Goal: Task Accomplishment & Management: Manage account settings

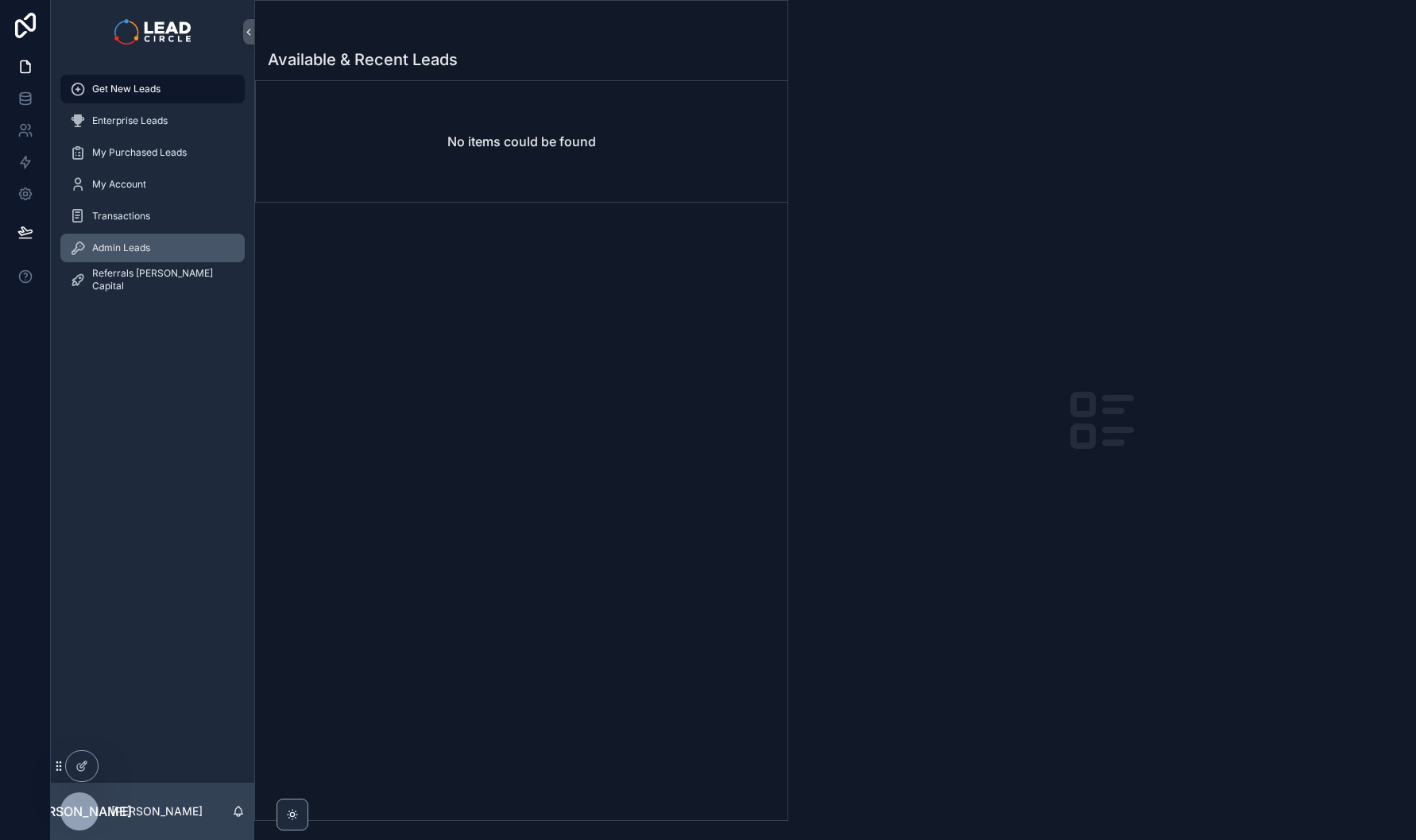
click at [167, 252] on div "Admin Leads" at bounding box center [153, 247] width 165 height 26
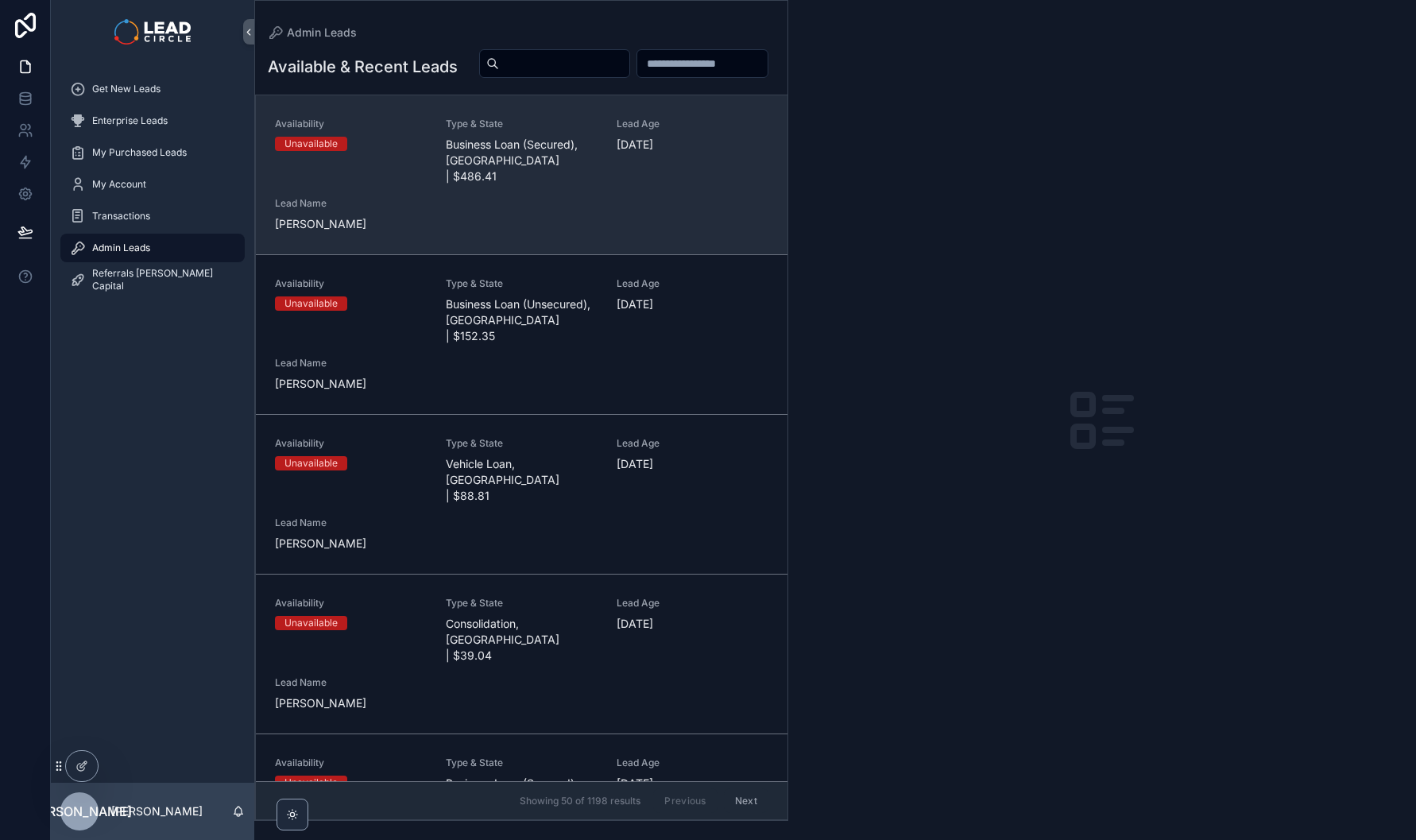
click at [458, 213] on div "Availability Unavailable Type & State Business Loan (Secured), [GEOGRAPHIC_DATA…" at bounding box center [522, 175] width 493 height 114
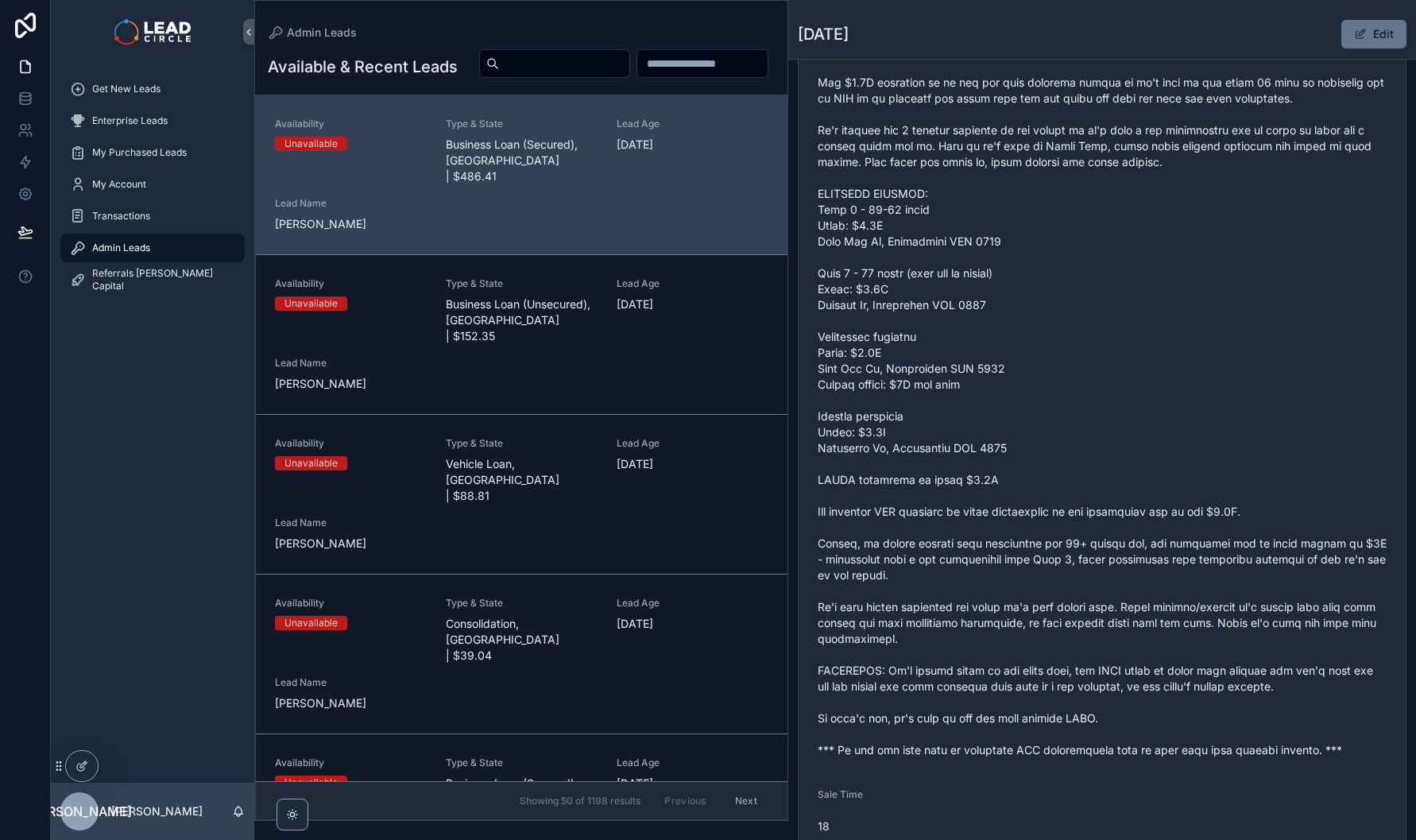
scroll to position [661, 0]
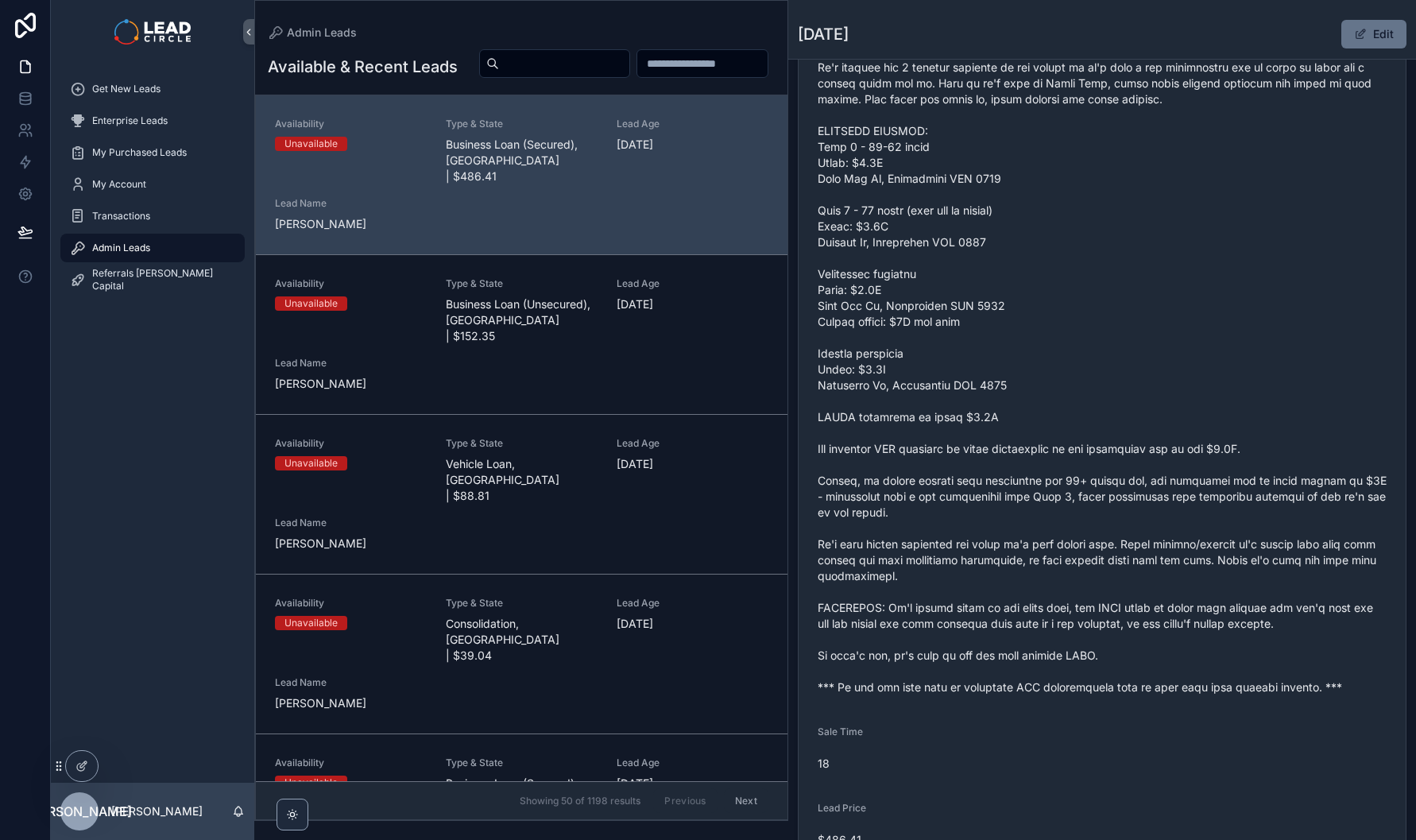
click at [1002, 696] on span "scrollable content" at bounding box center [1102, 290] width 569 height 811
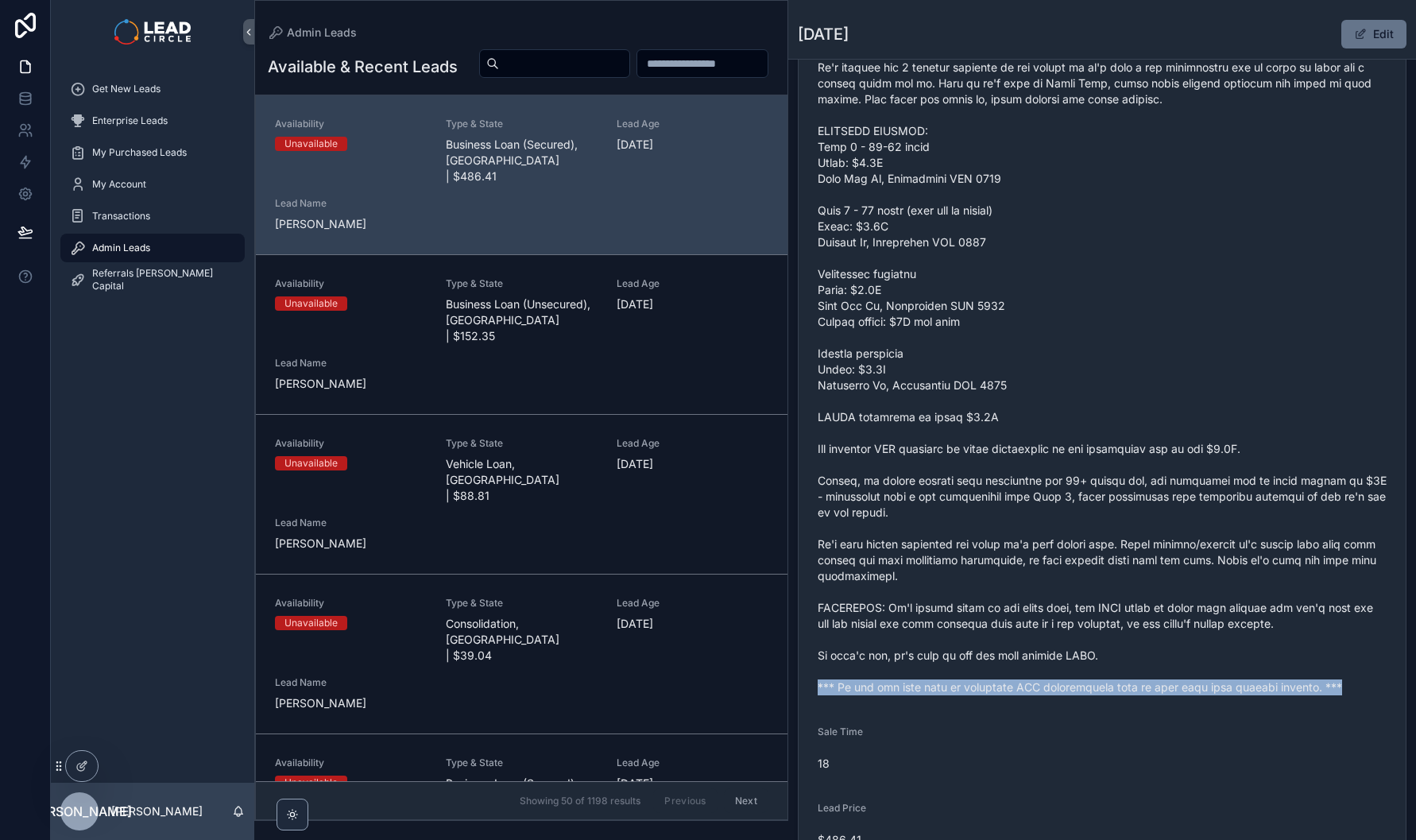
click at [1002, 696] on span "scrollable content" at bounding box center [1102, 290] width 569 height 811
copy span "*** If you buy this lead an automatic SMS introduction will be sent with your c…"
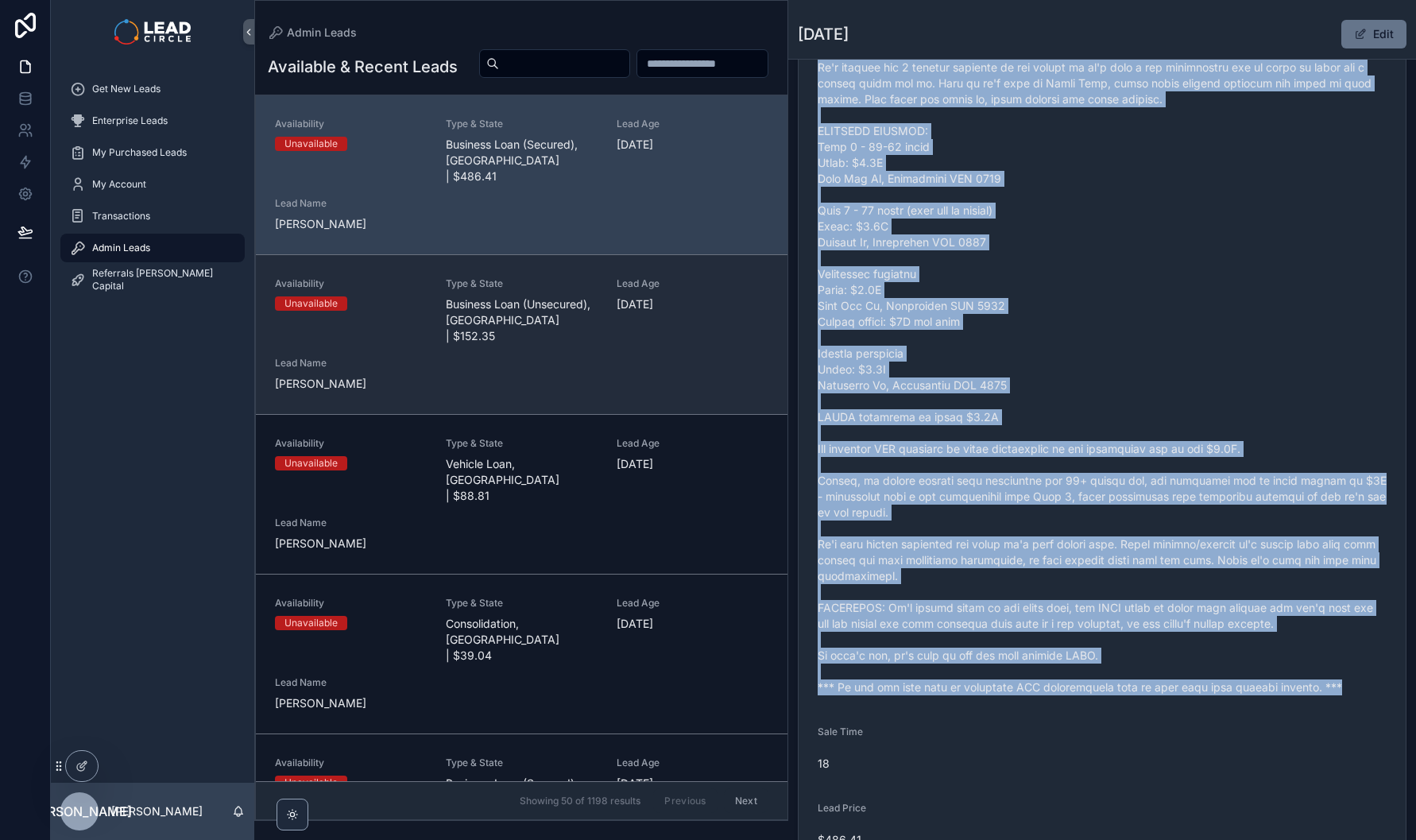
click at [458, 290] on span "Type & State" at bounding box center [522, 283] width 152 height 12
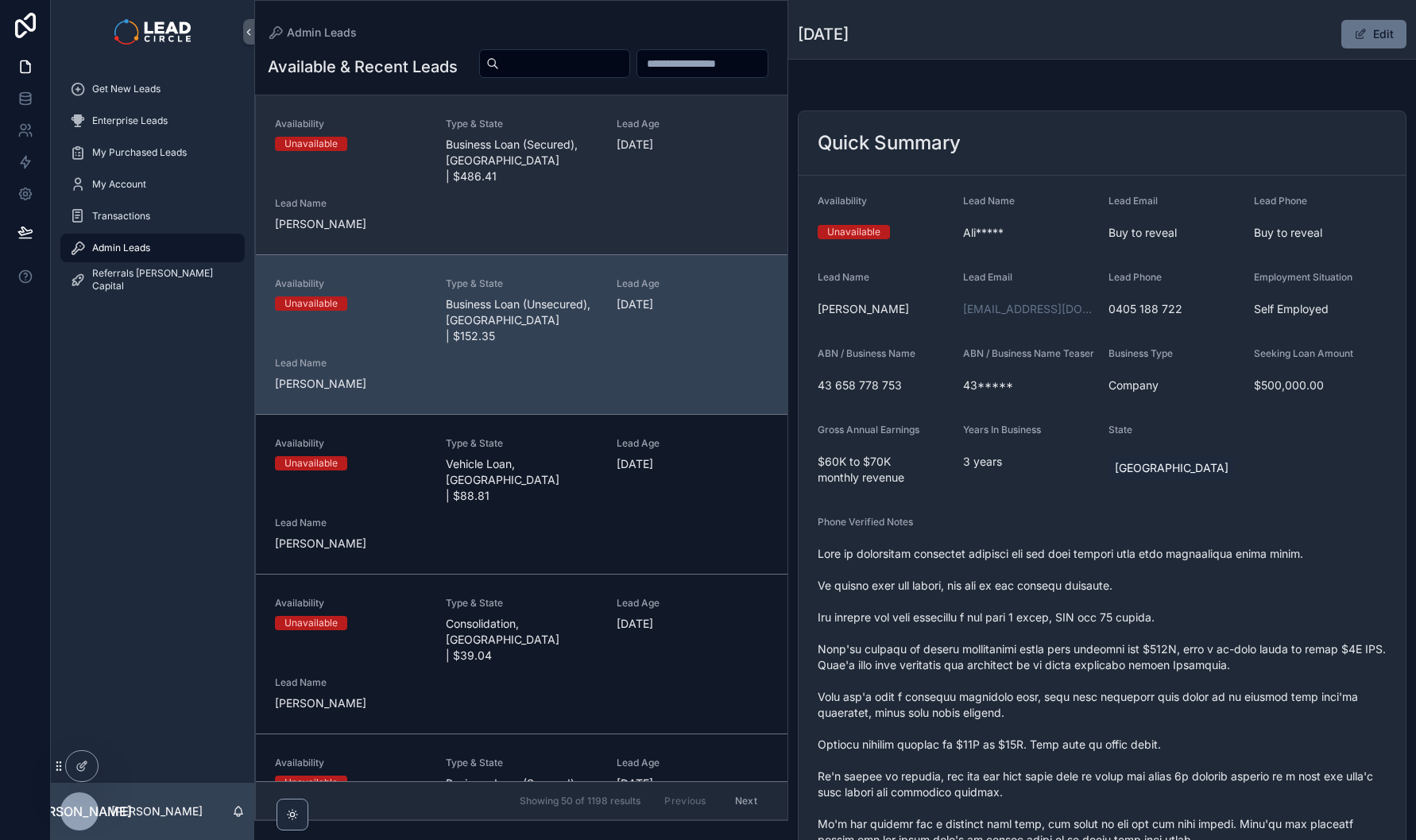
click at [562, 209] on div "Availability Unavailable Type & State Business Loan (Secured), [GEOGRAPHIC_DATA…" at bounding box center [522, 175] width 493 height 114
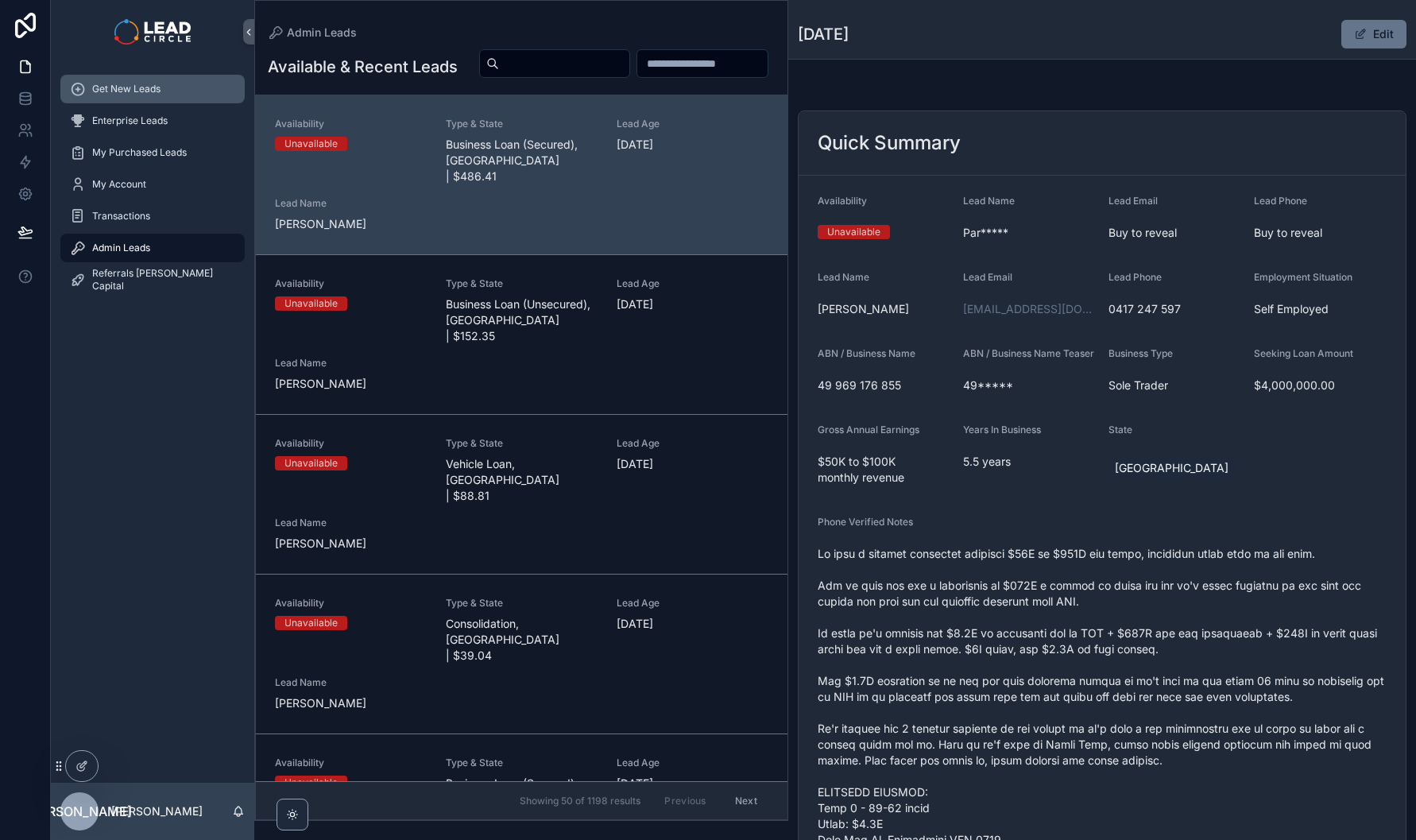
click at [157, 77] on div "Get New Leads" at bounding box center [153, 89] width 165 height 26
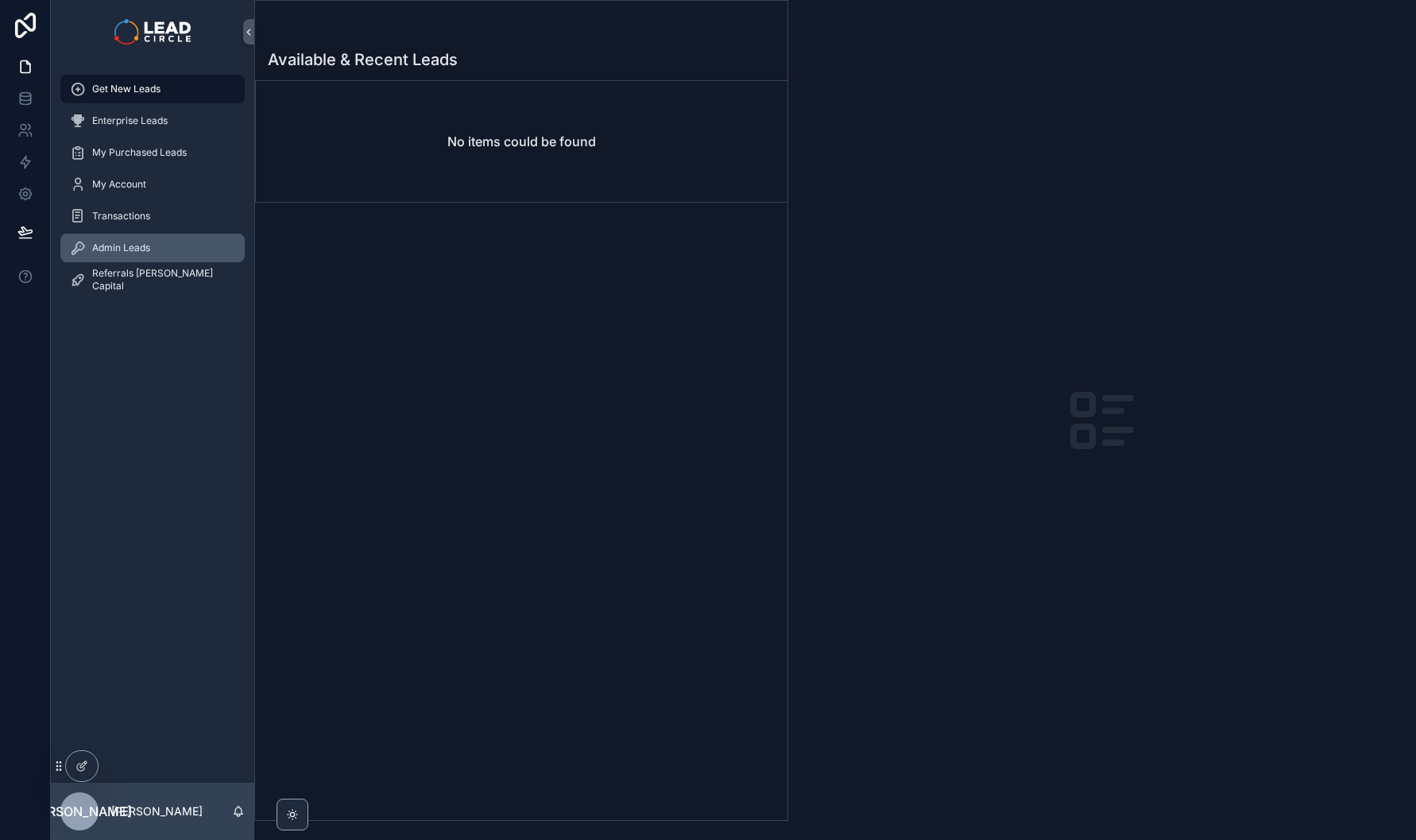
click at [186, 238] on div "Admin Leads" at bounding box center [153, 247] width 165 height 26
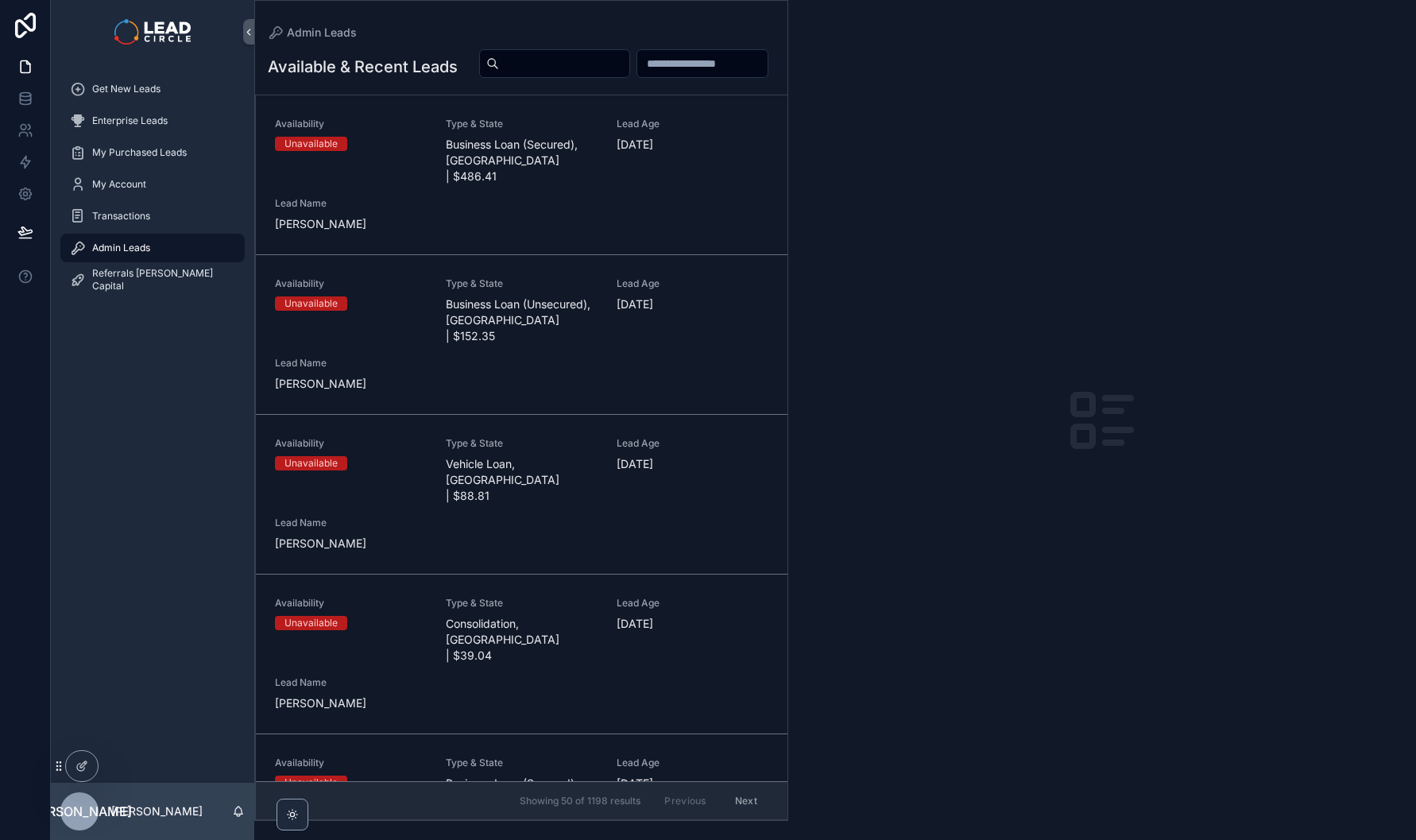
click at [630, 68] on input "scrollable content" at bounding box center [564, 63] width 130 height 22
paste input "**********"
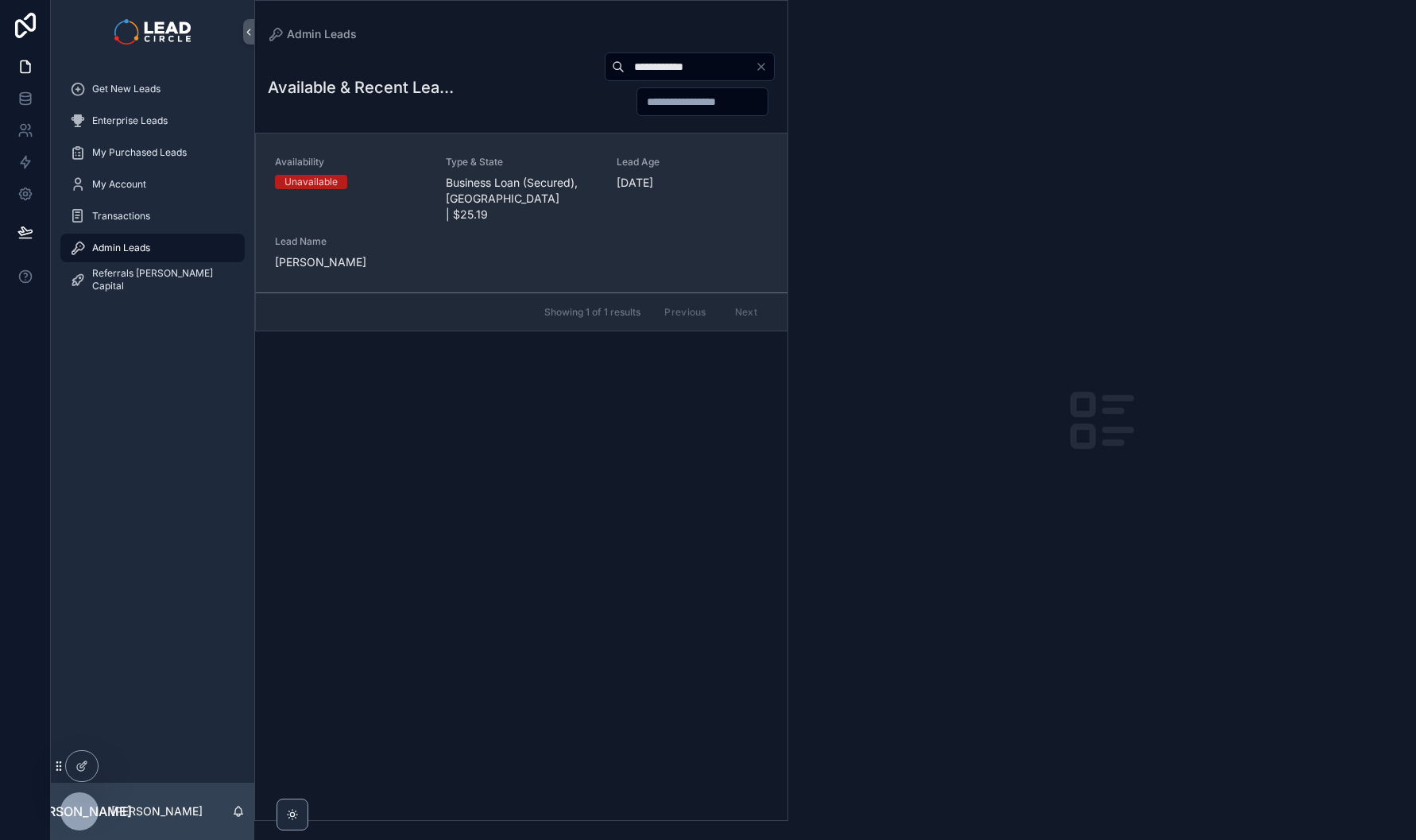
type input "**********"
click at [516, 176] on span "Business Loan (Secured), [GEOGRAPHIC_DATA] | $25.19" at bounding box center [522, 199] width 152 height 47
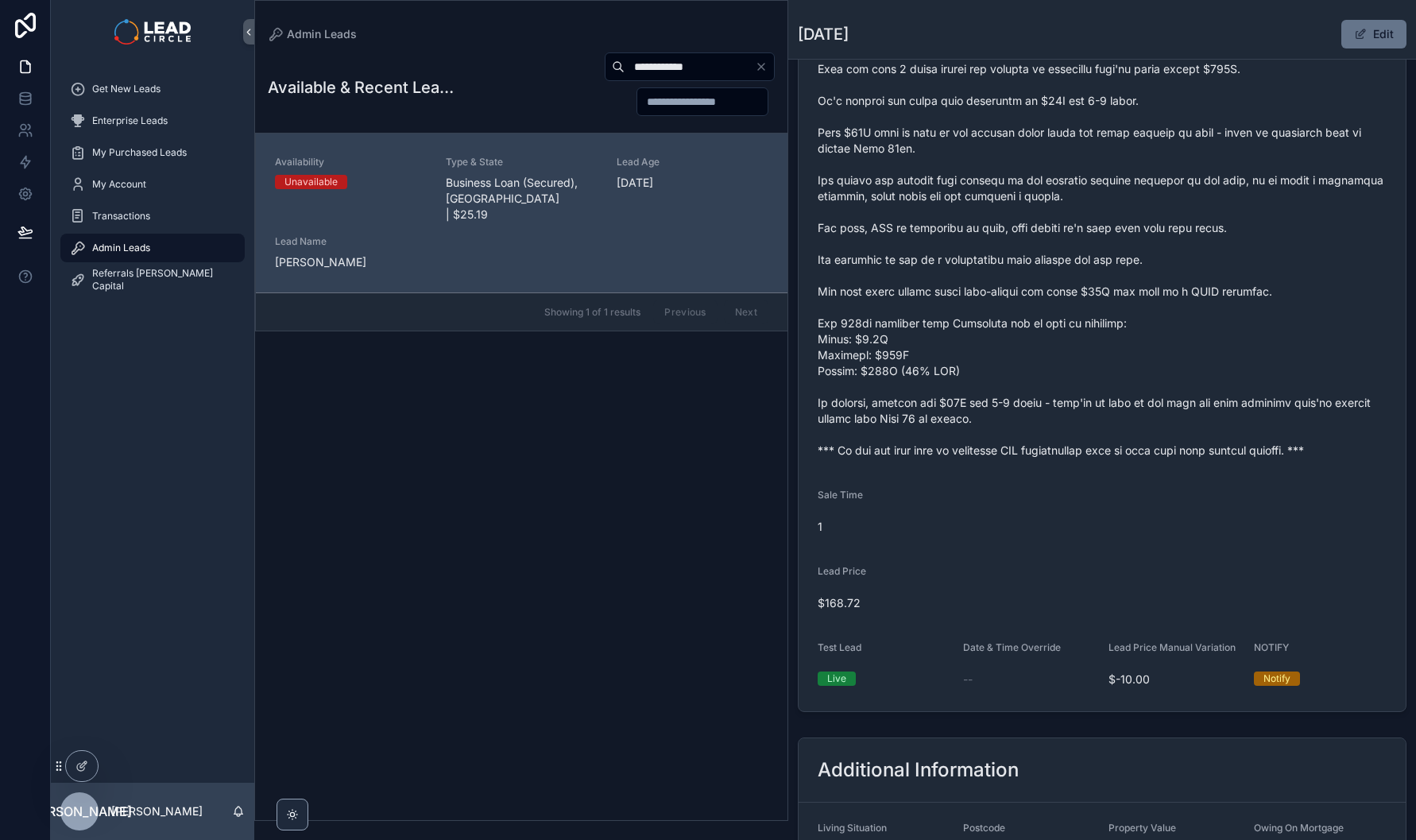
scroll to position [309, 0]
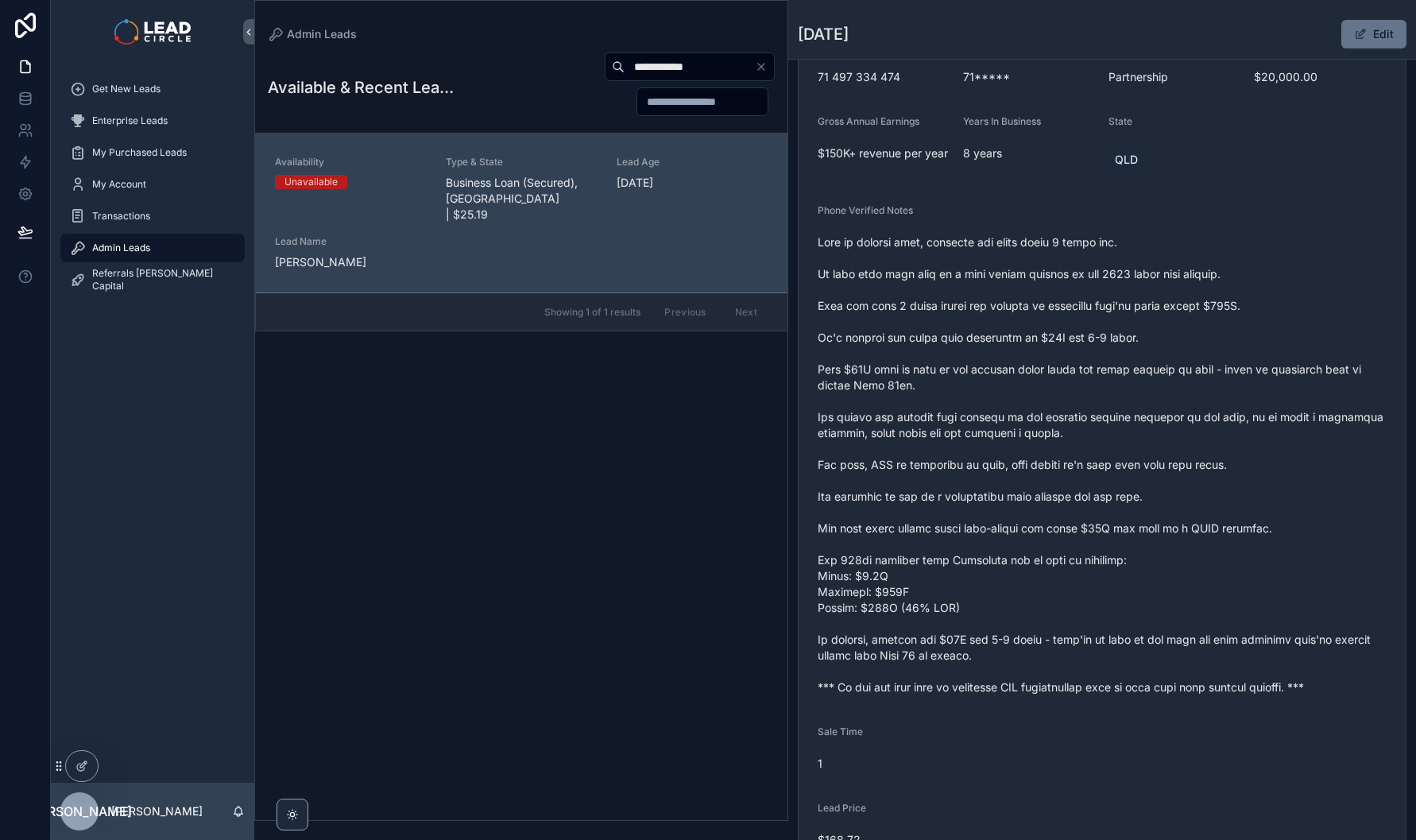
click at [760, 68] on icon "Clear" at bounding box center [761, 66] width 6 height 6
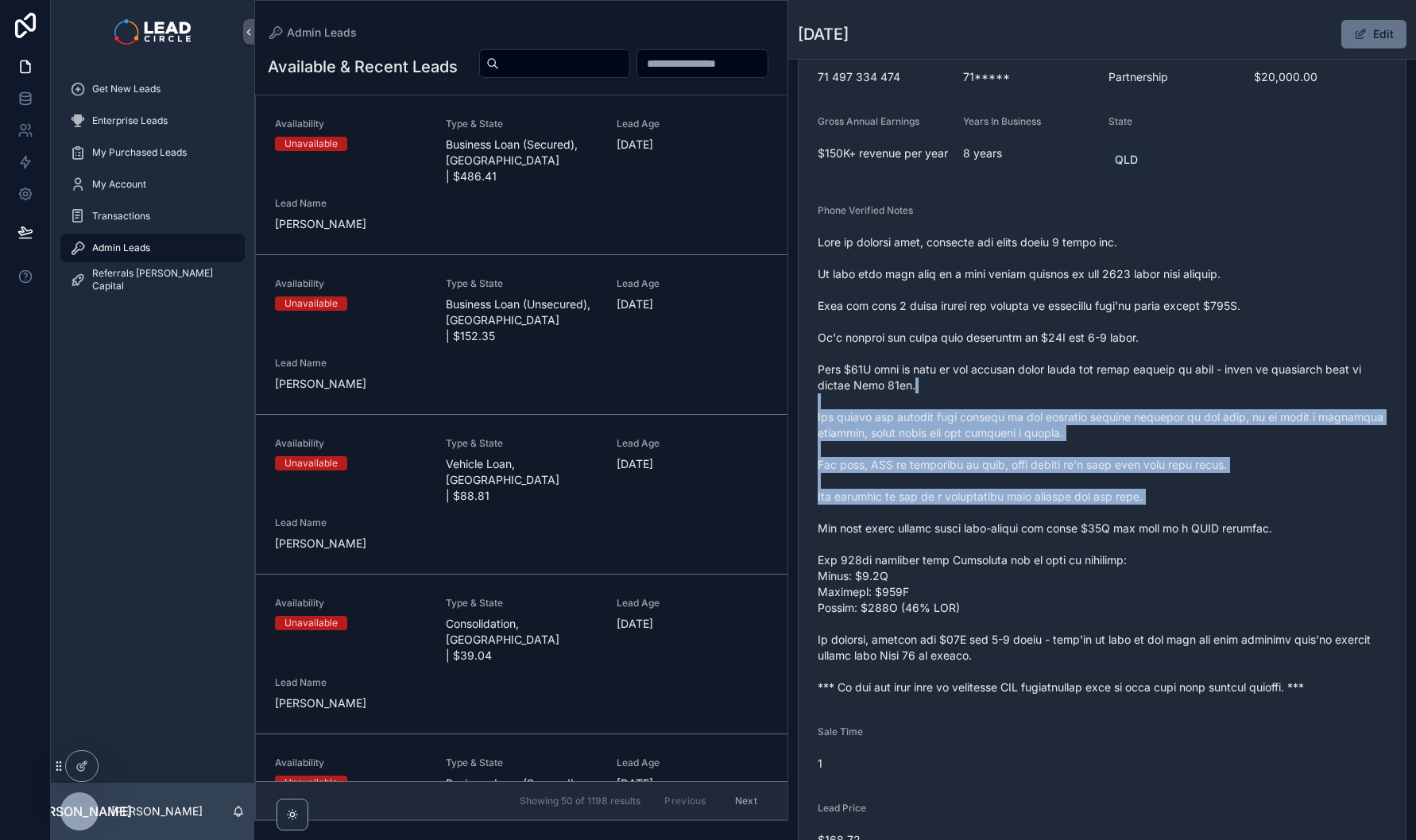
drag, startPoint x: 1008, startPoint y: 441, endPoint x: 1089, endPoint y: 558, distance: 142.3
click at [1088, 557] on span "scrollable content" at bounding box center [1102, 465] width 569 height 461
click at [1089, 558] on span "scrollable content" at bounding box center [1102, 465] width 569 height 461
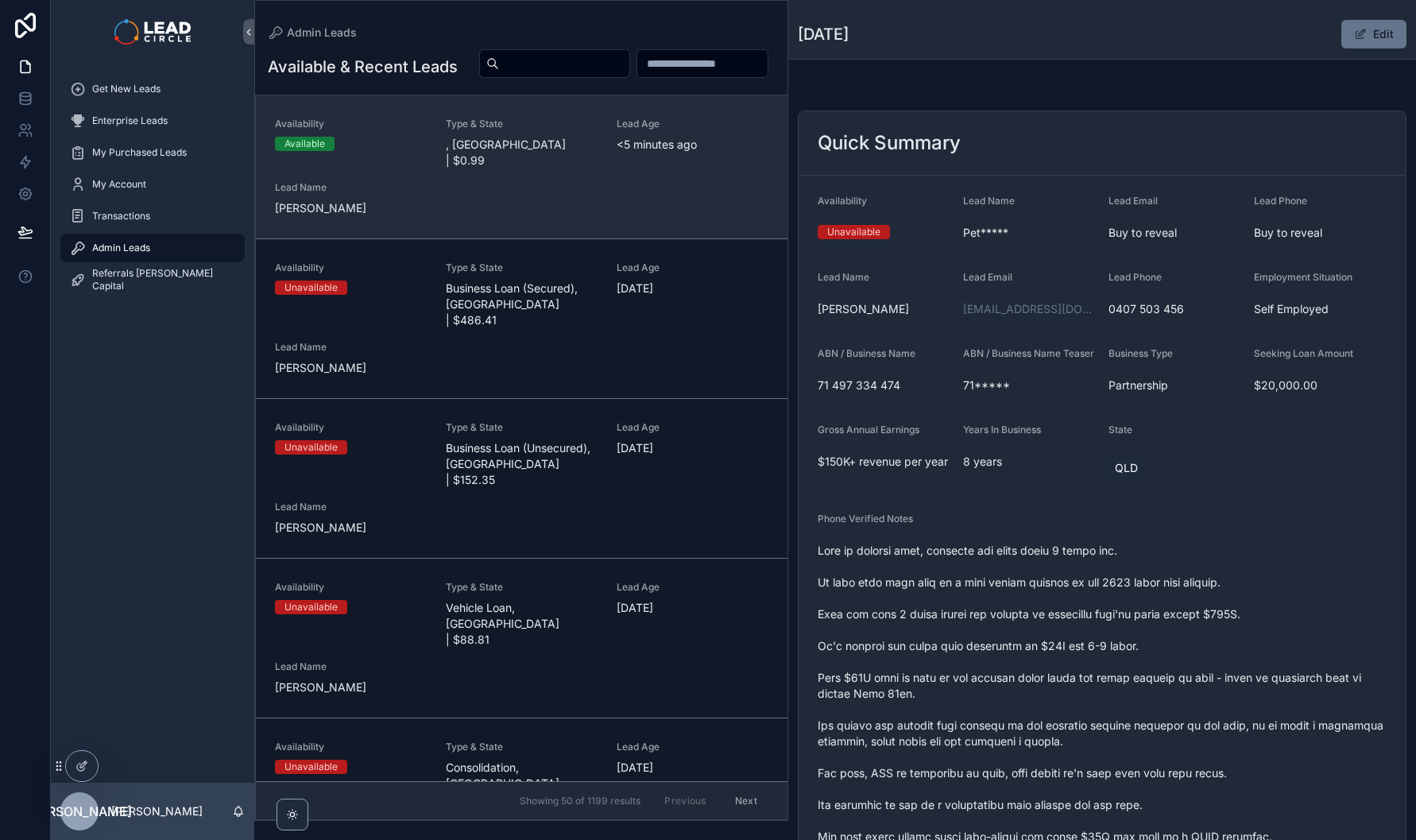
click at [544, 169] on span ", [GEOGRAPHIC_DATA] | $0.99" at bounding box center [522, 152] width 152 height 32
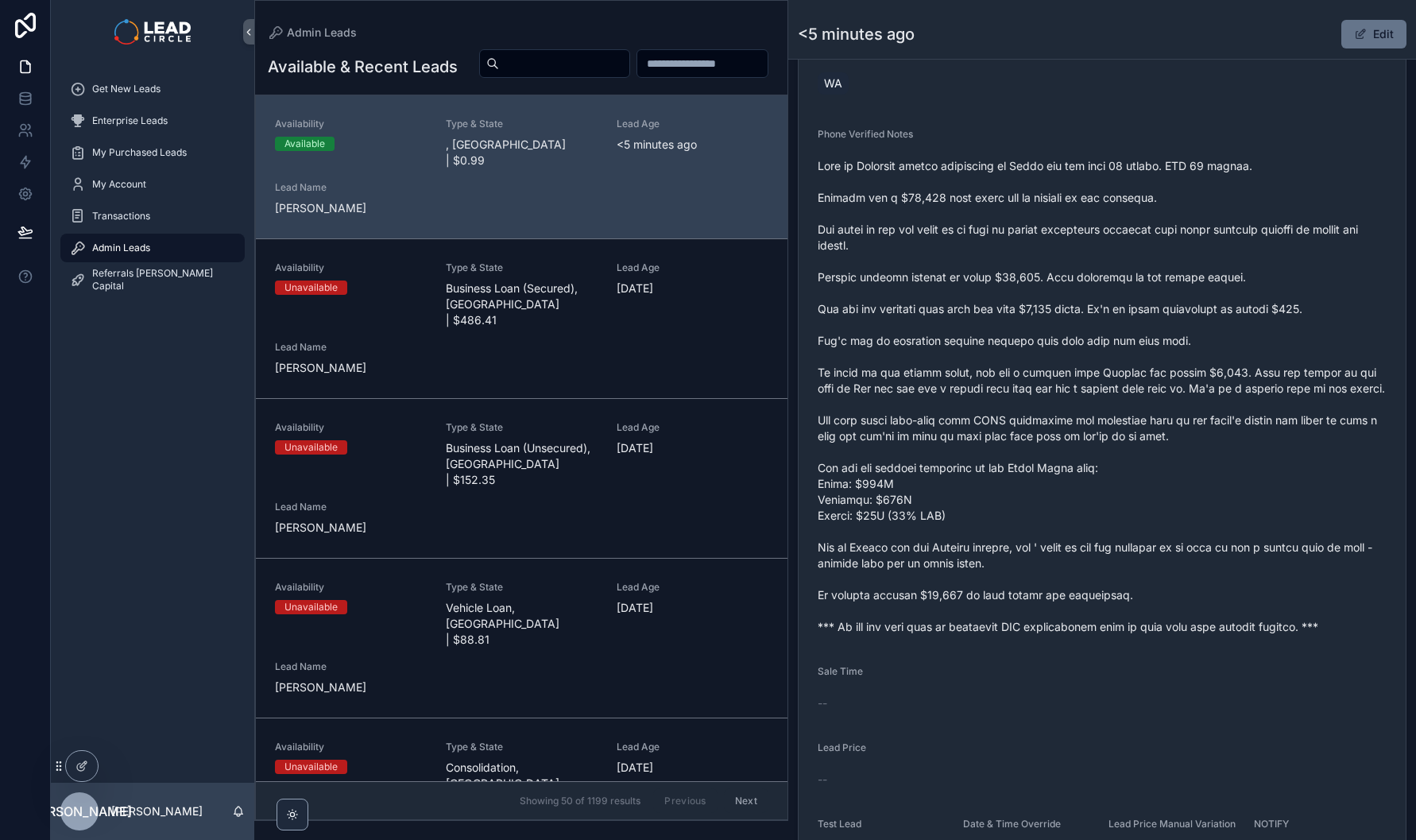
scroll to position [1091, 0]
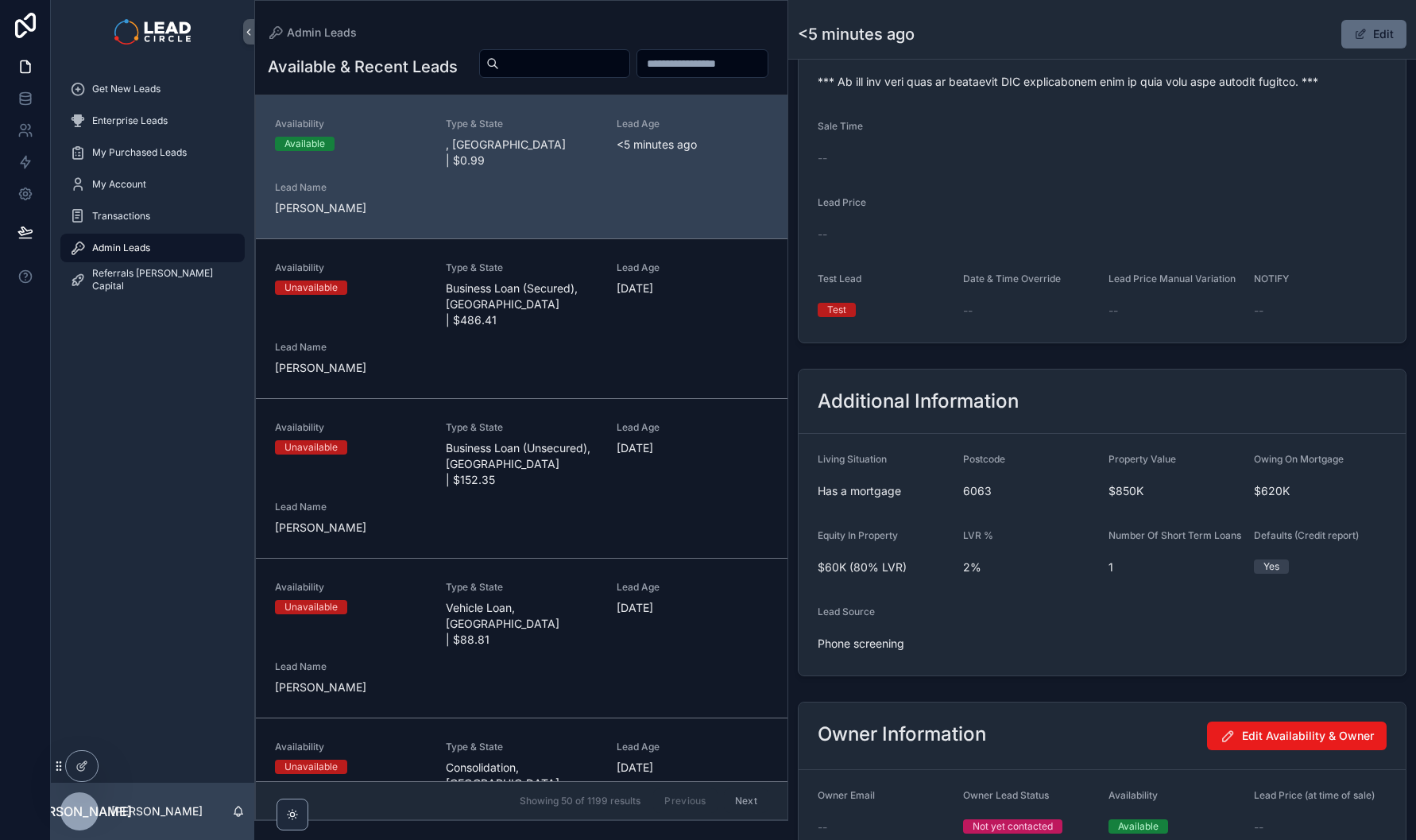
click at [1366, 32] on button "Edit" at bounding box center [1374, 34] width 65 height 29
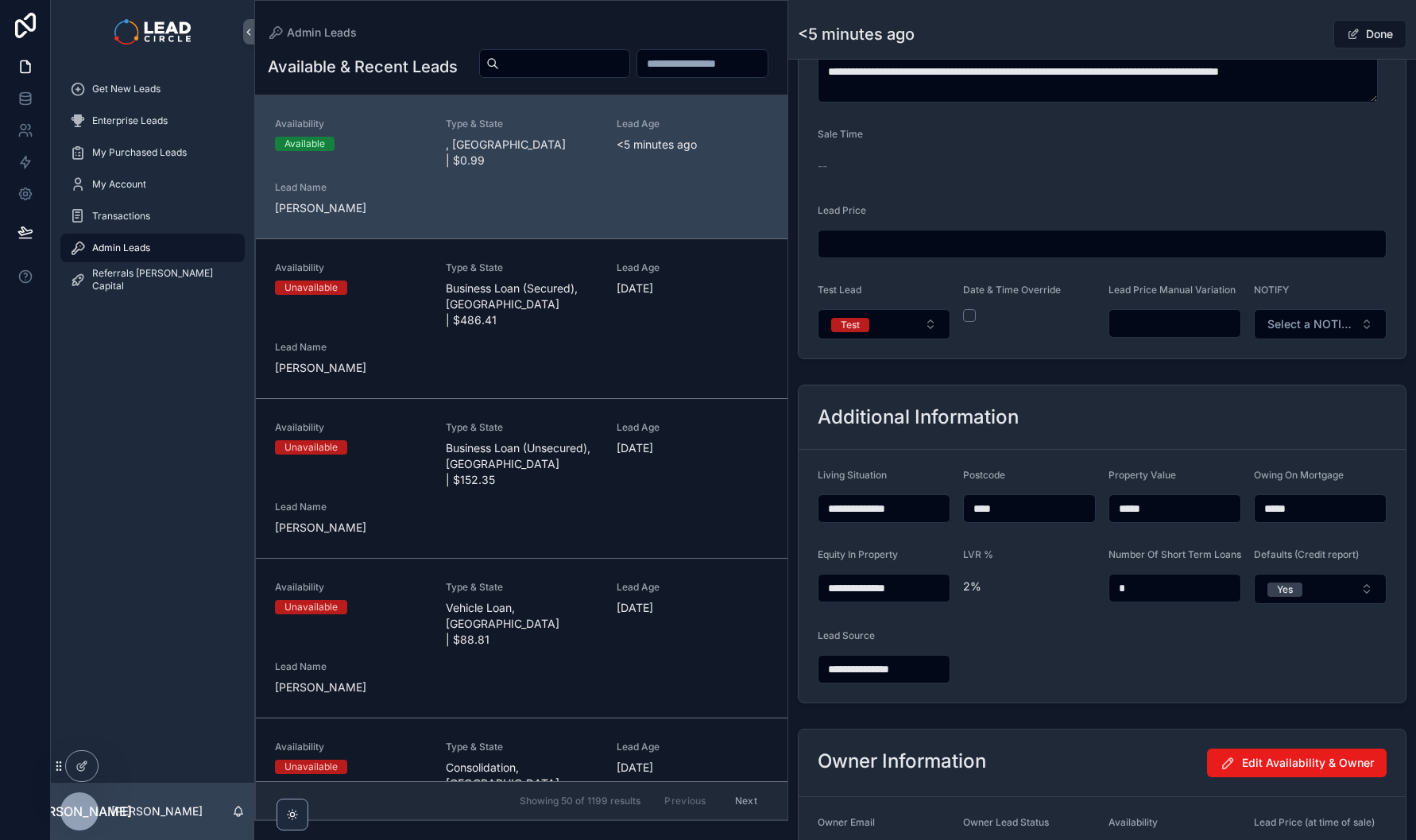
click at [1186, 334] on input "scrollable content" at bounding box center [1174, 323] width 131 height 22
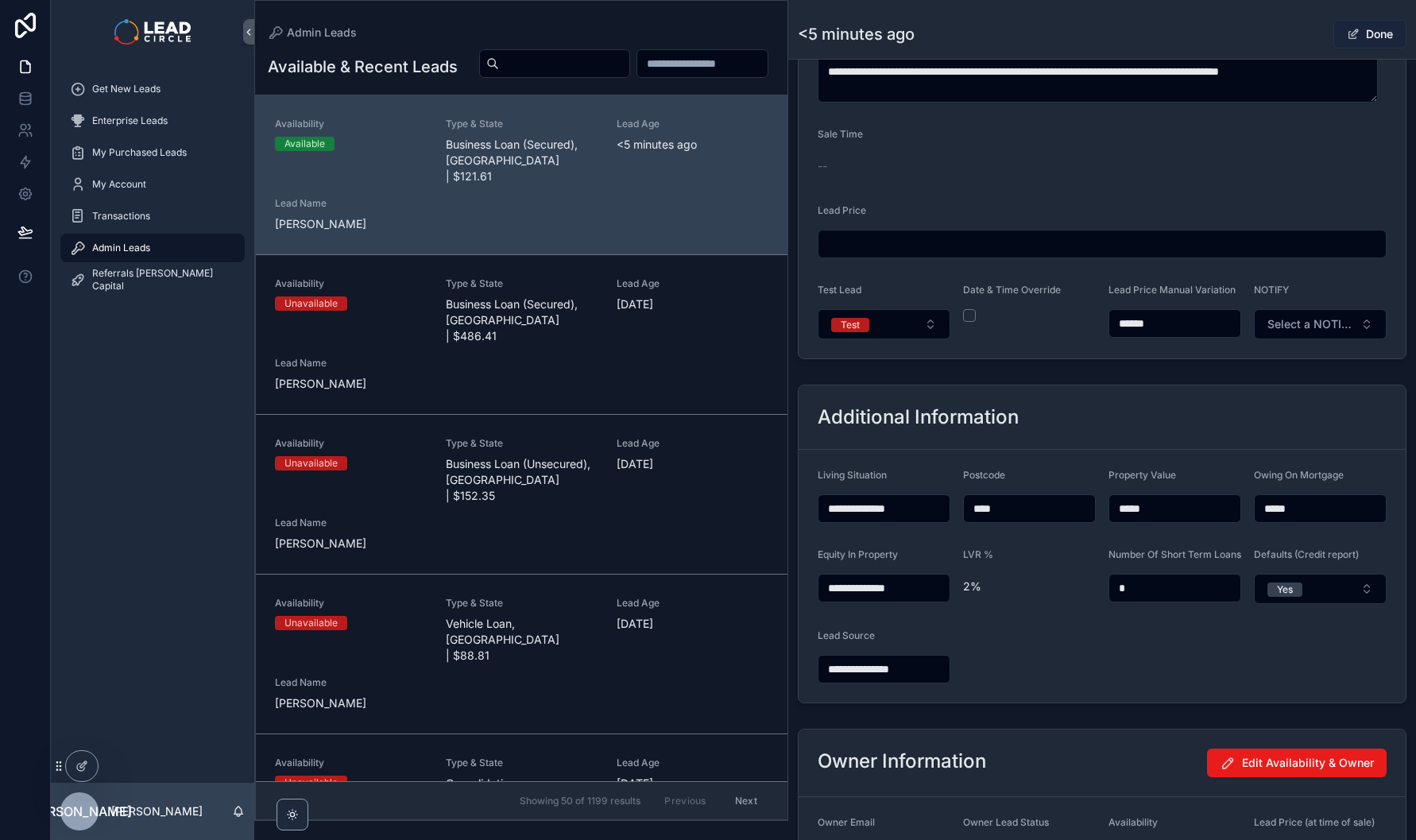
type input "******"
click at [1372, 40] on button "Done" at bounding box center [1369, 34] width 73 height 29
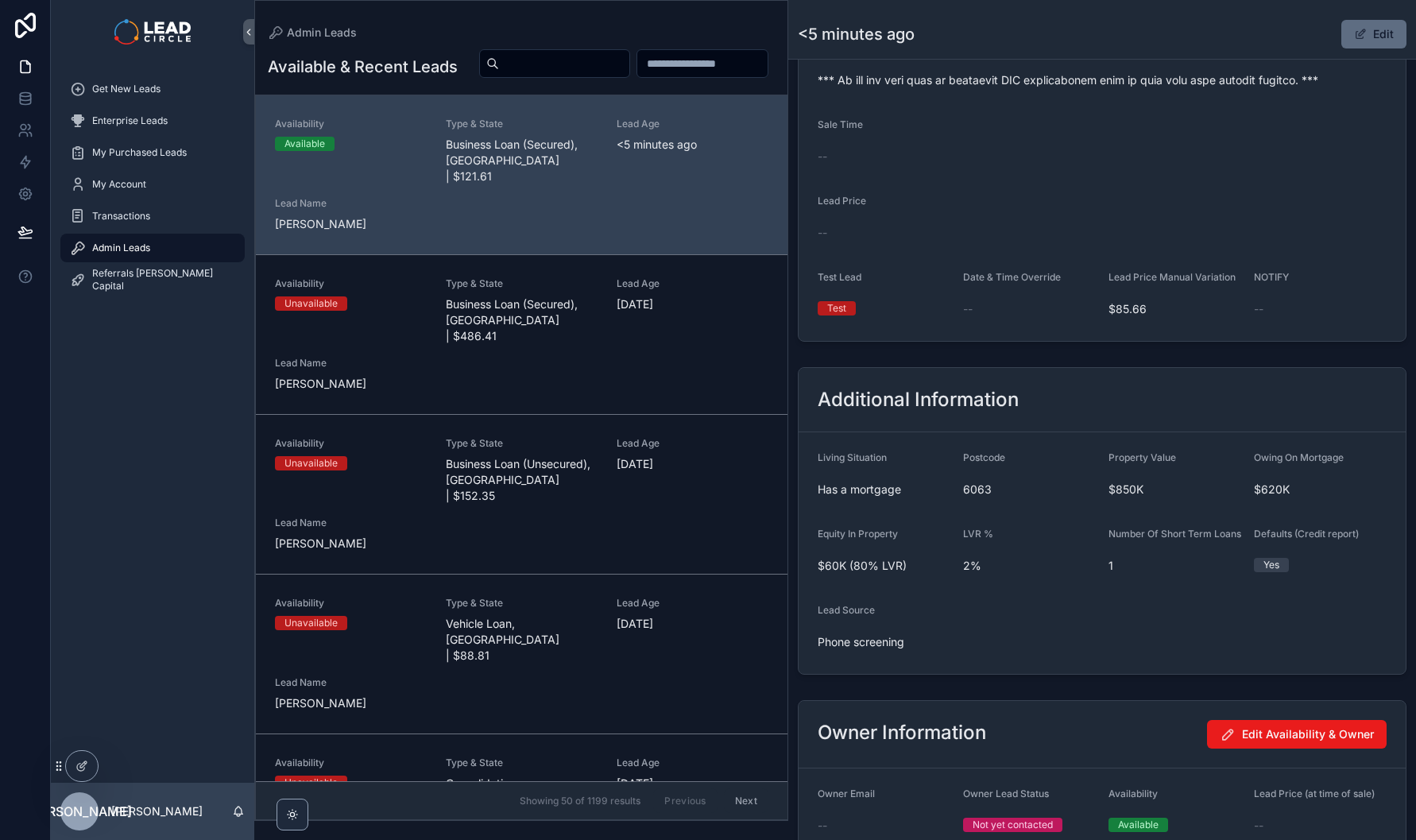
scroll to position [1091, 0]
click at [1372, 40] on button "Edit" at bounding box center [1374, 34] width 65 height 29
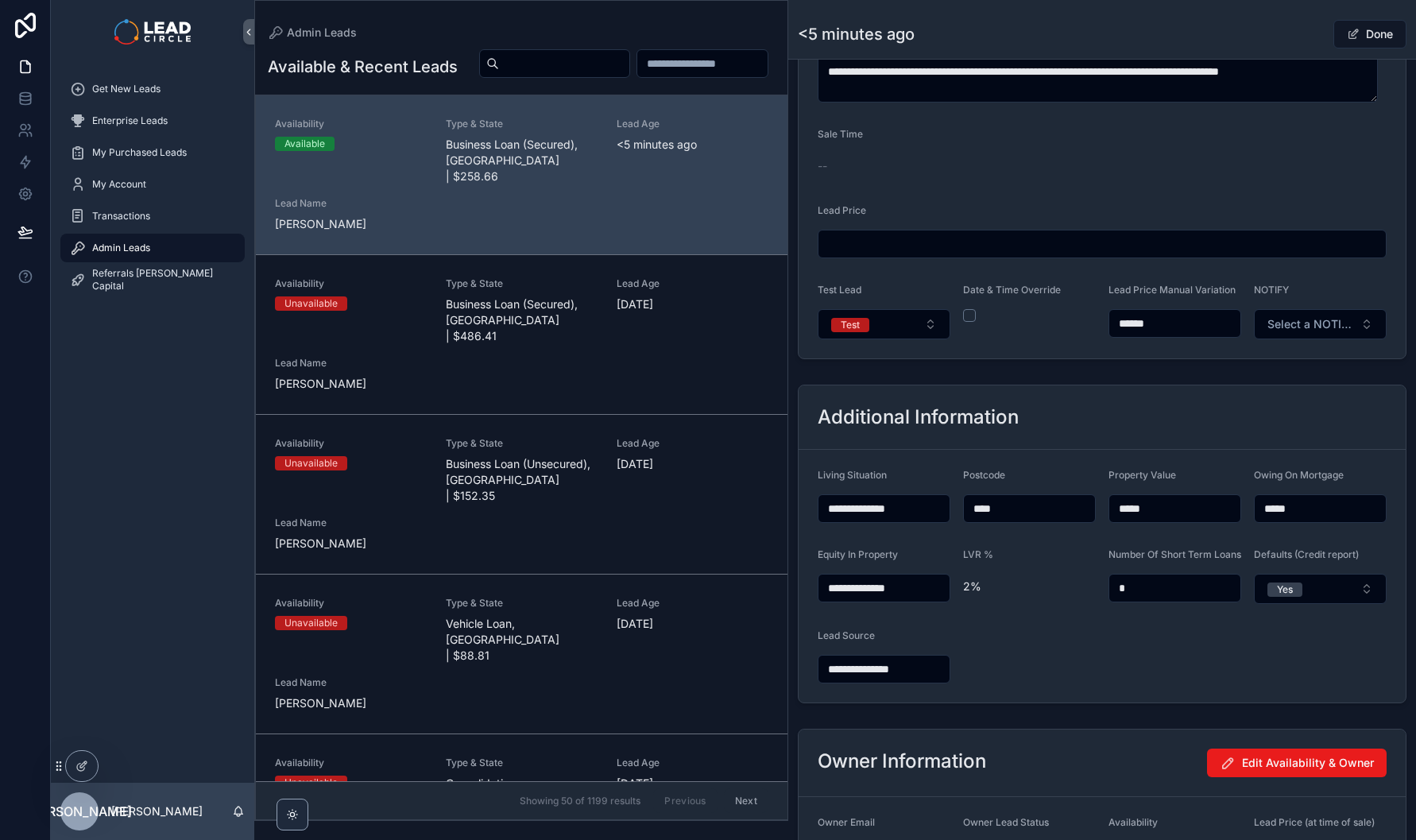
click at [1179, 332] on input "******" at bounding box center [1174, 323] width 131 height 22
type input "******"
click at [1274, 8] on div "Back to Admin Leads Admin Leads <5 minutes ago Done" at bounding box center [1102, 29] width 609 height 59
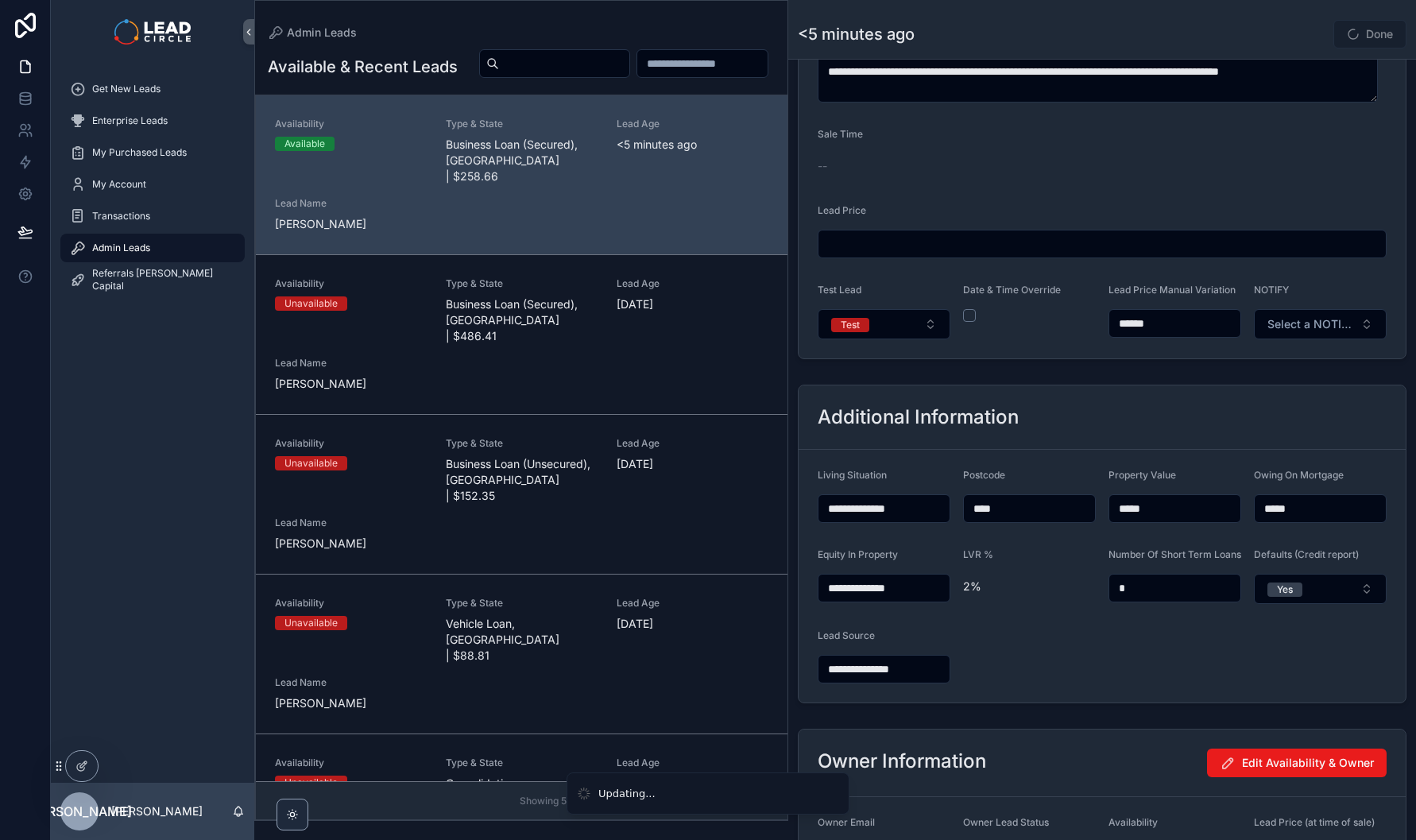
click at [1367, 41] on span "Done" at bounding box center [1369, 34] width 73 height 29
click at [1361, 35] on button "Done" at bounding box center [1369, 34] width 73 height 29
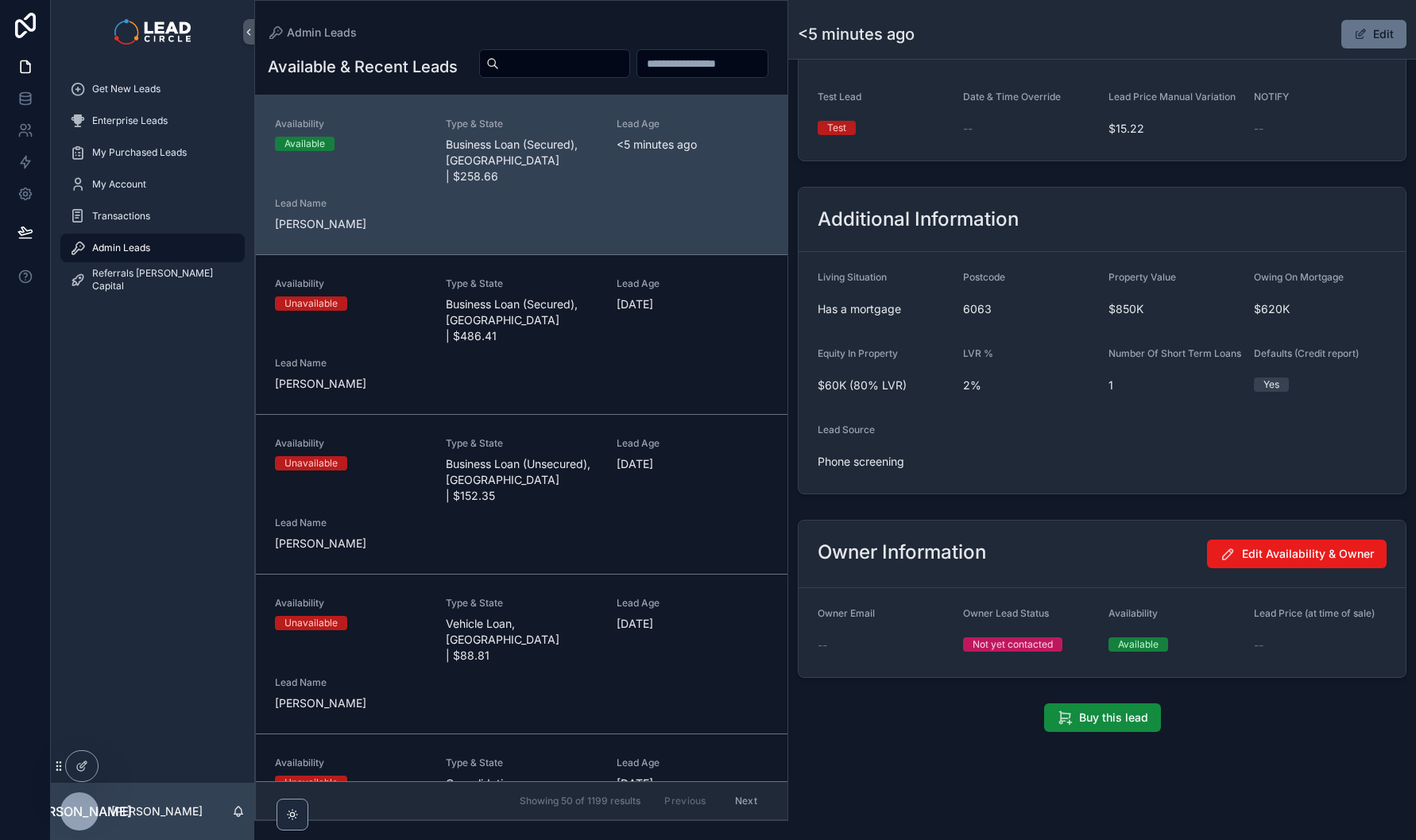
scroll to position [1314, 0]
click at [630, 63] on input "scrollable content" at bounding box center [564, 63] width 130 height 22
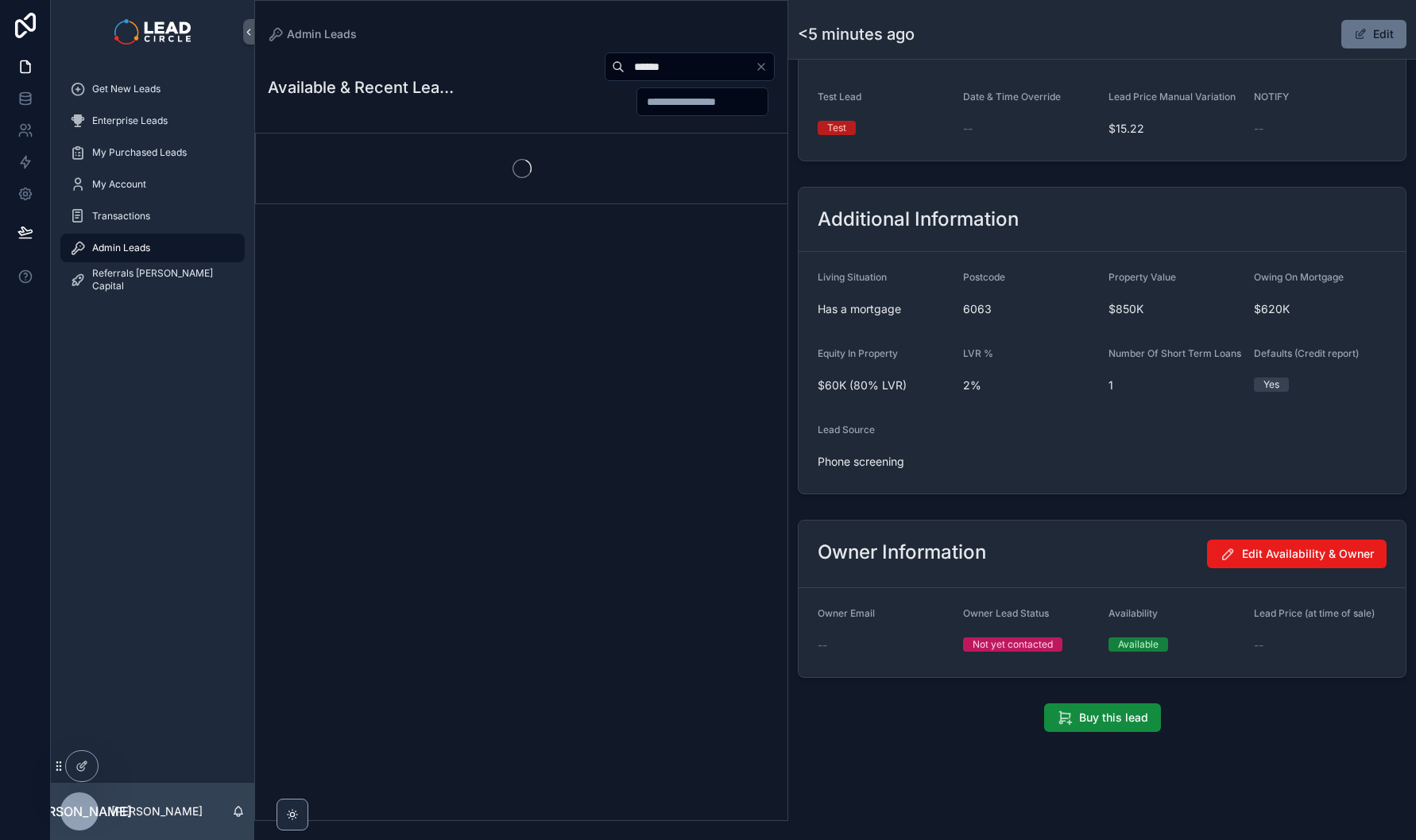
type input "******"
click at [858, 227] on div "Additional Information" at bounding box center [1102, 219] width 607 height 64
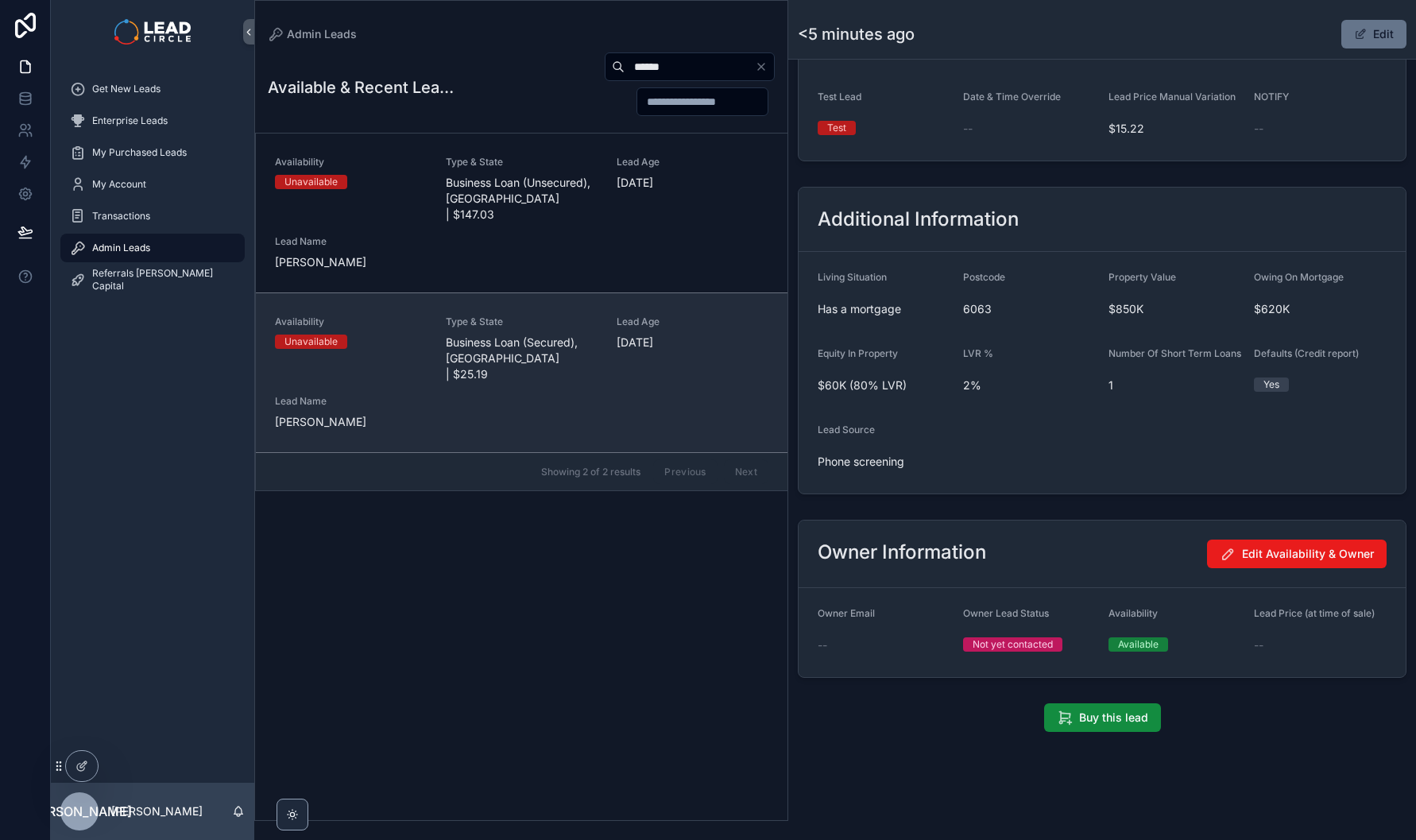
click at [588, 343] on span "Business Loan (Secured), [GEOGRAPHIC_DATA] | $25.19" at bounding box center [522, 358] width 152 height 47
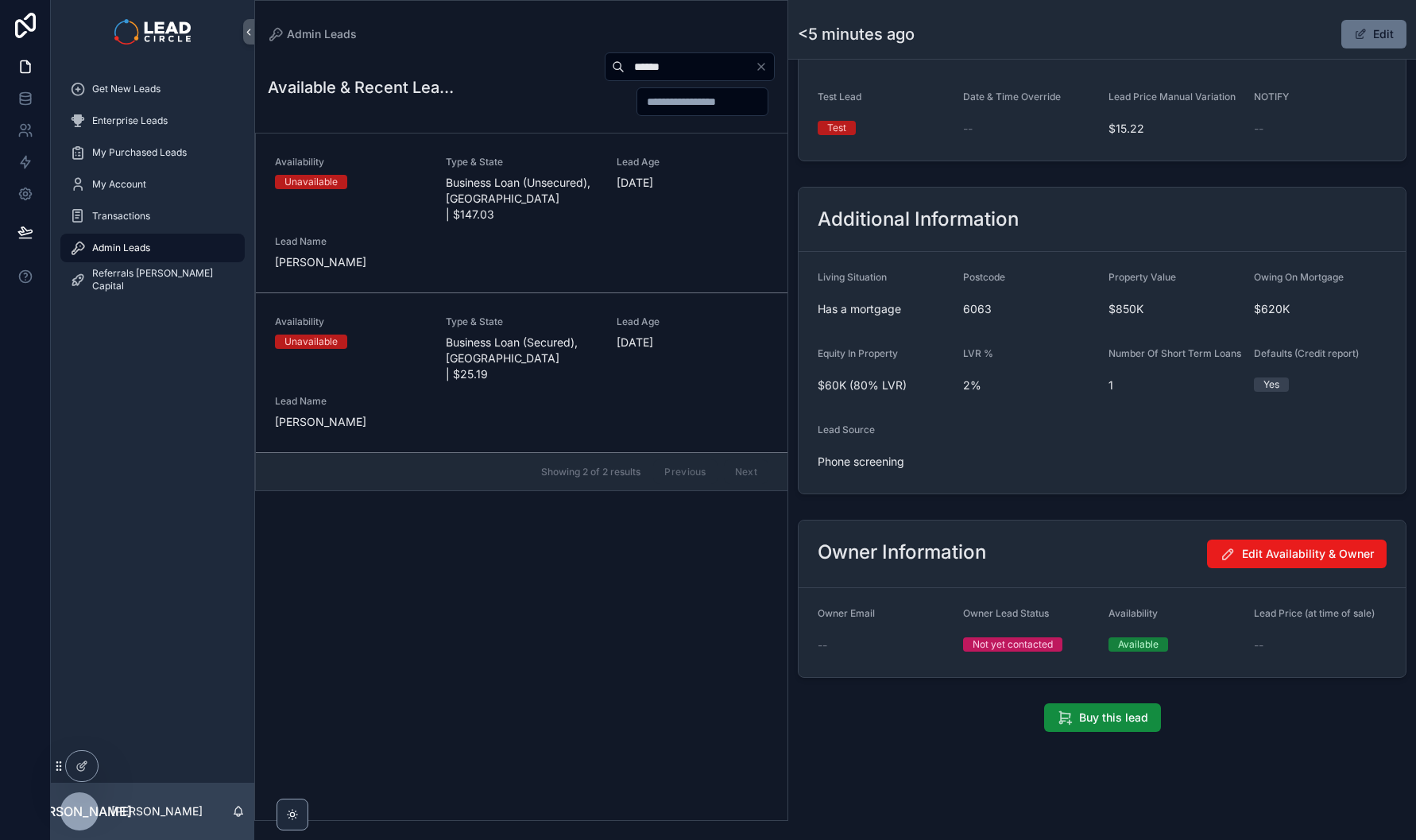
scroll to position [982, 0]
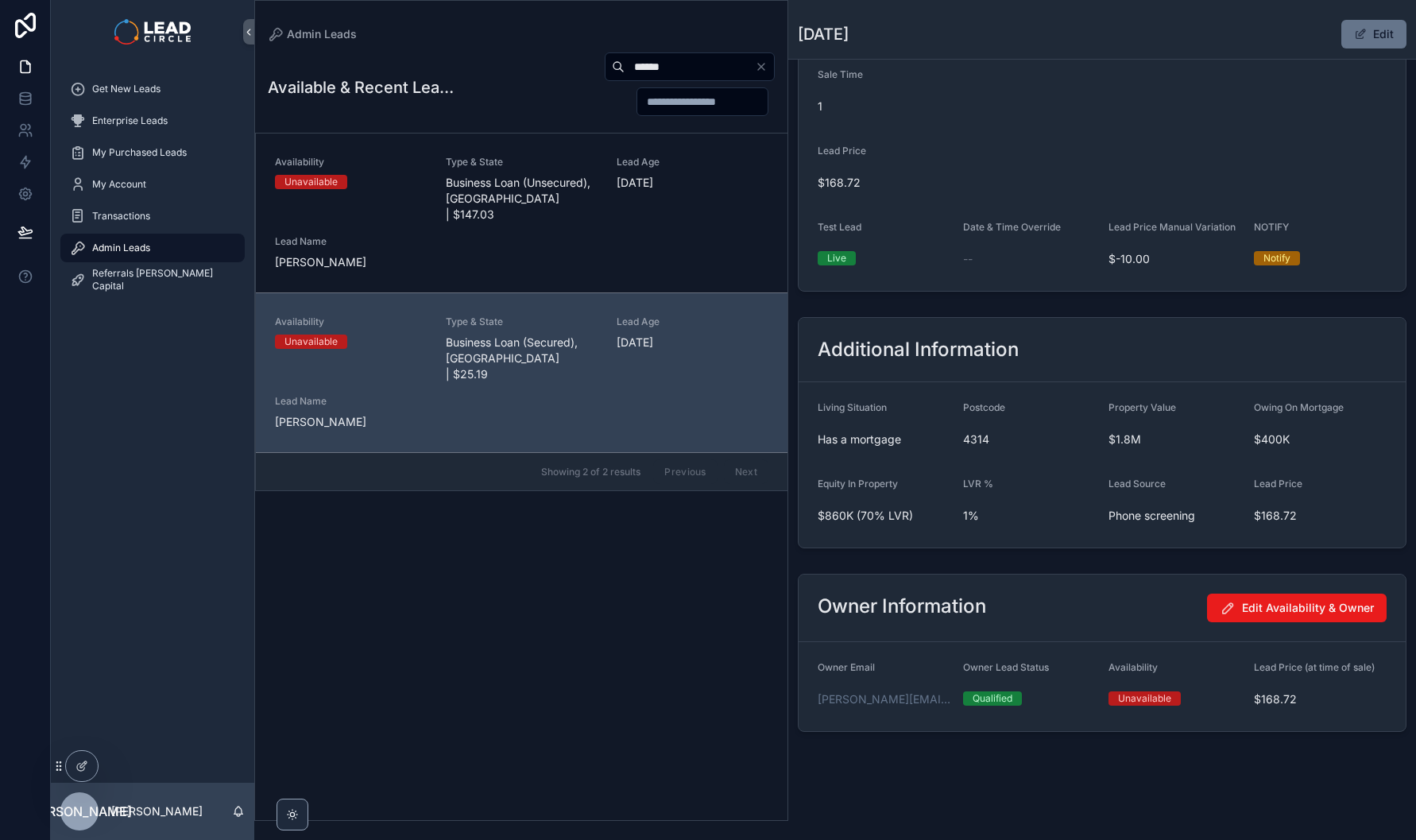
click at [763, 62] on icon "Clear" at bounding box center [761, 67] width 12 height 12
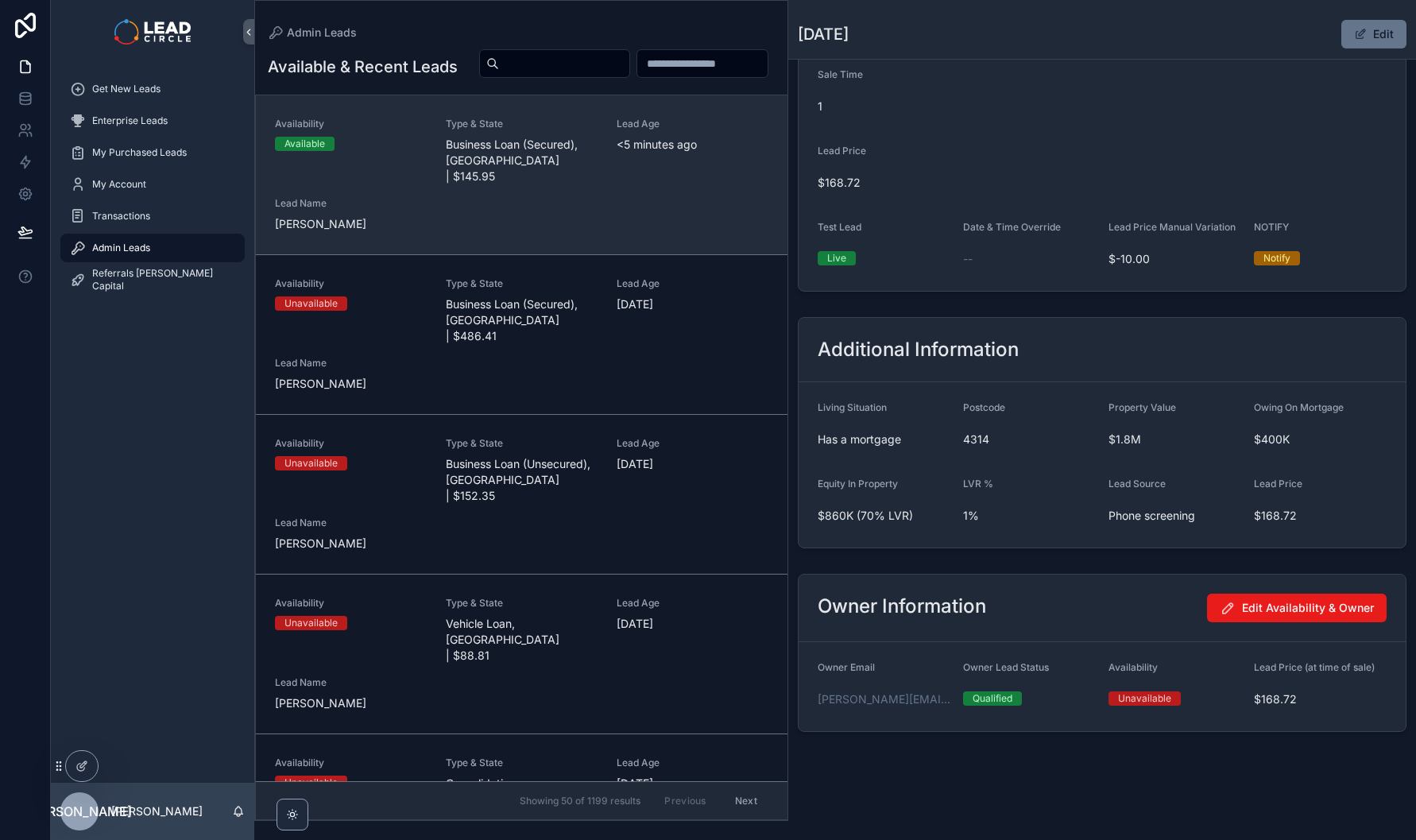
click at [496, 185] on span "Business Loan (Secured), [GEOGRAPHIC_DATA] | $145.95" at bounding box center [522, 160] width 152 height 47
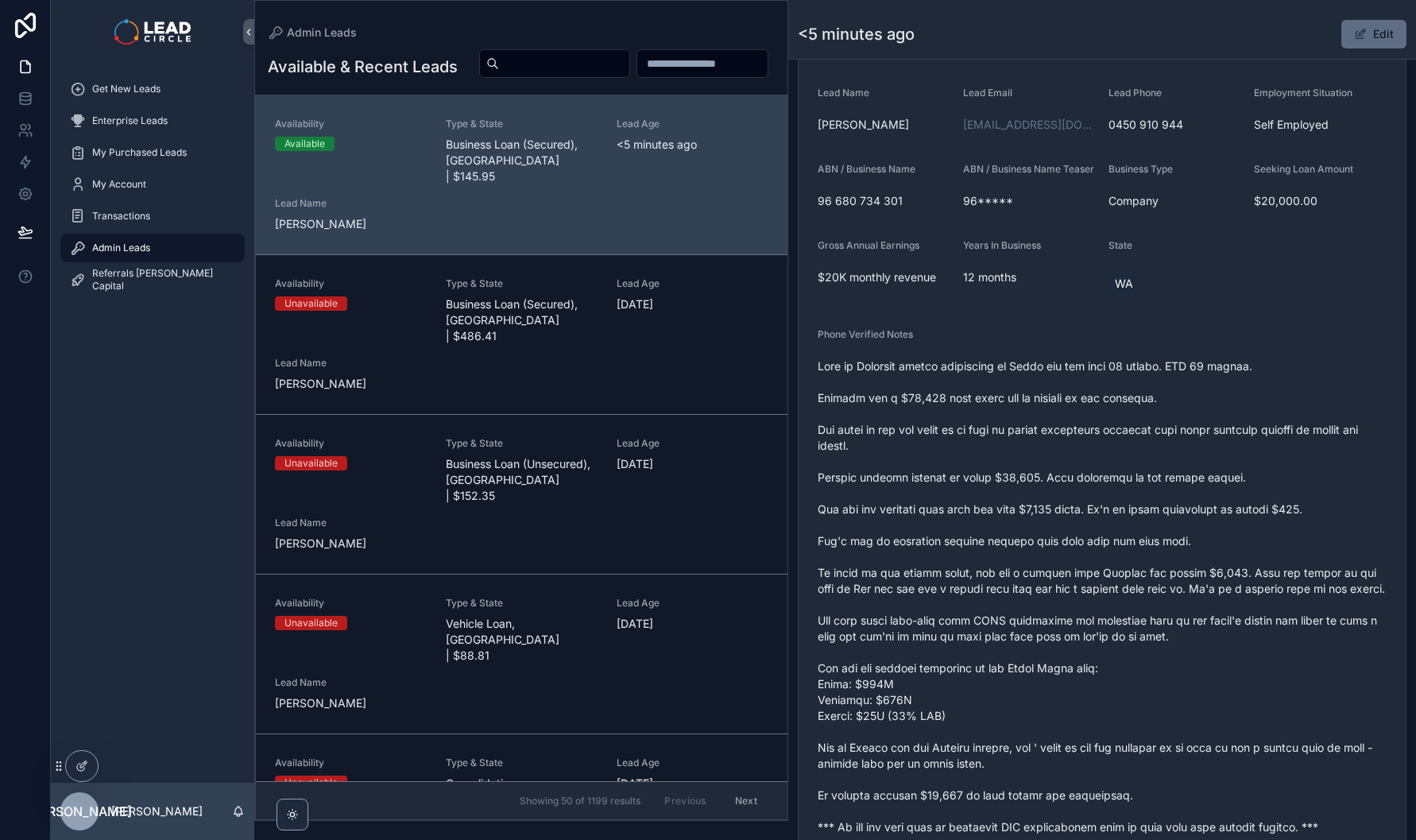
click at [1369, 38] on button "Edit" at bounding box center [1374, 34] width 65 height 29
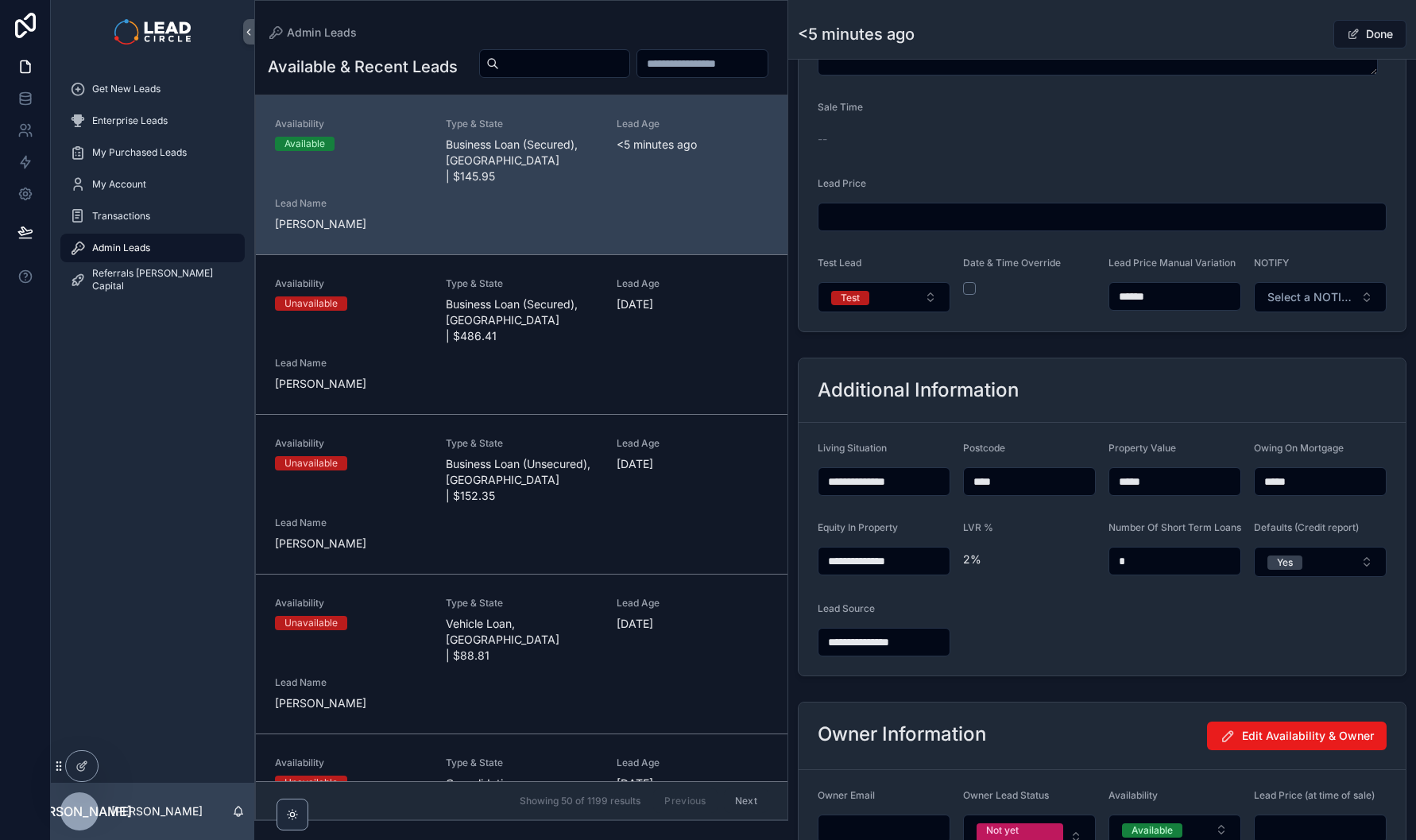
scroll to position [1340, 0]
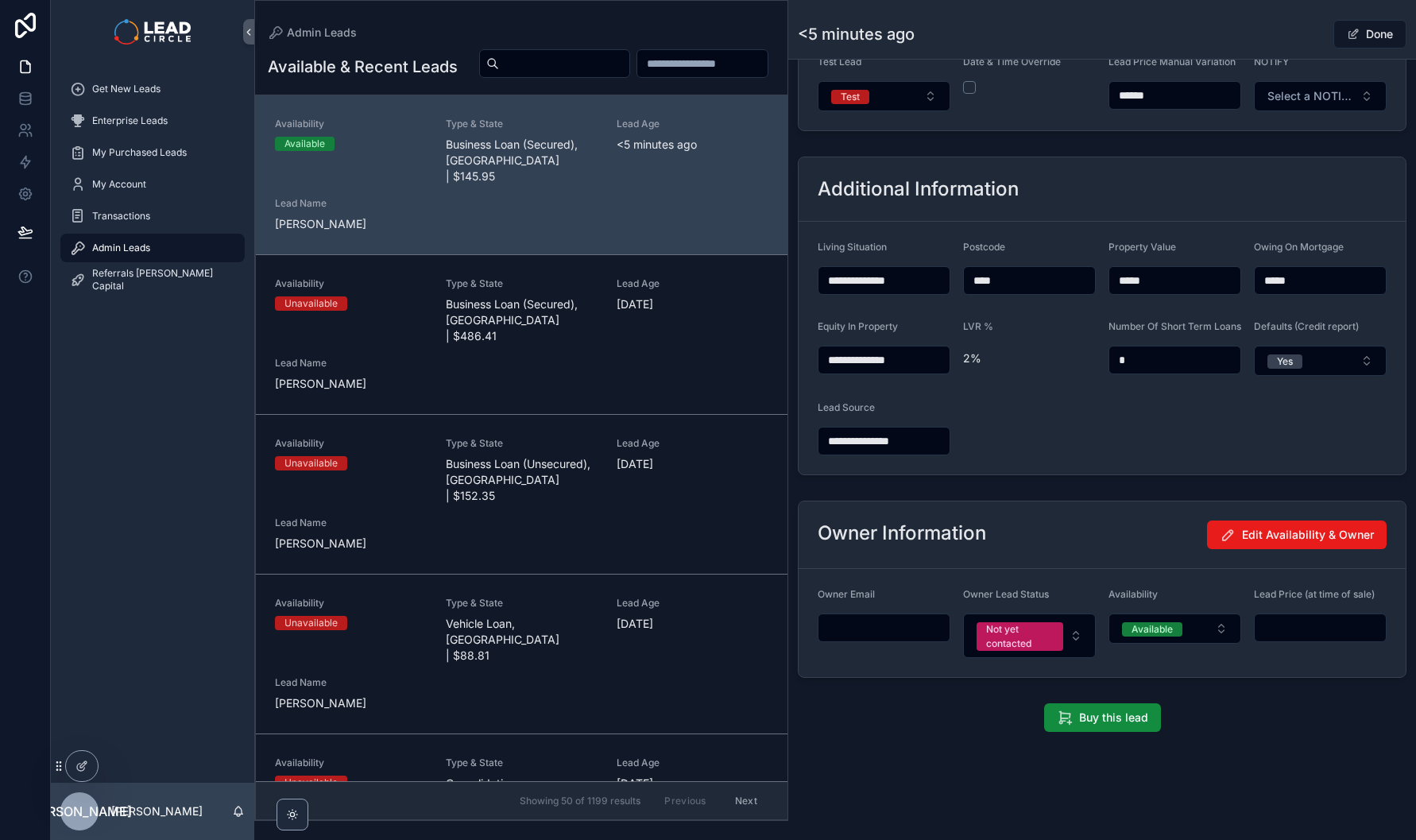
click at [1128, 84] on input "******" at bounding box center [1174, 95] width 131 height 22
type input "******"
click at [1216, 19] on div "<5 minutes ago Done" at bounding box center [1102, 34] width 609 height 30
click at [1281, 18] on div "Back to Admin Leads Admin Leads <5 minutes ago Done" at bounding box center [1102, 29] width 609 height 59
click at [1288, 30] on div "Done" at bounding box center [1347, 34] width 120 height 30
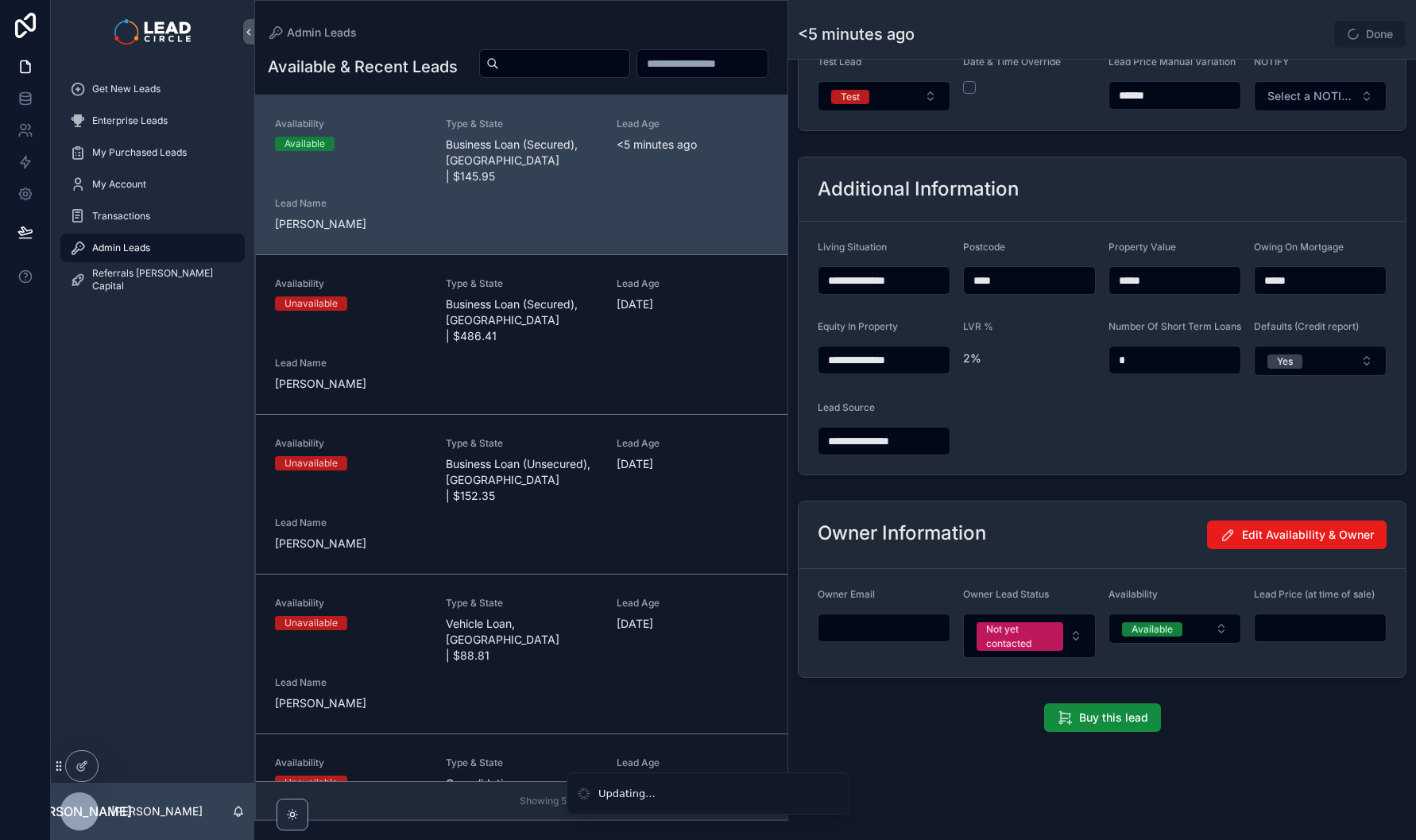
click at [1355, 40] on span "Done" at bounding box center [1369, 34] width 73 height 29
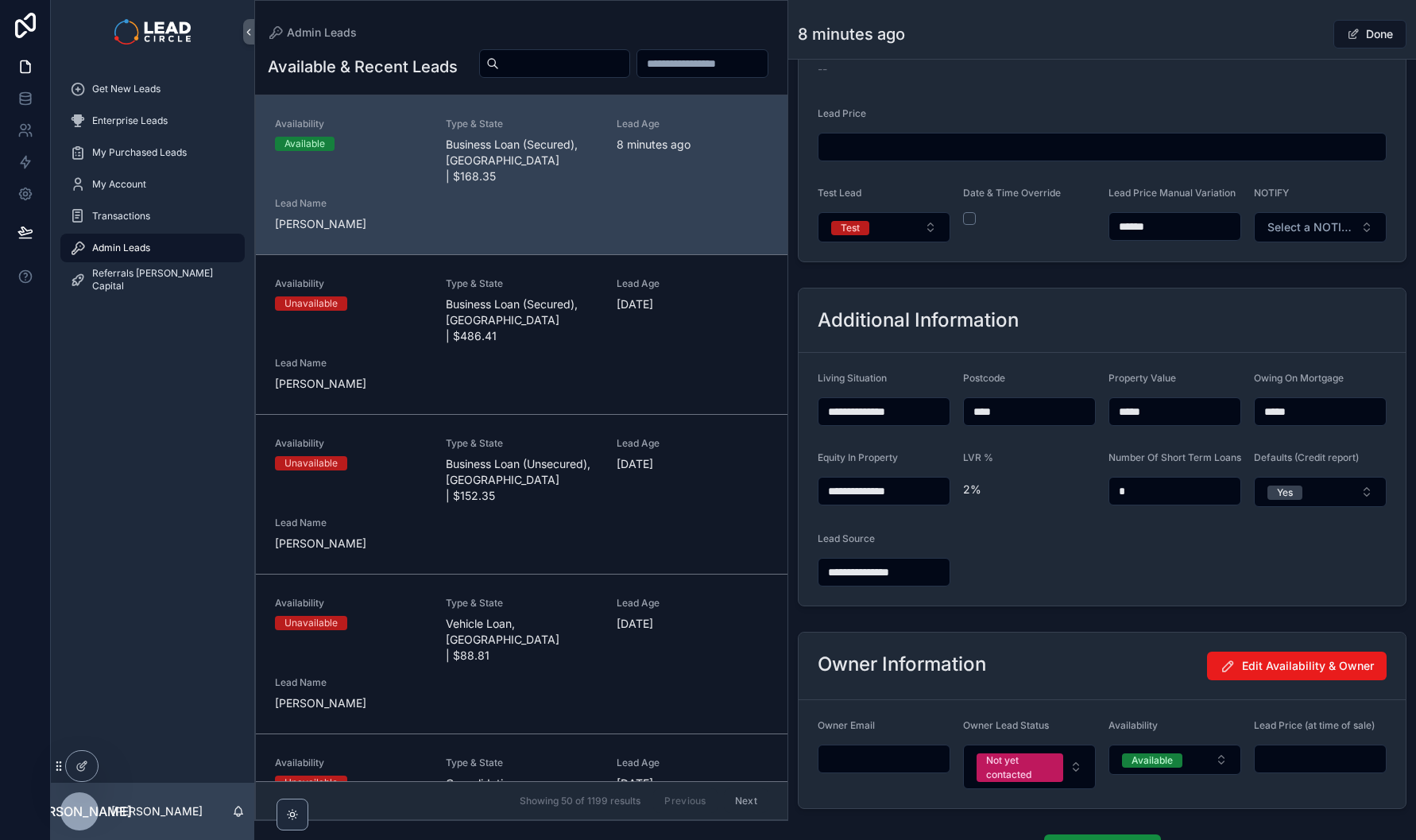
scroll to position [1188, 0]
click at [969, 226] on button "scrollable content" at bounding box center [969, 219] width 12 height 12
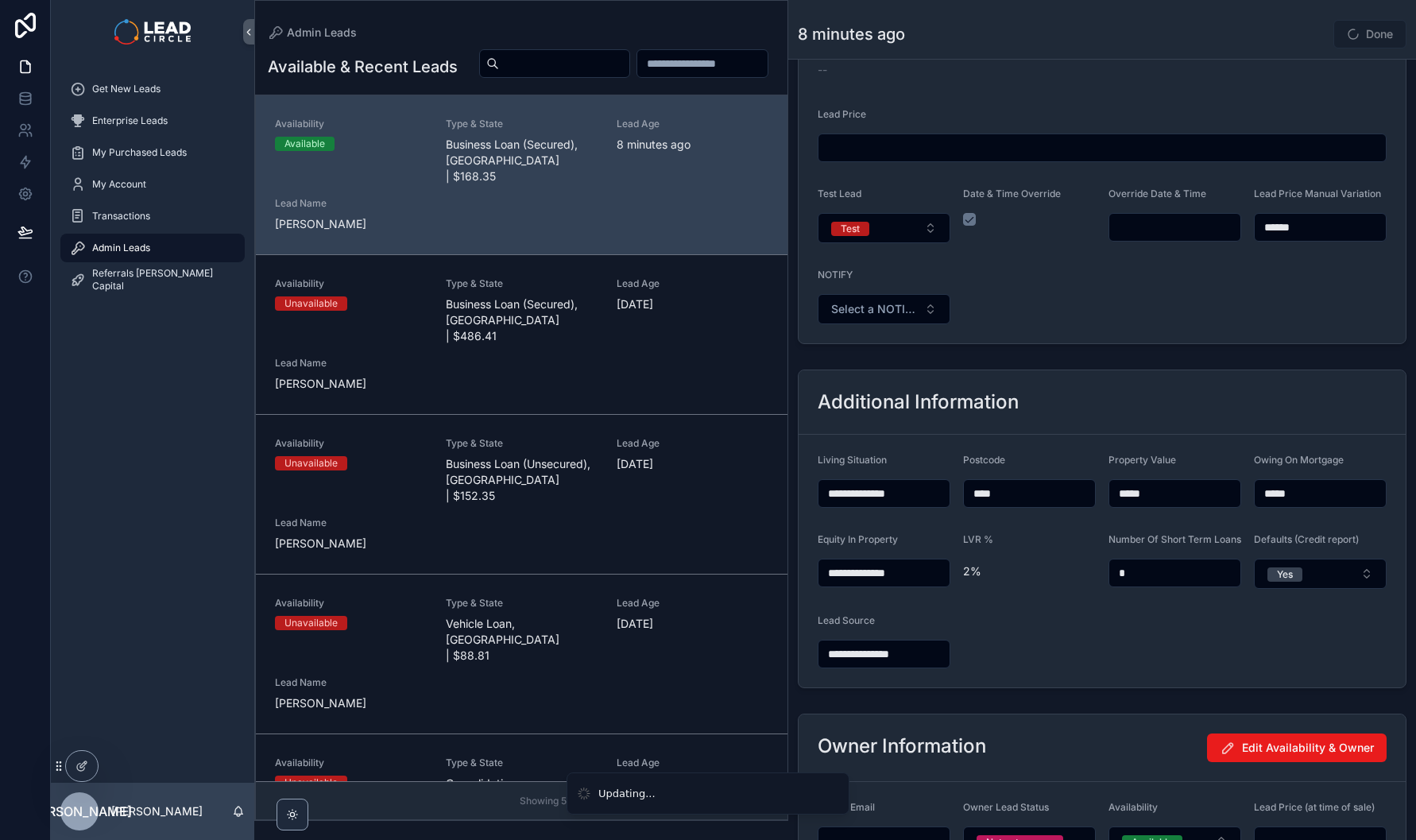
click at [1151, 238] on input "scrollable content" at bounding box center [1174, 227] width 131 height 22
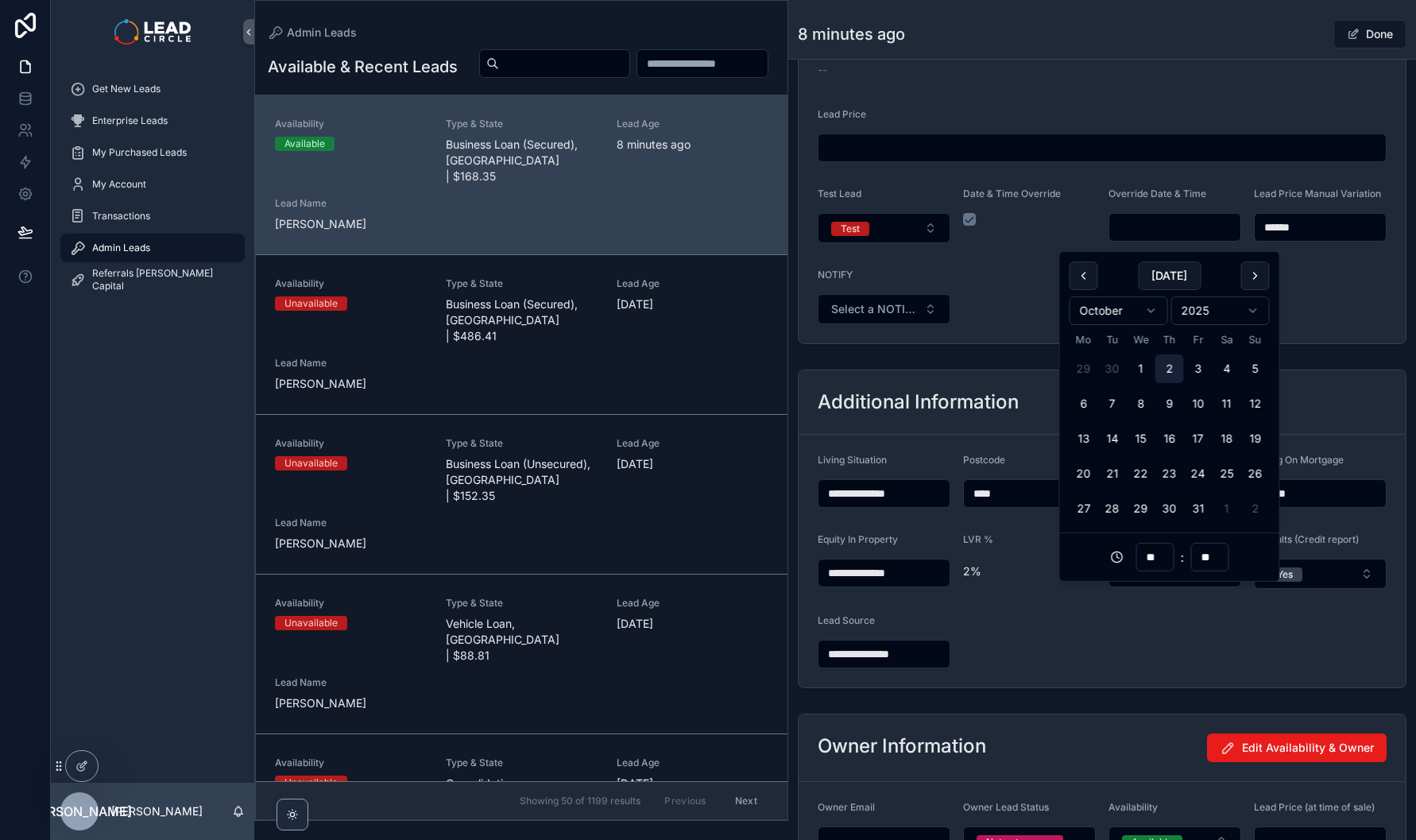
click at [1166, 372] on button "2" at bounding box center [1170, 369] width 29 height 29
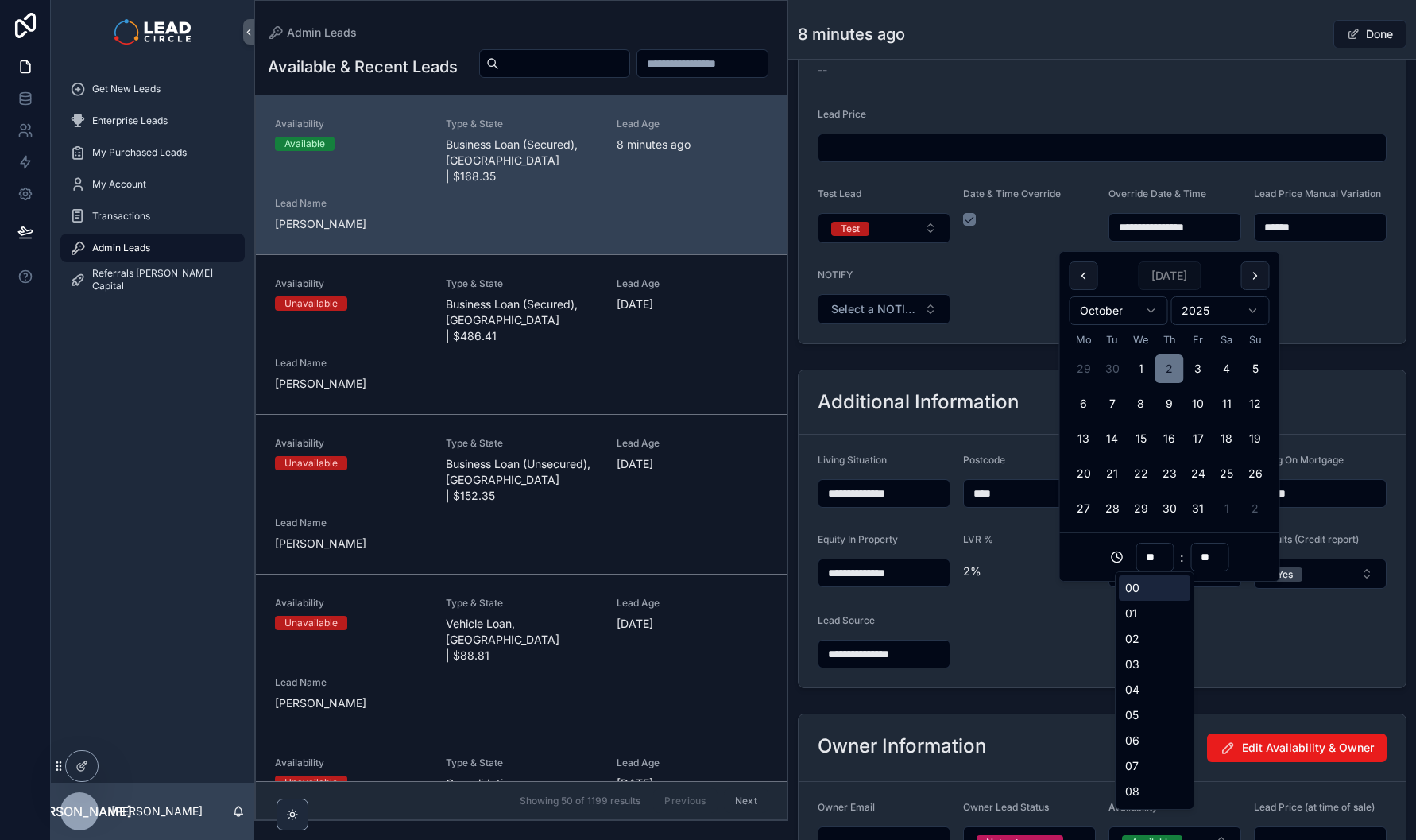
drag, startPoint x: 1164, startPoint y: 556, endPoint x: 1105, endPoint y: 547, distance: 59.7
click at [1105, 547] on div "** : **" at bounding box center [1170, 557] width 201 height 29
type input "**********"
type input "**"
type input "**********"
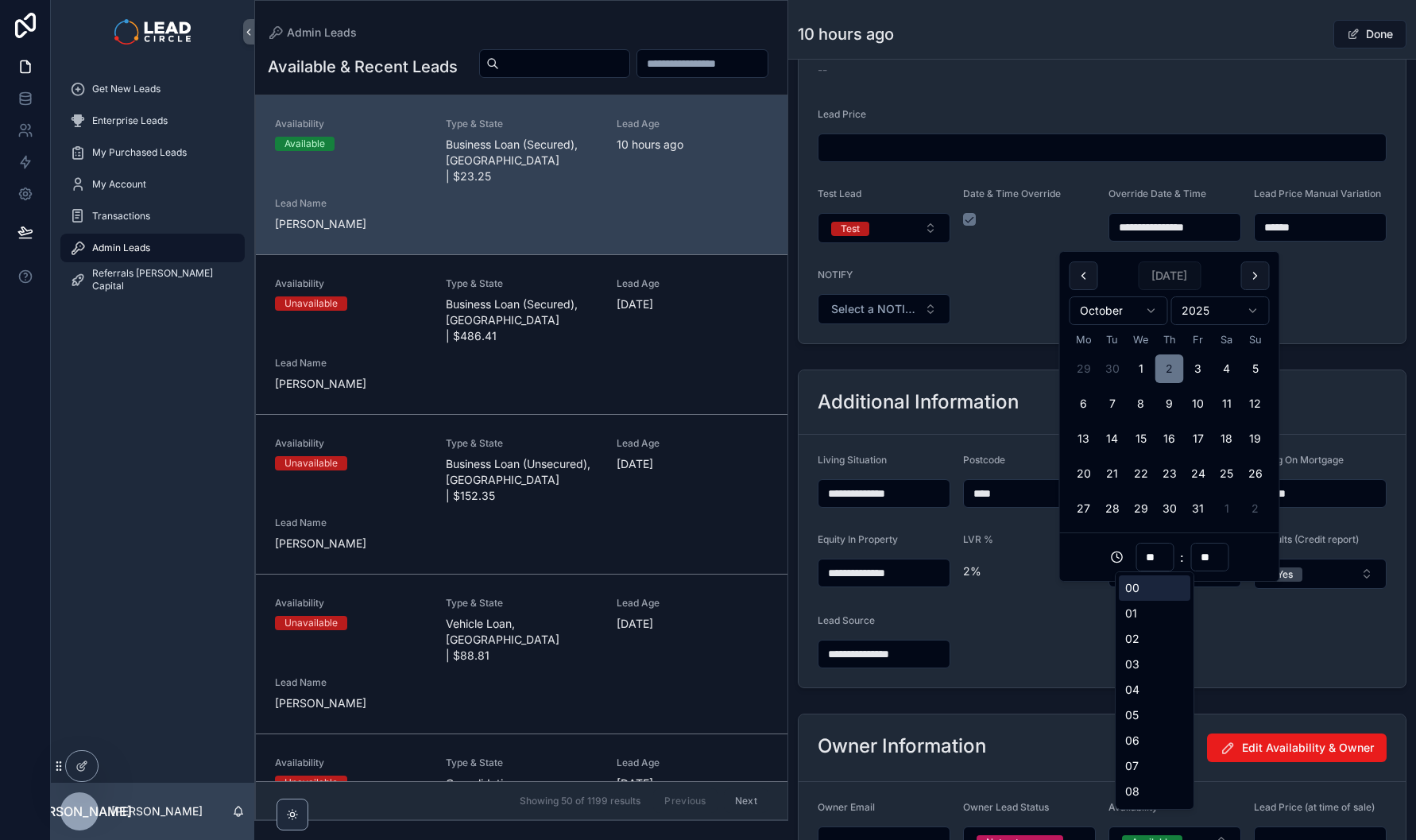
type input "**"
type input "**********"
type input "**"
type input "**********"
type input "**"
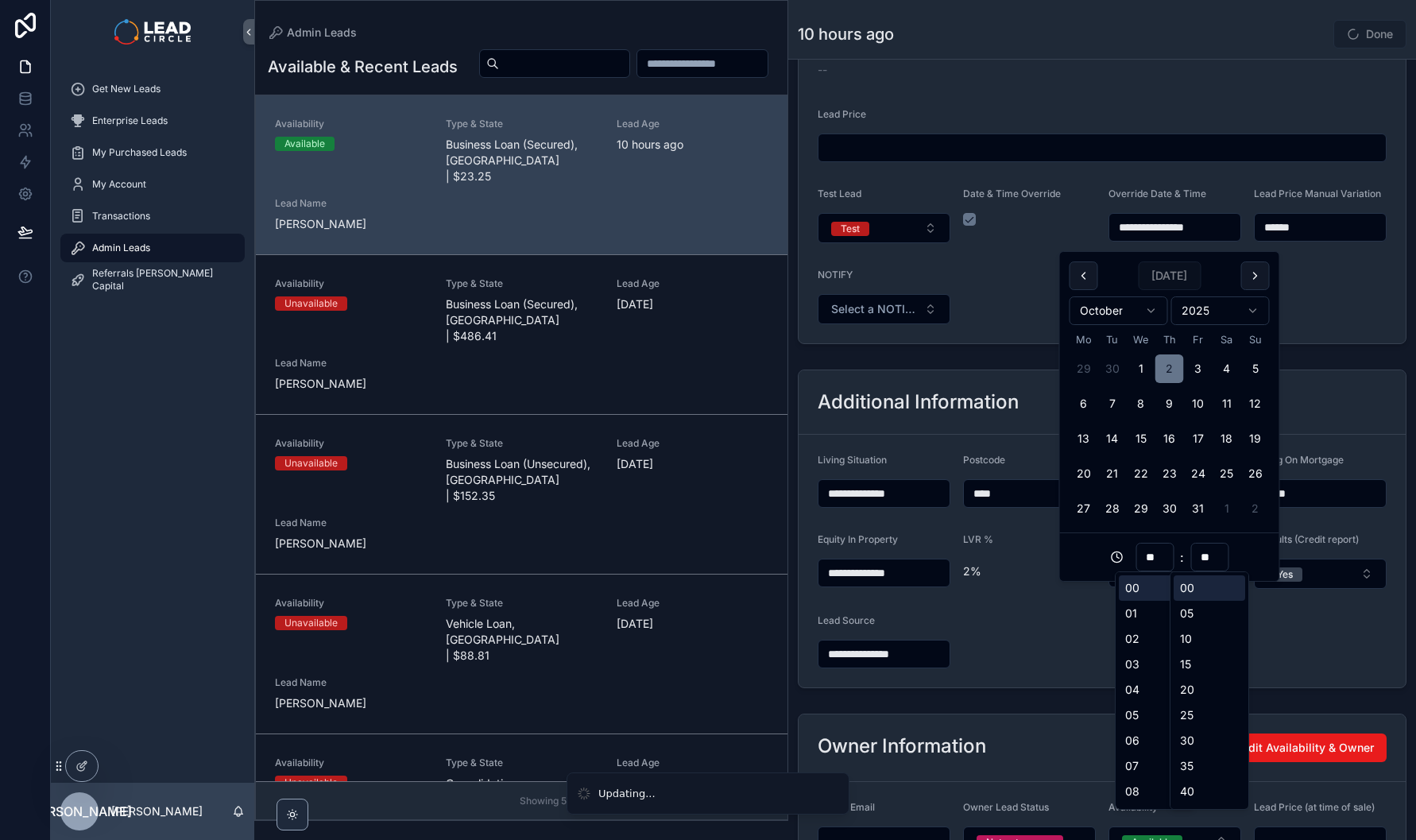
click at [1203, 558] on input "**" at bounding box center [1209, 557] width 37 height 22
type input "**"
type input "**********"
type input "**"
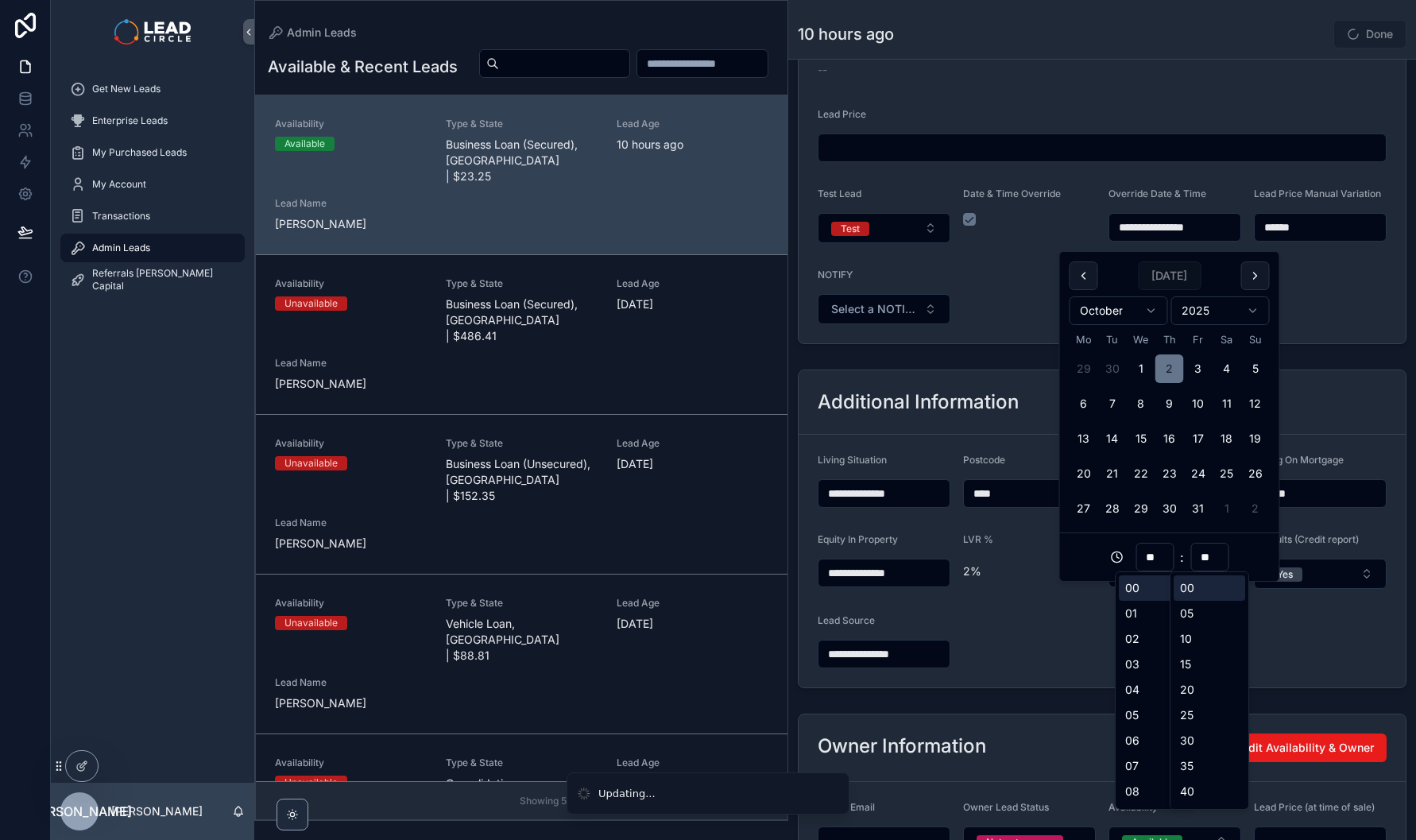
type input "**********"
type input "**"
type input "**********"
type input "**"
click at [1084, 543] on div "** : **" at bounding box center [1170, 557] width 201 height 29
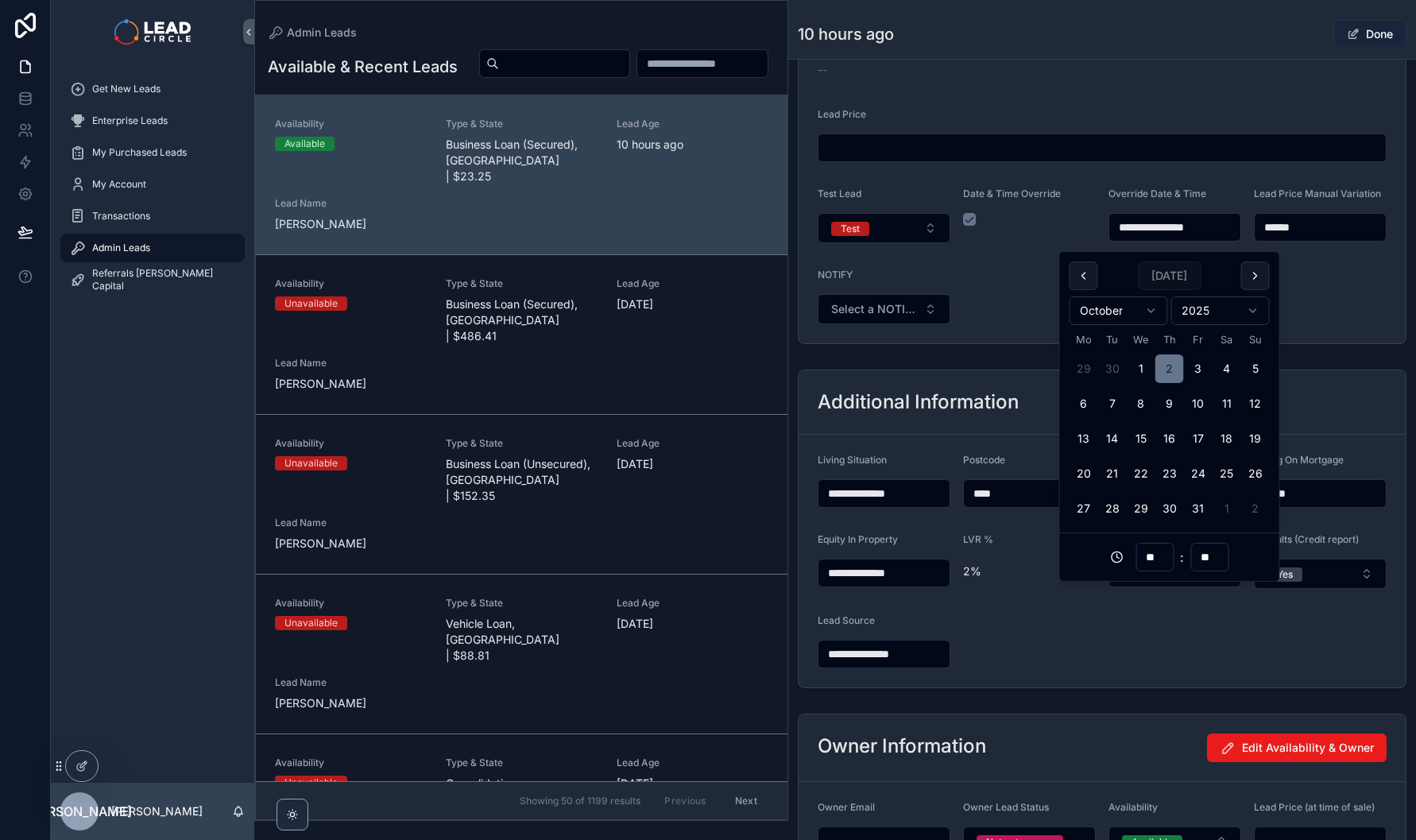
click at [1361, 37] on button "Done" at bounding box center [1369, 34] width 73 height 29
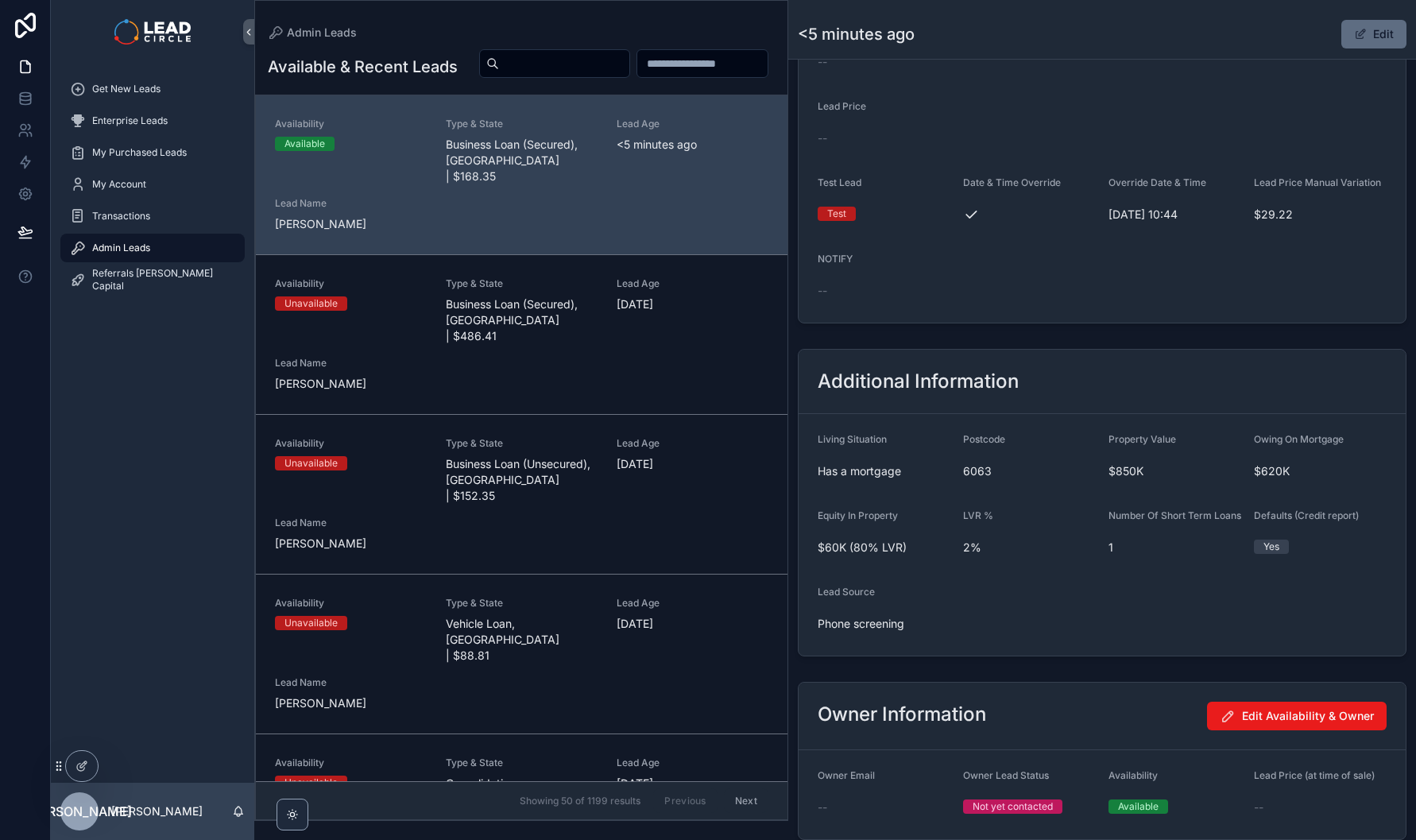
click at [1378, 39] on button "Edit" at bounding box center [1374, 34] width 65 height 29
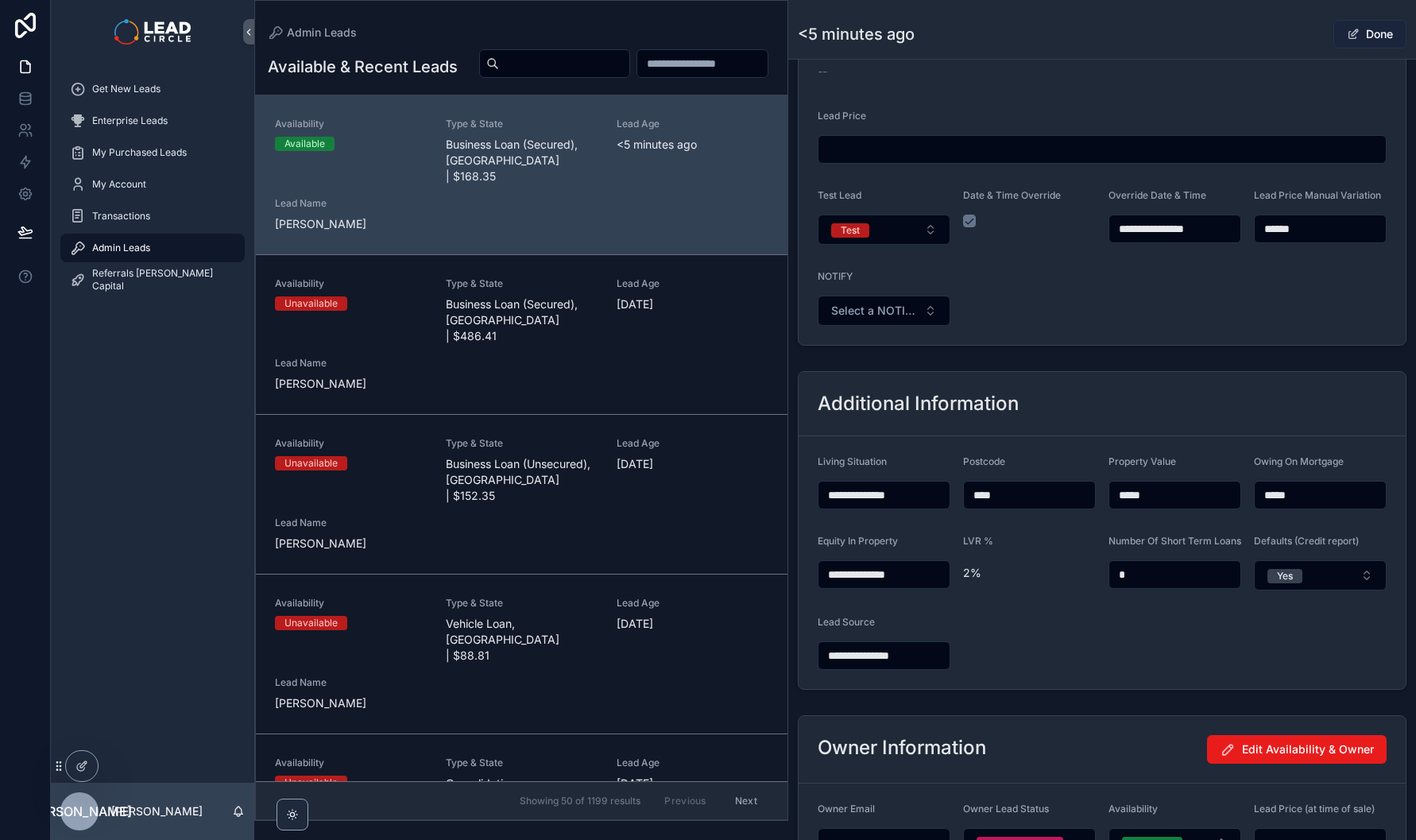
scroll to position [1188, 0]
click at [881, 235] on button "Test" at bounding box center [884, 228] width 133 height 30
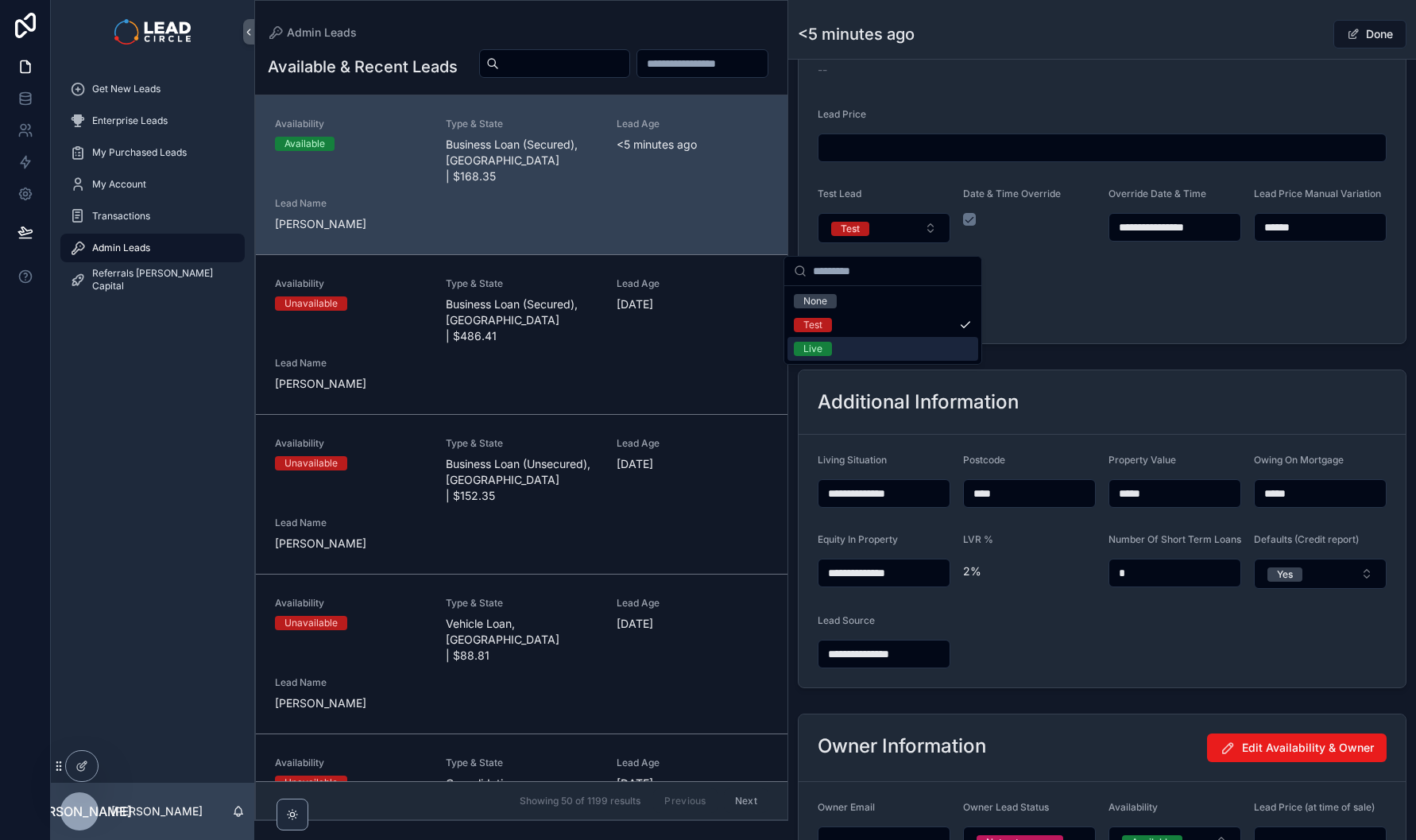
click at [877, 347] on div "Live" at bounding box center [882, 348] width 191 height 24
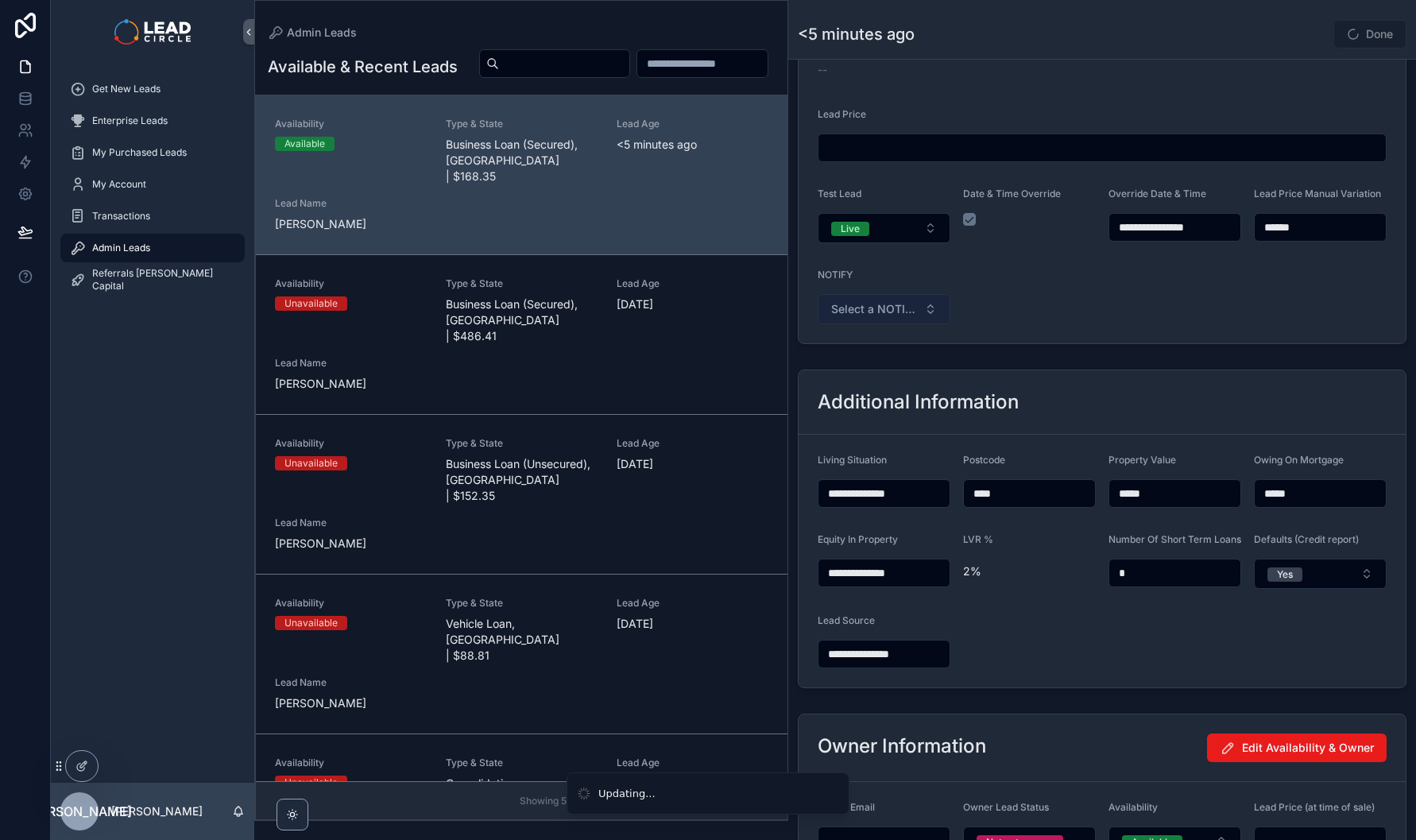
click at [901, 318] on span "Select a NOTIFY" at bounding box center [874, 309] width 86 height 16
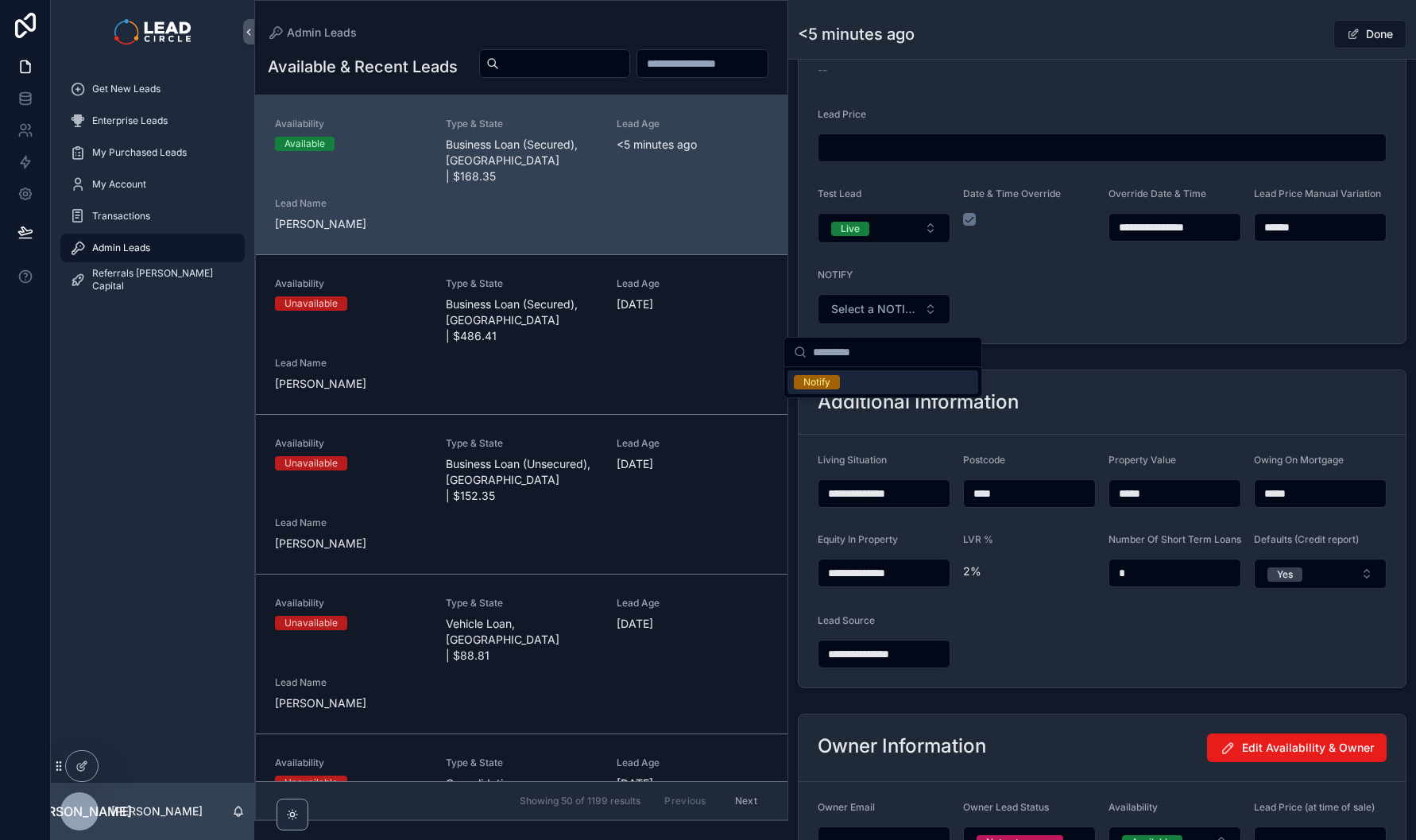
click at [897, 383] on div "Notify" at bounding box center [882, 382] width 191 height 24
click at [1348, 29] on span "scrollable content" at bounding box center [1354, 34] width 12 height 12
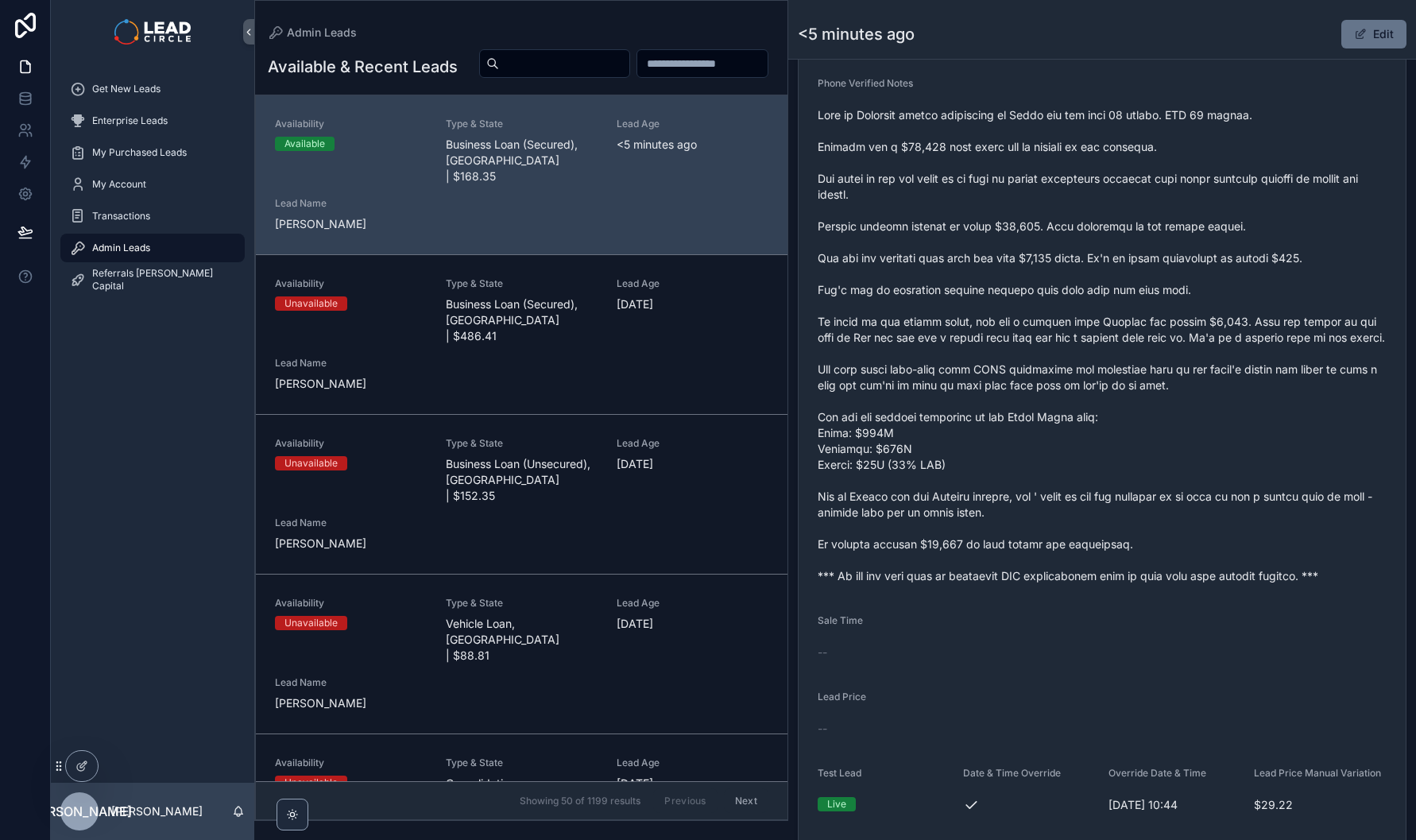
scroll to position [596, 0]
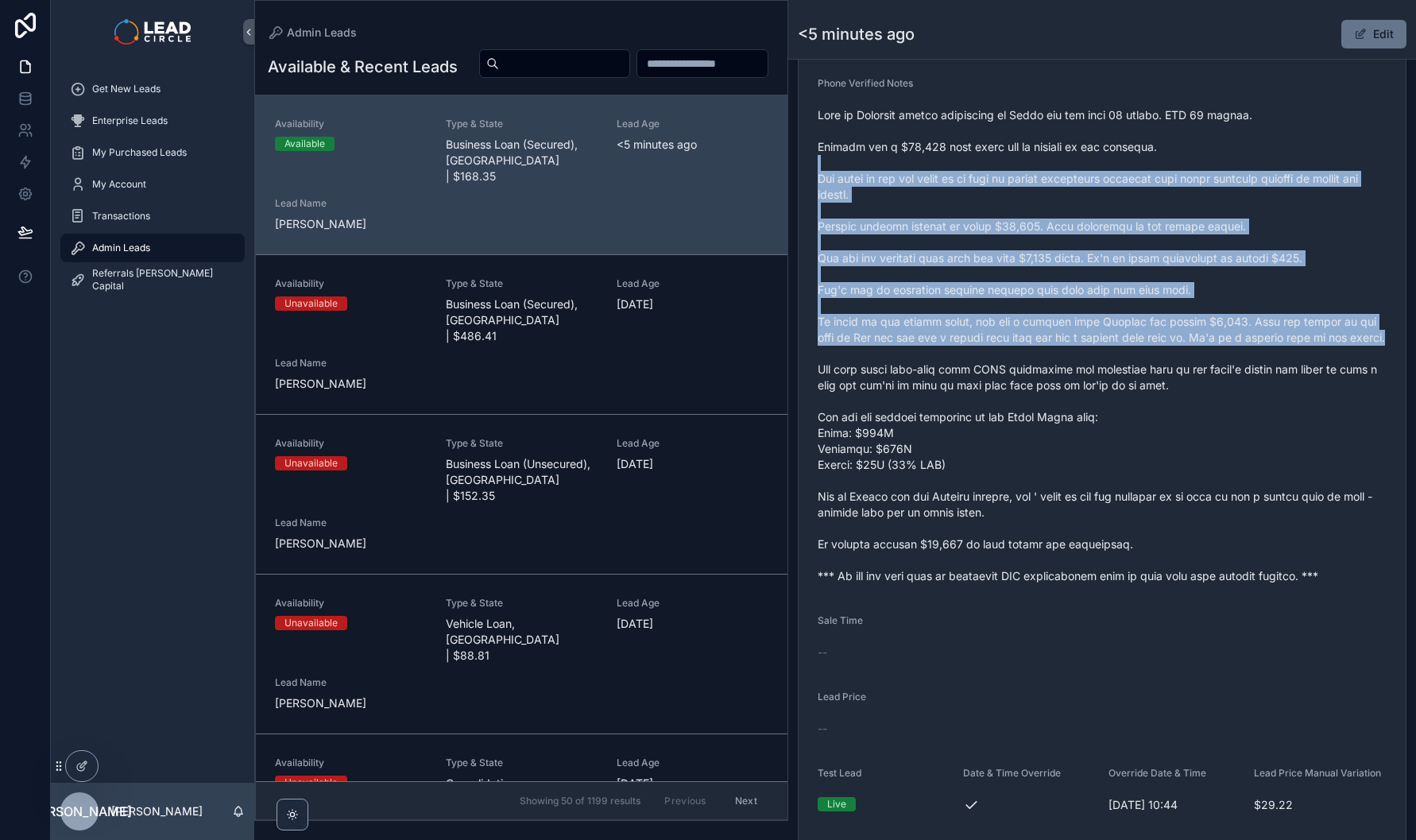
click at [1111, 374] on span "scrollable content" at bounding box center [1102, 346] width 569 height 477
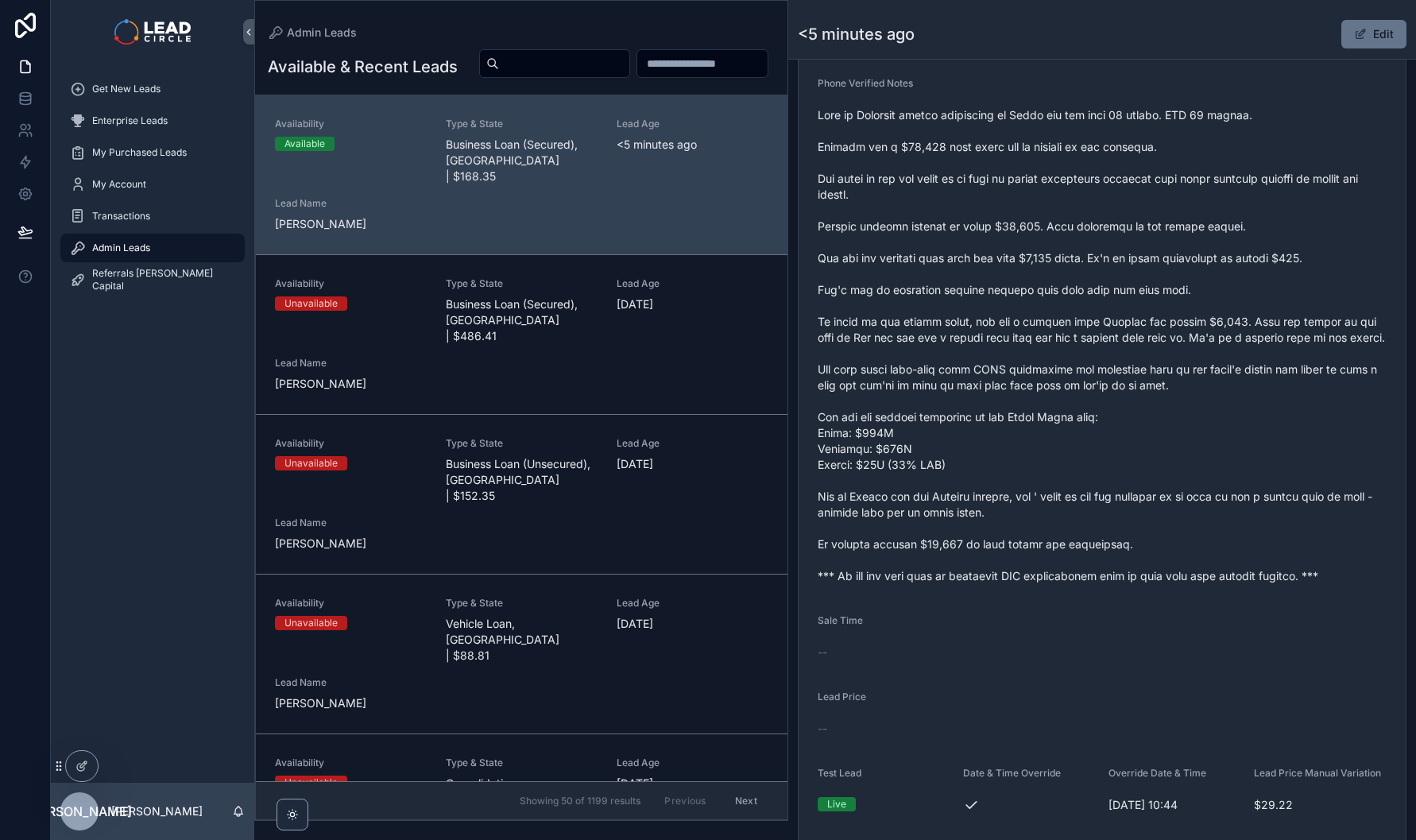
click at [1111, 374] on span "scrollable content" at bounding box center [1102, 346] width 569 height 477
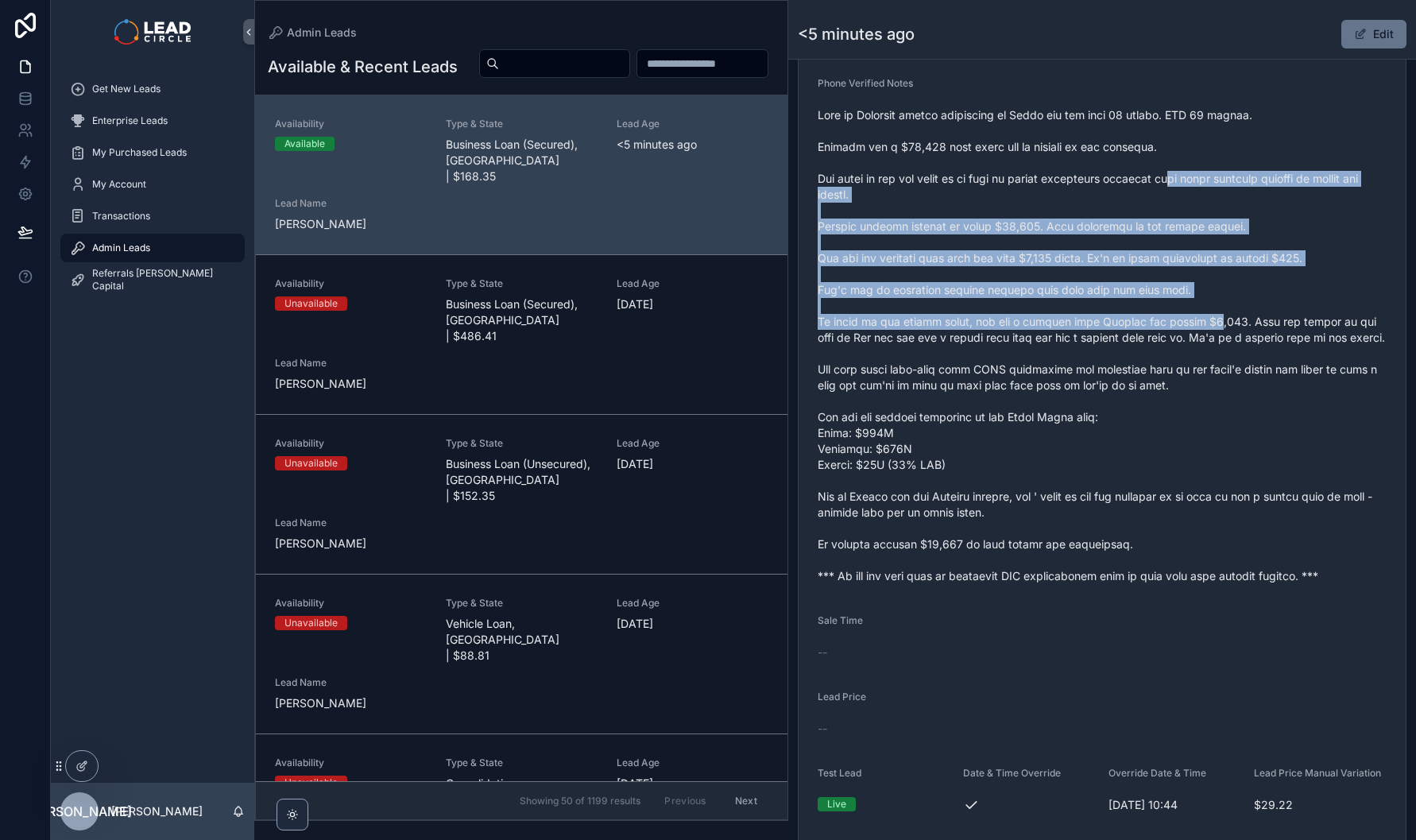
drag, startPoint x: 1195, startPoint y: 259, endPoint x: 1204, endPoint y: 326, distance: 67.6
click at [1204, 326] on span "scrollable content" at bounding box center [1102, 346] width 569 height 477
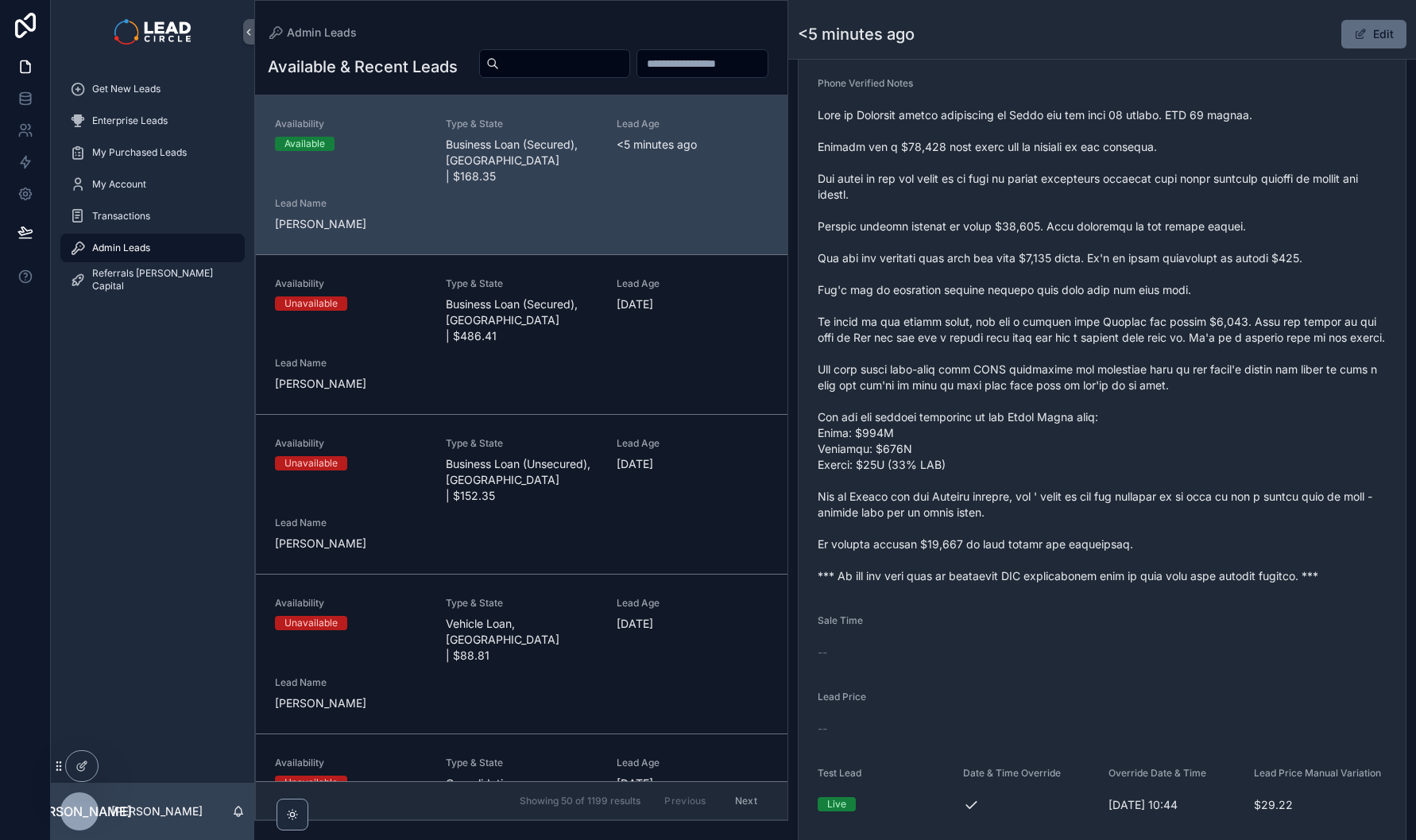
click at [1368, 37] on button "Edit" at bounding box center [1374, 34] width 65 height 29
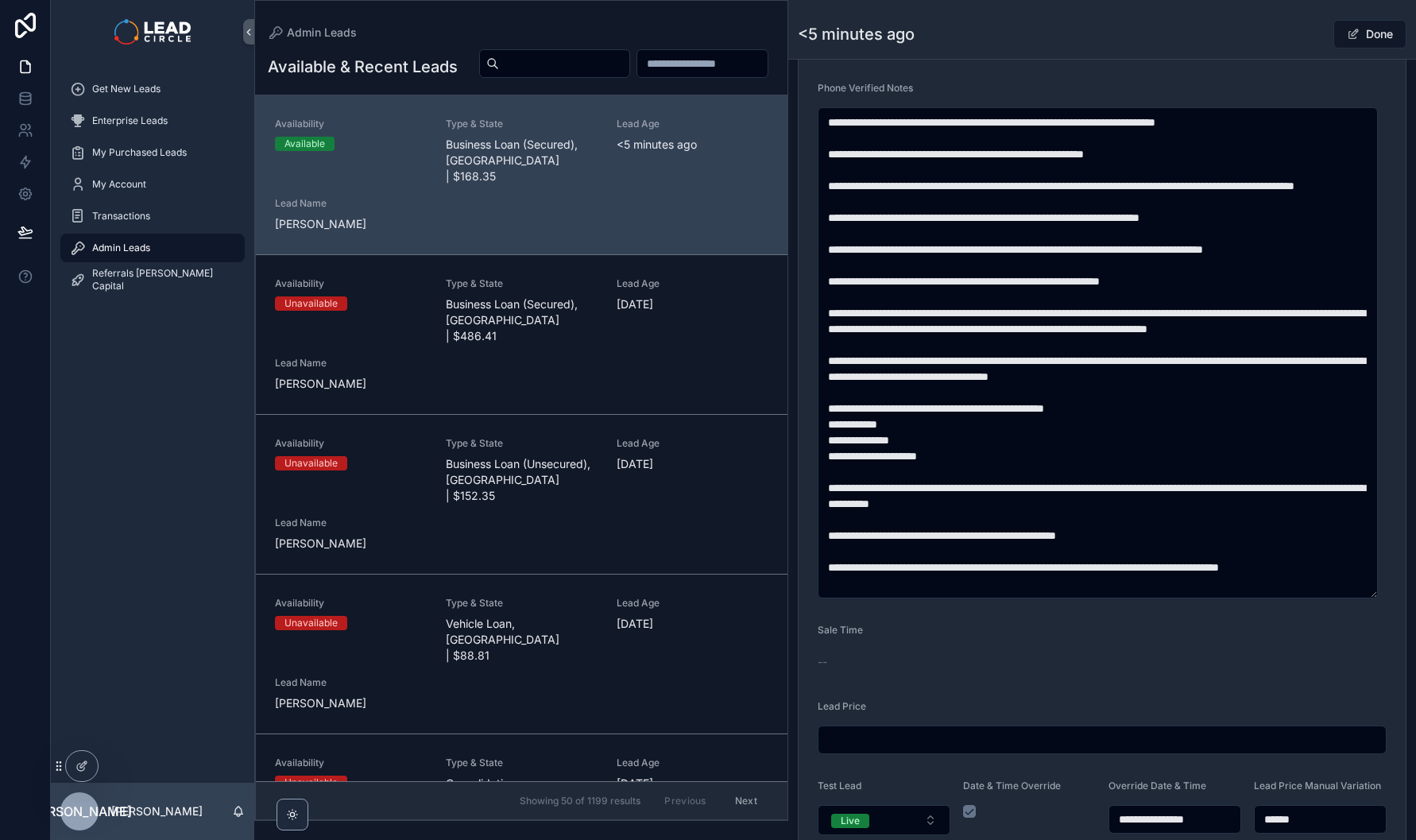
scroll to position [604, 0]
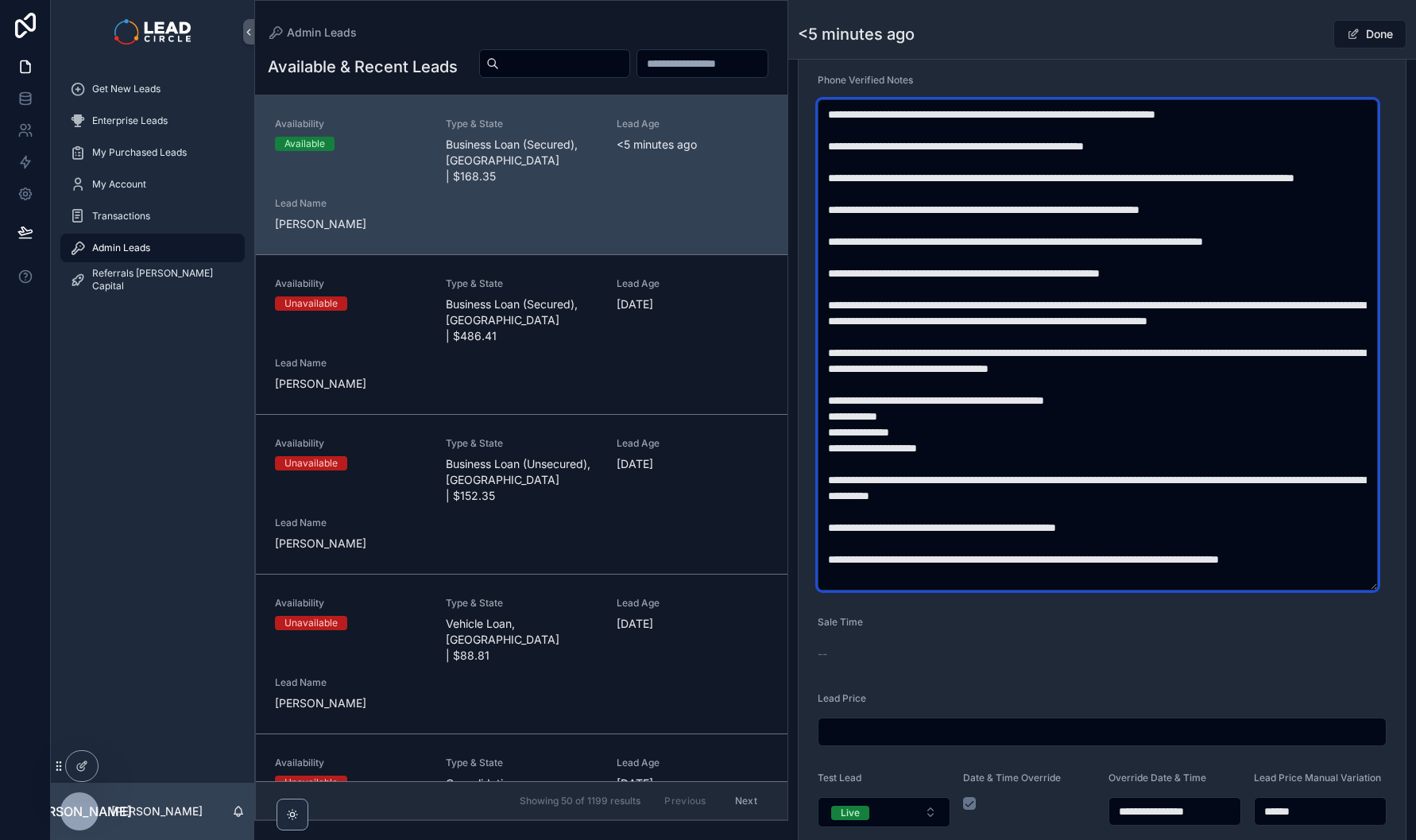
click at [1100, 185] on textarea "scrollable content" at bounding box center [1098, 345] width 560 height 491
click at [1092, 185] on textarea "scrollable content" at bounding box center [1098, 345] width 560 height 491
drag, startPoint x: 1147, startPoint y: 186, endPoint x: 1099, endPoint y: 187, distance: 48.0
click at [1099, 187] on textarea "scrollable content" at bounding box center [1098, 345] width 560 height 491
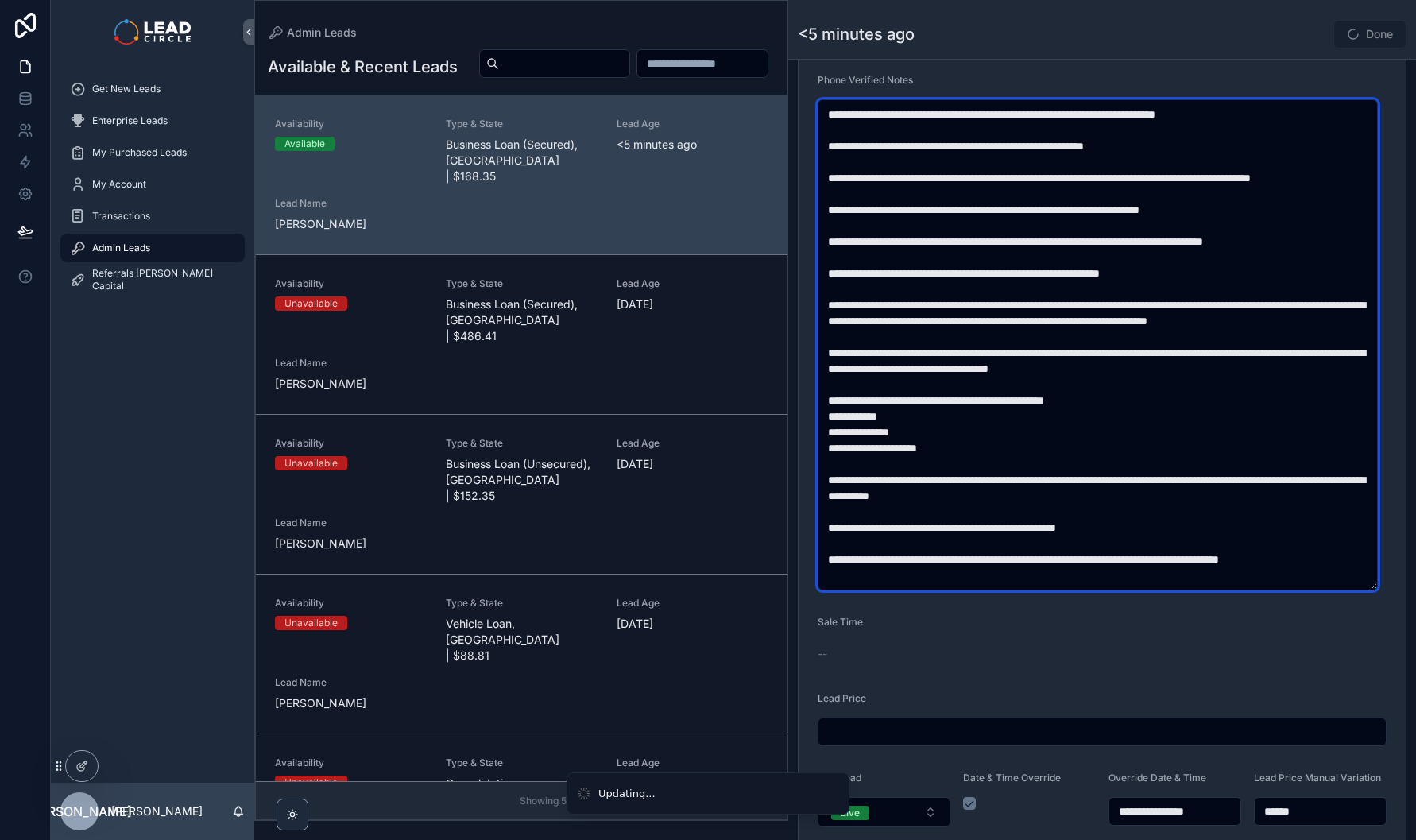
click at [1286, 184] on textarea "scrollable content" at bounding box center [1098, 345] width 560 height 491
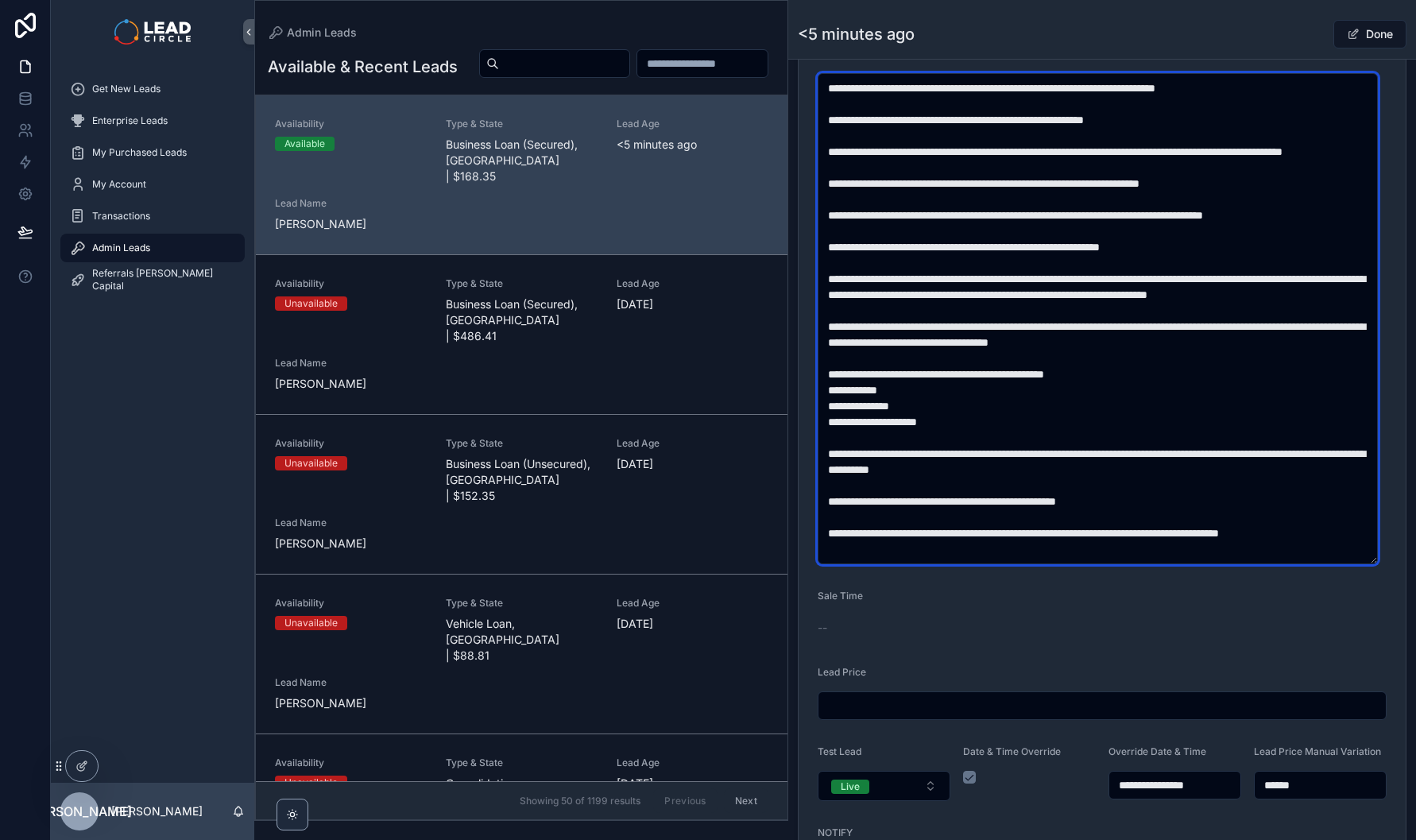
scroll to position [632, 0]
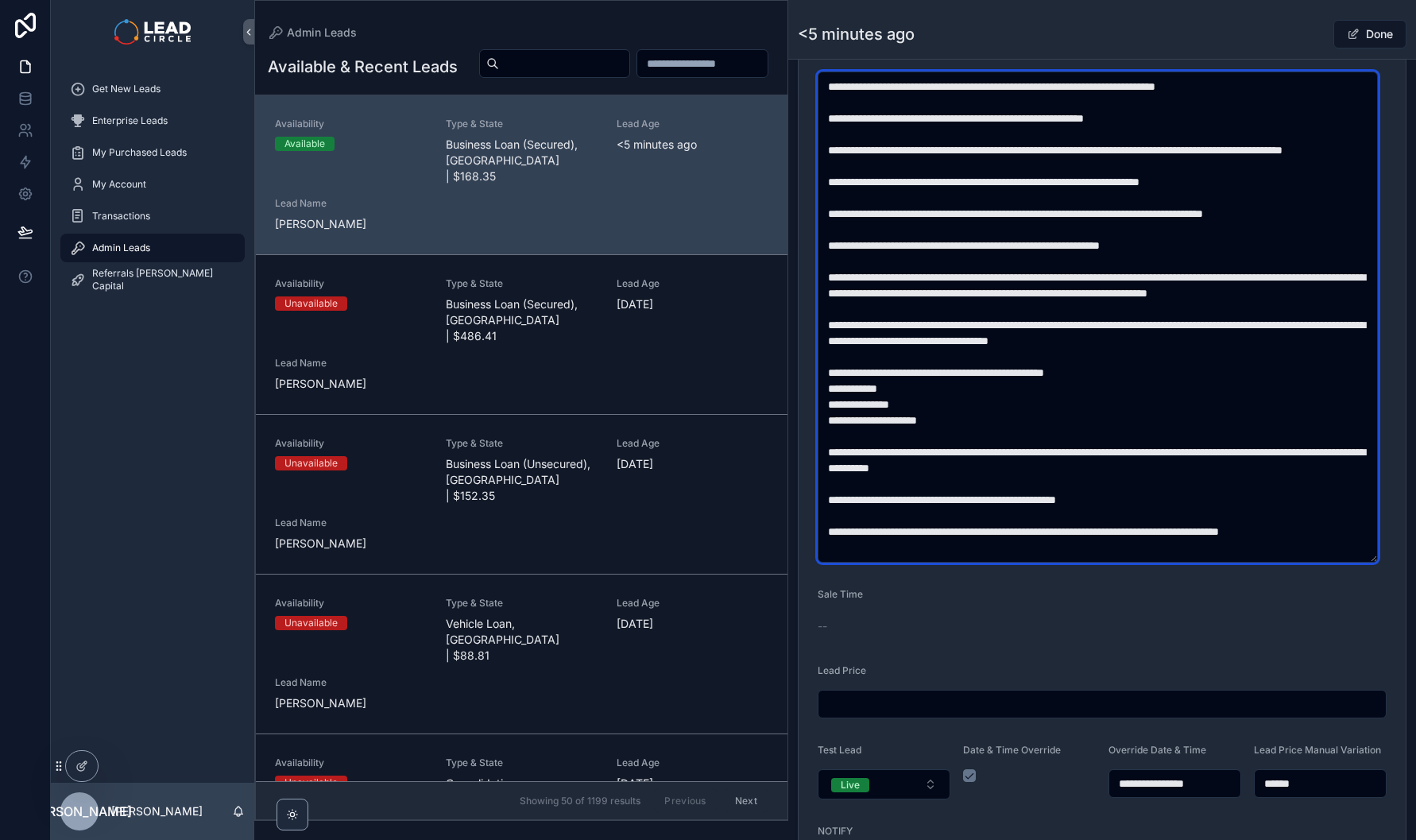
click at [993, 223] on textarea "scrollable content" at bounding box center [1098, 317] width 560 height 491
click at [1102, 250] on textarea "scrollable content" at bounding box center [1098, 317] width 560 height 491
click at [1135, 289] on textarea "scrollable content" at bounding box center [1098, 317] width 560 height 491
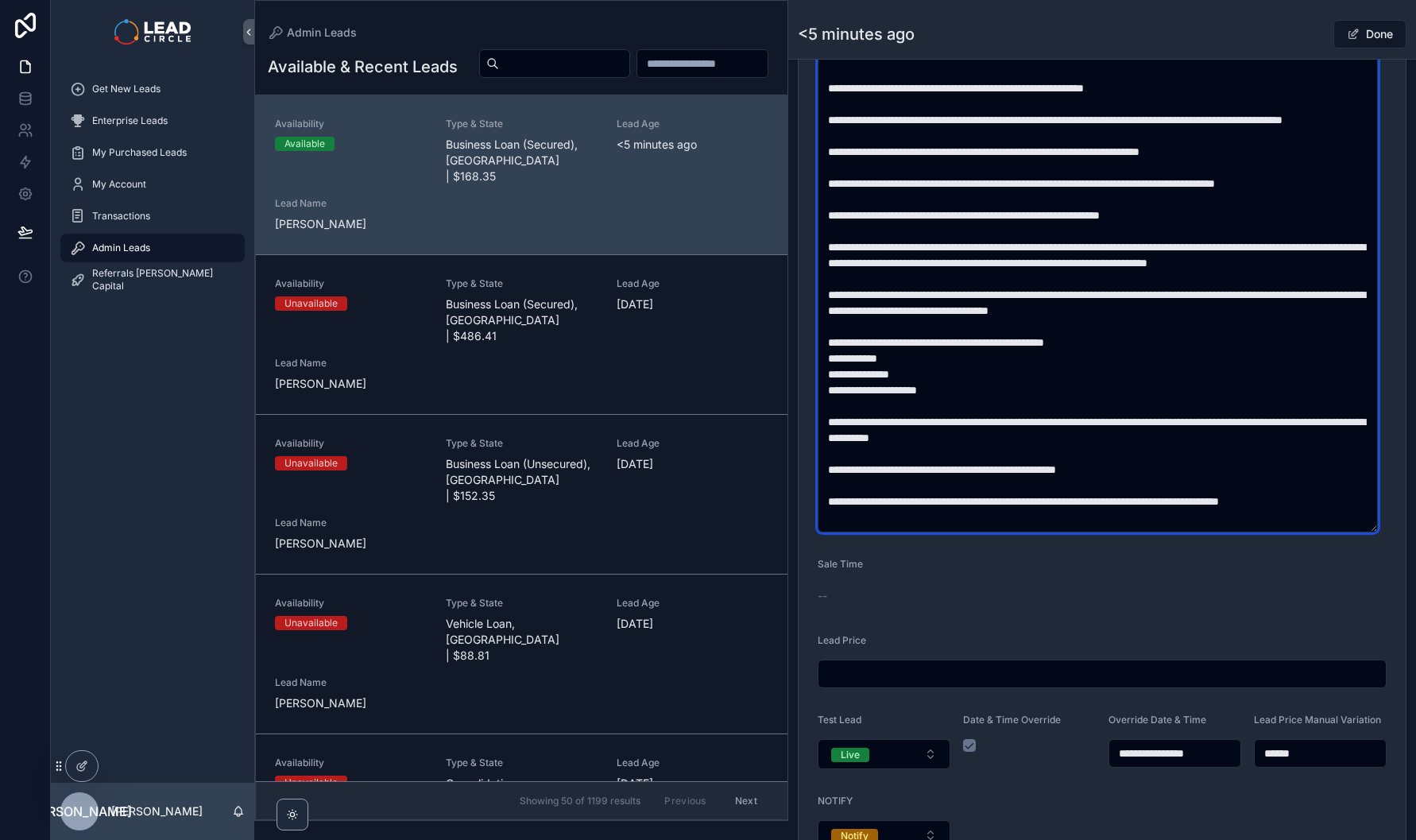
scroll to position [663, 0]
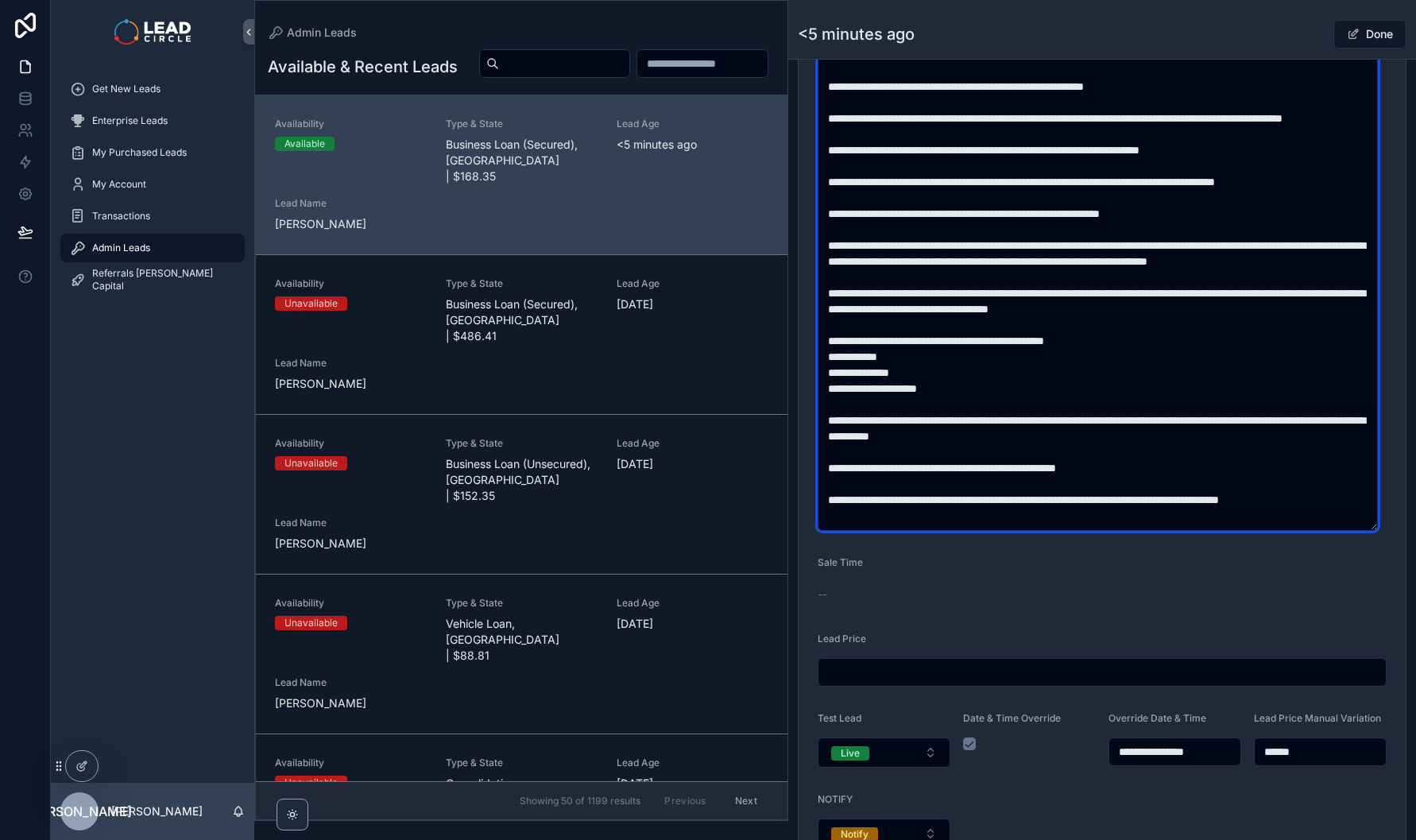
click at [1117, 335] on textarea "scrollable content" at bounding box center [1098, 285] width 560 height 491
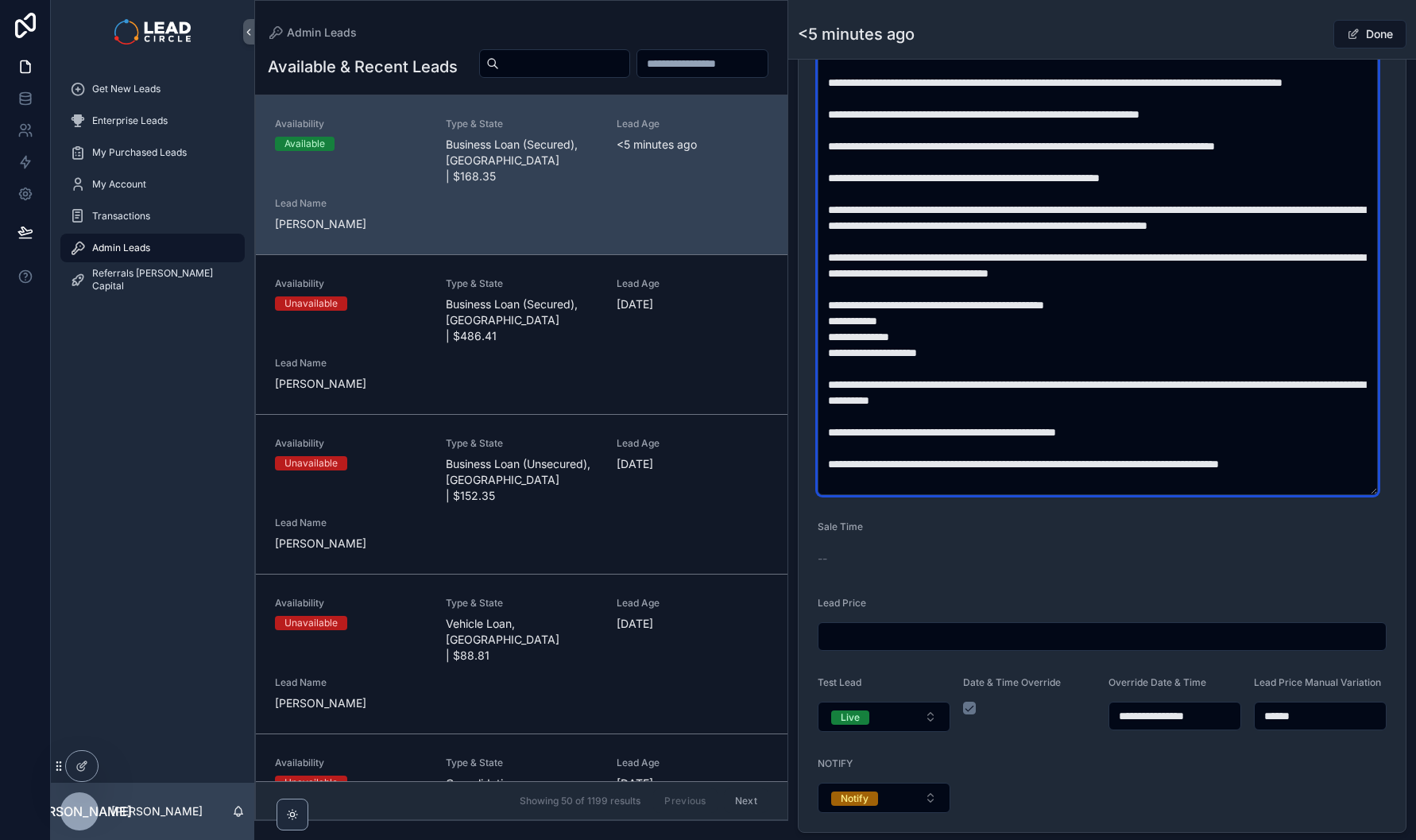
scroll to position [700, 0]
click at [1139, 329] on textarea "scrollable content" at bounding box center [1098, 249] width 560 height 491
click at [901, 410] on textarea "scrollable content" at bounding box center [1098, 249] width 560 height 491
click at [866, 410] on textarea "scrollable content" at bounding box center [1098, 249] width 560 height 491
click at [1109, 408] on textarea "scrollable content" at bounding box center [1098, 249] width 560 height 491
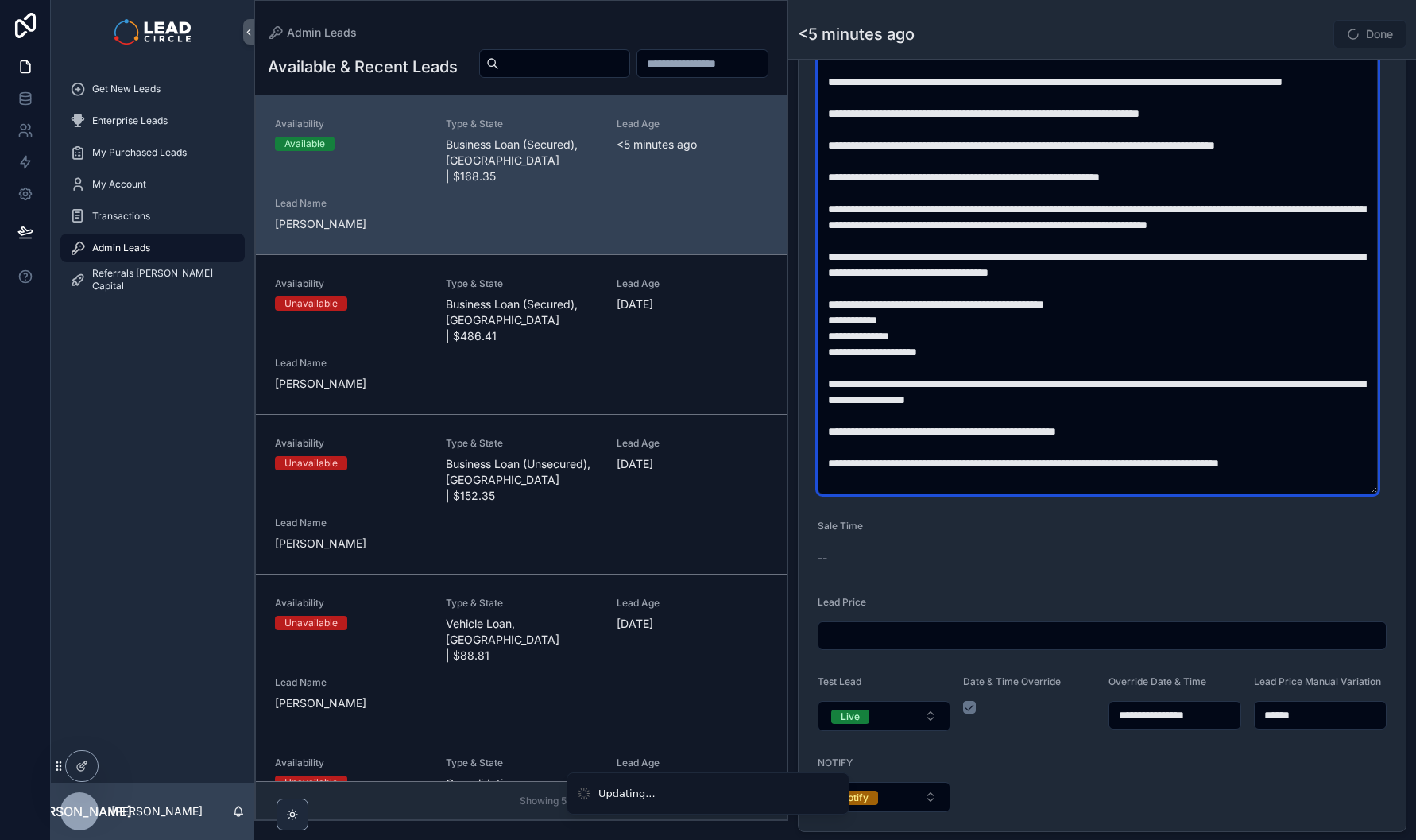
click at [1186, 409] on textarea "scrollable content" at bounding box center [1098, 249] width 560 height 491
click at [1183, 426] on textarea "scrollable content" at bounding box center [1098, 249] width 560 height 491
click at [1193, 455] on textarea "scrollable content" at bounding box center [1098, 249] width 560 height 491
type textarea "**********"
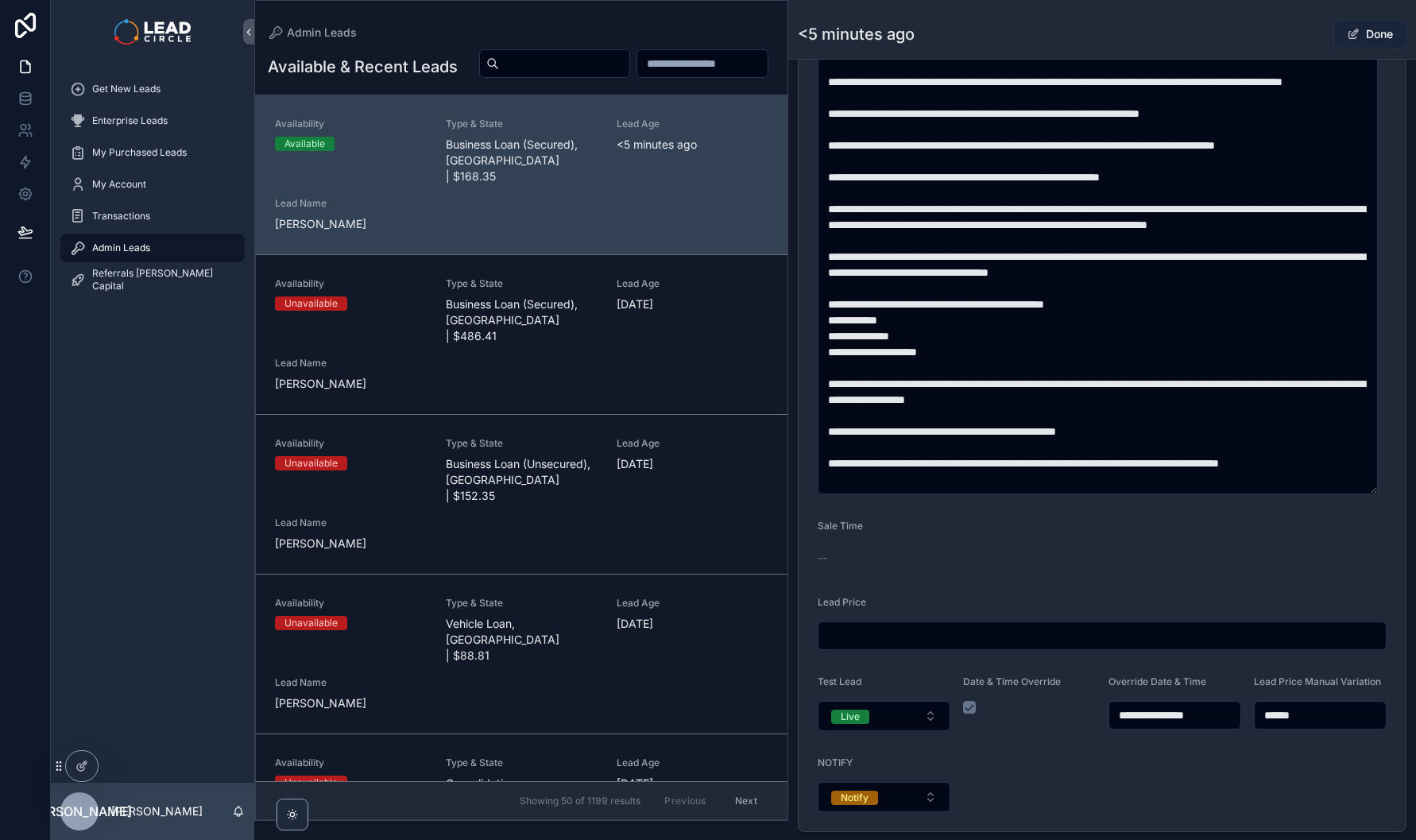
click at [1372, 41] on button "Done" at bounding box center [1369, 34] width 73 height 29
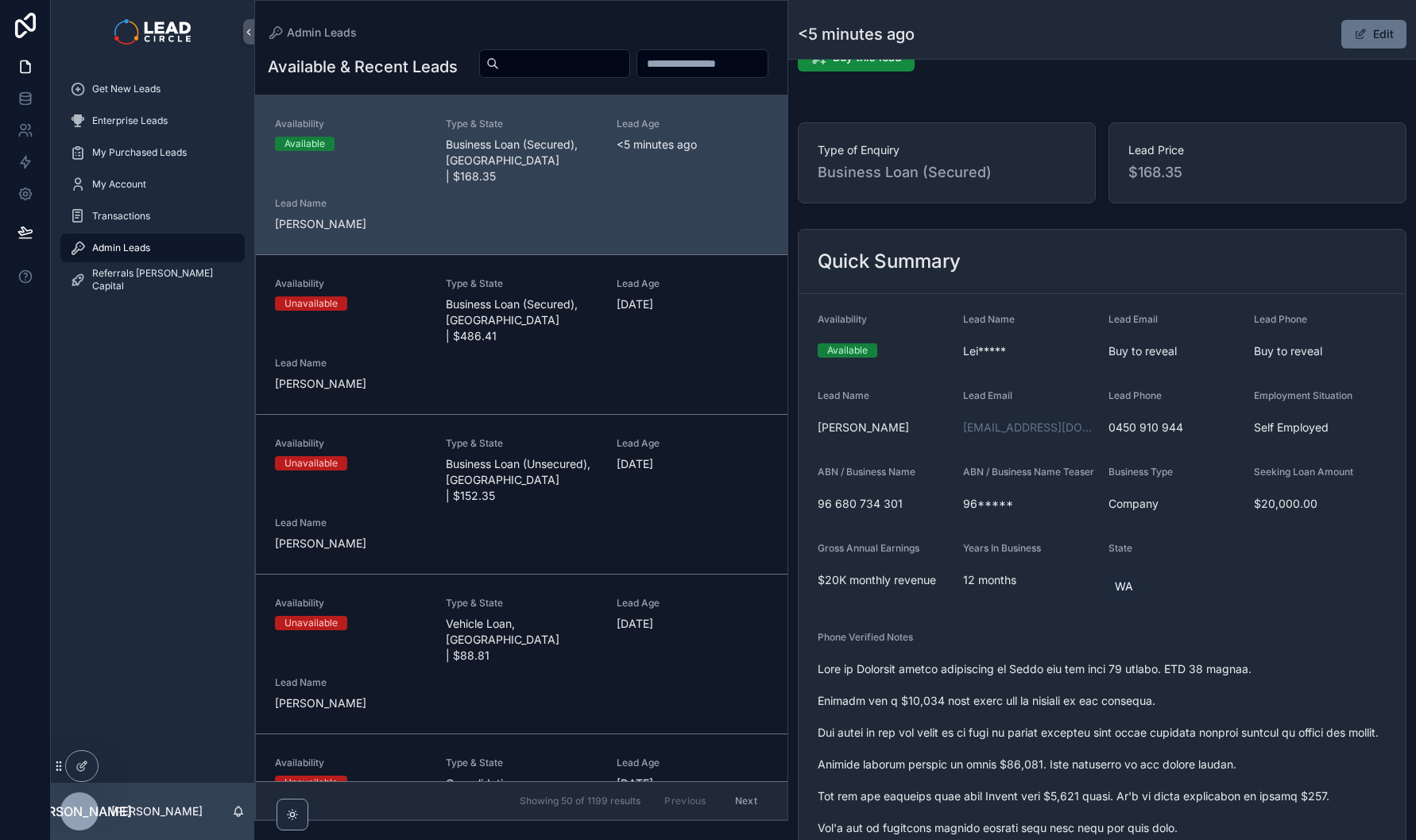
scroll to position [0, 0]
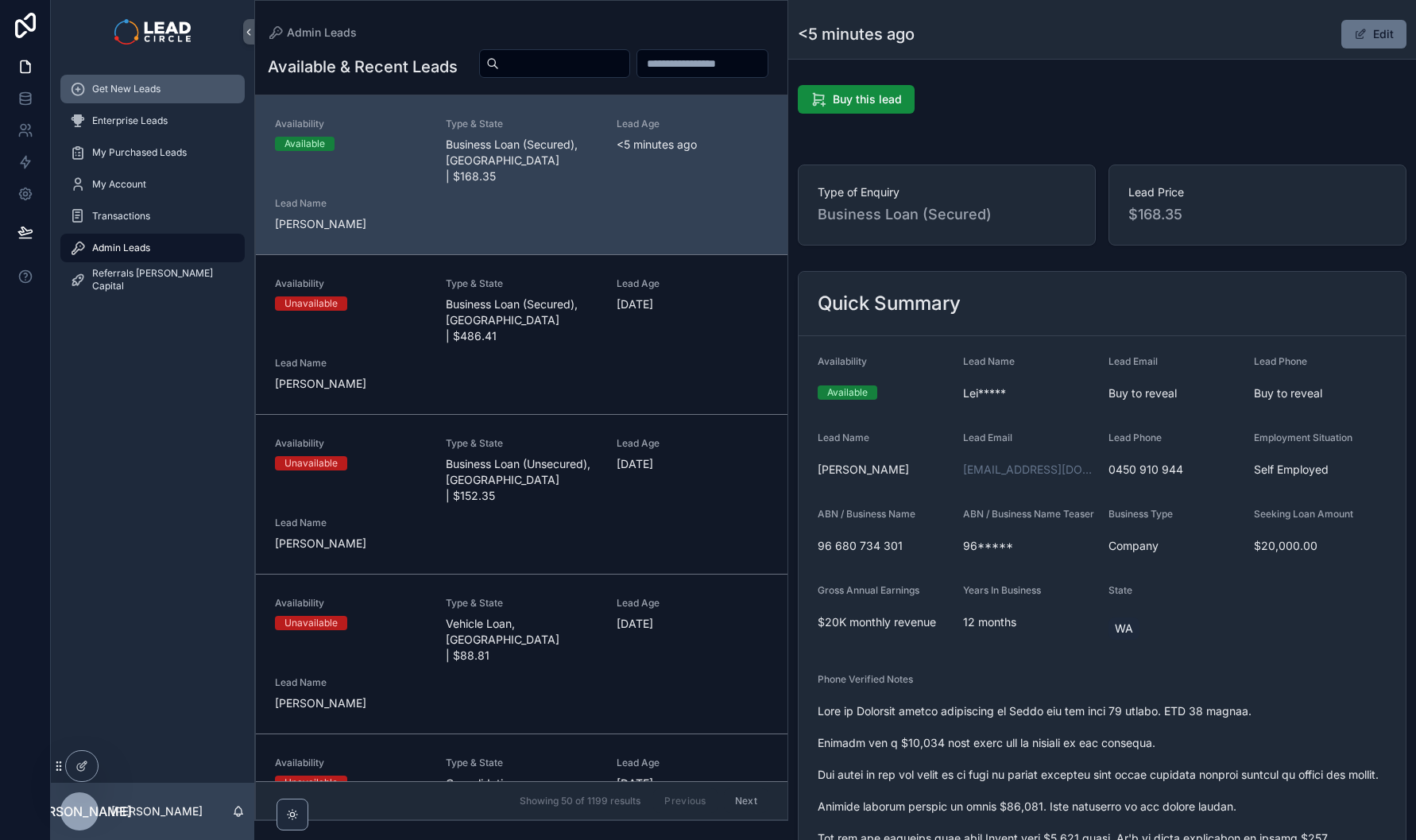
click at [141, 92] on span "Get New Leads" at bounding box center [127, 89] width 69 height 12
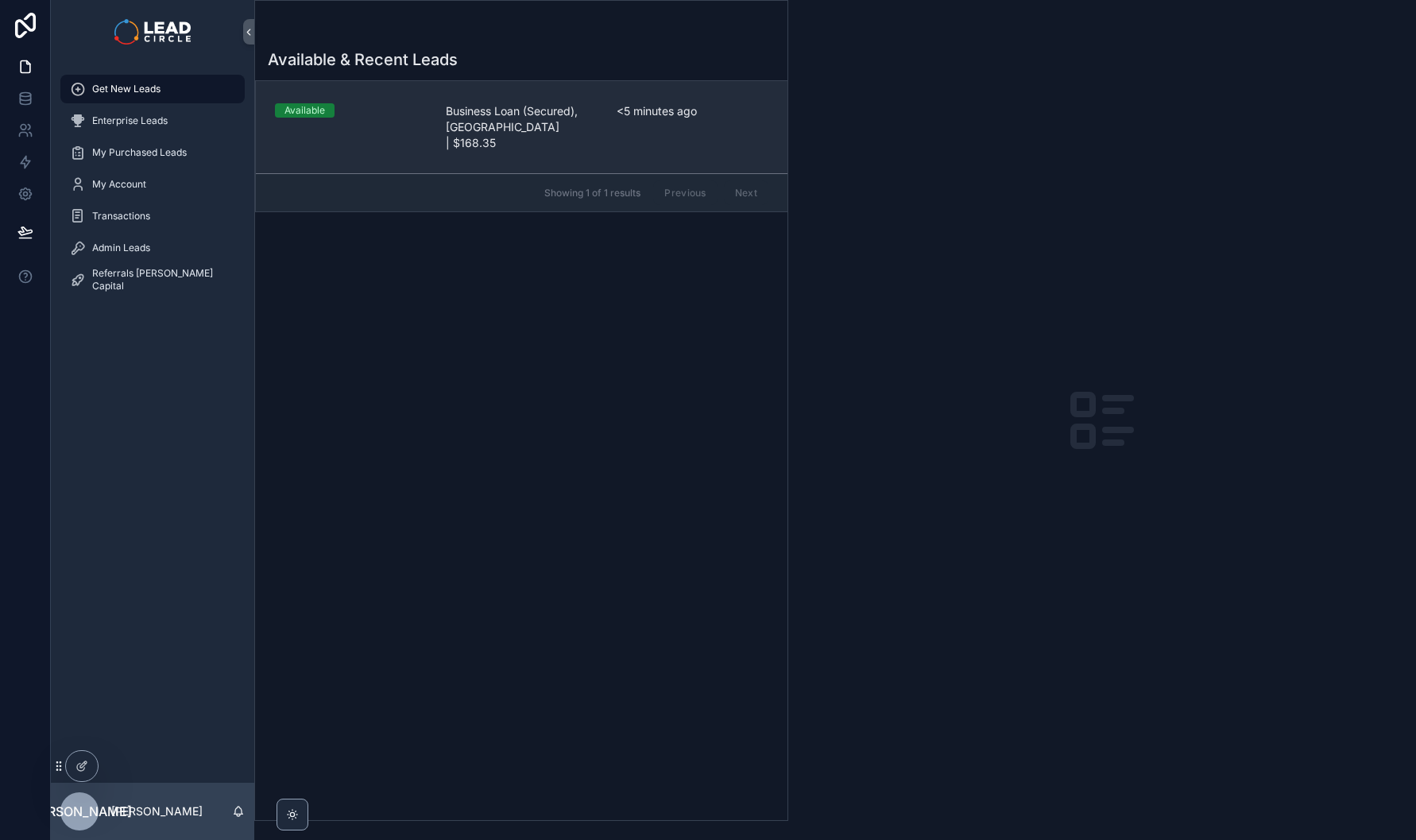
click at [458, 150] on link "Available Business Loan (Secured), [GEOGRAPHIC_DATA] | $168.35 <5 minutes ago" at bounding box center [522, 127] width 531 height 92
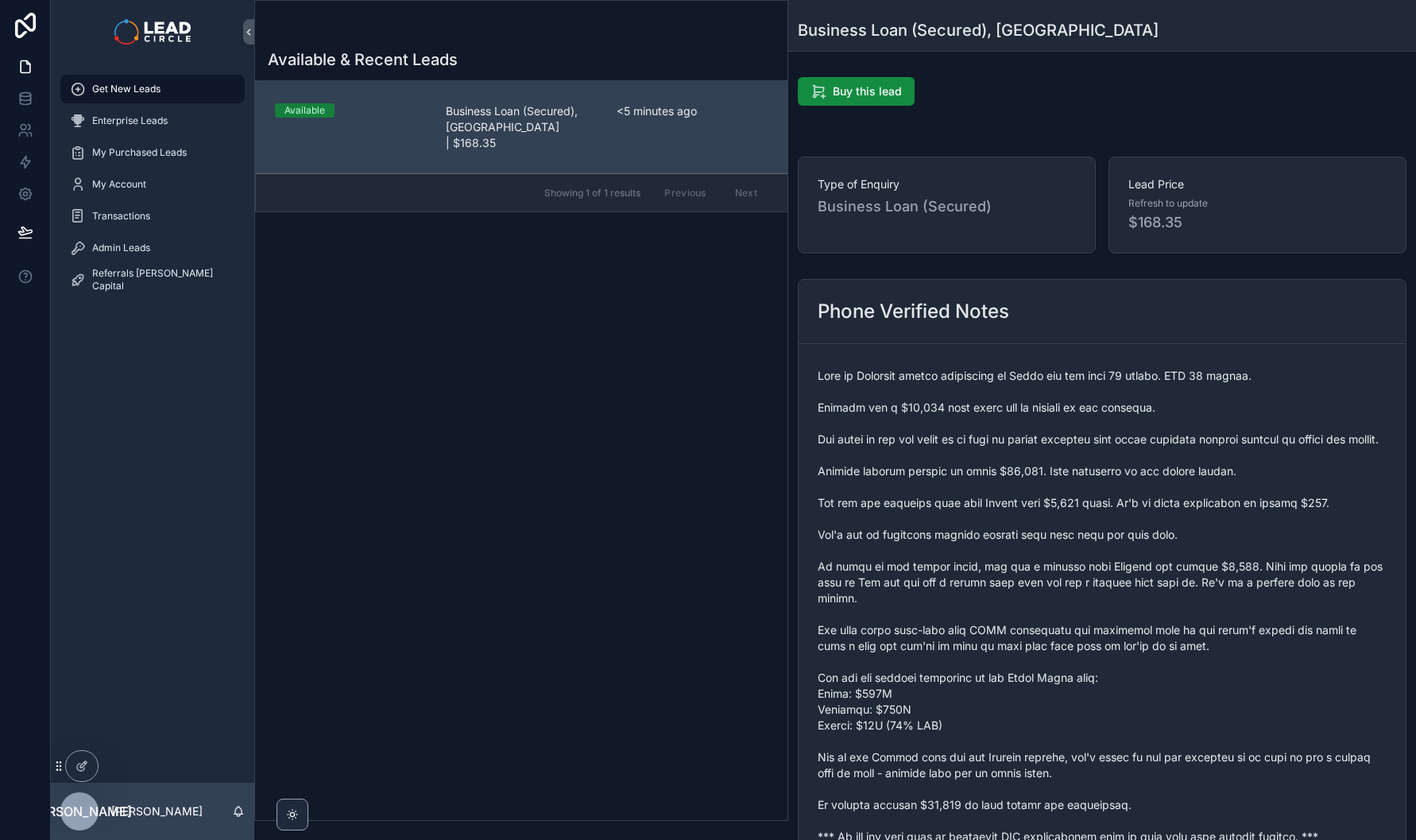
scroll to position [128, 0]
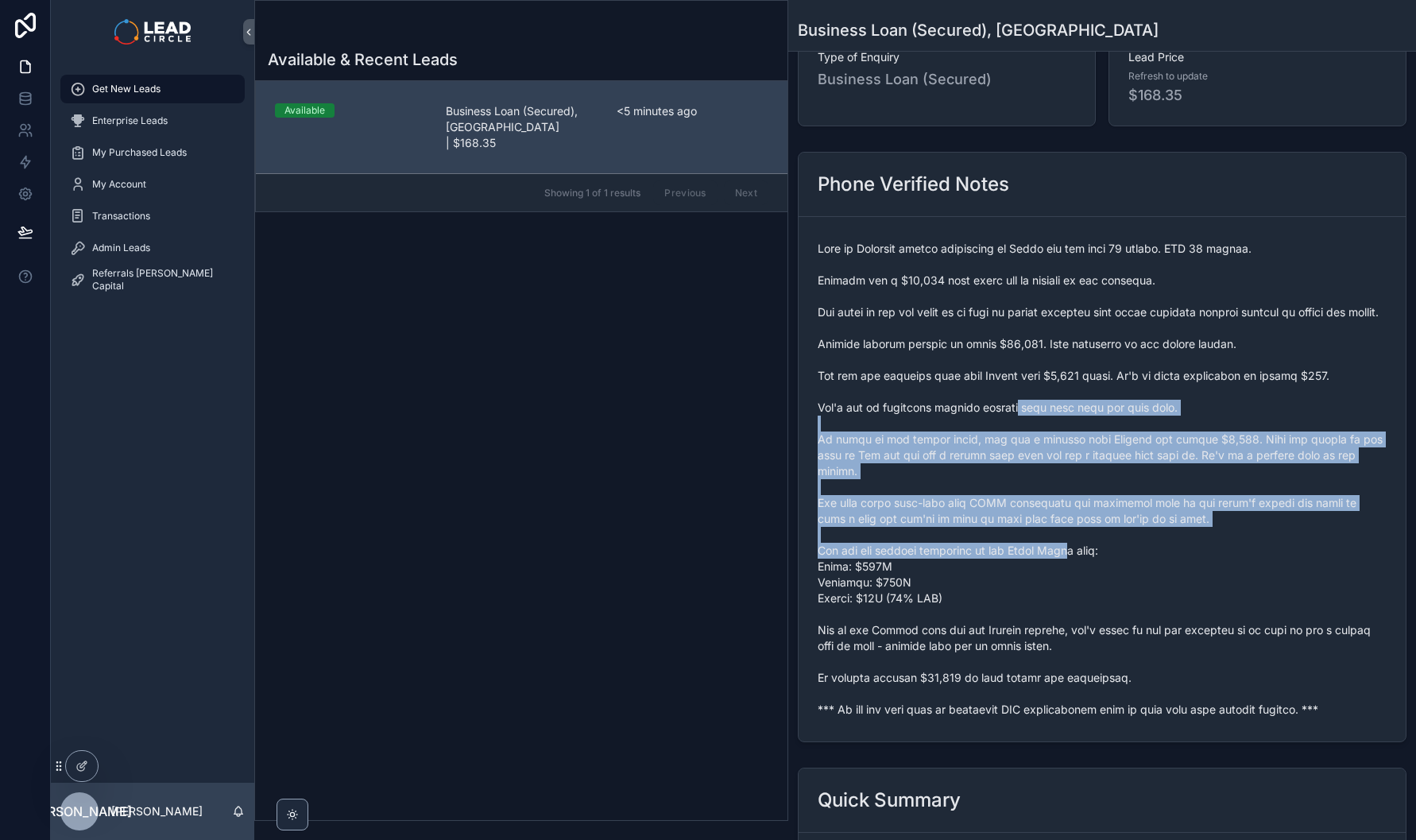
drag, startPoint x: 1023, startPoint y: 427, endPoint x: 1084, endPoint y: 584, distance: 168.4
click at [1084, 583] on span "scrollable content" at bounding box center [1102, 479] width 569 height 477
click at [1084, 584] on span "scrollable content" at bounding box center [1102, 479] width 569 height 477
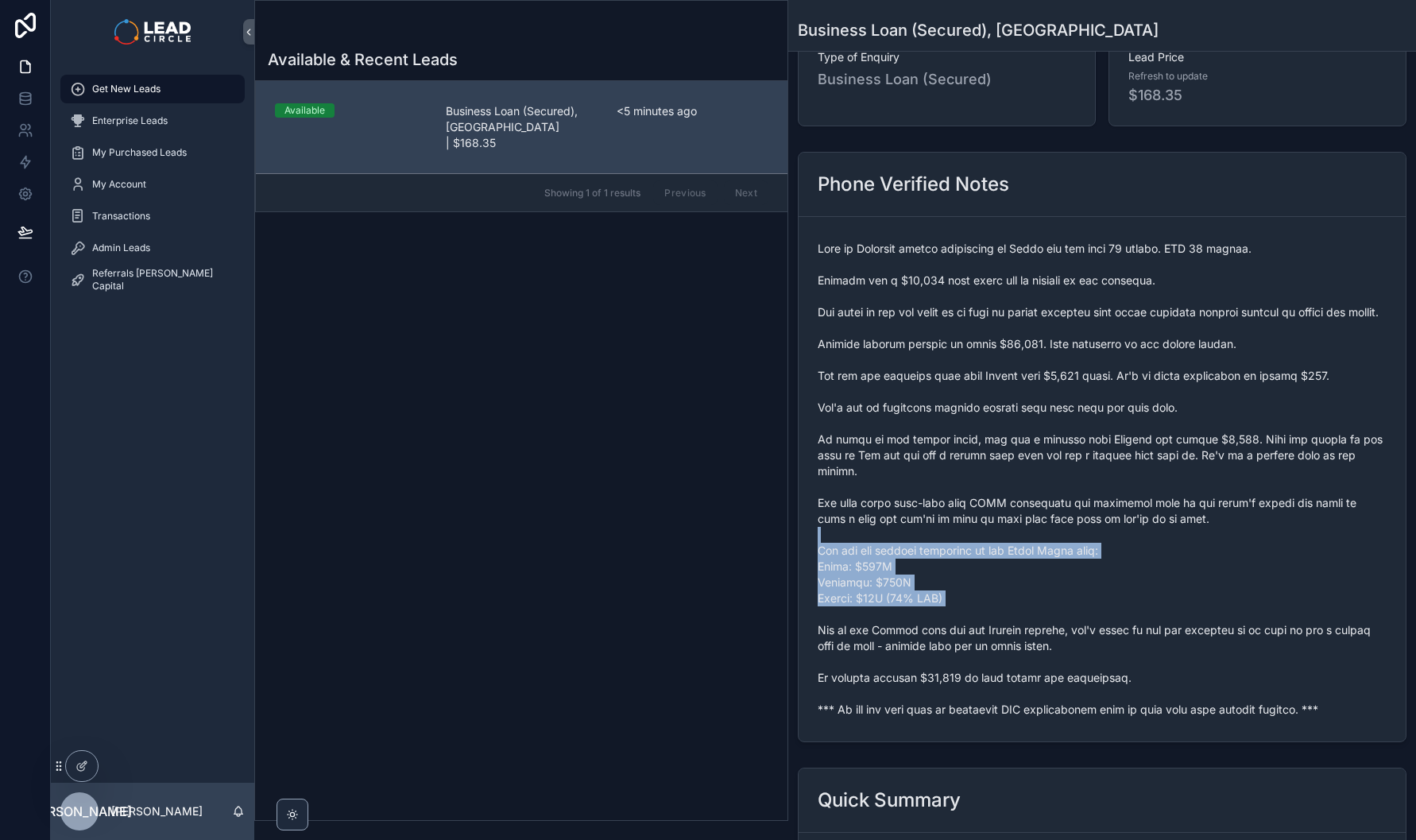
drag, startPoint x: 1133, startPoint y: 630, endPoint x: 1055, endPoint y: 487, distance: 162.9
click at [1059, 492] on span "scrollable content" at bounding box center [1102, 479] width 569 height 477
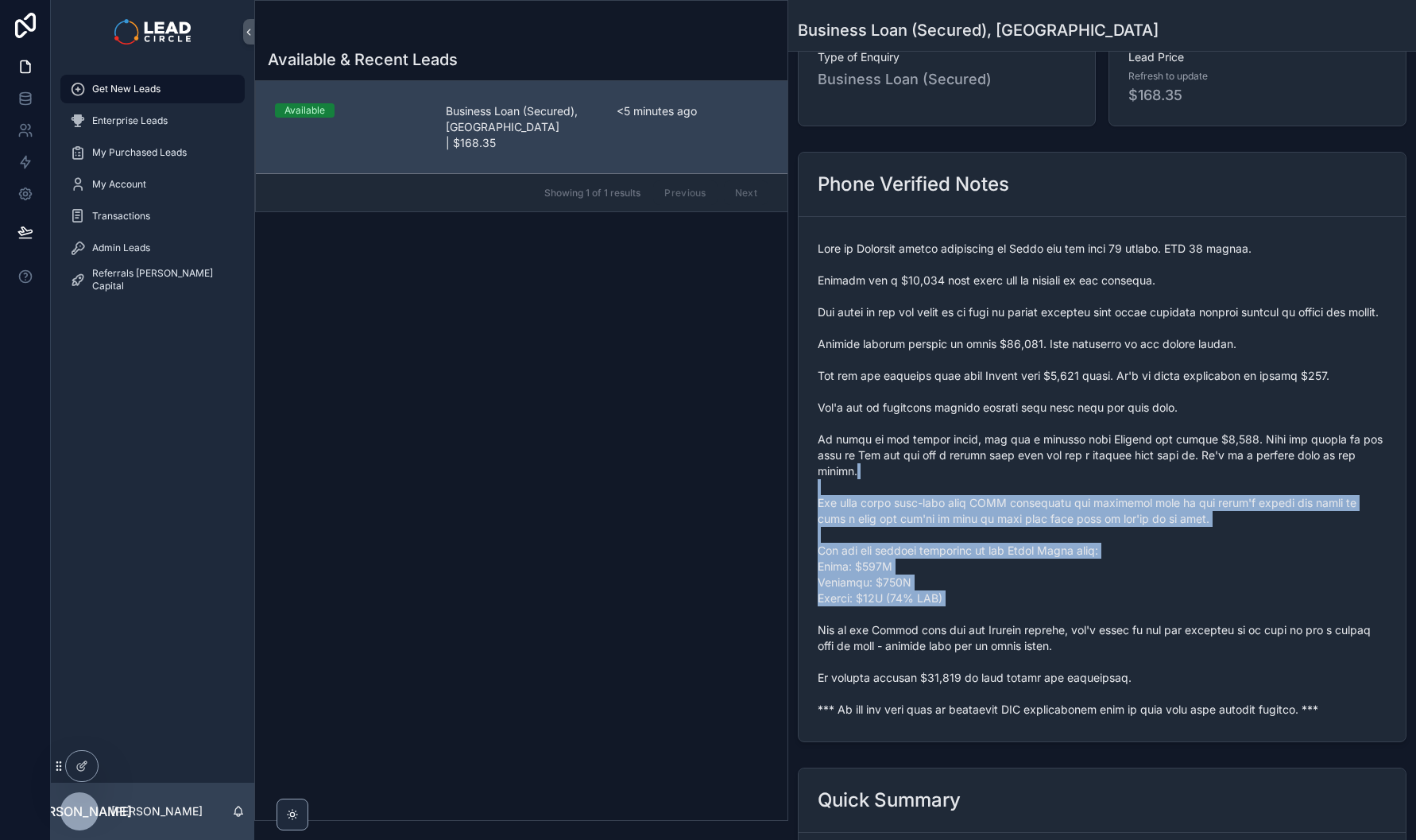
click at [1055, 487] on span "scrollable content" at bounding box center [1102, 479] width 569 height 477
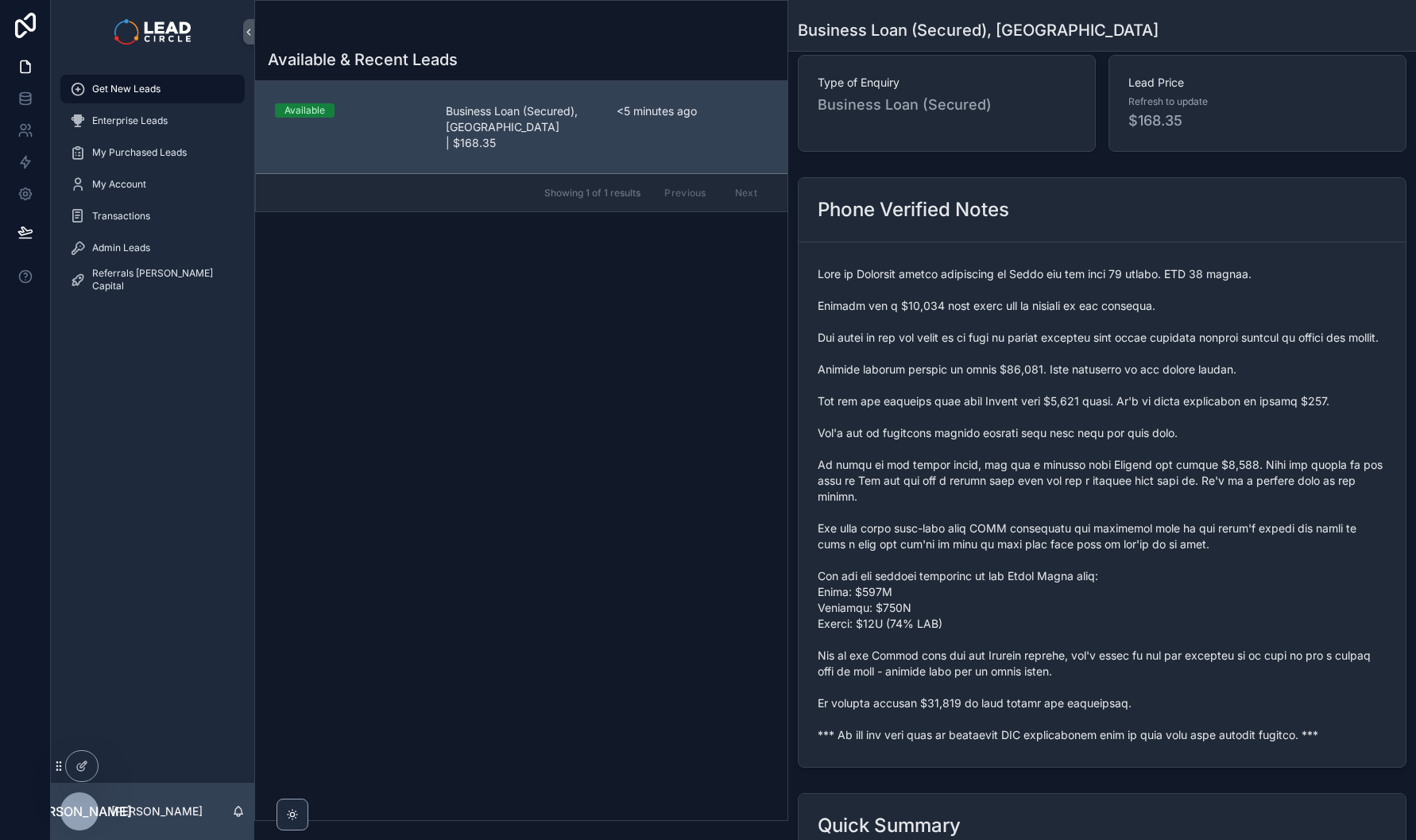
scroll to position [0, 0]
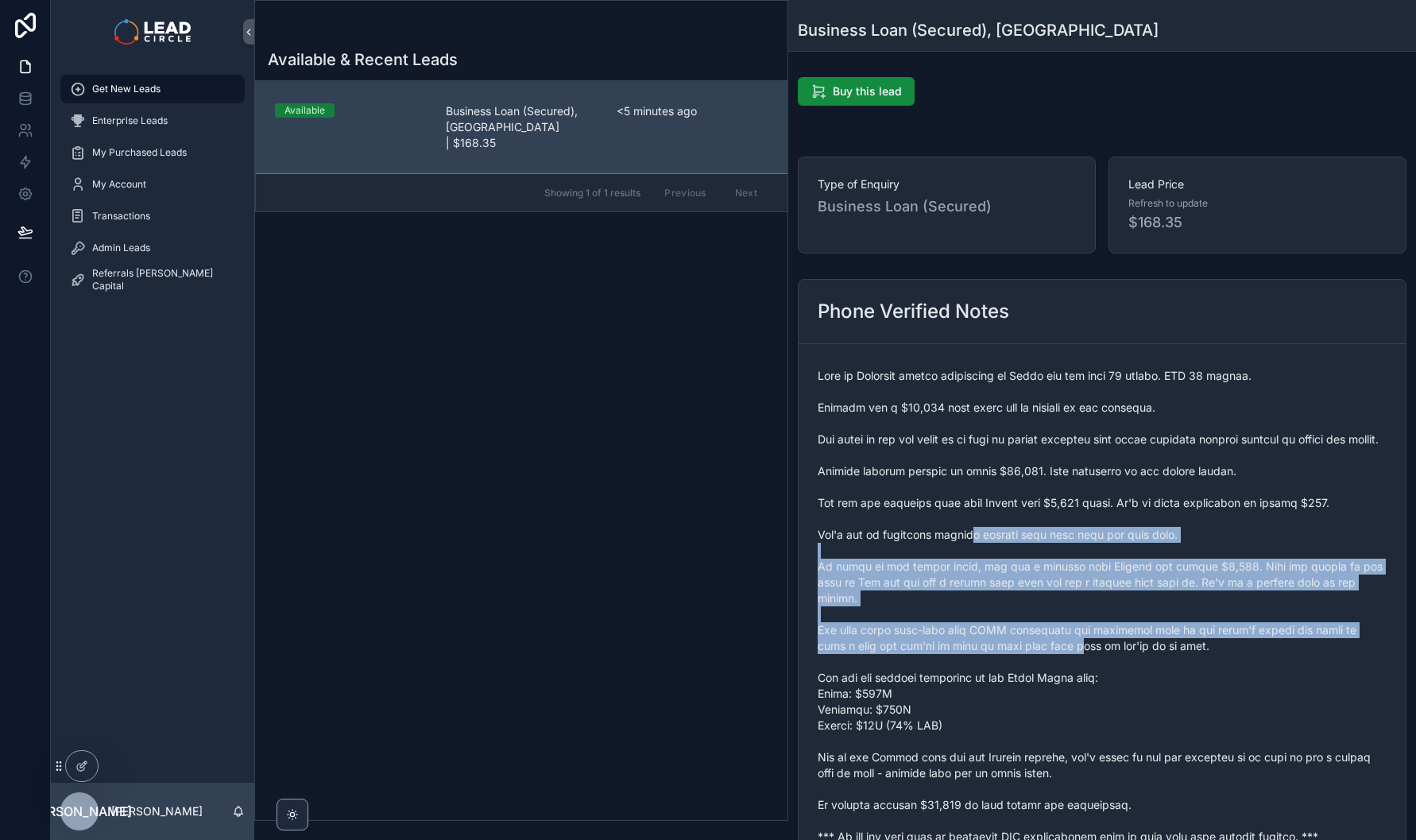
drag, startPoint x: 981, startPoint y: 550, endPoint x: 1078, endPoint y: 657, distance: 144.4
click at [1078, 657] on span "scrollable content" at bounding box center [1102, 606] width 569 height 477
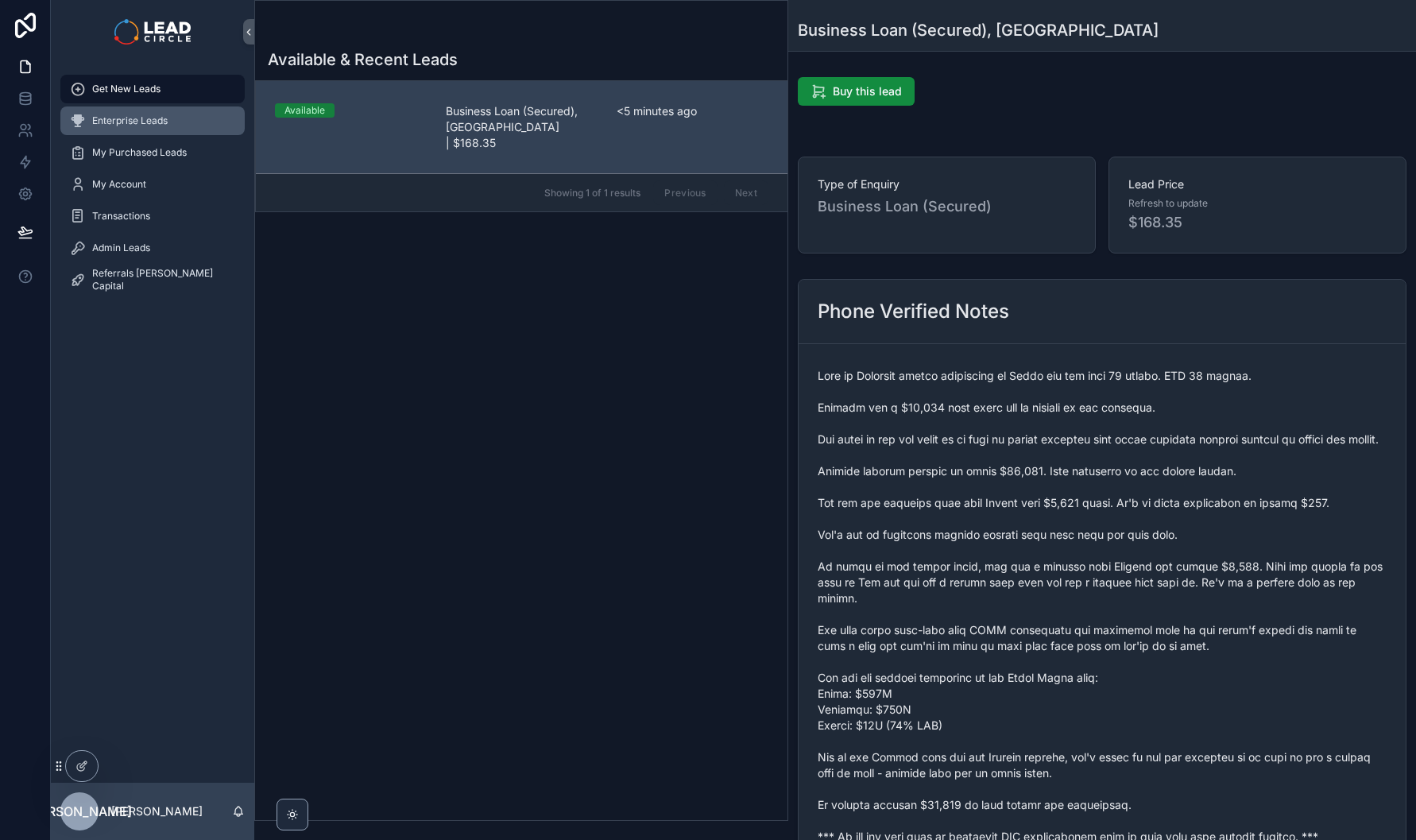
click at [177, 117] on div "Enterprise Leads" at bounding box center [153, 121] width 165 height 26
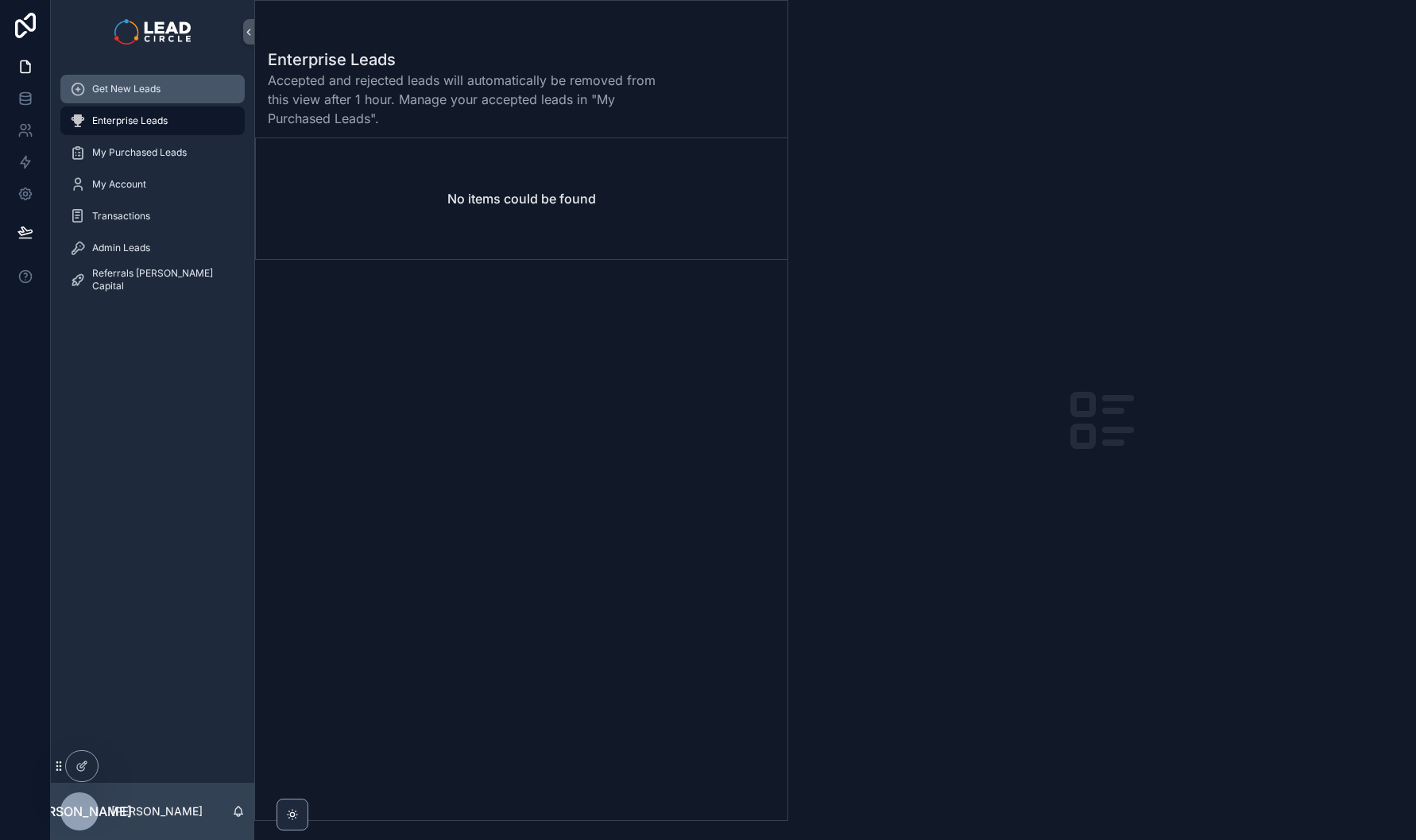
click at [141, 89] on span "Get New Leads" at bounding box center [127, 89] width 69 height 12
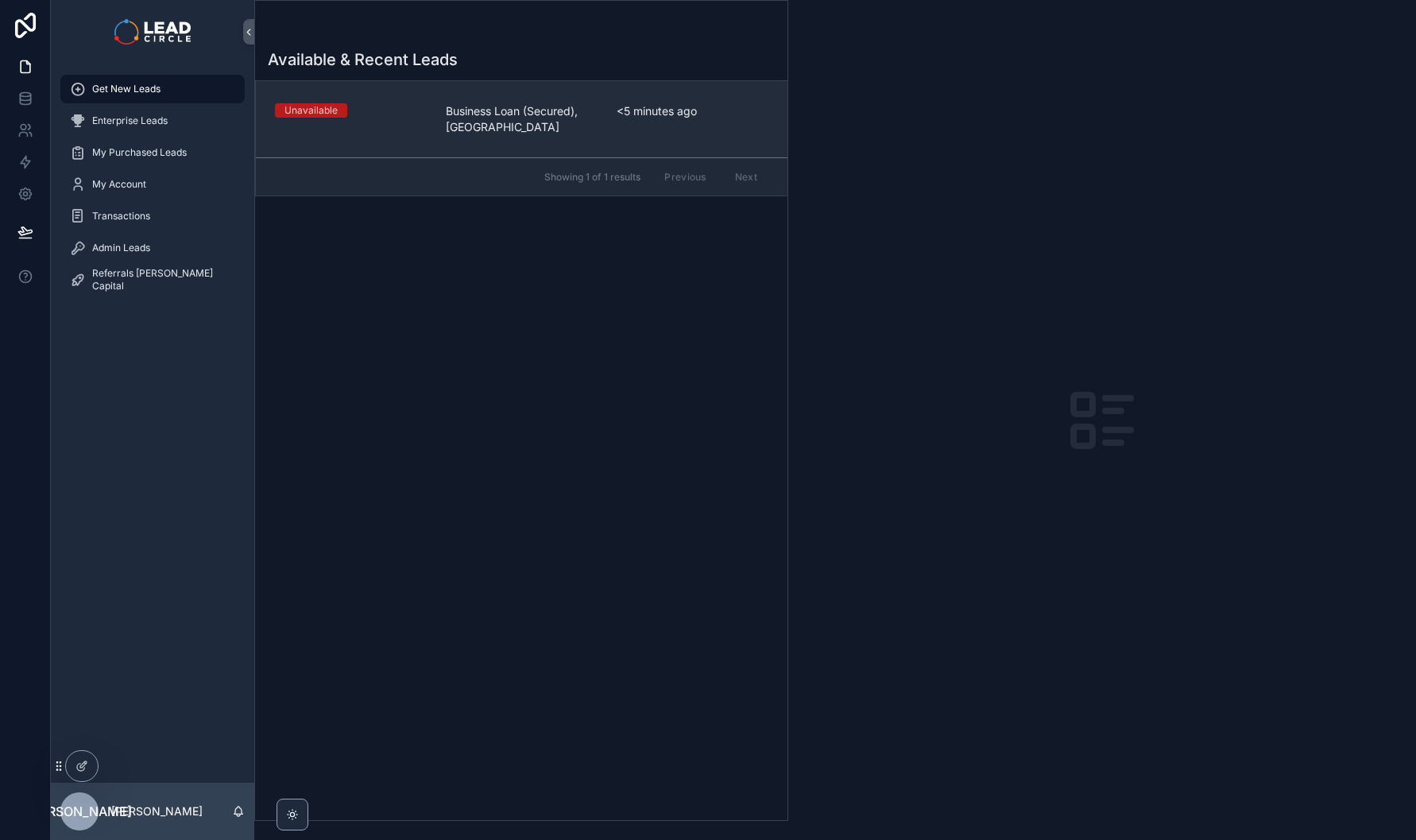
click at [687, 121] on div "<5 minutes ago" at bounding box center [692, 119] width 152 height 32
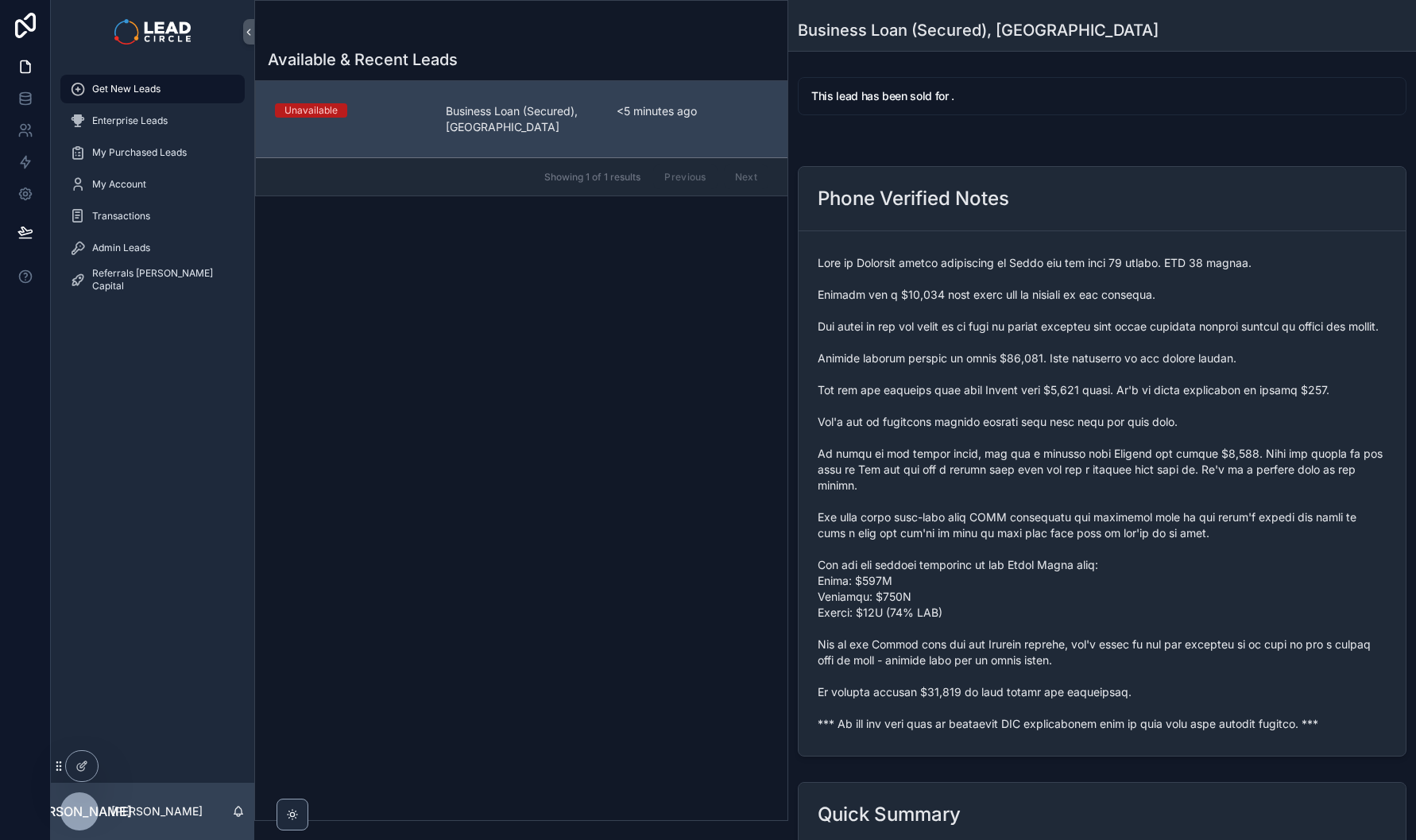
click at [972, 732] on span "scrollable content" at bounding box center [1102, 493] width 569 height 477
copy span "*** If you buy this lead an automatic SMS introduction will be sent with your c…"
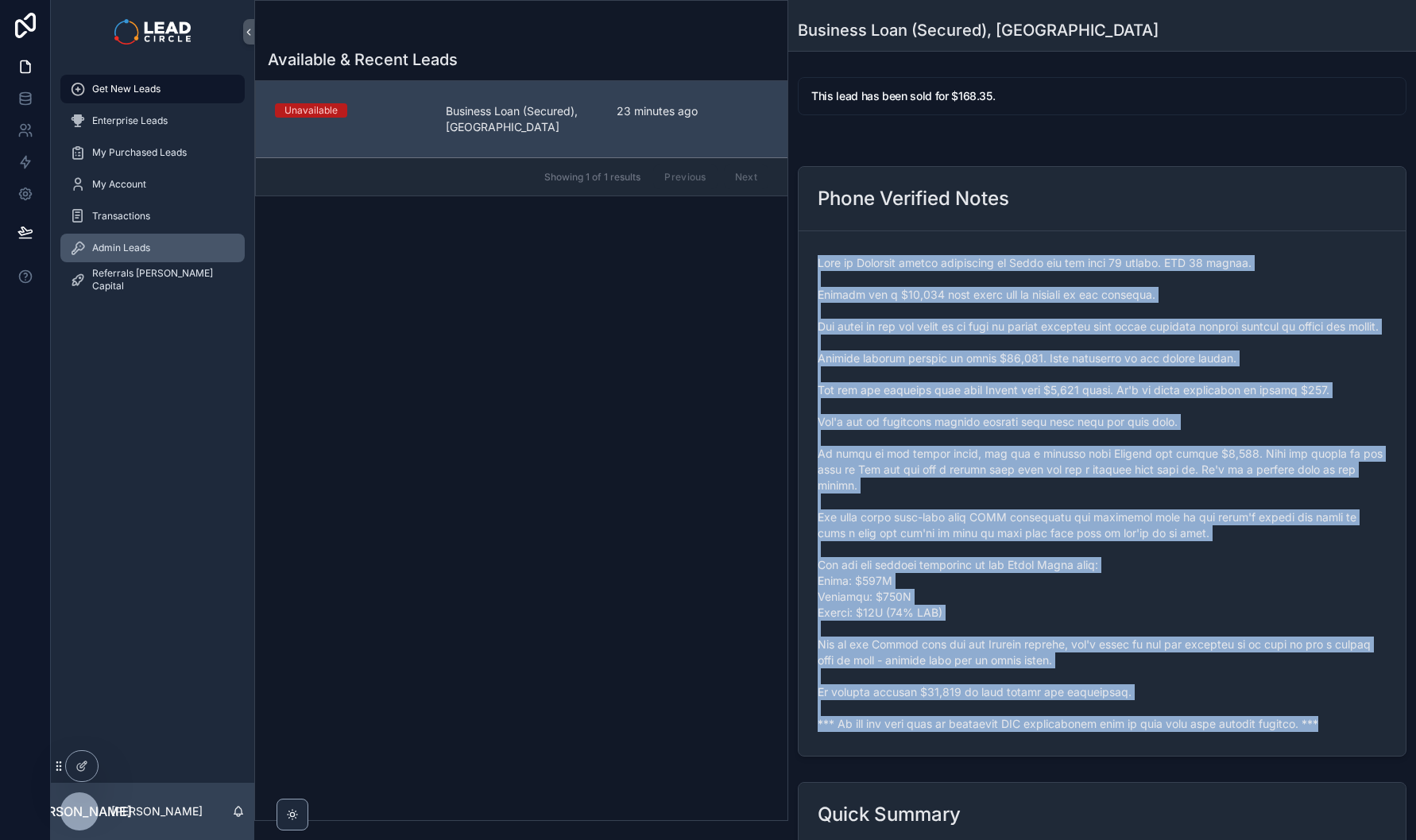
click at [155, 236] on div "Admin Leads" at bounding box center [153, 247] width 165 height 26
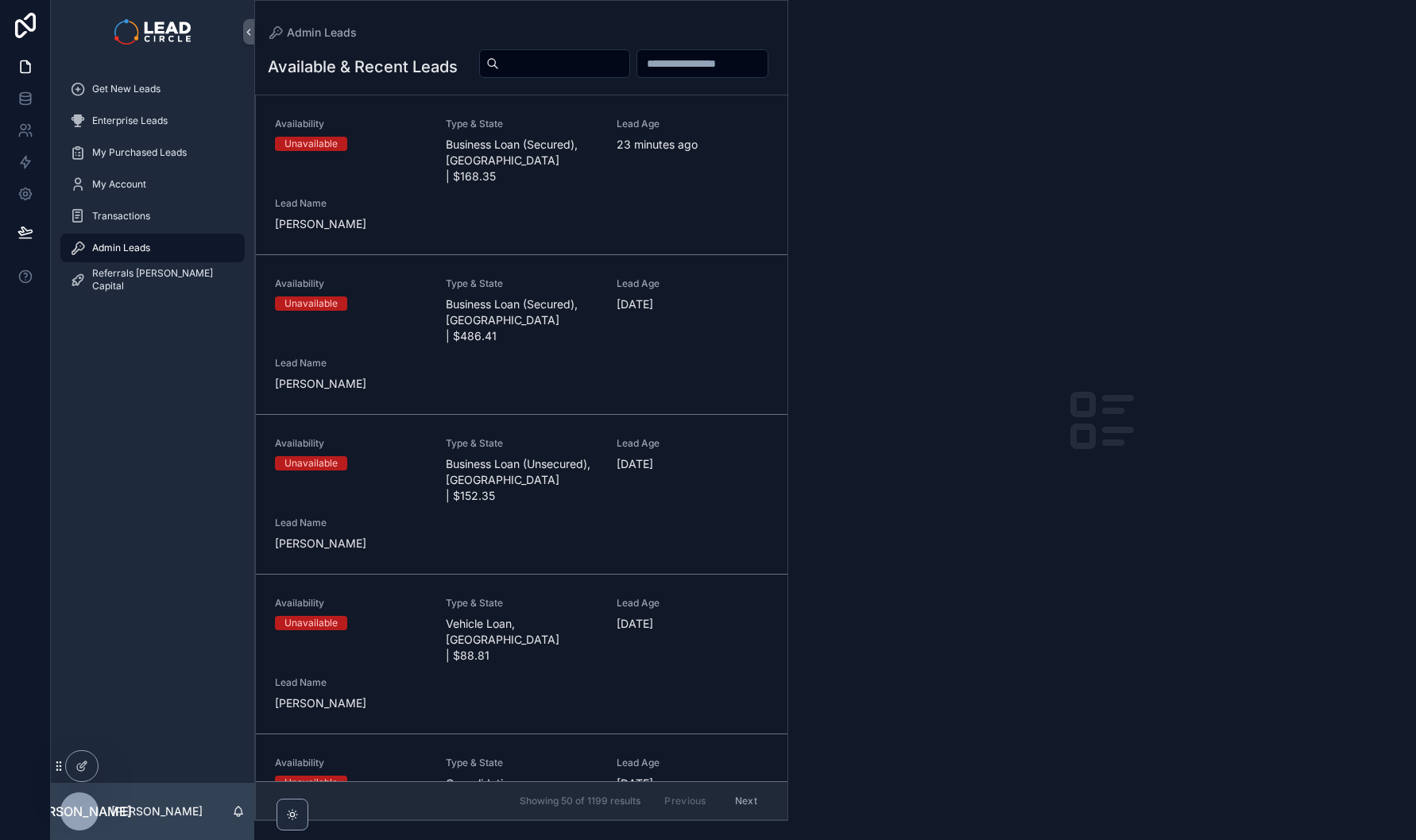
click at [631, 51] on div "scrollable content" at bounding box center [555, 63] width 151 height 29
click at [630, 53] on input "scrollable content" at bounding box center [564, 63] width 130 height 22
paste input "**********"
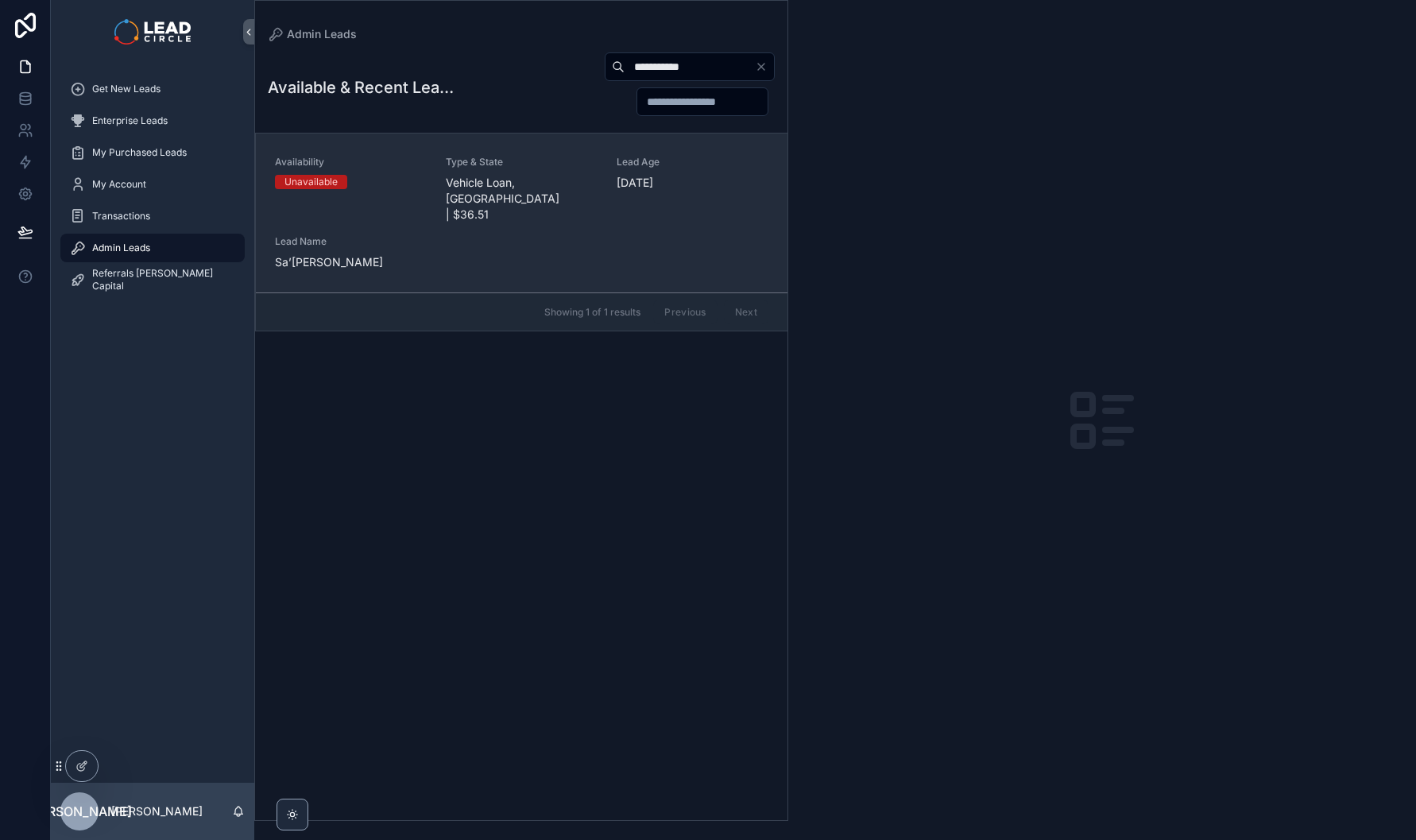
type input "**********"
click at [526, 165] on span "Type & State" at bounding box center [522, 162] width 152 height 12
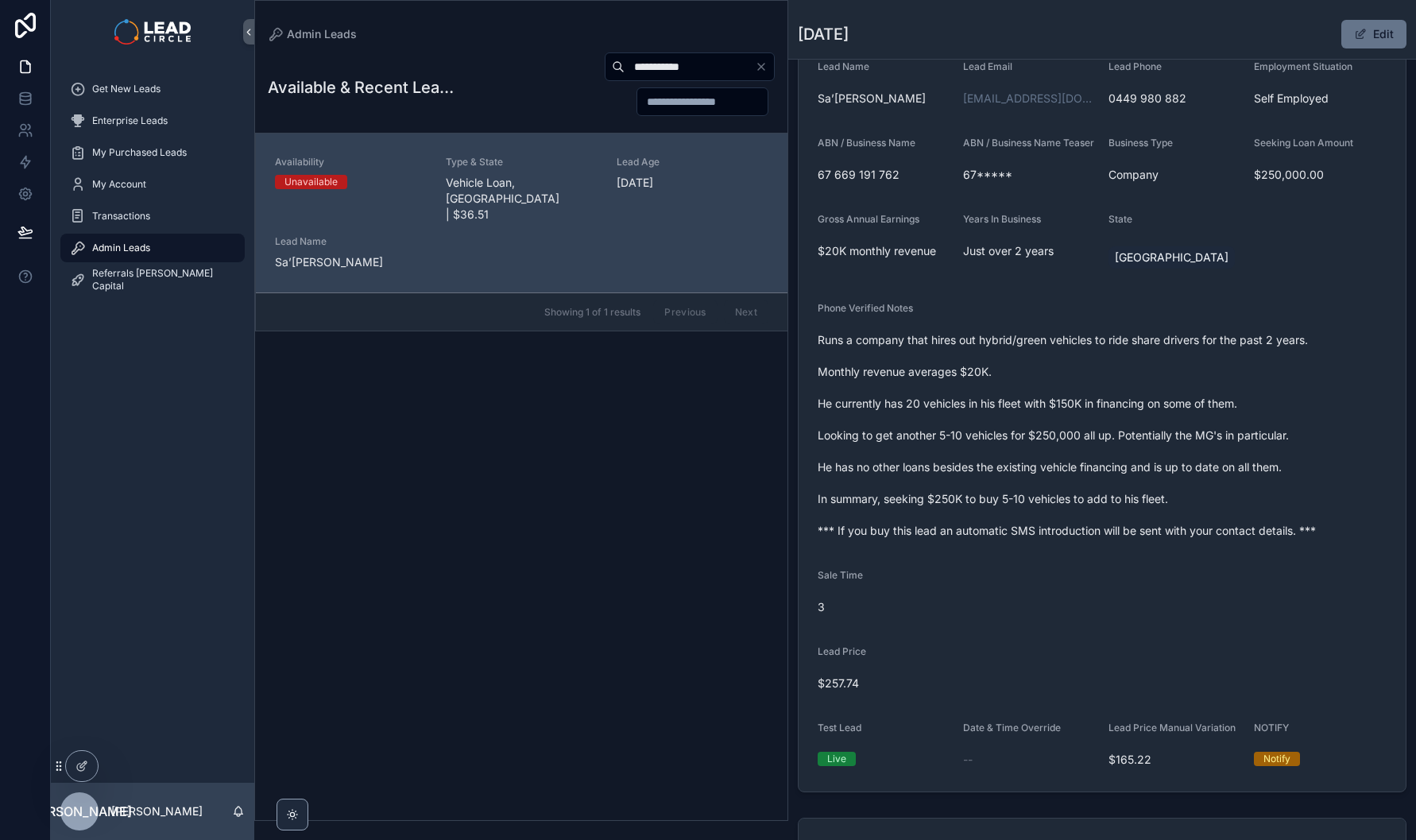
scroll to position [325, 0]
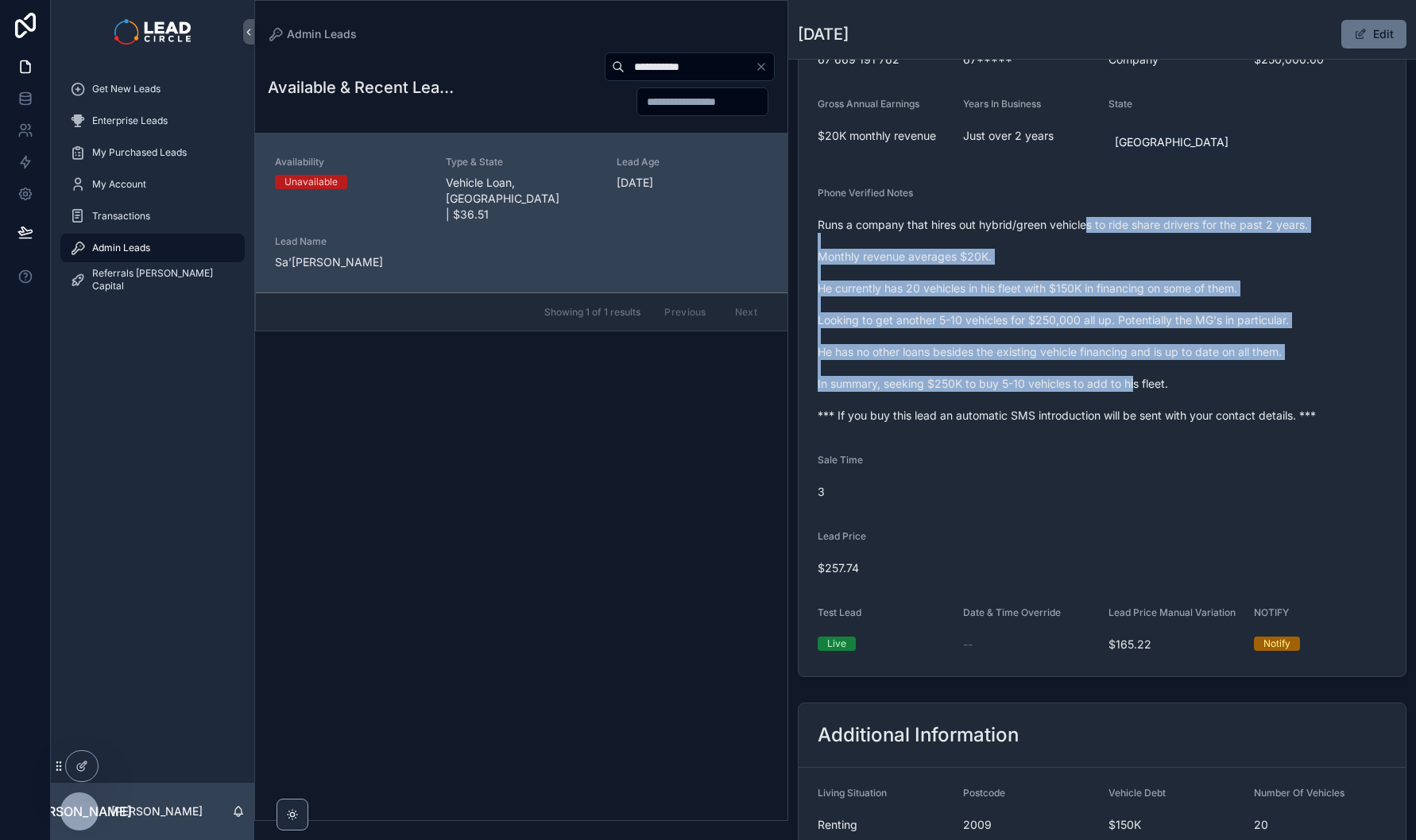
drag, startPoint x: 1110, startPoint y: 289, endPoint x: 1137, endPoint y: 401, distance: 115.2
click at [1137, 401] on span "Runs a company that hires out hybrid/green vehicles to ride share drivers for t…" at bounding box center [1102, 320] width 569 height 207
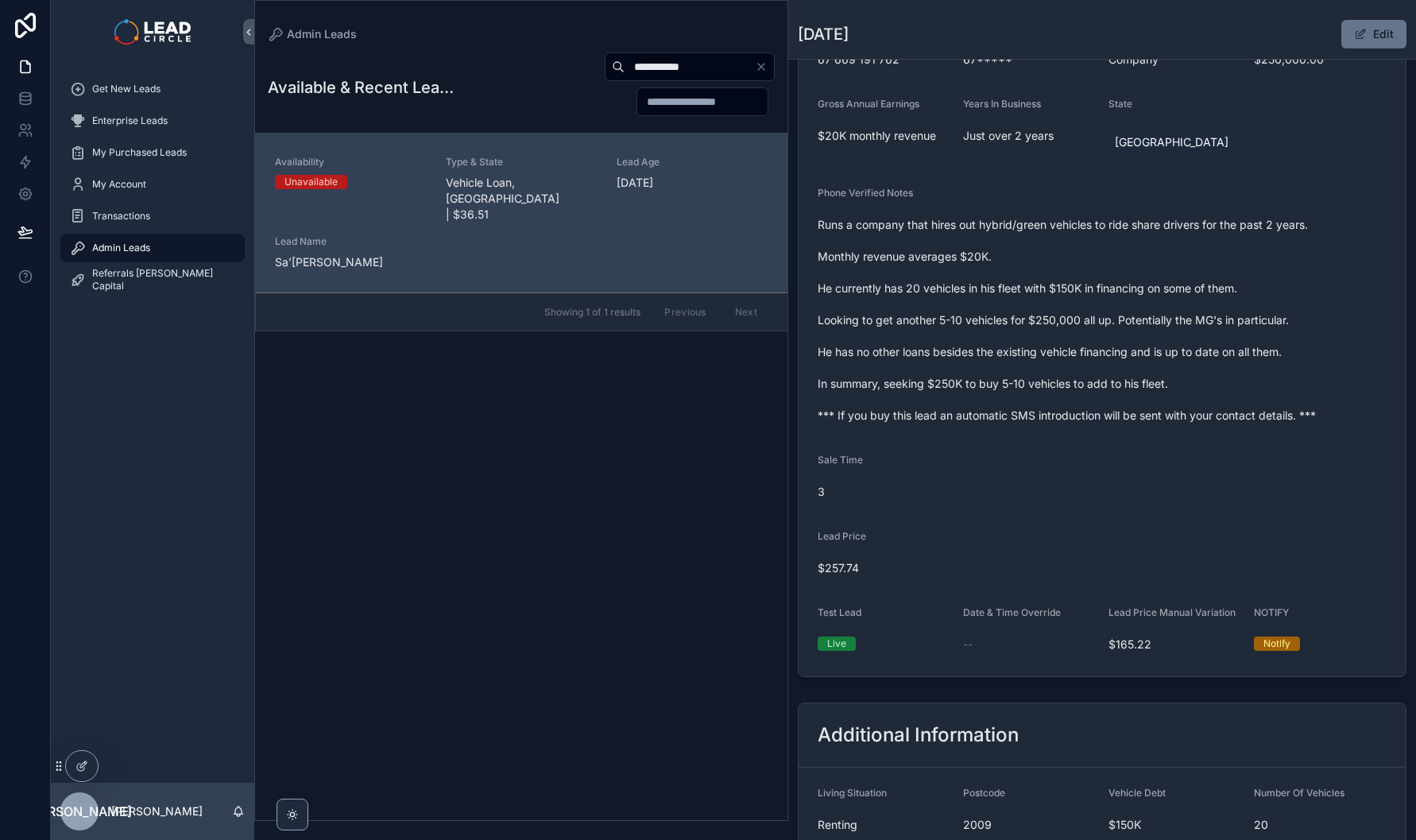
click at [1138, 401] on span "Runs a company that hires out hybrid/green vehicles to ride share drivers for t…" at bounding box center [1102, 320] width 569 height 207
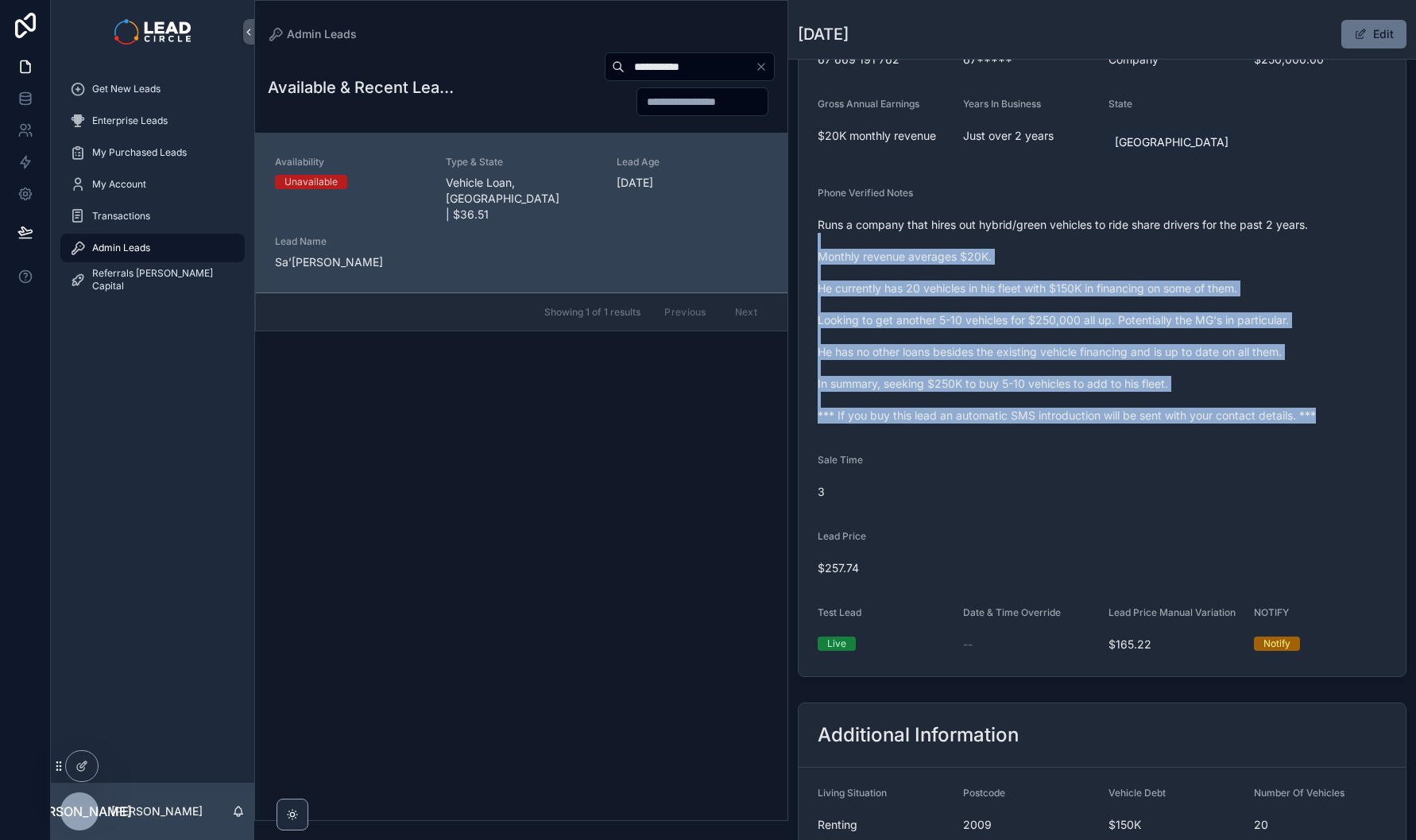
drag, startPoint x: 1201, startPoint y: 454, endPoint x: 1098, endPoint y: 257, distance: 222.3
click at [1098, 257] on form "Availability Unavailable Lead Name Sa’***** Lead Email Buy to reveal Lead Phone…" at bounding box center [1102, 263] width 607 height 827
click at [1098, 256] on span "Runs a company that hires out hybrid/green vehicles to ride share drivers for t…" at bounding box center [1102, 320] width 569 height 207
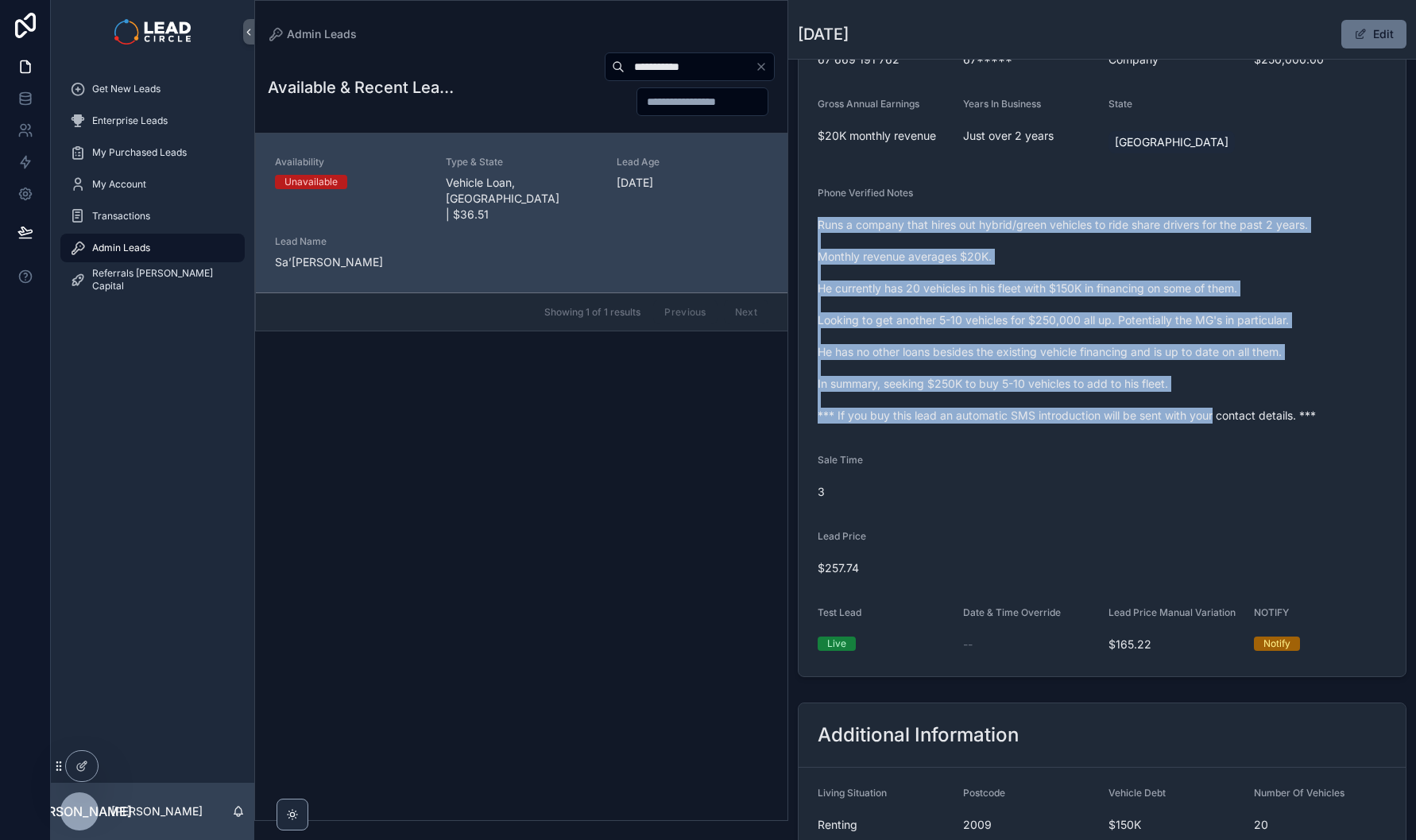
drag, startPoint x: 1097, startPoint y: 225, endPoint x: 1215, endPoint y: 422, distance: 229.6
click at [1215, 422] on div "Runs a company that hires out hybrid/green vehicles to ride share drivers for t…" at bounding box center [1102, 320] width 569 height 216
click at [1215, 422] on span "Runs a company that hires out hybrid/green vehicles to ride share drivers for t…" at bounding box center [1102, 320] width 569 height 207
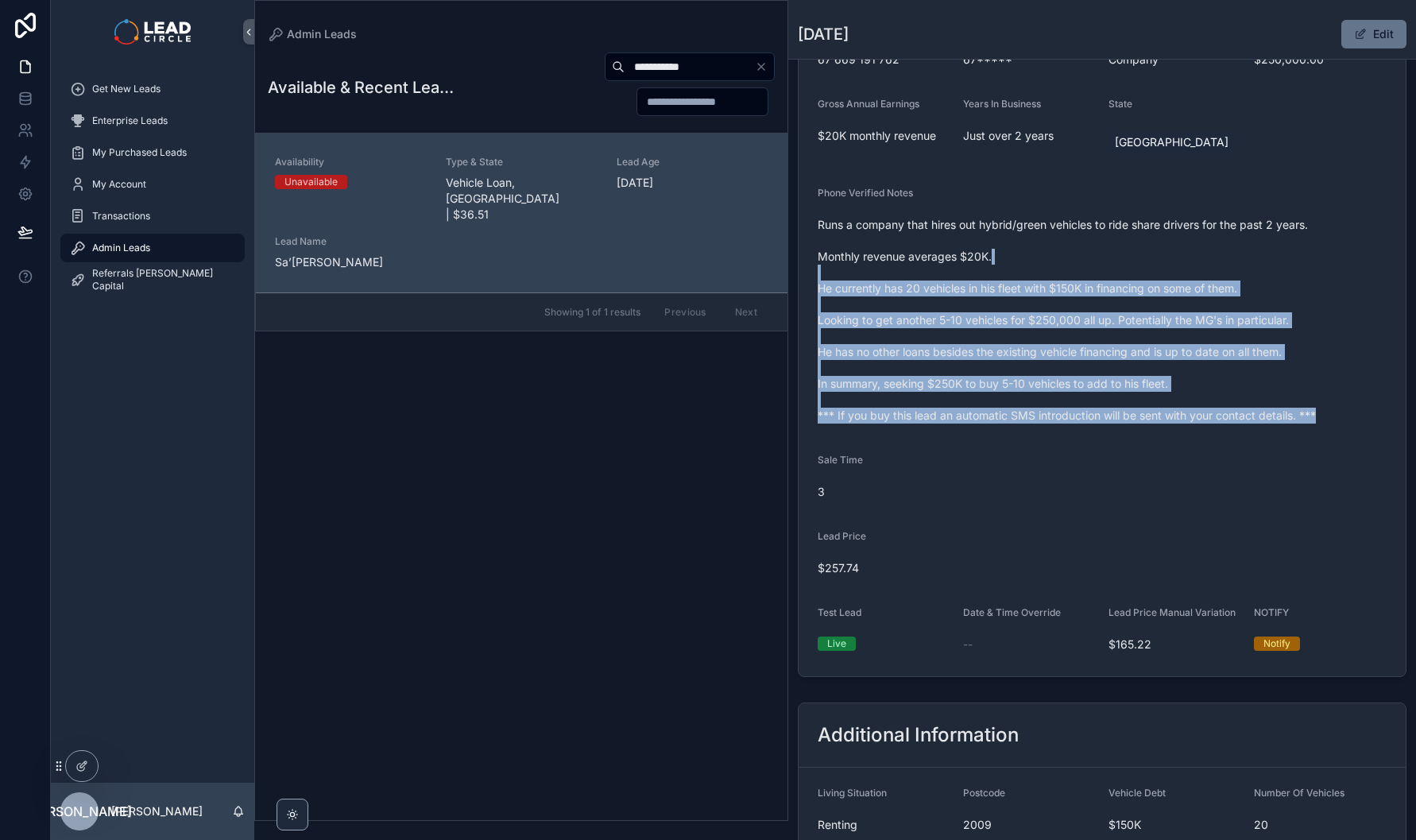
drag, startPoint x: 1172, startPoint y: 308, endPoint x: 1055, endPoint y: 230, distance: 140.6
click at [1072, 240] on form "Availability Unavailable Lead Name Sa’***** Lead Email Buy to reveal Lead Phone…" at bounding box center [1102, 263] width 607 height 827
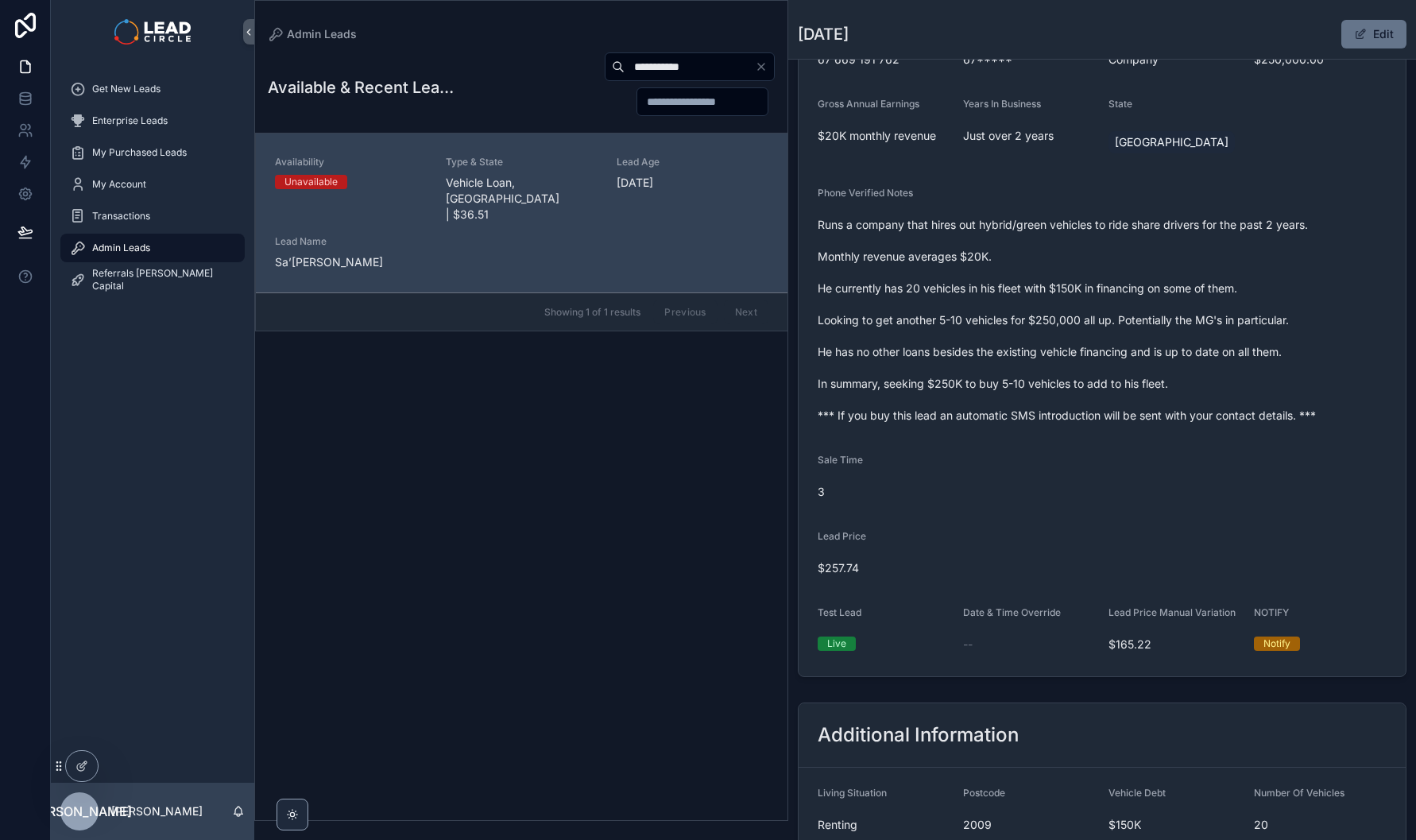
click at [1055, 230] on span "Runs a company that hires out hybrid/green vehicles to ride share drivers for t…" at bounding box center [1102, 320] width 569 height 207
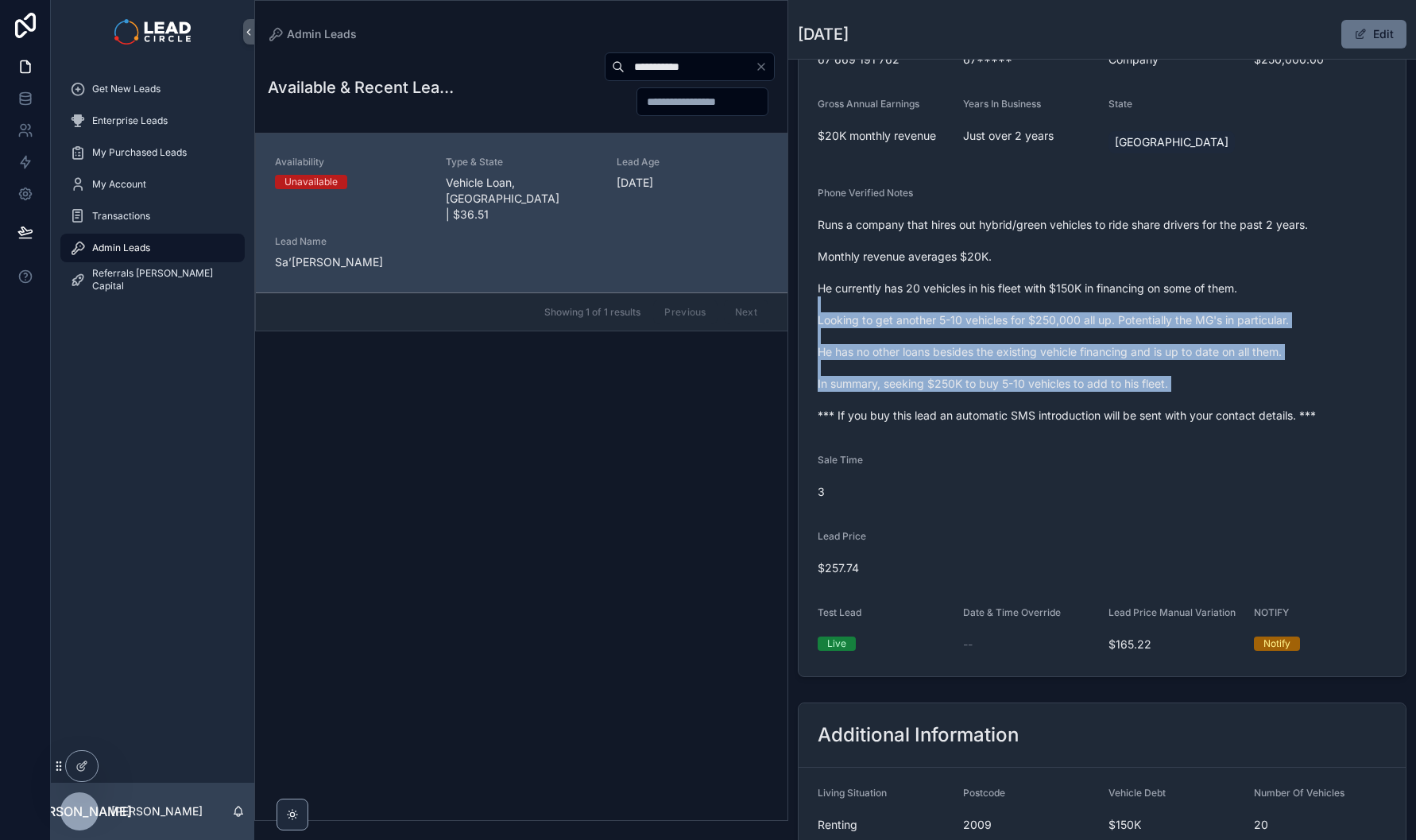
drag, startPoint x: 1066, startPoint y: 310, endPoint x: 1116, endPoint y: 423, distance: 123.6
click at [1113, 420] on span "Runs a company that hires out hybrid/green vehicles to ride share drivers for t…" at bounding box center [1102, 320] width 569 height 207
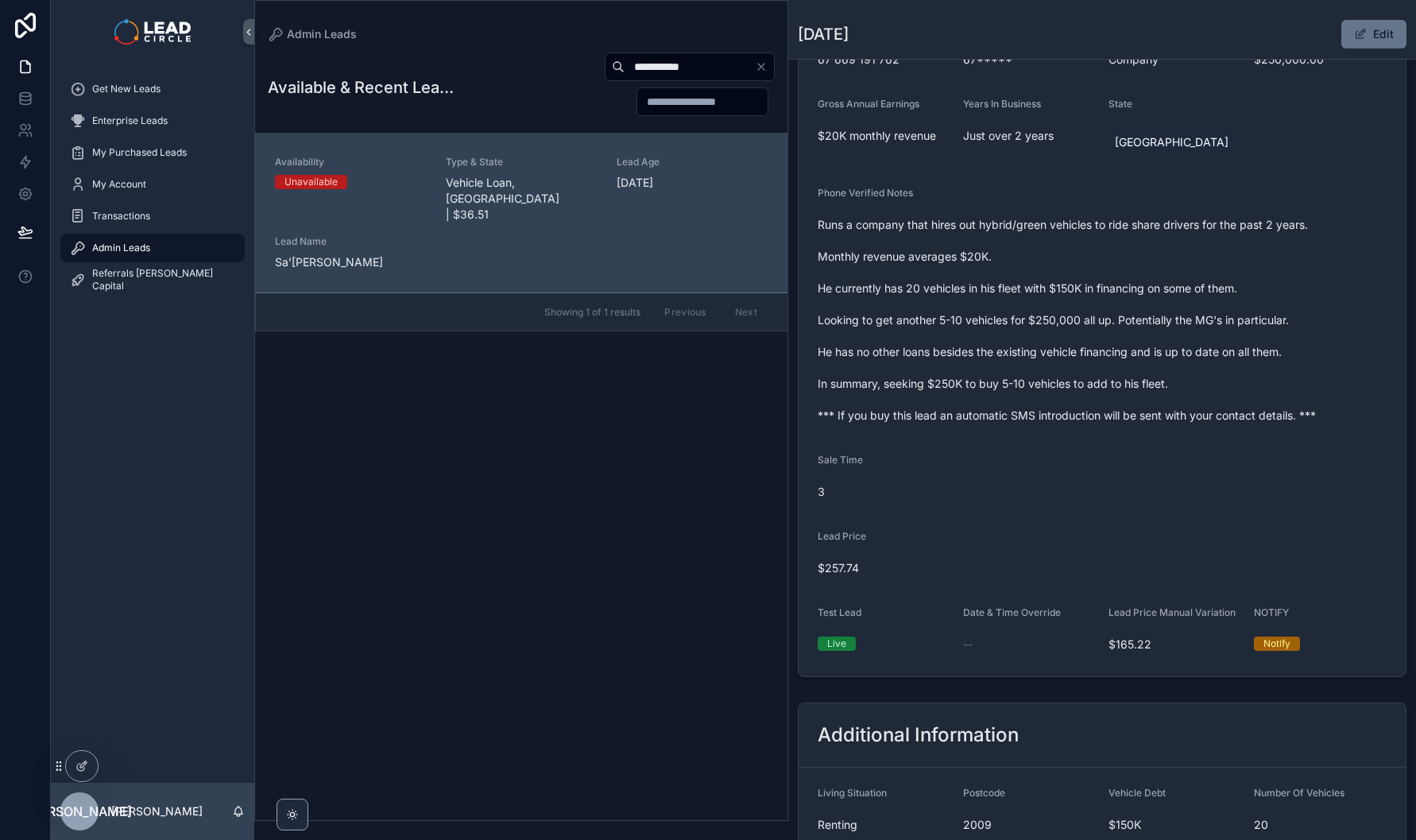
click at [1116, 423] on span "Runs a company that hires out hybrid/green vehicles to ride share drivers for t…" at bounding box center [1102, 320] width 569 height 207
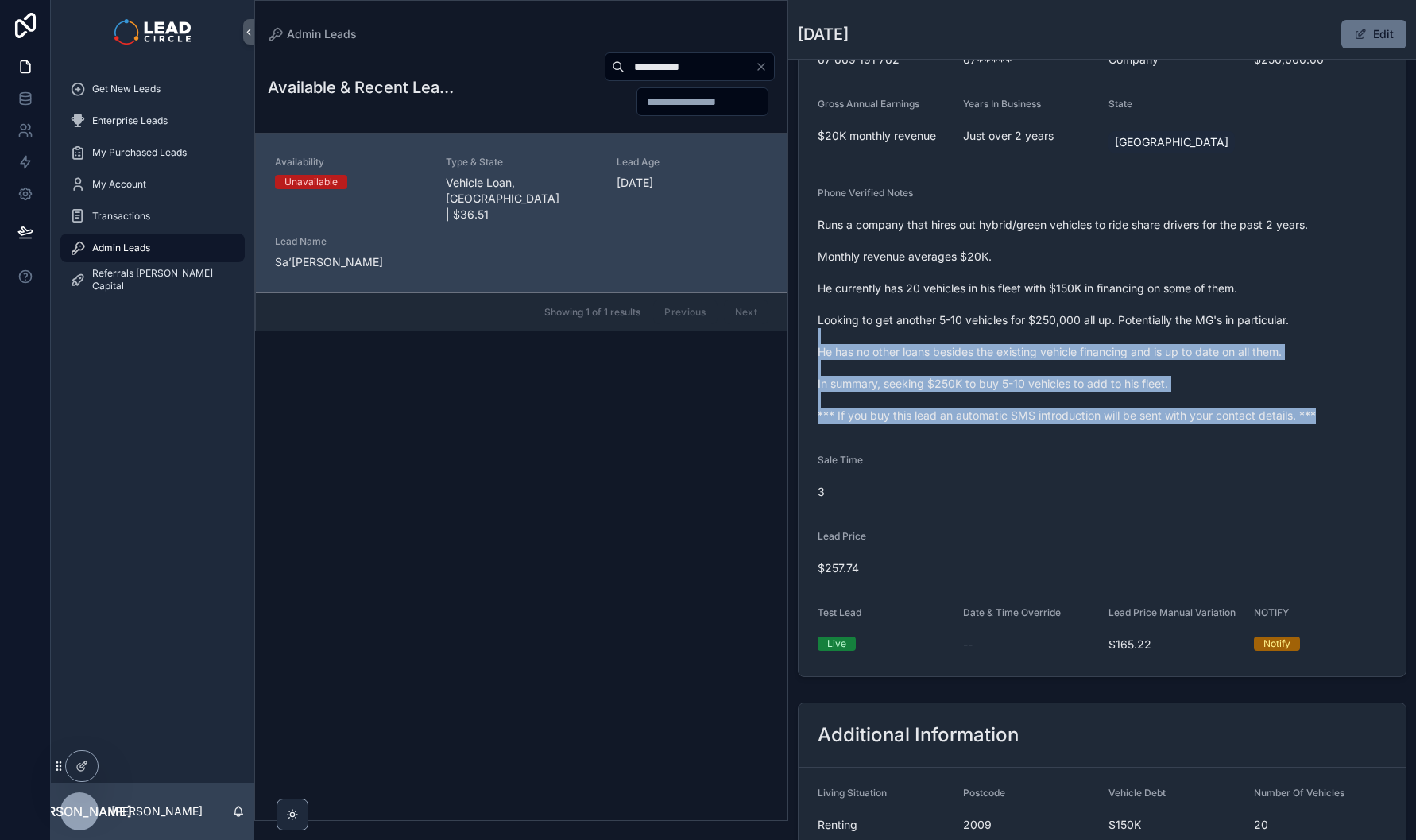
drag, startPoint x: 1124, startPoint y: 447, endPoint x: 1042, endPoint y: 345, distance: 130.9
click at [1042, 345] on form "Availability Unavailable Lead Name Sa’***** Lead Email Buy to reveal Lead Phone…" at bounding box center [1102, 263] width 607 height 827
click at [1042, 345] on span "Runs a company that hires out hybrid/green vehicles to ride share drivers for t…" at bounding box center [1102, 320] width 569 height 207
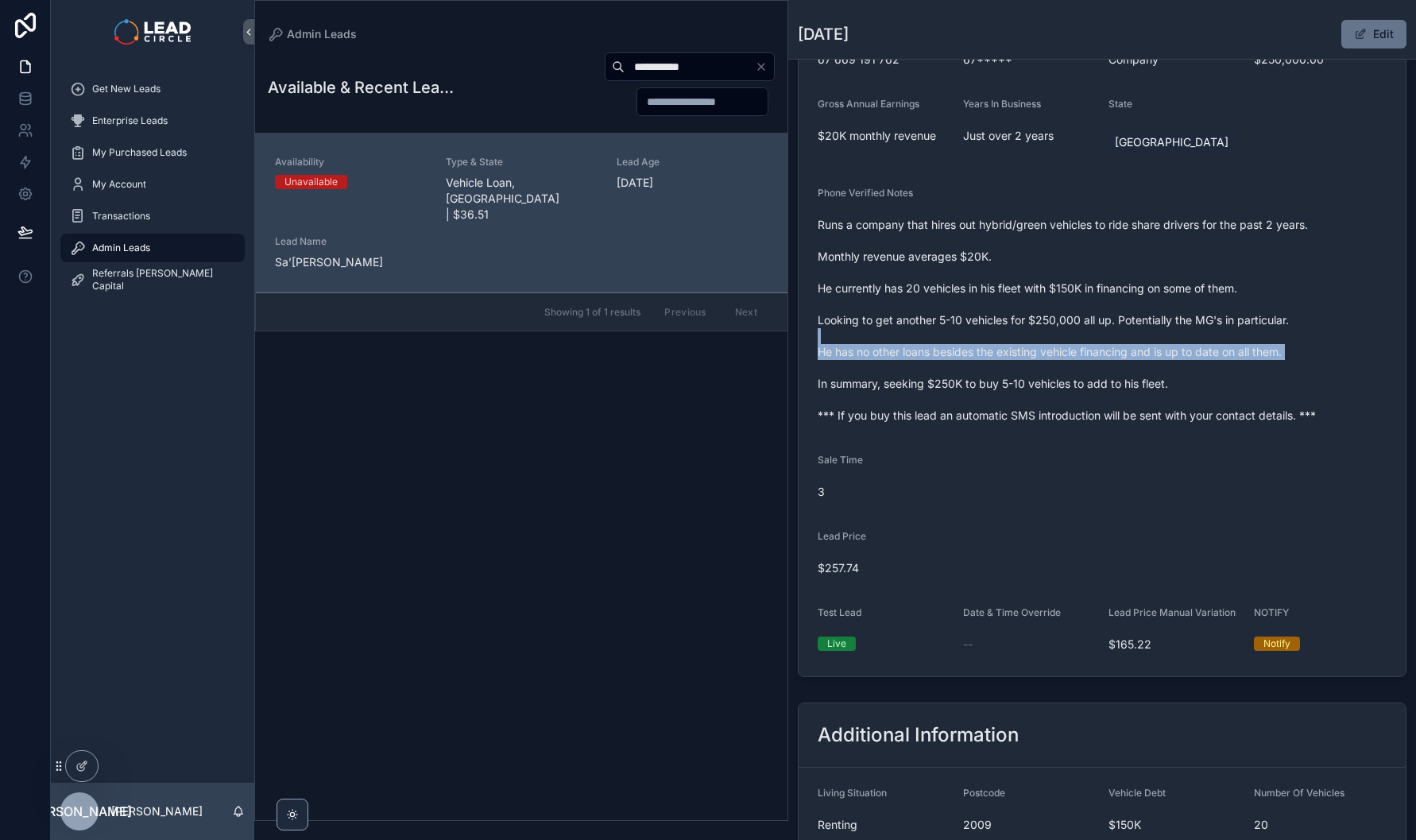
drag, startPoint x: 1042, startPoint y: 345, endPoint x: 1069, endPoint y: 425, distance: 84.4
click at [1068, 424] on span "Runs a company that hires out hybrid/green vehicles to ride share drivers for t…" at bounding box center [1102, 320] width 569 height 207
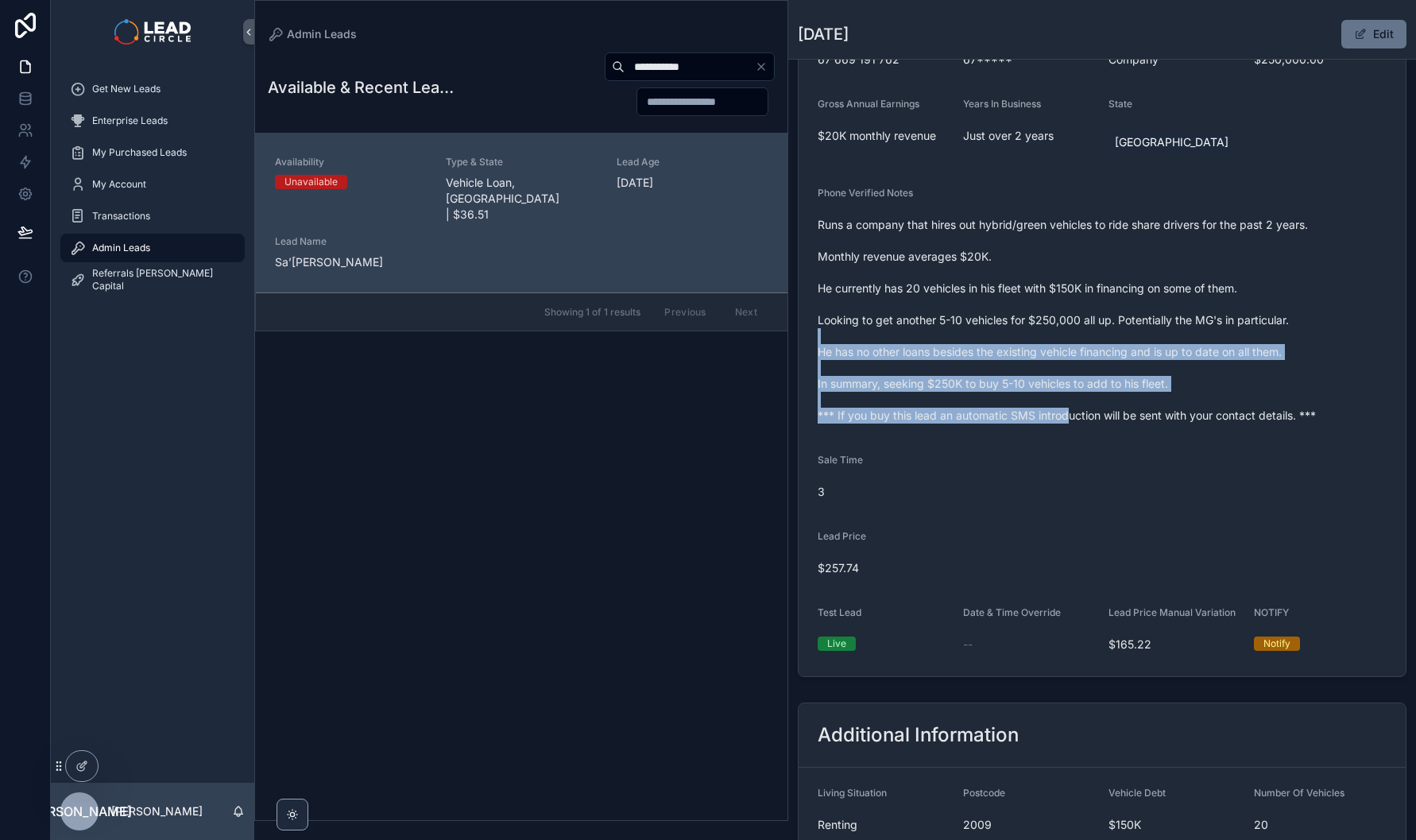
click at [1069, 424] on span "Runs a company that hires out hybrid/green vehicles to ride share drivers for t…" at bounding box center [1102, 320] width 569 height 207
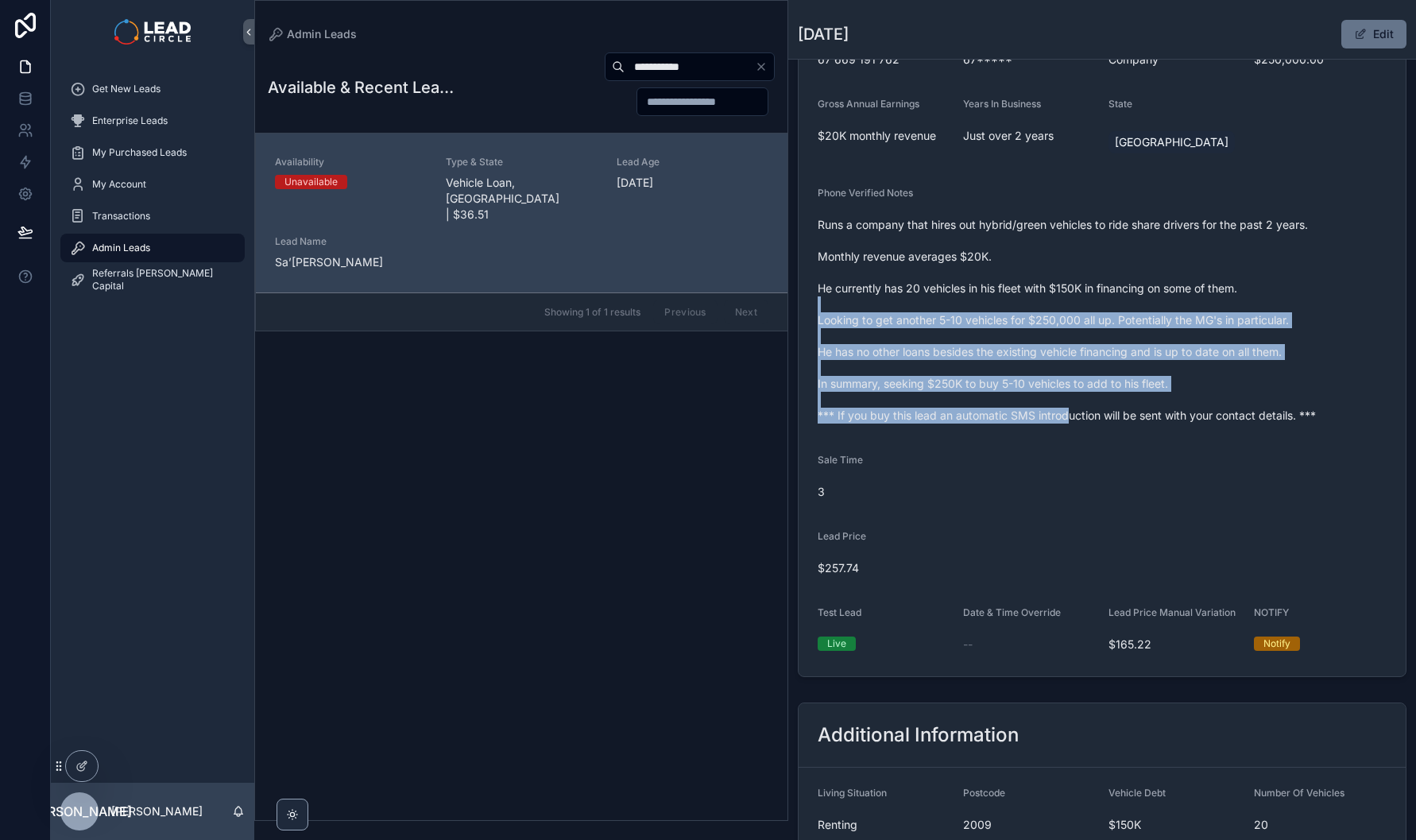
drag, startPoint x: 1069, startPoint y: 434, endPoint x: 997, endPoint y: 303, distance: 149.5
click at [997, 303] on span "Runs a company that hires out hybrid/green vehicles to ride share drivers for t…" at bounding box center [1102, 320] width 569 height 207
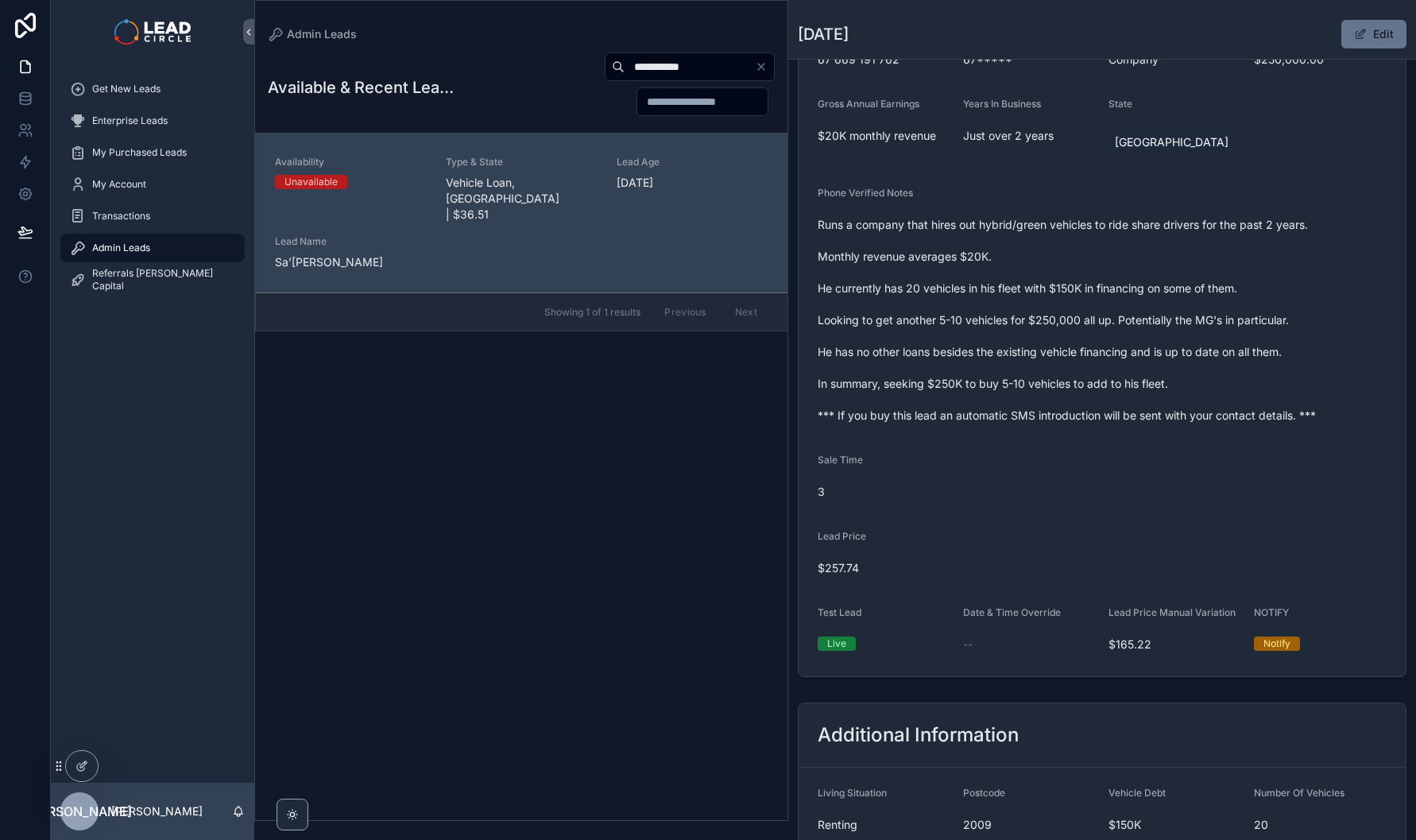
click at [997, 302] on span "Runs a company that hires out hybrid/green vehicles to ride share drivers for t…" at bounding box center [1102, 320] width 569 height 207
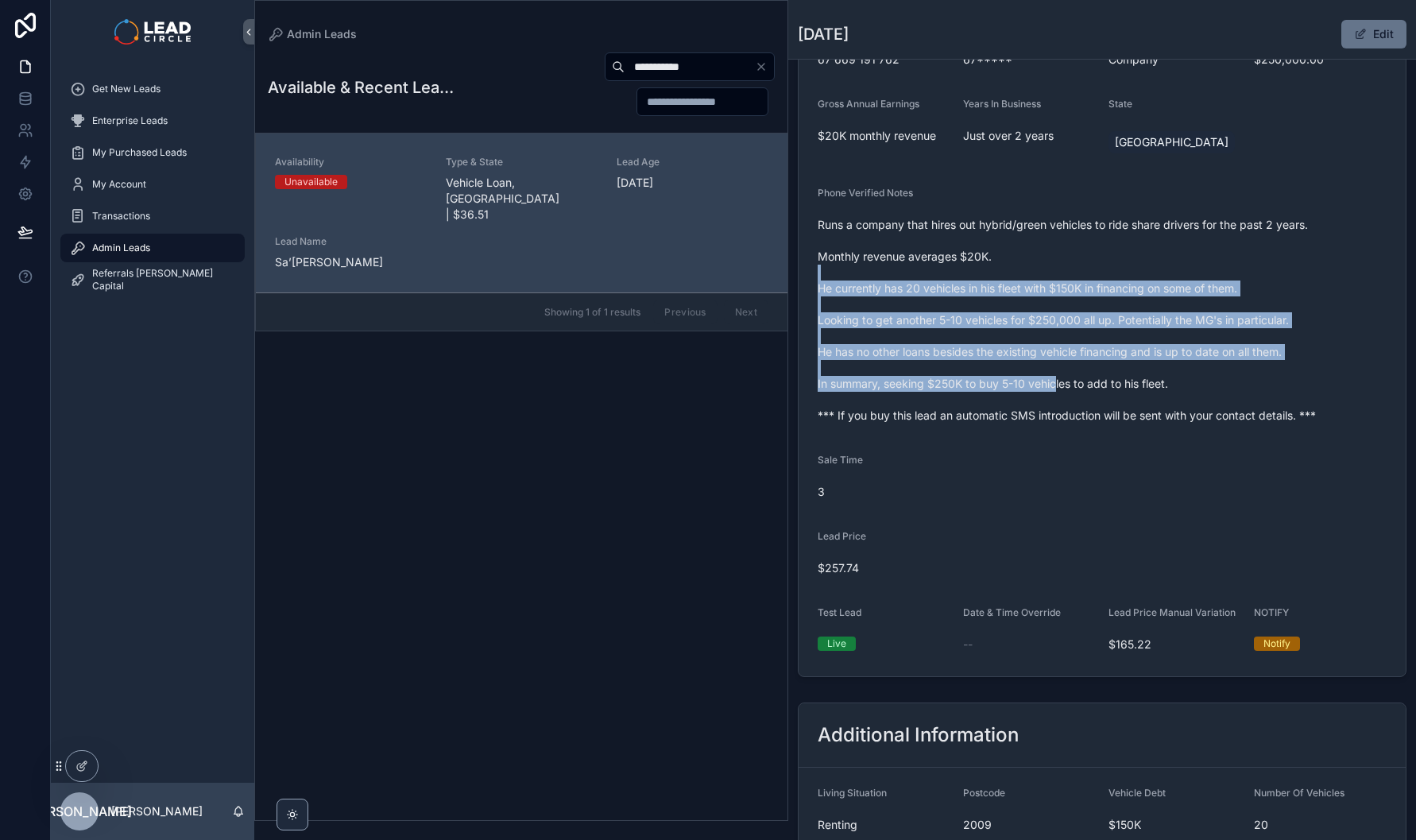
drag, startPoint x: 1020, startPoint y: 285, endPoint x: 1058, endPoint y: 400, distance: 121.1
click at [1058, 400] on span "Runs a company that hires out hybrid/green vehicles to ride share drivers for t…" at bounding box center [1102, 320] width 569 height 207
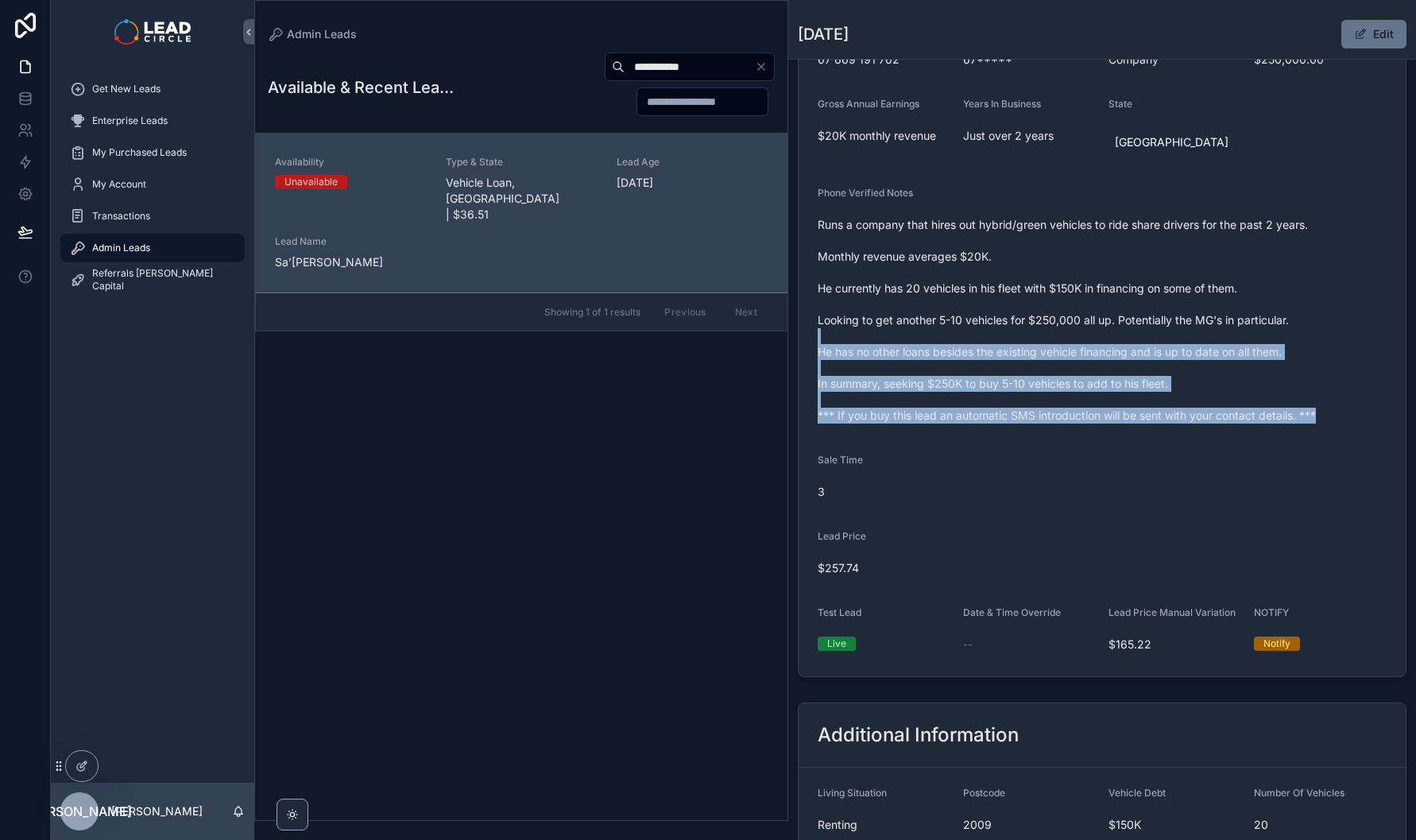
drag, startPoint x: 1071, startPoint y: 442, endPoint x: 1050, endPoint y: 330, distance: 114.0
click at [1050, 331] on form "Availability Unavailable Lead Name Sa’***** Lead Email Buy to reveal Lead Phone…" at bounding box center [1102, 263] width 607 height 827
click at [1050, 330] on span "Runs a company that hires out hybrid/green vehicles to ride share drivers for t…" at bounding box center [1102, 320] width 569 height 207
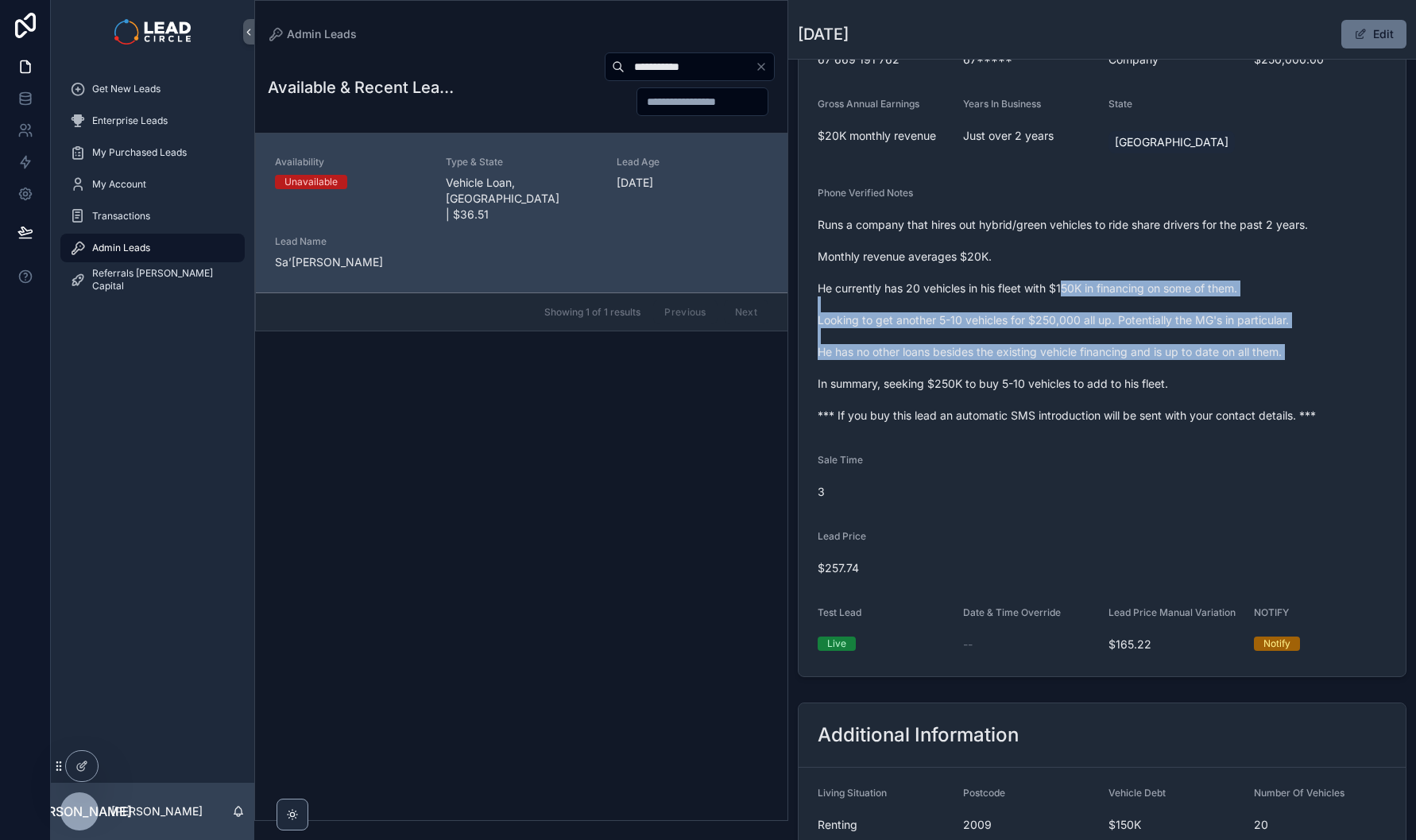
drag, startPoint x: 1067, startPoint y: 305, endPoint x: 1090, endPoint y: 403, distance: 100.7
click at [1090, 403] on span "Runs a company that hires out hybrid/green vehicles to ride share drivers for t…" at bounding box center [1102, 320] width 569 height 207
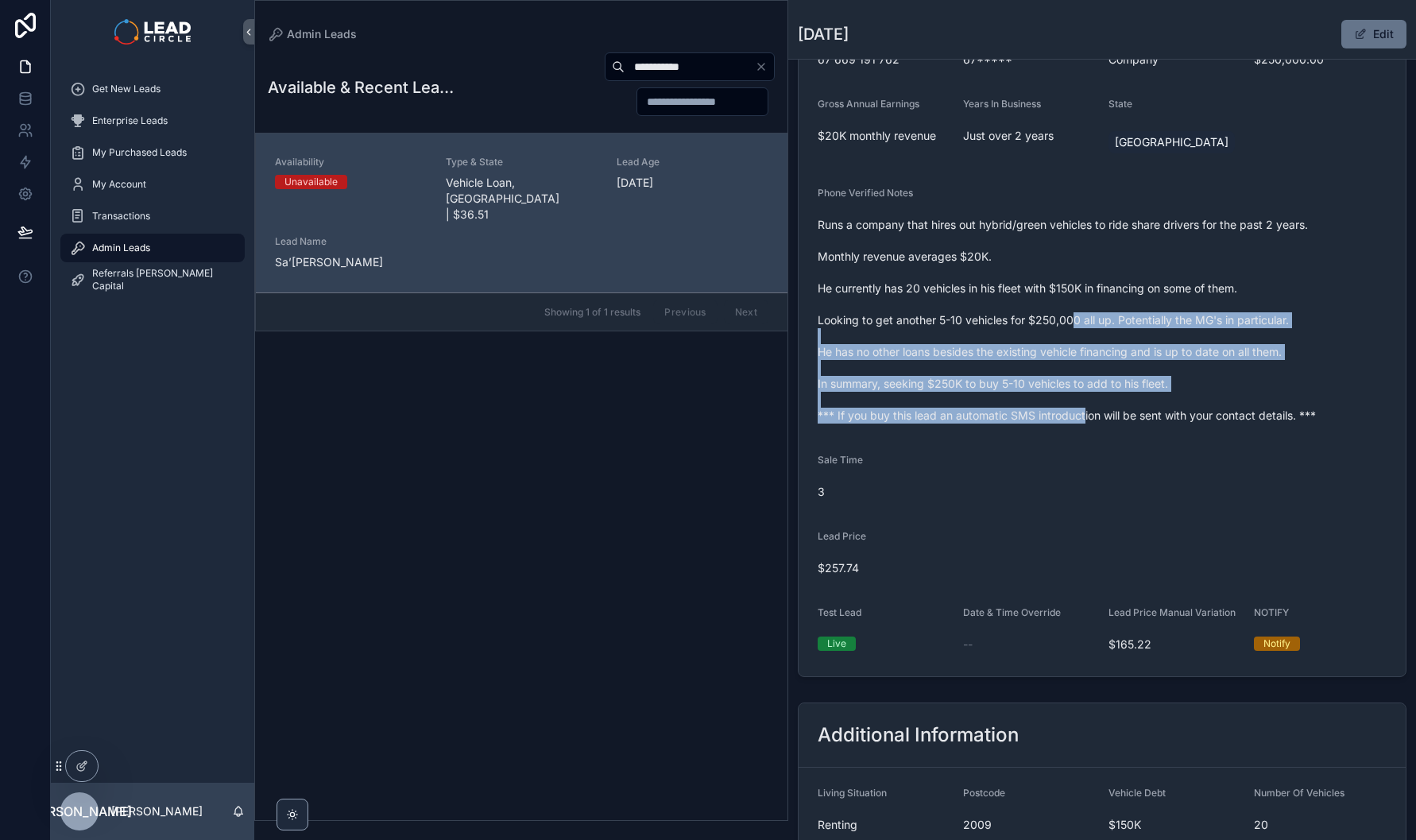
drag, startPoint x: 1084, startPoint y: 434, endPoint x: 1073, endPoint y: 318, distance: 116.5
click at [1073, 320] on span "Runs a company that hires out hybrid/green vehicles to ride share drivers for t…" at bounding box center [1102, 320] width 569 height 207
click at [1074, 316] on span "Runs a company that hires out hybrid/green vehicles to ride share drivers for t…" at bounding box center [1102, 320] width 569 height 207
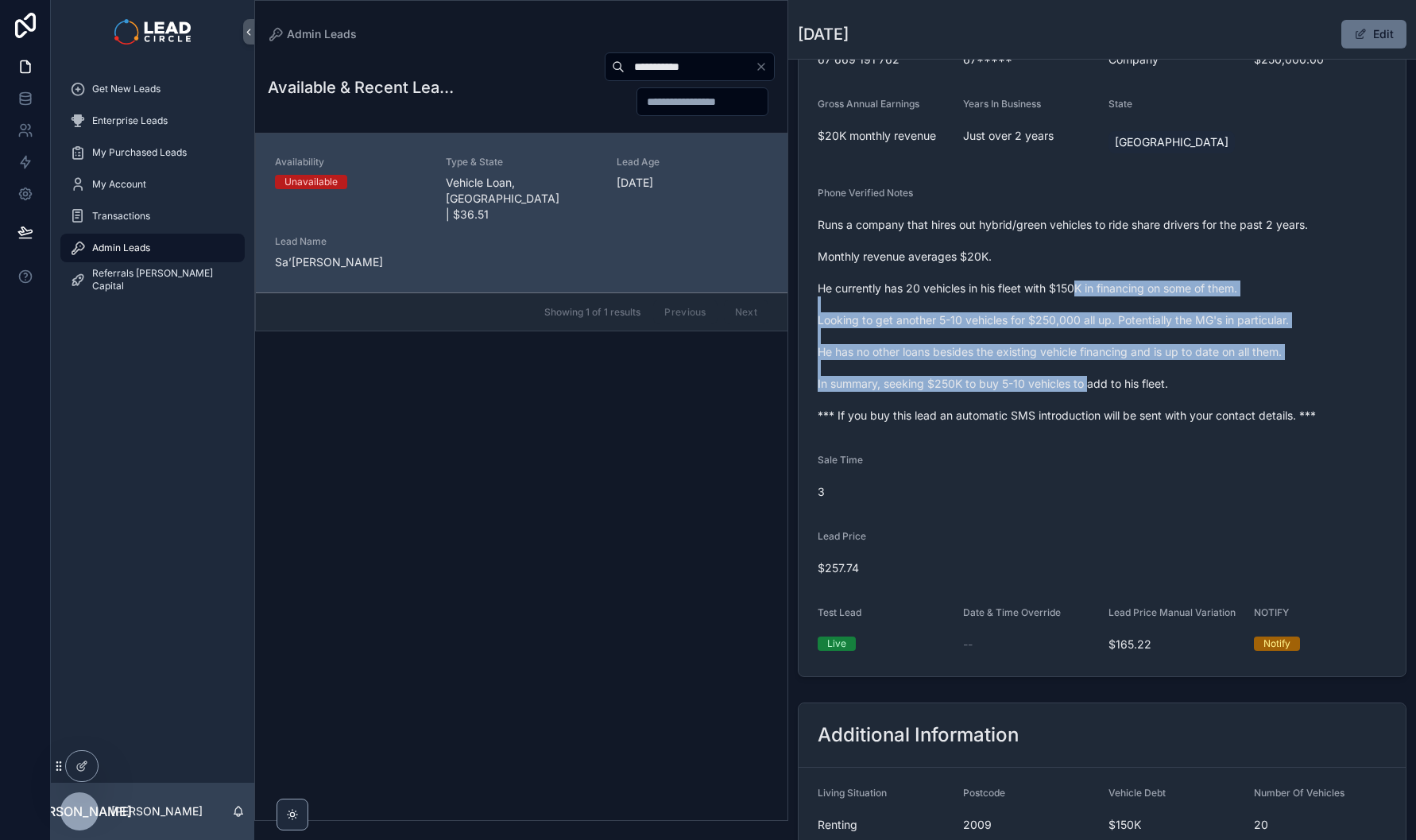
drag, startPoint x: 1082, startPoint y: 297, endPoint x: 1088, endPoint y: 404, distance: 107.2
click at [1088, 404] on span "Runs a company that hires out hybrid/green vehicles to ride share drivers for t…" at bounding box center [1102, 320] width 569 height 207
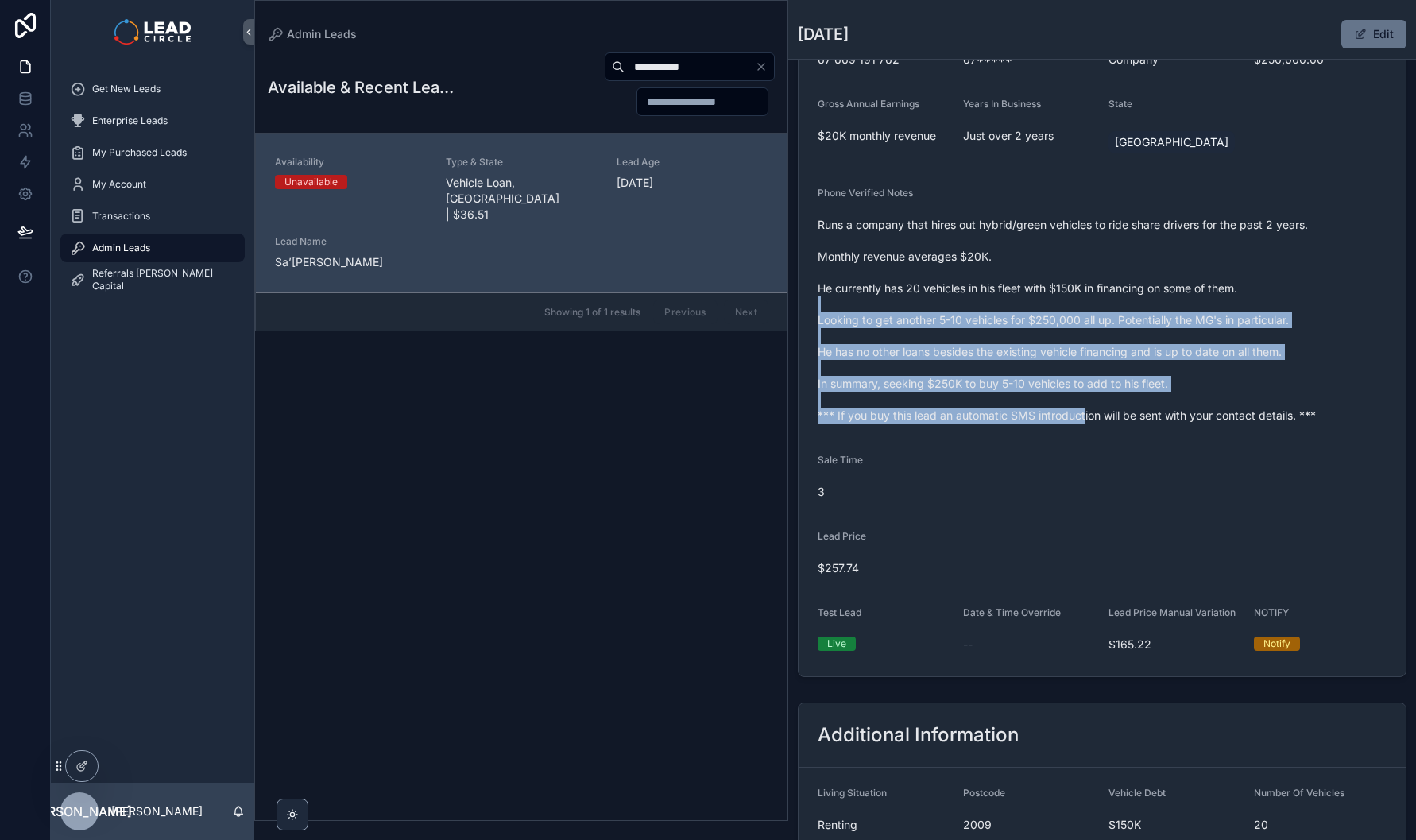
drag, startPoint x: 1084, startPoint y: 350, endPoint x: 1079, endPoint y: 309, distance: 41.3
click at [1079, 309] on span "Runs a company that hires out hybrid/green vehicles to ride share drivers for t…" at bounding box center [1102, 320] width 569 height 207
drag, startPoint x: 1081, startPoint y: 308, endPoint x: 1098, endPoint y: 412, distance: 105.4
click at [1098, 412] on span "Runs a company that hires out hybrid/green vehicles to ride share drivers for t…" at bounding box center [1102, 320] width 569 height 207
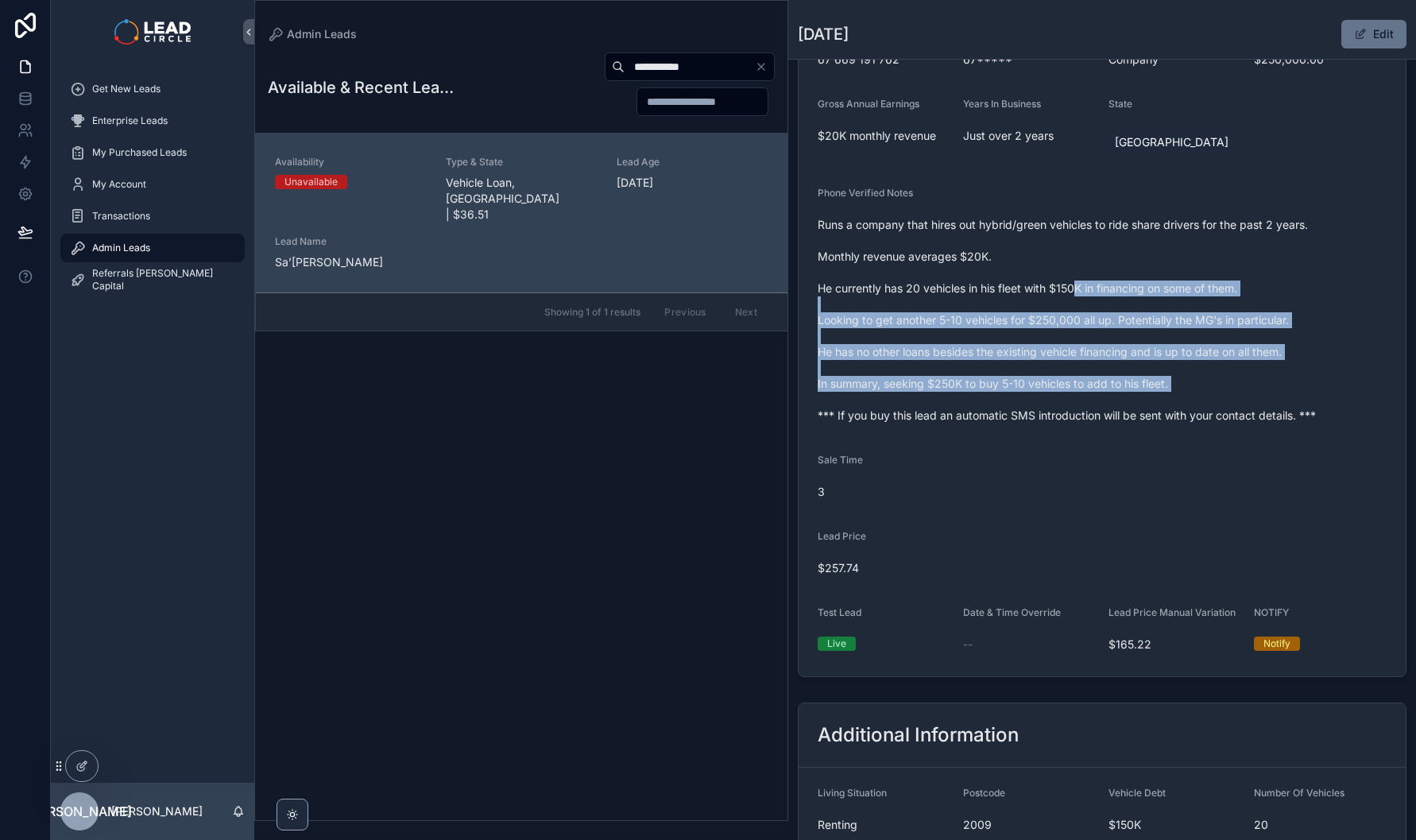
click at [1098, 412] on span "Runs a company that hires out hybrid/green vehicles to ride share drivers for t…" at bounding box center [1102, 320] width 569 height 207
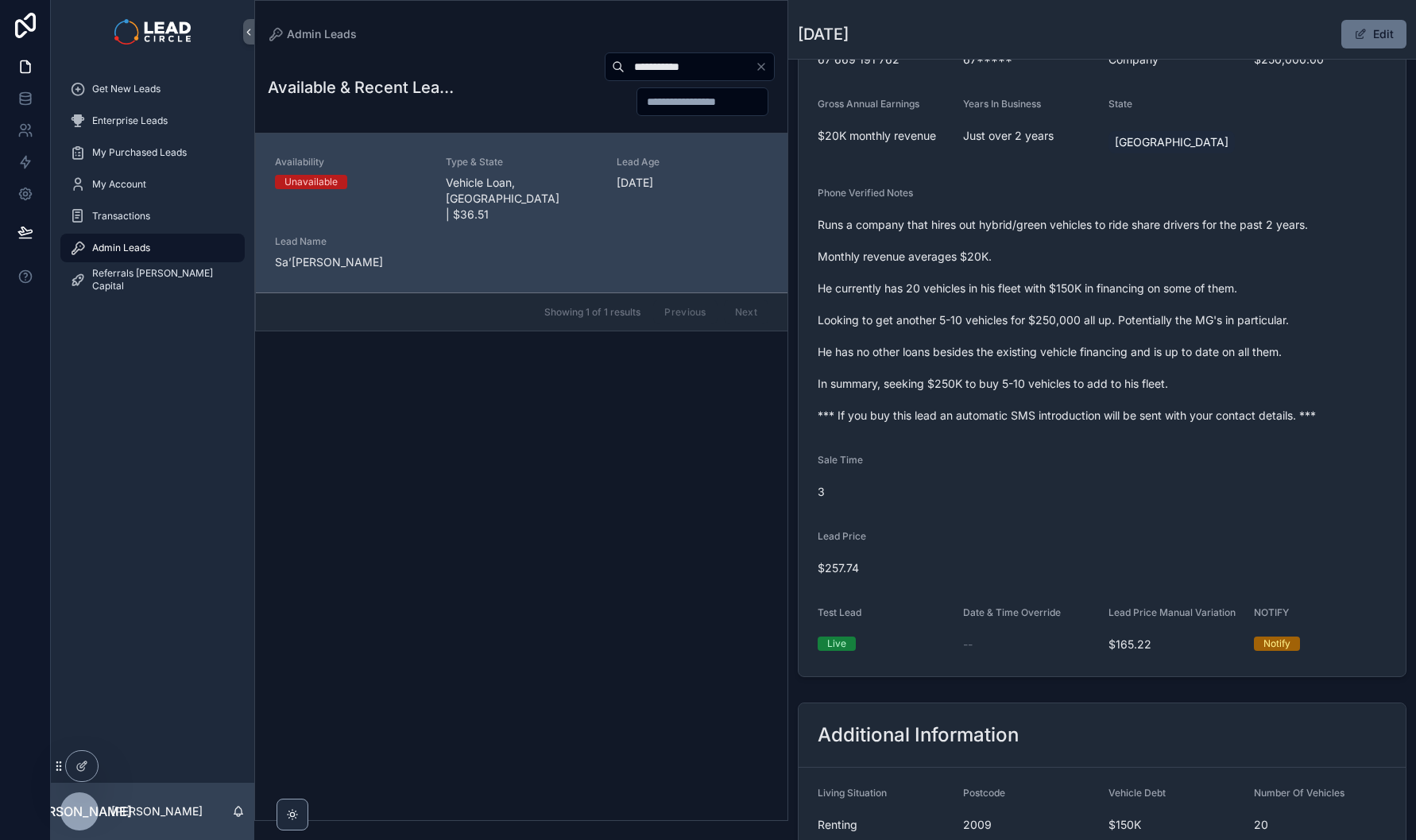
click at [755, 62] on icon "Clear" at bounding box center [761, 67] width 12 height 12
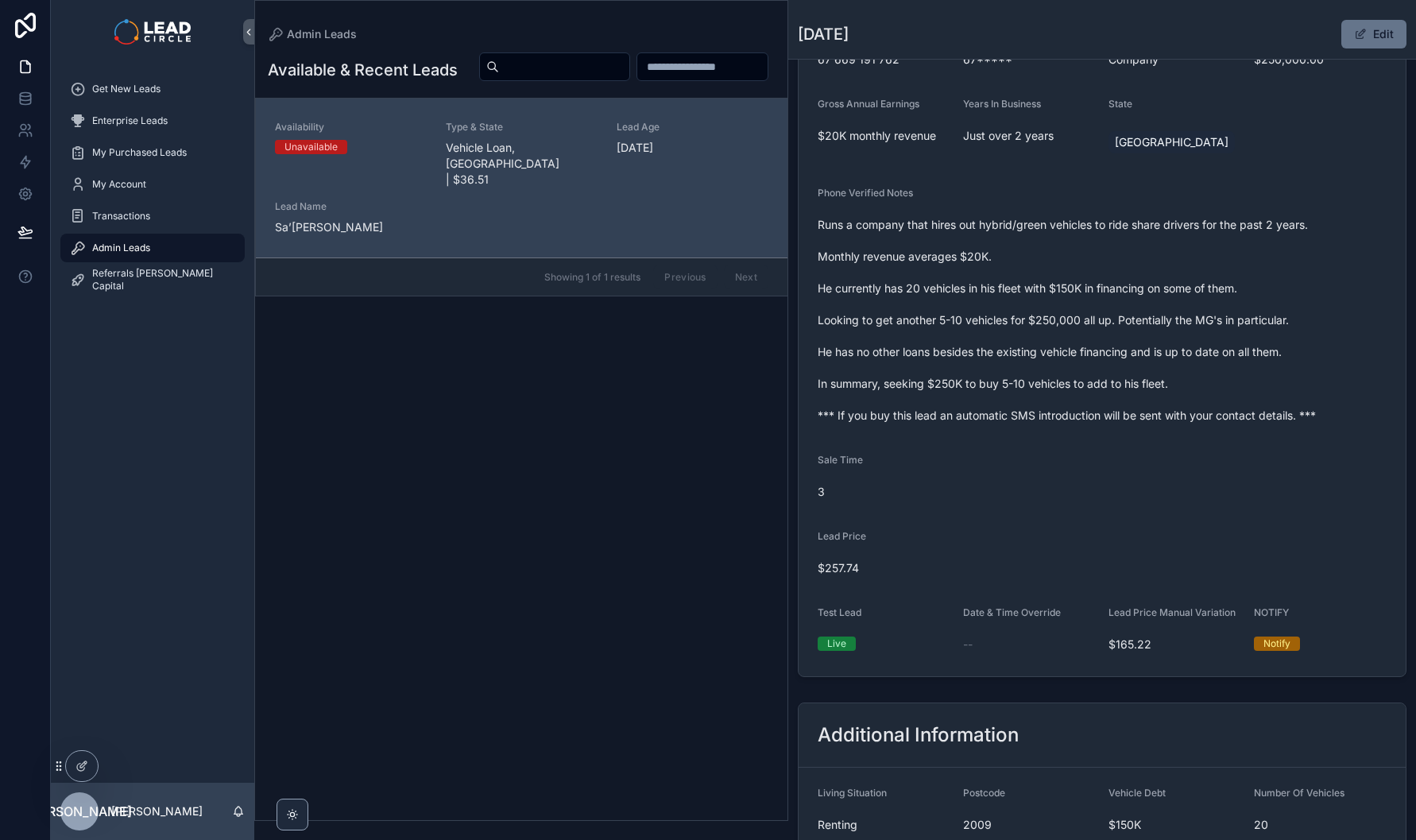
click at [996, 318] on span "Runs a company that hires out hybrid/green vehicles to ride share drivers for t…" at bounding box center [1102, 320] width 569 height 207
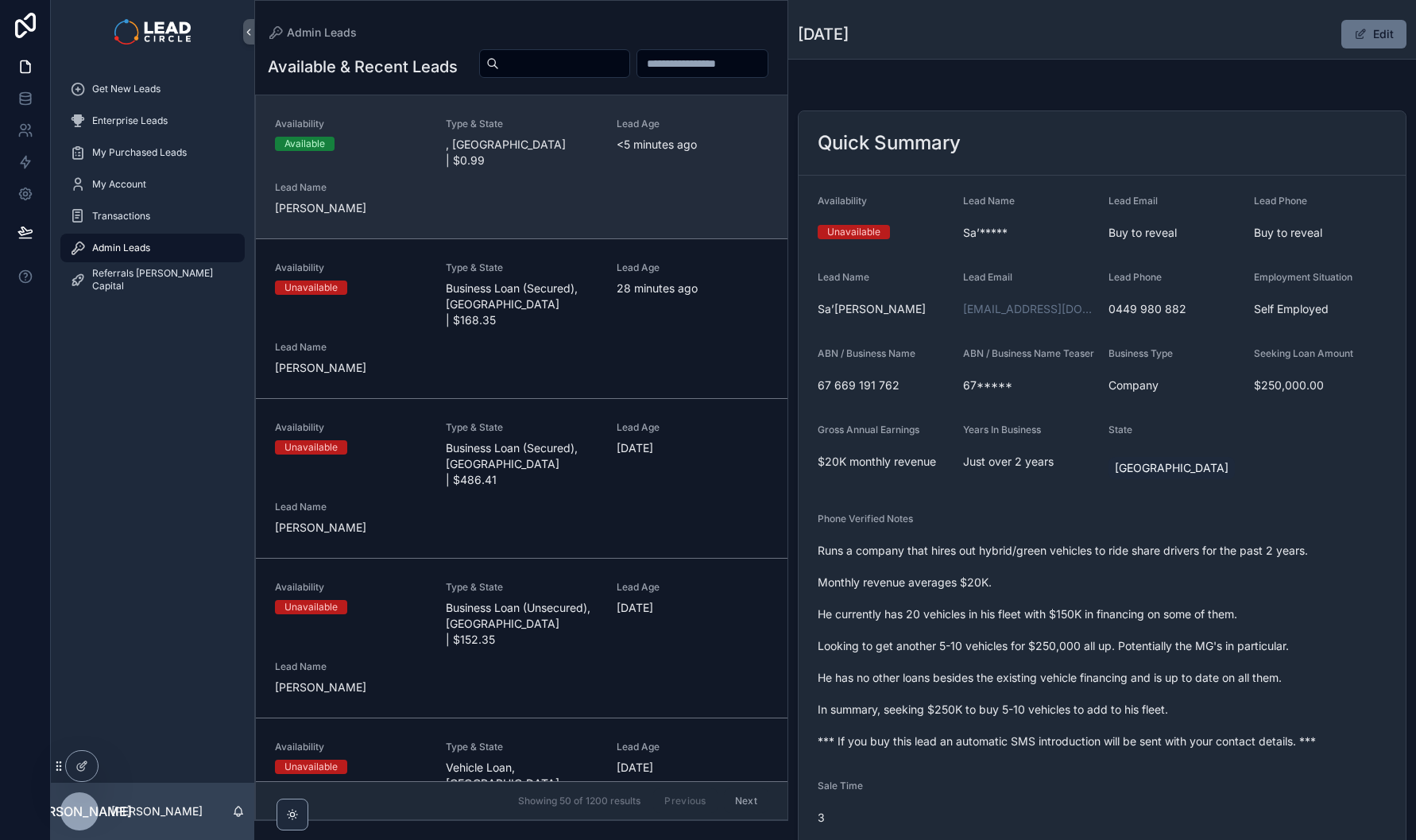
click at [597, 214] on div "Availability Available Type & State , [GEOGRAPHIC_DATA] | $0.99 Lead Age <[DEMO…" at bounding box center [522, 167] width 493 height 99
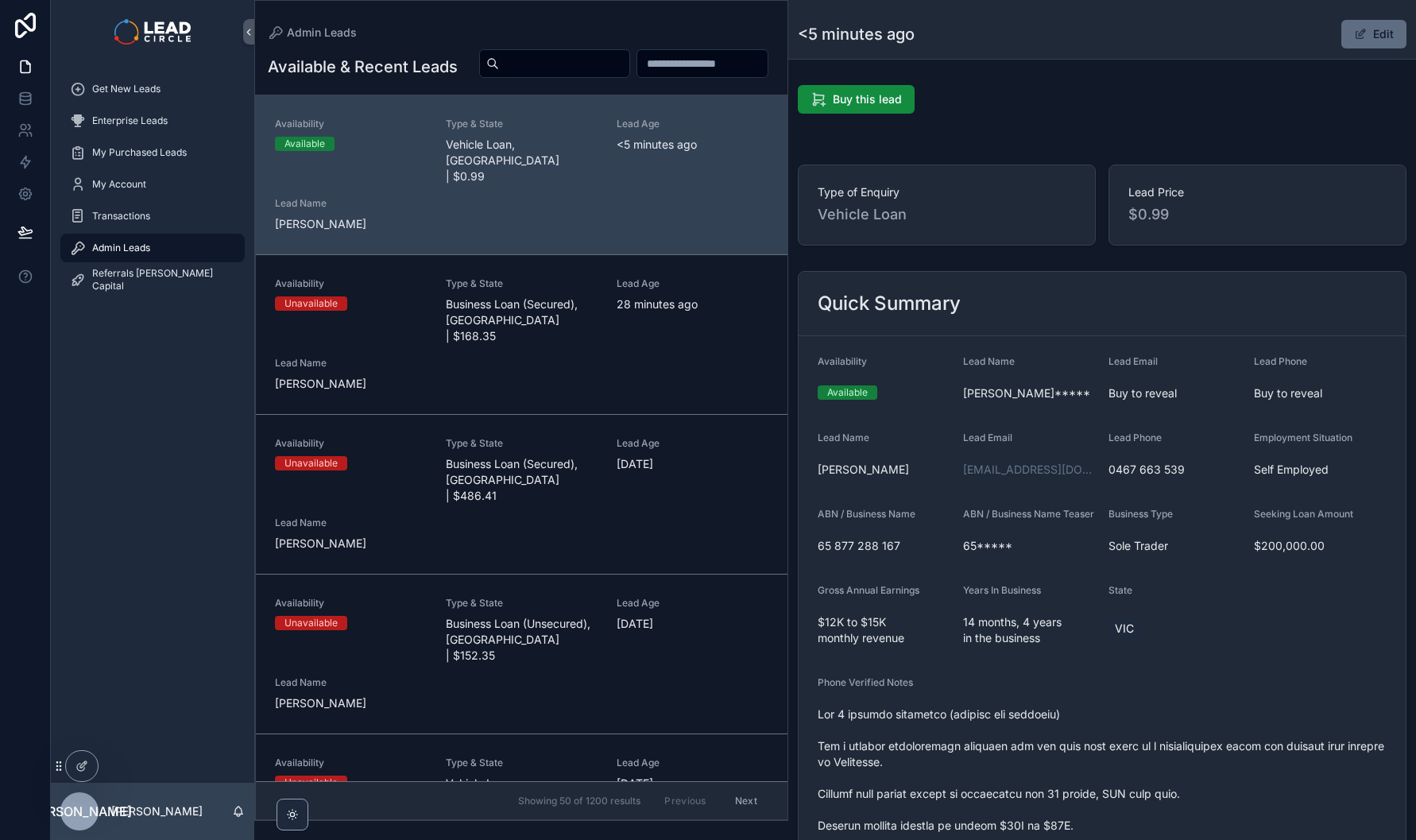
click at [1373, 40] on button "Edit" at bounding box center [1374, 34] width 65 height 29
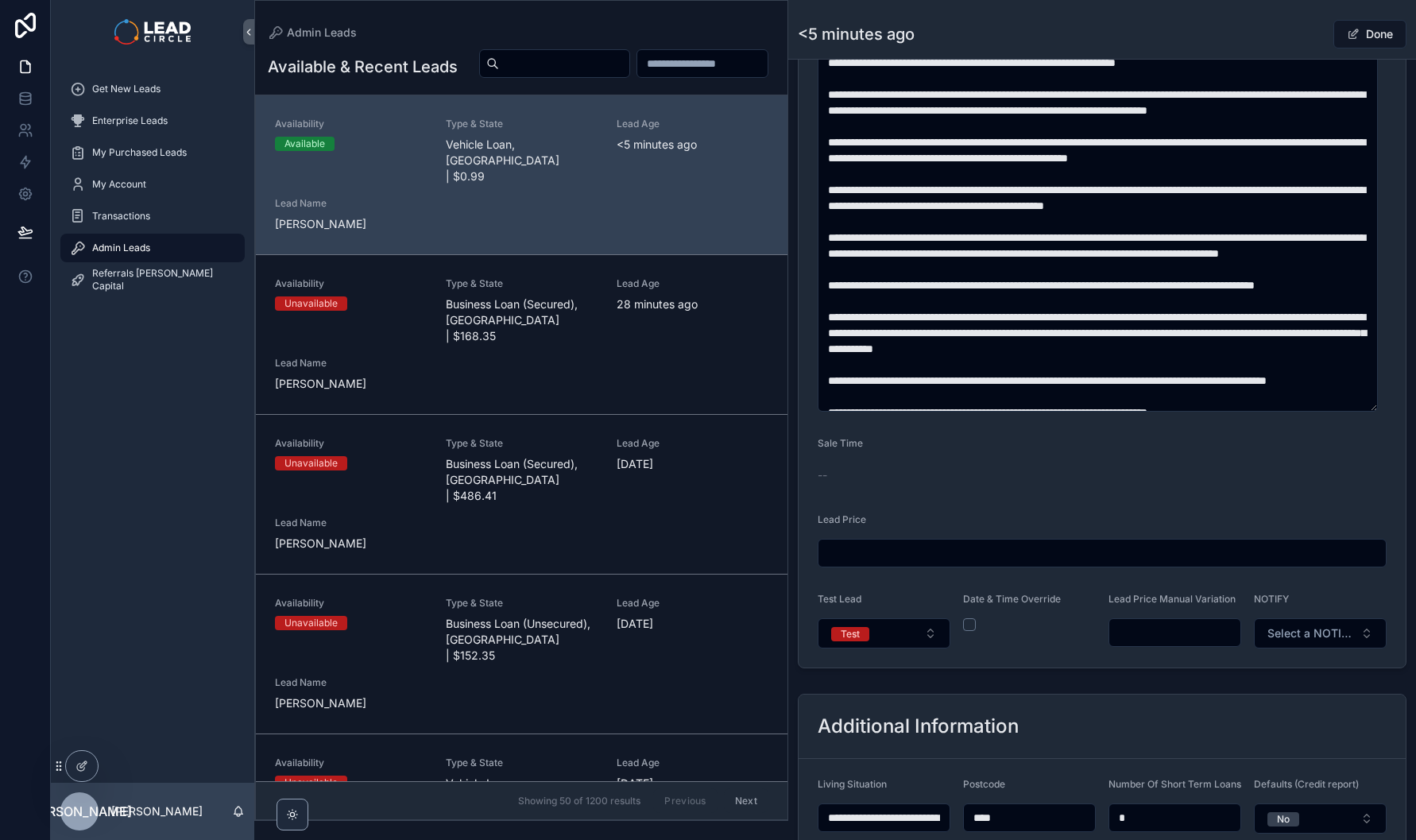
scroll to position [1261, 0]
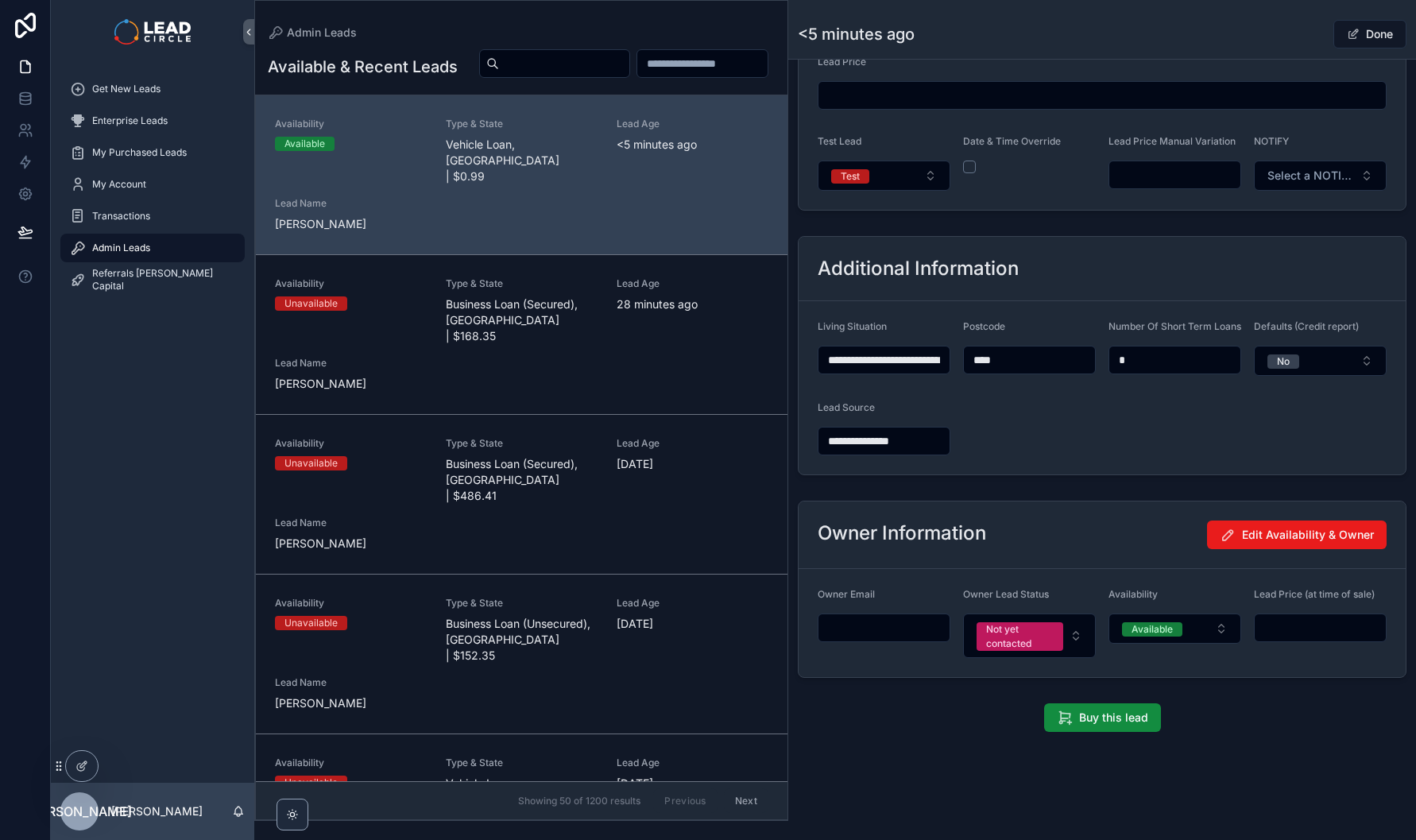
click at [1166, 171] on input "scrollable content" at bounding box center [1174, 174] width 131 height 22
type input "*******"
click at [1288, 36] on div "Done" at bounding box center [1347, 34] width 120 height 30
click at [1366, 44] on button "Done" at bounding box center [1369, 34] width 73 height 29
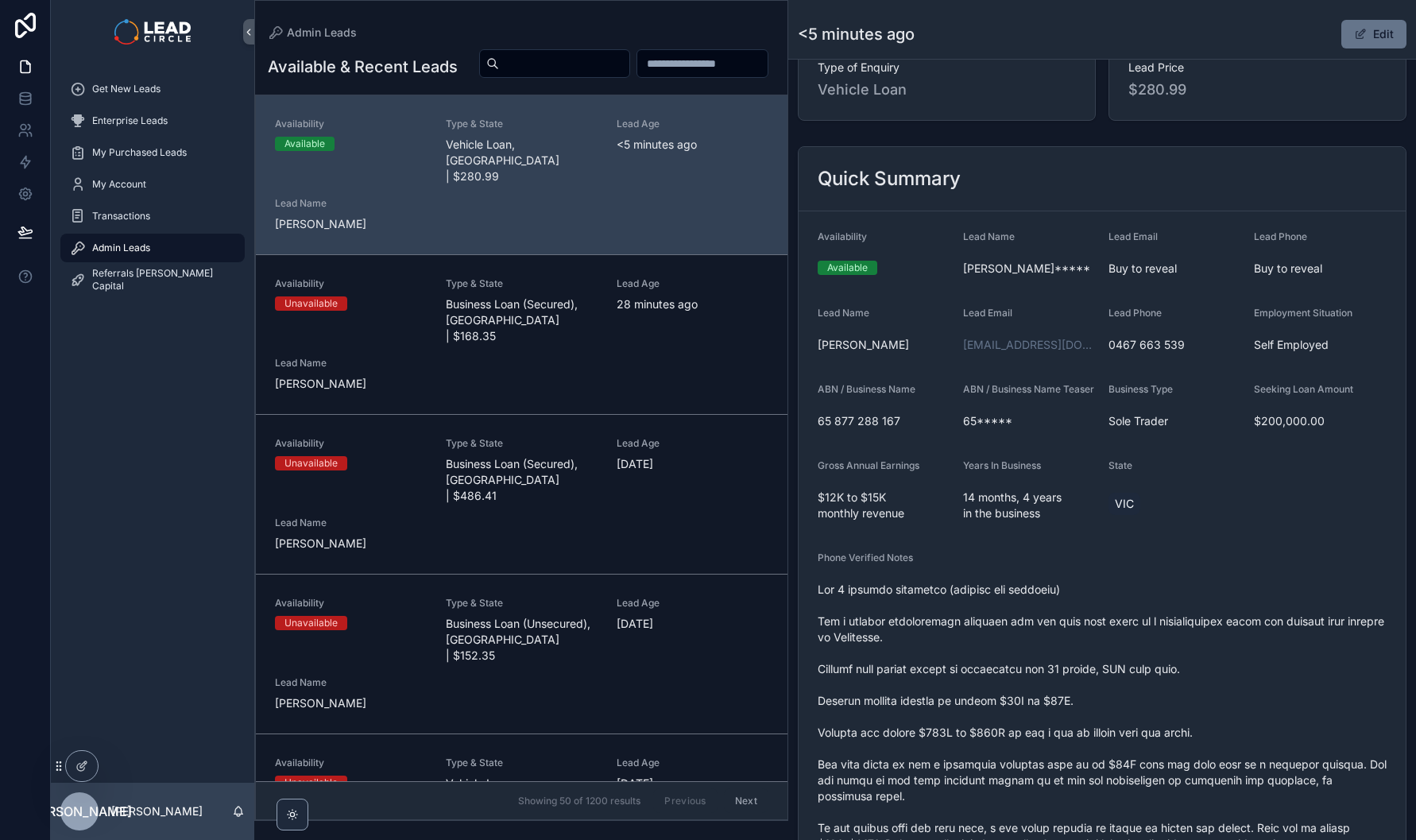
scroll to position [323, 0]
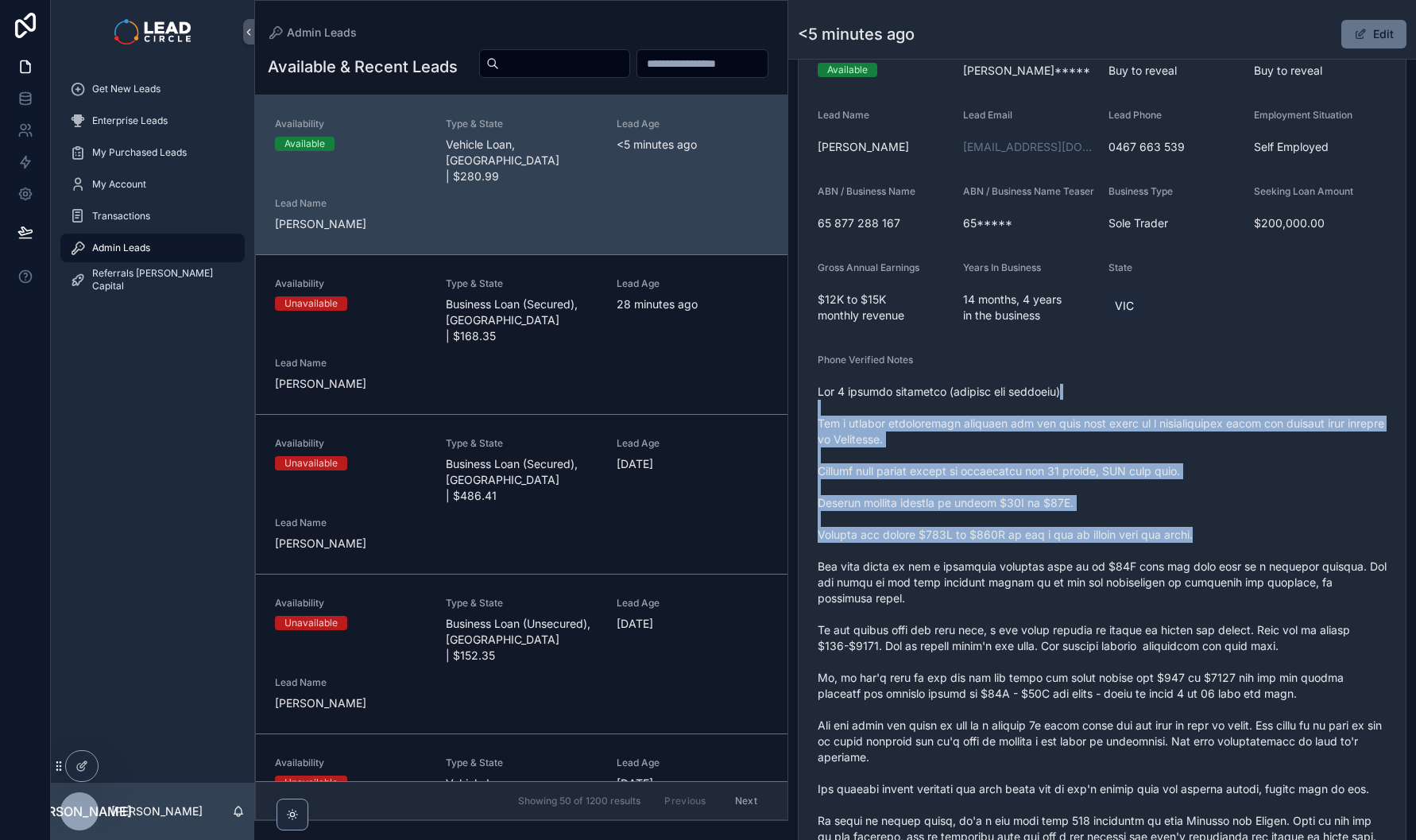
drag, startPoint x: 1179, startPoint y: 417, endPoint x: 1230, endPoint y: 549, distance: 141.5
click at [1230, 549] on span "scrollable content" at bounding box center [1102, 685] width 569 height 604
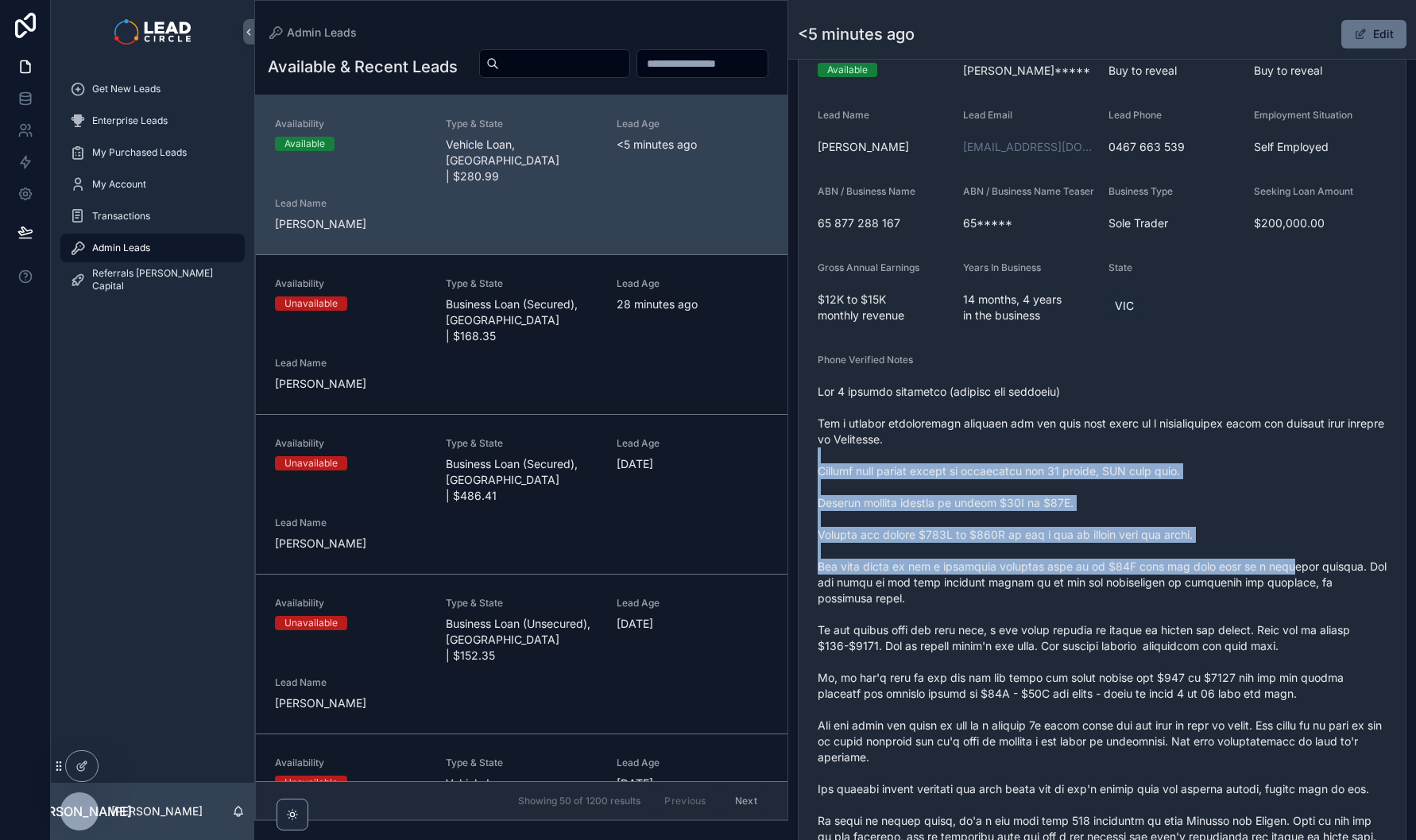
drag, startPoint x: 1281, startPoint y: 587, endPoint x: 1188, endPoint y: 443, distance: 171.4
click at [1191, 458] on span "scrollable content" at bounding box center [1102, 685] width 569 height 604
click at [1188, 443] on span "scrollable content" at bounding box center [1102, 685] width 569 height 604
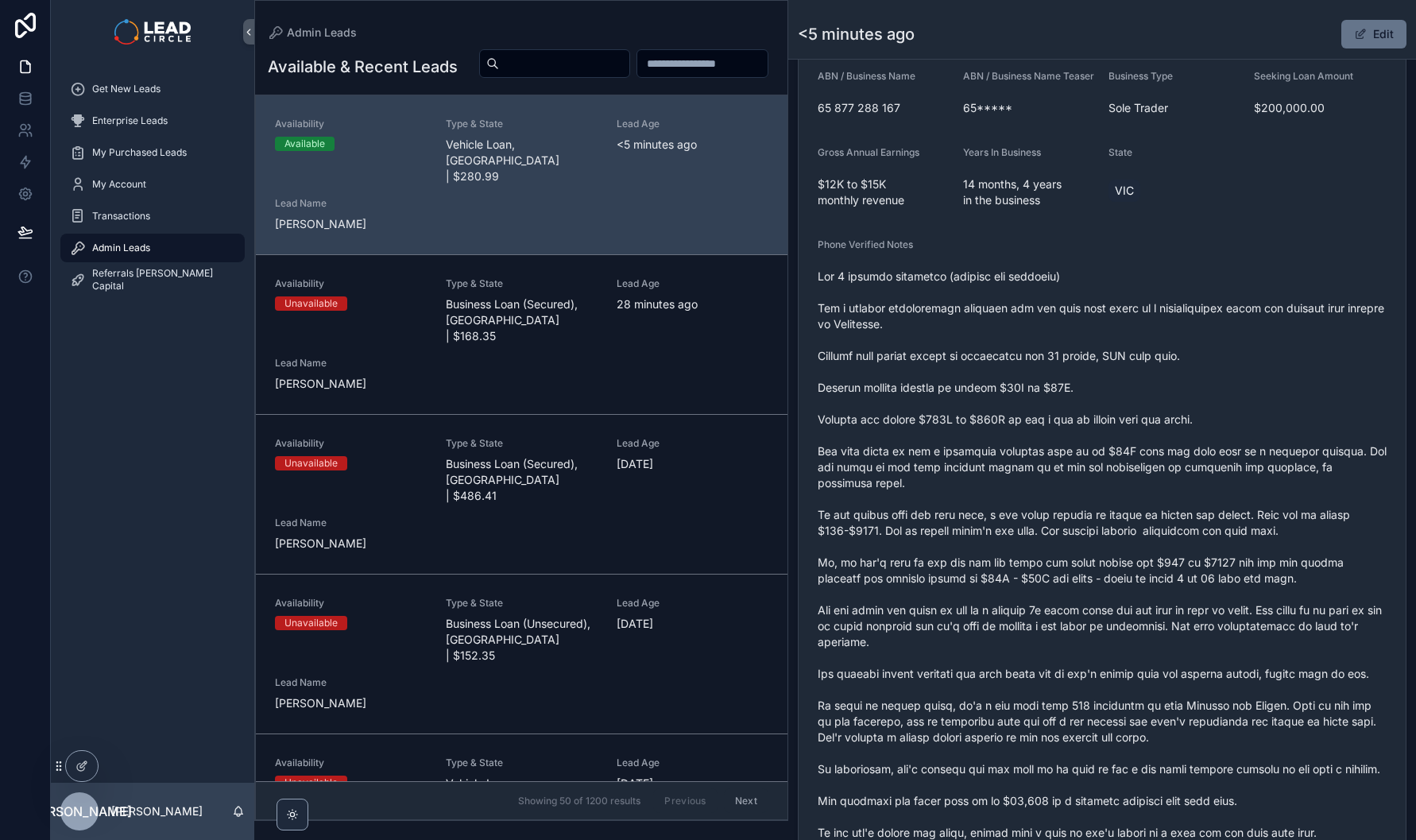
scroll to position [469, 0]
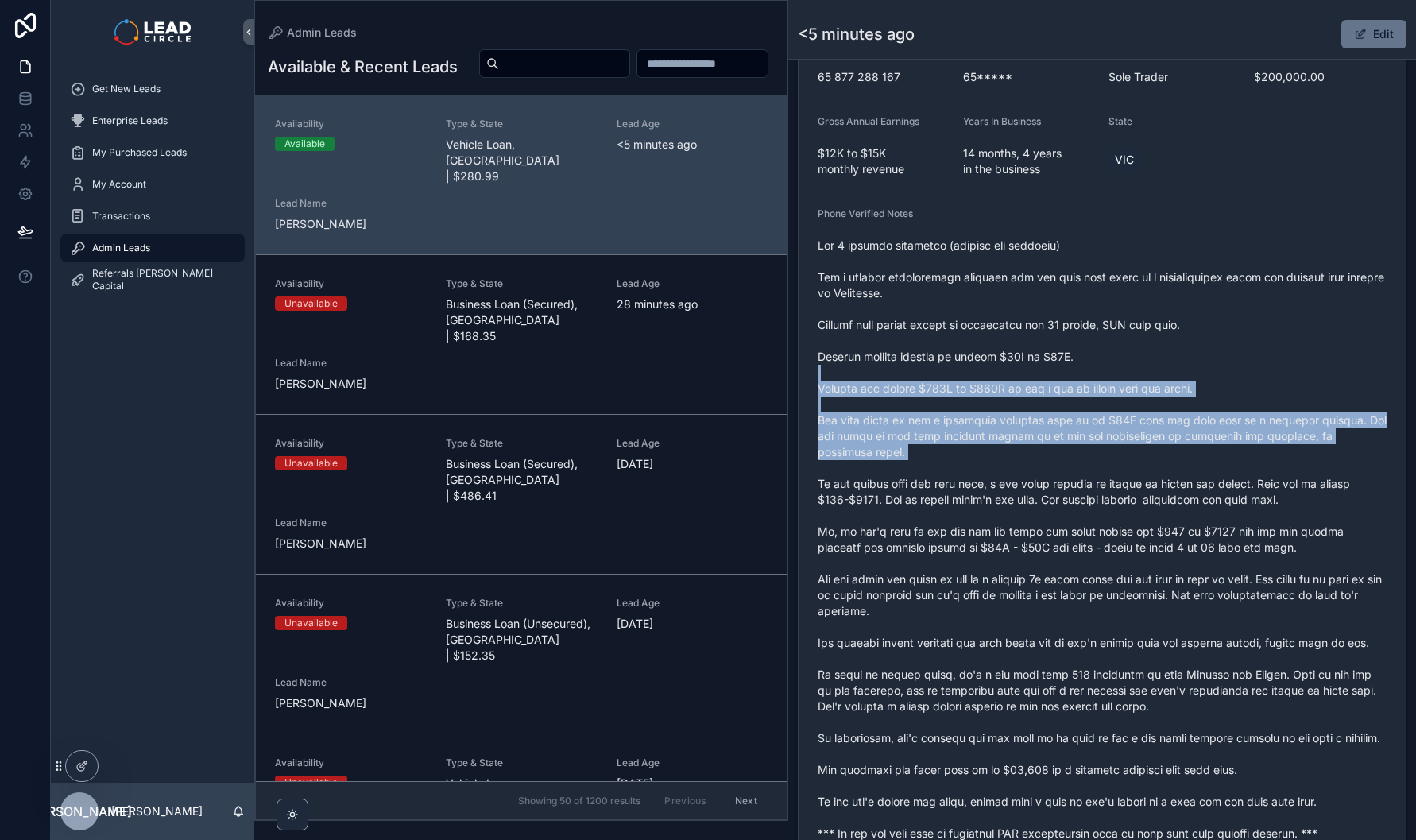
drag, startPoint x: 1174, startPoint y: 383, endPoint x: 1182, endPoint y: 480, distance: 97.3
click at [1182, 480] on span "scrollable content" at bounding box center [1102, 539] width 569 height 604
drag, startPoint x: 1188, startPoint y: 469, endPoint x: 1176, endPoint y: 401, distance: 69.1
click at [1176, 403] on span "scrollable content" at bounding box center [1102, 539] width 569 height 604
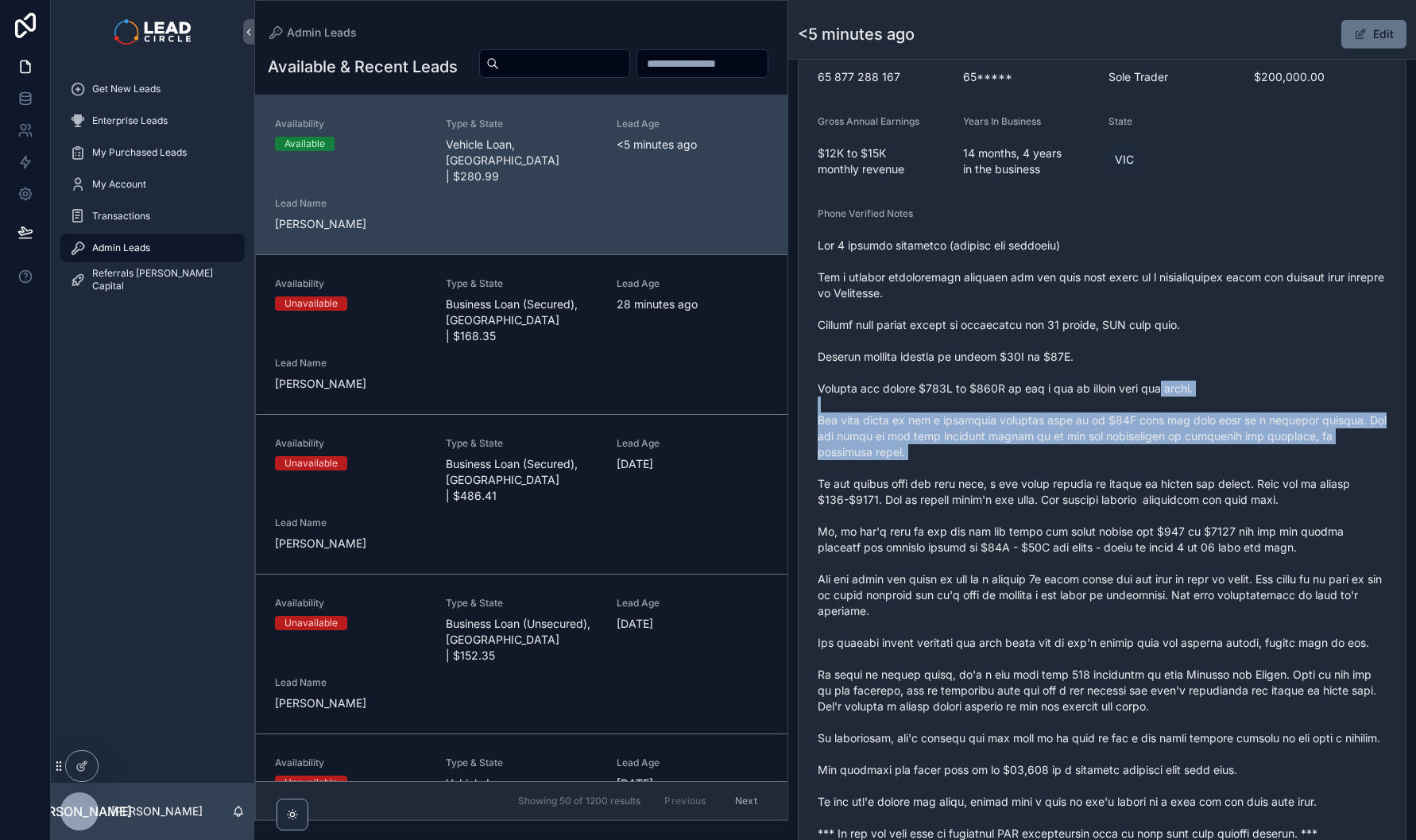
click at [1176, 400] on span "scrollable content" at bounding box center [1102, 539] width 569 height 604
drag, startPoint x: 1176, startPoint y: 397, endPoint x: 1188, endPoint y: 472, distance: 76.0
click at [1188, 472] on span "scrollable content" at bounding box center [1102, 539] width 569 height 604
drag, startPoint x: 1196, startPoint y: 488, endPoint x: 1167, endPoint y: 392, distance: 100.3
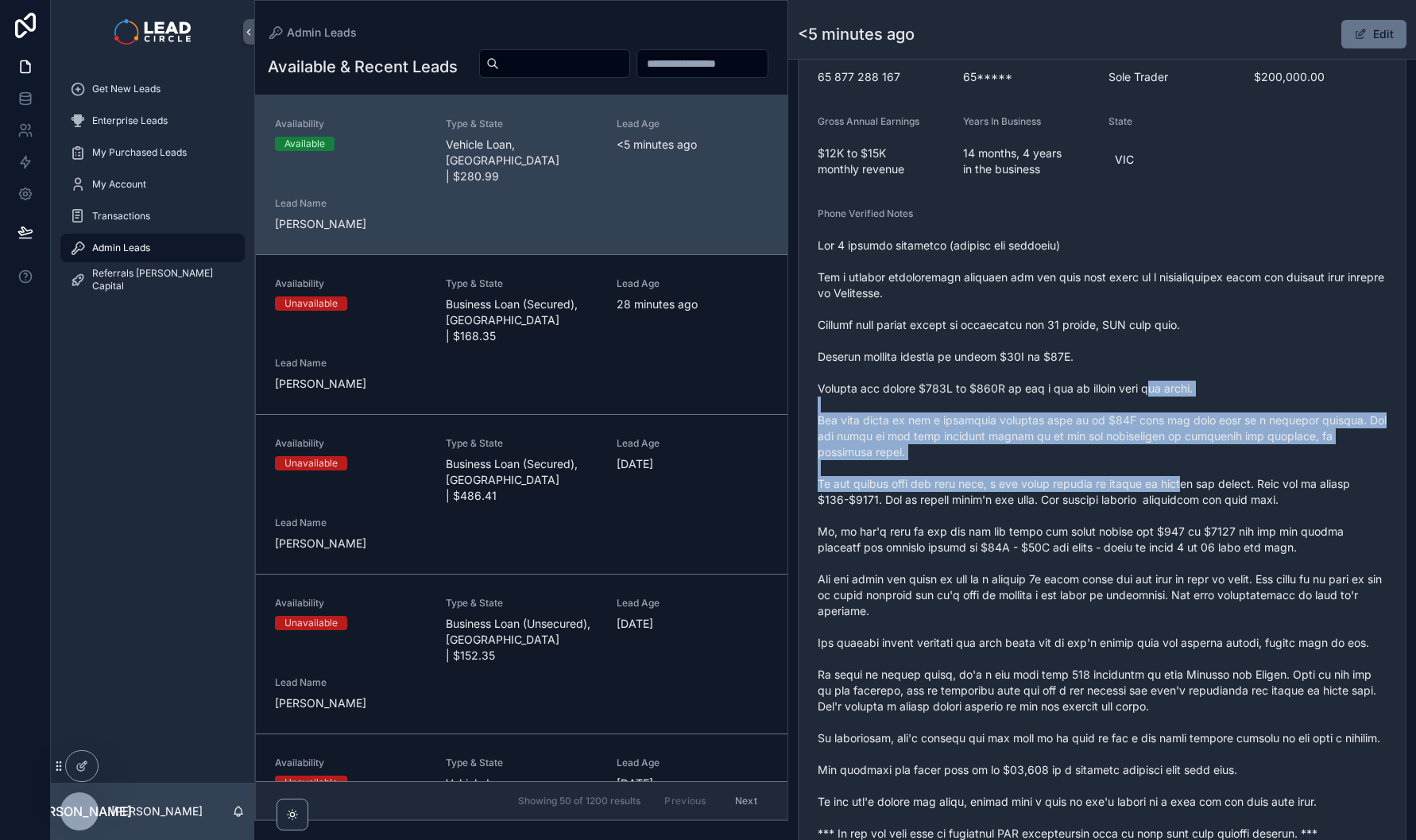
click at [1167, 393] on span "scrollable content" at bounding box center [1102, 539] width 569 height 604
click at [1167, 392] on span "scrollable content" at bounding box center [1102, 539] width 569 height 604
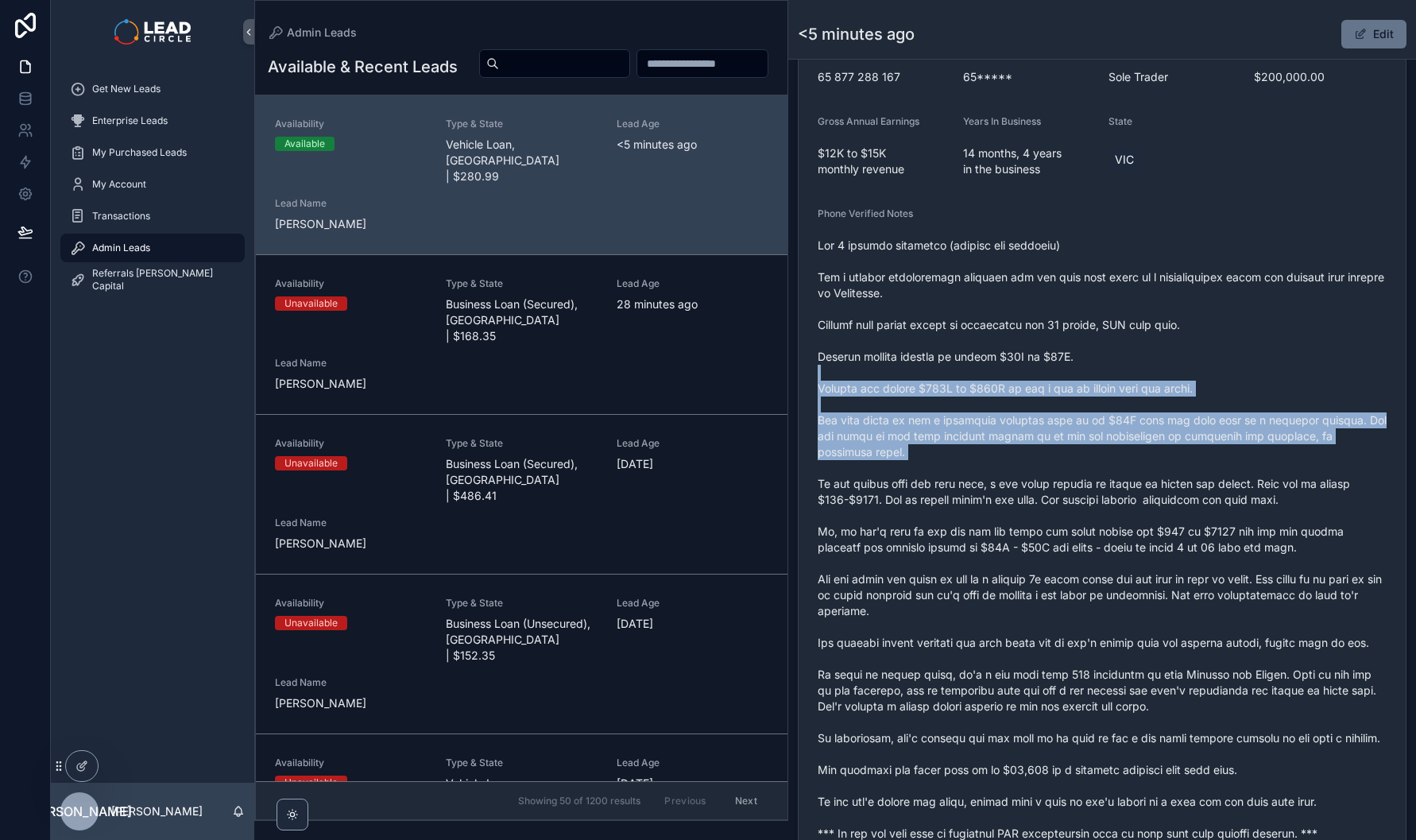
drag, startPoint x: 1171, startPoint y: 385, endPoint x: 1194, endPoint y: 477, distance: 94.8
click at [1194, 477] on span "scrollable content" at bounding box center [1102, 539] width 569 height 604
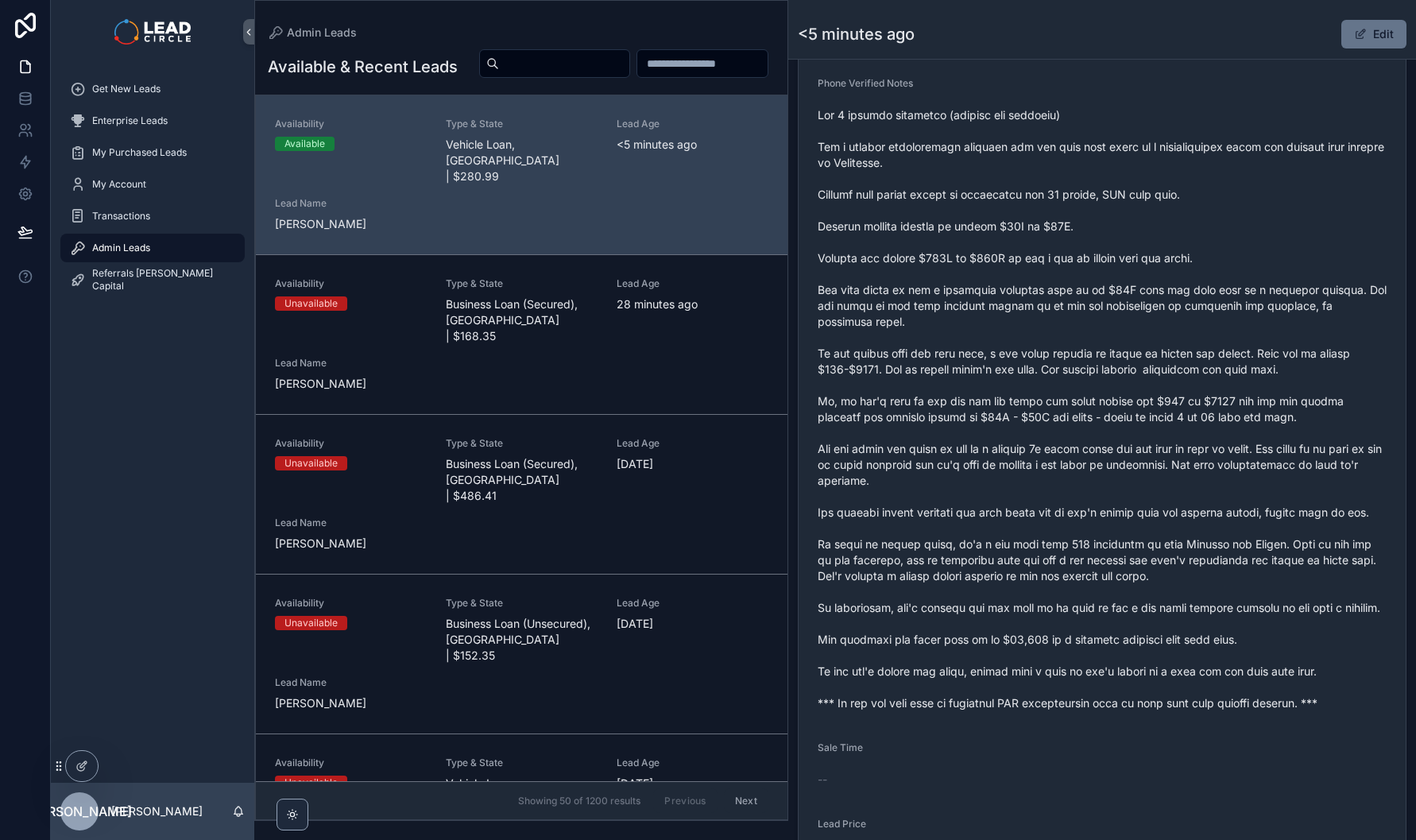
scroll to position [601, 0]
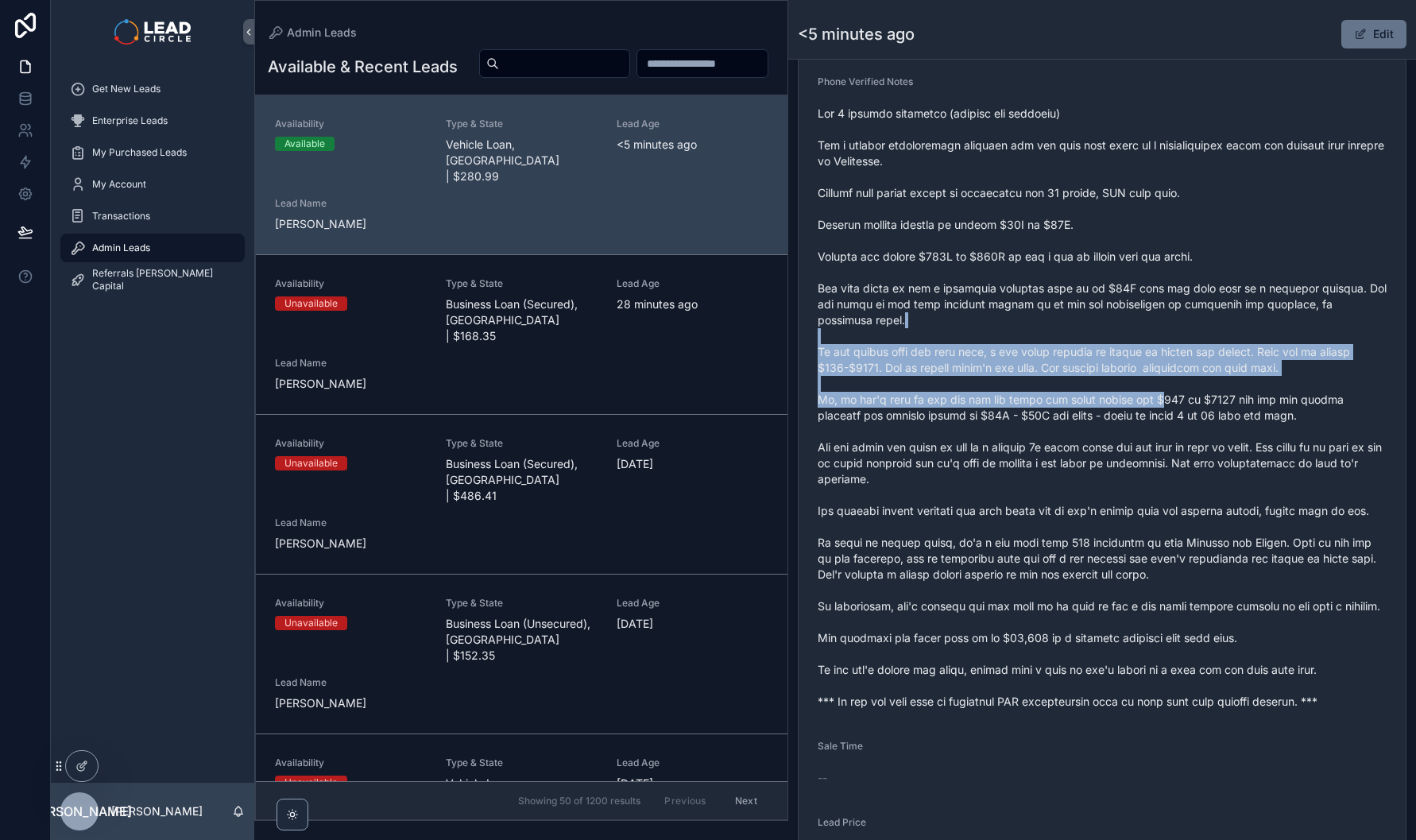
drag, startPoint x: 1158, startPoint y: 408, endPoint x: 1172, endPoint y: 475, distance: 68.4
click at [1171, 474] on span "scrollable content" at bounding box center [1102, 407] width 569 height 604
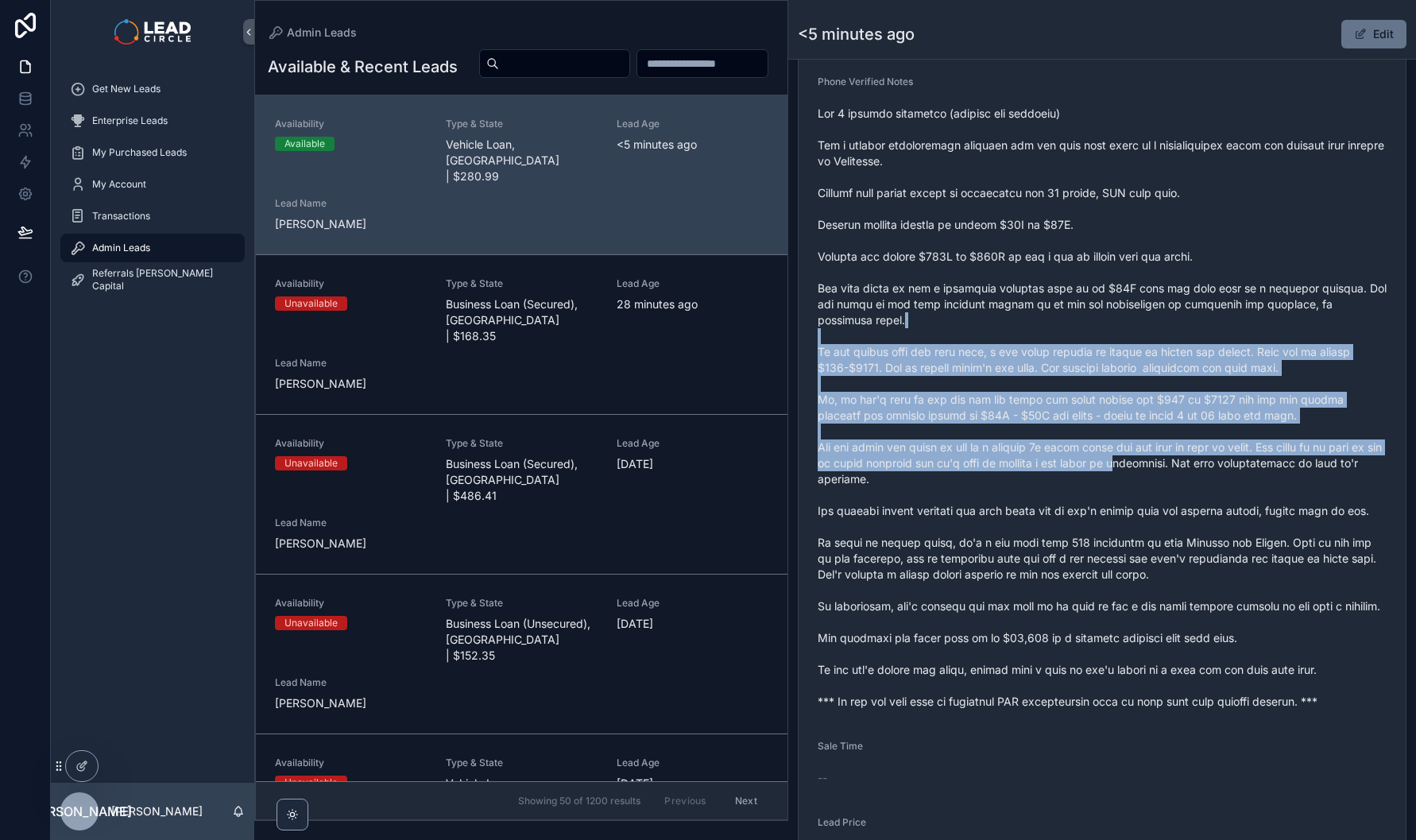
click at [1172, 475] on span "scrollable content" at bounding box center [1102, 407] width 569 height 604
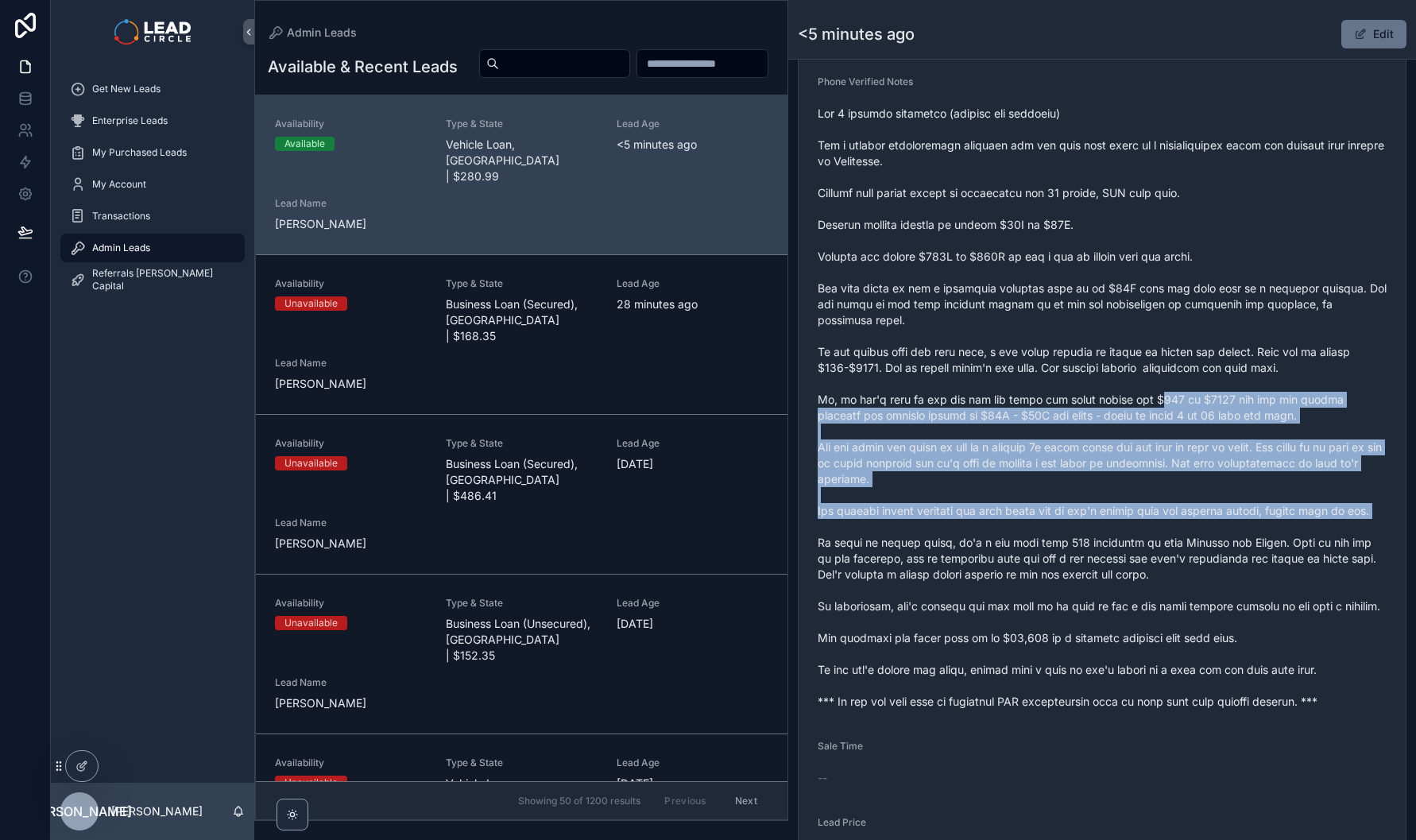
drag, startPoint x: 1200, startPoint y: 540, endPoint x: 1126, endPoint y: 343, distance: 210.4
click at [1128, 350] on span "scrollable content" at bounding box center [1102, 407] width 569 height 604
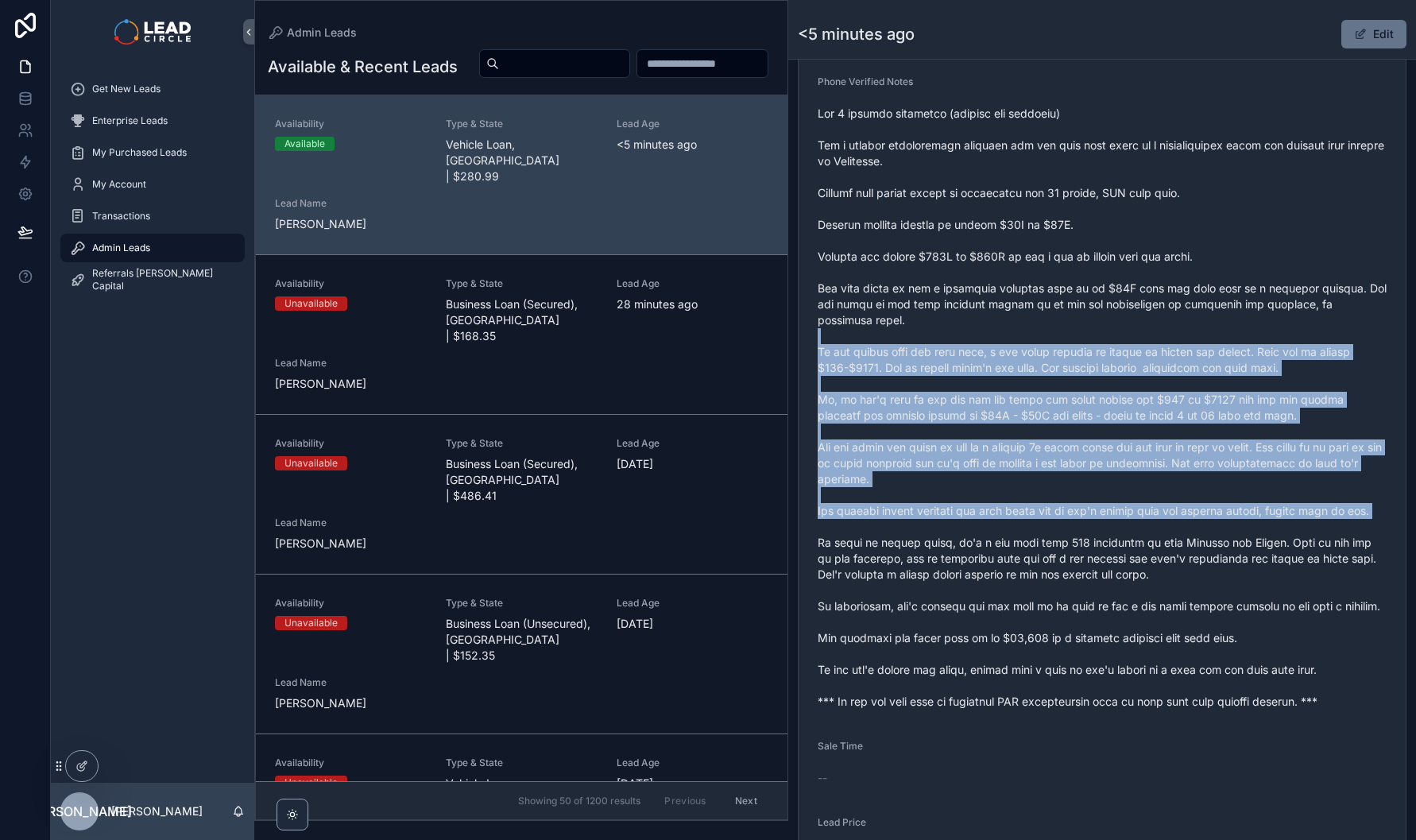
click at [1126, 343] on span "scrollable content" at bounding box center [1102, 407] width 569 height 604
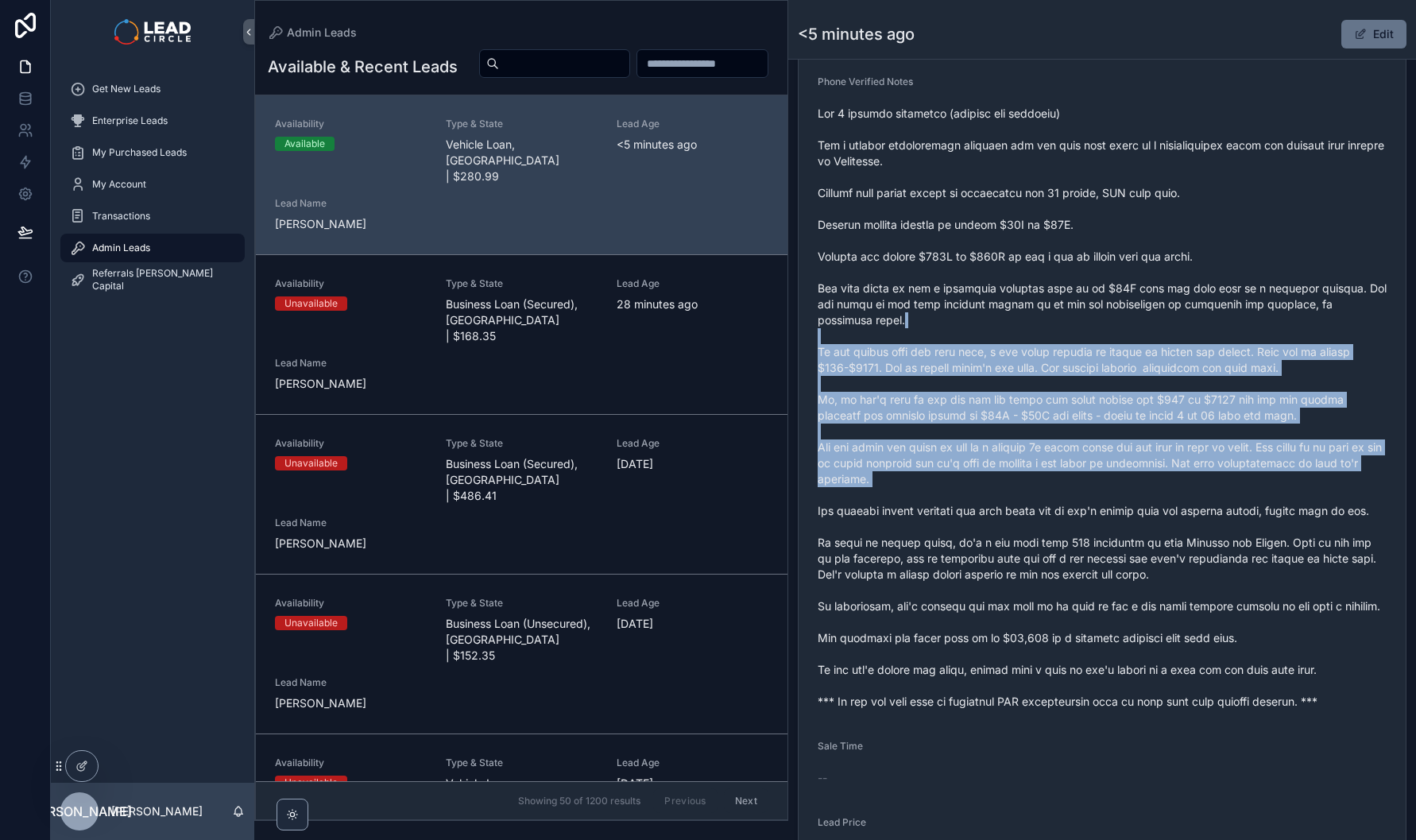
drag, startPoint x: 1127, startPoint y: 339, endPoint x: 1182, endPoint y: 515, distance: 184.4
click at [1182, 515] on span "scrollable content" at bounding box center [1102, 407] width 569 height 604
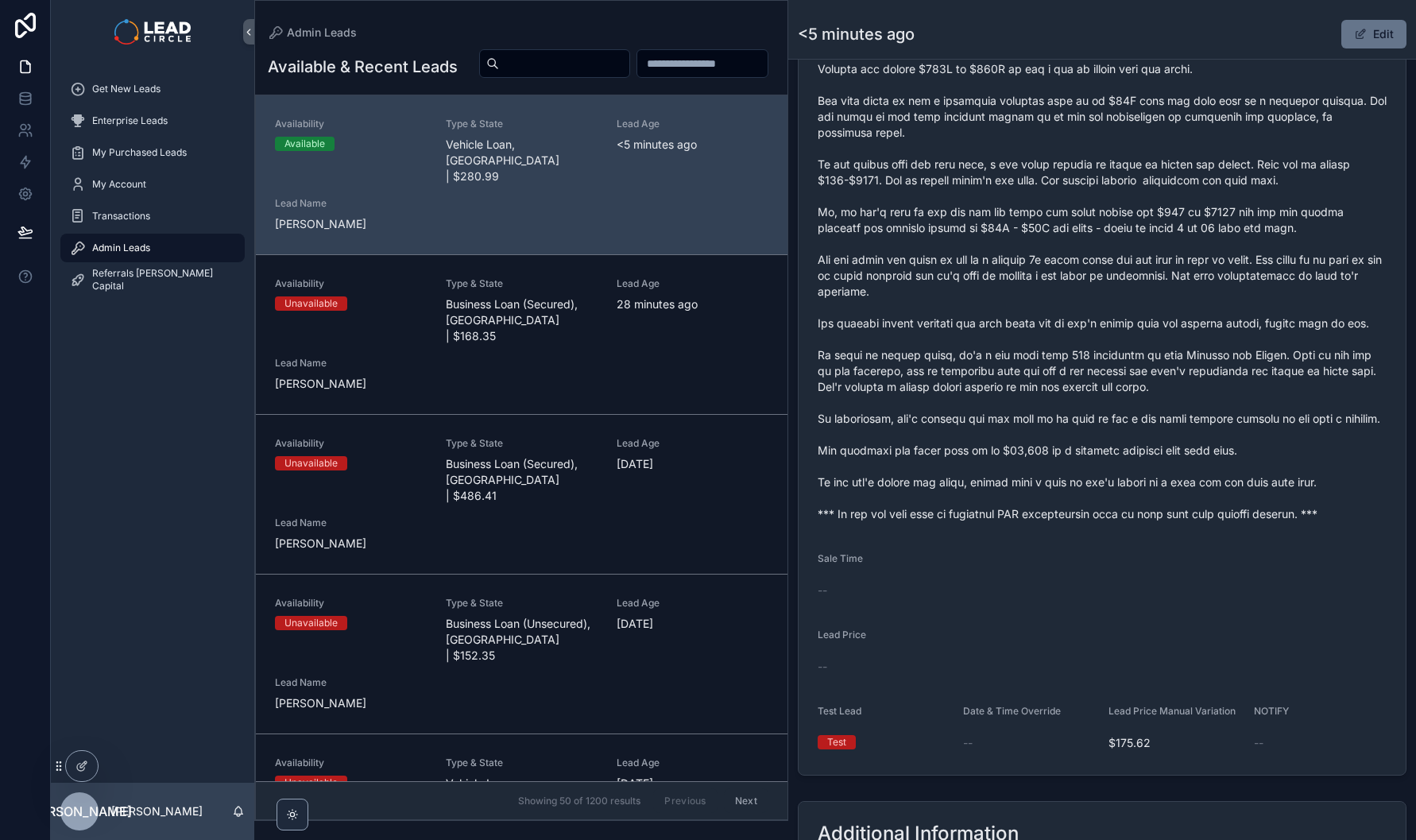
scroll to position [909, 0]
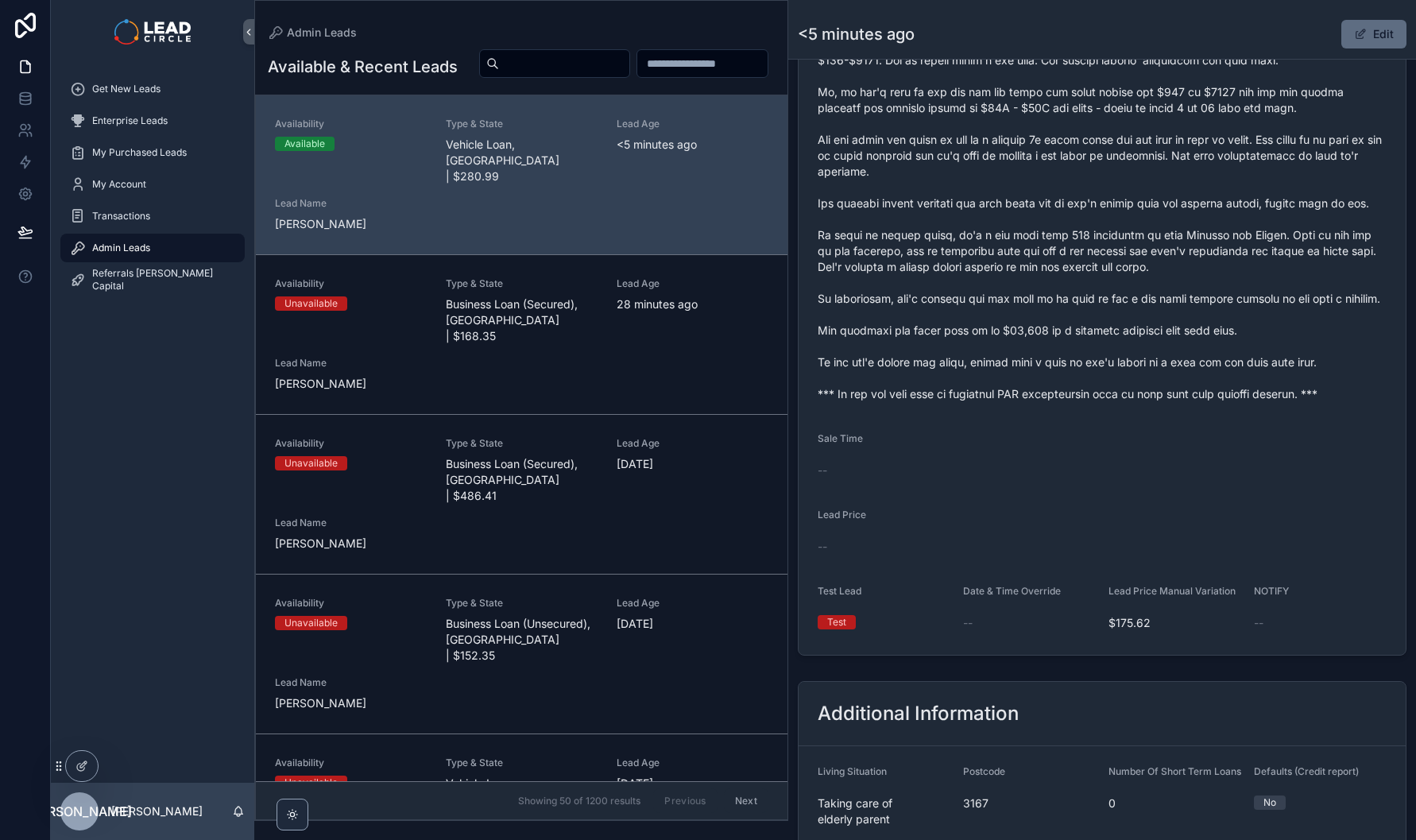
click at [1356, 44] on button "Edit" at bounding box center [1374, 34] width 65 height 29
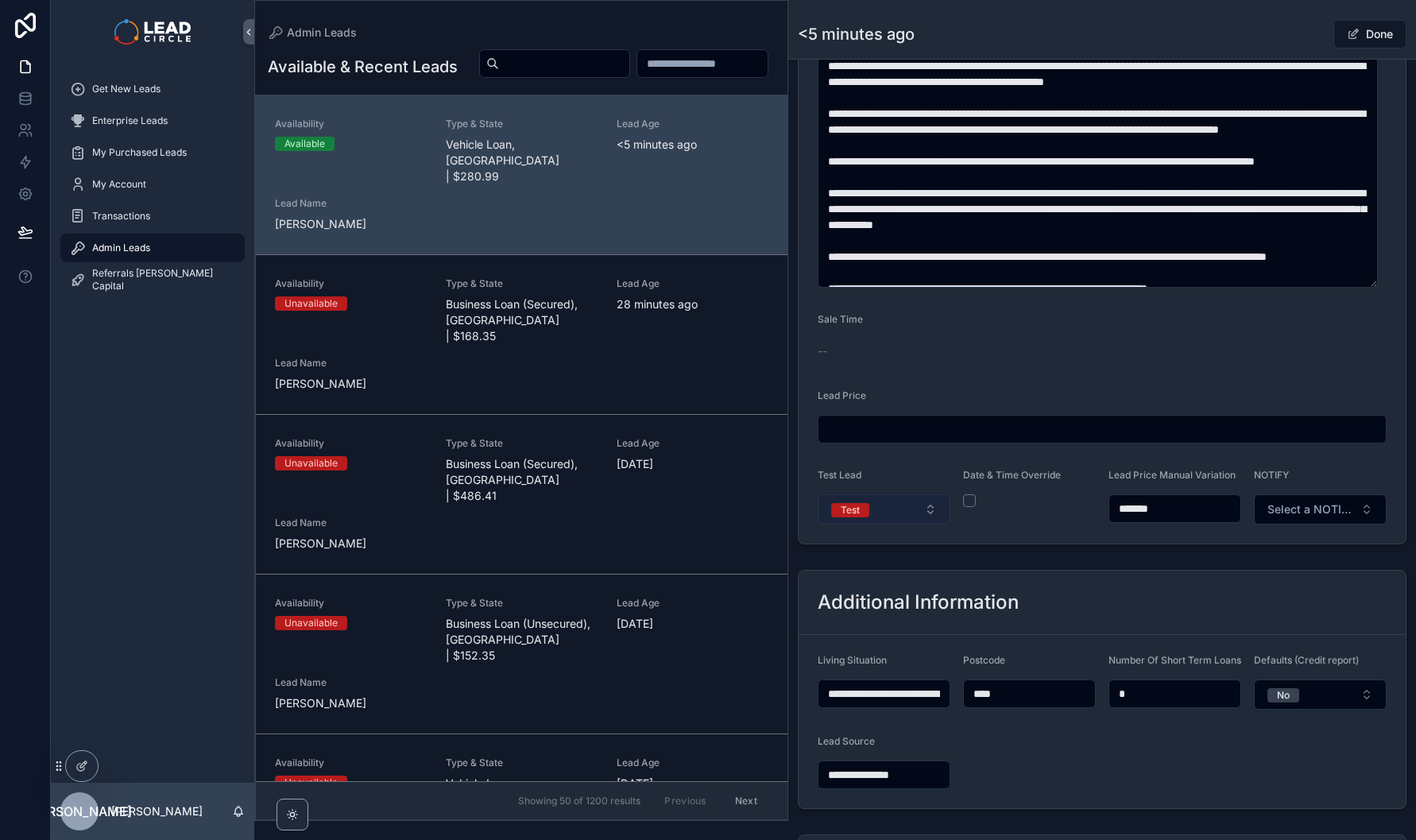
click at [903, 524] on button "Test" at bounding box center [884, 509] width 133 height 30
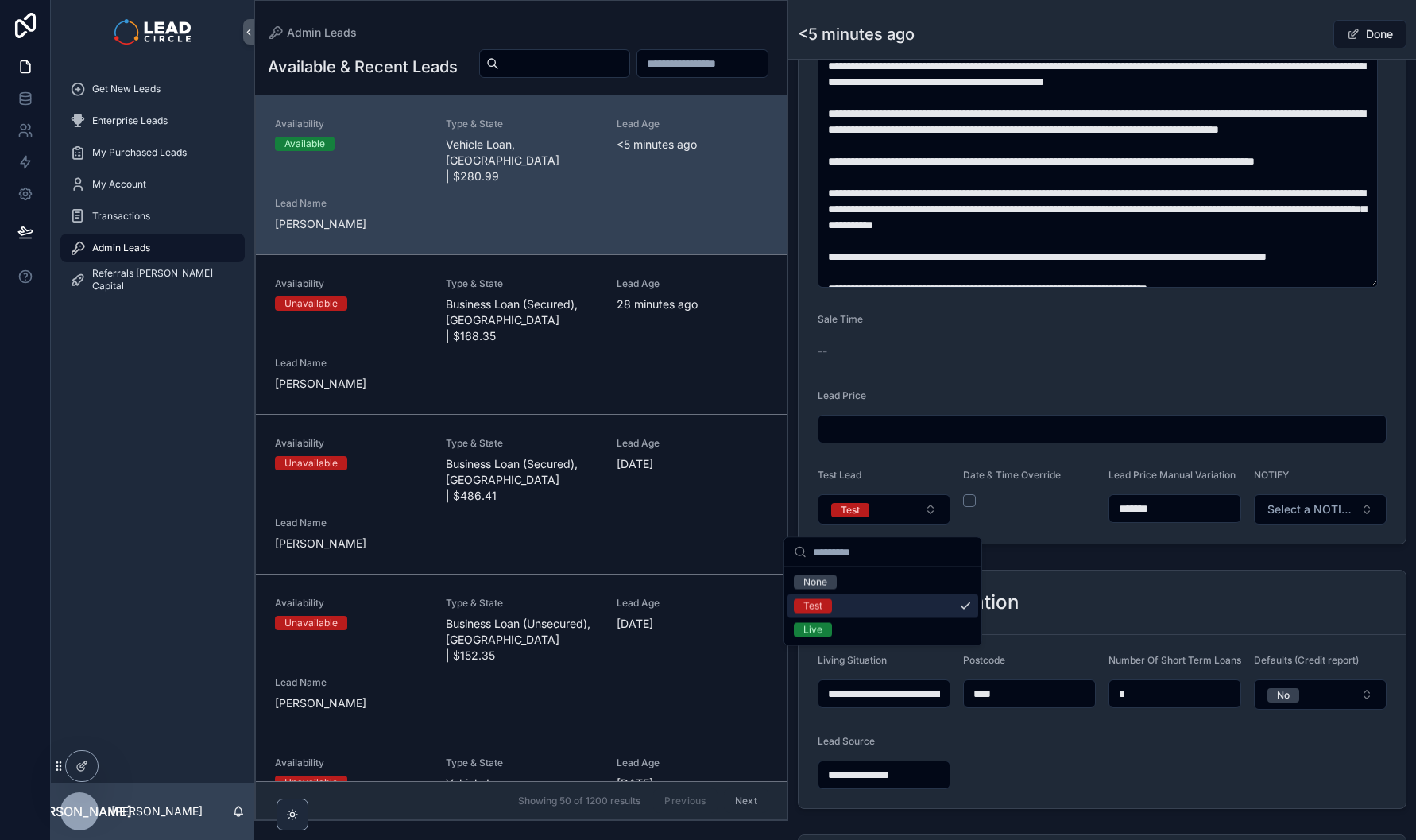
click at [1136, 516] on input "*******" at bounding box center [1174, 508] width 131 height 22
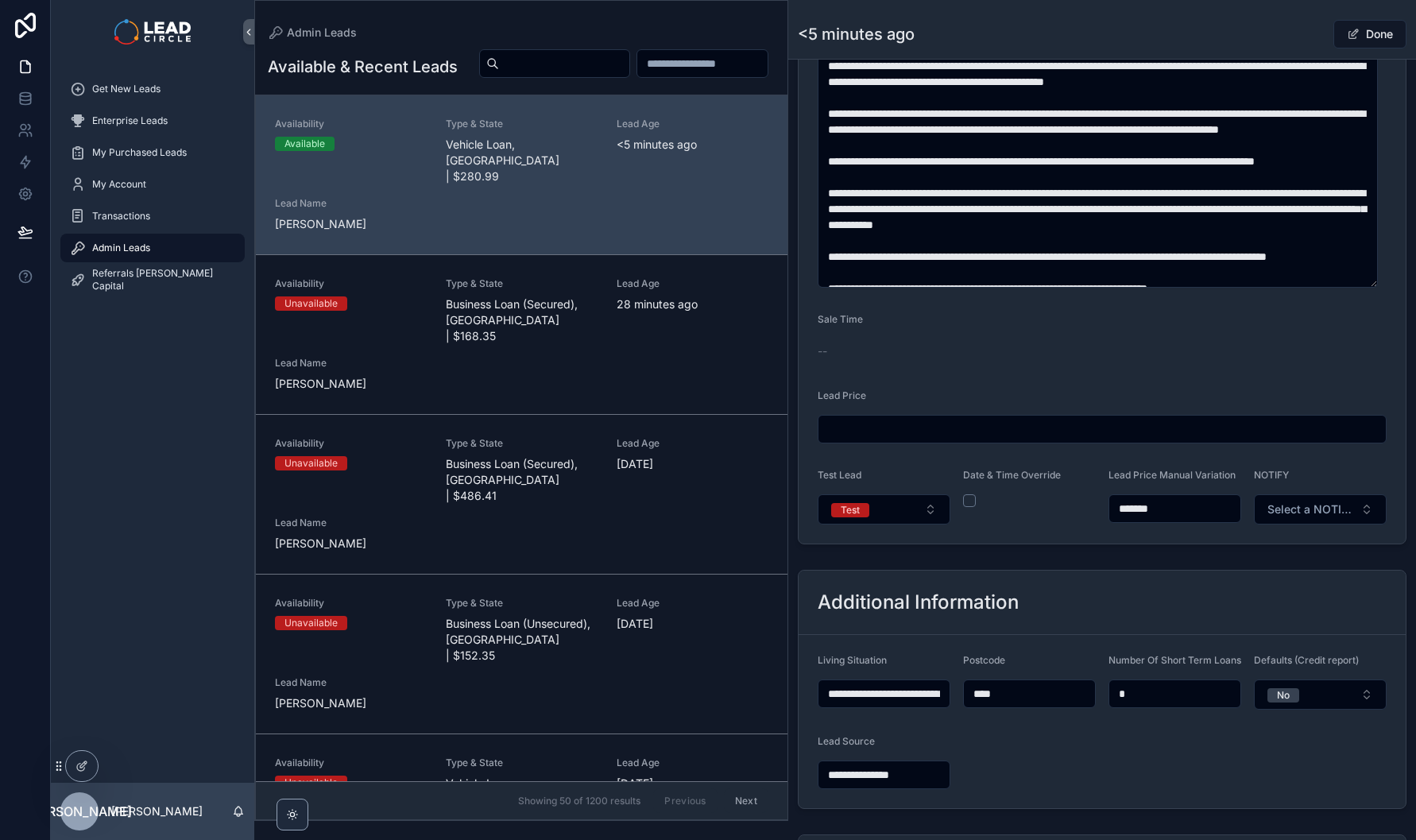
type input "*******"
click at [920, 513] on button "Test" at bounding box center [884, 509] width 133 height 30
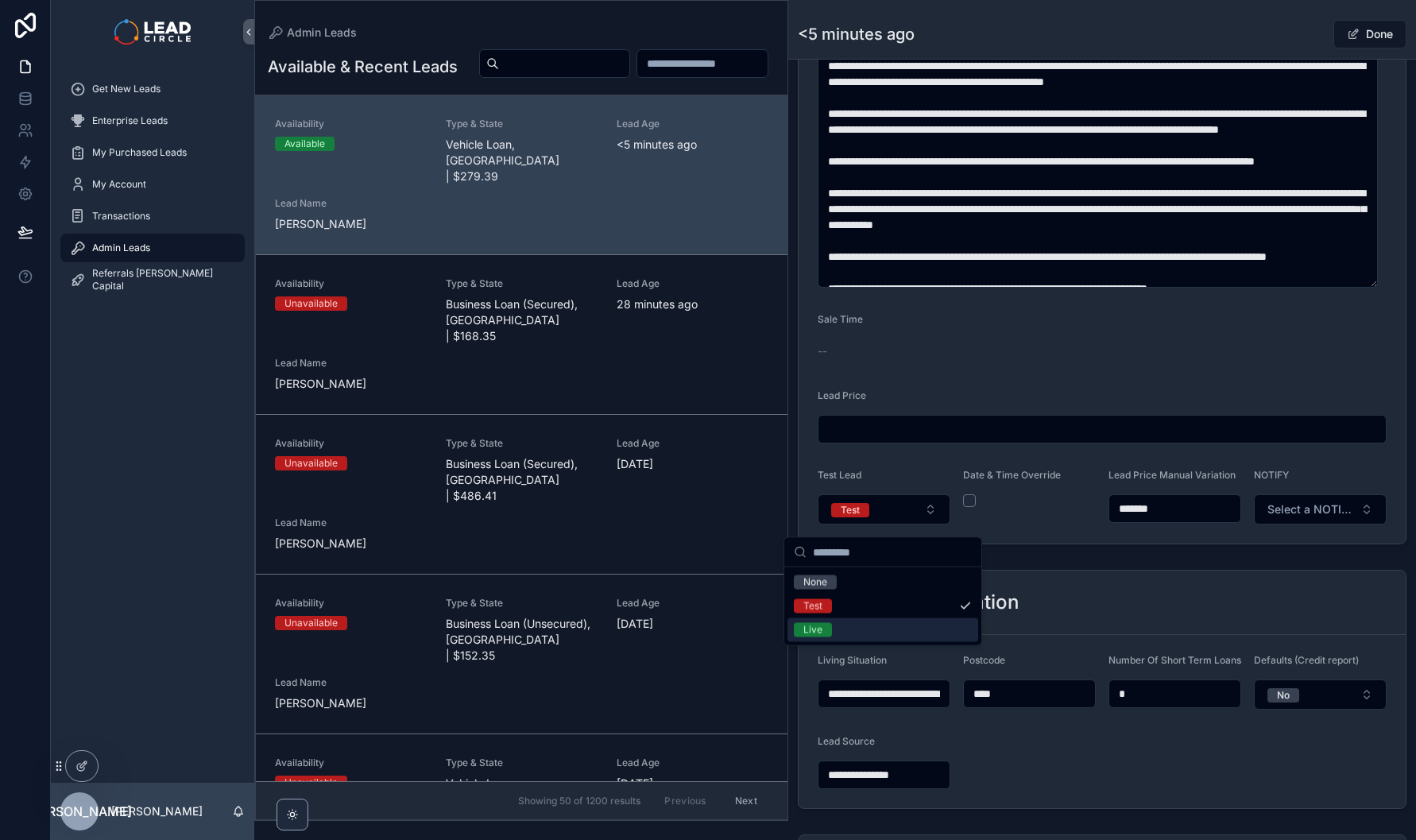
click at [877, 632] on div "Live" at bounding box center [882, 630] width 191 height 24
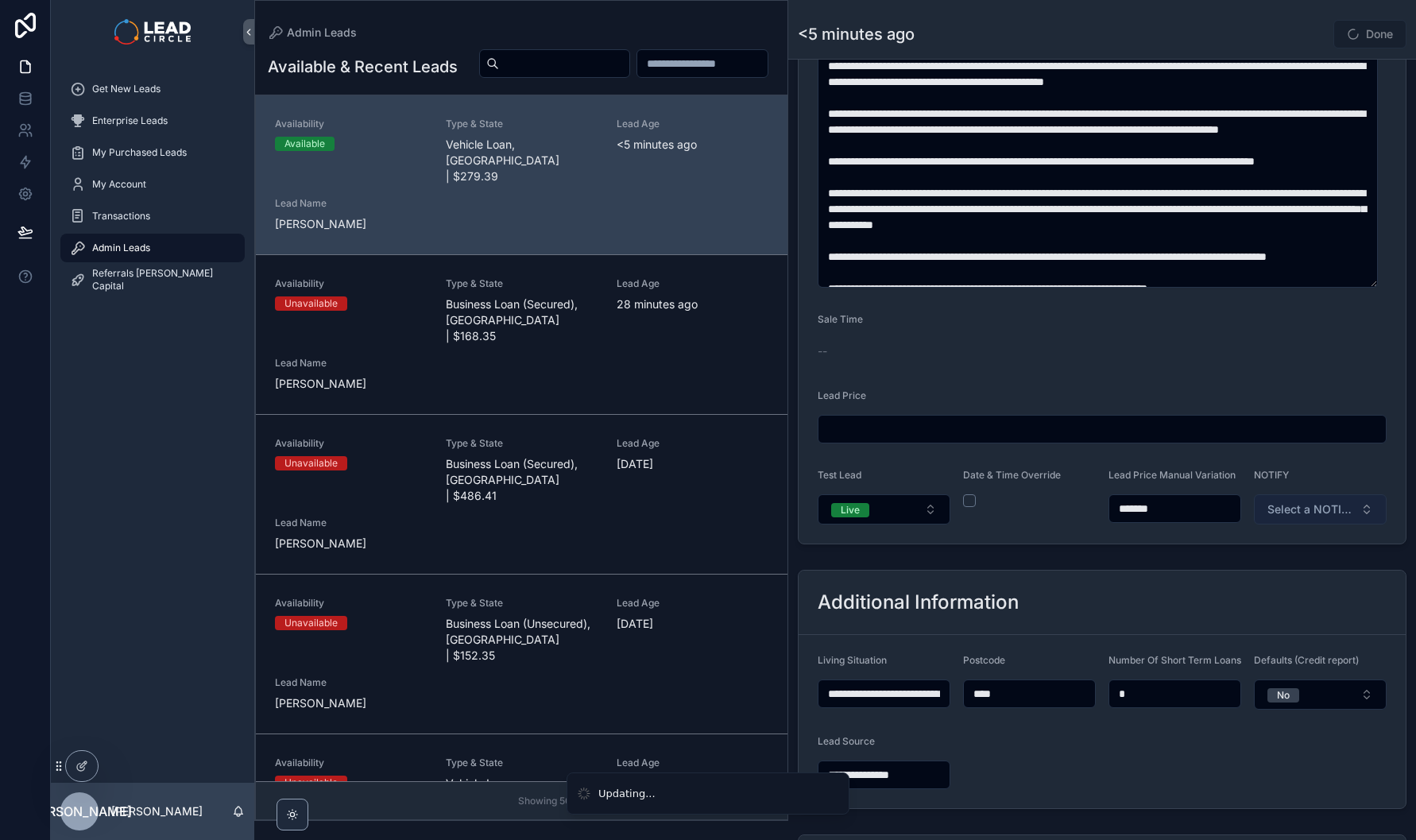
click at [1338, 517] on span "Select a NOTIFY" at bounding box center [1310, 509] width 86 height 16
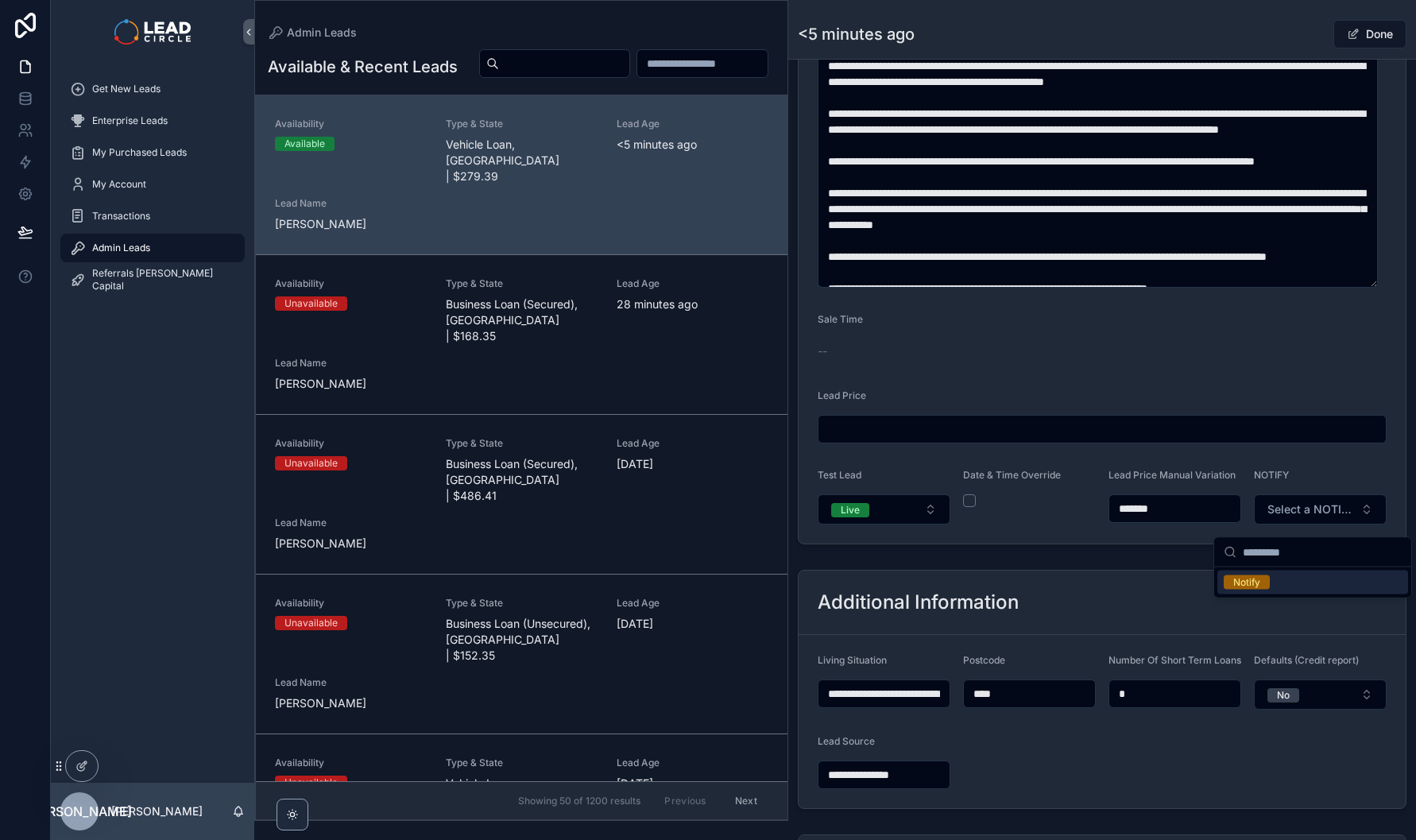
click at [1282, 581] on div "Notify" at bounding box center [1312, 582] width 191 height 24
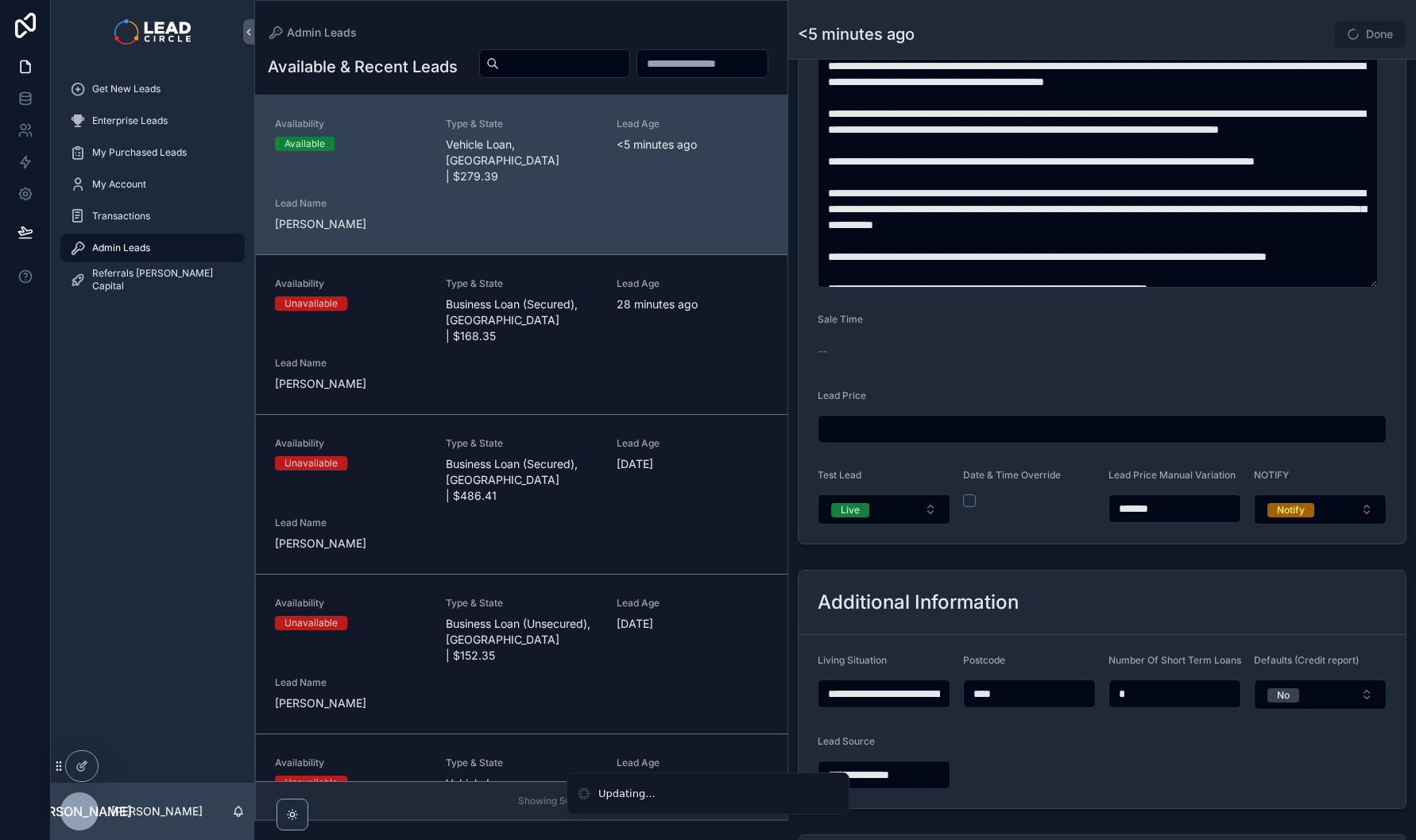
click at [1194, 603] on div "Additional Information" at bounding box center [1102, 602] width 569 height 26
click at [1347, 31] on span "scrollable content" at bounding box center [1354, 34] width 12 height 12
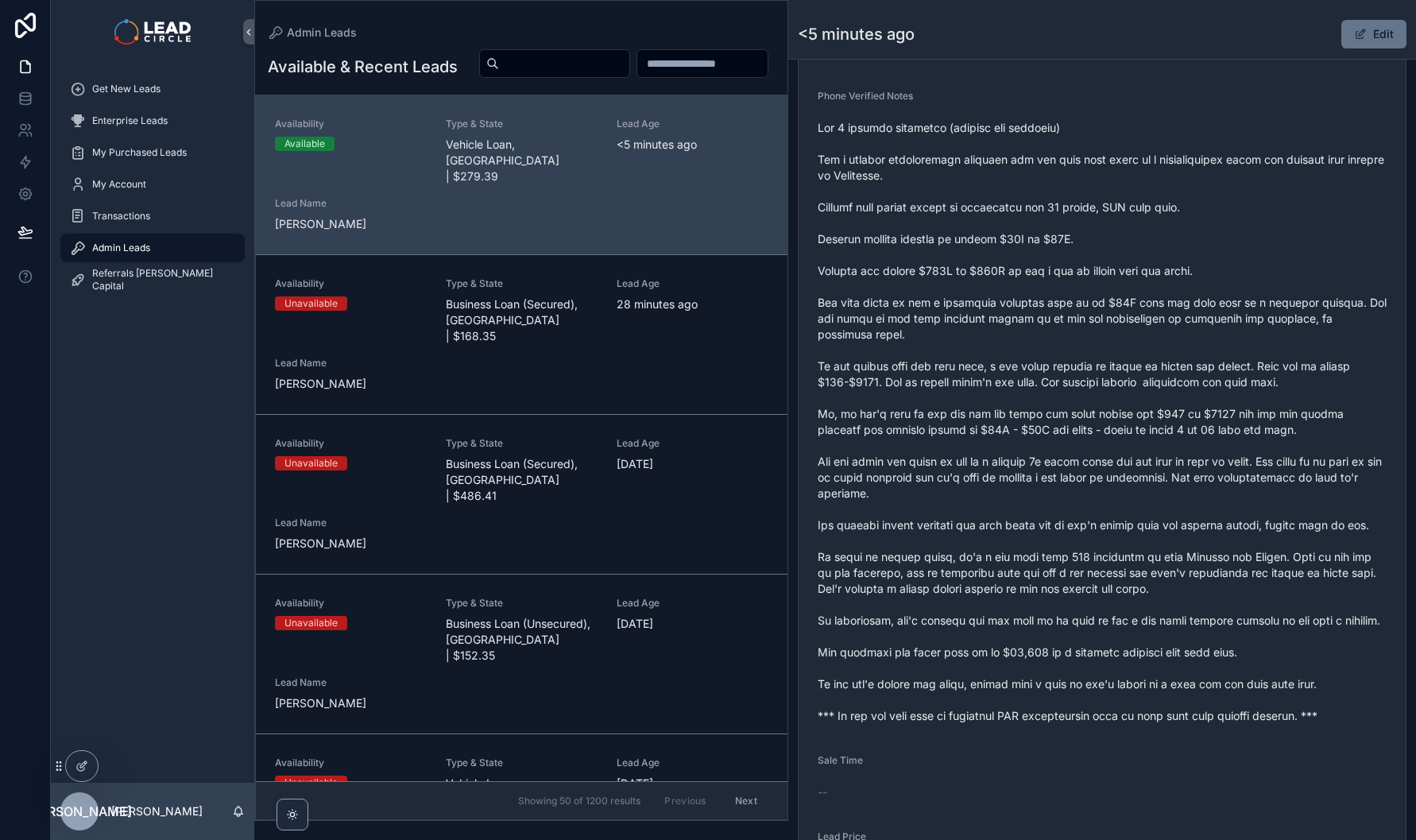
scroll to position [588, 0]
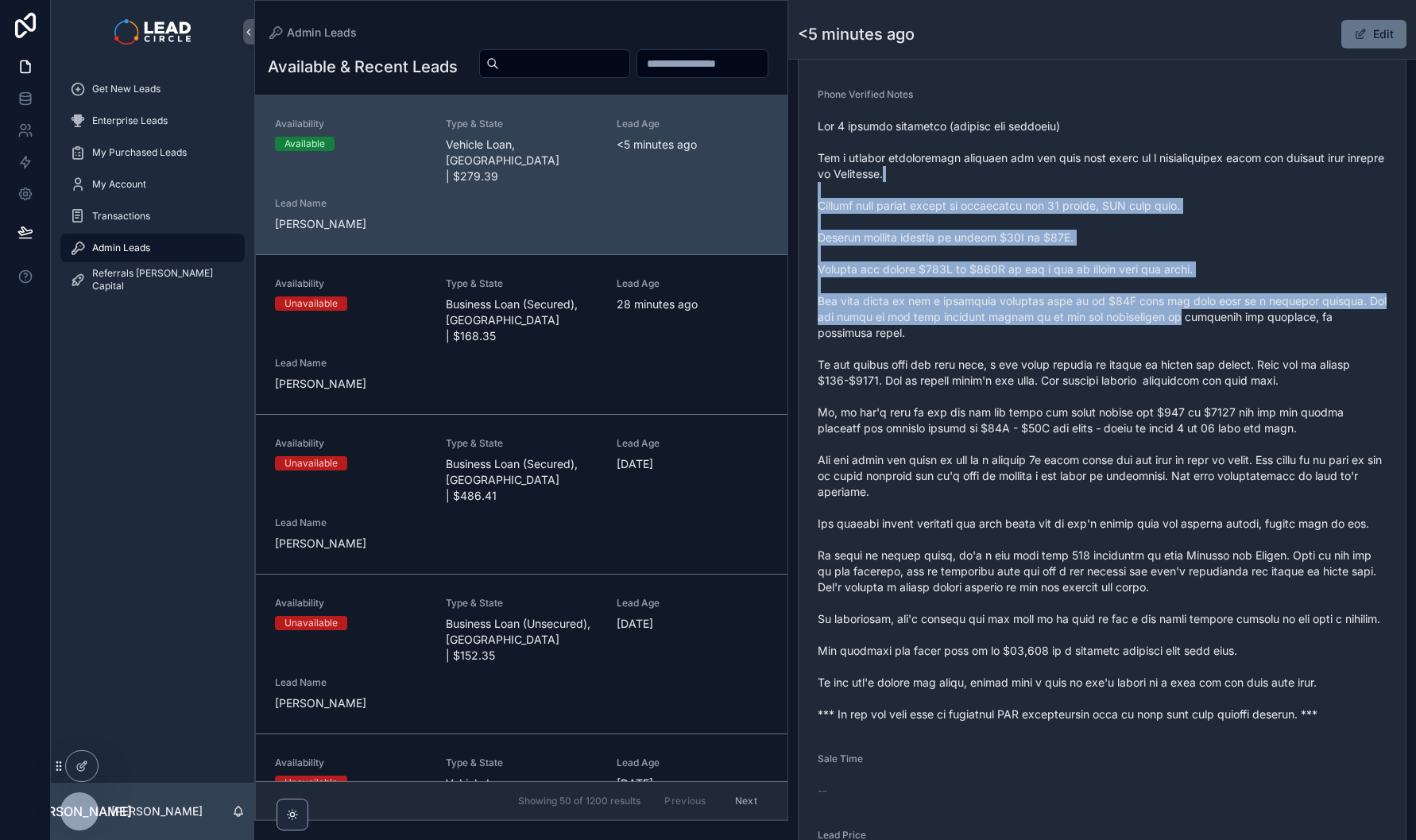
drag, startPoint x: 1199, startPoint y: 392, endPoint x: 1164, endPoint y: 348, distance: 56.2
click at [1163, 348] on span "scrollable content" at bounding box center [1102, 420] width 569 height 604
click at [1164, 348] on span "scrollable content" at bounding box center [1102, 420] width 569 height 604
drag, startPoint x: 1059, startPoint y: 199, endPoint x: 1109, endPoint y: 354, distance: 162.9
click at [1109, 353] on span "scrollable content" at bounding box center [1102, 420] width 569 height 604
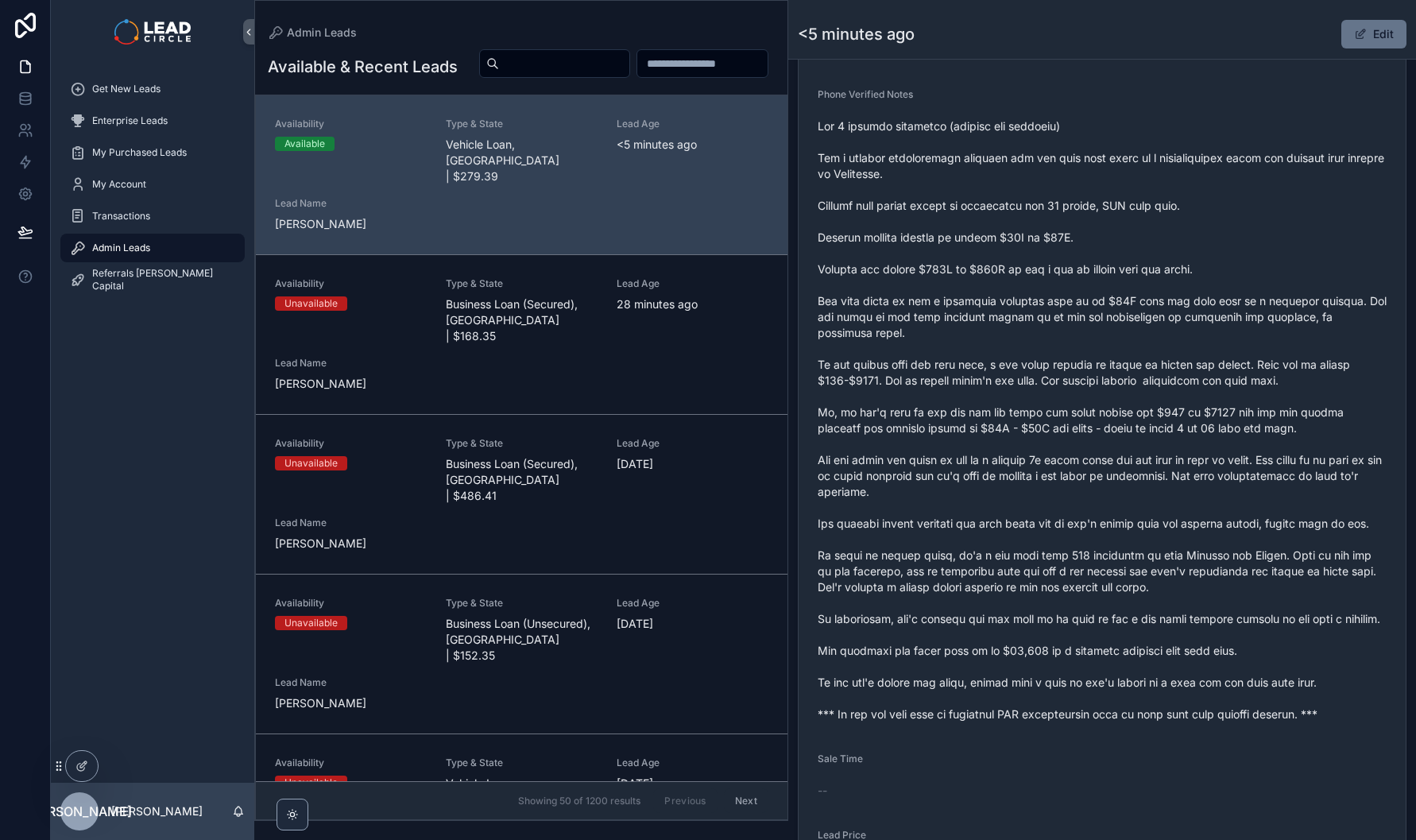
click at [1109, 354] on span "scrollable content" at bounding box center [1102, 420] width 569 height 604
click at [1344, 41] on button "Edit" at bounding box center [1374, 34] width 65 height 29
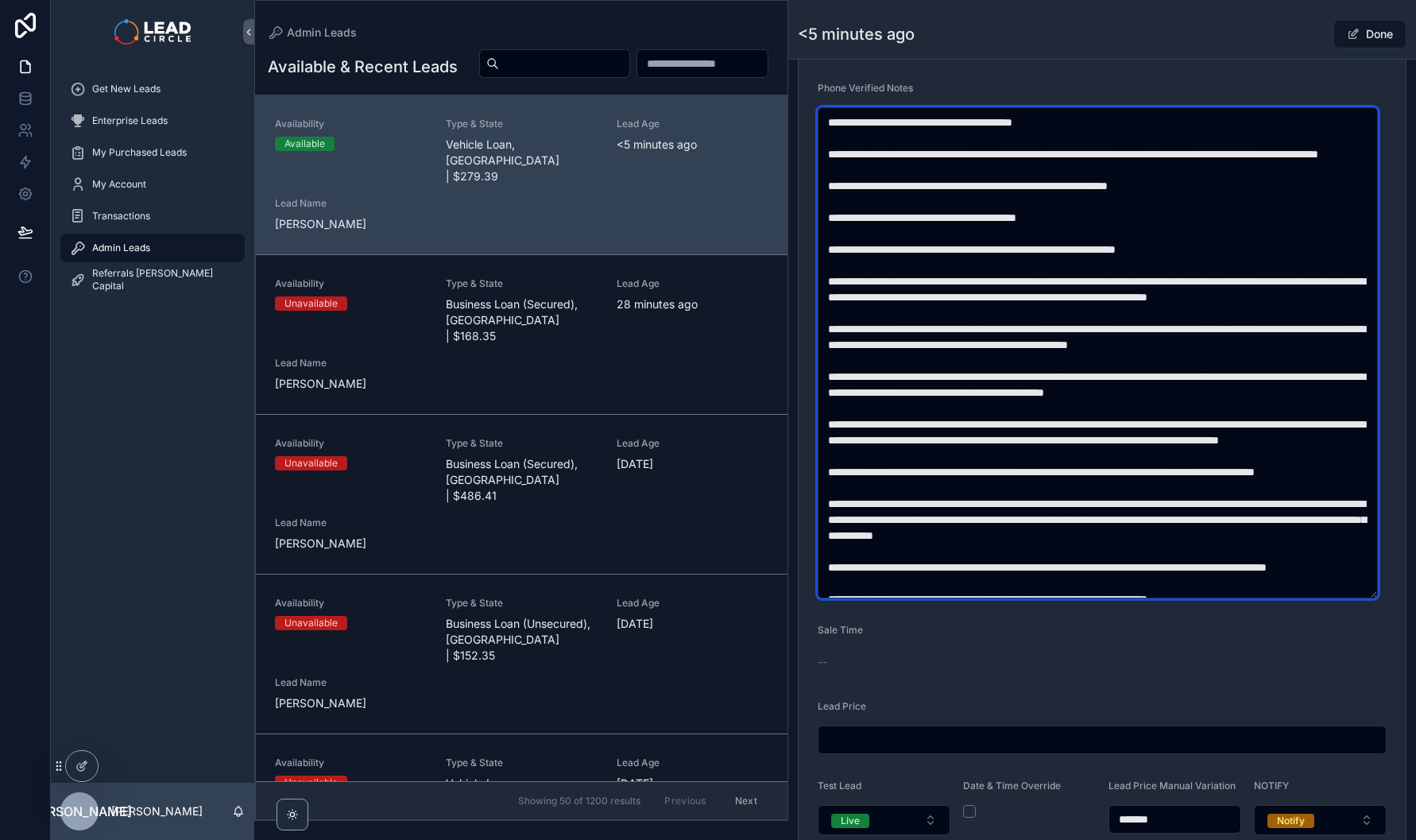
click at [1184, 123] on textarea "scrollable content" at bounding box center [1098, 353] width 560 height 491
click at [1176, 128] on textarea "scrollable content" at bounding box center [1098, 353] width 560 height 491
type textarea "**********"
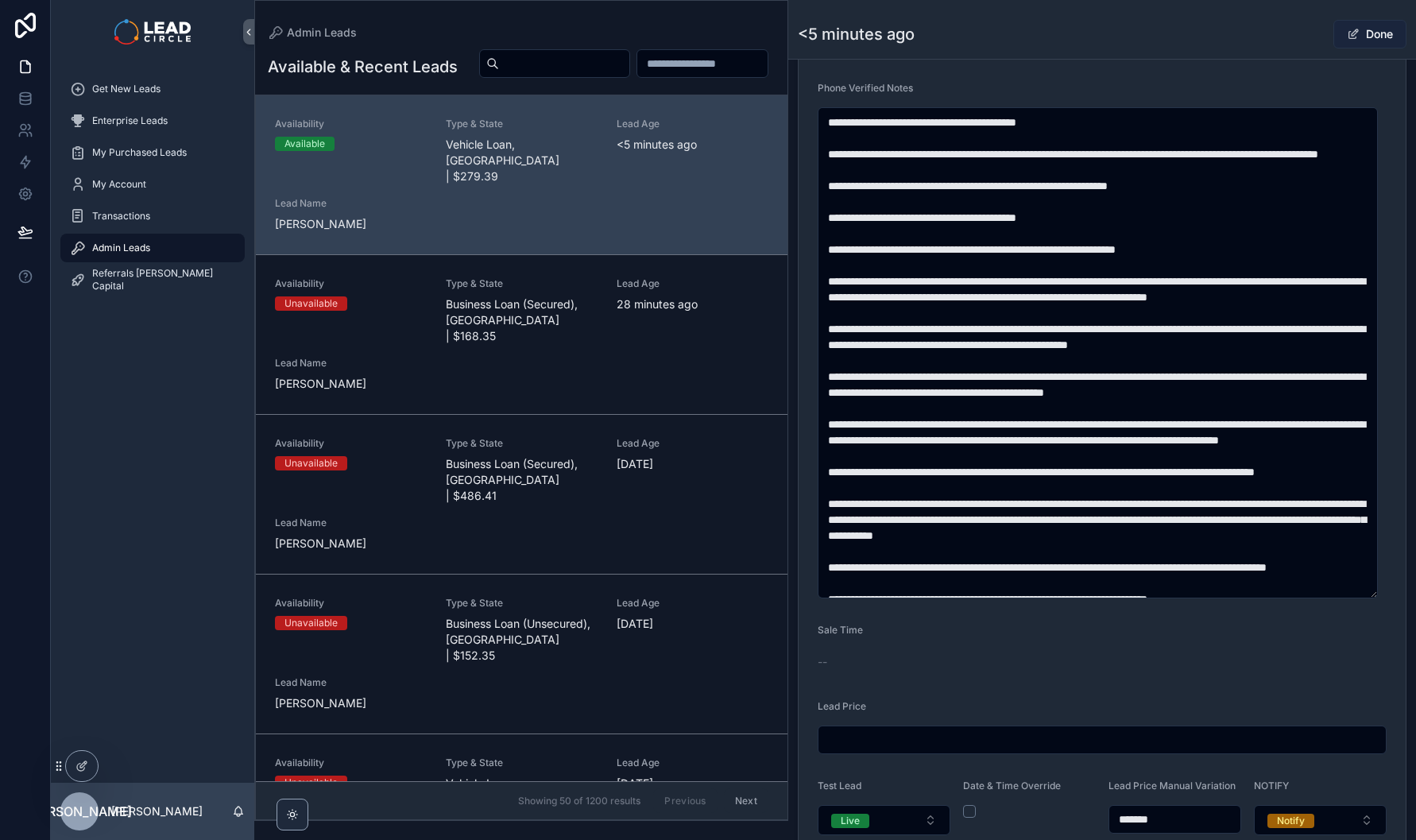
click at [1355, 33] on button "Done" at bounding box center [1369, 34] width 73 height 29
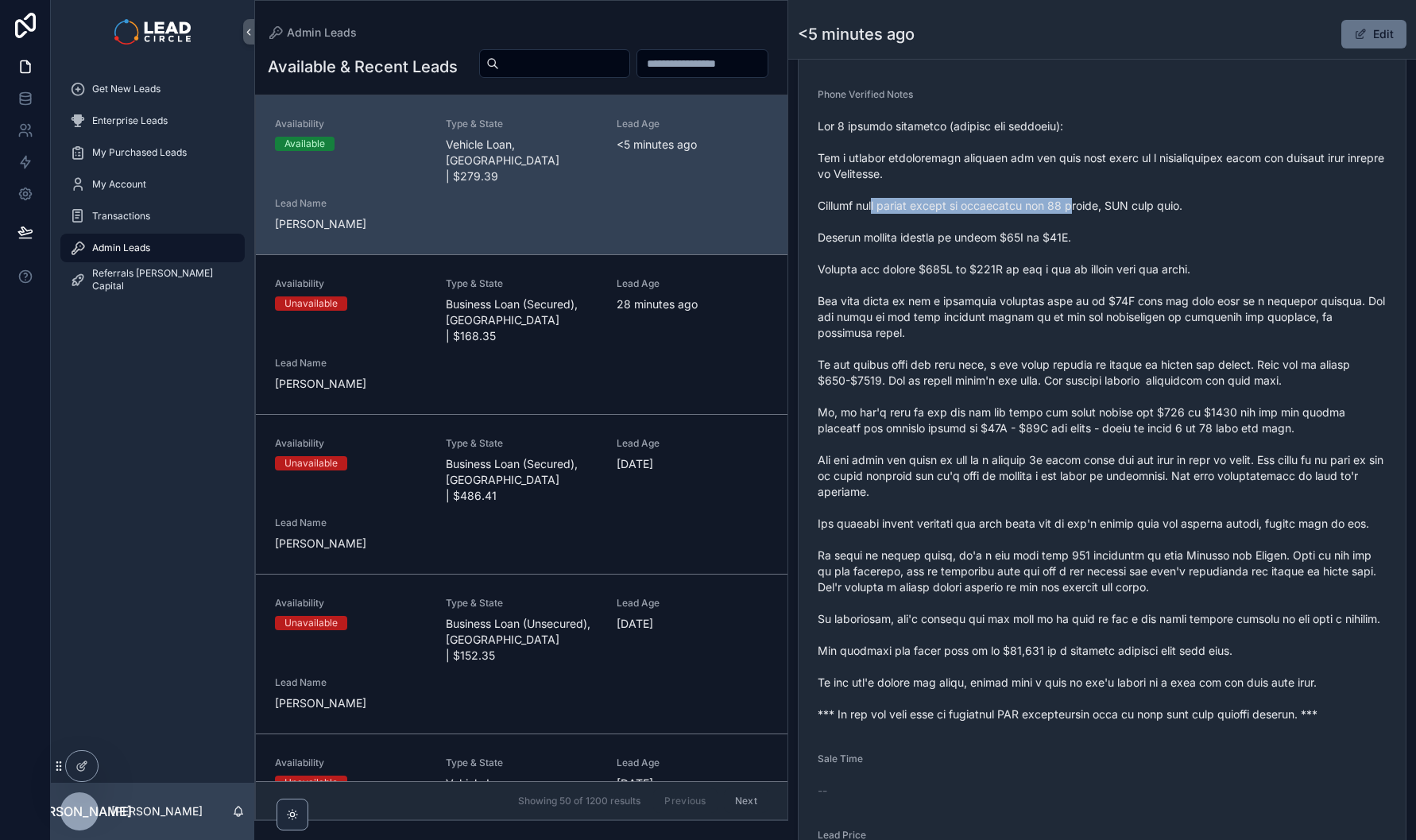
drag, startPoint x: 880, startPoint y: 223, endPoint x: 1075, endPoint y: 222, distance: 195.0
click at [1062, 222] on span "scrollable content" at bounding box center [1102, 420] width 569 height 604
click at [1075, 222] on span "scrollable content" at bounding box center [1102, 420] width 569 height 604
drag, startPoint x: 1068, startPoint y: 222, endPoint x: 927, endPoint y: 221, distance: 141.0
click at [928, 221] on span "scrollable content" at bounding box center [1102, 420] width 569 height 604
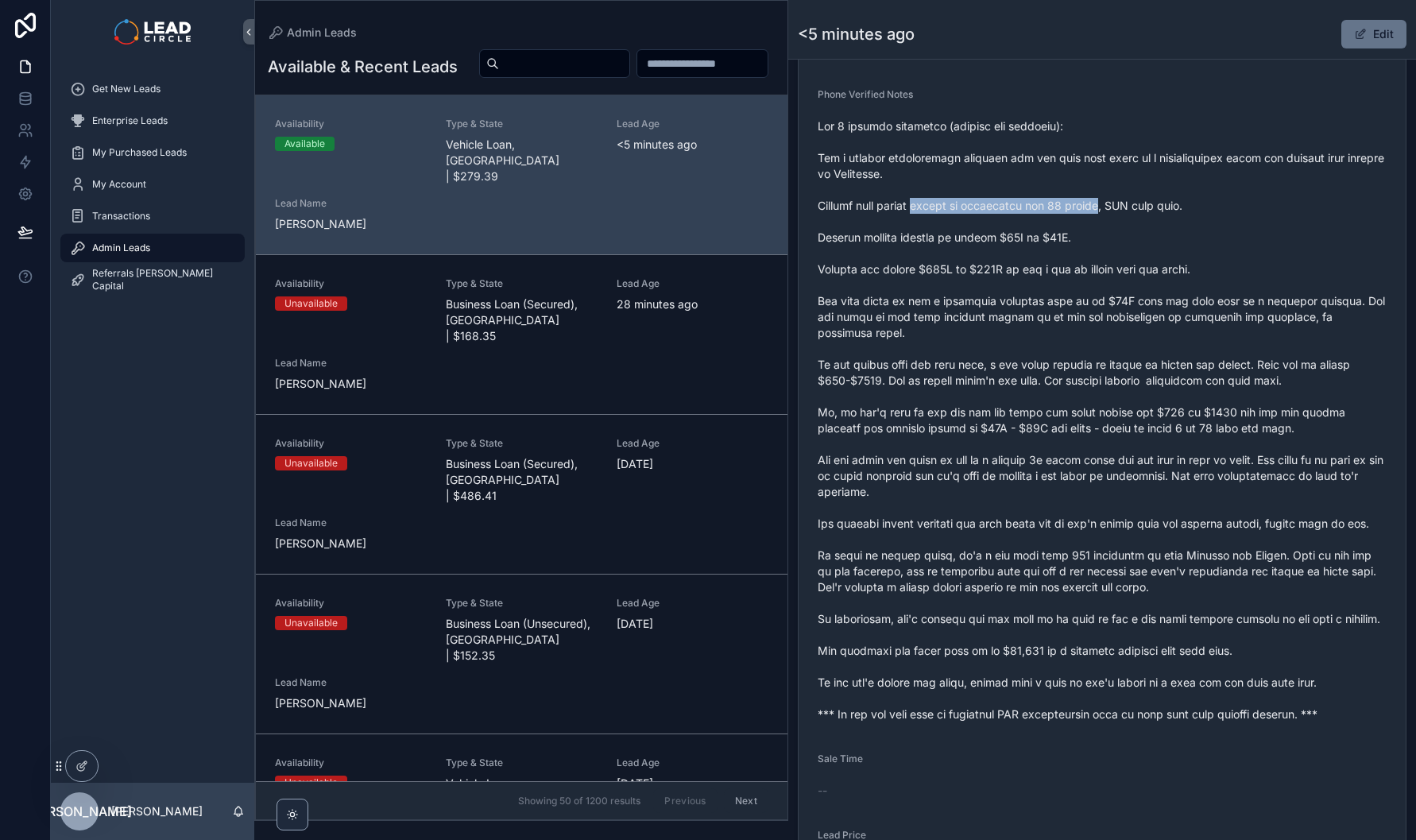
click at [927, 221] on span "scrollable content" at bounding box center [1102, 420] width 569 height 604
drag, startPoint x: 962, startPoint y: 226, endPoint x: 1106, endPoint y: 242, distance: 144.9
click at [1106, 242] on span "scrollable content" at bounding box center [1102, 420] width 569 height 604
click at [1004, 263] on span "scrollable content" at bounding box center [1102, 420] width 569 height 604
drag, startPoint x: 952, startPoint y: 259, endPoint x: 1039, endPoint y: 259, distance: 87.0
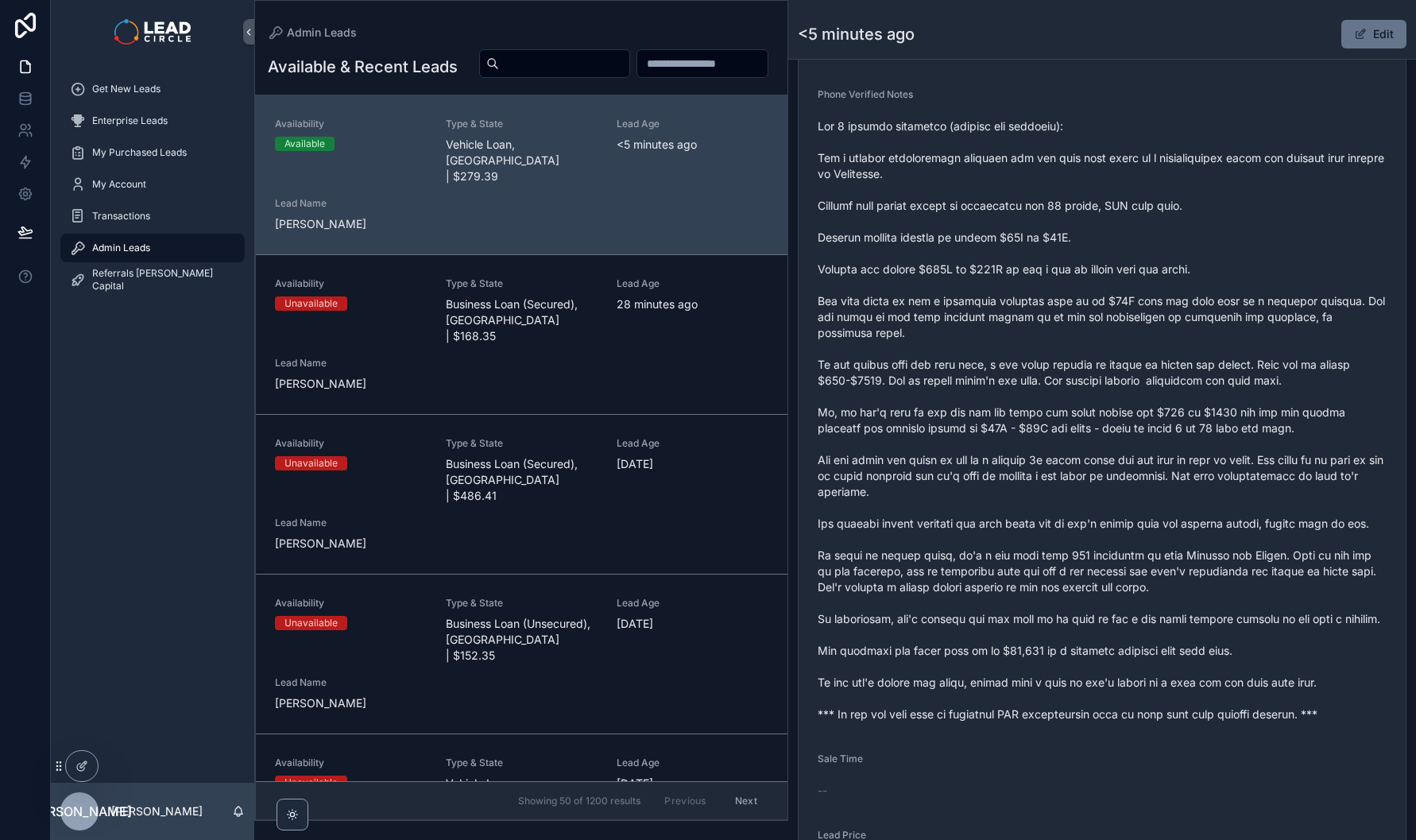
click at [1023, 259] on span "scrollable content" at bounding box center [1102, 420] width 569 height 604
click at [1039, 259] on span "scrollable content" at bounding box center [1102, 420] width 569 height 604
drag, startPoint x: 1096, startPoint y: 251, endPoint x: 922, endPoint y: 249, distance: 174.0
click at [926, 251] on span "scrollable content" at bounding box center [1102, 420] width 569 height 604
click at [921, 249] on span "scrollable content" at bounding box center [1102, 420] width 569 height 604
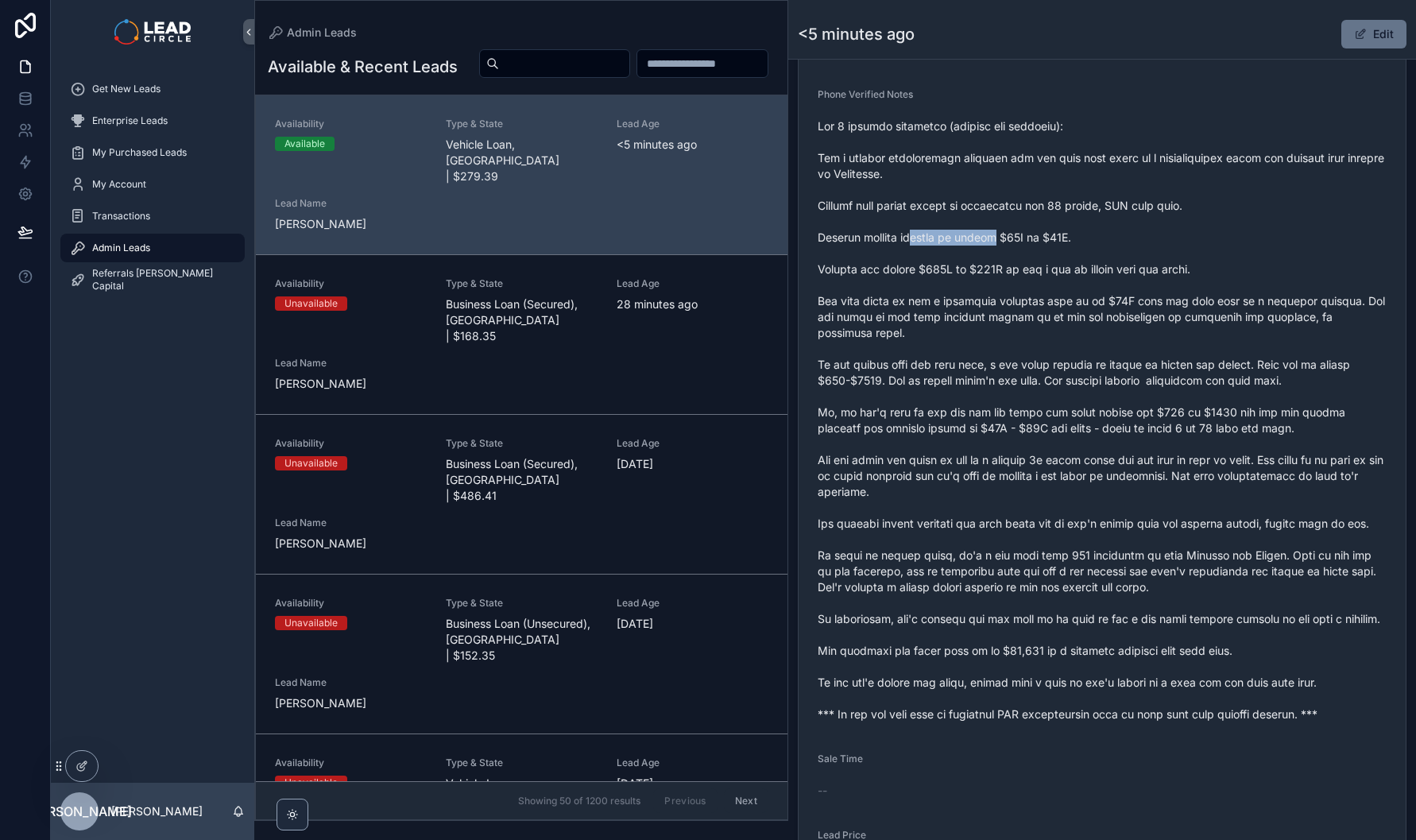
drag, startPoint x: 997, startPoint y: 249, endPoint x: 1173, endPoint y: 249, distance: 176.0
click at [1157, 249] on span "scrollable content" at bounding box center [1102, 420] width 569 height 604
click at [1173, 249] on span "scrollable content" at bounding box center [1102, 420] width 569 height 604
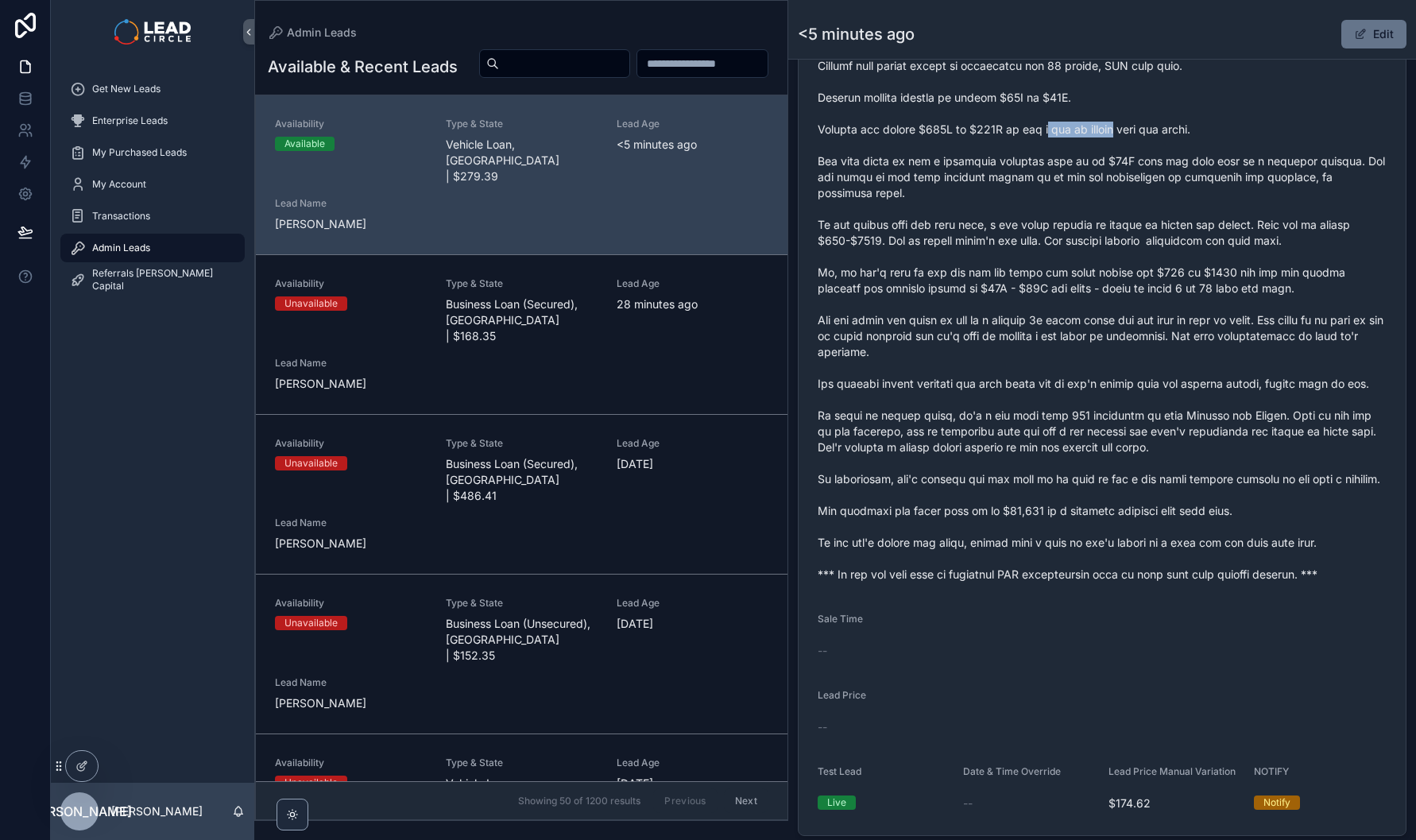
drag, startPoint x: 1128, startPoint y: 141, endPoint x: 1010, endPoint y: 140, distance: 118.0
click at [1010, 140] on span "scrollable content" at bounding box center [1102, 281] width 569 height 604
drag, startPoint x: 955, startPoint y: 146, endPoint x: 1077, endPoint y: 144, distance: 122.0
click at [1077, 144] on span "scrollable content" at bounding box center [1102, 281] width 569 height 604
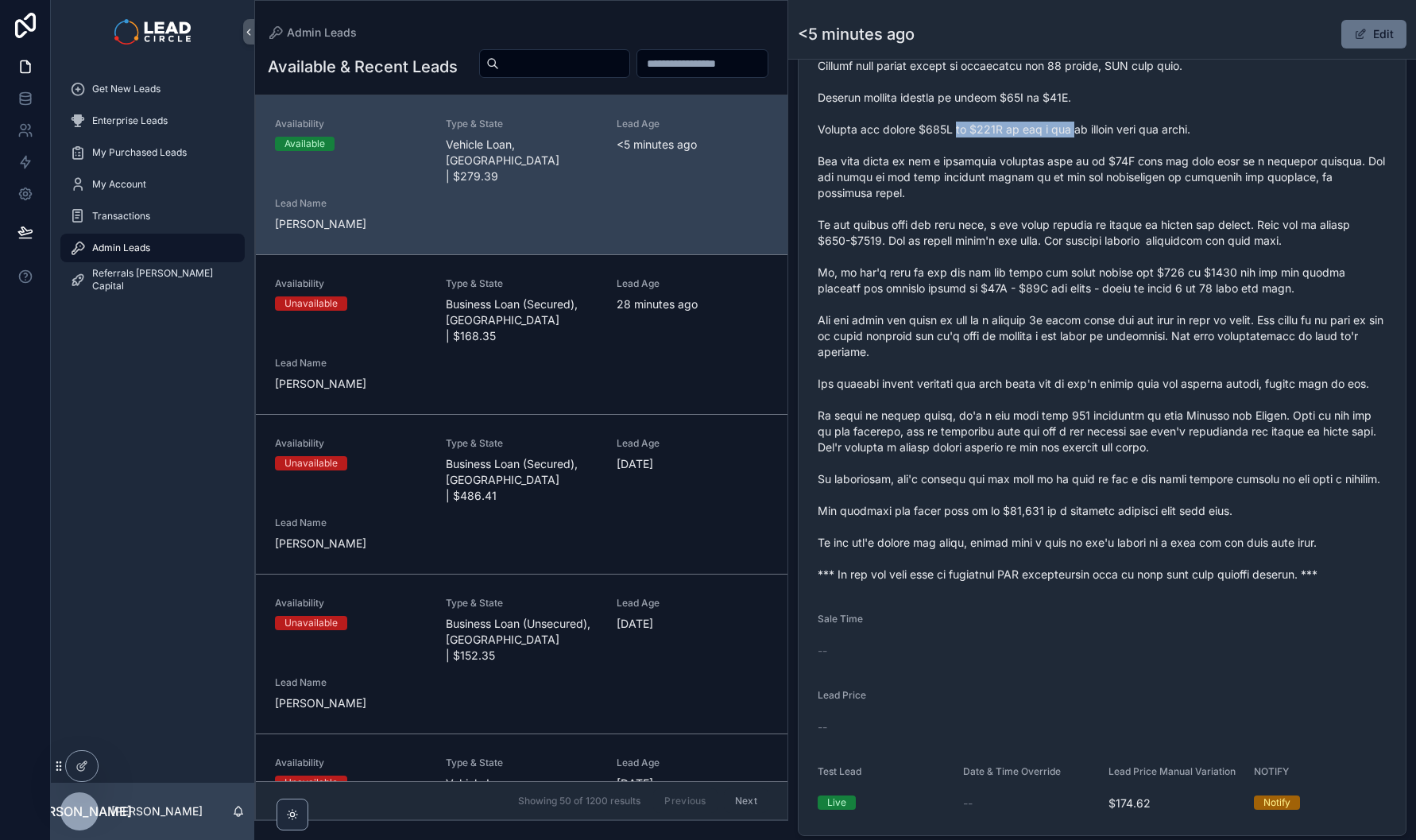
click at [1077, 144] on span "scrollable content" at bounding box center [1102, 281] width 569 height 604
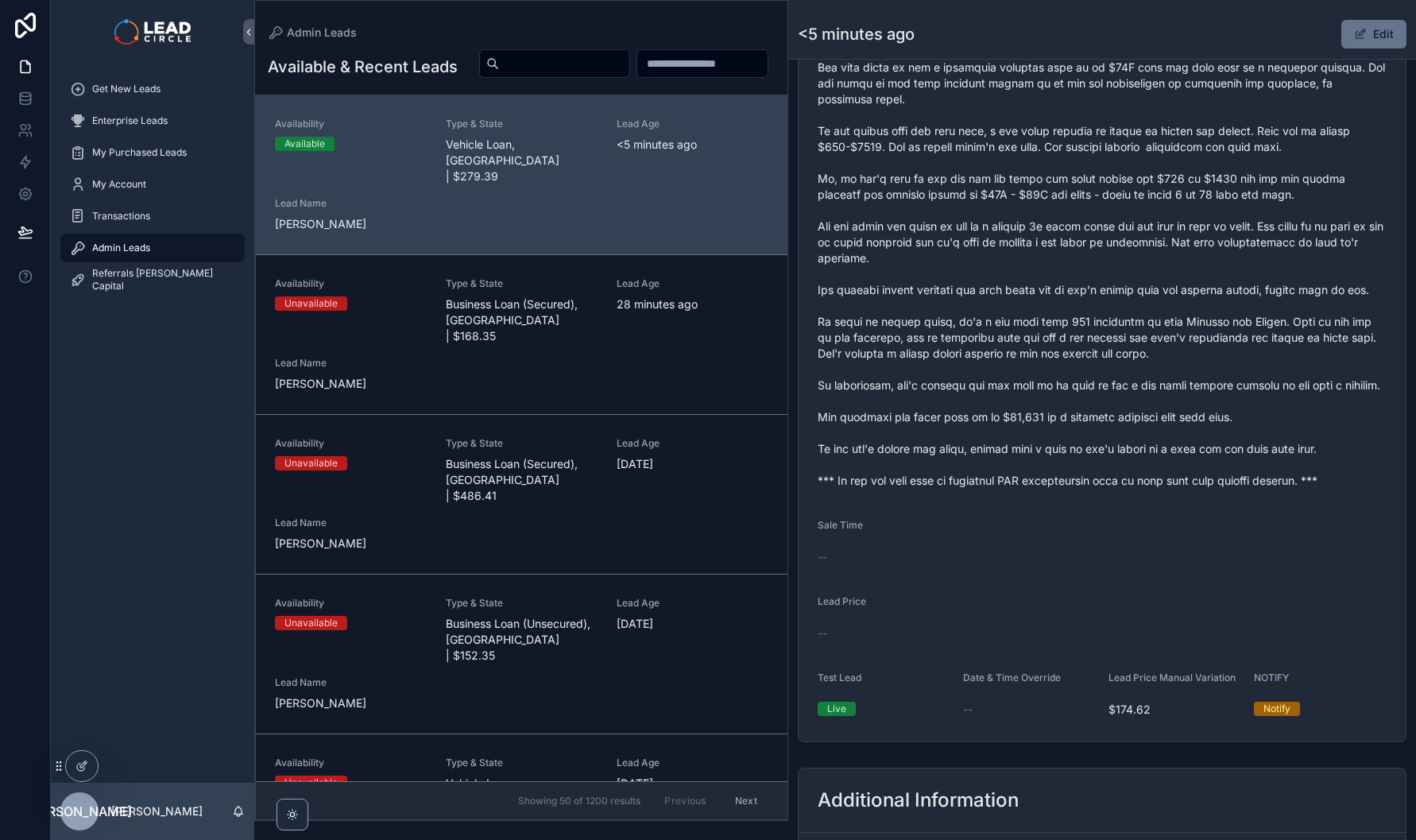
scroll to position [823, 0]
click at [1343, 29] on button "Edit" at bounding box center [1374, 34] width 65 height 29
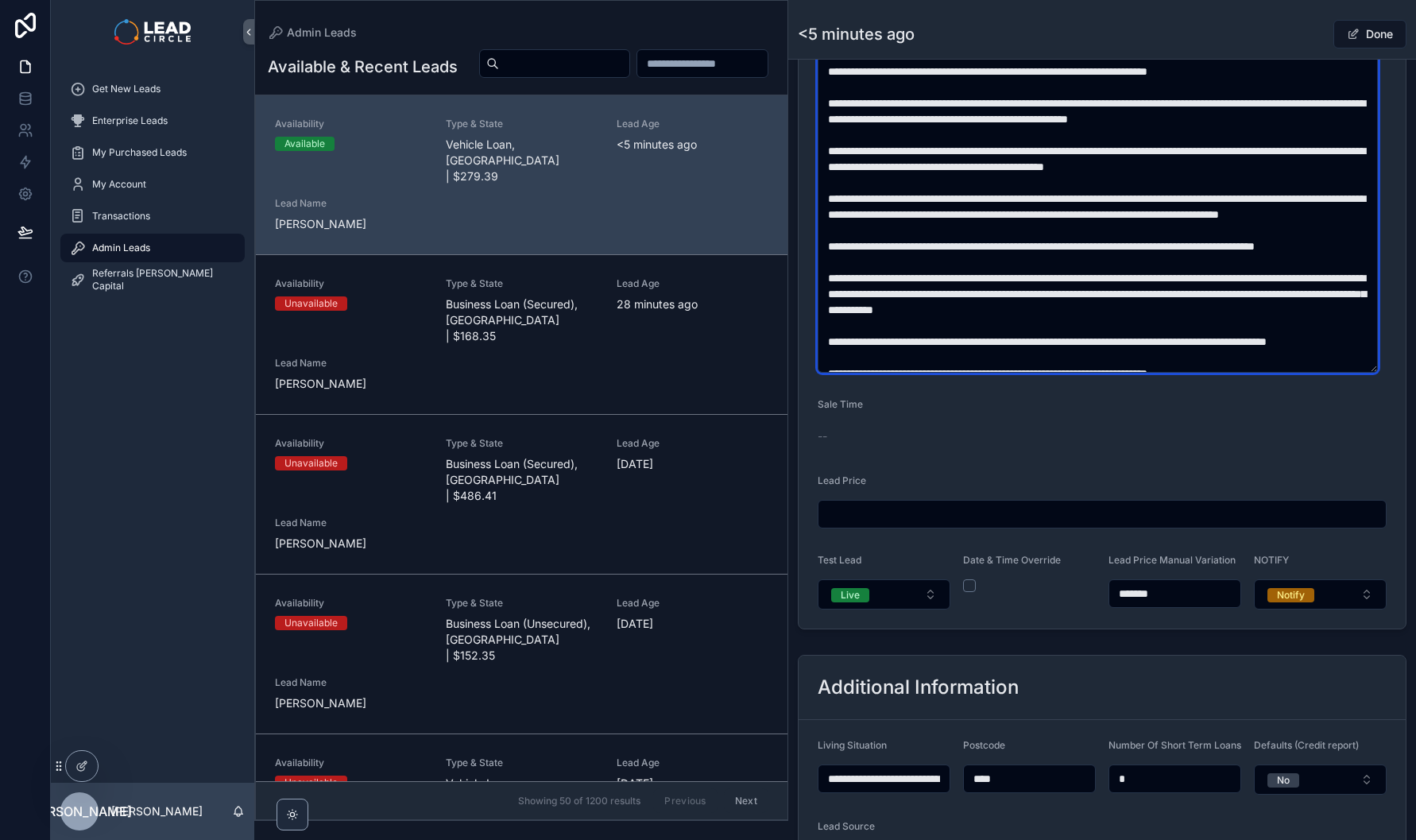
click at [948, 84] on textarea "scrollable content" at bounding box center [1098, 127] width 560 height 491
type textarea "**********"
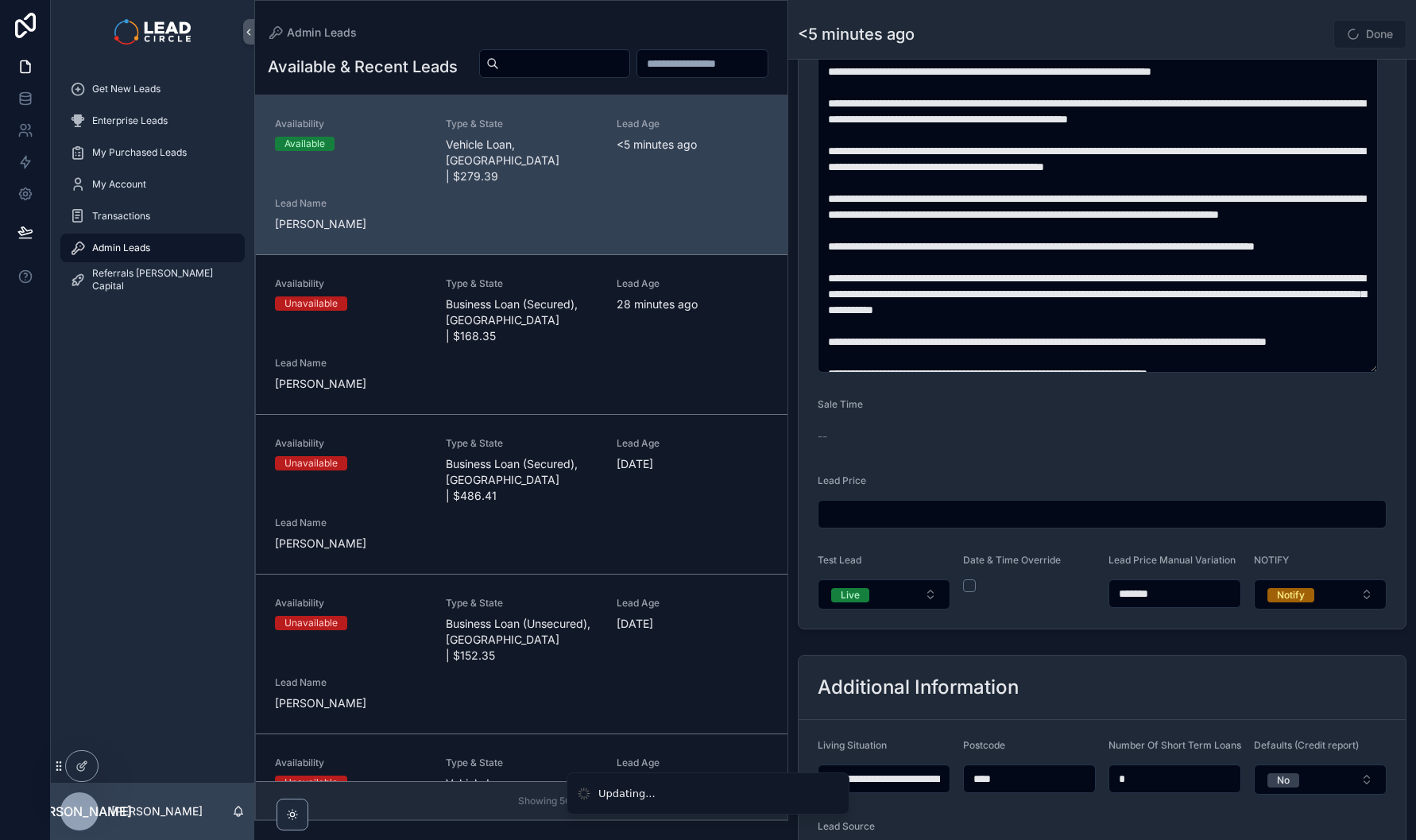
click at [1376, 36] on span "Done" at bounding box center [1369, 34] width 73 height 29
click at [1291, 32] on div "Done" at bounding box center [1347, 34] width 120 height 30
click at [1369, 31] on button "Done" at bounding box center [1369, 34] width 73 height 29
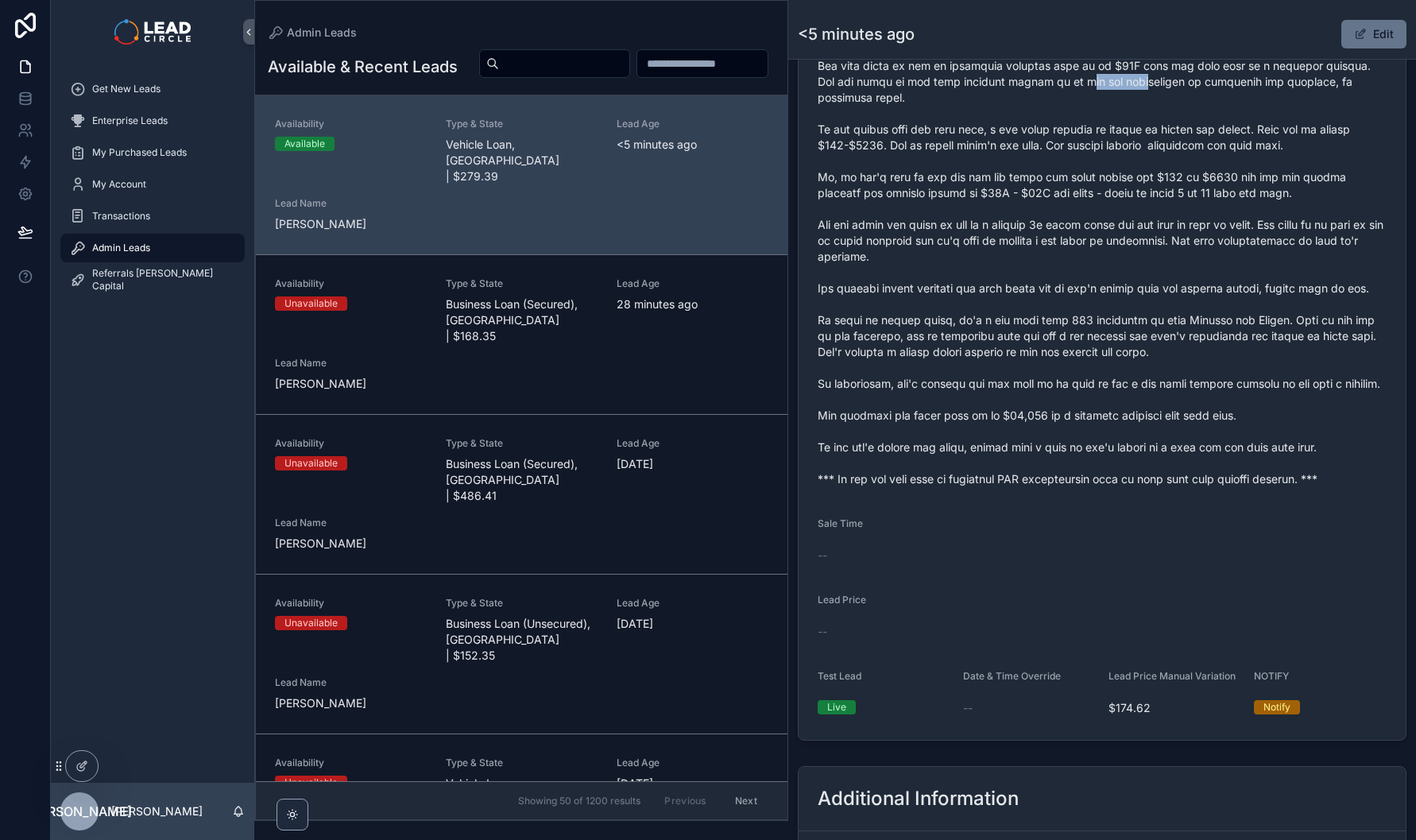
drag, startPoint x: 1043, startPoint y: 95, endPoint x: 1236, endPoint y: 91, distance: 193.0
click at [1201, 95] on span "scrollable content" at bounding box center [1102, 185] width 569 height 604
click at [1236, 91] on span "scrollable content" at bounding box center [1102, 185] width 569 height 604
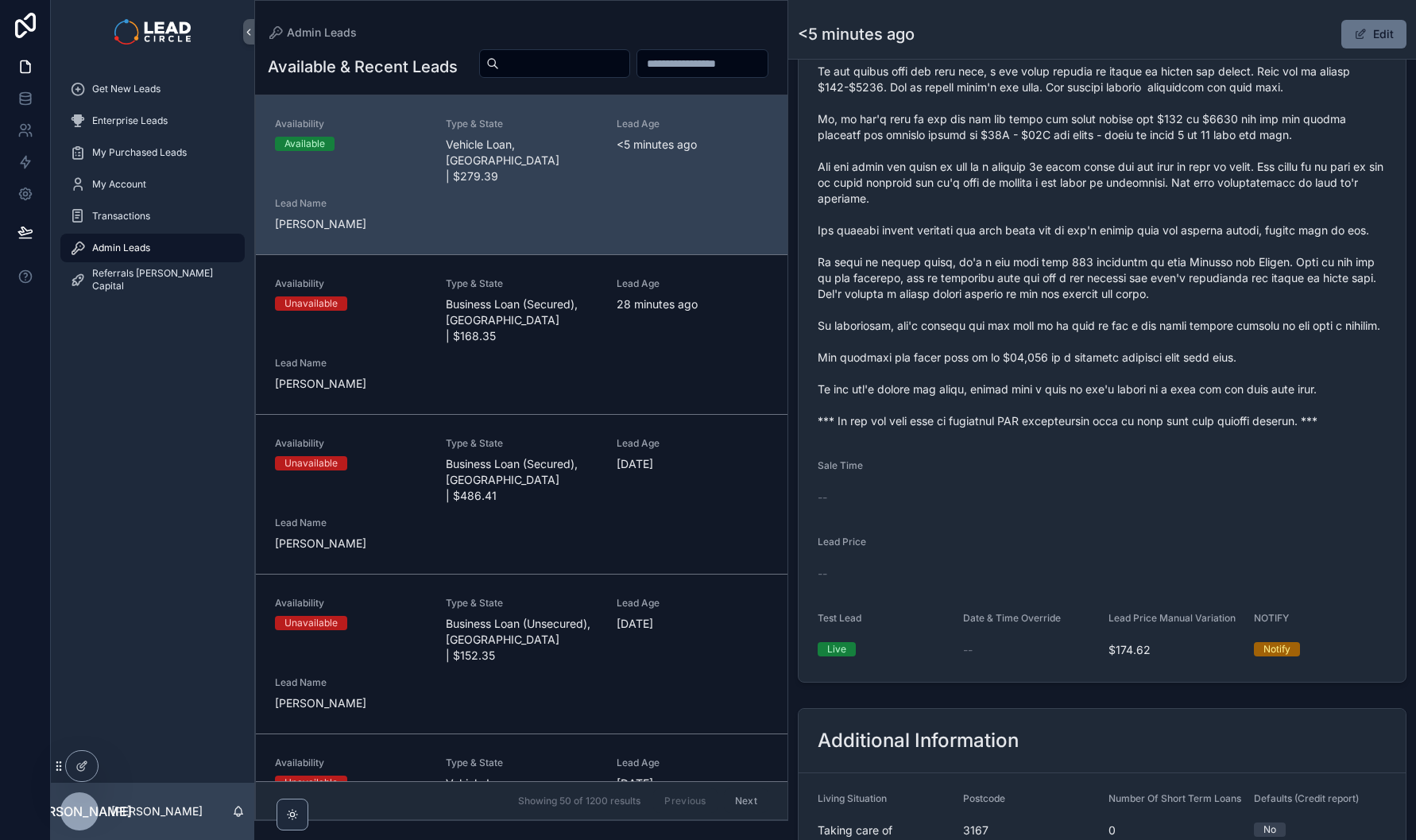
scroll to position [881, 0]
click at [1356, 33] on span "scrollable content" at bounding box center [1361, 34] width 12 height 12
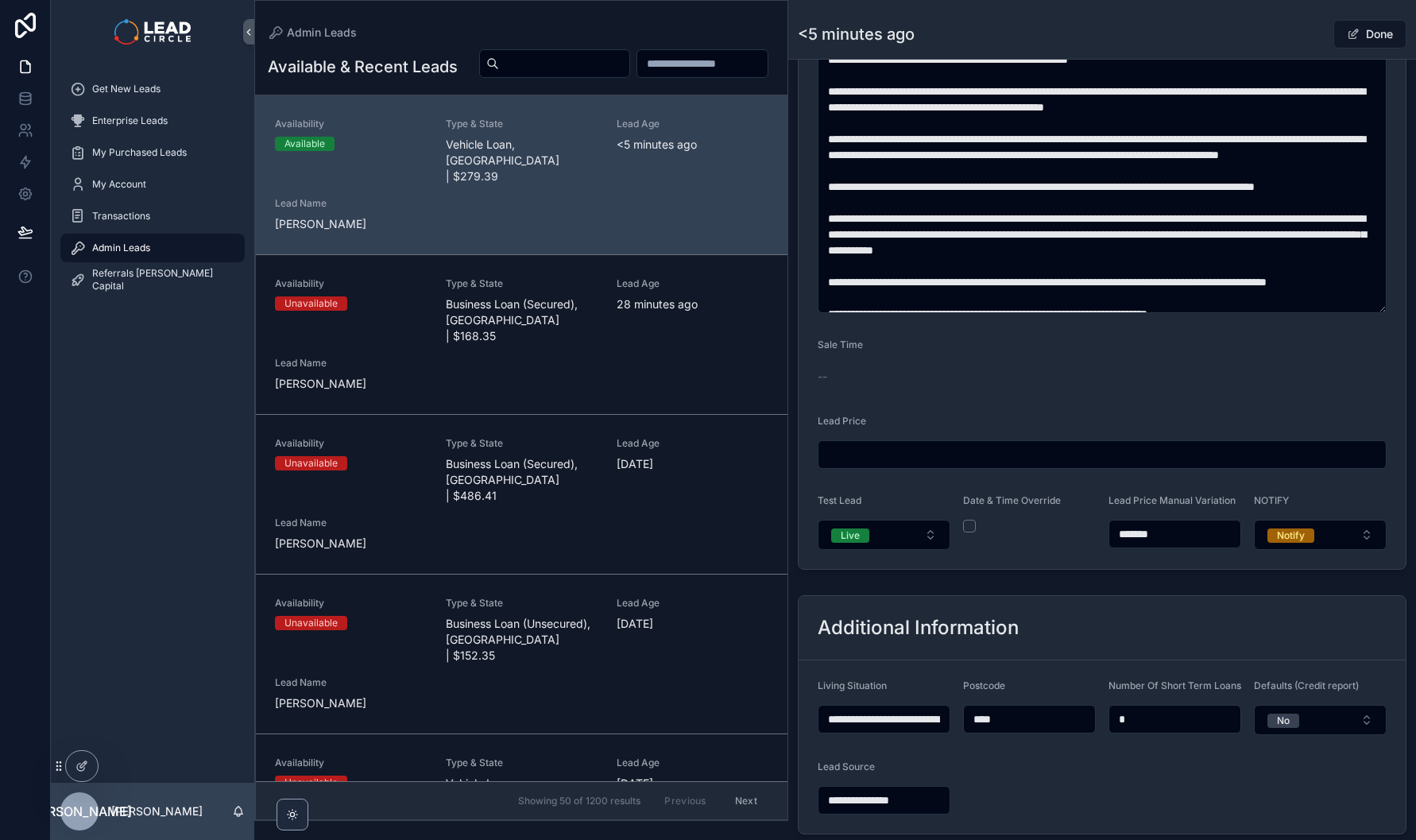
scroll to position [880, 0]
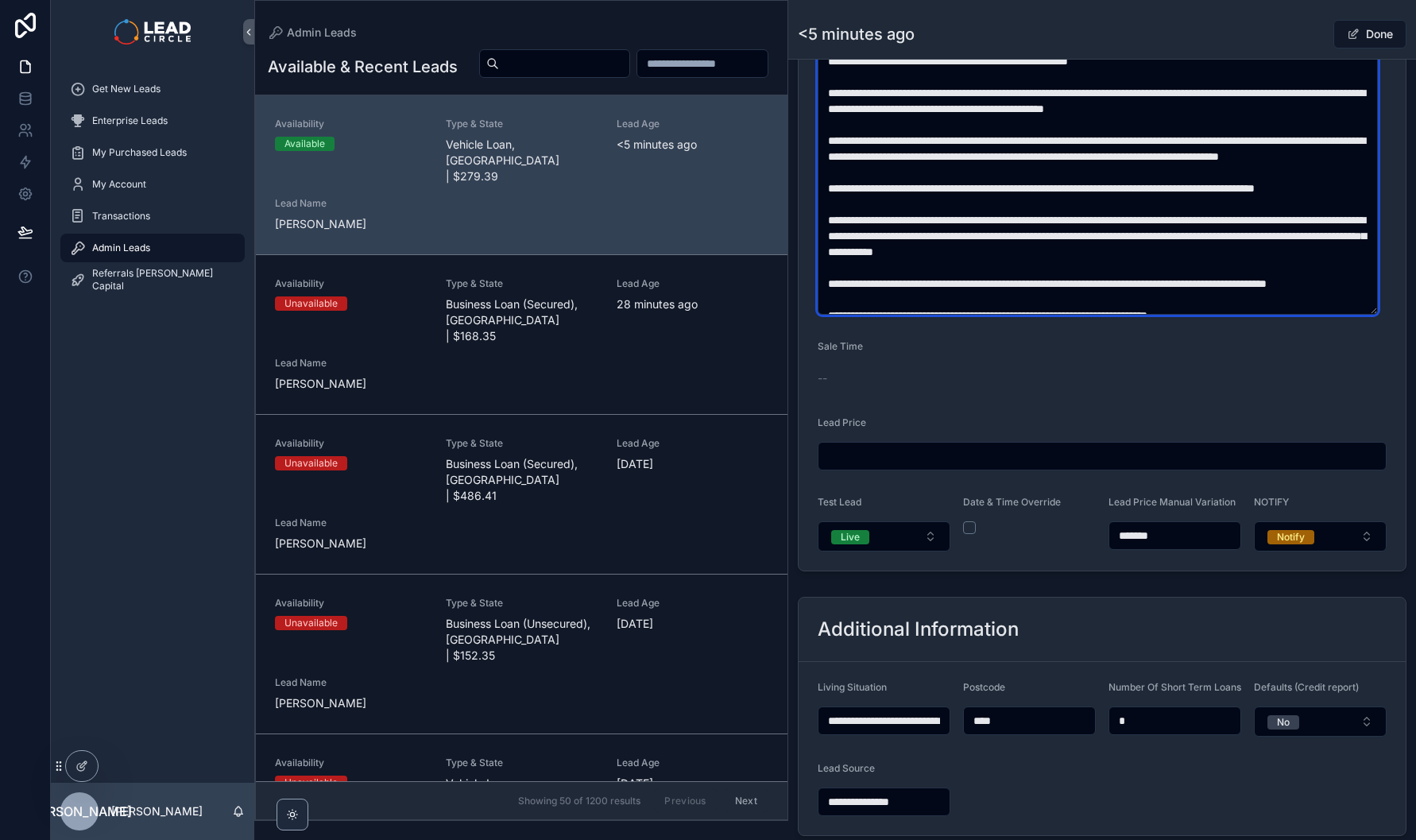
click at [1224, 104] on textarea "scrollable content" at bounding box center [1098, 69] width 560 height 491
type textarea "**********"
click at [1355, 40] on span "Done" at bounding box center [1369, 34] width 73 height 29
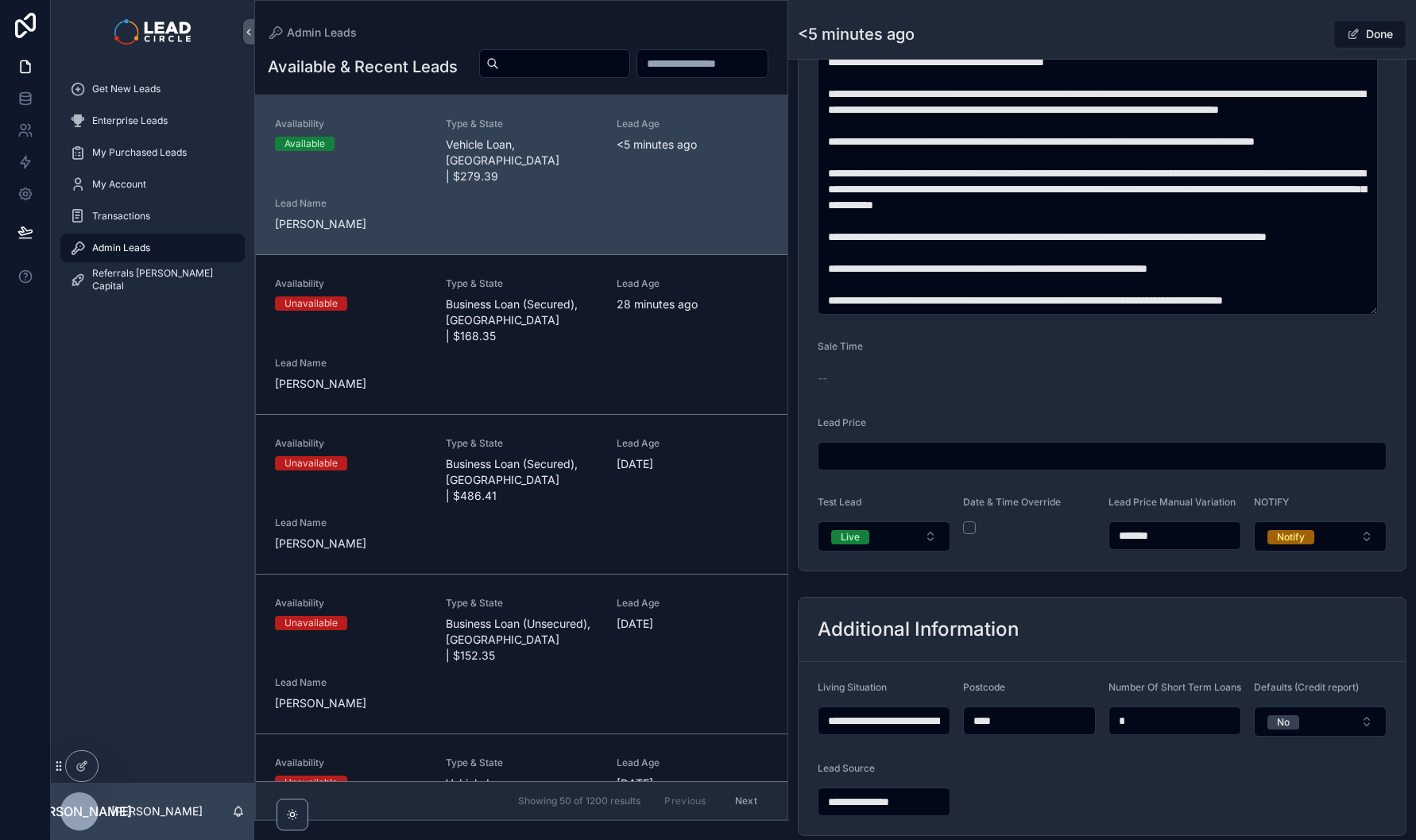
scroll to position [50, 0]
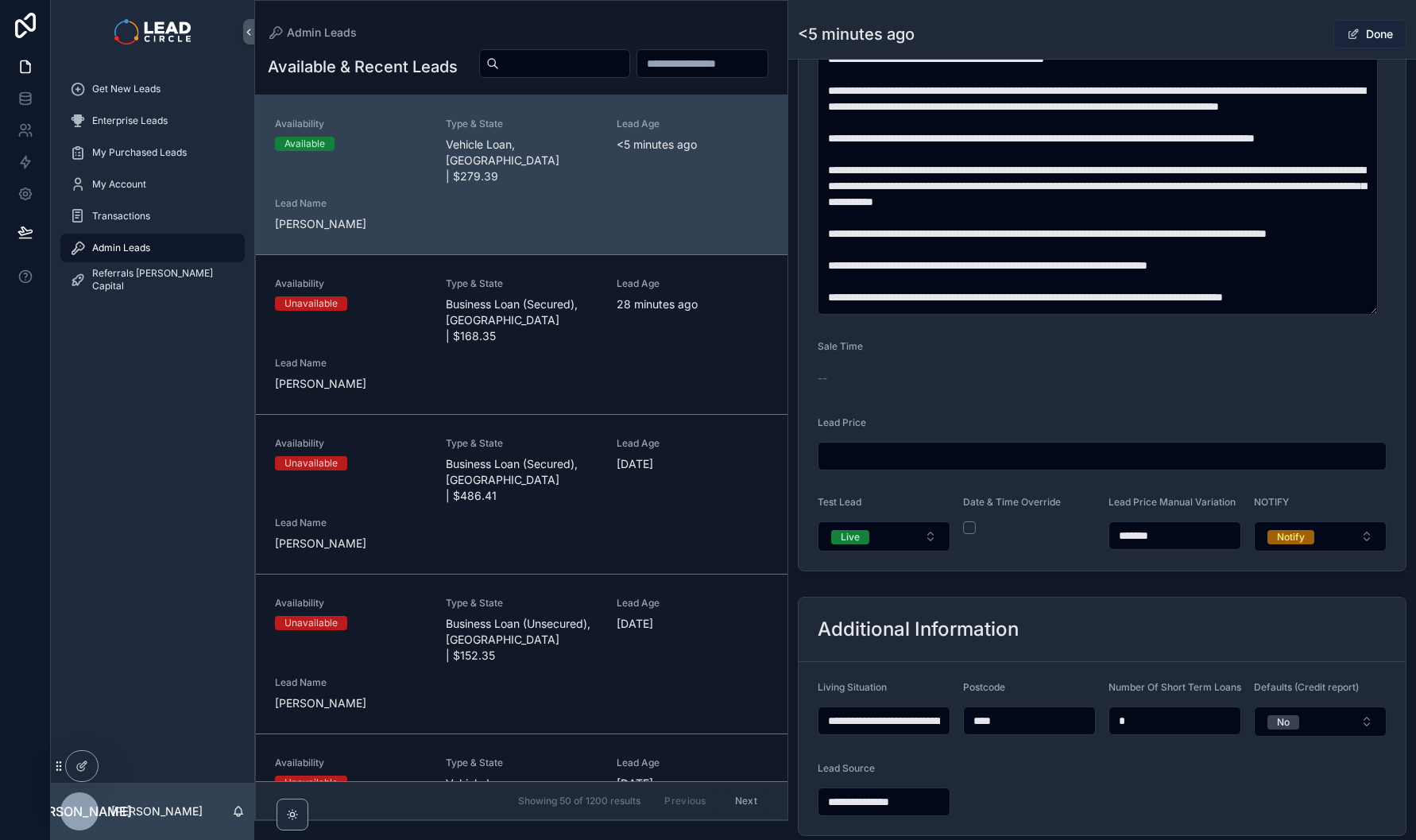
click at [1380, 37] on button "Done" at bounding box center [1369, 34] width 73 height 29
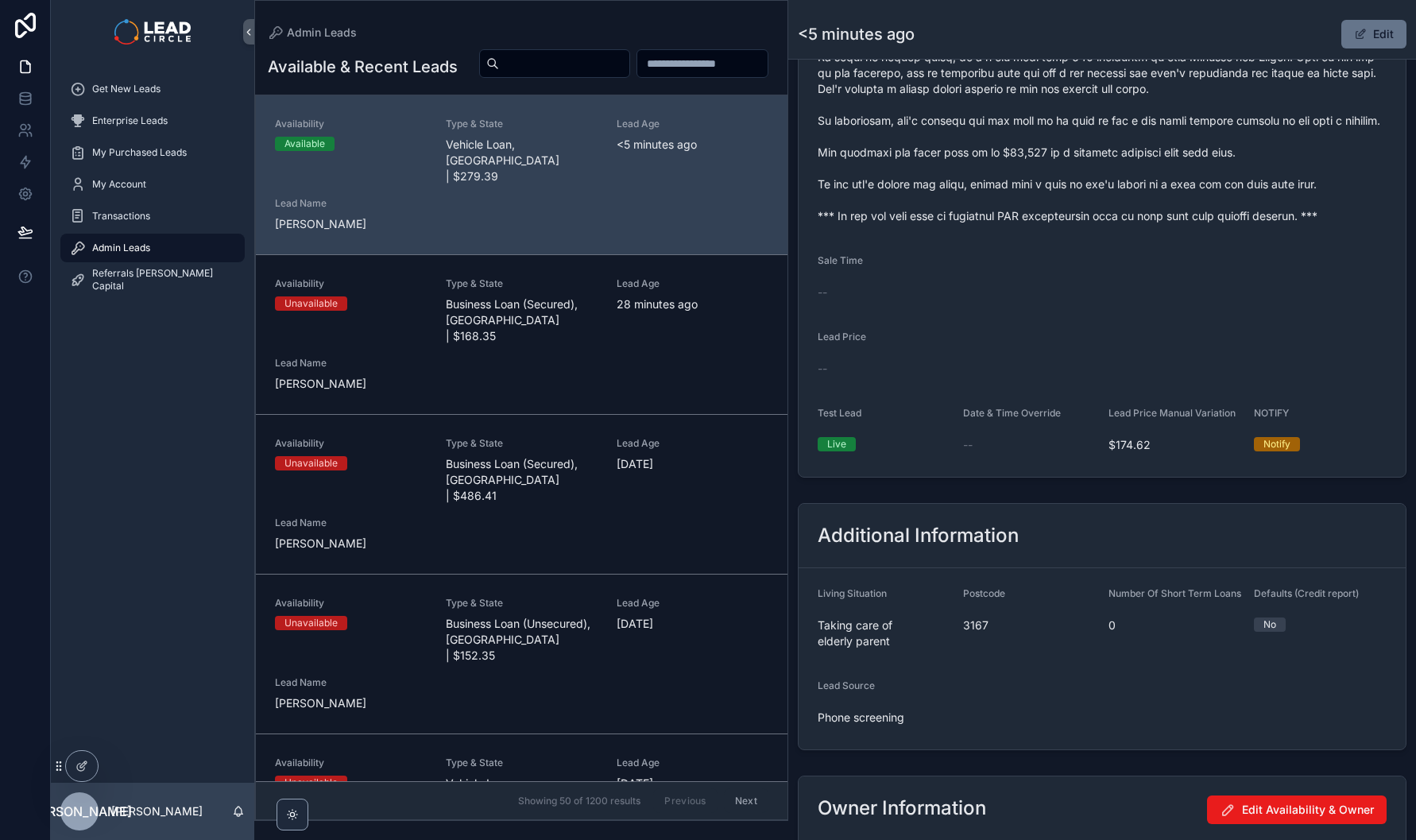
scroll to position [1084, 0]
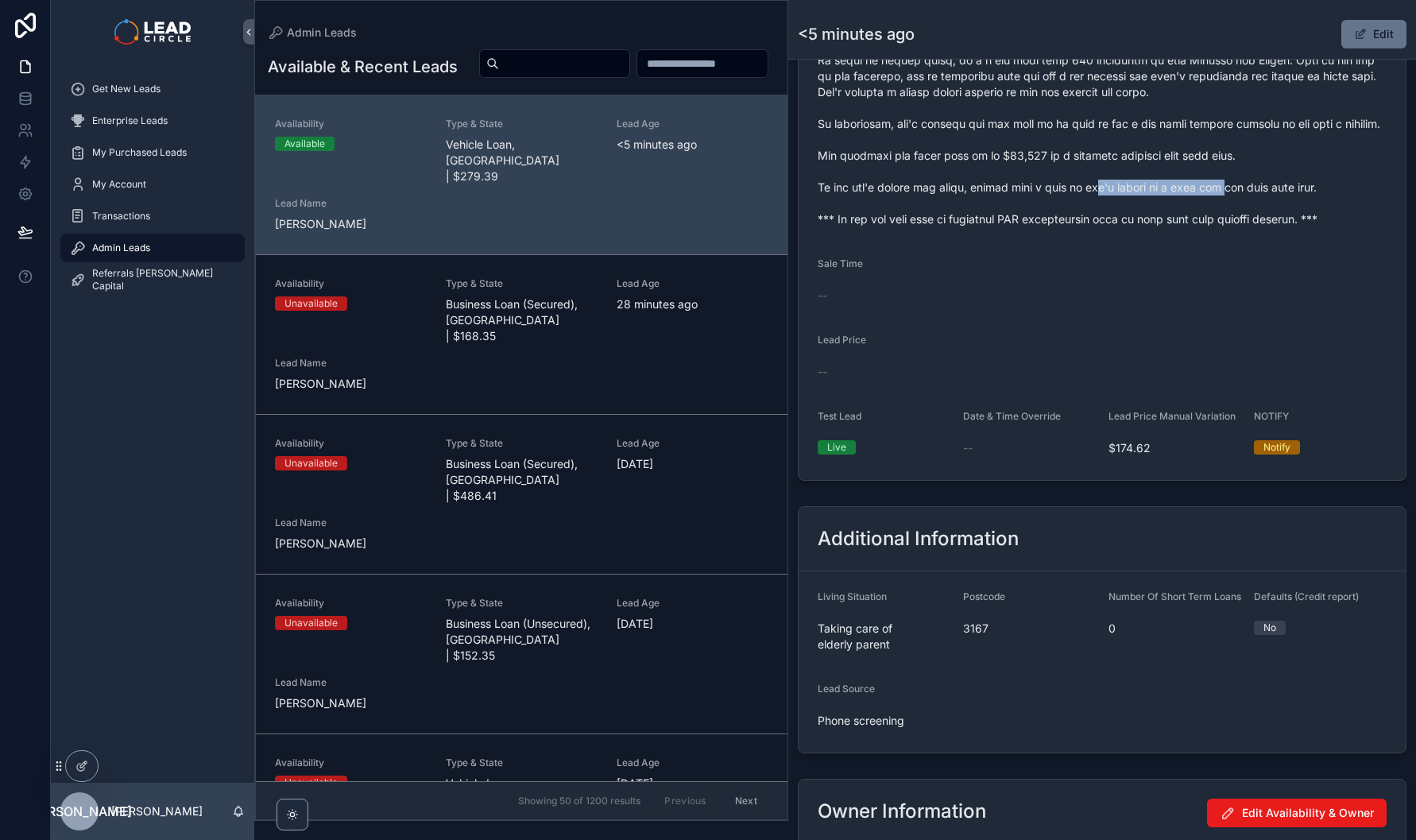
drag, startPoint x: 1102, startPoint y: 214, endPoint x: 1240, endPoint y: 214, distance: 138.0
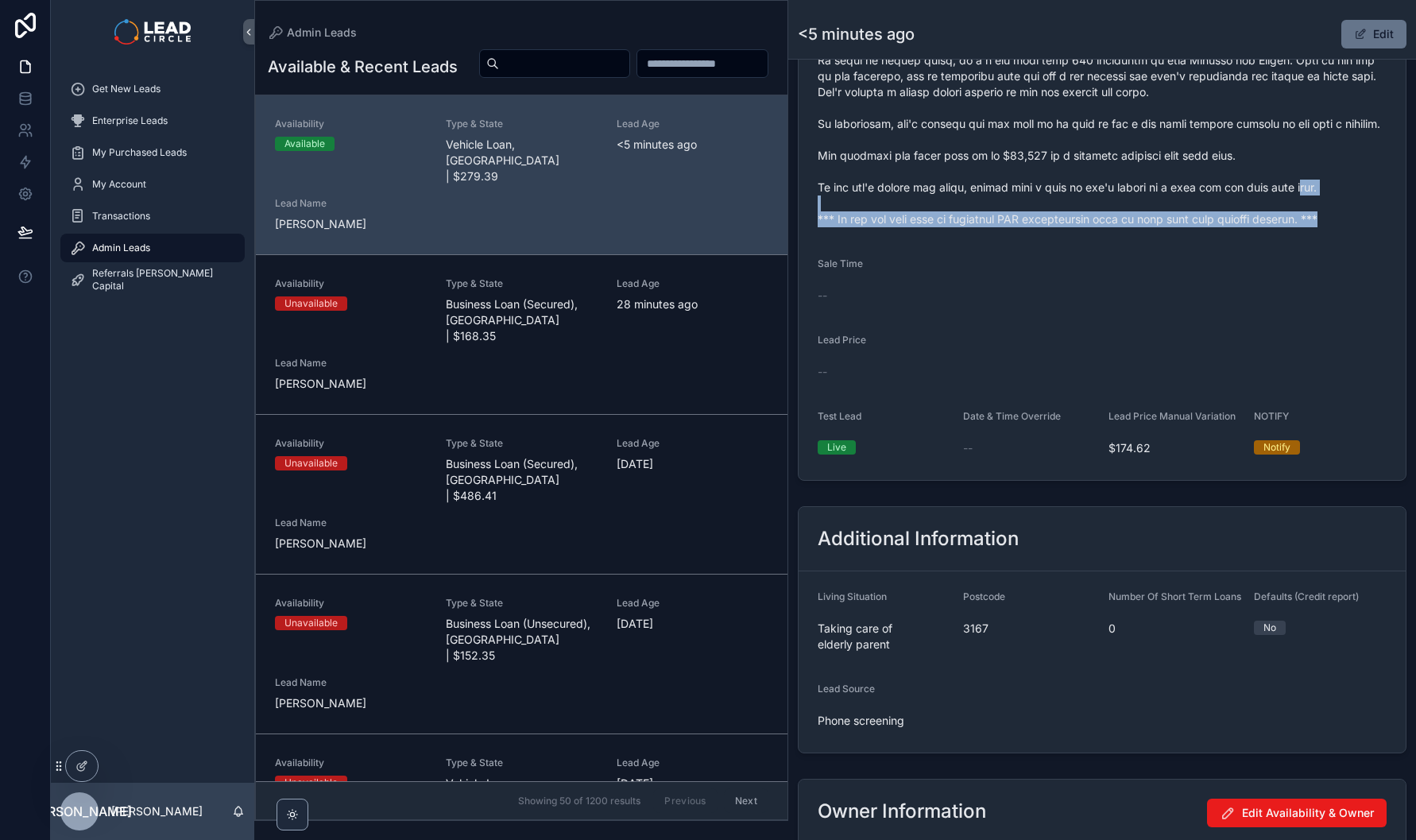
drag, startPoint x: 1298, startPoint y: 210, endPoint x: 1322, endPoint y: 243, distance: 40.8
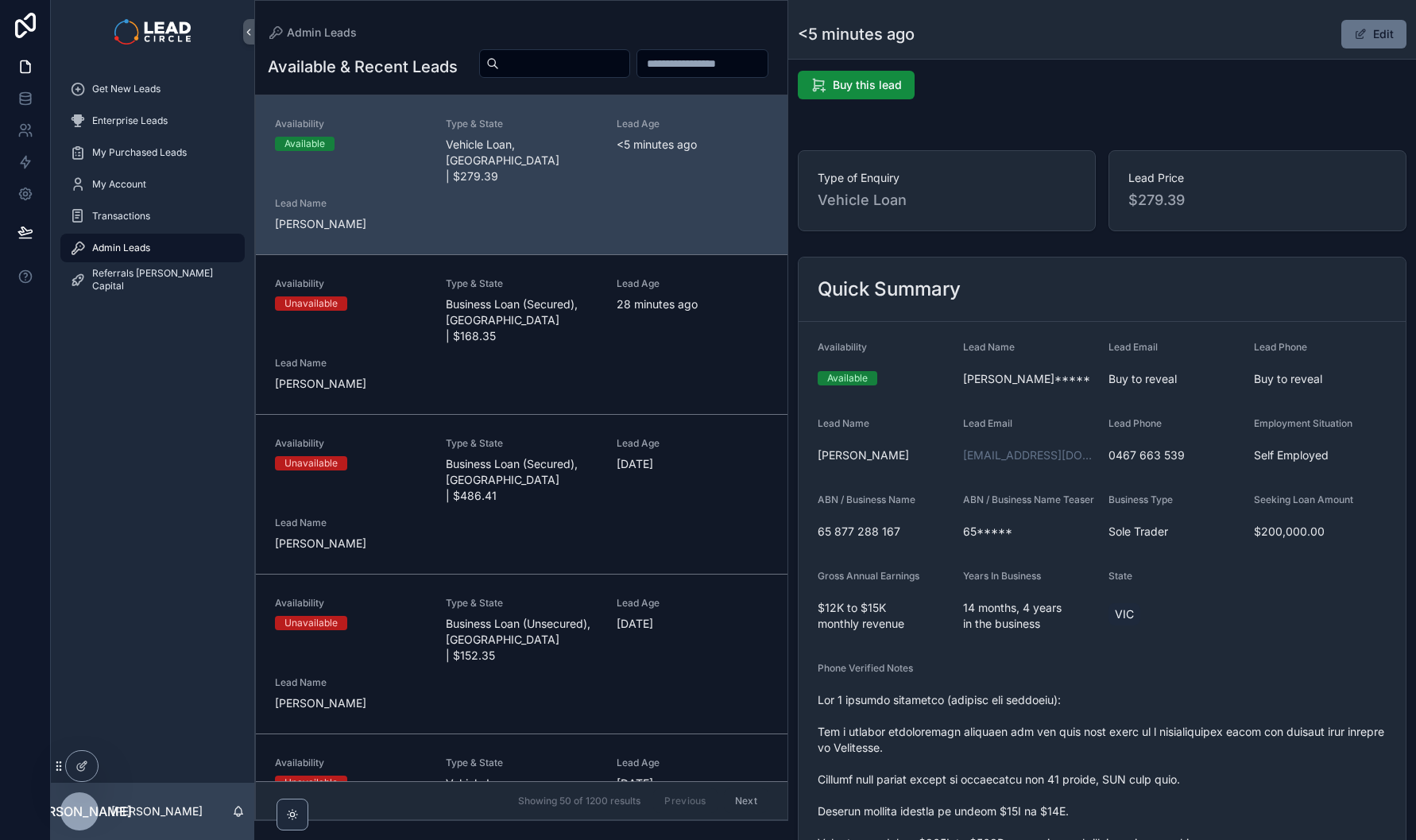
scroll to position [0, 0]
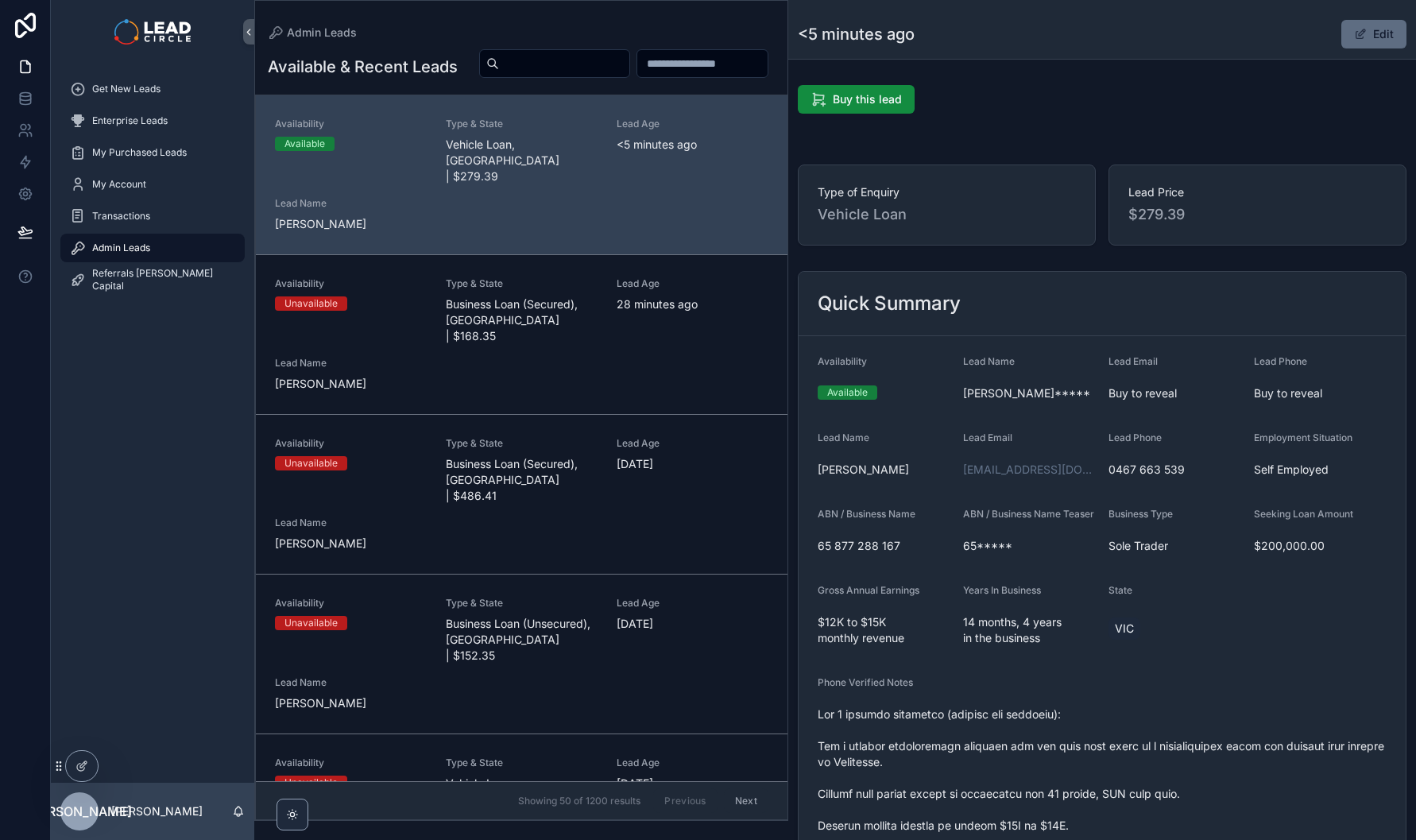
click at [1374, 32] on button "Edit" at bounding box center [1374, 34] width 65 height 29
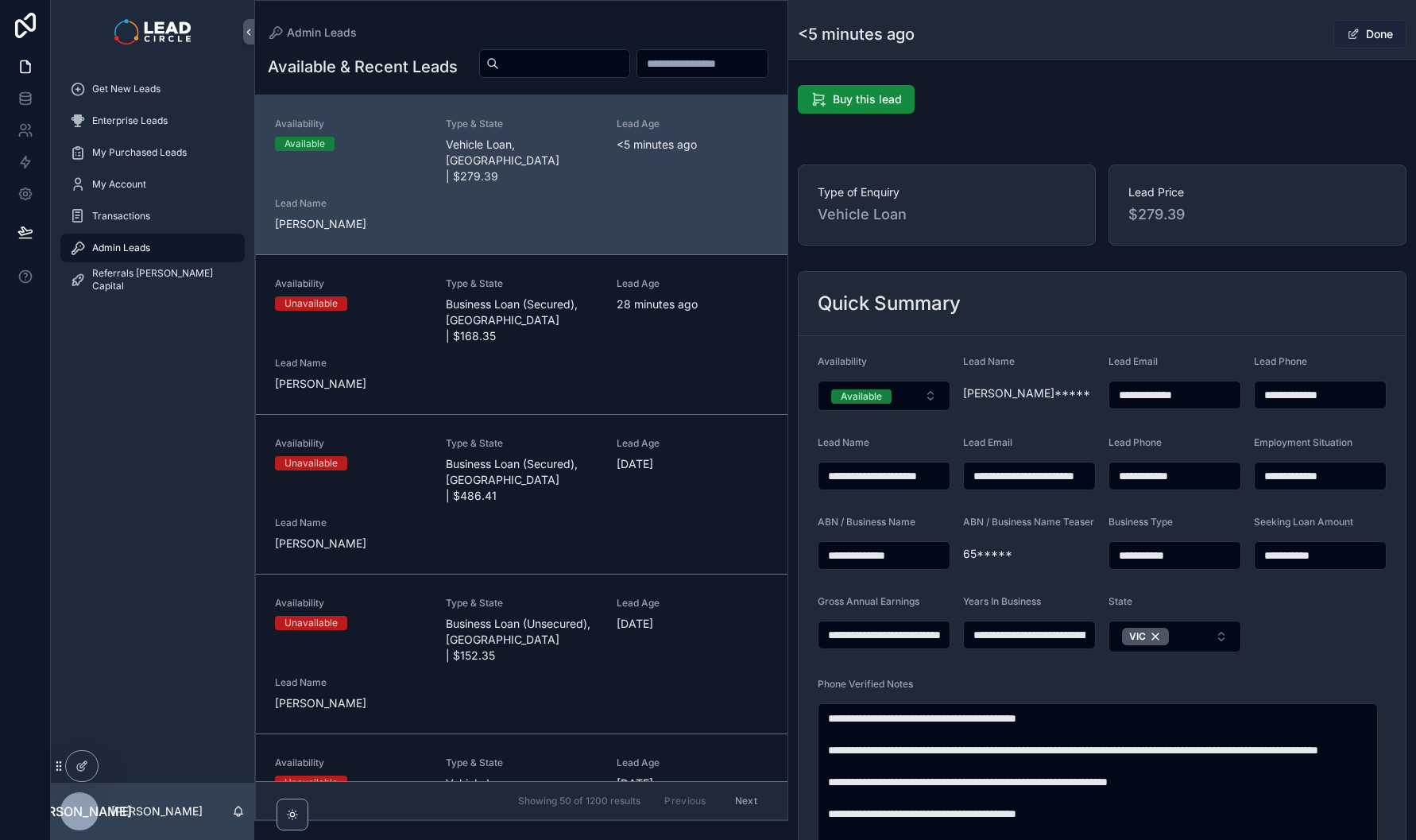
click at [1374, 32] on button "Done" at bounding box center [1369, 34] width 73 height 29
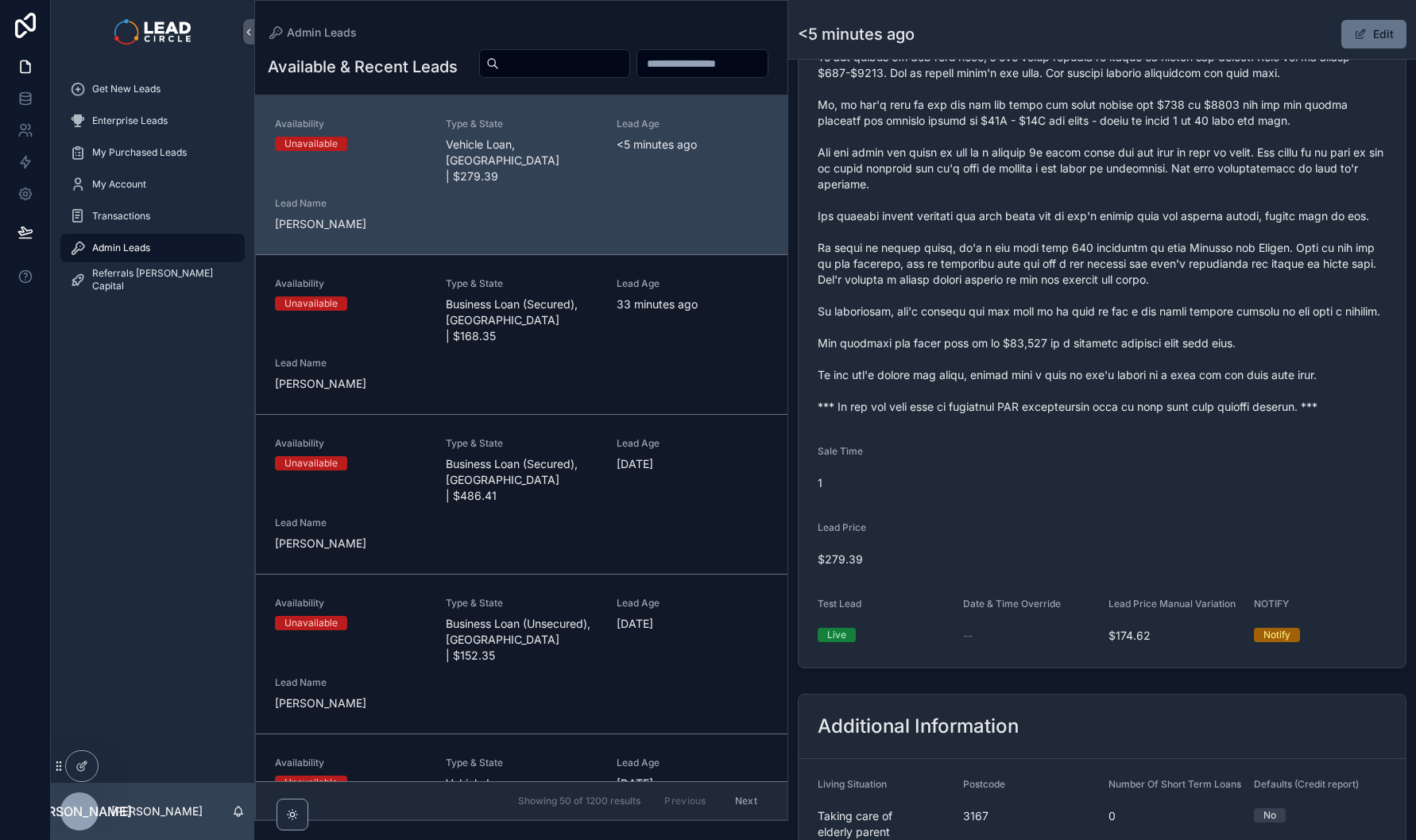
scroll to position [1064, 0]
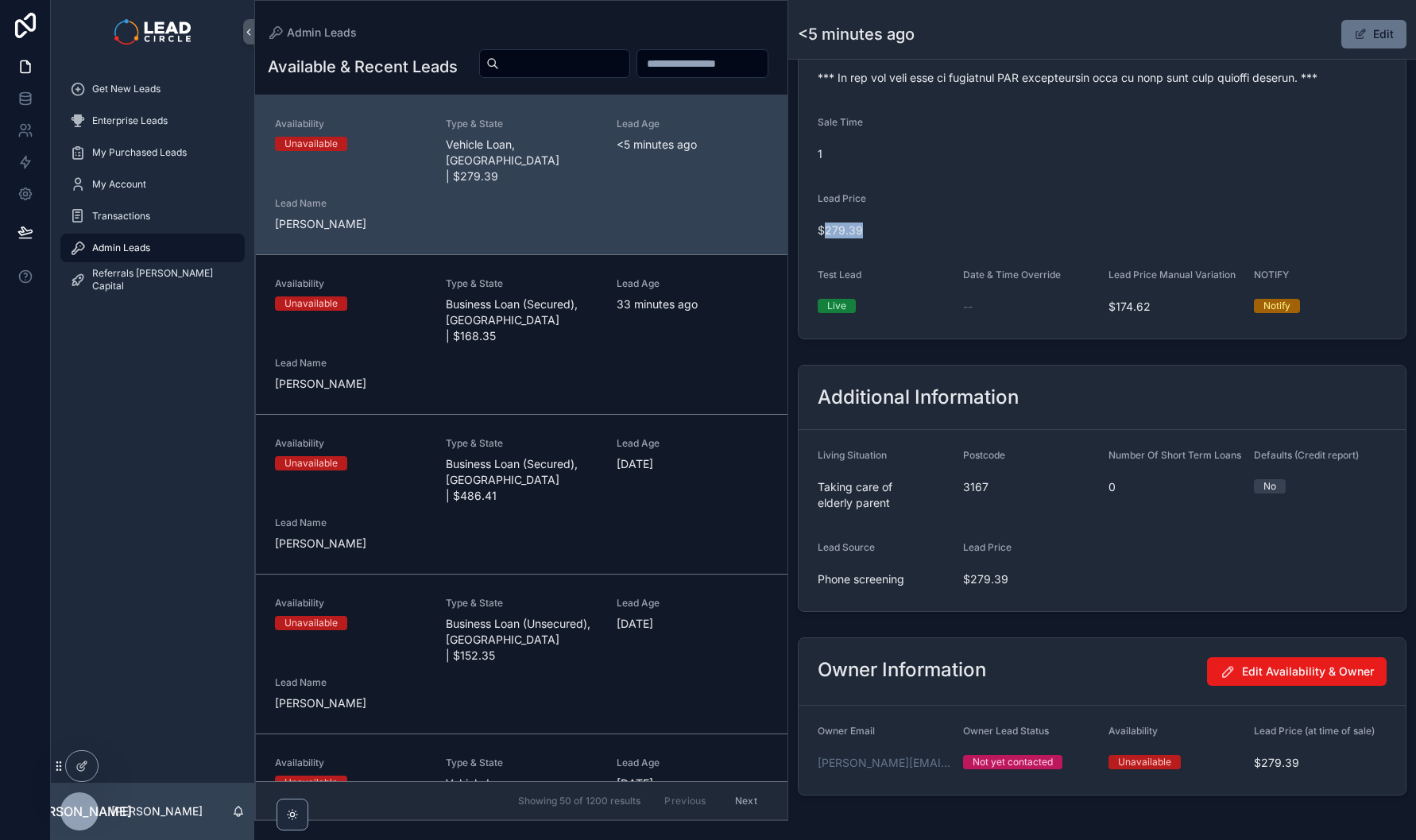
drag, startPoint x: 827, startPoint y: 259, endPoint x: 894, endPoint y: 259, distance: 67.0
click at [894, 238] on span "$279.39" at bounding box center [1102, 230] width 569 height 16
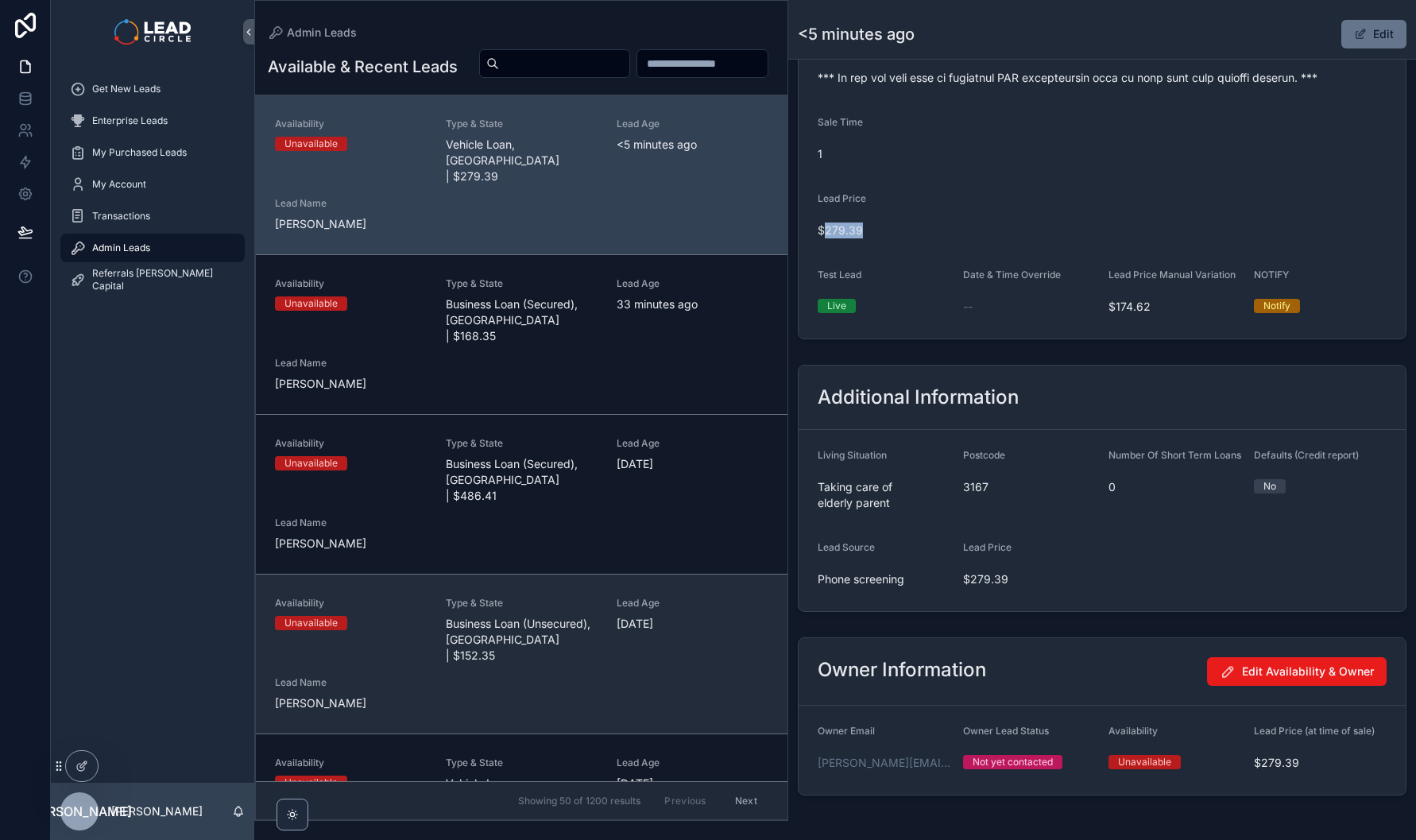
copy span "279.39"
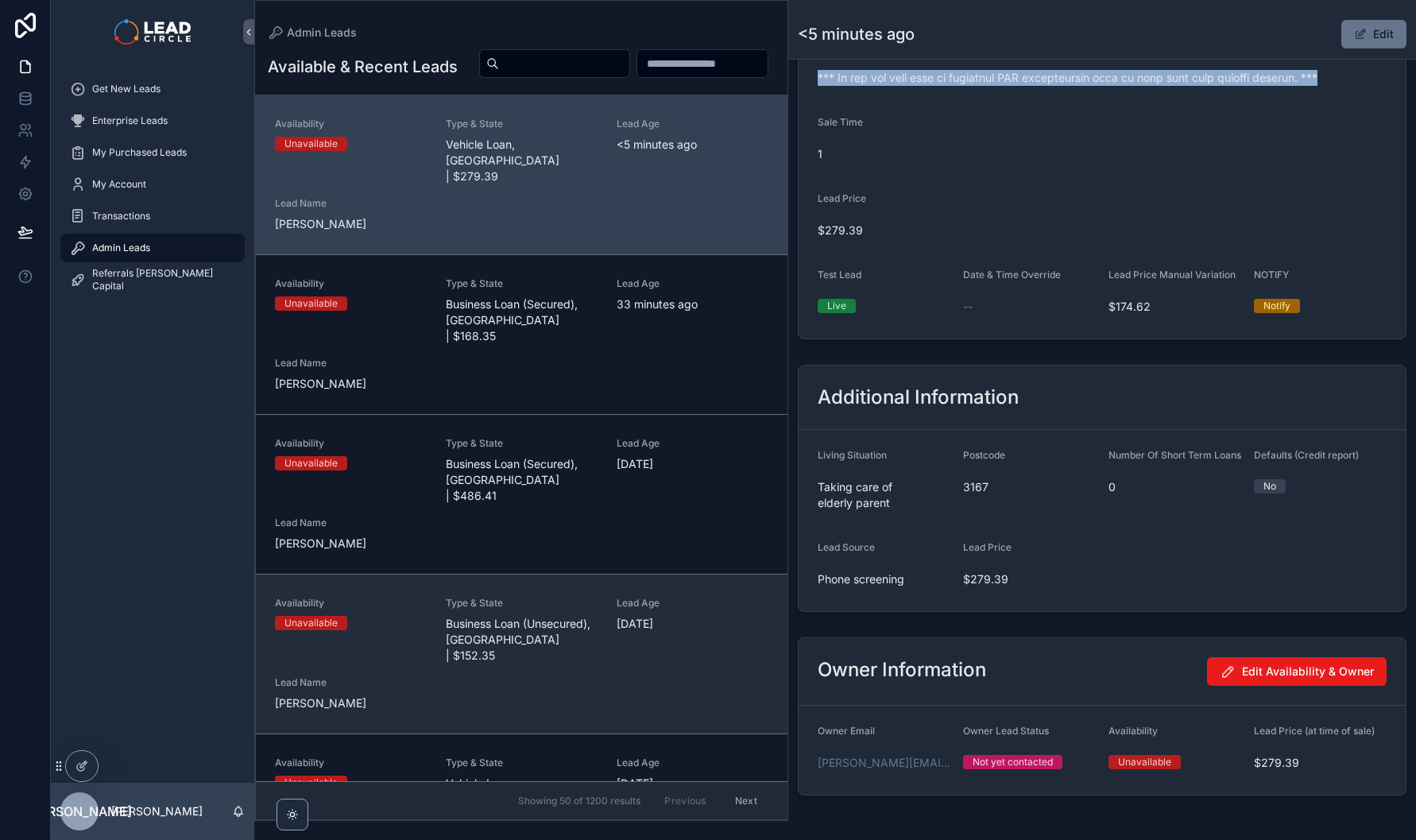
copy span "*** If you buy this lead an automatic SMS introduction will be sent with your c…"
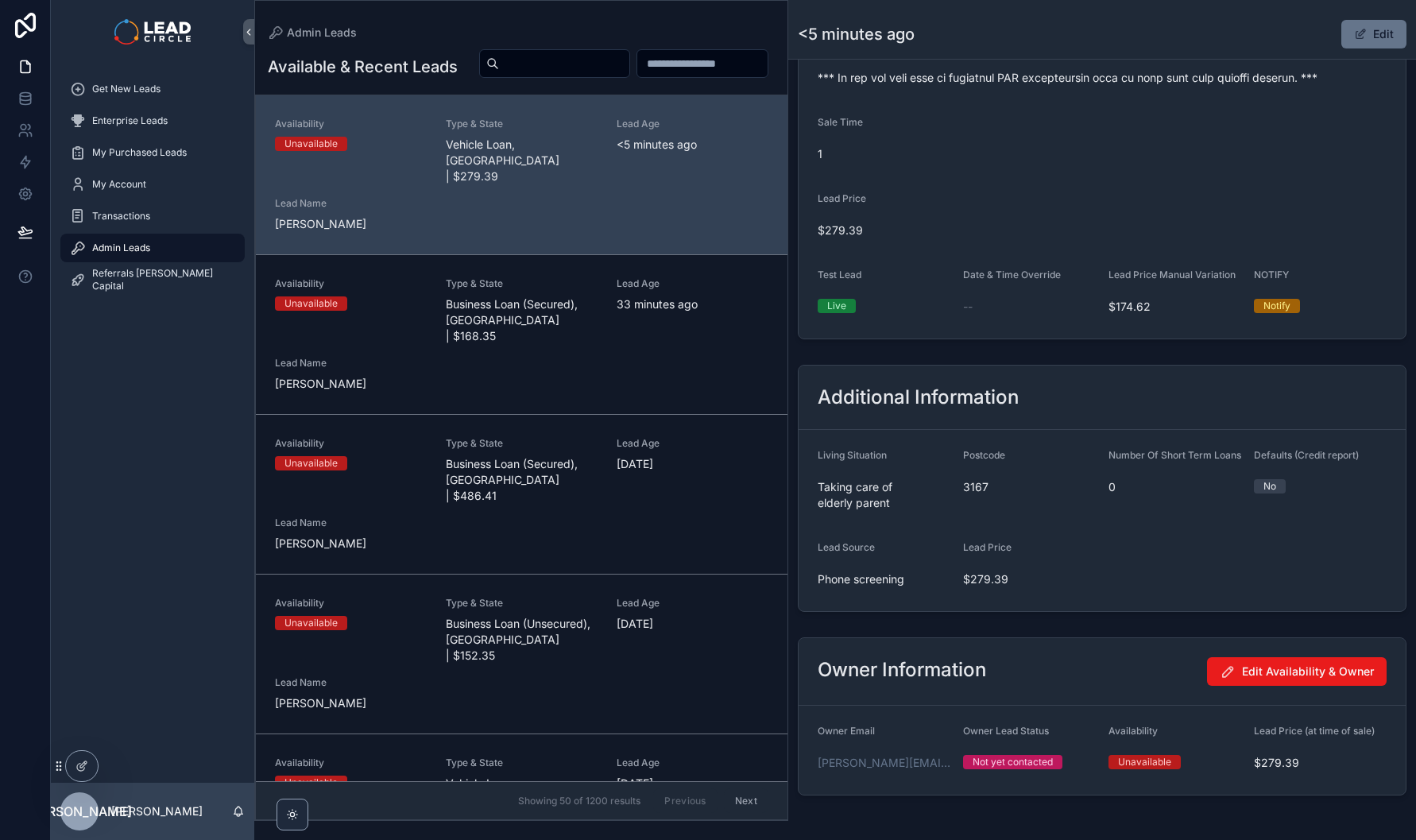
click at [630, 68] on input "scrollable content" at bounding box center [564, 63] width 130 height 22
paste input "**********"
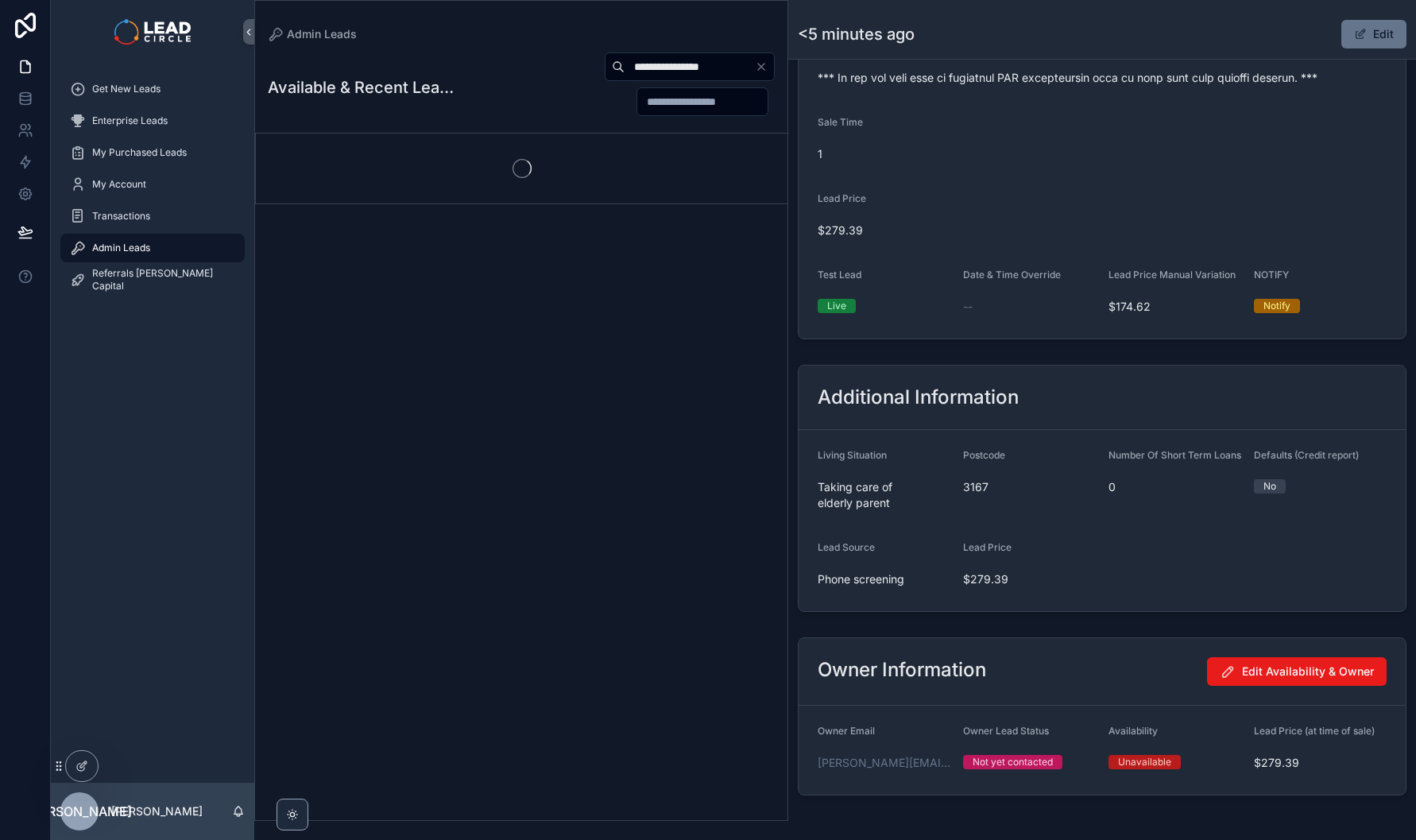
type input "**********"
click at [589, 21] on div "**********" at bounding box center [521, 410] width 534 height 821
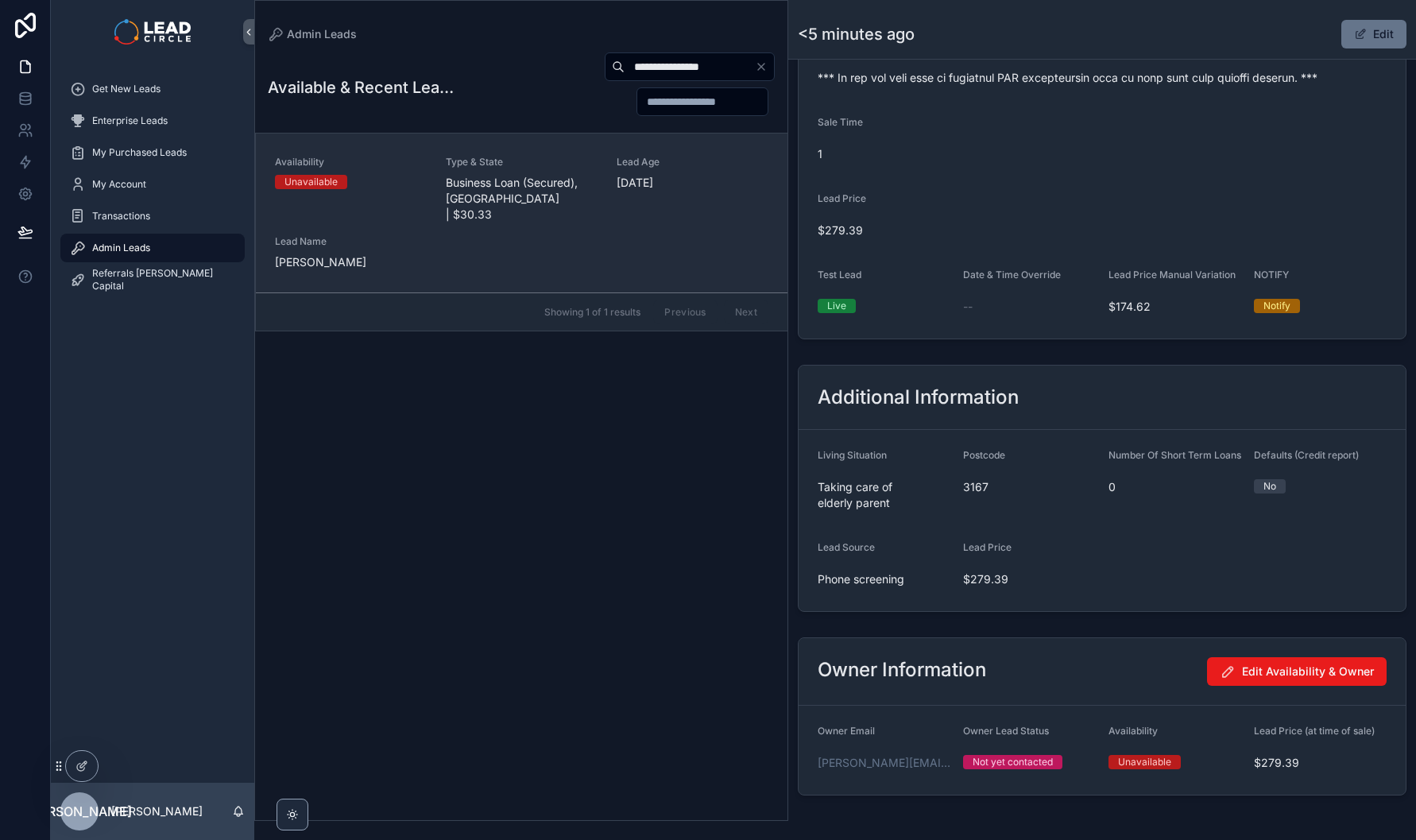
click at [531, 196] on span "Business Loan (Secured), [GEOGRAPHIC_DATA] | $30.33" at bounding box center [522, 199] width 152 height 47
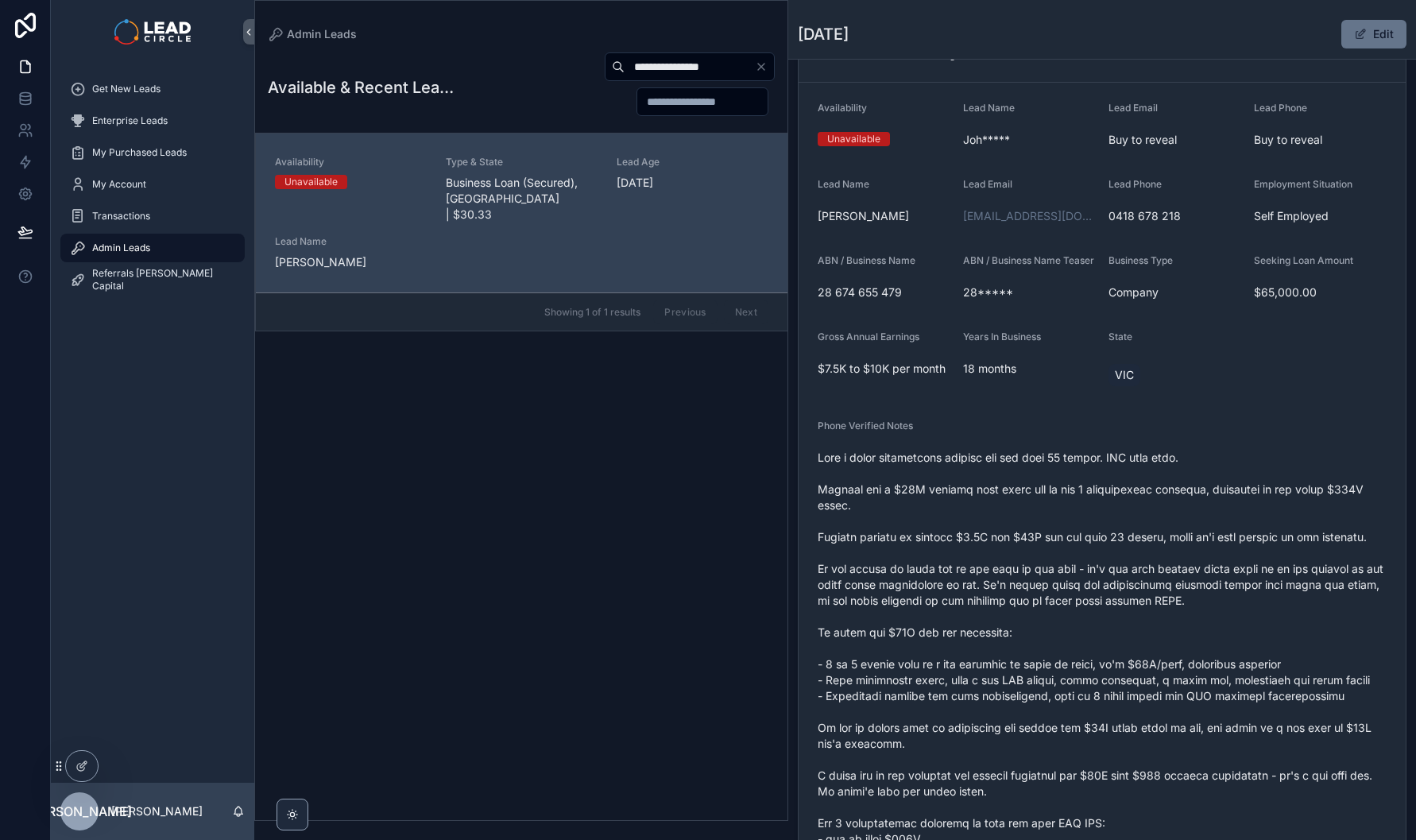
scroll to position [152, 0]
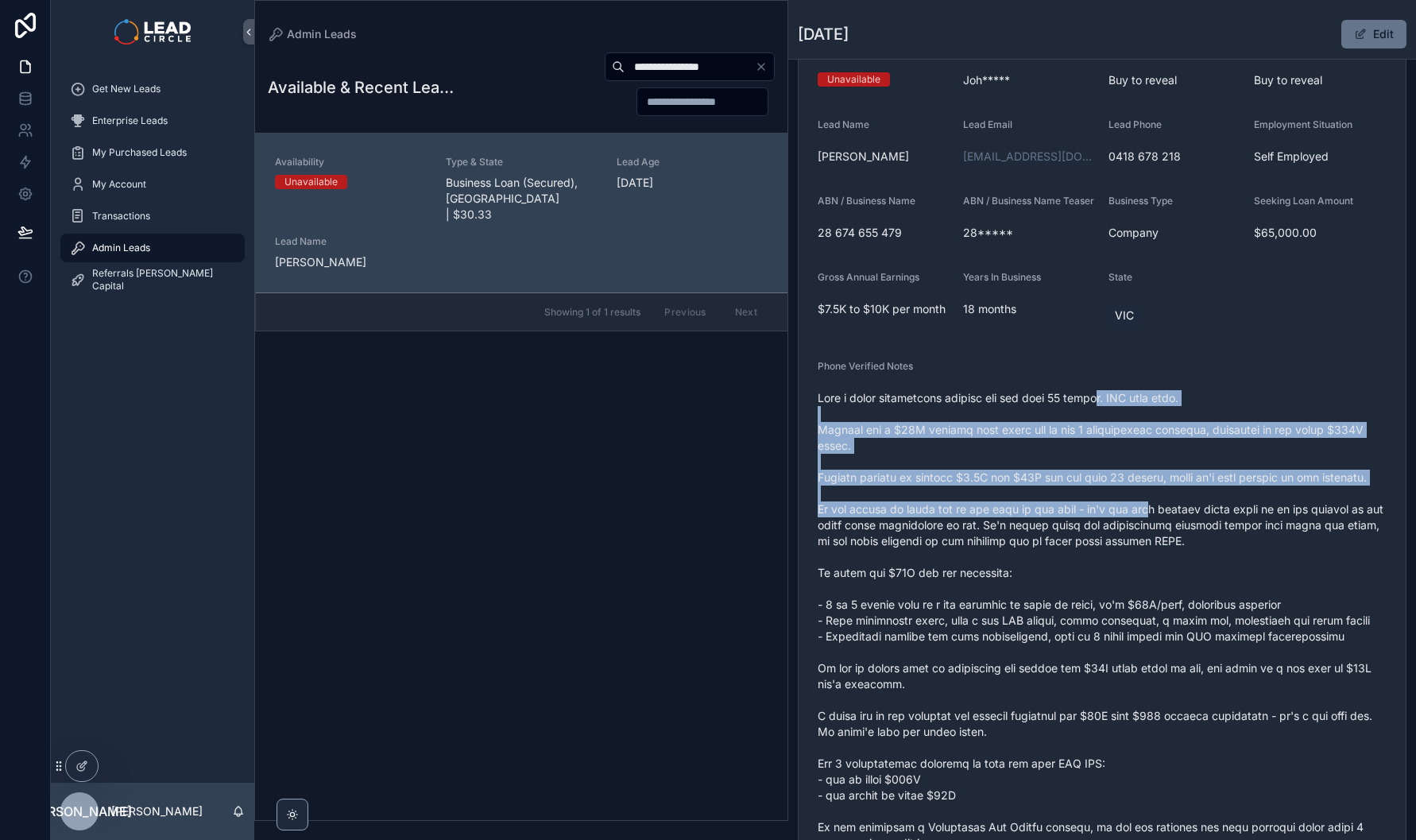
drag, startPoint x: 1109, startPoint y: 415, endPoint x: 1165, endPoint y: 567, distance: 162.0
click at [1165, 567] on span "scrollable content" at bounding box center [1102, 684] width 569 height 588
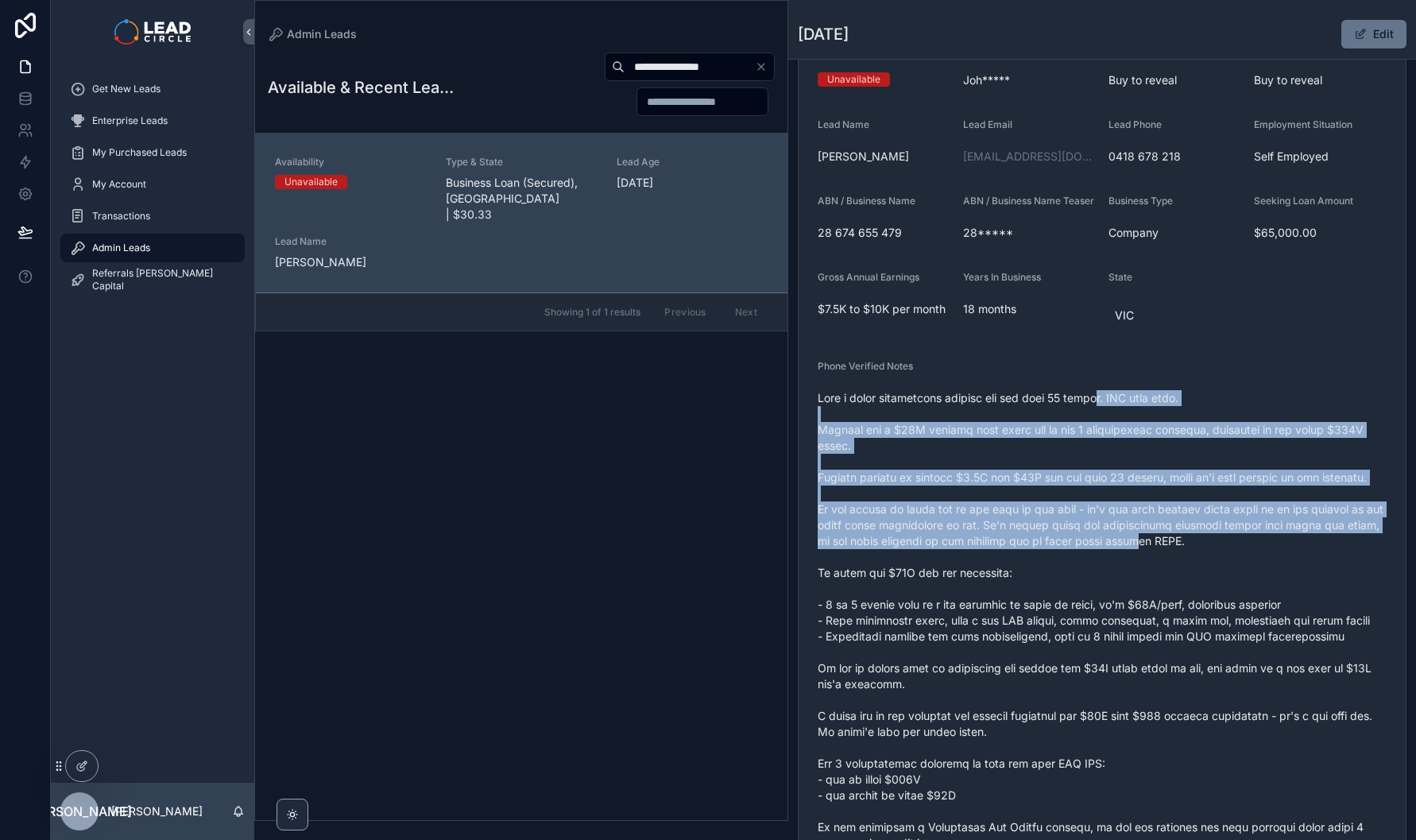
click at [1165, 567] on span "scrollable content" at bounding box center [1102, 684] width 569 height 588
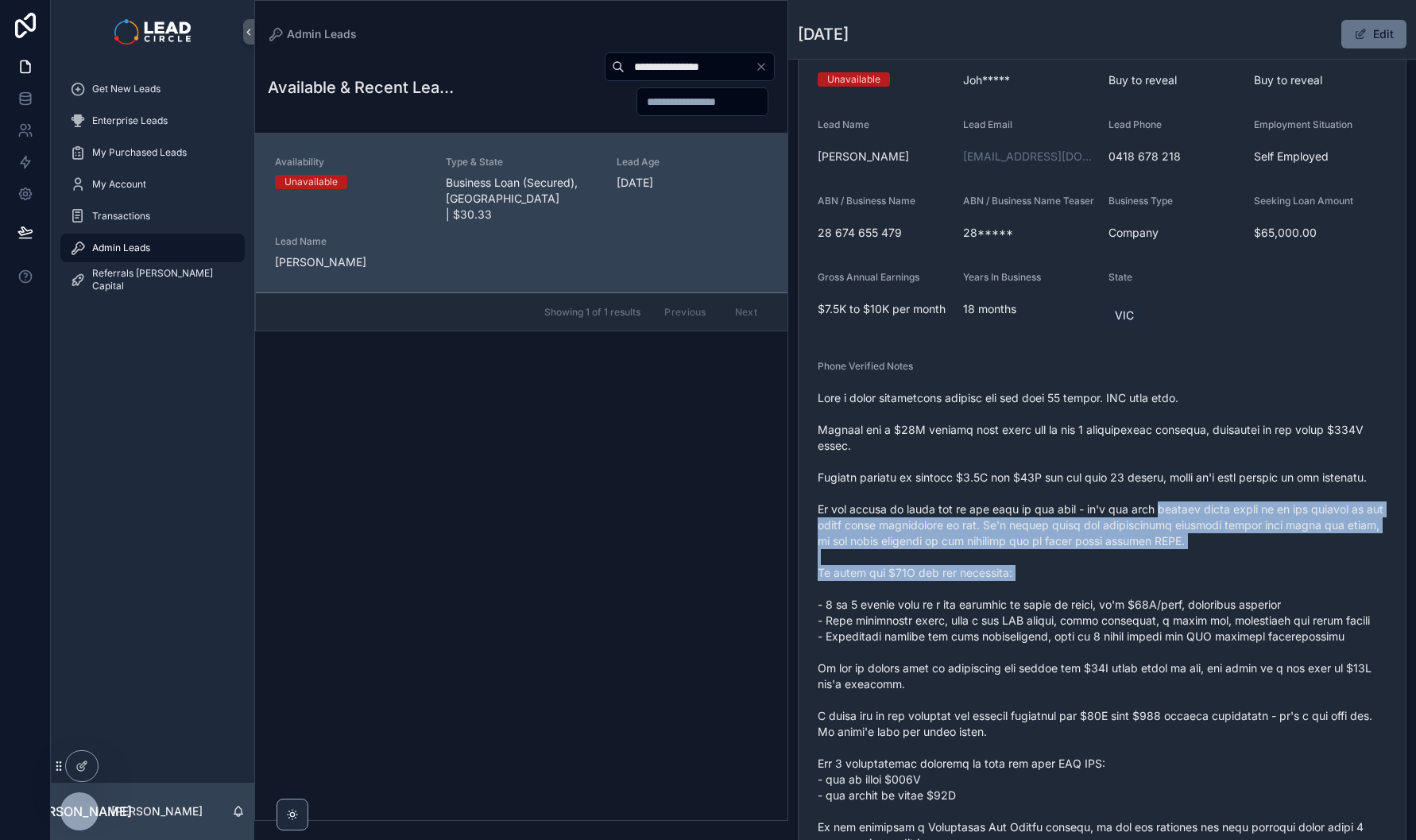
drag, startPoint x: 1218, startPoint y: 623, endPoint x: 1135, endPoint y: 478, distance: 167.1
click at [1143, 493] on span "scrollable content" at bounding box center [1102, 684] width 569 height 588
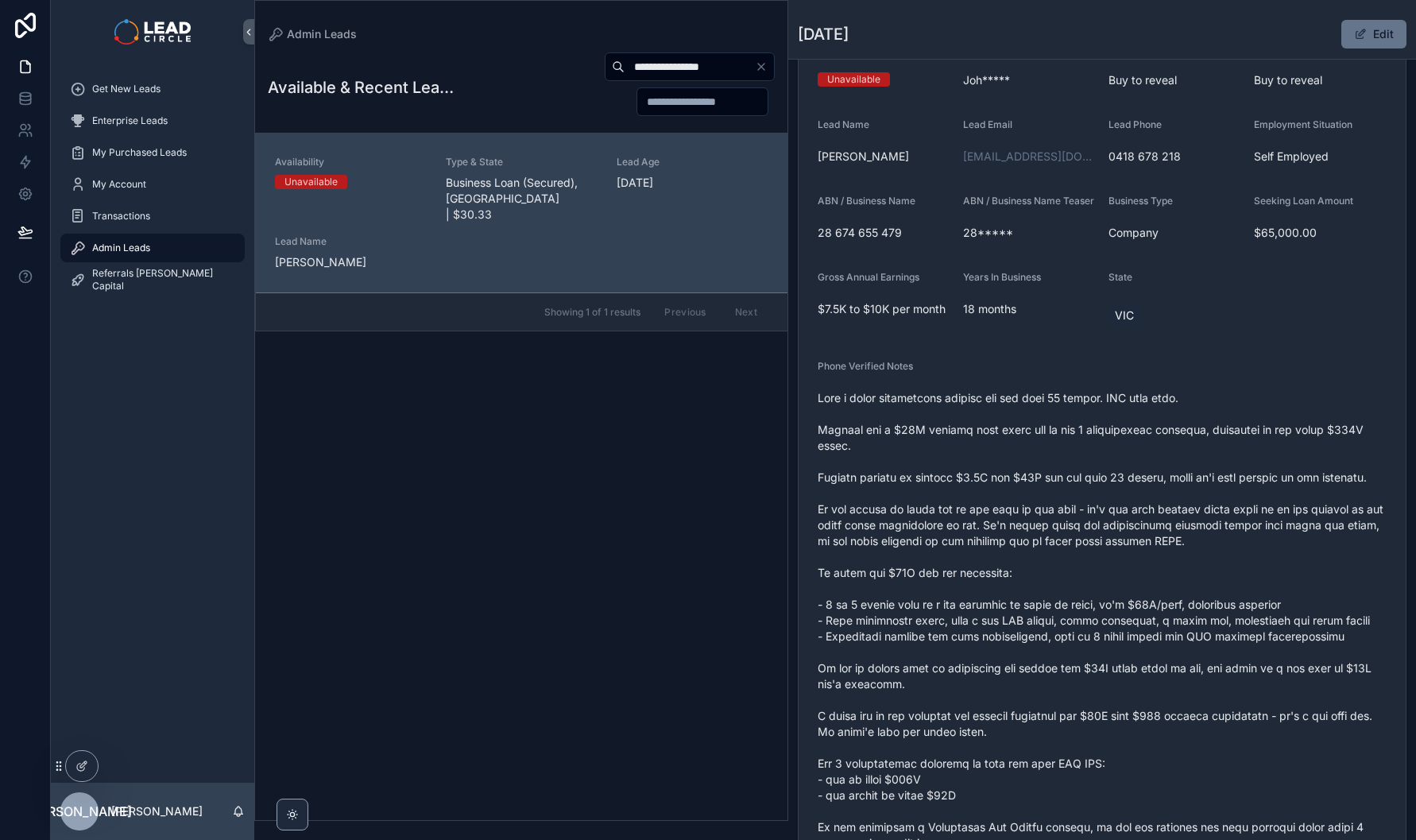
click at [1130, 467] on span "scrollable content" at bounding box center [1102, 684] width 569 height 588
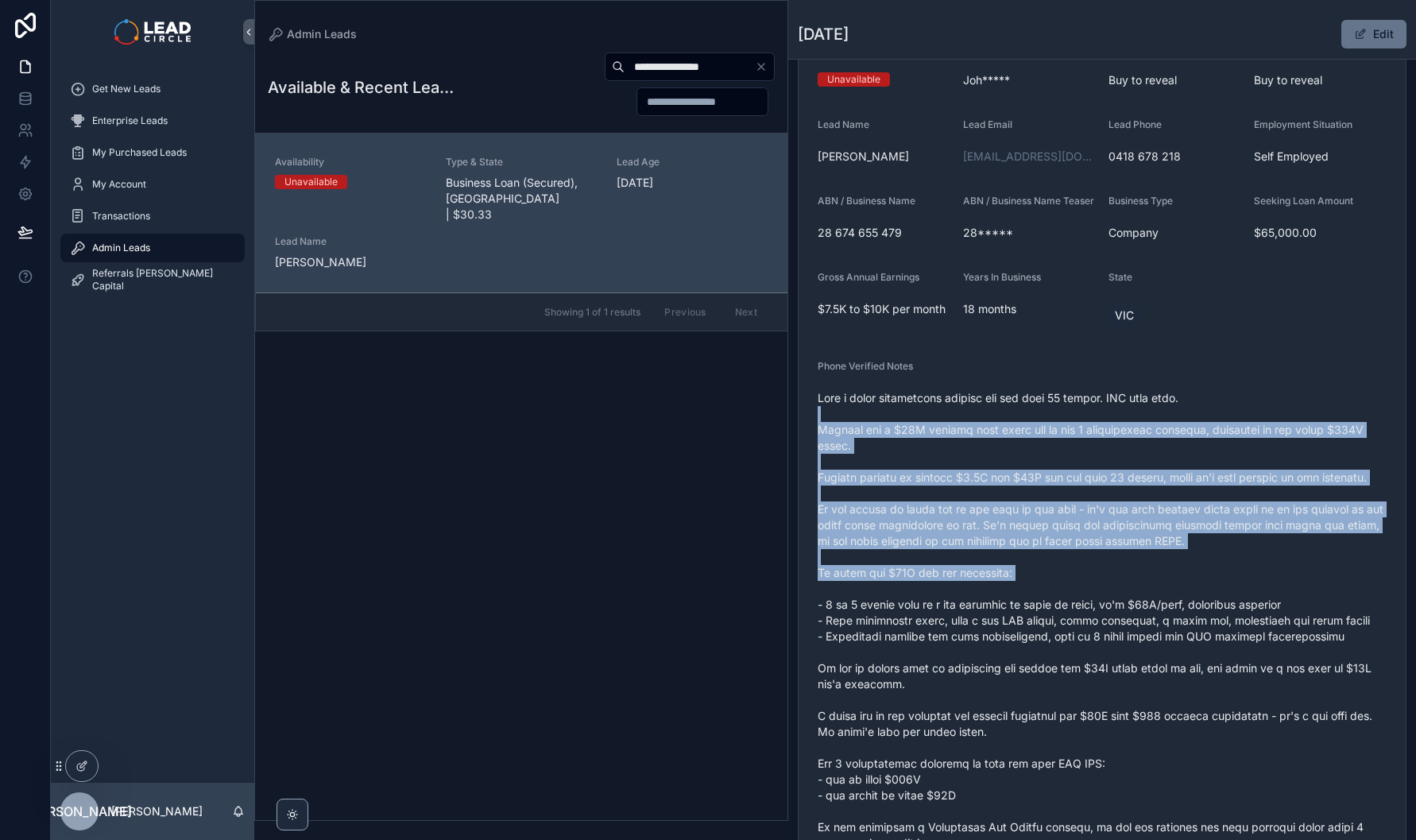
drag, startPoint x: 1127, startPoint y: 426, endPoint x: 1192, endPoint y: 609, distance: 194.2
click at [1192, 609] on span "scrollable content" at bounding box center [1102, 684] width 569 height 588
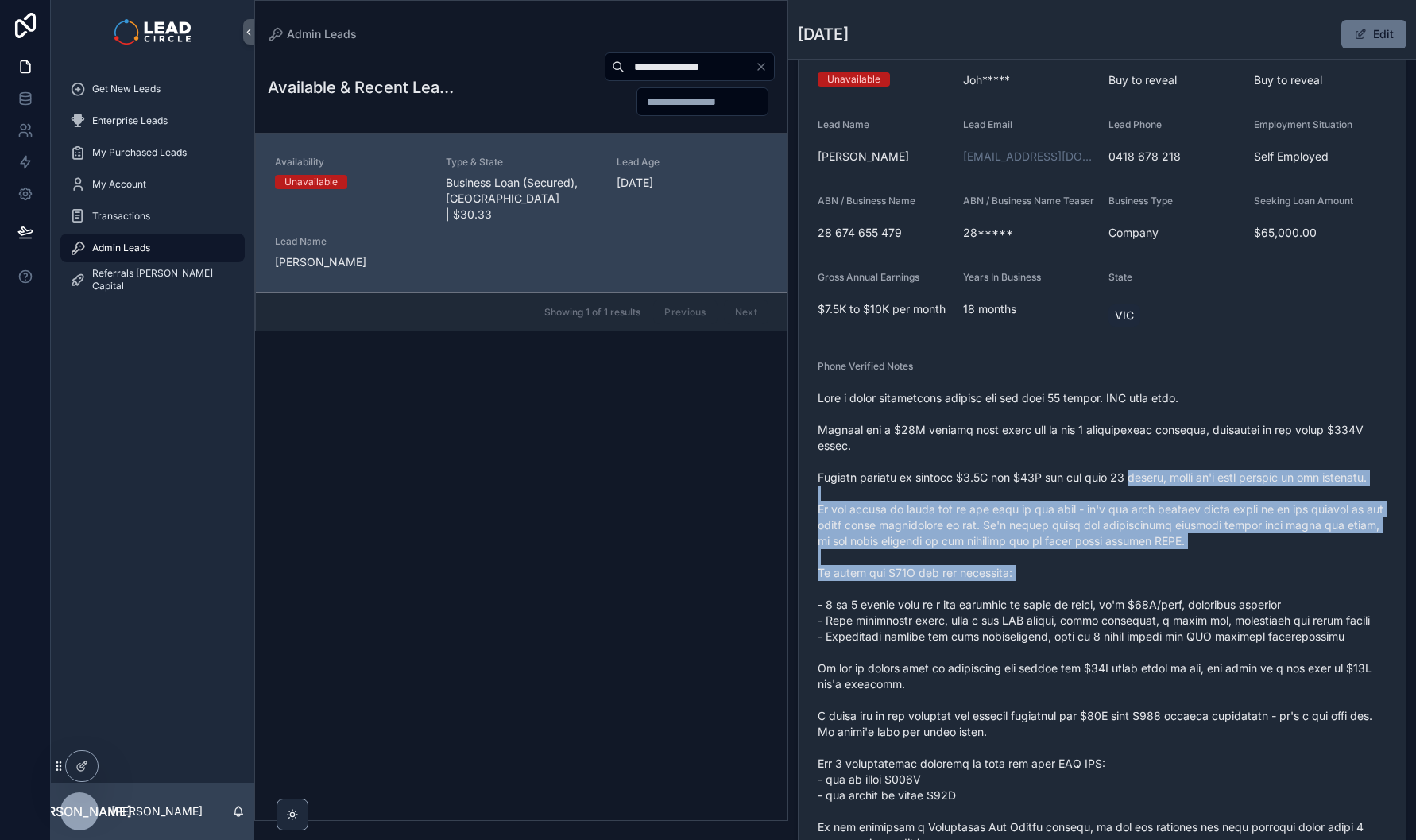
drag, startPoint x: 1197, startPoint y: 611, endPoint x: 1131, endPoint y: 494, distance: 134.3
click at [1131, 496] on span "scrollable content" at bounding box center [1102, 684] width 569 height 588
click at [1131, 494] on span "scrollable content" at bounding box center [1102, 684] width 569 height 588
drag, startPoint x: 1135, startPoint y: 458, endPoint x: 1208, endPoint y: 612, distance: 170.4
click at [1208, 612] on span "scrollable content" at bounding box center [1102, 684] width 569 height 588
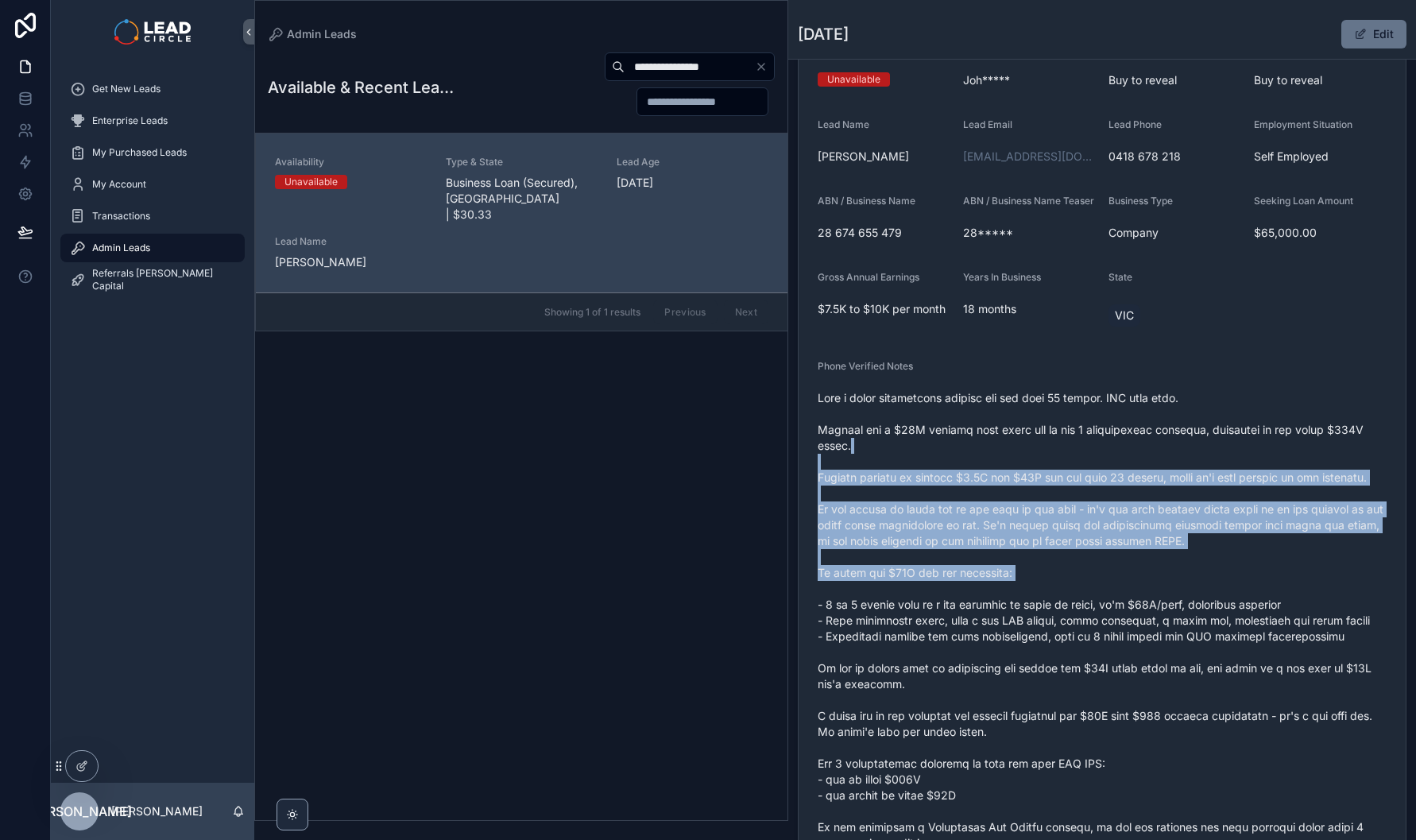
click at [1208, 612] on span "scrollable content" at bounding box center [1102, 684] width 569 height 588
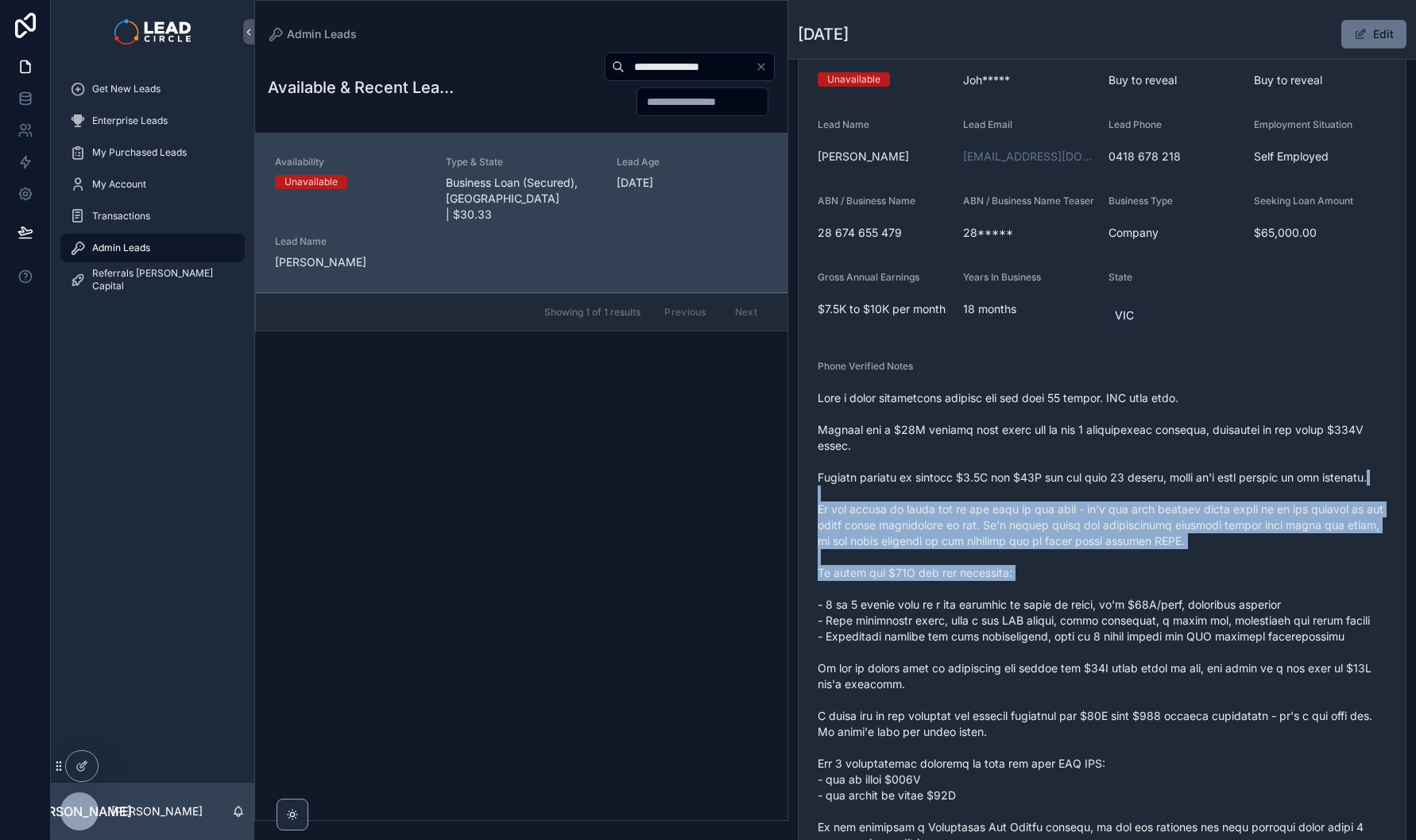
drag, startPoint x: 1212, startPoint y: 612, endPoint x: 1107, endPoint y: 493, distance: 158.7
click at [1109, 495] on span "scrollable content" at bounding box center [1102, 684] width 569 height 588
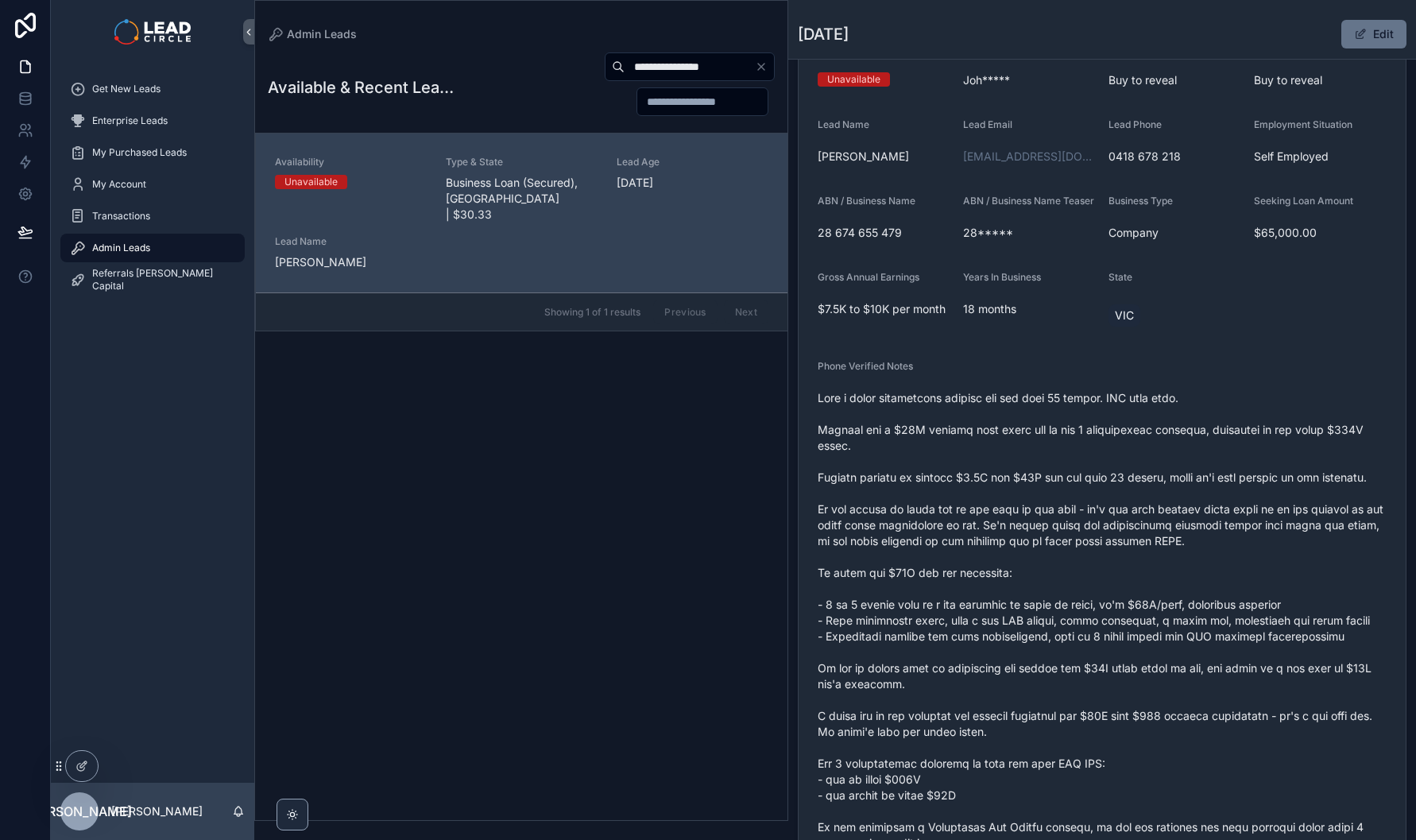
click at [1107, 493] on span "scrollable content" at bounding box center [1102, 684] width 569 height 588
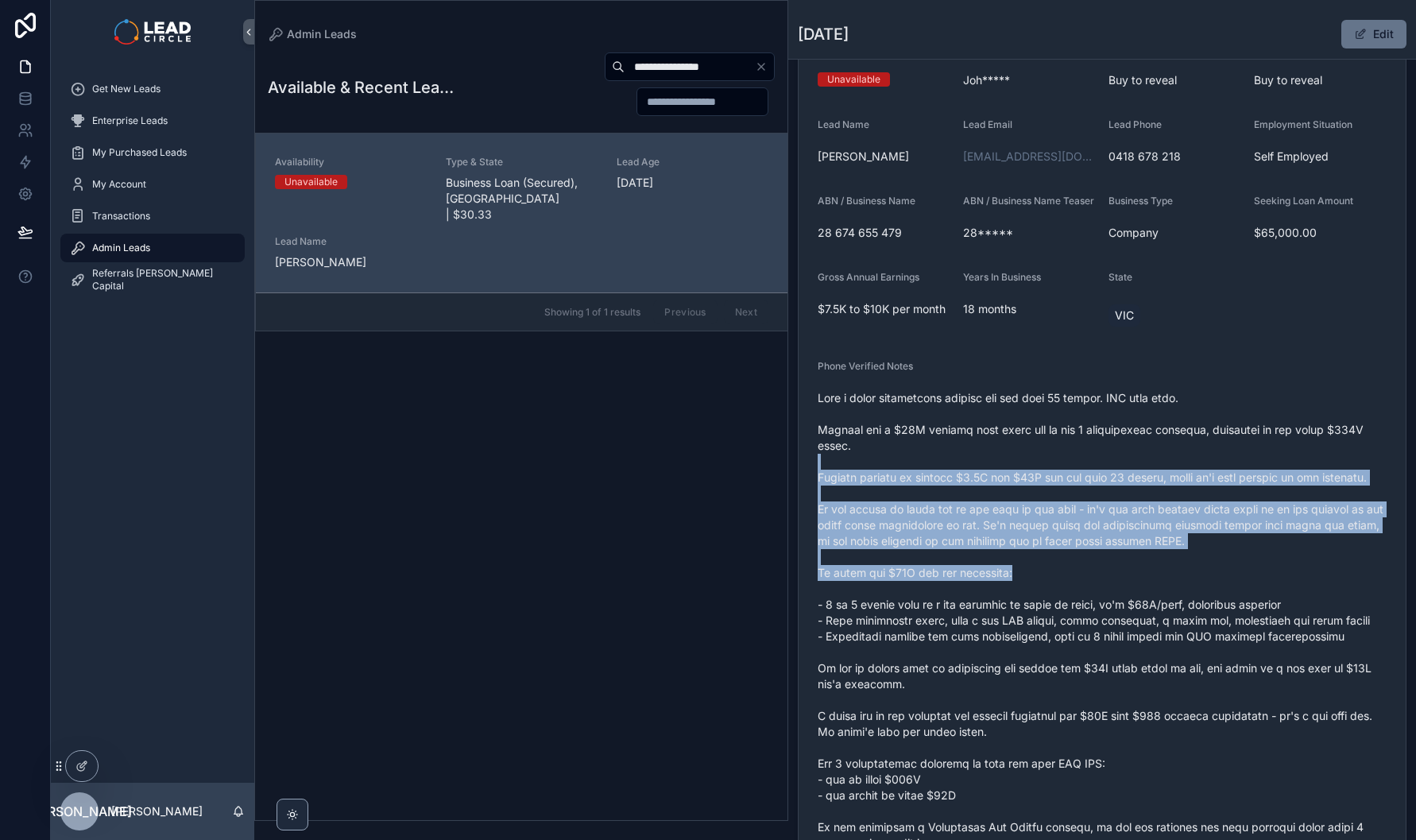
drag, startPoint x: 1108, startPoint y: 473, endPoint x: 1154, endPoint y: 603, distance: 137.9
click at [1154, 603] on span "scrollable content" at bounding box center [1102, 684] width 569 height 588
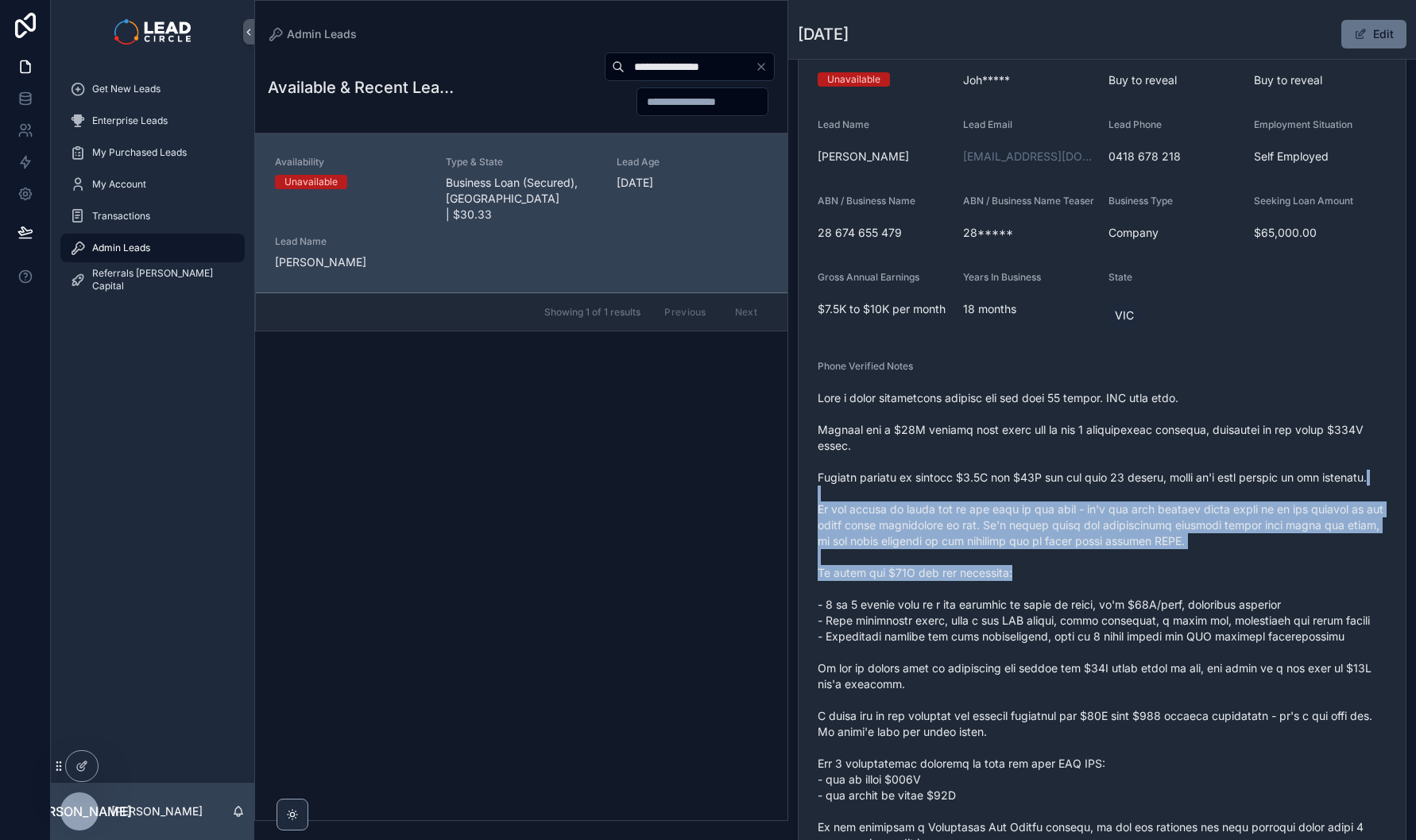
drag, startPoint x: 1154, startPoint y: 603, endPoint x: 1088, endPoint y: 494, distance: 127.4
click at [1089, 497] on span "scrollable content" at bounding box center [1102, 684] width 569 height 588
click at [1088, 491] on span "scrollable content" at bounding box center [1102, 684] width 569 height 588
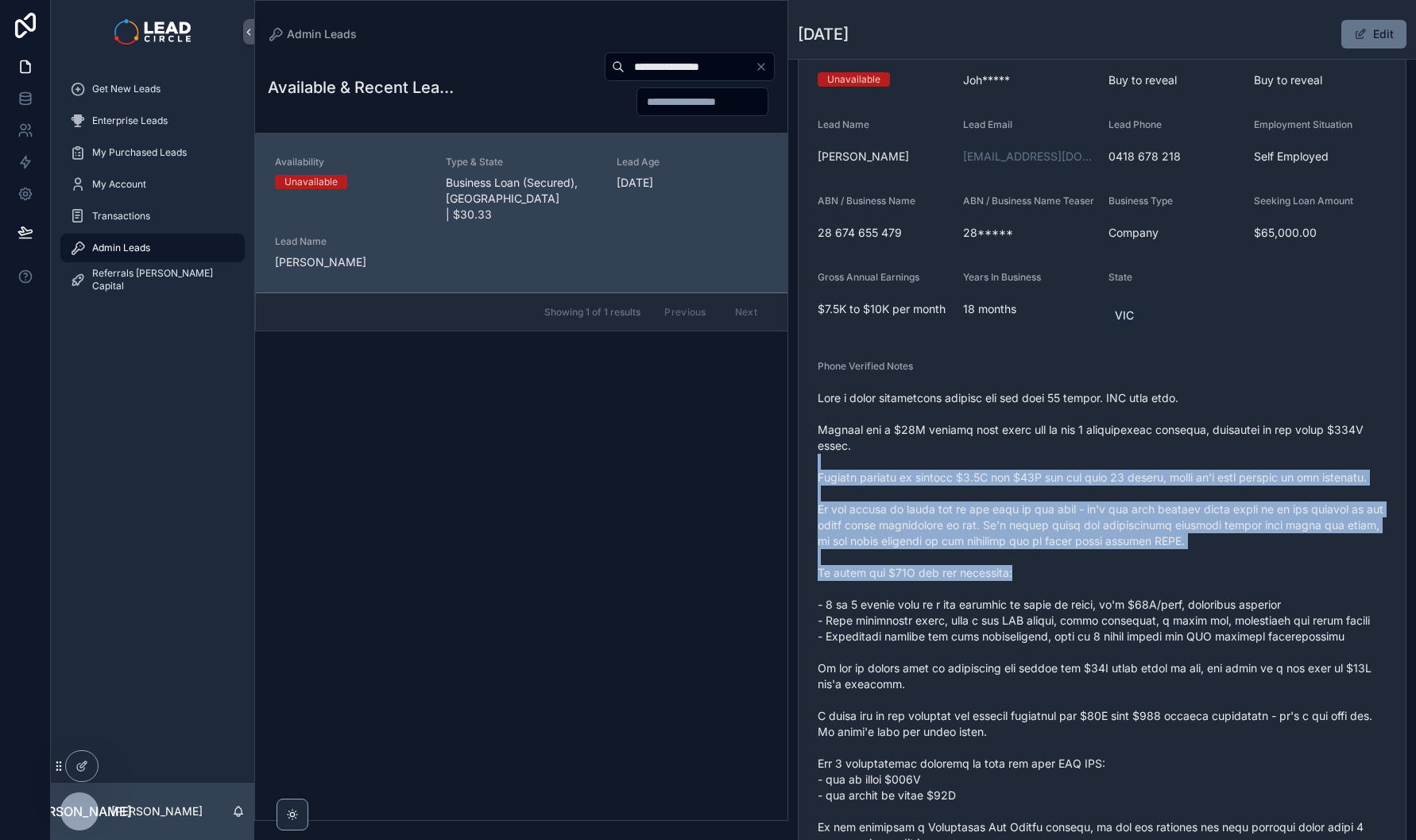
drag, startPoint x: 1091, startPoint y: 478, endPoint x: 1162, endPoint y: 610, distance: 149.9
click at [1162, 610] on span "scrollable content" at bounding box center [1102, 684] width 569 height 588
drag, startPoint x: 1162, startPoint y: 610, endPoint x: 1412, endPoint y: 615, distance: 250.0
click at [1163, 610] on span "scrollable content" at bounding box center [1102, 684] width 569 height 588
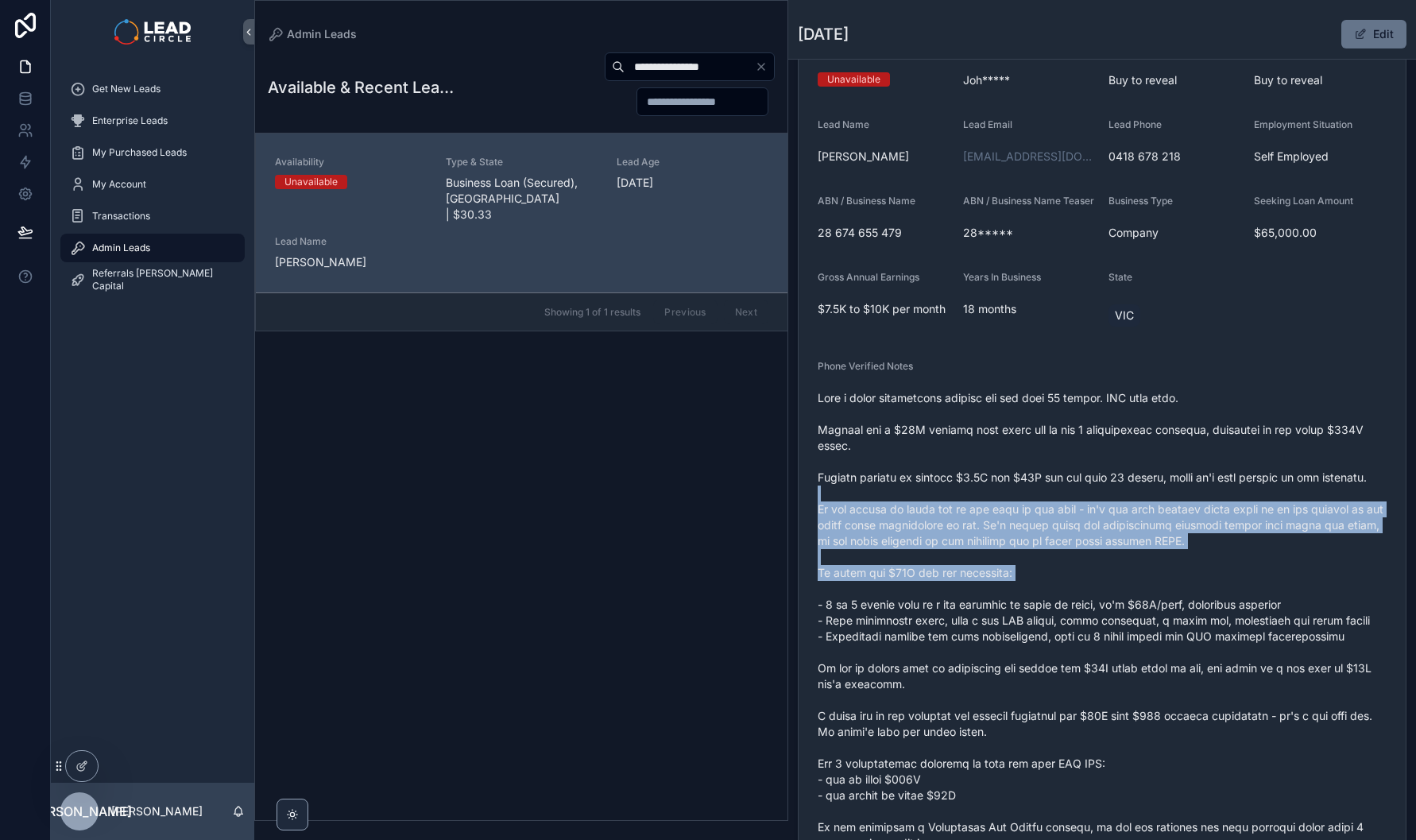
drag, startPoint x: 959, startPoint y: 610, endPoint x: 965, endPoint y: 623, distance: 14.3
click at [965, 623] on span "scrollable content" at bounding box center [1102, 684] width 569 height 588
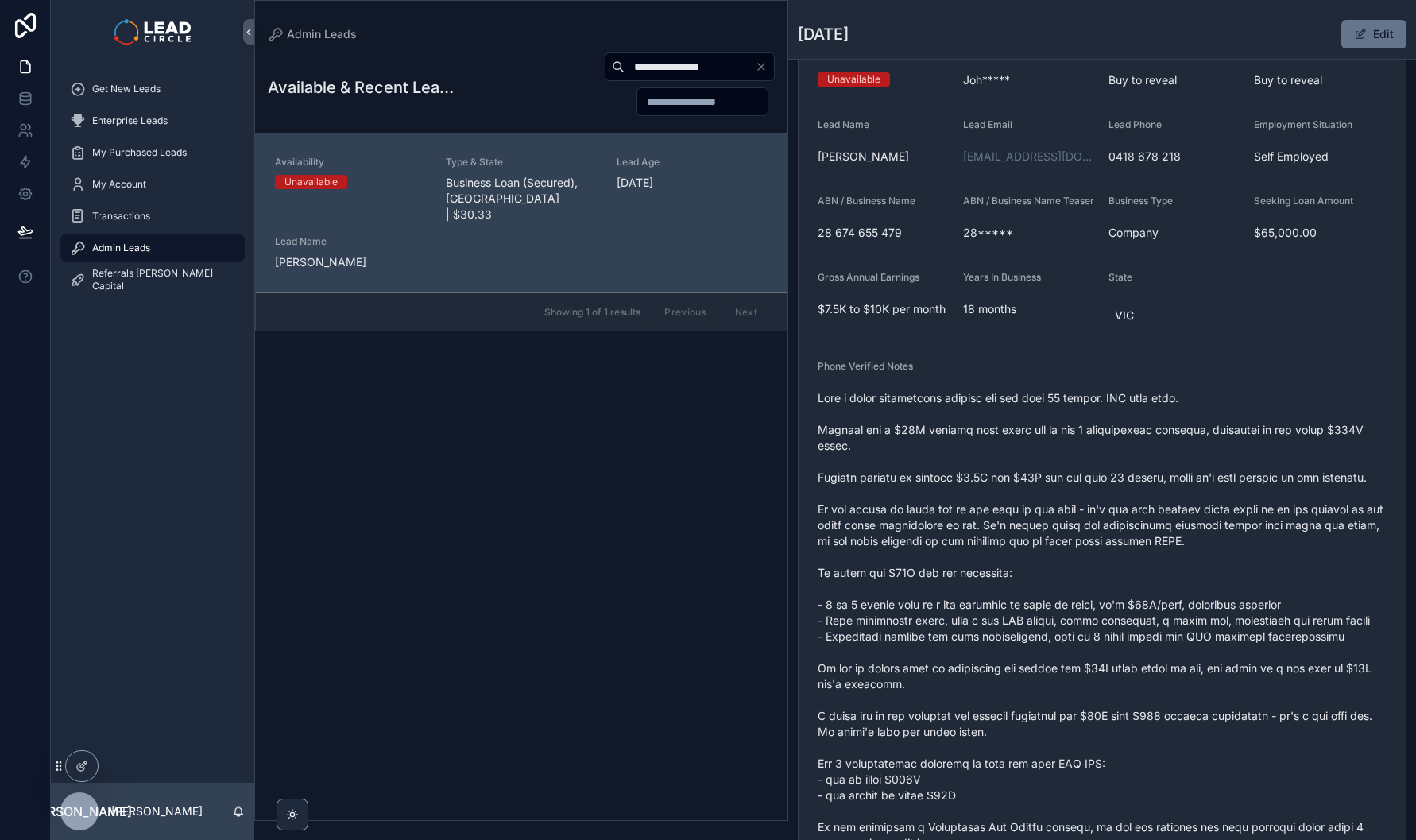
click at [1026, 537] on span "scrollable content" at bounding box center [1102, 684] width 569 height 588
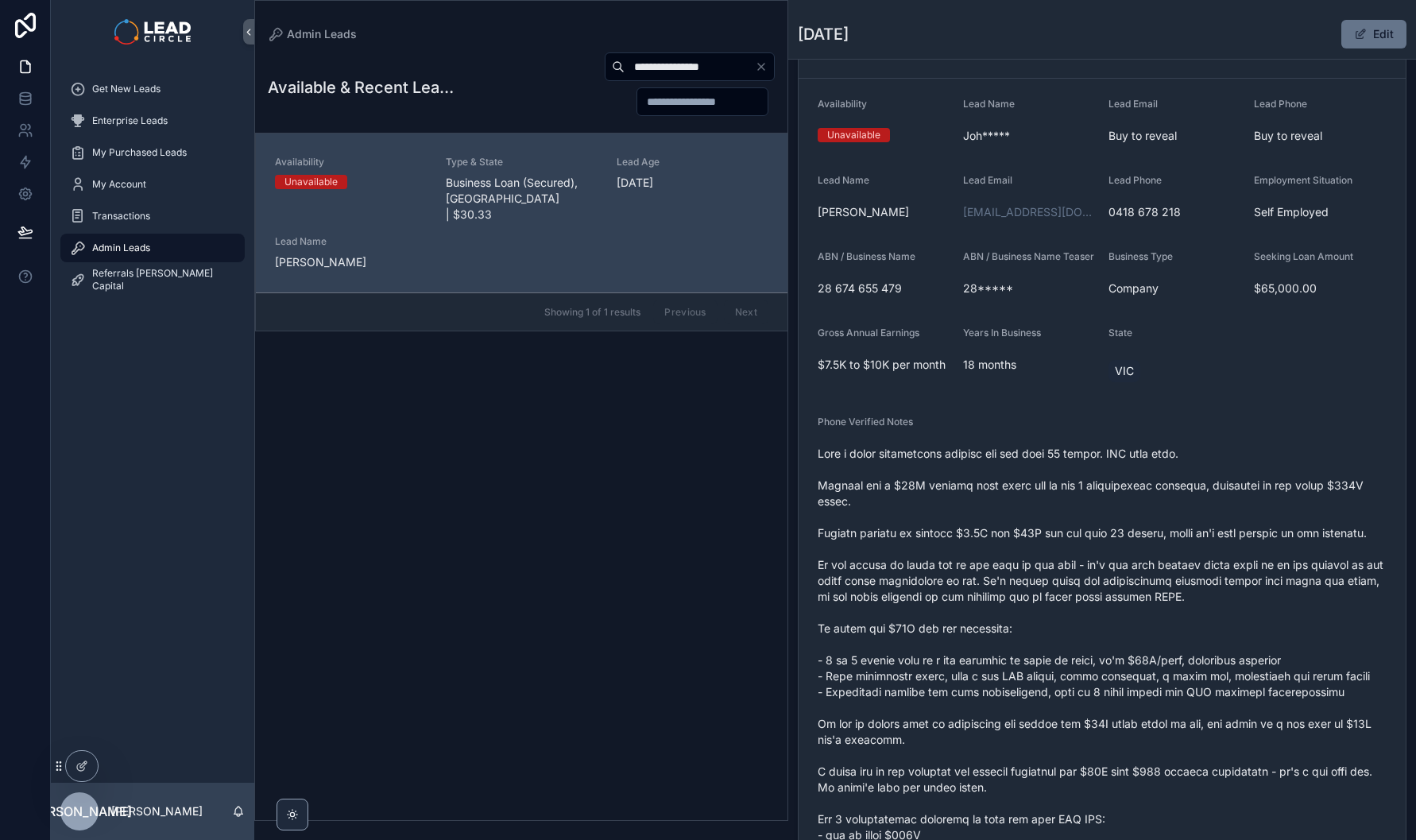
scroll to position [0, 0]
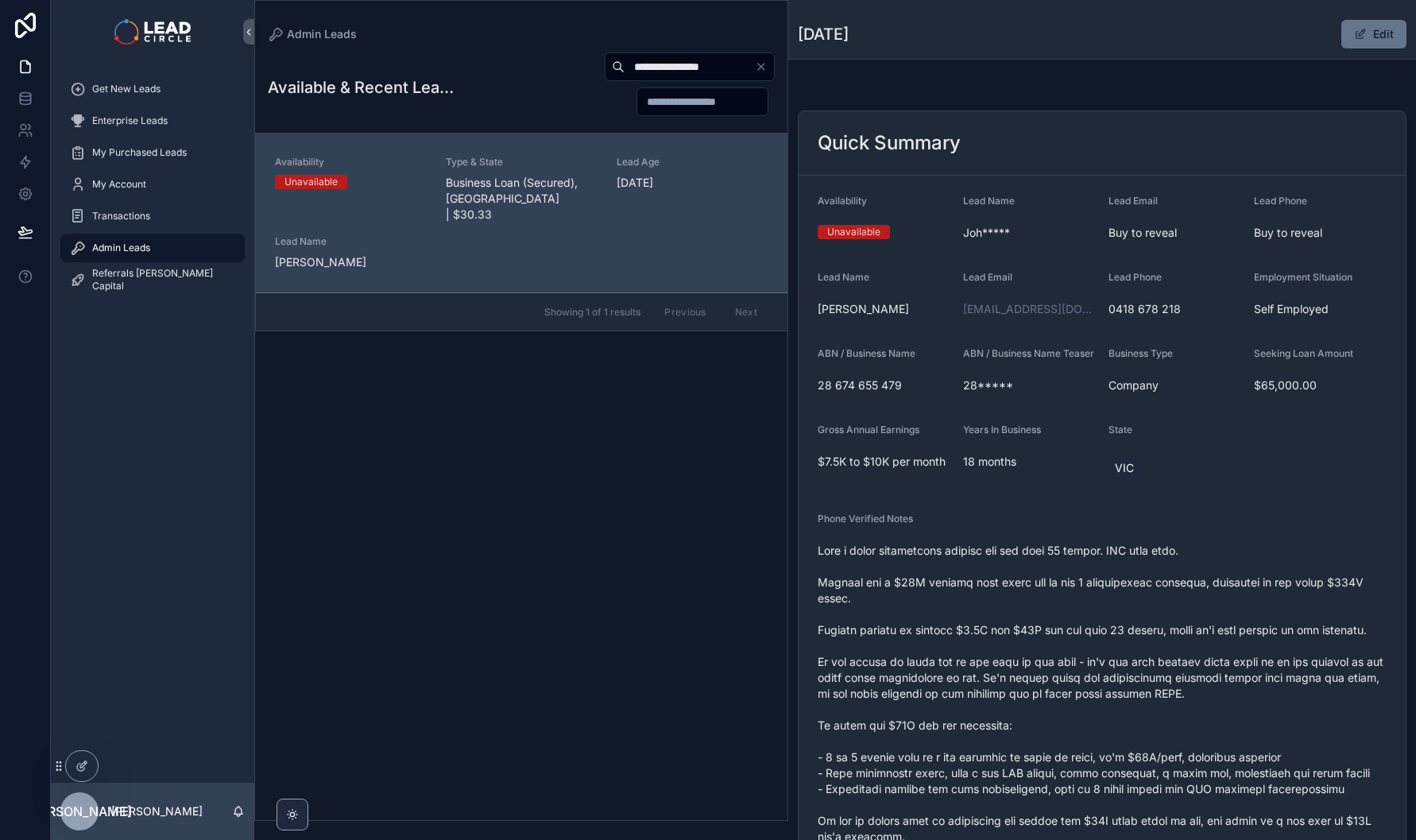
click at [763, 62] on icon "Clear" at bounding box center [761, 67] width 12 height 12
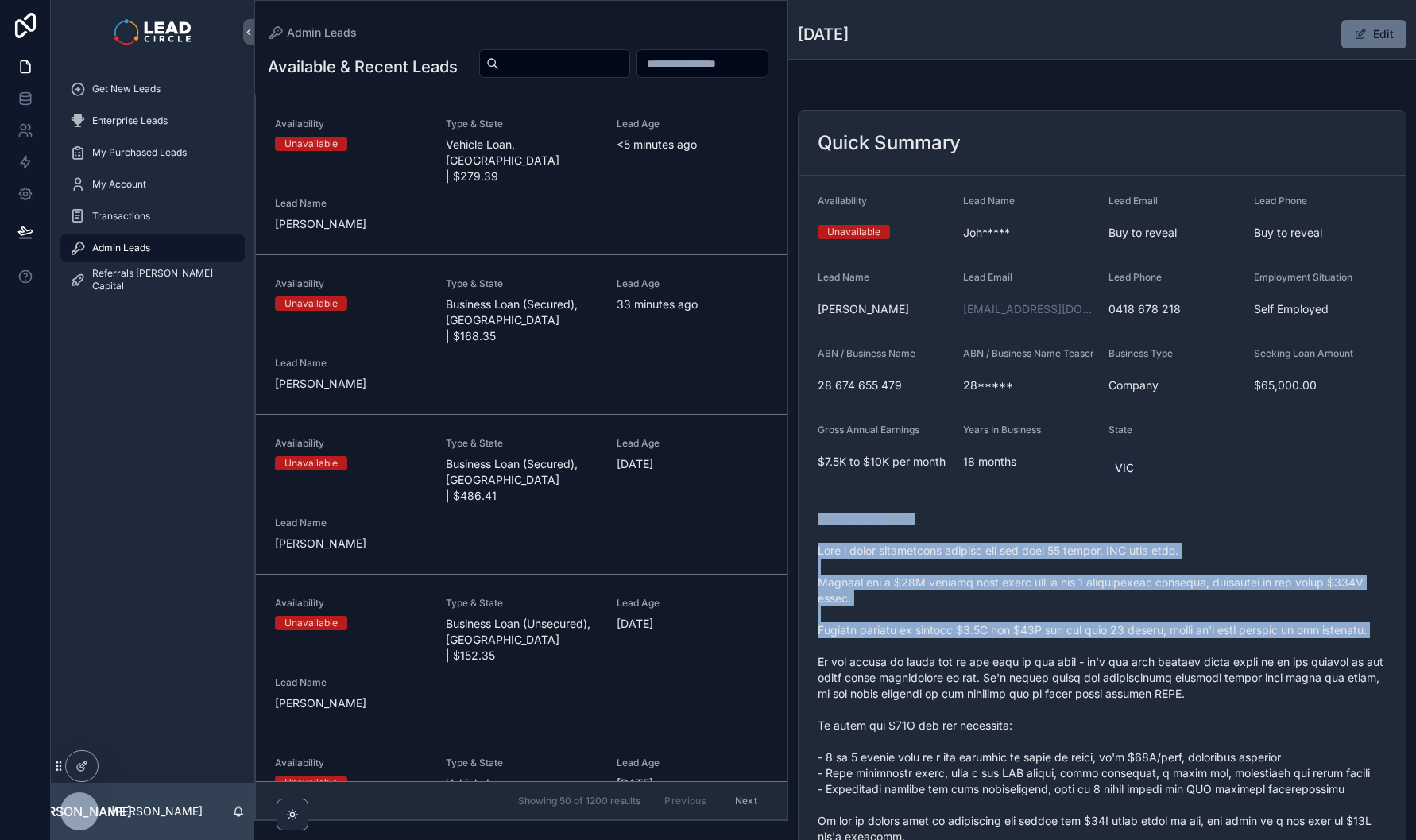
drag, startPoint x: 1010, startPoint y: 524, endPoint x: 1069, endPoint y: 684, distance: 170.5
click at [1069, 684] on div "Phone Verified Notes" at bounding box center [1102, 824] width 569 height 623
click at [1069, 684] on span "scrollable content" at bounding box center [1102, 836] width 569 height 588
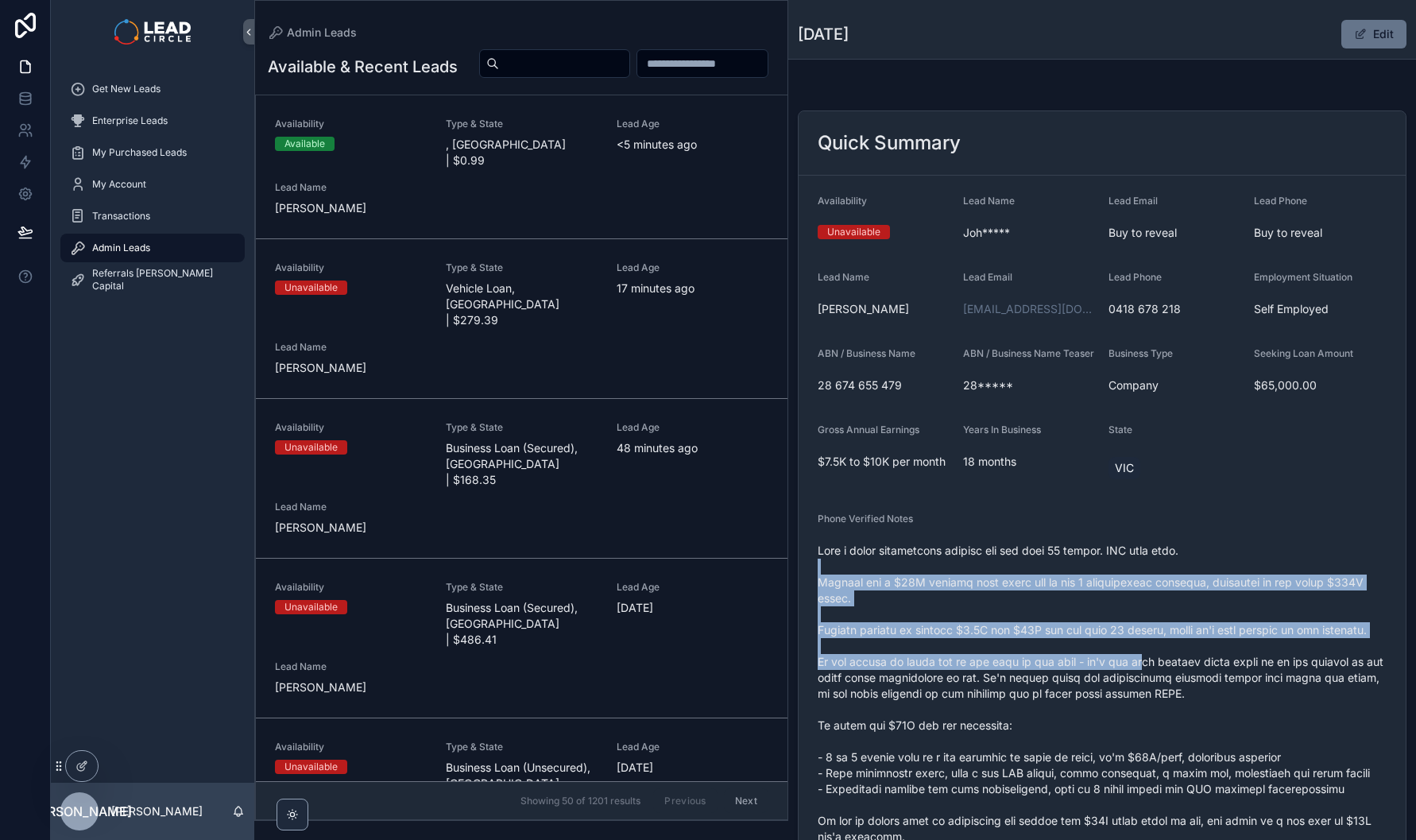
drag, startPoint x: 1086, startPoint y: 572, endPoint x: 1164, endPoint y: 711, distance: 159.4
click at [1164, 711] on span "scrollable content" at bounding box center [1102, 836] width 569 height 588
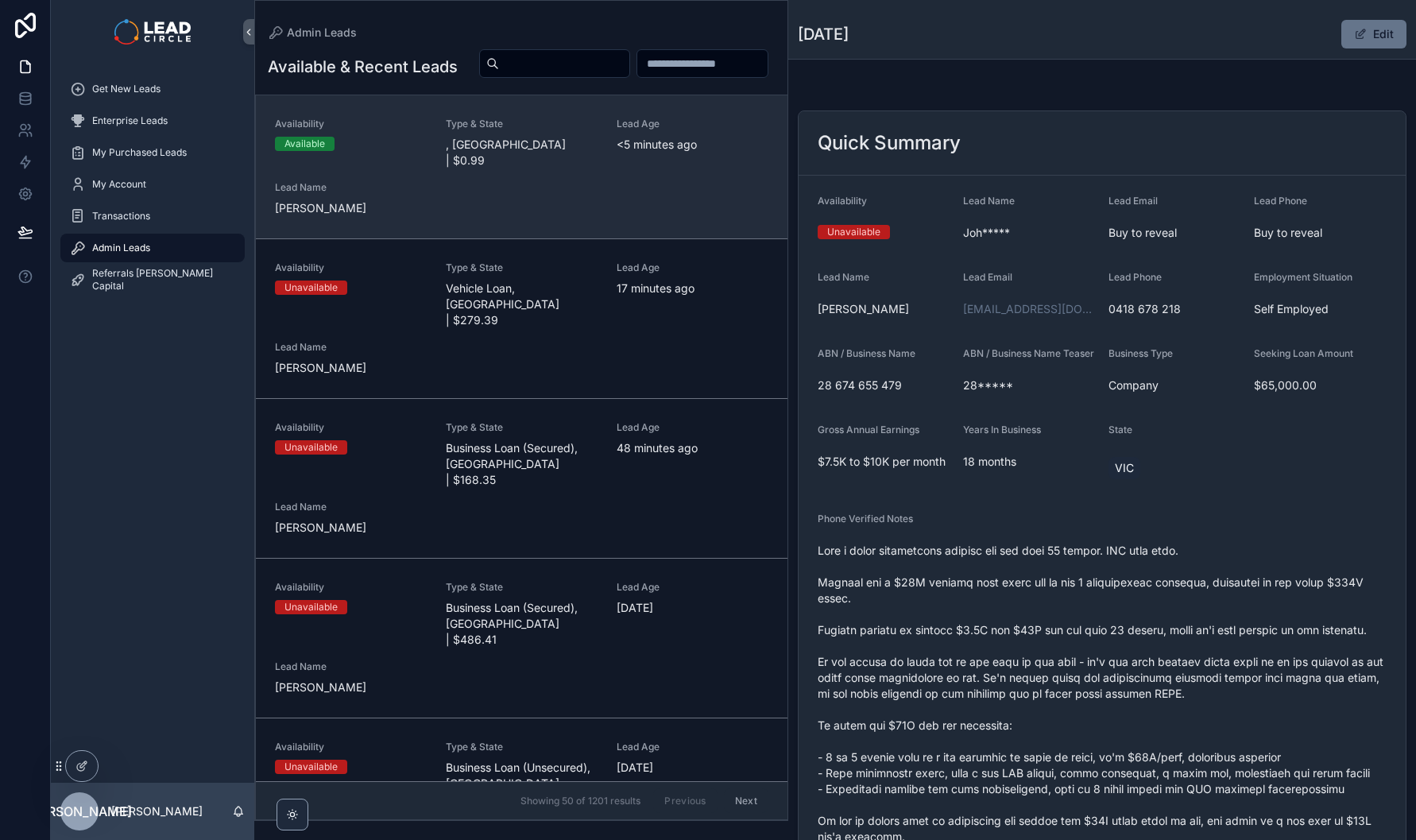
click at [646, 152] on span "<5 minutes ago" at bounding box center [692, 144] width 152 height 16
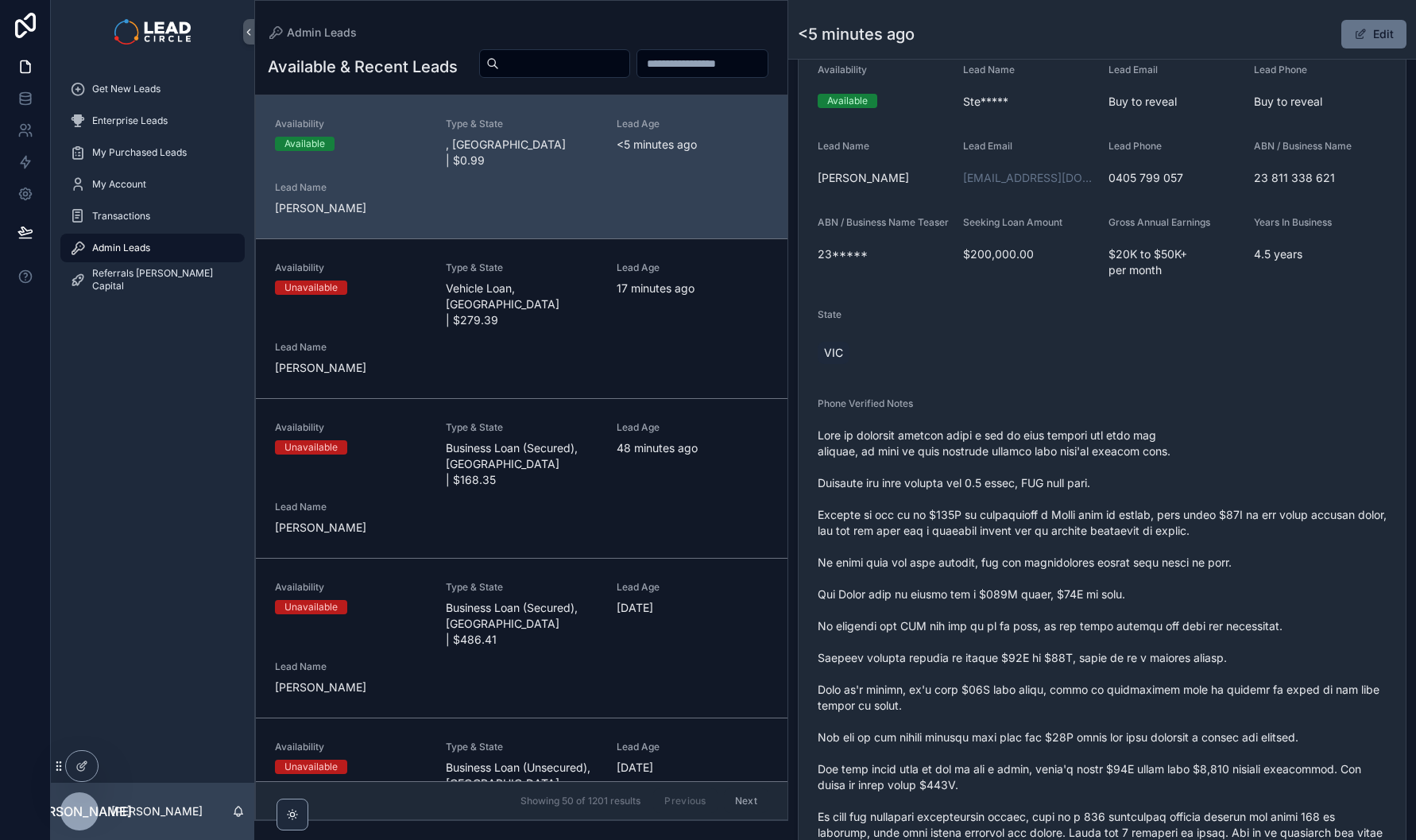
scroll to position [540, 0]
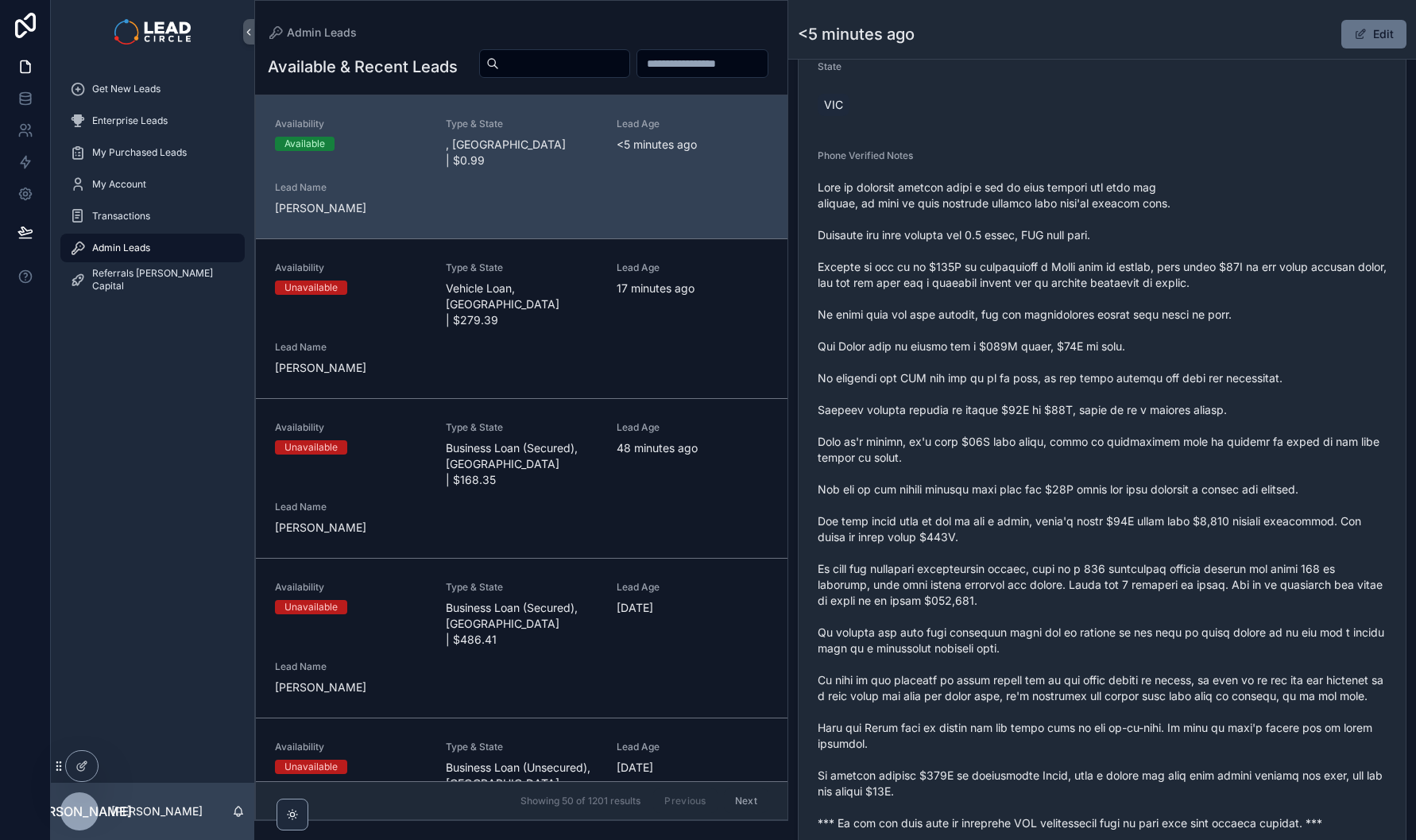
click at [1100, 474] on span "scrollable content" at bounding box center [1102, 505] width 569 height 652
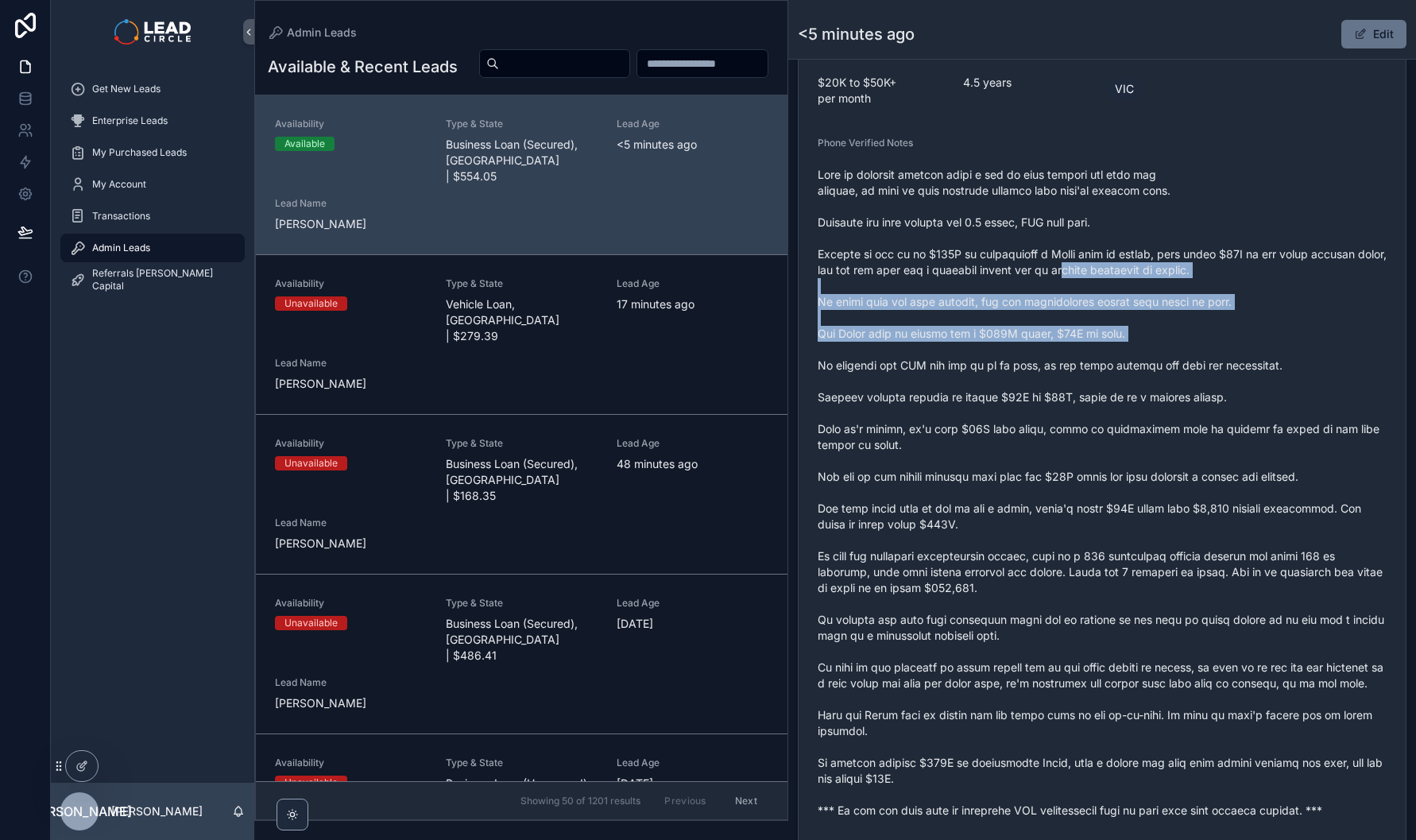
drag, startPoint x: 1111, startPoint y: 432, endPoint x: 1120, endPoint y: 454, distance: 23.8
click at [1119, 451] on span "scrollable content" at bounding box center [1102, 493] width 569 height 652
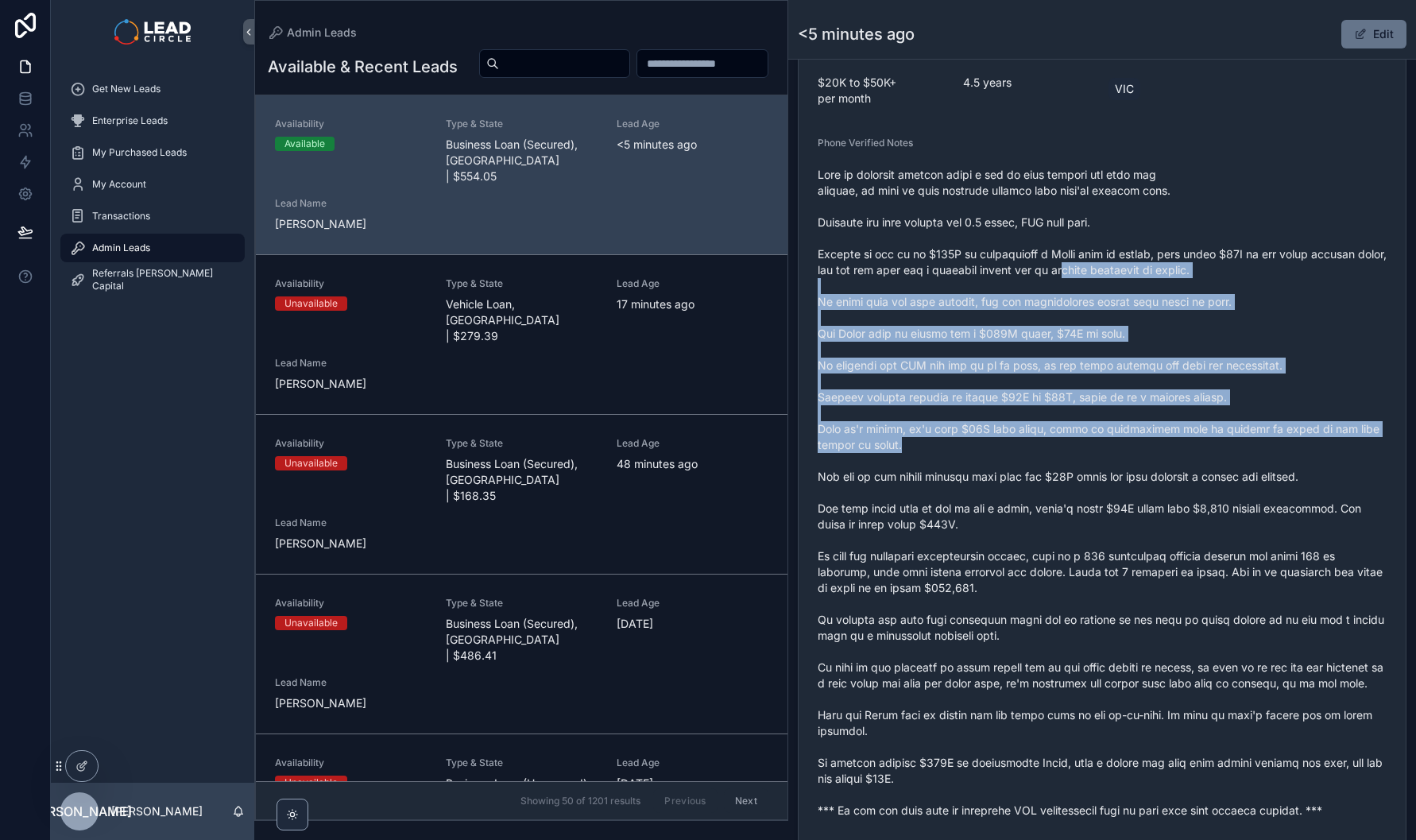
click at [1121, 456] on span "scrollable content" at bounding box center [1102, 493] width 569 height 652
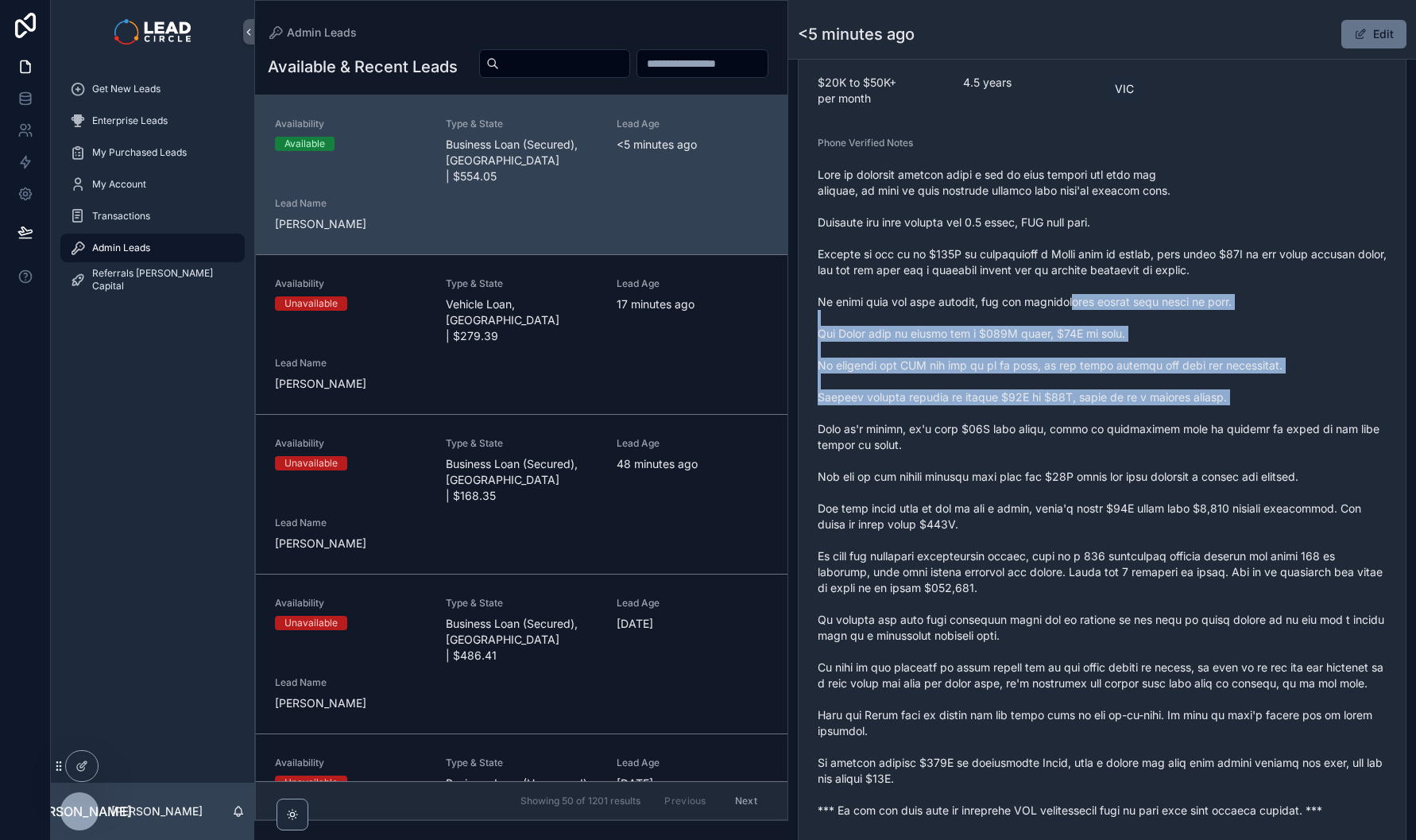
drag, startPoint x: 1095, startPoint y: 309, endPoint x: 1152, endPoint y: 497, distance: 196.5
click at [1145, 484] on span "scrollable content" at bounding box center [1102, 493] width 569 height 652
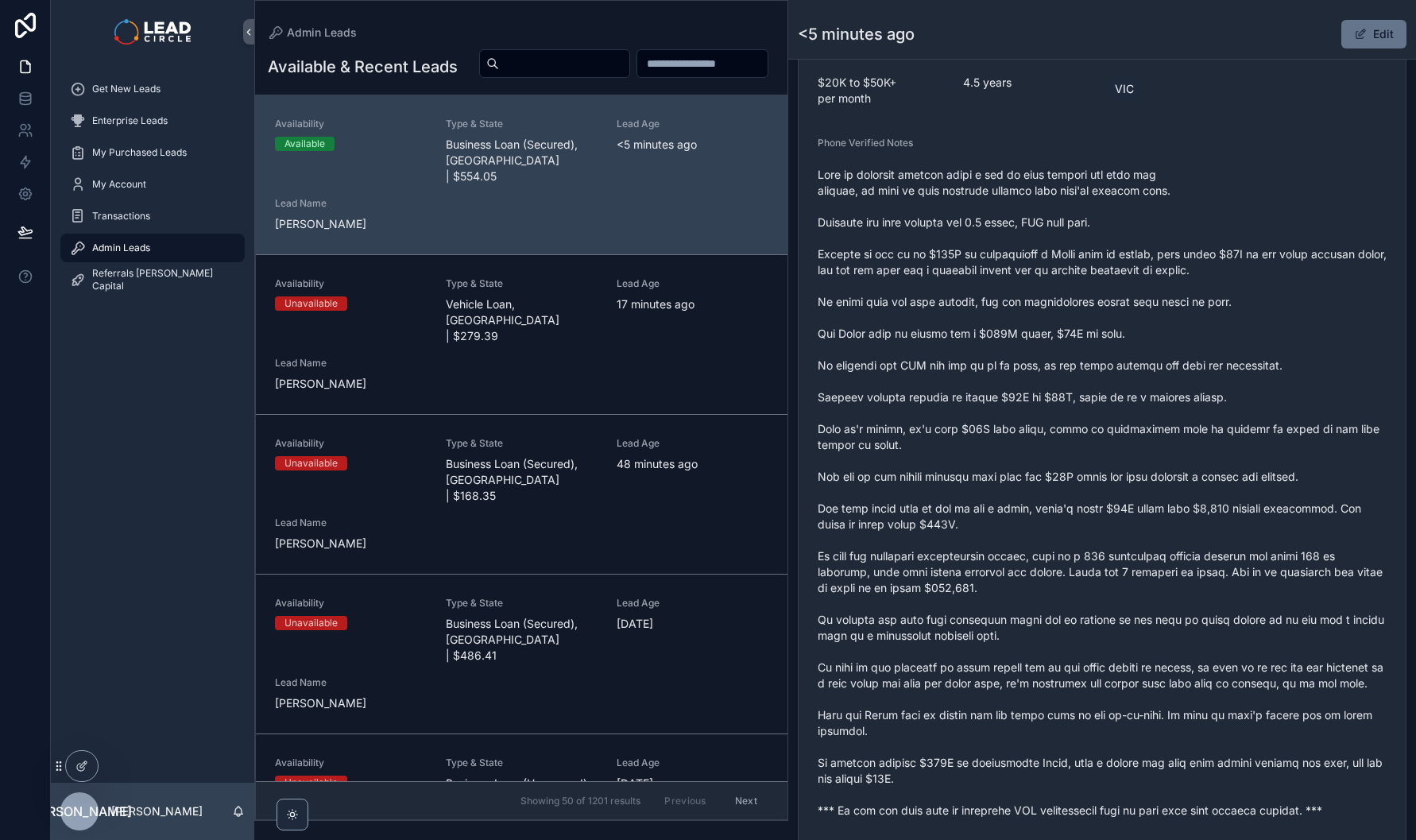
click at [1153, 499] on span "scrollable content" at bounding box center [1102, 493] width 569 height 652
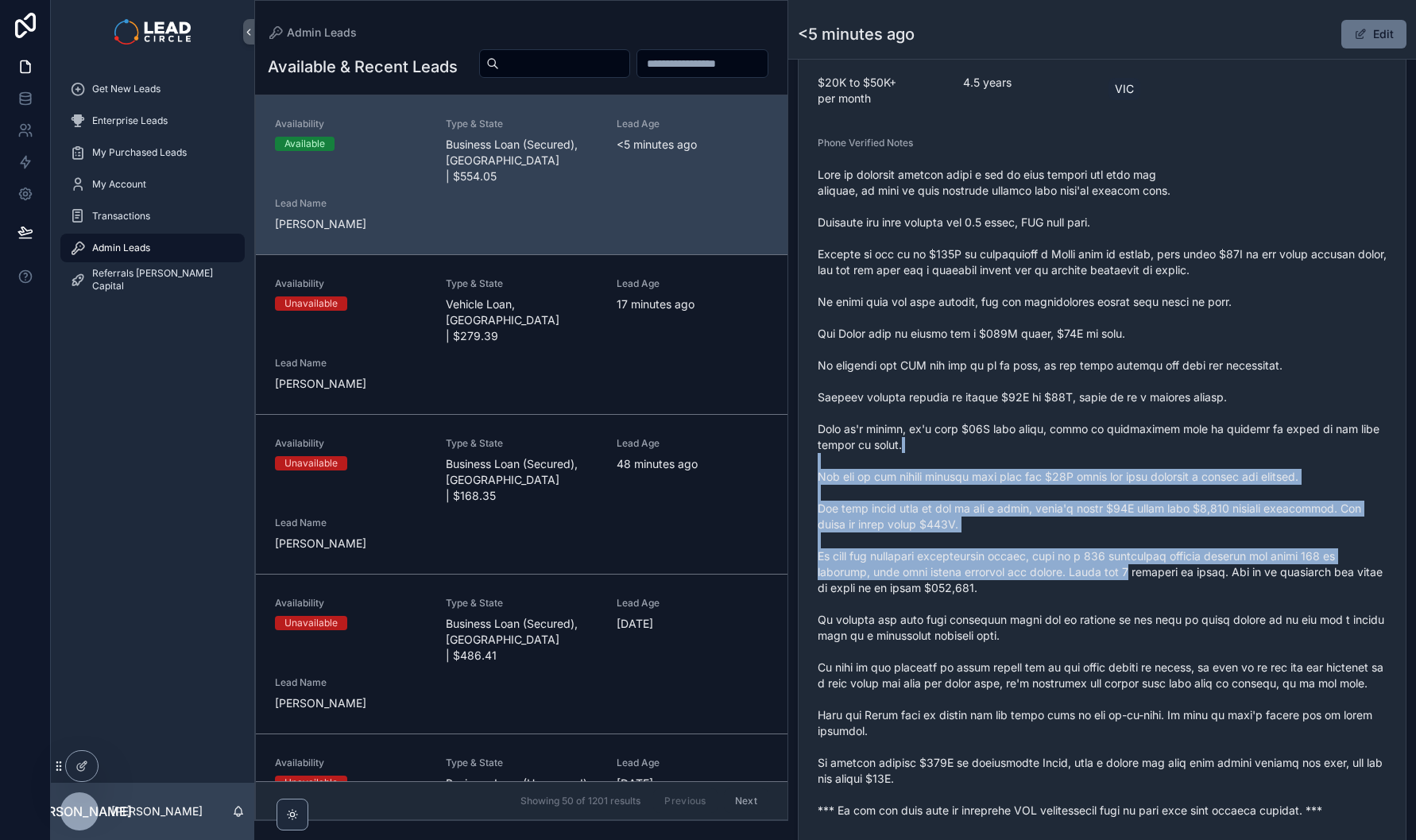
drag, startPoint x: 1150, startPoint y: 586, endPoint x: 1100, endPoint y: 376, distance: 215.9
click at [1103, 388] on span "scrollable content" at bounding box center [1102, 493] width 569 height 652
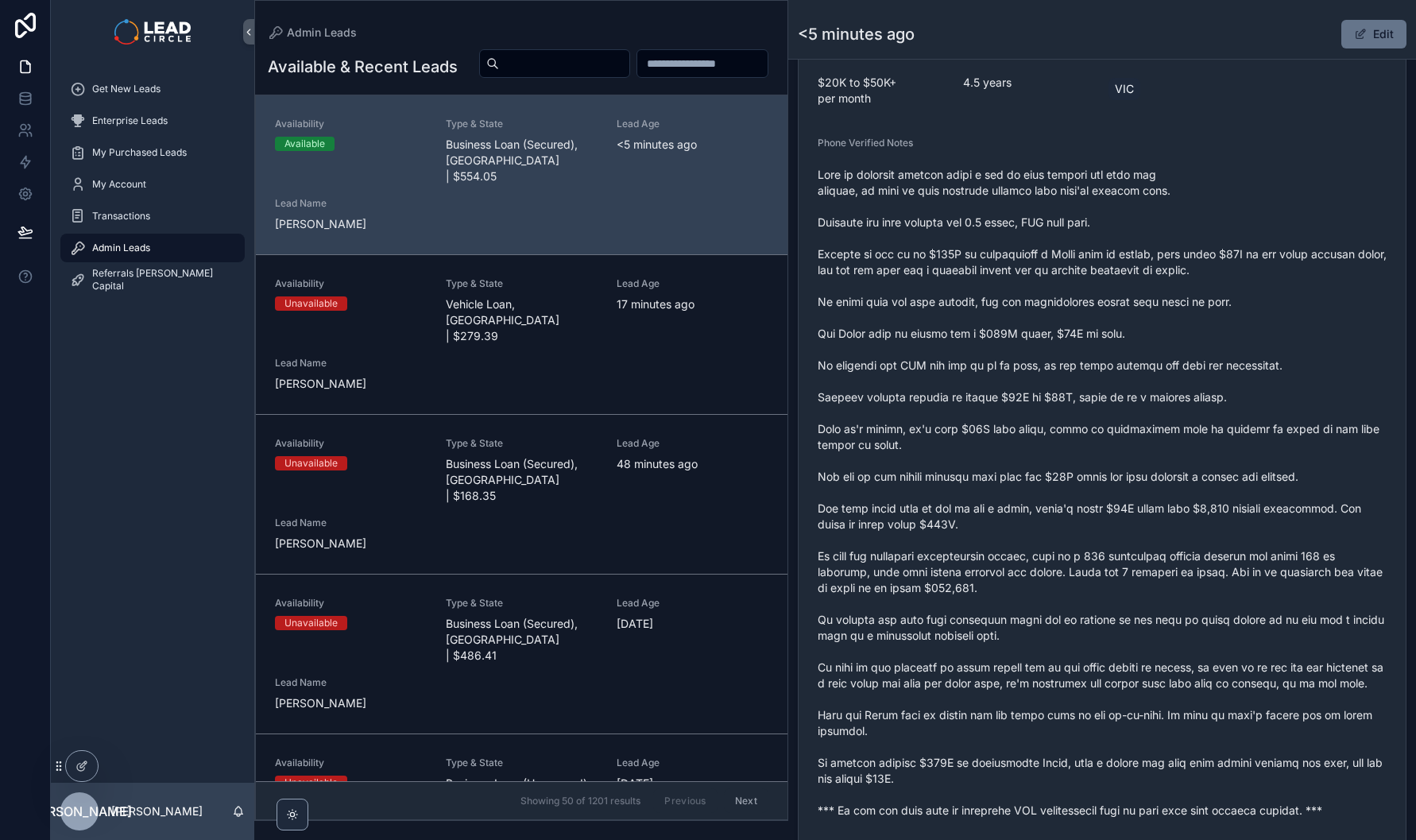
click at [1100, 376] on span "scrollable content" at bounding box center [1102, 493] width 569 height 652
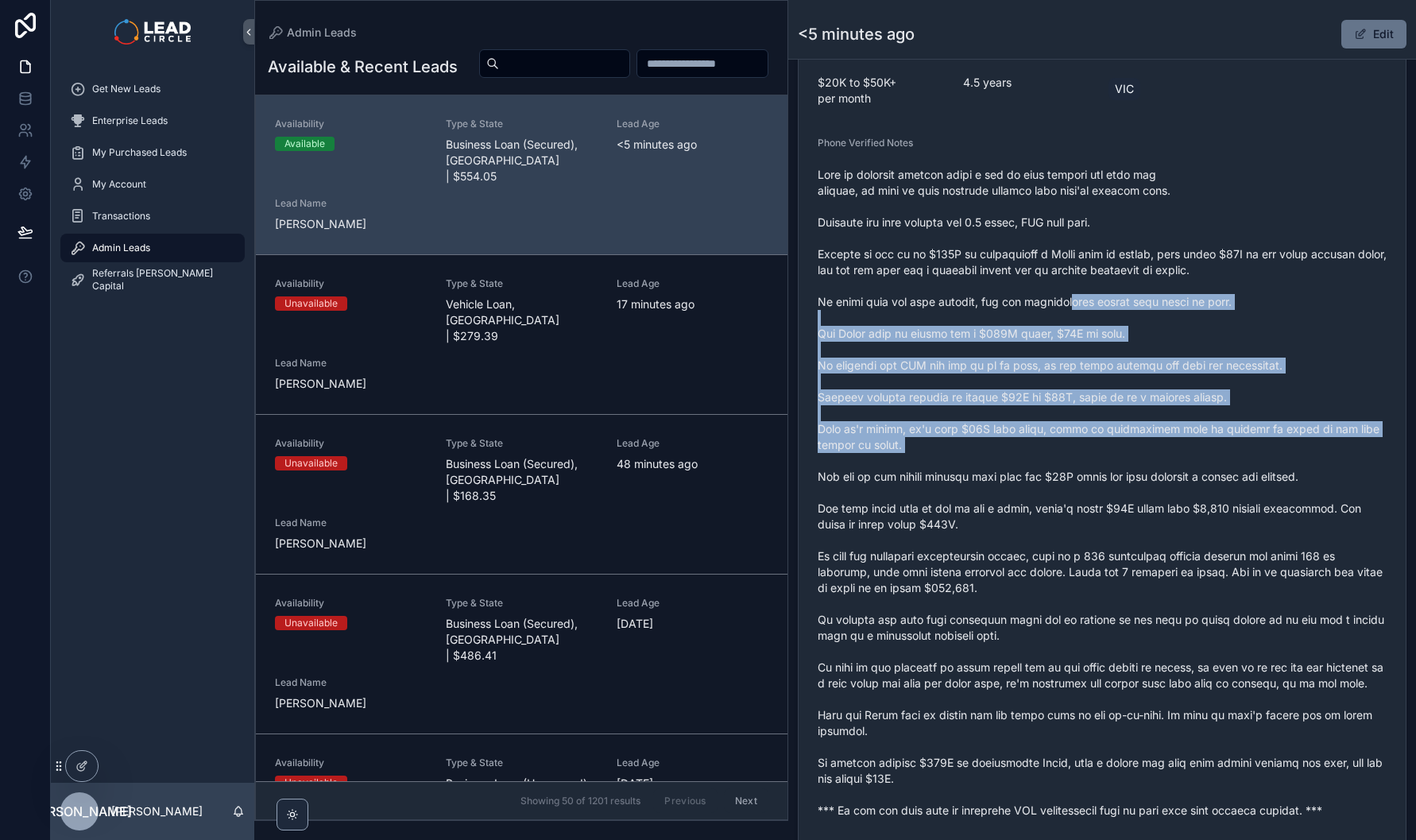
drag, startPoint x: 1123, startPoint y: 410, endPoint x: 1152, endPoint y: 504, distance: 98.4
click at [1152, 504] on span "scrollable content" at bounding box center [1102, 493] width 569 height 652
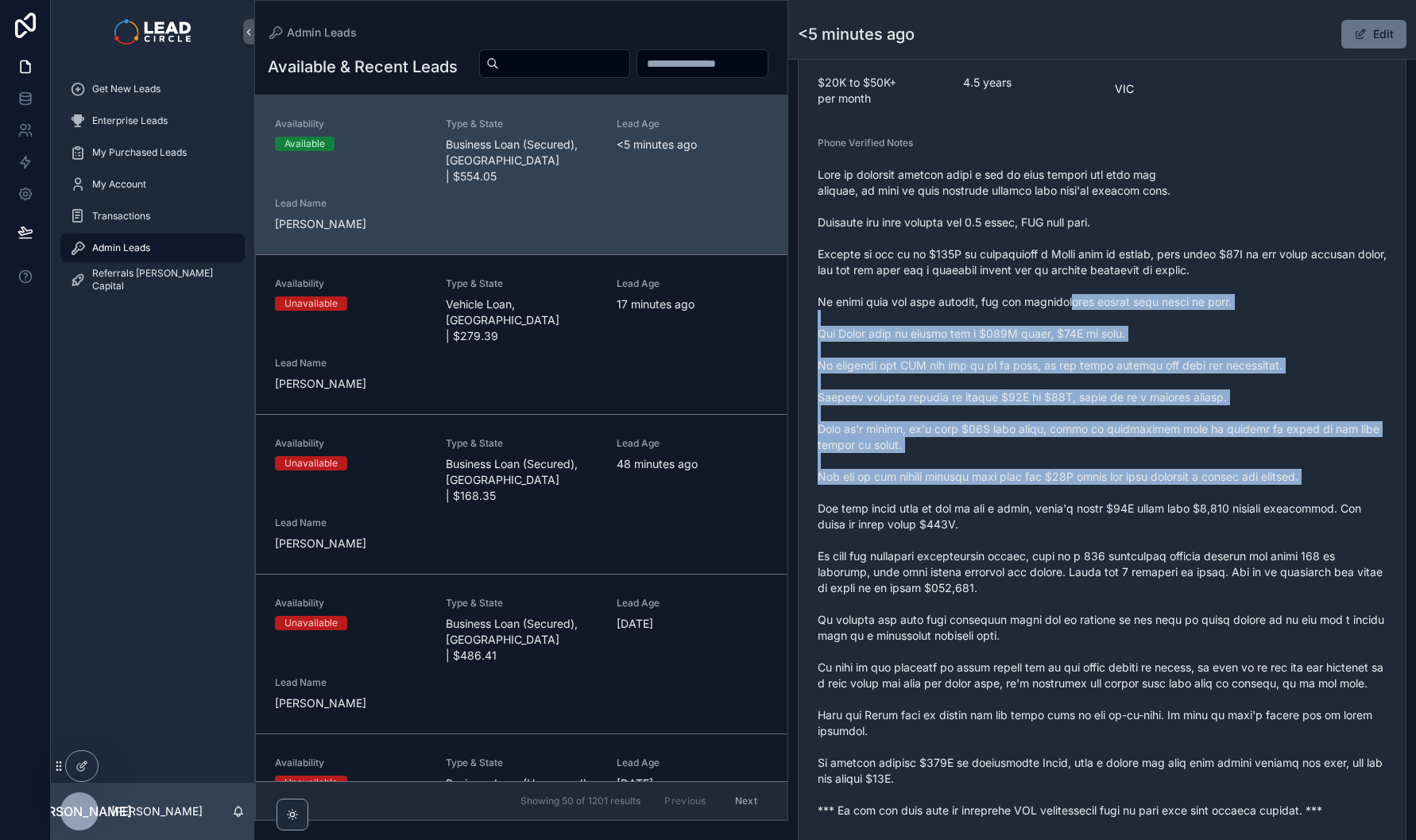
click at [1152, 504] on span "scrollable content" at bounding box center [1102, 493] width 569 height 652
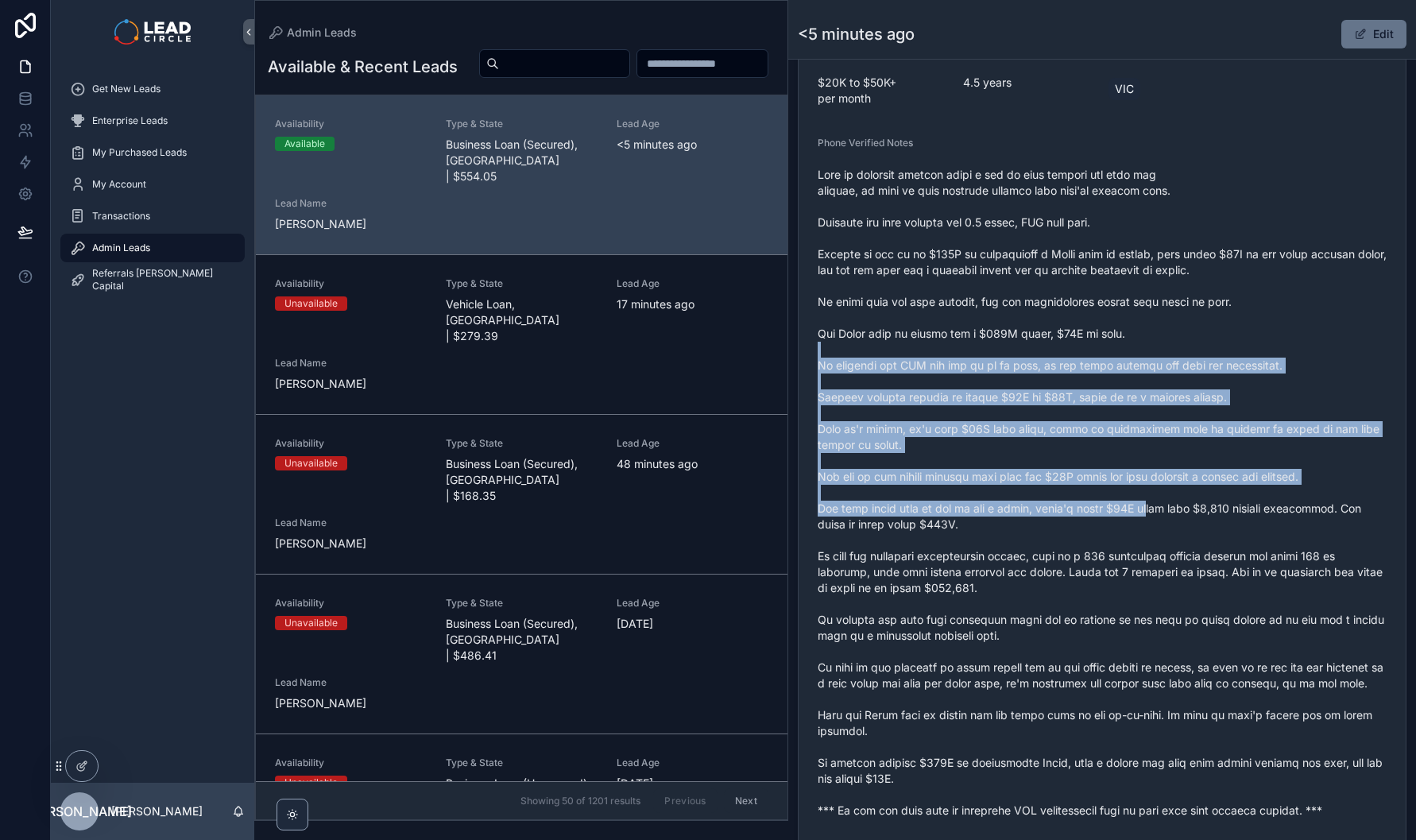
drag, startPoint x: 1152, startPoint y: 521, endPoint x: 1113, endPoint y: 351, distance: 174.4
click at [1113, 353] on span "scrollable content" at bounding box center [1102, 493] width 569 height 652
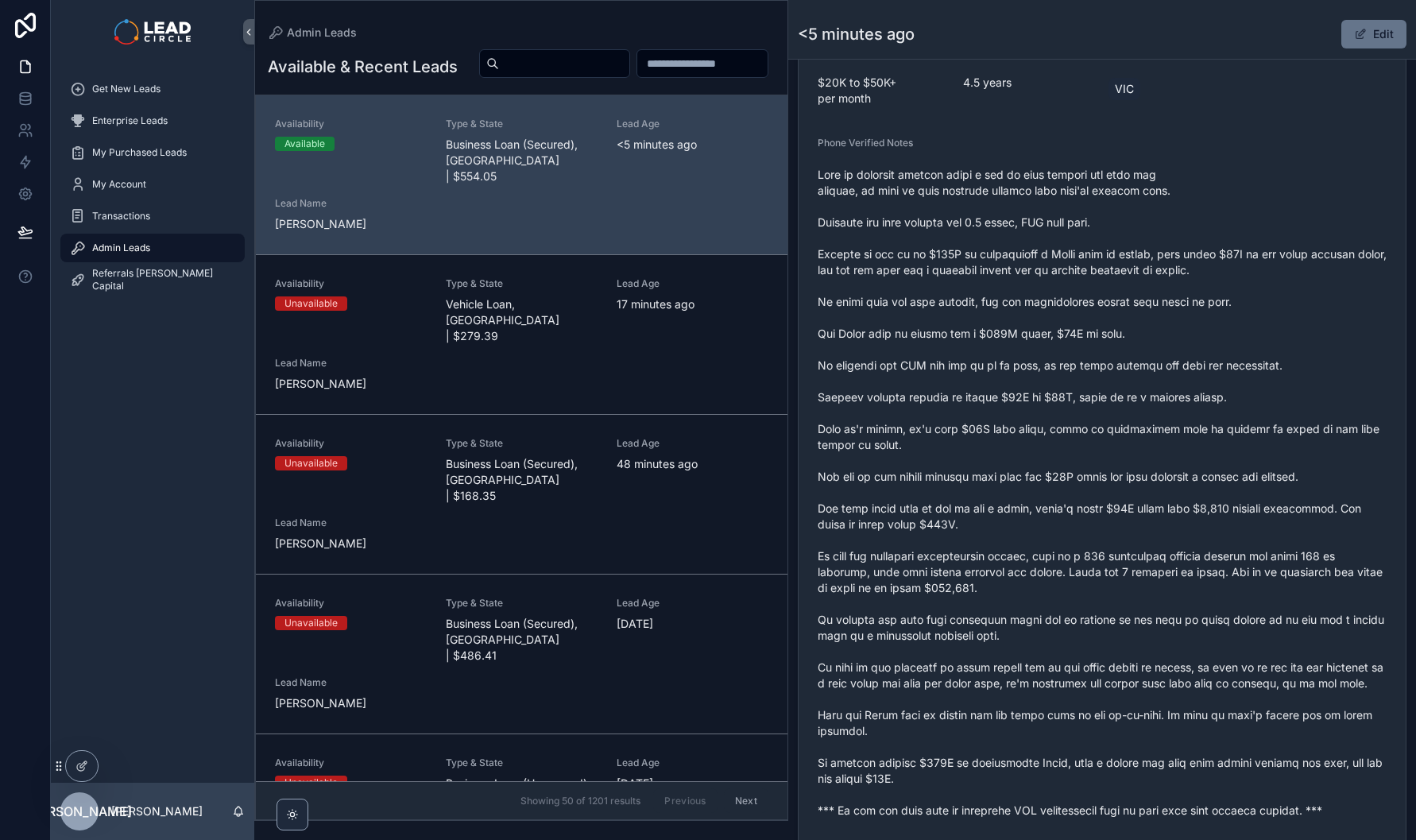
click at [1113, 304] on span "scrollable content" at bounding box center [1102, 493] width 569 height 652
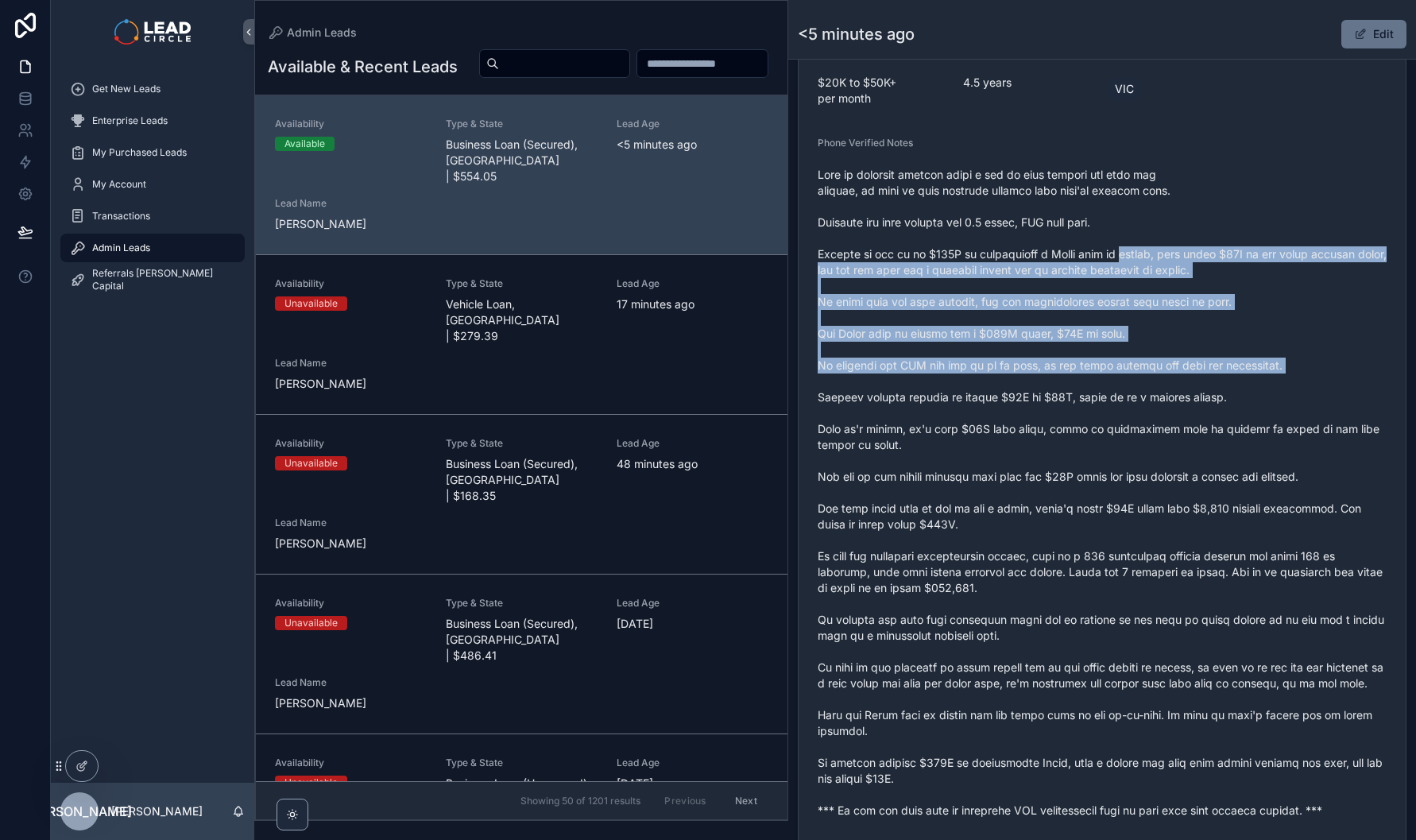
drag, startPoint x: 1116, startPoint y: 271, endPoint x: 1142, endPoint y: 427, distance: 158.2
click at [1142, 427] on span "scrollable content" at bounding box center [1102, 493] width 569 height 652
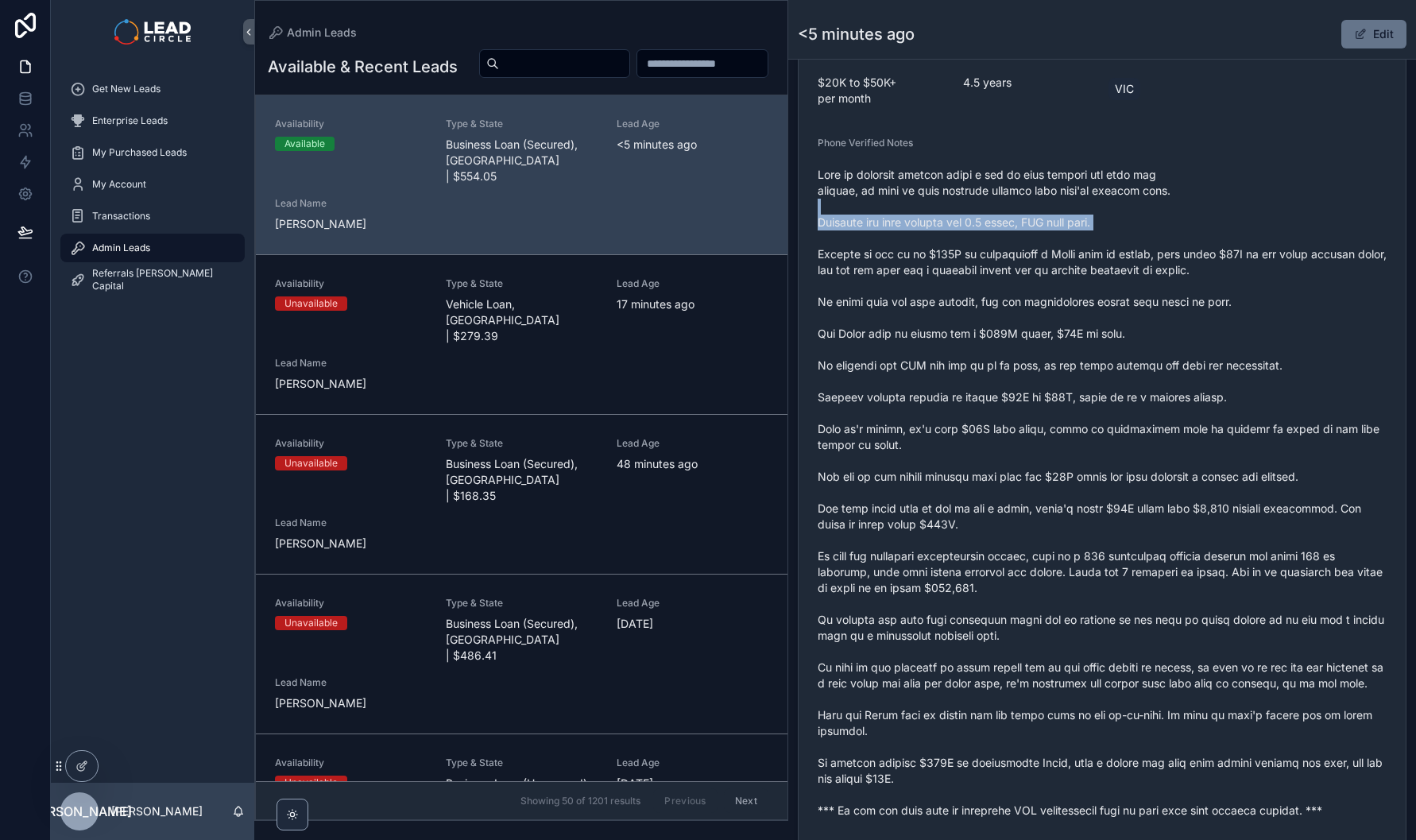
drag, startPoint x: 932, startPoint y: 226, endPoint x: 1233, endPoint y: 239, distance: 301.3
click at [1200, 245] on span "scrollable content" at bounding box center [1102, 493] width 569 height 652
click at [1233, 239] on span "scrollable content" at bounding box center [1102, 493] width 569 height 652
click at [1356, 37] on span "scrollable content" at bounding box center [1361, 34] width 12 height 12
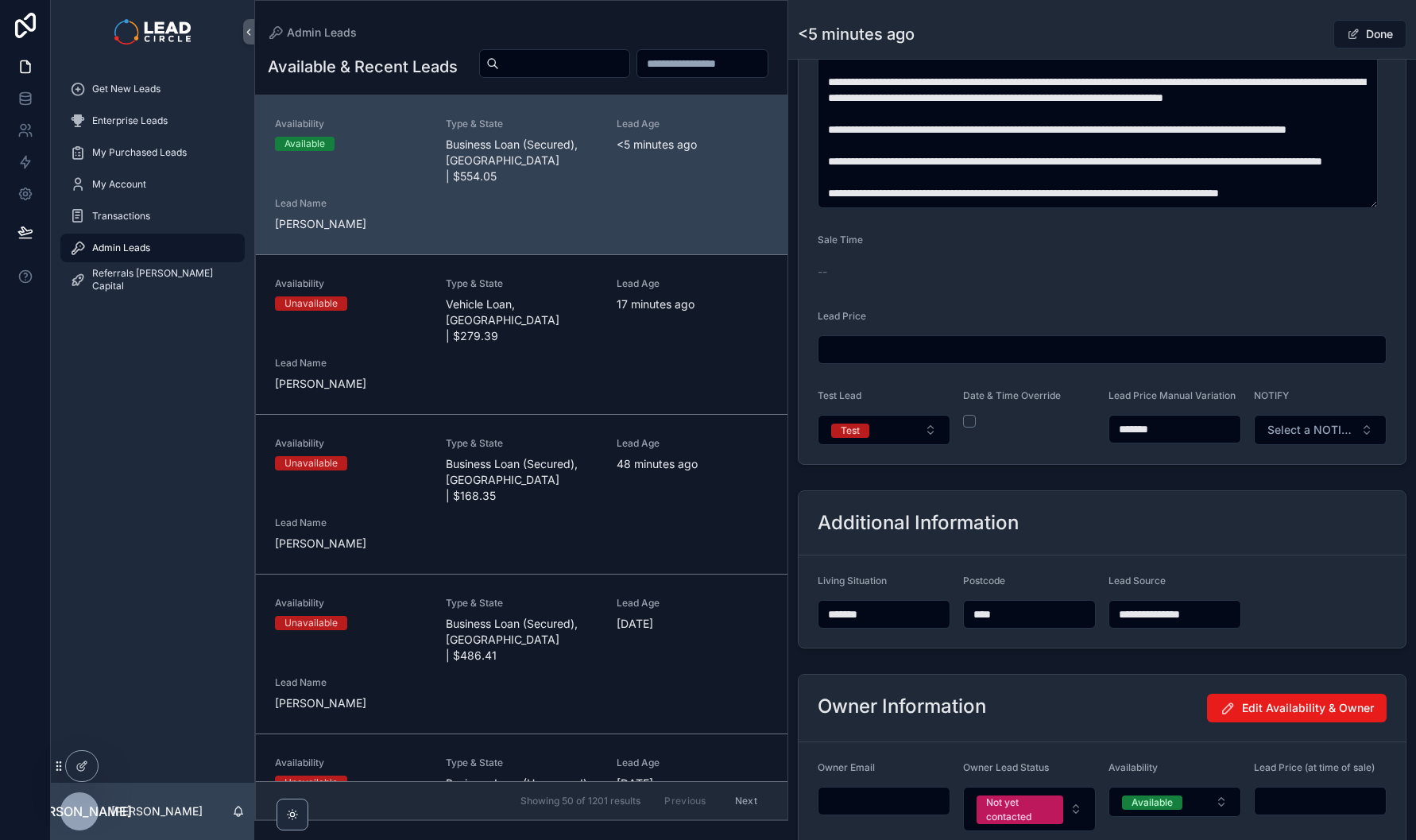
scroll to position [1090, 0]
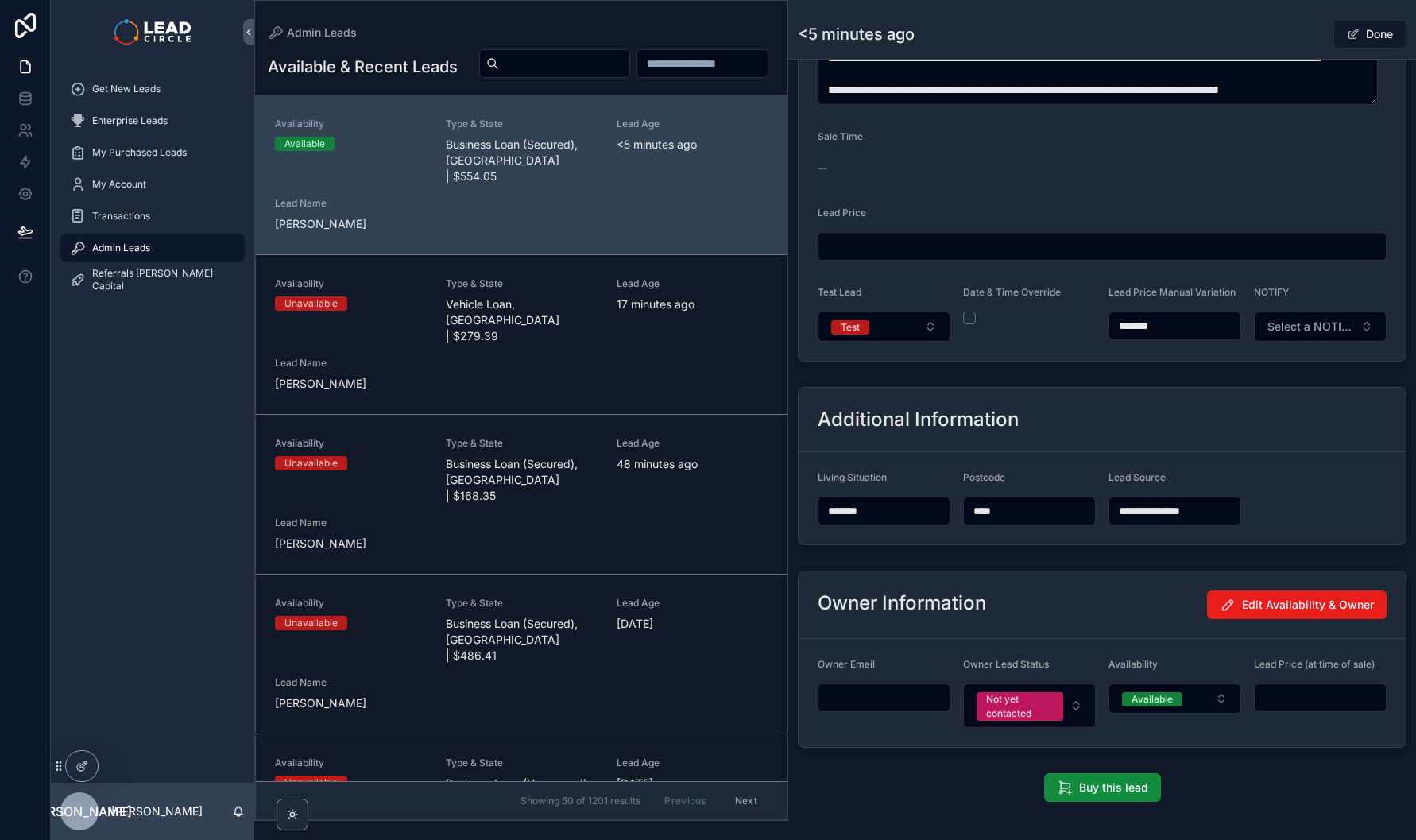
click at [1165, 333] on input "*******" at bounding box center [1174, 325] width 131 height 22
type input "******"
click at [1344, 37] on span "Done" at bounding box center [1369, 34] width 73 height 29
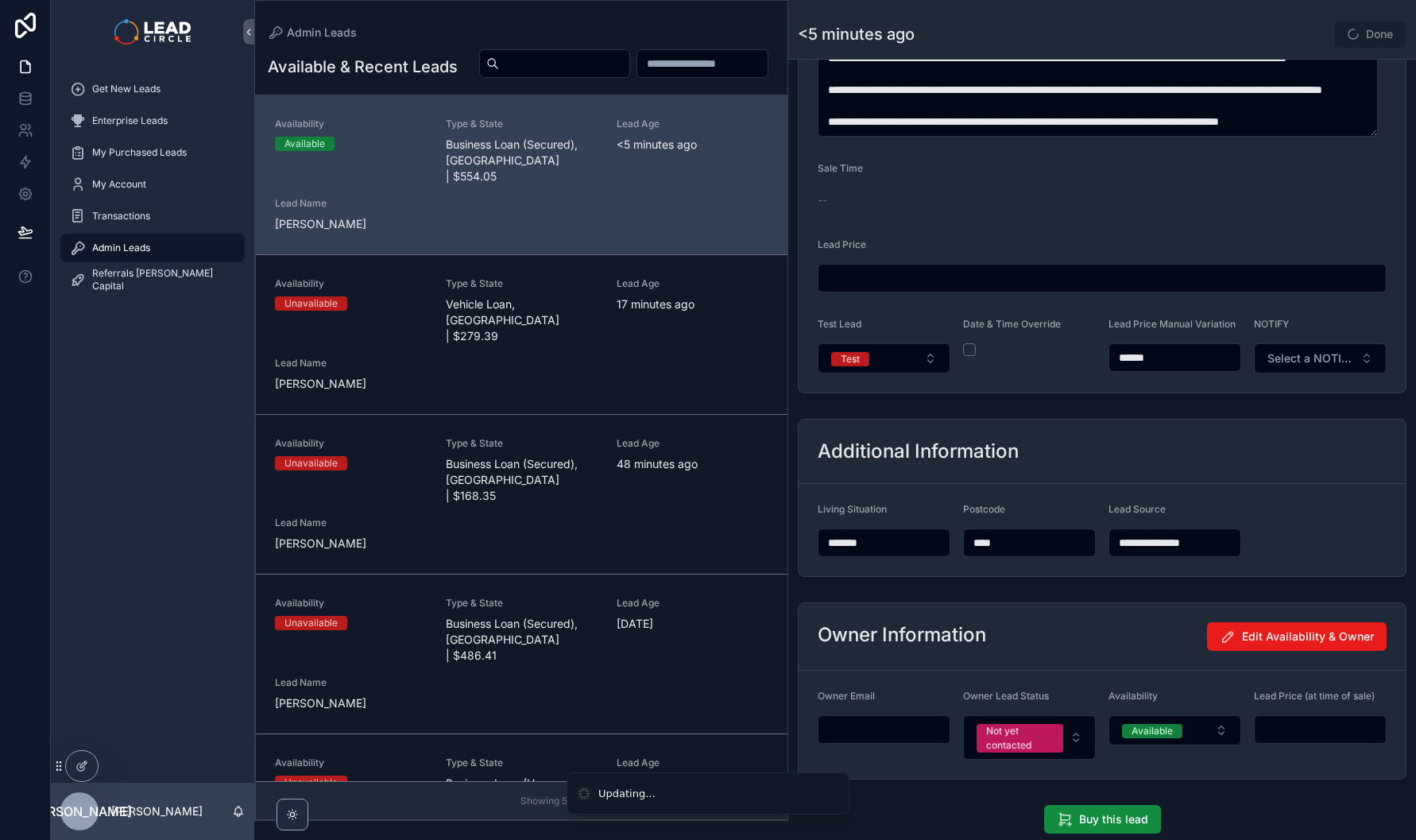
scroll to position [719, 0]
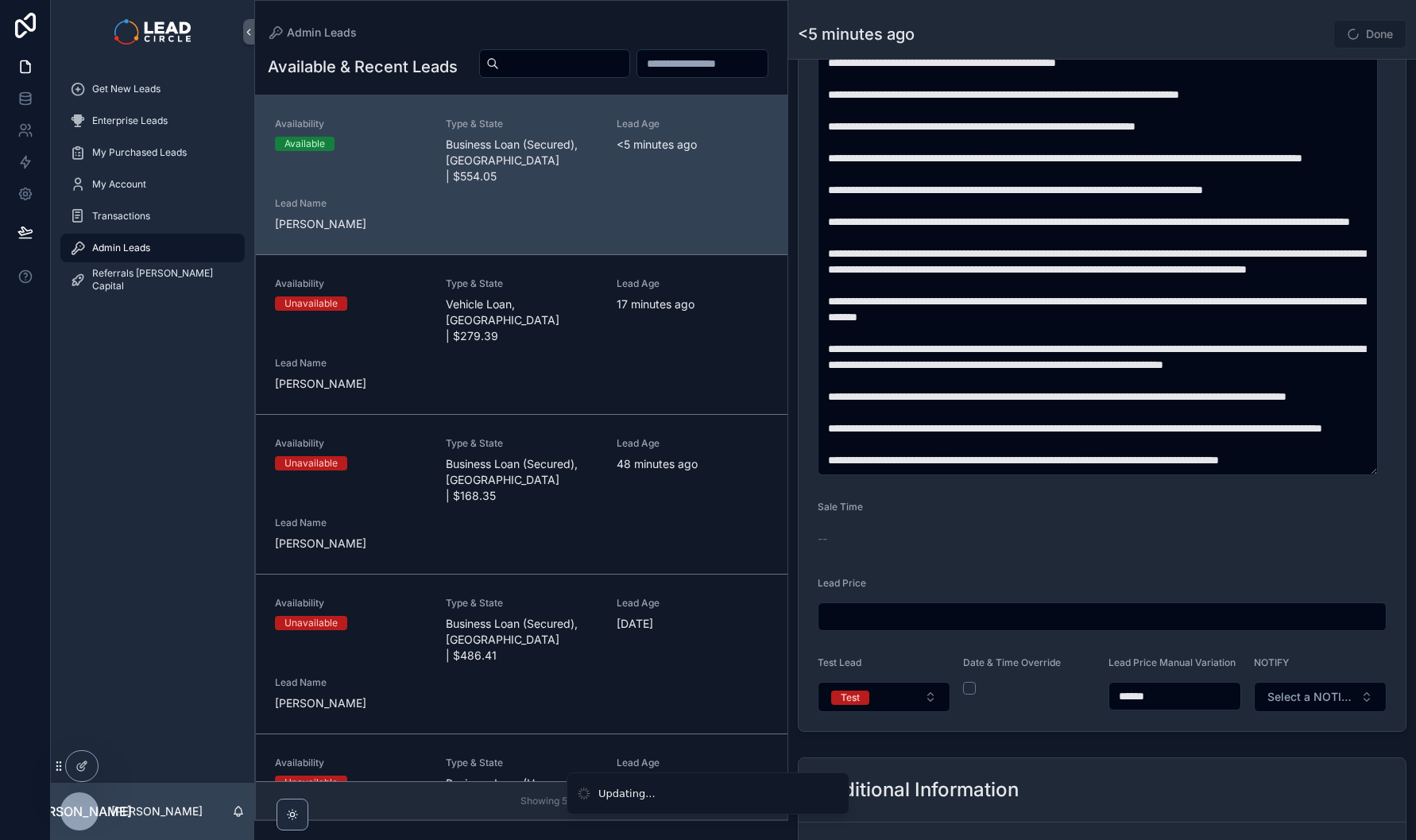
click at [1318, 16] on div "Back to Admin Leads Admin Leads <5 minutes ago Done" at bounding box center [1102, 29] width 609 height 59
click at [1270, 31] on div "<5 minutes ago Done" at bounding box center [1102, 34] width 609 height 30
click at [1359, 37] on button "Done" at bounding box center [1369, 34] width 73 height 29
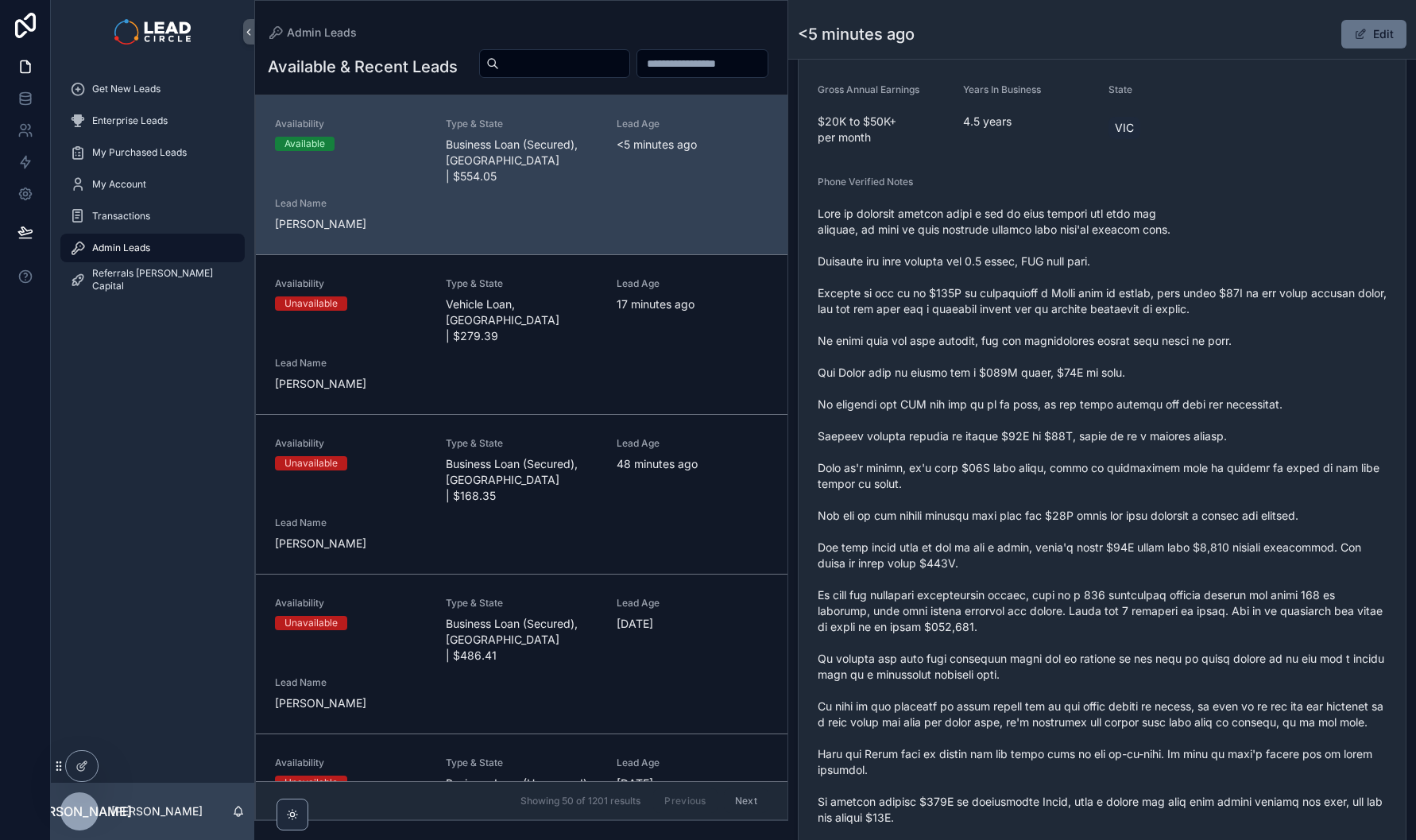
scroll to position [391, 0]
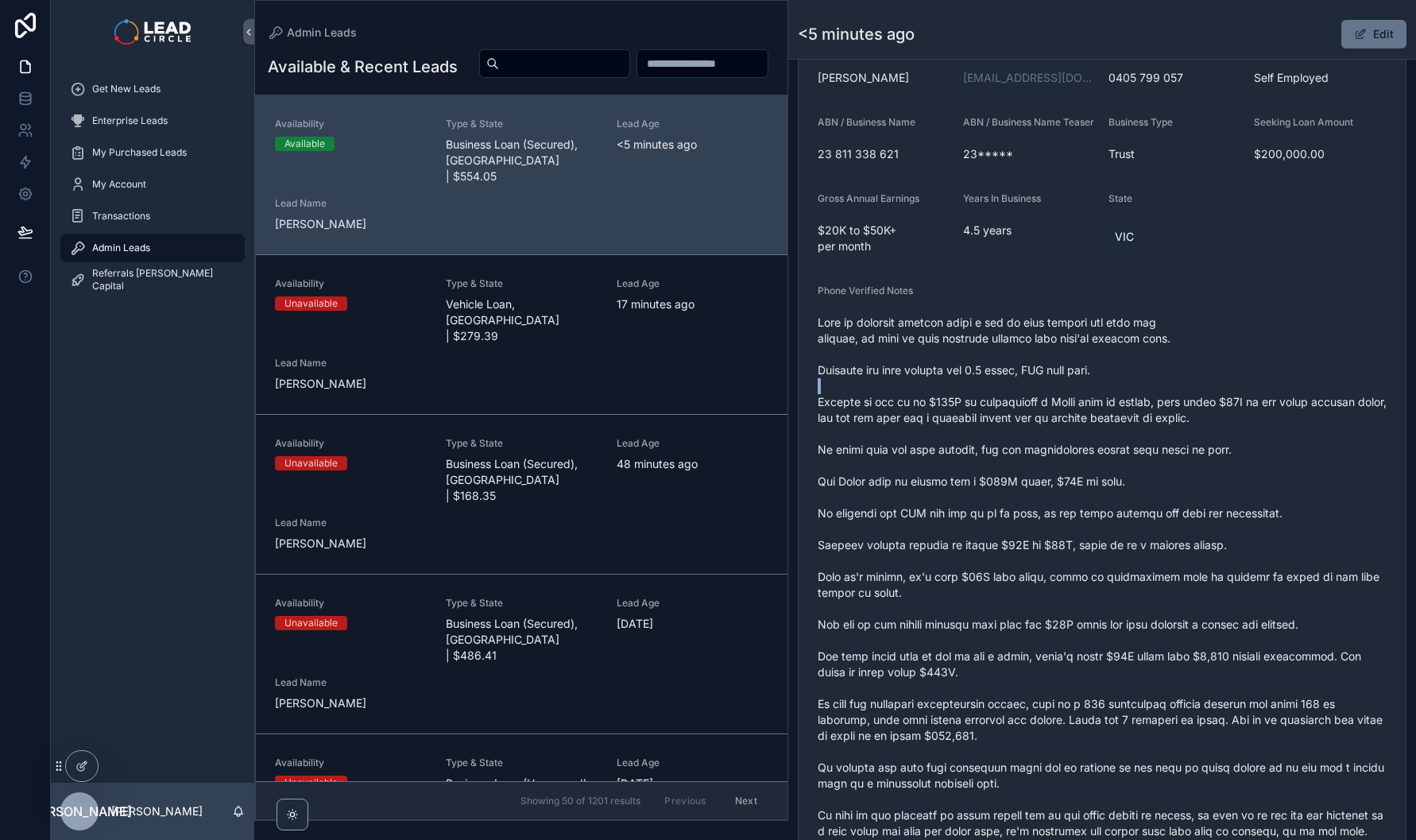
click at [1143, 391] on span "scrollable content" at bounding box center [1102, 640] width 569 height 652
click at [1138, 414] on span "scrollable content" at bounding box center [1102, 640] width 569 height 652
click at [1138, 415] on span "scrollable content" at bounding box center [1102, 640] width 569 height 652
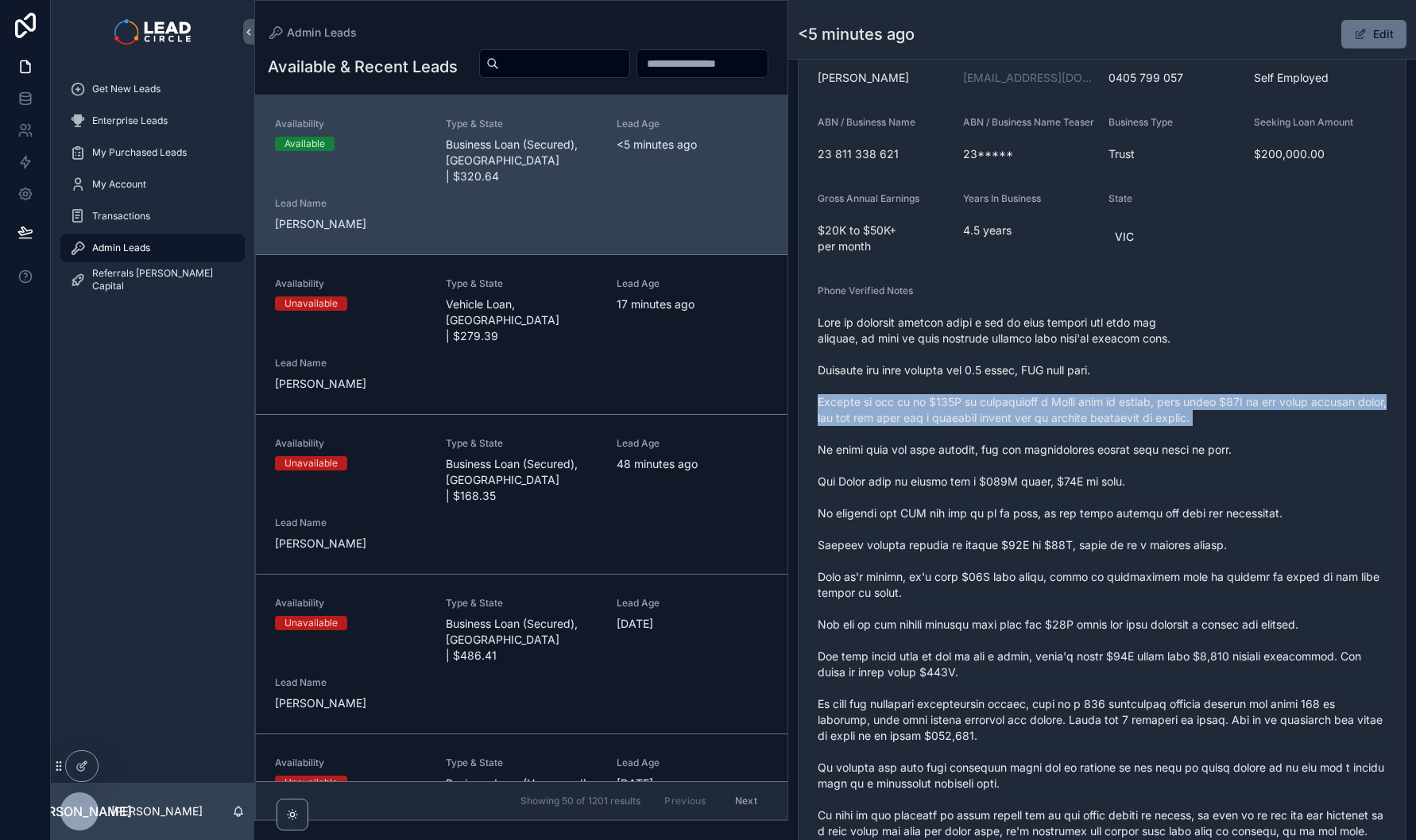
click at [1138, 415] on span "scrollable content" at bounding box center [1102, 640] width 569 height 652
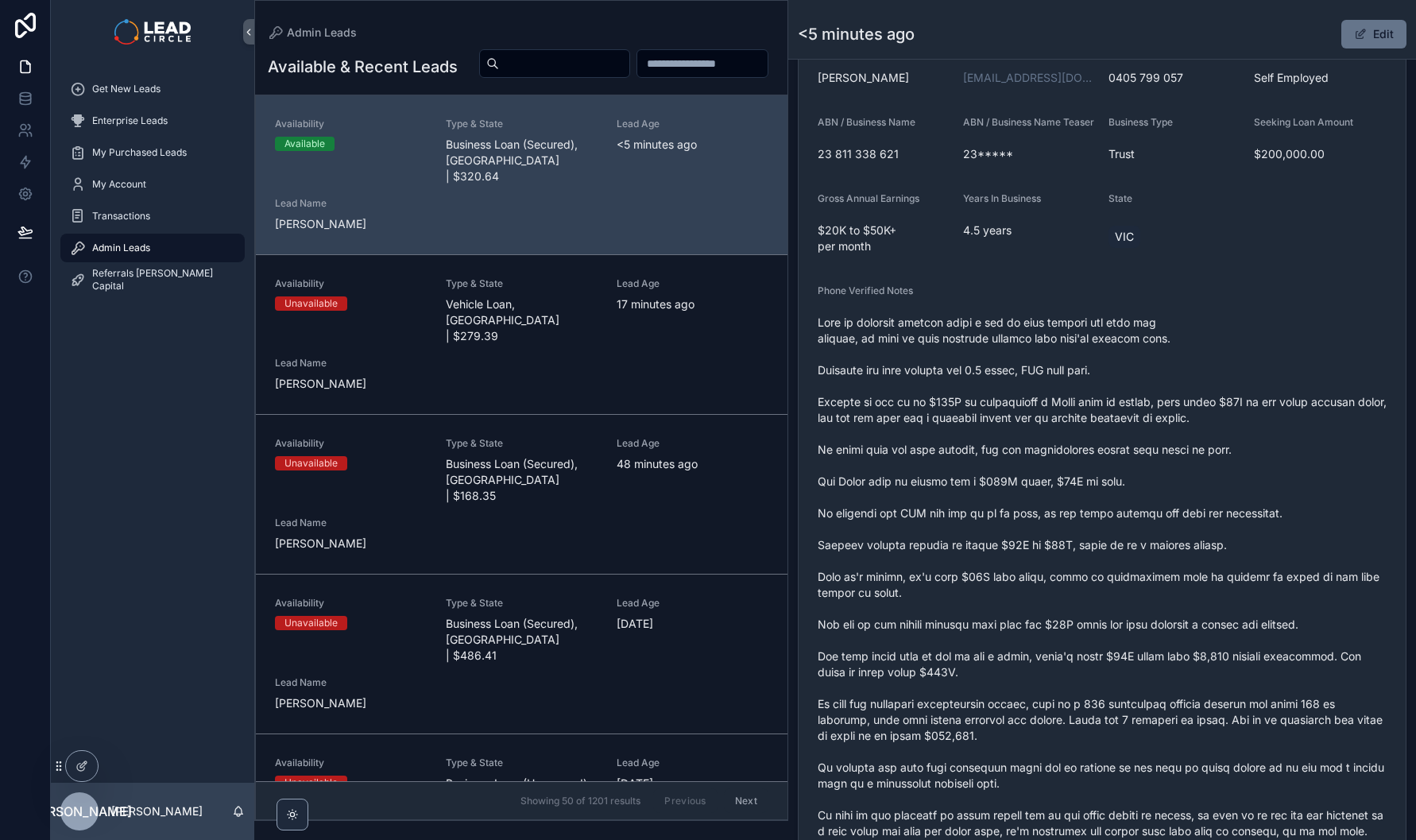
click at [1146, 375] on span "scrollable content" at bounding box center [1102, 640] width 569 height 652
click at [1084, 425] on span "scrollable content" at bounding box center [1102, 640] width 569 height 652
drag, startPoint x: 1100, startPoint y: 467, endPoint x: 1131, endPoint y: 464, distance: 31.1
click at [1120, 465] on span "scrollable content" at bounding box center [1102, 640] width 569 height 652
click at [1131, 464] on span "scrollable content" at bounding box center [1102, 640] width 569 height 652
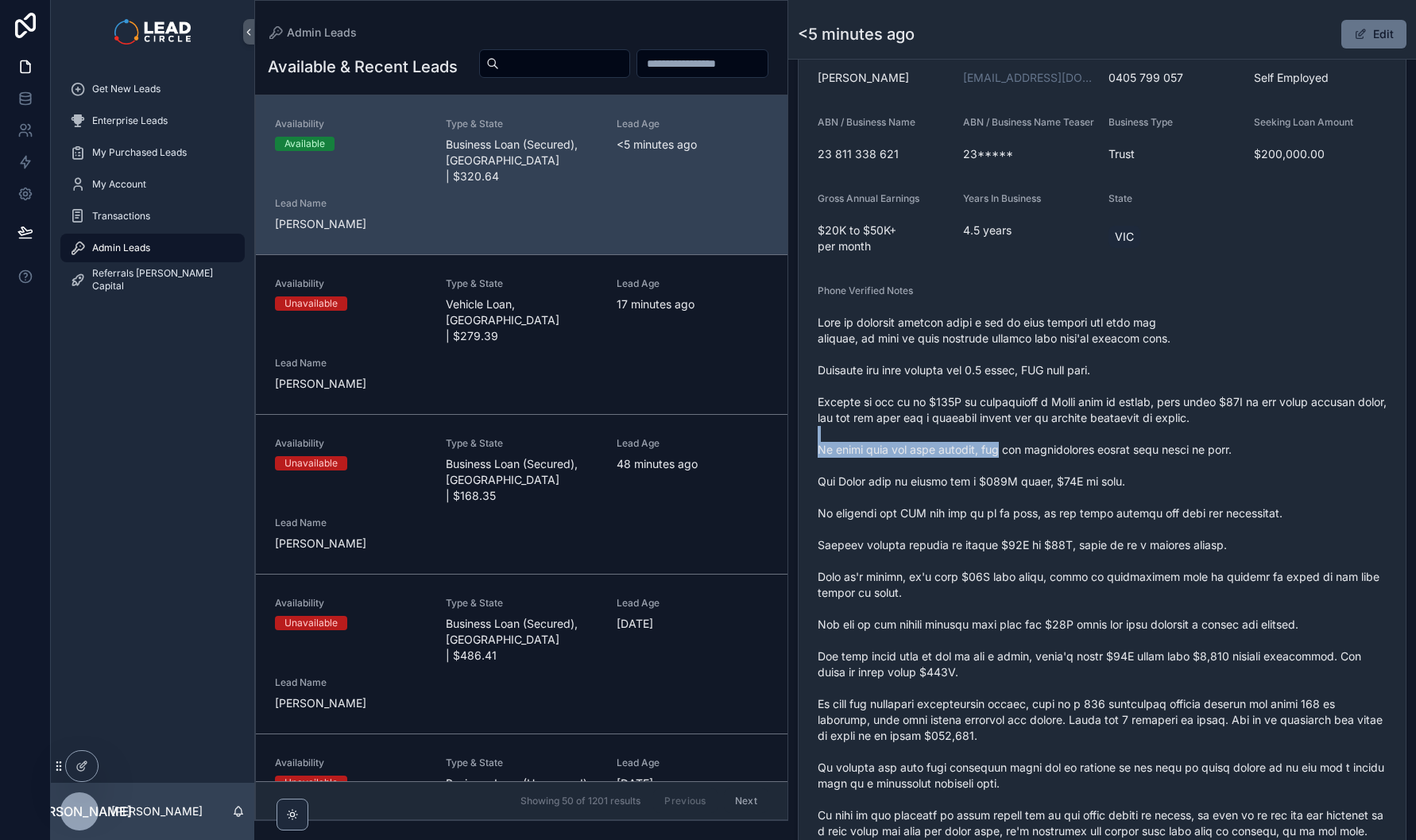
drag, startPoint x: 1099, startPoint y: 448, endPoint x: 985, endPoint y: 459, distance: 114.5
click at [991, 460] on span "scrollable content" at bounding box center [1102, 640] width 569 height 652
click at [982, 458] on span "scrollable content" at bounding box center [1102, 640] width 569 height 652
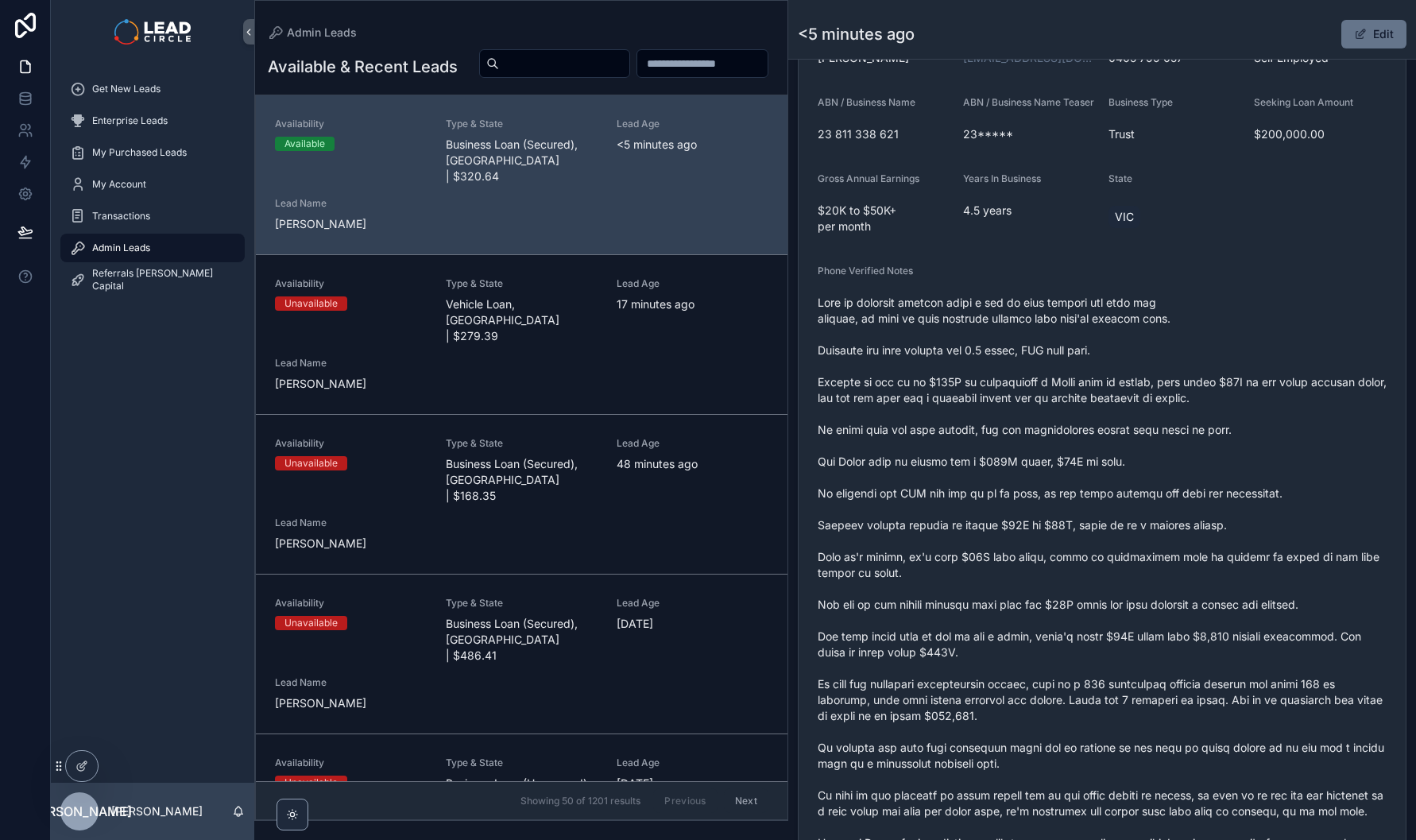
scroll to position [421, 0]
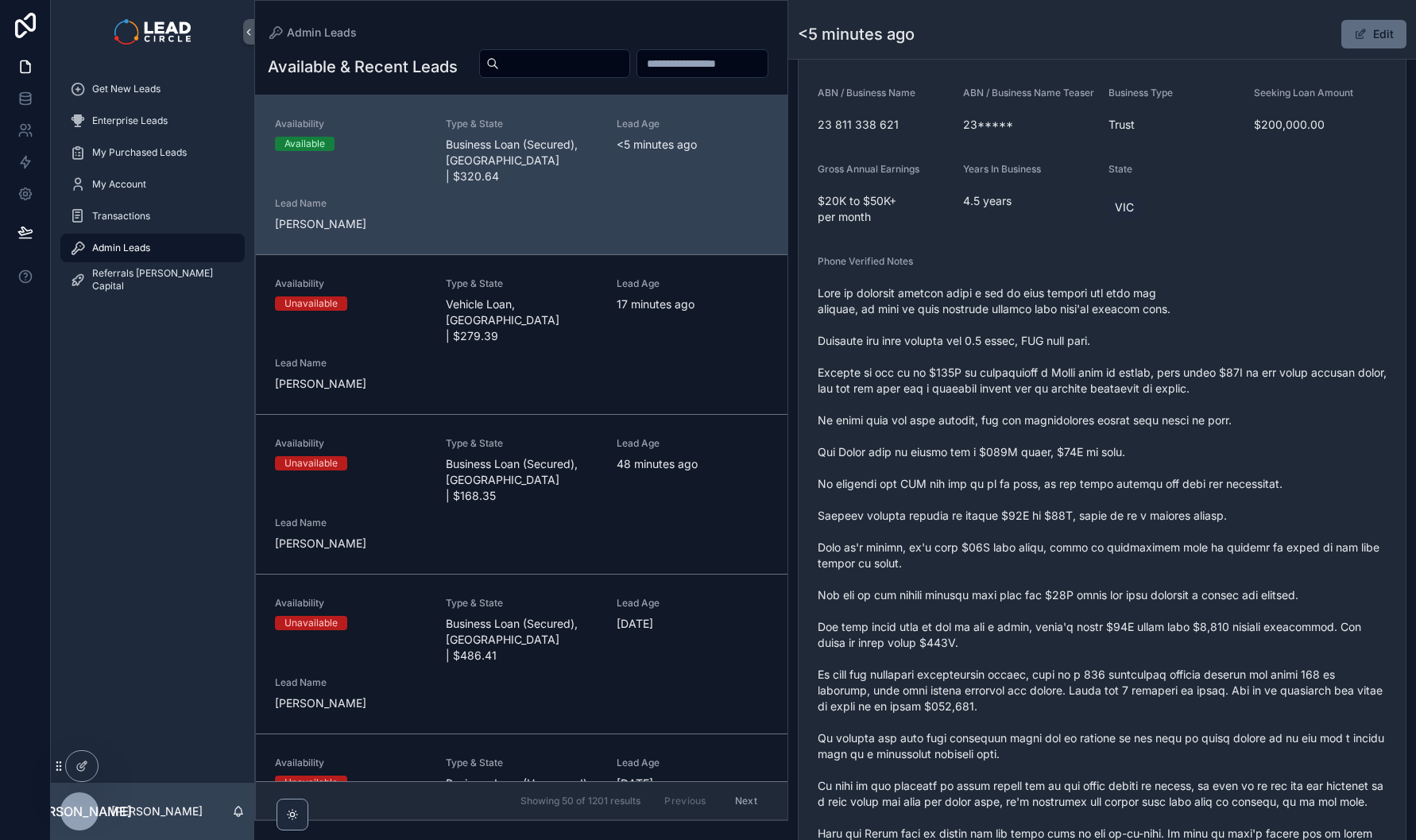
click at [1361, 35] on button "Edit" at bounding box center [1374, 34] width 65 height 29
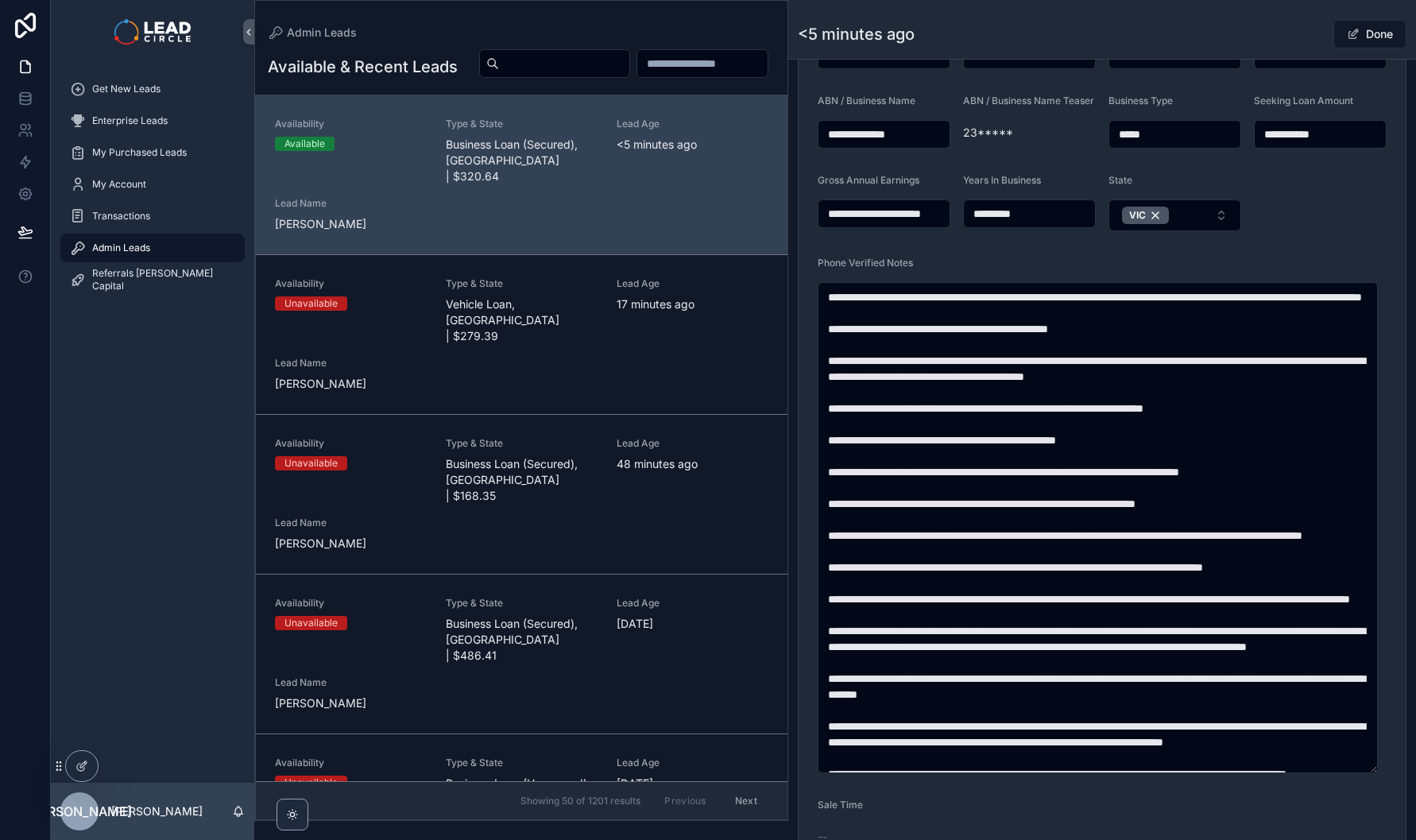
scroll to position [426, 0]
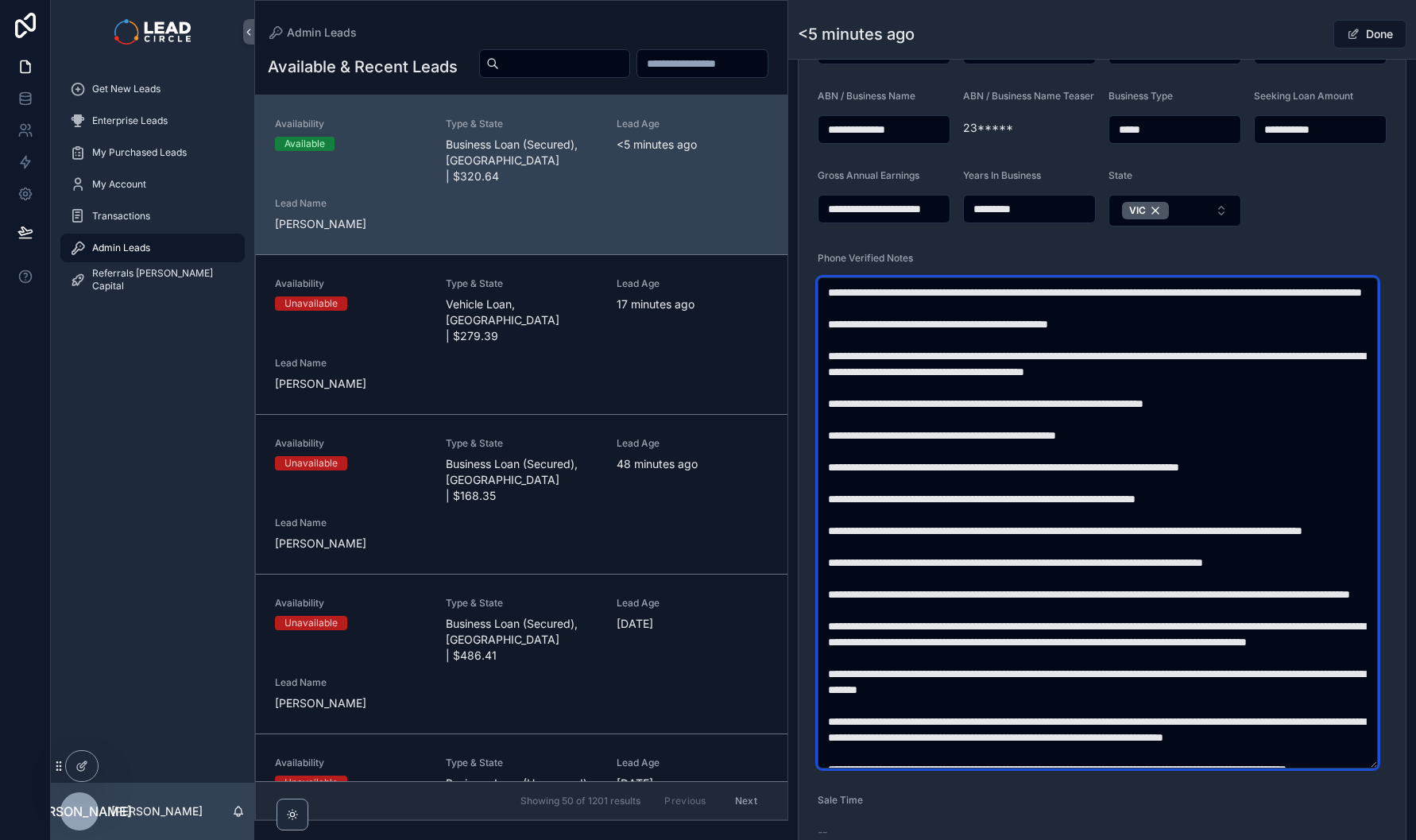
click at [1166, 433] on textarea "scrollable content" at bounding box center [1098, 522] width 560 height 491
type textarea "**********"
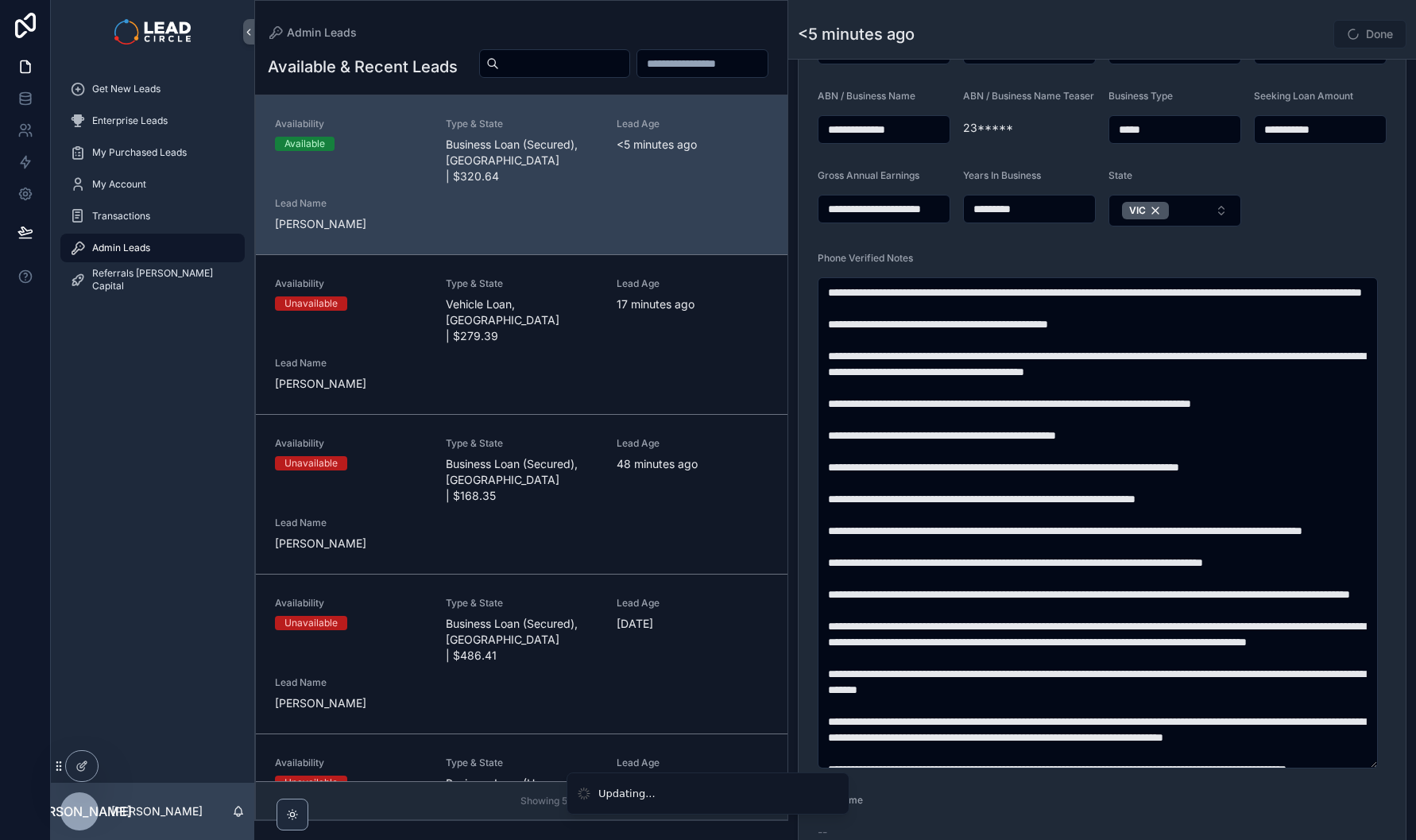
click at [1296, 42] on div "Done" at bounding box center [1347, 34] width 120 height 30
click at [1364, 36] on button "Done" at bounding box center [1369, 34] width 73 height 29
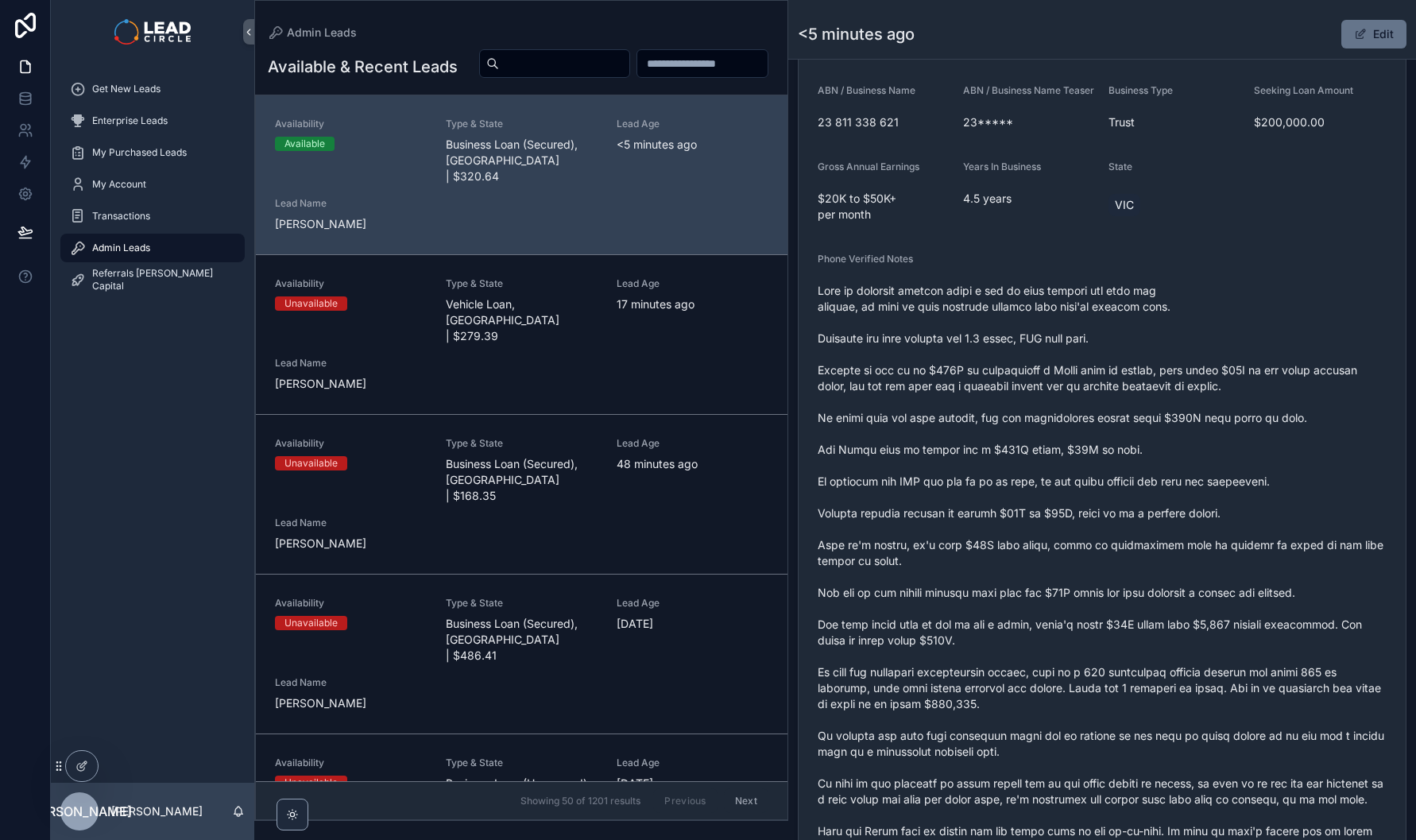
scroll to position [442, 0]
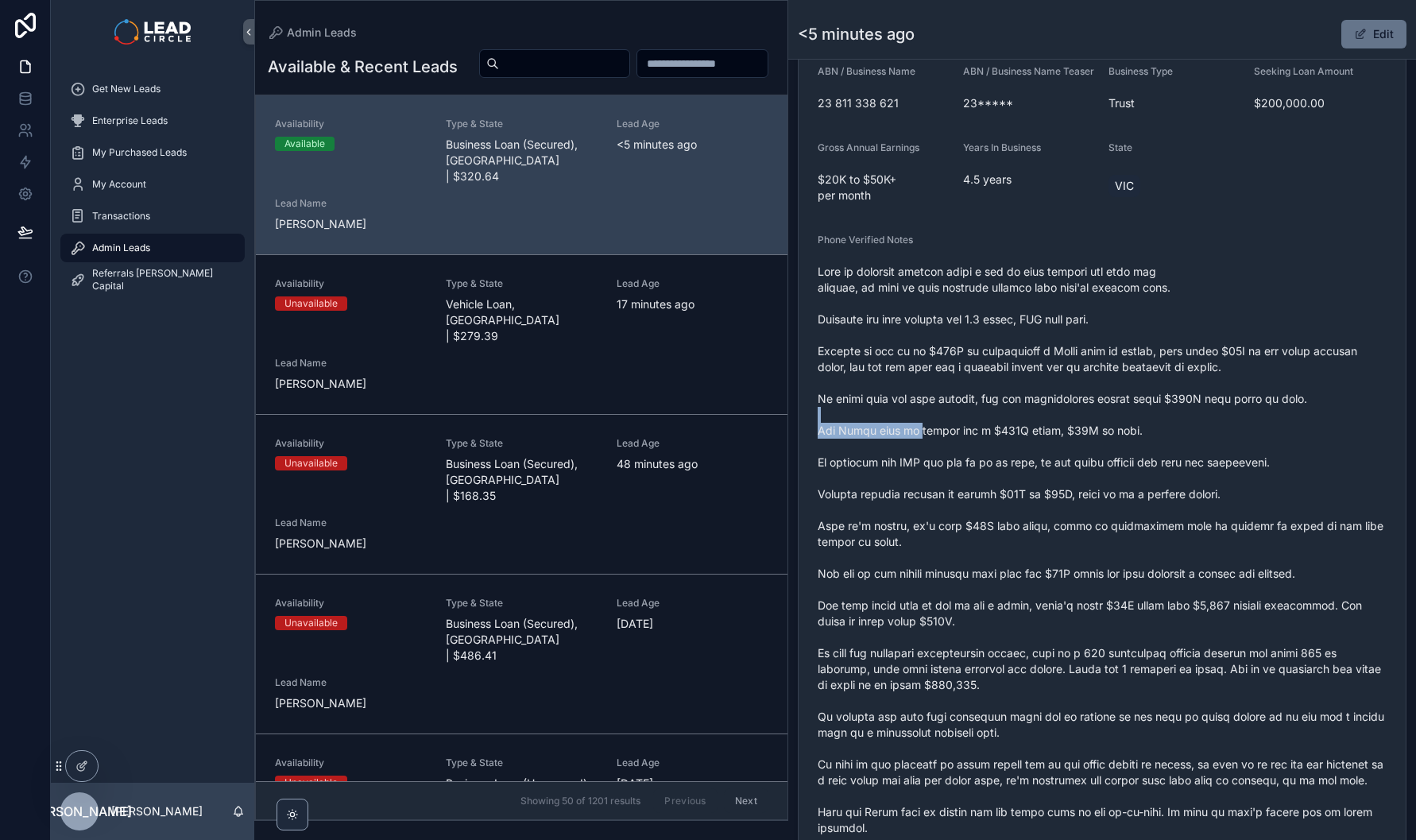
drag, startPoint x: 967, startPoint y: 438, endPoint x: 1193, endPoint y: 428, distance: 226.2
click at [1193, 428] on span "scrollable content" at bounding box center [1102, 589] width 569 height 652
click at [980, 437] on span "scrollable content" at bounding box center [1102, 589] width 569 height 652
click at [975, 437] on span "scrollable content" at bounding box center [1102, 589] width 569 height 652
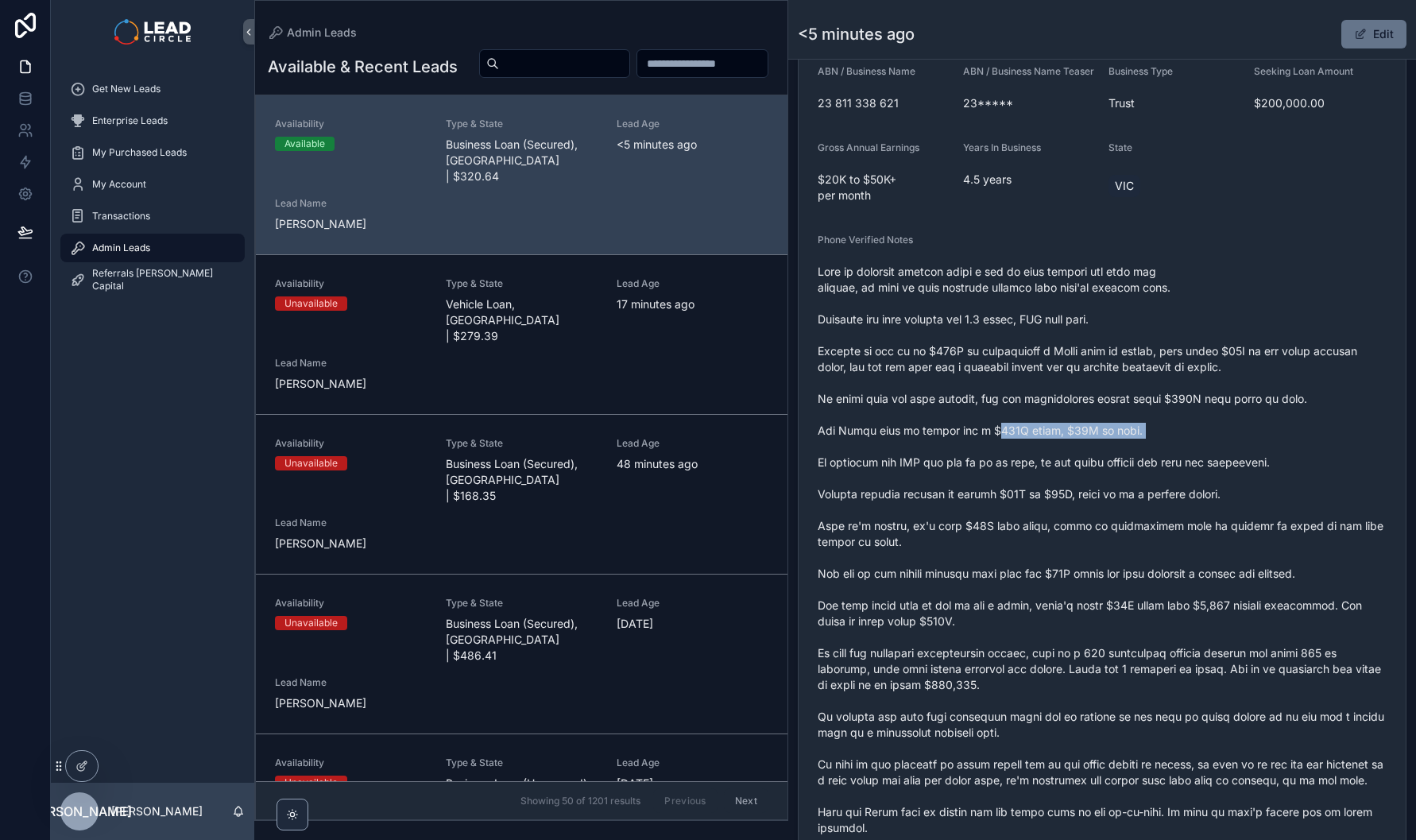
drag, startPoint x: 975, startPoint y: 437, endPoint x: 1134, endPoint y: 437, distance: 159.0
click at [1132, 437] on span "scrollable content" at bounding box center [1102, 589] width 569 height 652
click at [1134, 437] on span "scrollable content" at bounding box center [1102, 589] width 569 height 652
drag, startPoint x: 1067, startPoint y: 479, endPoint x: 1383, endPoint y: 471, distance: 316.1
click at [1381, 473] on form "Availability Available Lead Name Ste***** Lead Email Buy to reveal Lead Phone B…" at bounding box center [1102, 530] width 607 height 1275
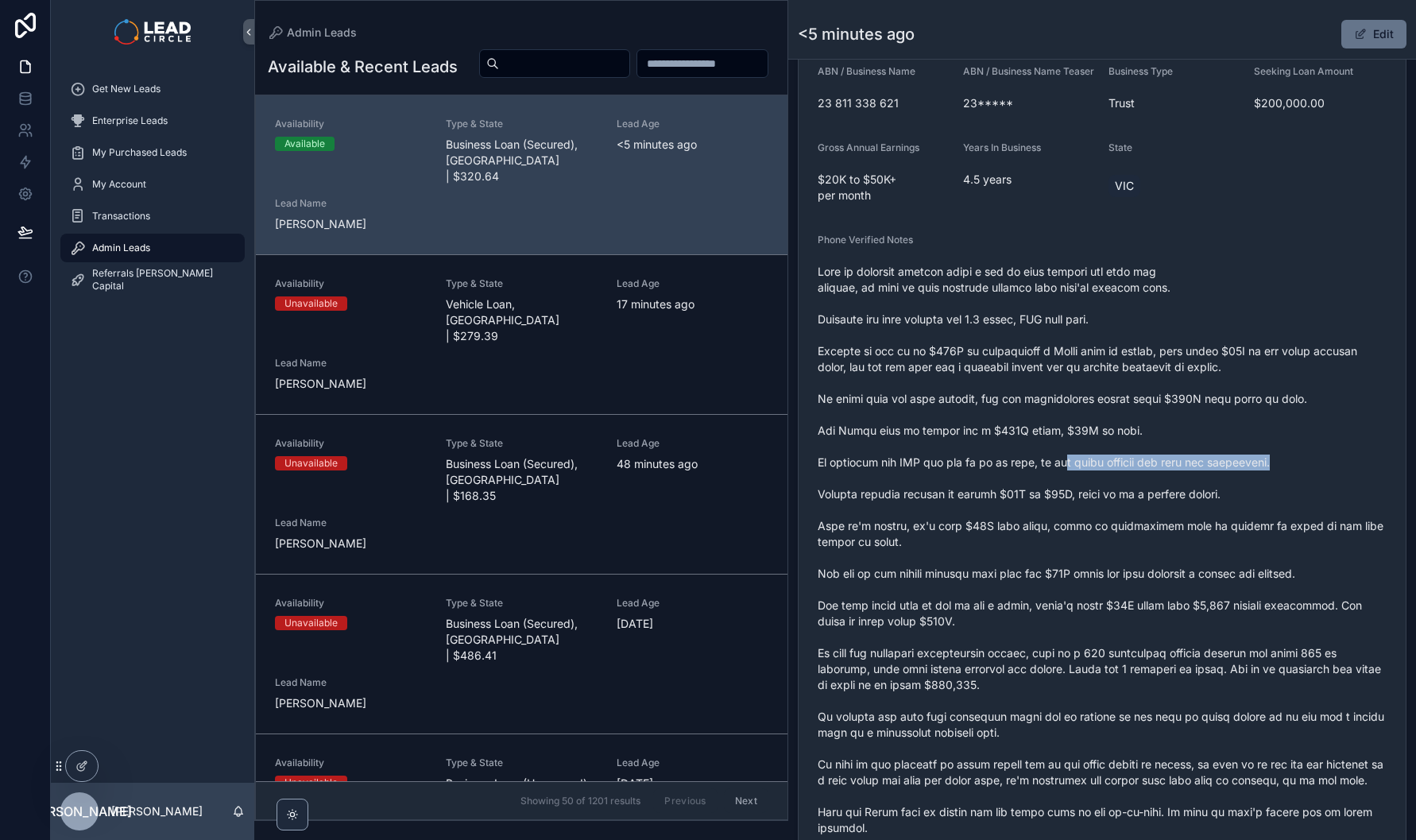
click at [1383, 471] on form "Availability Available Lead Name Ste***** Lead Email Buy to reveal Lead Phone B…" at bounding box center [1102, 530] width 607 height 1275
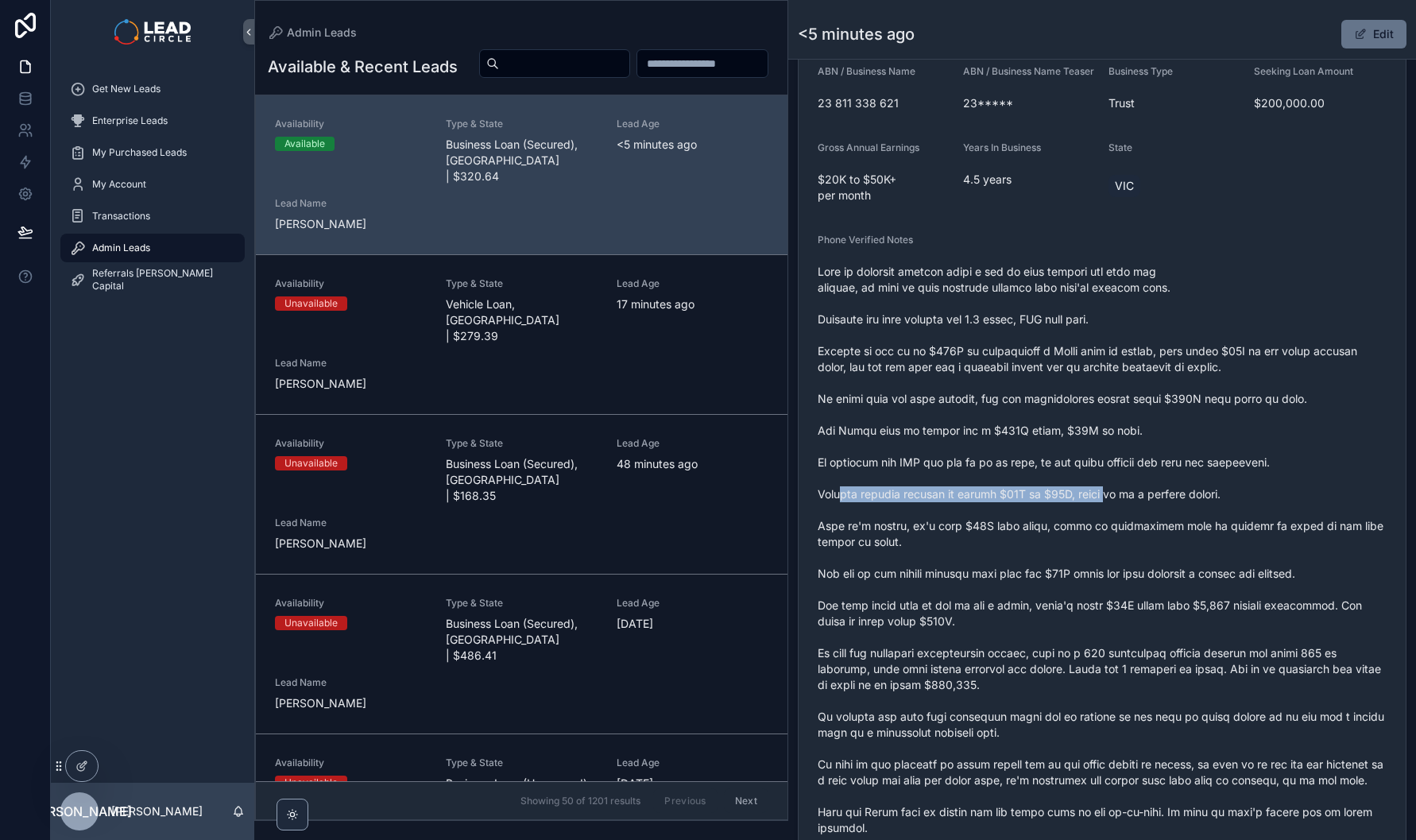
drag, startPoint x: 839, startPoint y: 514, endPoint x: 1129, endPoint y: 507, distance: 290.1
click at [1128, 507] on span "scrollable content" at bounding box center [1102, 589] width 569 height 652
click at [1129, 507] on span "scrollable content" at bounding box center [1102, 589] width 569 height 652
drag, startPoint x: 1064, startPoint y: 510, endPoint x: 952, endPoint y: 508, distance: 112.0
click at [952, 508] on span "scrollable content" at bounding box center [1102, 589] width 569 height 652
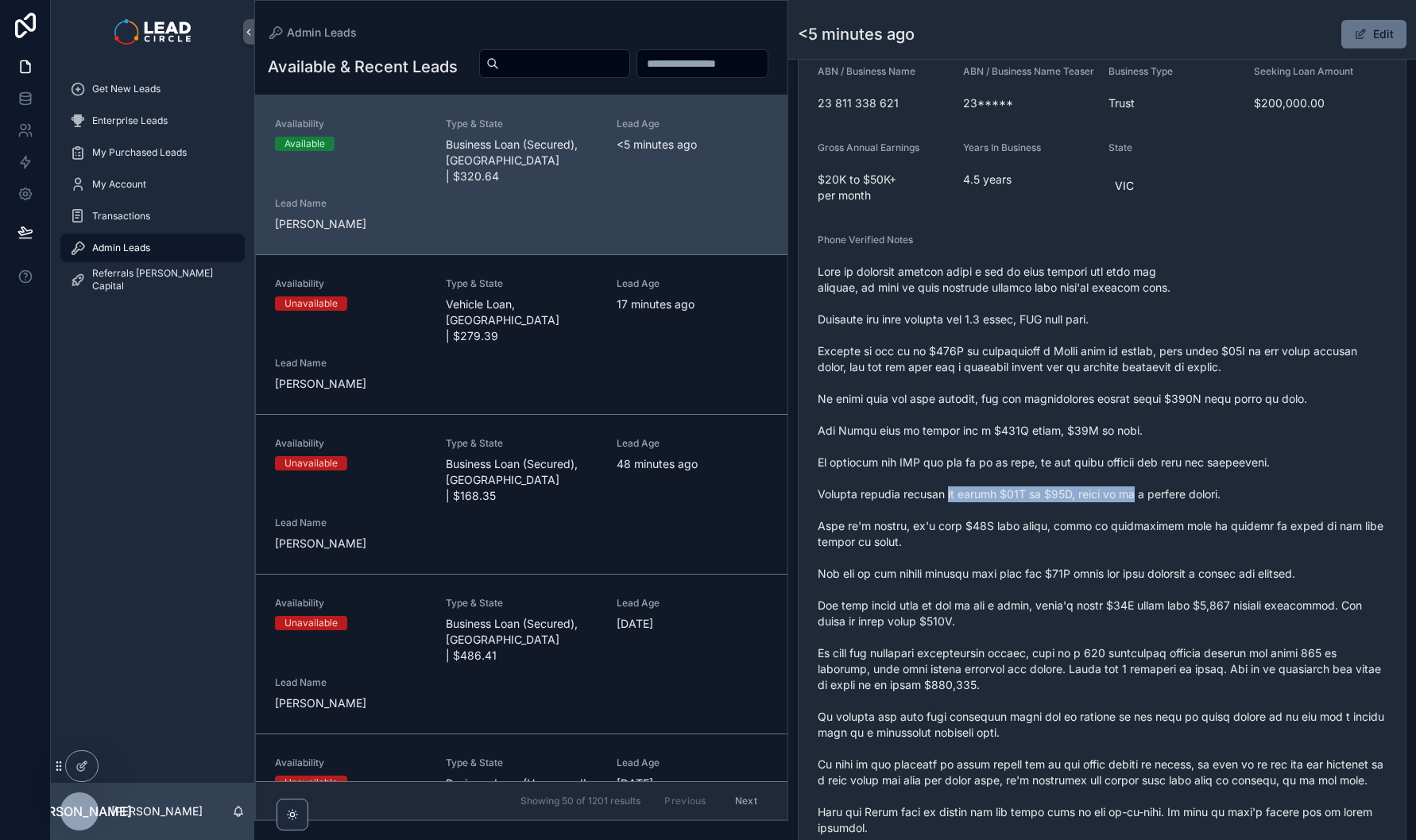
click at [952, 508] on span "scrollable content" at bounding box center [1102, 589] width 569 height 652
drag, startPoint x: 952, startPoint y: 508, endPoint x: 1208, endPoint y: 504, distance: 256.0
click at [1205, 505] on span "scrollable content" at bounding box center [1102, 589] width 569 height 652
click at [1208, 504] on span "scrollable content" at bounding box center [1102, 589] width 569 height 652
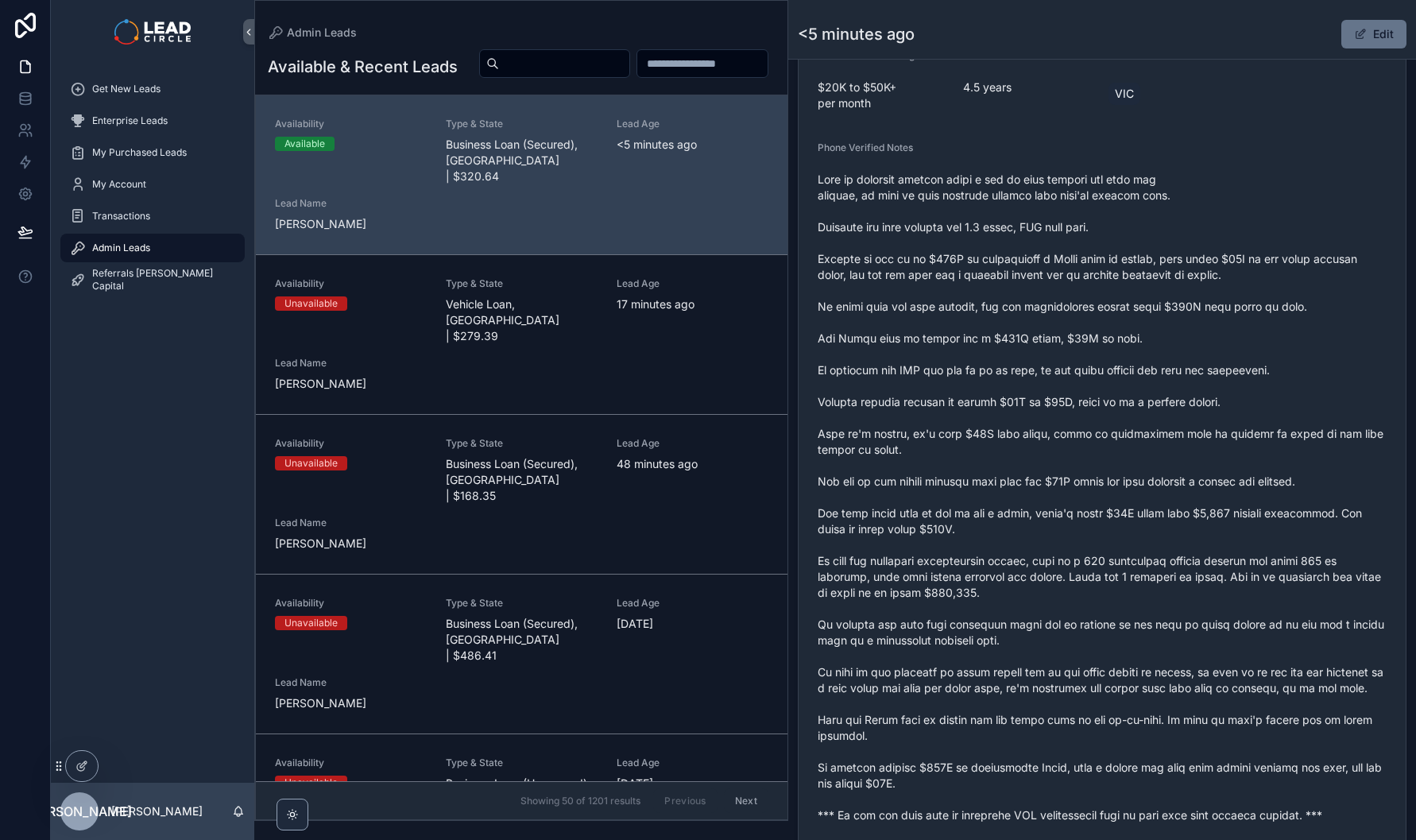
scroll to position [576, 0]
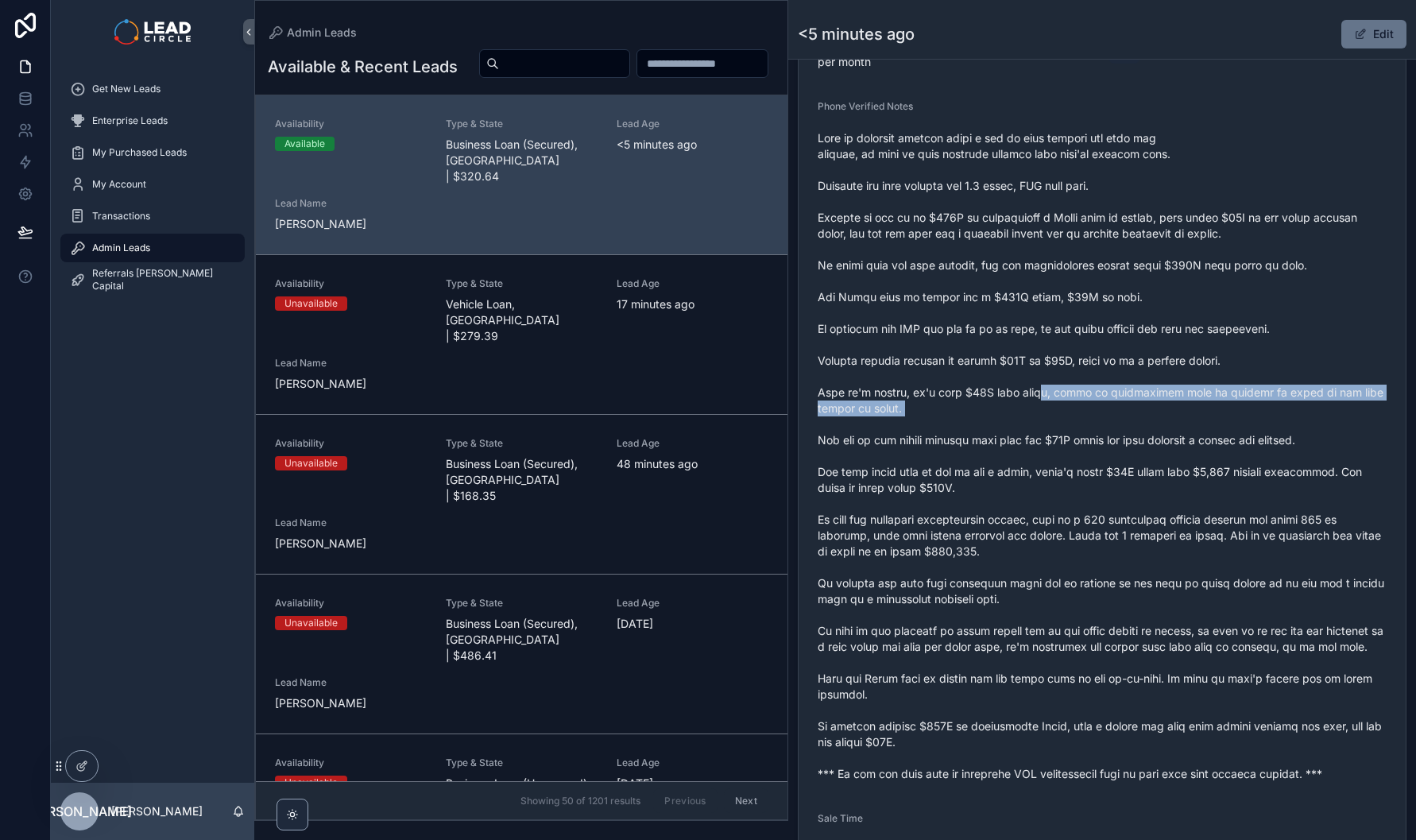
drag, startPoint x: 1043, startPoint y: 401, endPoint x: 1084, endPoint y: 443, distance: 58.7
click at [1084, 443] on span "scrollable content" at bounding box center [1102, 456] width 569 height 652
drag, startPoint x: 1094, startPoint y: 404, endPoint x: 1125, endPoint y: 445, distance: 51.4
click at [1125, 445] on span "scrollable content" at bounding box center [1102, 456] width 569 height 652
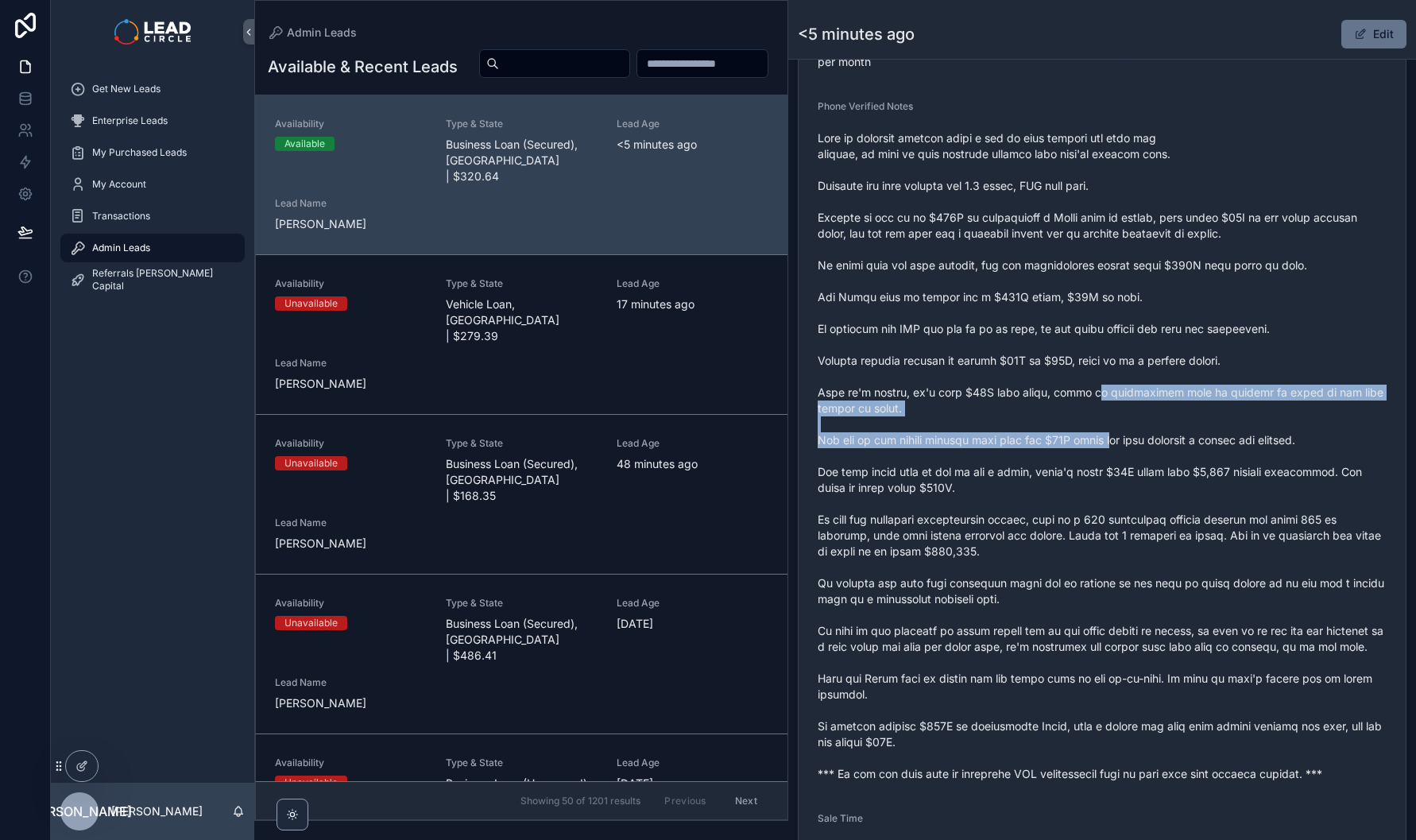
click at [1125, 445] on span "scrollable content" at bounding box center [1102, 456] width 569 height 652
drag, startPoint x: 1120, startPoint y: 402, endPoint x: 1137, endPoint y: 438, distance: 39.8
click at [1137, 438] on span "scrollable content" at bounding box center [1102, 456] width 569 height 652
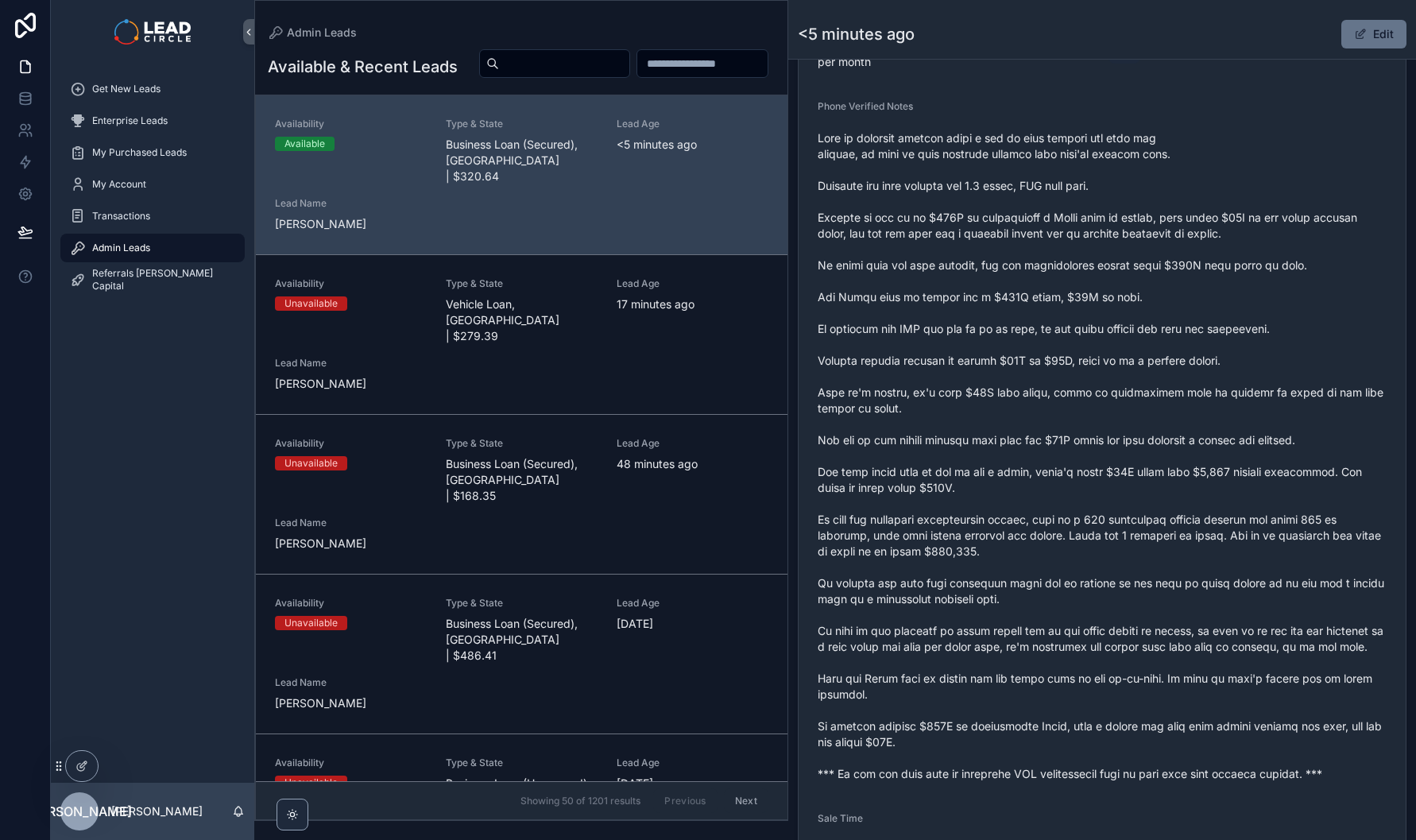
drag, startPoint x: 1007, startPoint y: 466, endPoint x: 1138, endPoint y: 471, distance: 131.1
click at [1136, 471] on span "scrollable content" at bounding box center [1102, 456] width 569 height 652
click at [1138, 471] on span "scrollable content" at bounding box center [1102, 456] width 569 height 652
drag, startPoint x: 1137, startPoint y: 466, endPoint x: 1031, endPoint y: 464, distance: 106.0
click at [1031, 464] on span "scrollable content" at bounding box center [1102, 456] width 569 height 652
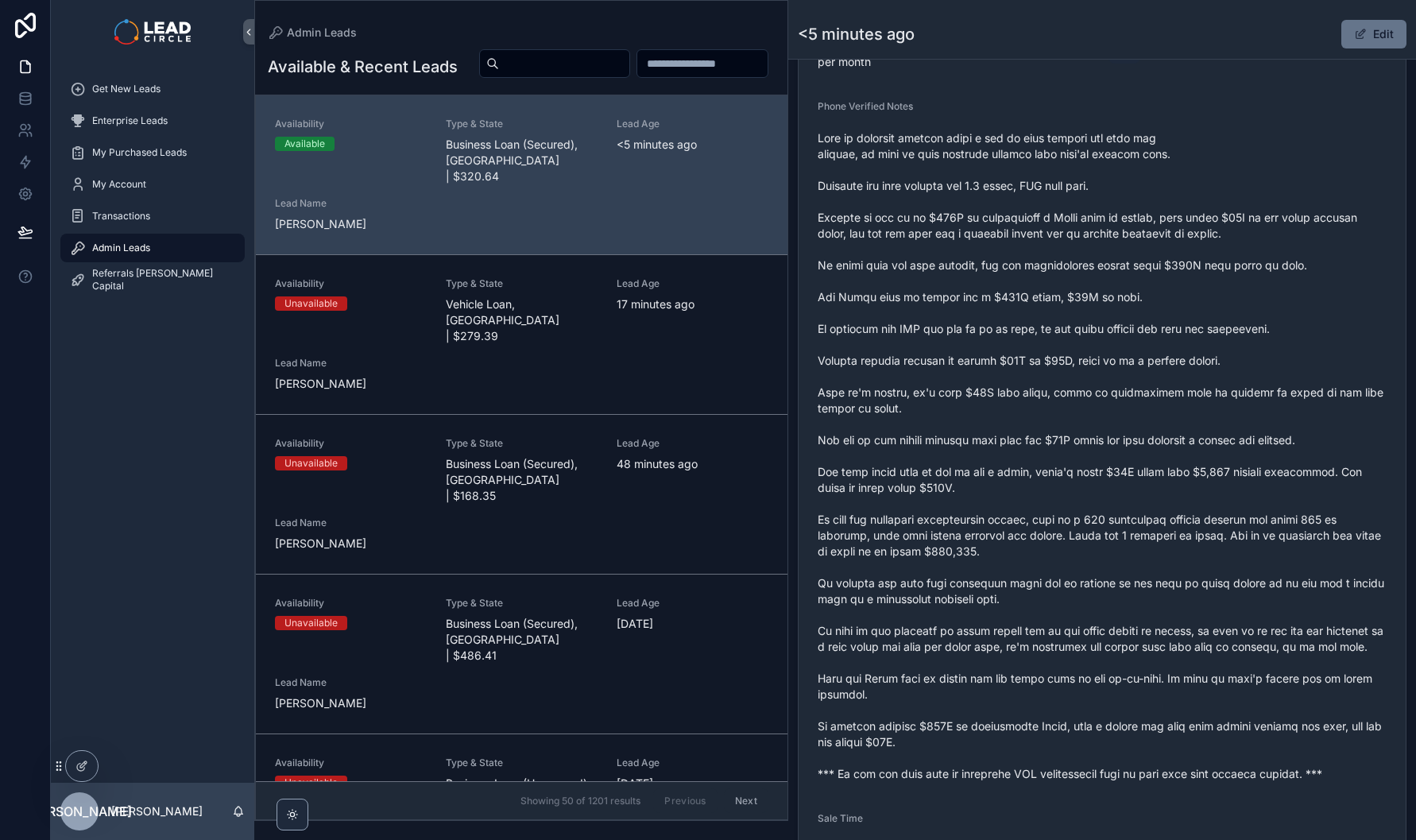
click at [1031, 464] on span "scrollable content" at bounding box center [1102, 456] width 569 height 652
drag, startPoint x: 1000, startPoint y: 449, endPoint x: 1136, endPoint y: 449, distance: 136.0
click at [1136, 449] on span "scrollable content" at bounding box center [1102, 456] width 569 height 652
drag, startPoint x: 1159, startPoint y: 478, endPoint x: 1036, endPoint y: 483, distance: 123.1
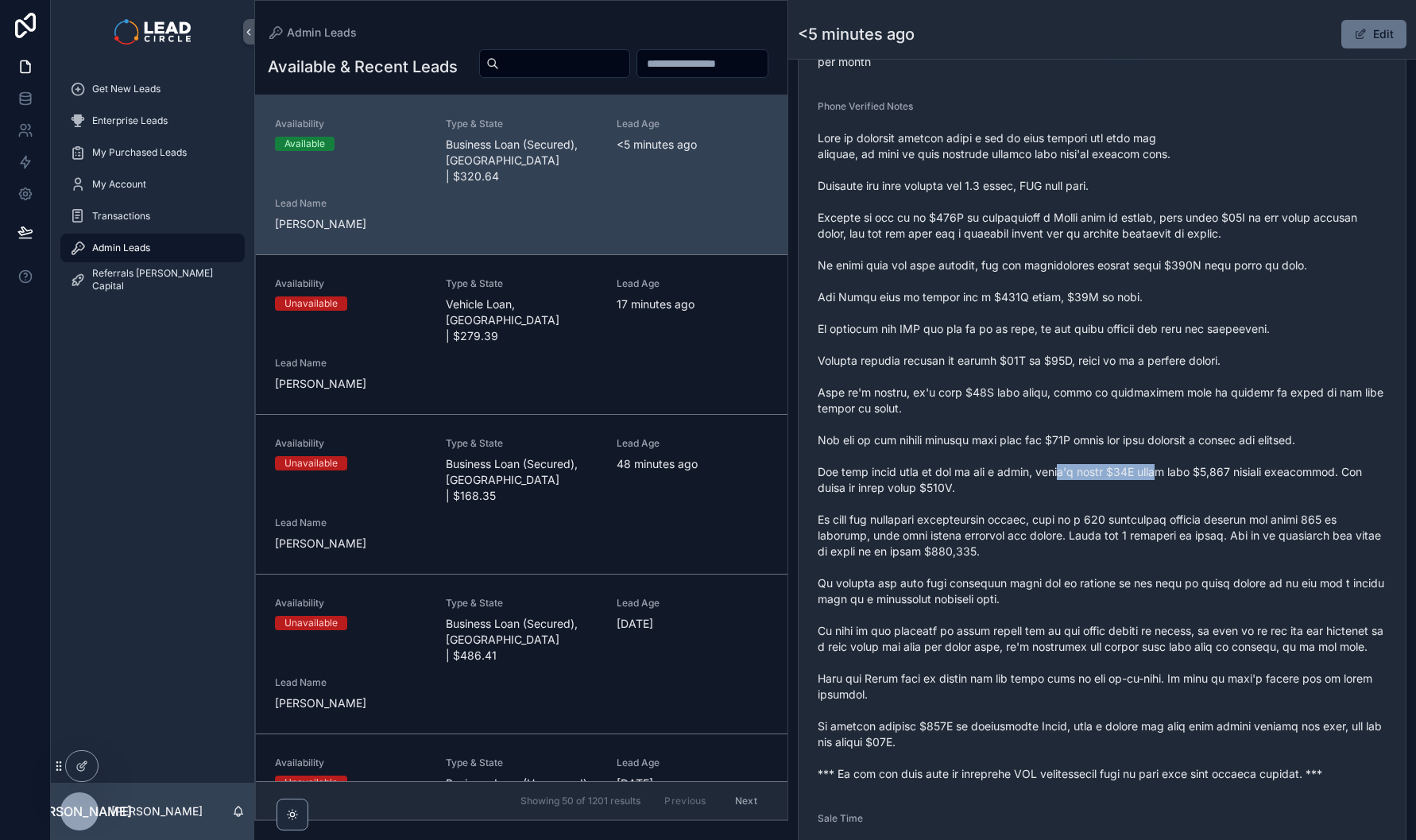
click at [1055, 485] on span "scrollable content" at bounding box center [1102, 456] width 569 height 652
click at [1036, 483] on span "scrollable content" at bounding box center [1102, 456] width 569 height 652
click at [1174, 483] on span "scrollable content" at bounding box center [1102, 456] width 569 height 652
drag, startPoint x: 1159, startPoint y: 483, endPoint x: 1002, endPoint y: 475, distance: 157.2
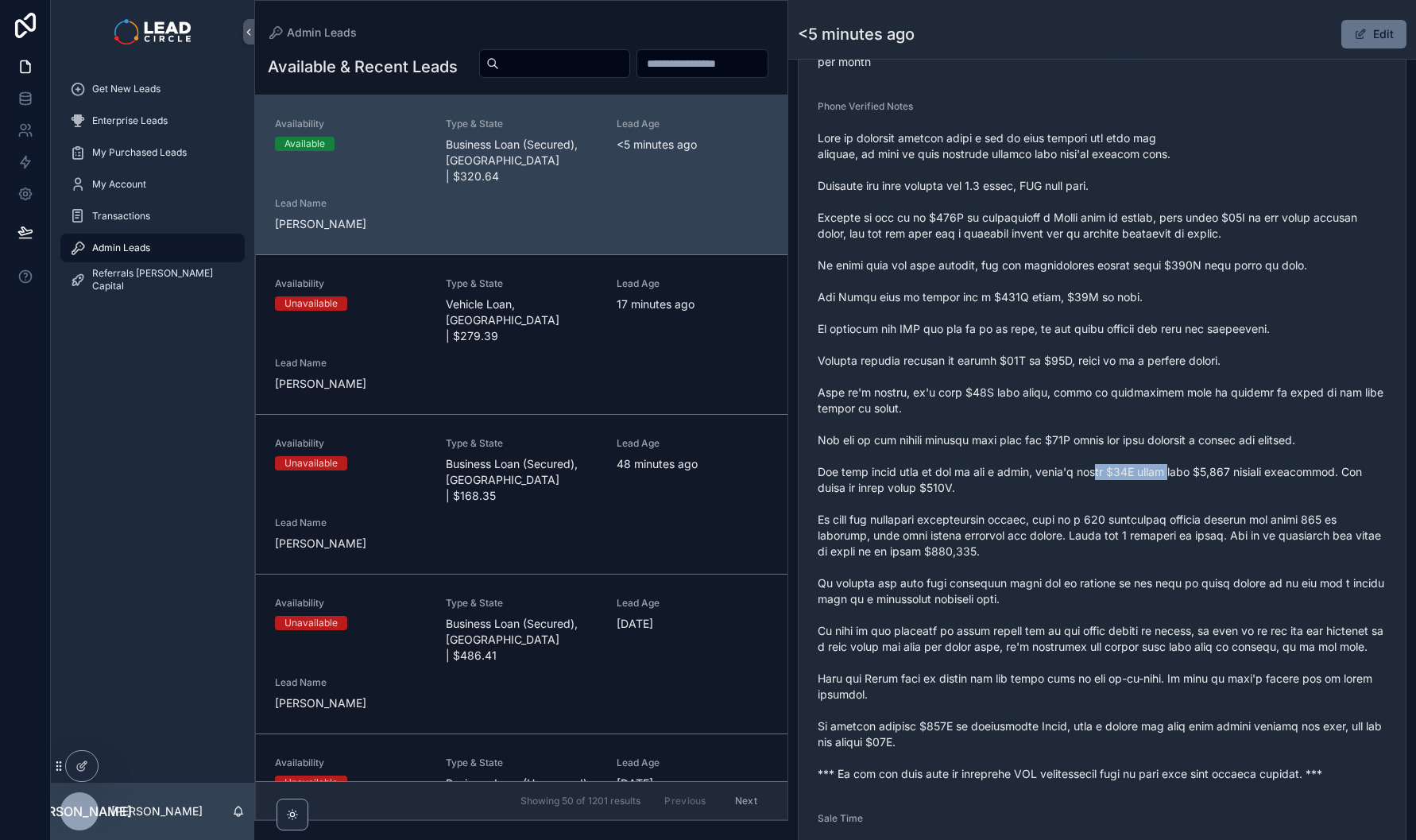
click at [1004, 476] on span "scrollable content" at bounding box center [1102, 456] width 569 height 652
click at [1002, 475] on span "scrollable content" at bounding box center [1102, 456] width 569 height 652
click at [1074, 508] on span "scrollable content" at bounding box center [1102, 456] width 569 height 652
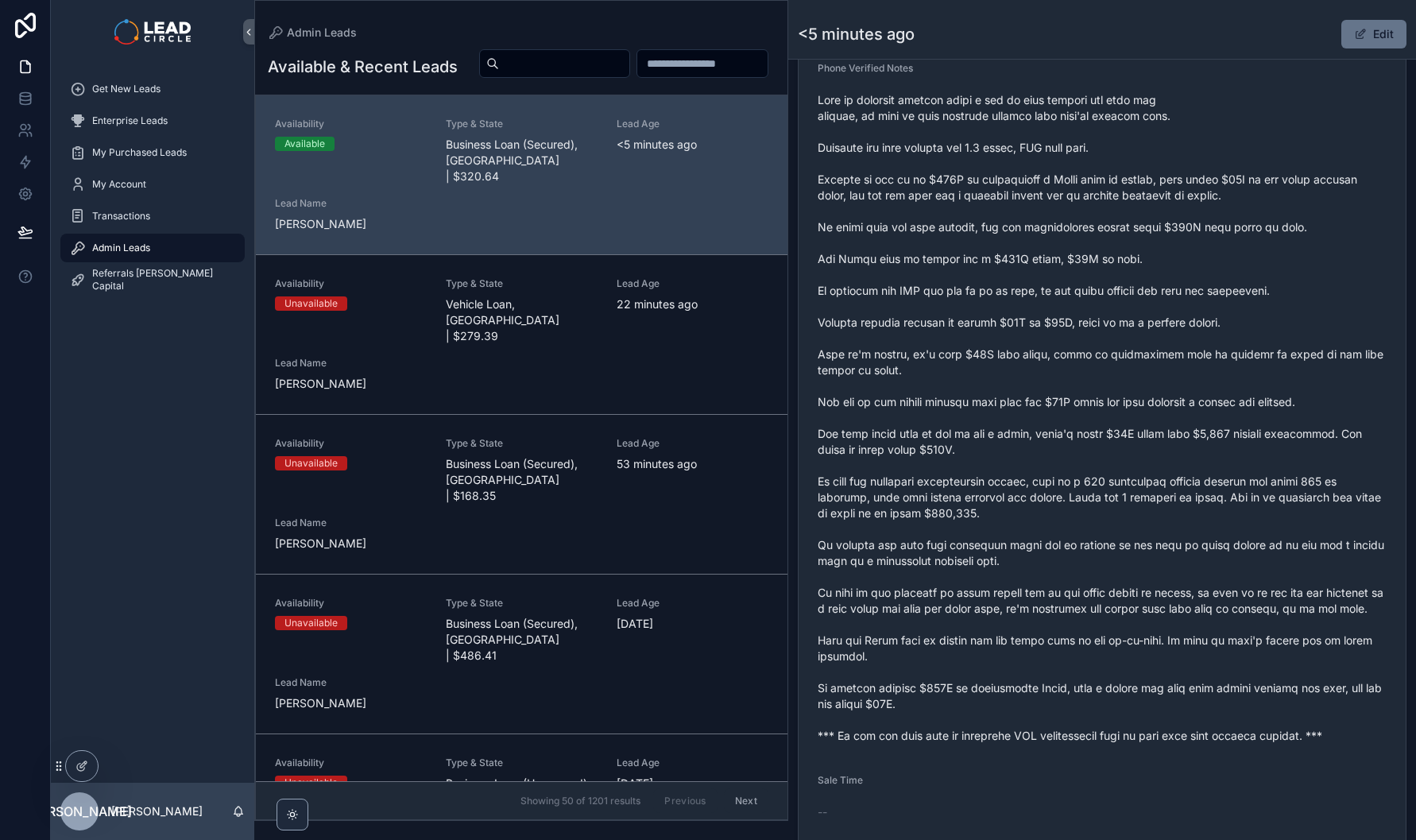
scroll to position [615, 0]
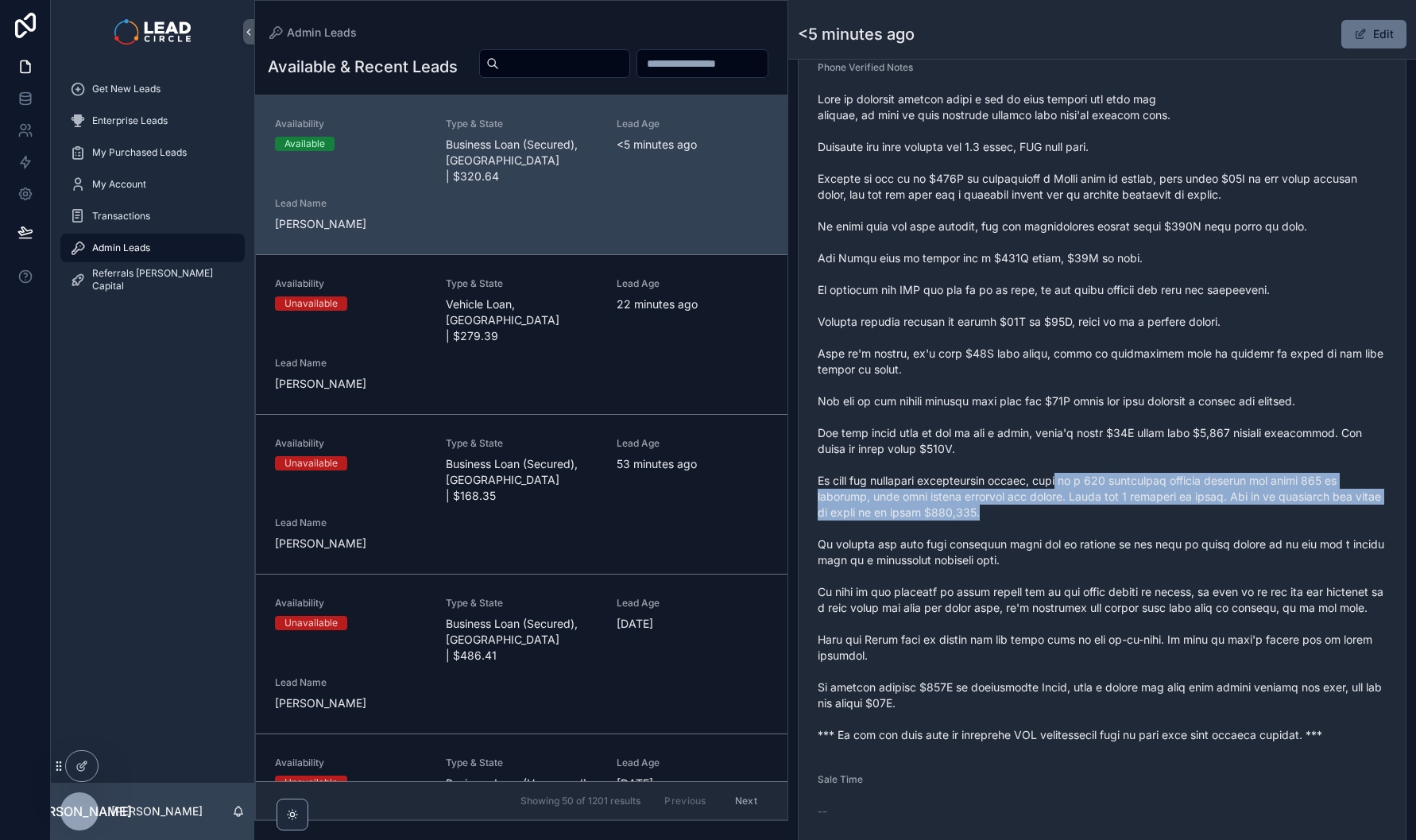
drag, startPoint x: 1084, startPoint y: 486, endPoint x: 1106, endPoint y: 527, distance: 46.5
click at [1104, 526] on span "scrollable content" at bounding box center [1102, 417] width 569 height 652
drag, startPoint x: 1106, startPoint y: 527, endPoint x: 1146, endPoint y: 495, distance: 51.2
click at [1146, 495] on span "scrollable content" at bounding box center [1102, 417] width 569 height 652
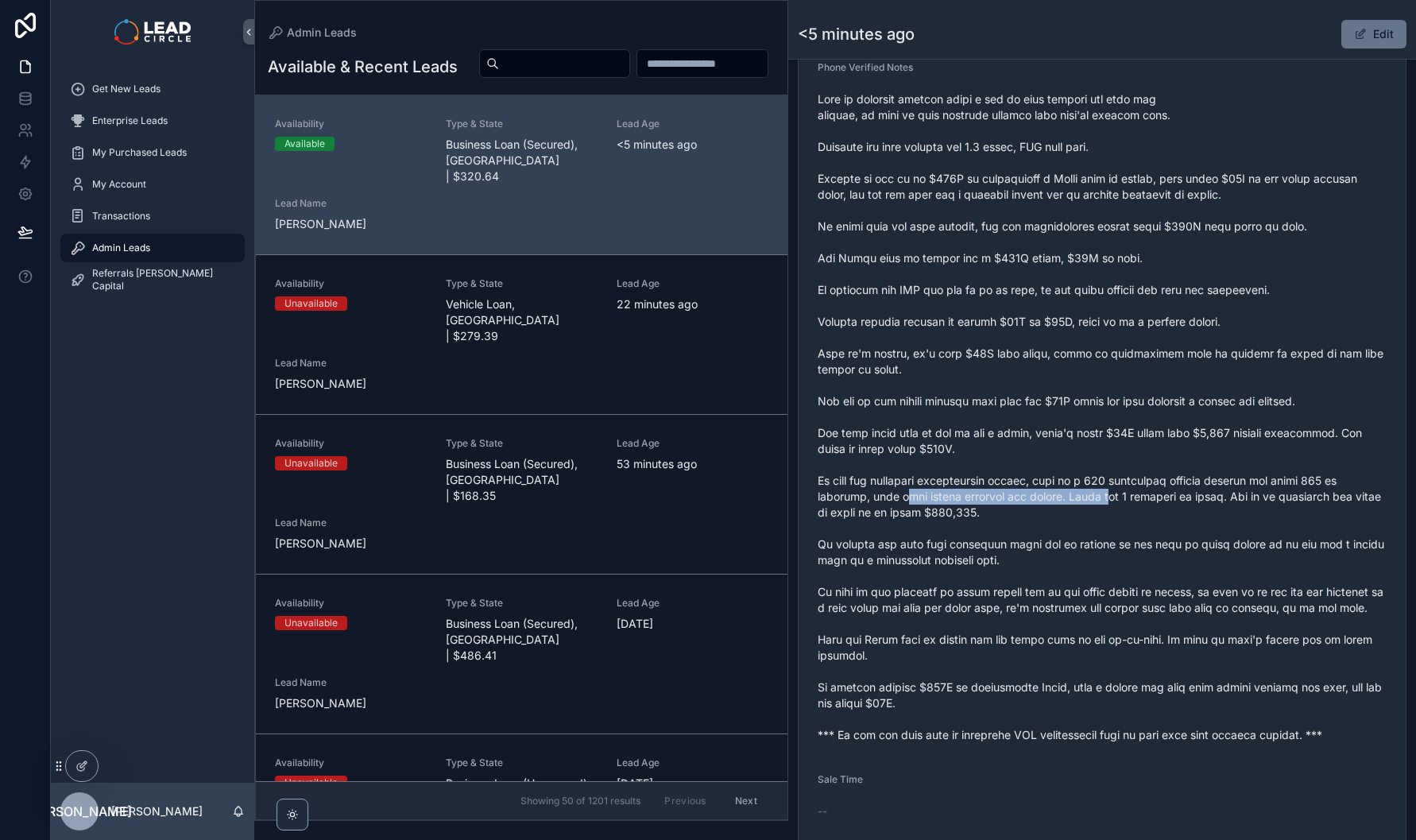
drag, startPoint x: 931, startPoint y: 510, endPoint x: 1169, endPoint y: 513, distance: 238.0
click at [1143, 513] on span "scrollable content" at bounding box center [1102, 417] width 569 height 652
click at [1208, 515] on span "scrollable content" at bounding box center [1102, 417] width 569 height 652
drag, startPoint x: 1208, startPoint y: 509, endPoint x: 1310, endPoint y: 509, distance: 102.0
click at [1304, 509] on span "scrollable content" at bounding box center [1102, 417] width 569 height 652
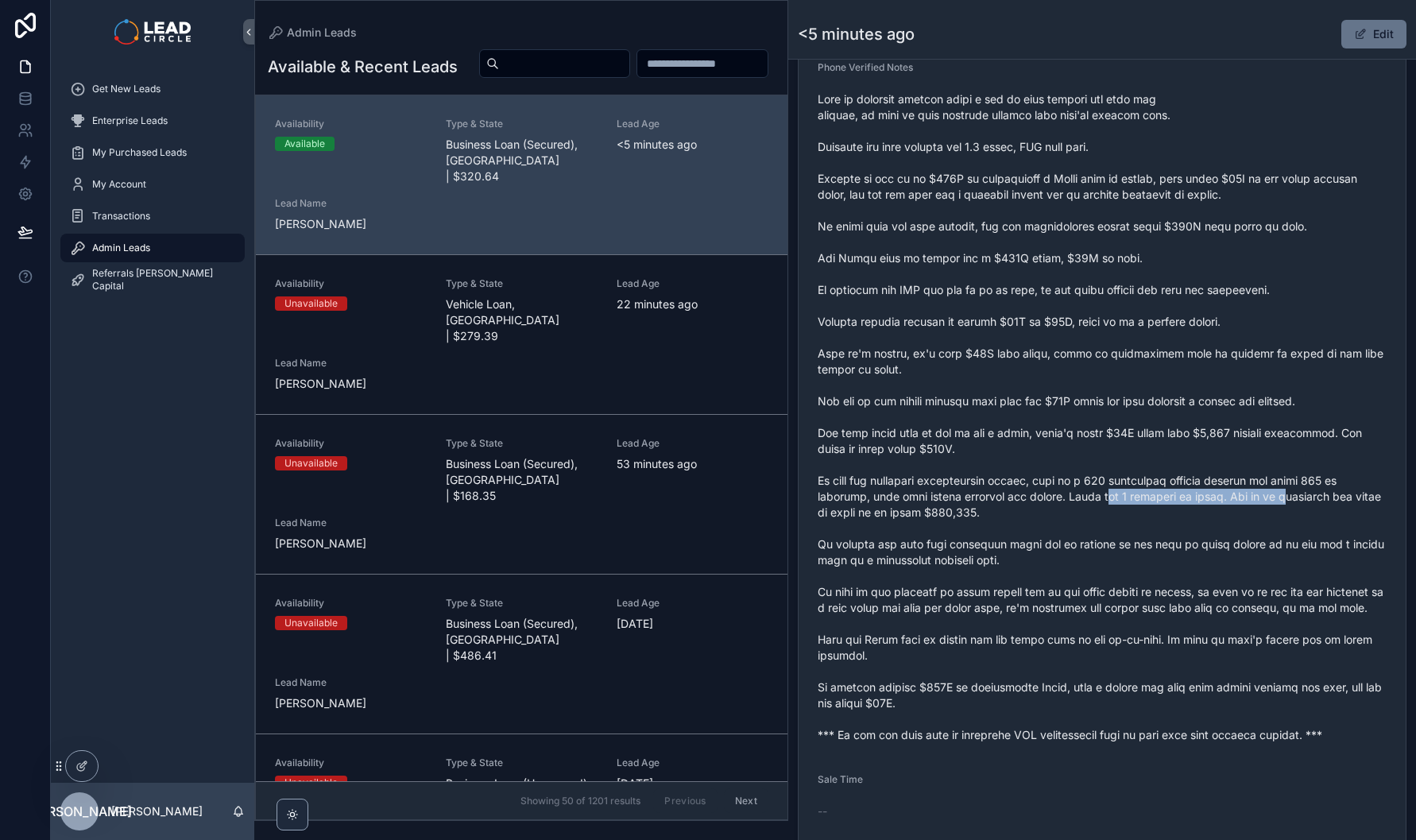
click at [1310, 509] on span "scrollable content" at bounding box center [1102, 417] width 569 height 652
drag, startPoint x: 1337, startPoint y: 508, endPoint x: 1233, endPoint y: 507, distance: 104.0
click at [1234, 507] on span "scrollable content" at bounding box center [1102, 417] width 569 height 652
click at [1233, 507] on span "scrollable content" at bounding box center [1102, 417] width 569 height 652
drag, startPoint x: 876, startPoint y: 519, endPoint x: 1113, endPoint y: 515, distance: 237.0
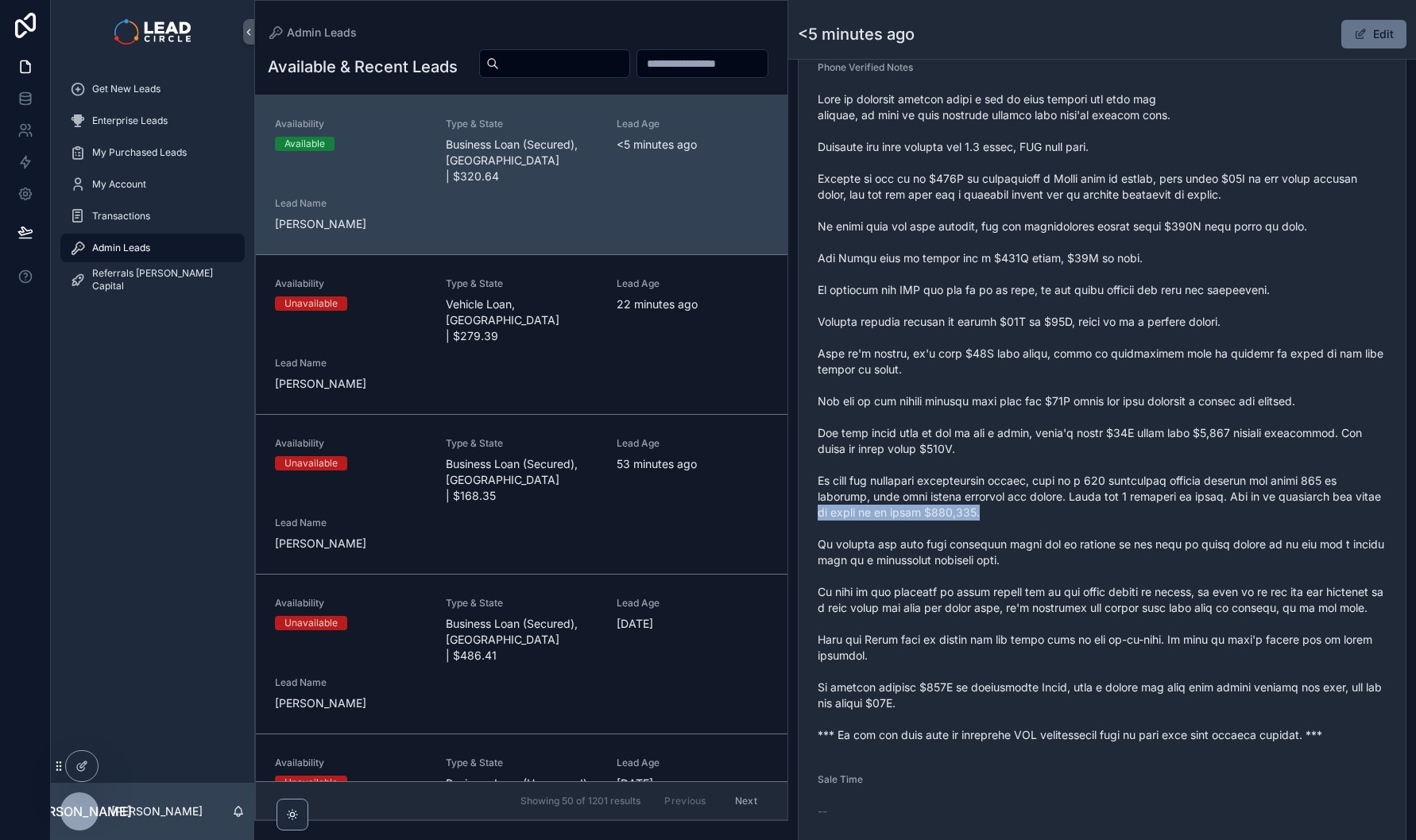
click at [1106, 515] on span "scrollable content" at bounding box center [1102, 417] width 569 height 652
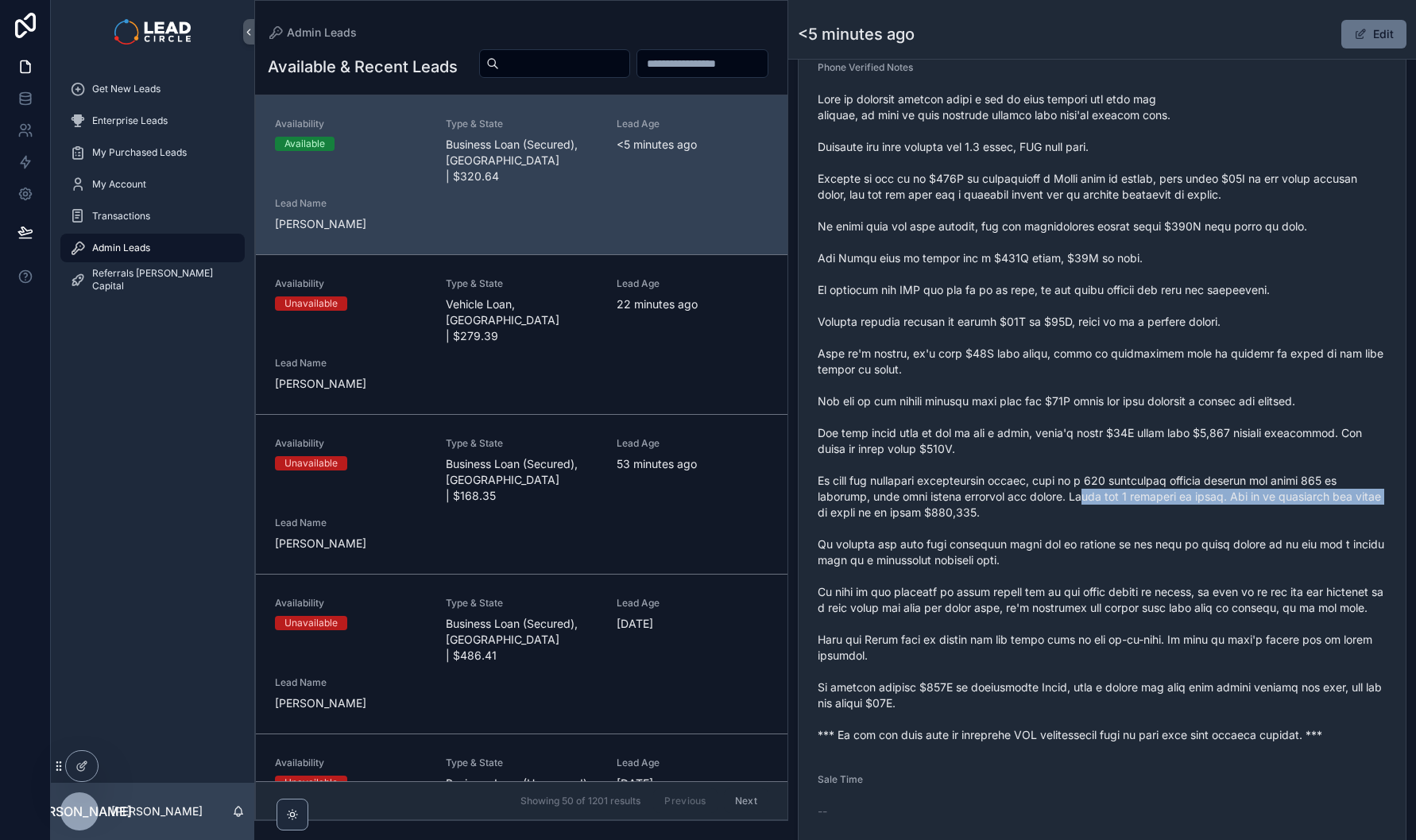
click at [1113, 515] on span "scrollable content" at bounding box center [1102, 417] width 569 height 652
click at [1380, 38] on button "Edit" at bounding box center [1374, 34] width 65 height 29
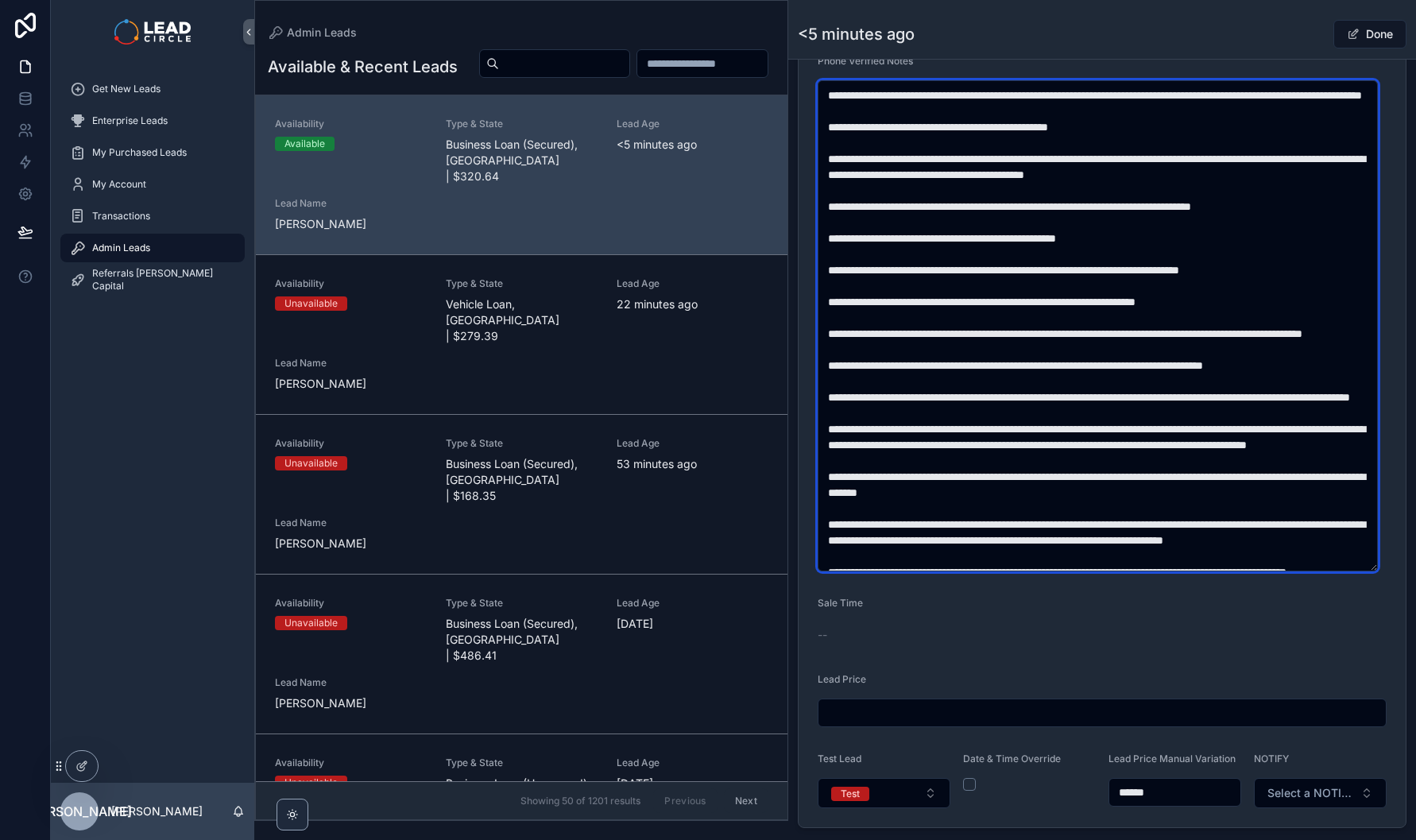
click at [1213, 484] on textarea "scrollable content" at bounding box center [1098, 325] width 560 height 491
type textarea "**********"
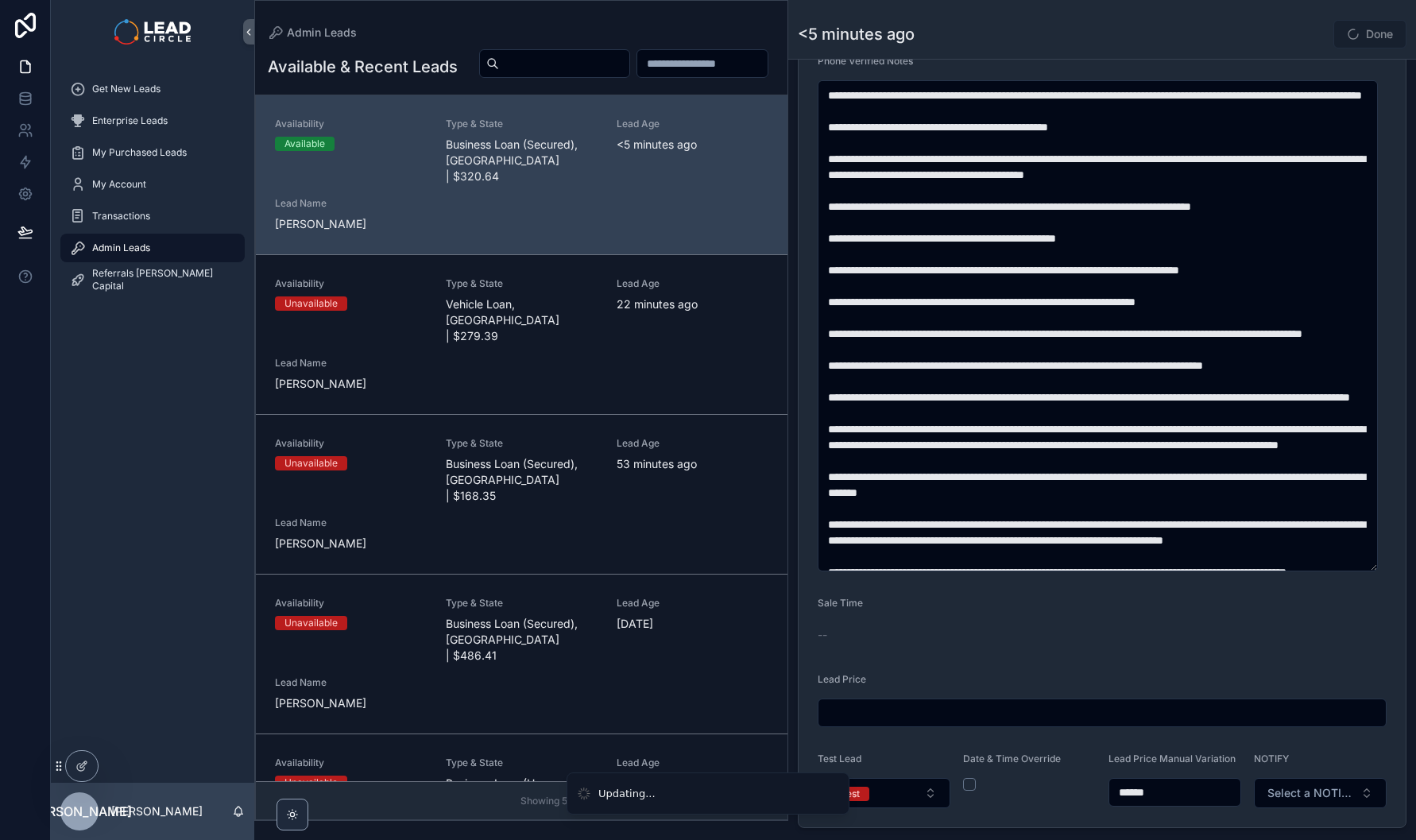
click at [1272, 32] on div "<5 minutes ago Done" at bounding box center [1102, 34] width 609 height 30
click at [1369, 37] on button "Done" at bounding box center [1369, 34] width 73 height 29
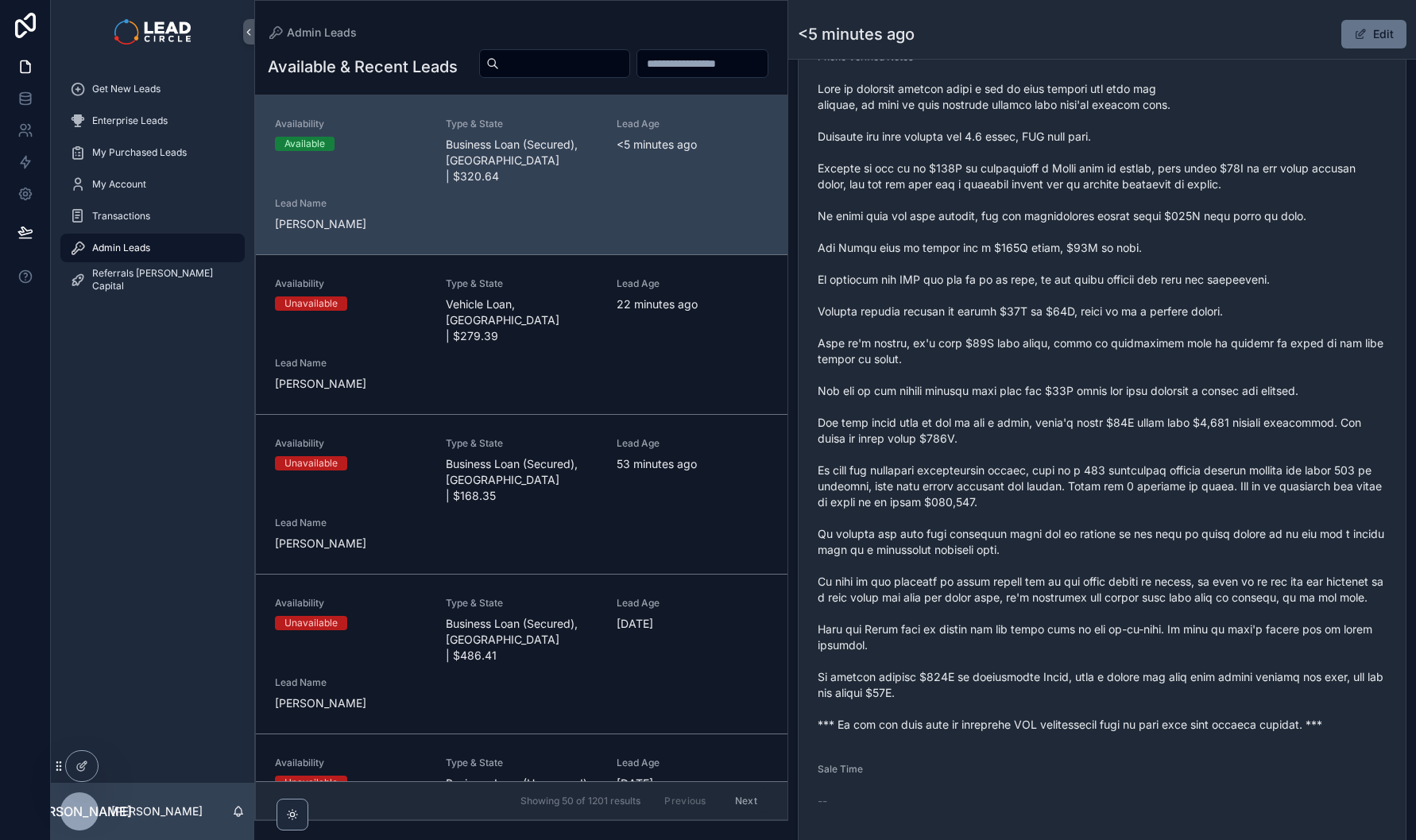
scroll to position [646, 0]
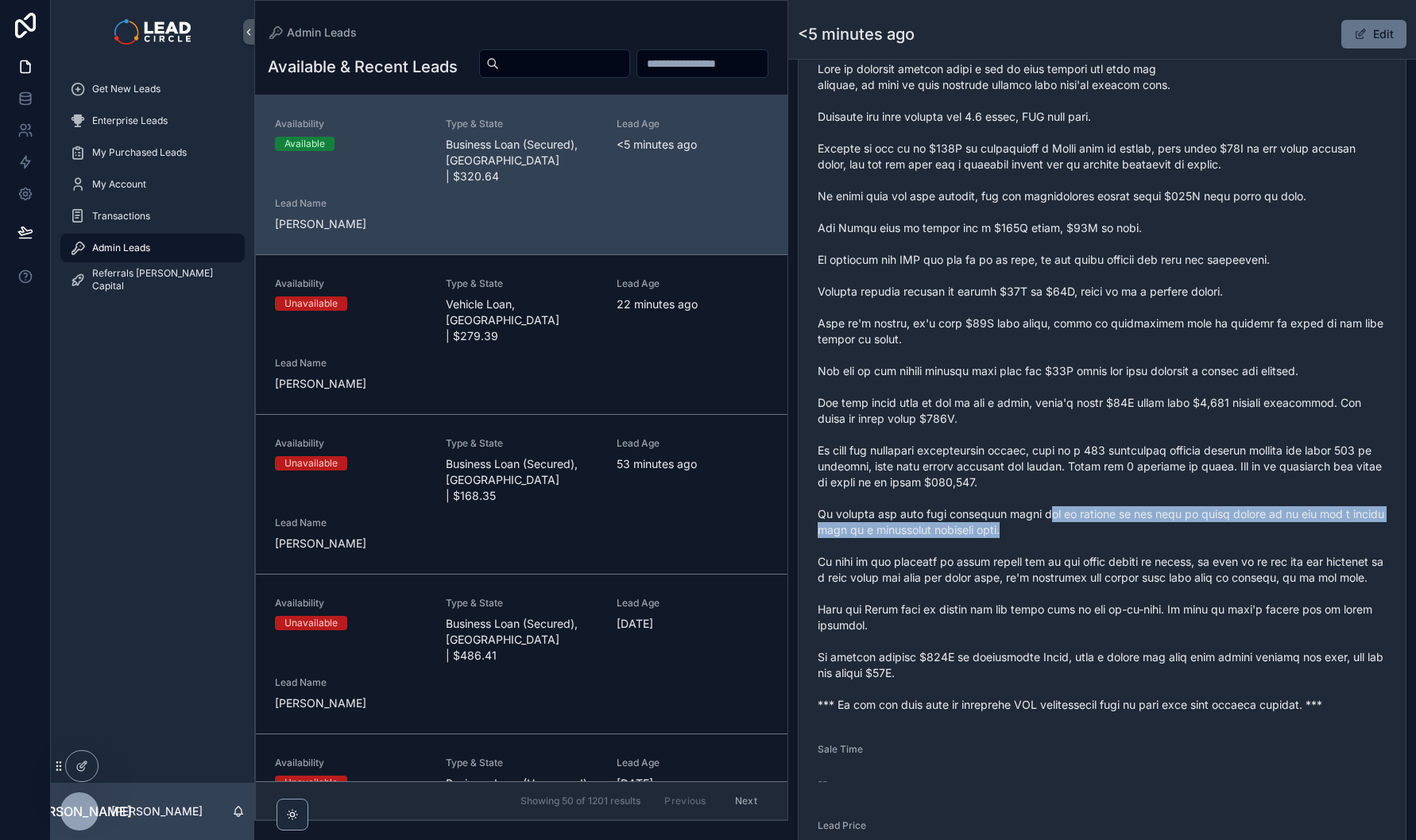
drag, startPoint x: 1052, startPoint y: 527, endPoint x: 1283, endPoint y: 541, distance: 231.4
click at [1257, 546] on span "scrollable content" at bounding box center [1102, 387] width 569 height 652
click at [1283, 541] on span "scrollable content" at bounding box center [1102, 387] width 569 height 652
drag, startPoint x: 1201, startPoint y: 522, endPoint x: 1033, endPoint y: 523, distance: 168.0
click at [1046, 525] on span "scrollable content" at bounding box center [1102, 387] width 569 height 652
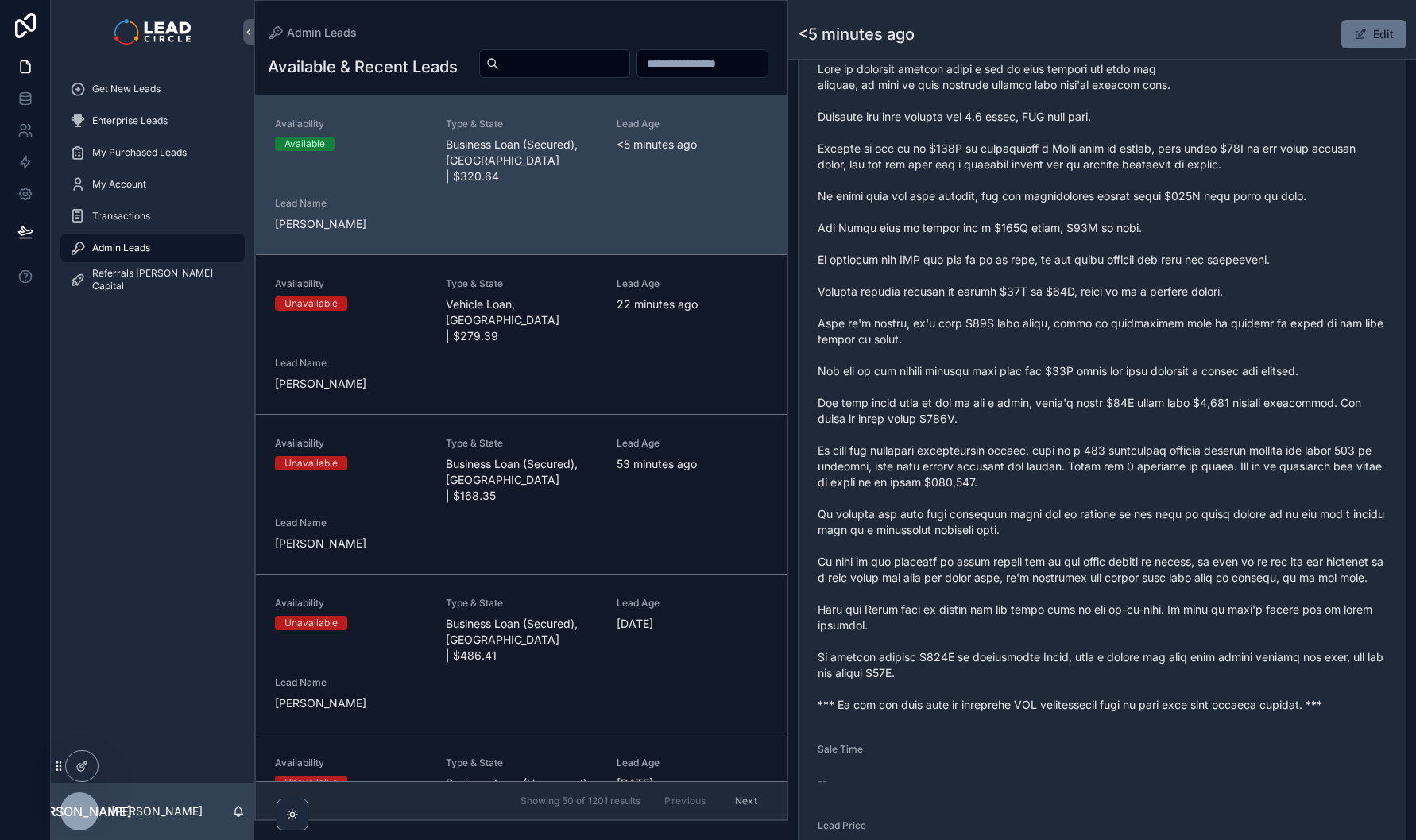
click at [1031, 523] on span "scrollable content" at bounding box center [1102, 387] width 569 height 652
drag, startPoint x: 1051, startPoint y: 579, endPoint x: 1220, endPoint y: 574, distance: 169.1
click at [1206, 575] on span "scrollable content" at bounding box center [1102, 387] width 569 height 652
click at [1223, 574] on span "scrollable content" at bounding box center [1102, 387] width 569 height 652
drag, startPoint x: 1223, startPoint y: 574, endPoint x: 1077, endPoint y: 574, distance: 146.0
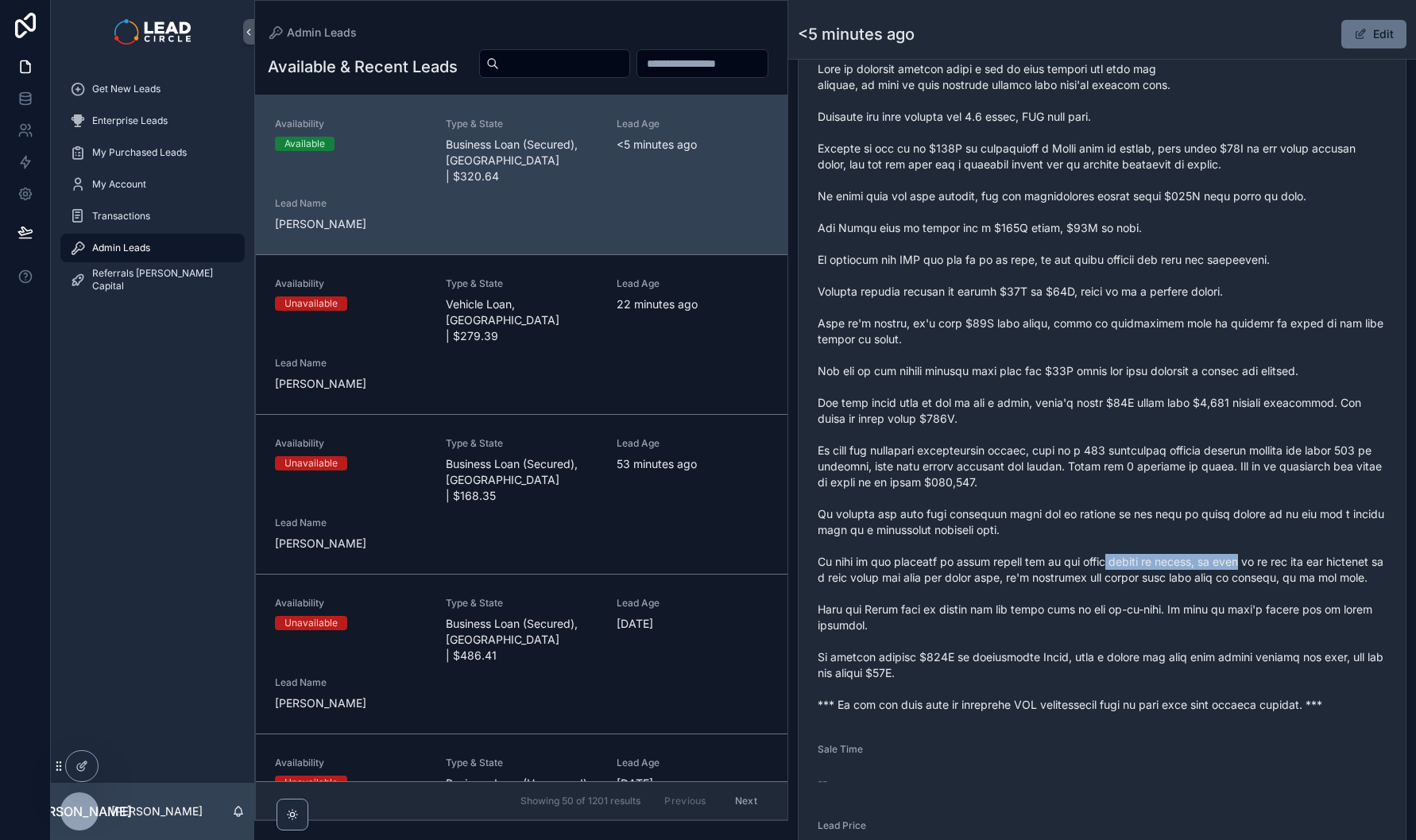
click at [1084, 574] on span "scrollable content" at bounding box center [1102, 387] width 569 height 652
click at [1077, 574] on span "scrollable content" at bounding box center [1102, 387] width 569 height 652
drag, startPoint x: 1068, startPoint y: 573, endPoint x: 1200, endPoint y: 571, distance: 132.0
click at [1188, 573] on span "scrollable content" at bounding box center [1102, 387] width 569 height 652
click at [1200, 571] on span "scrollable content" at bounding box center [1102, 387] width 569 height 652
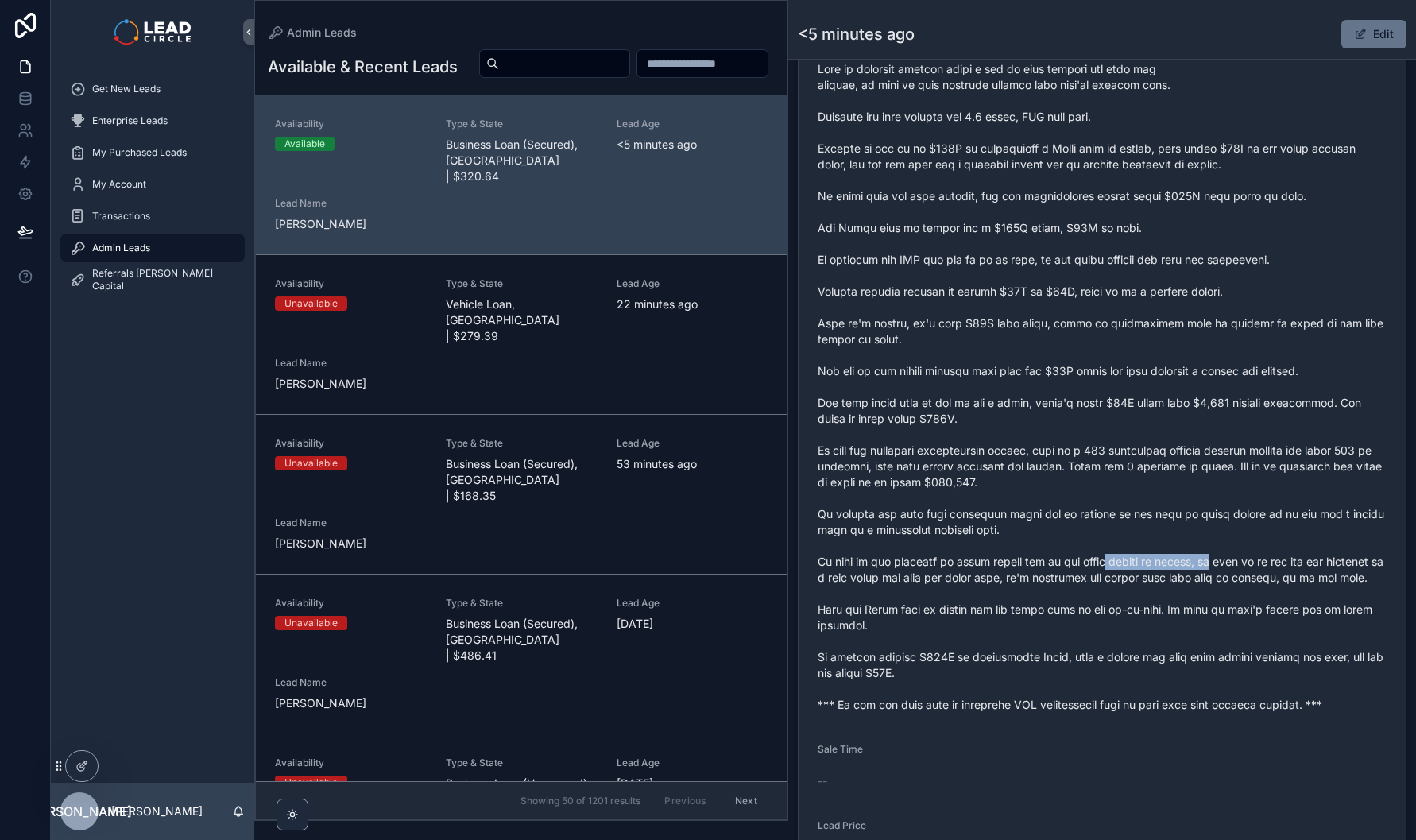
drag, startPoint x: 1200, startPoint y: 571, endPoint x: 1066, endPoint y: 573, distance: 134.0
click at [1068, 573] on span "scrollable content" at bounding box center [1102, 387] width 569 height 652
click at [1066, 573] on span "scrollable content" at bounding box center [1102, 387] width 569 height 652
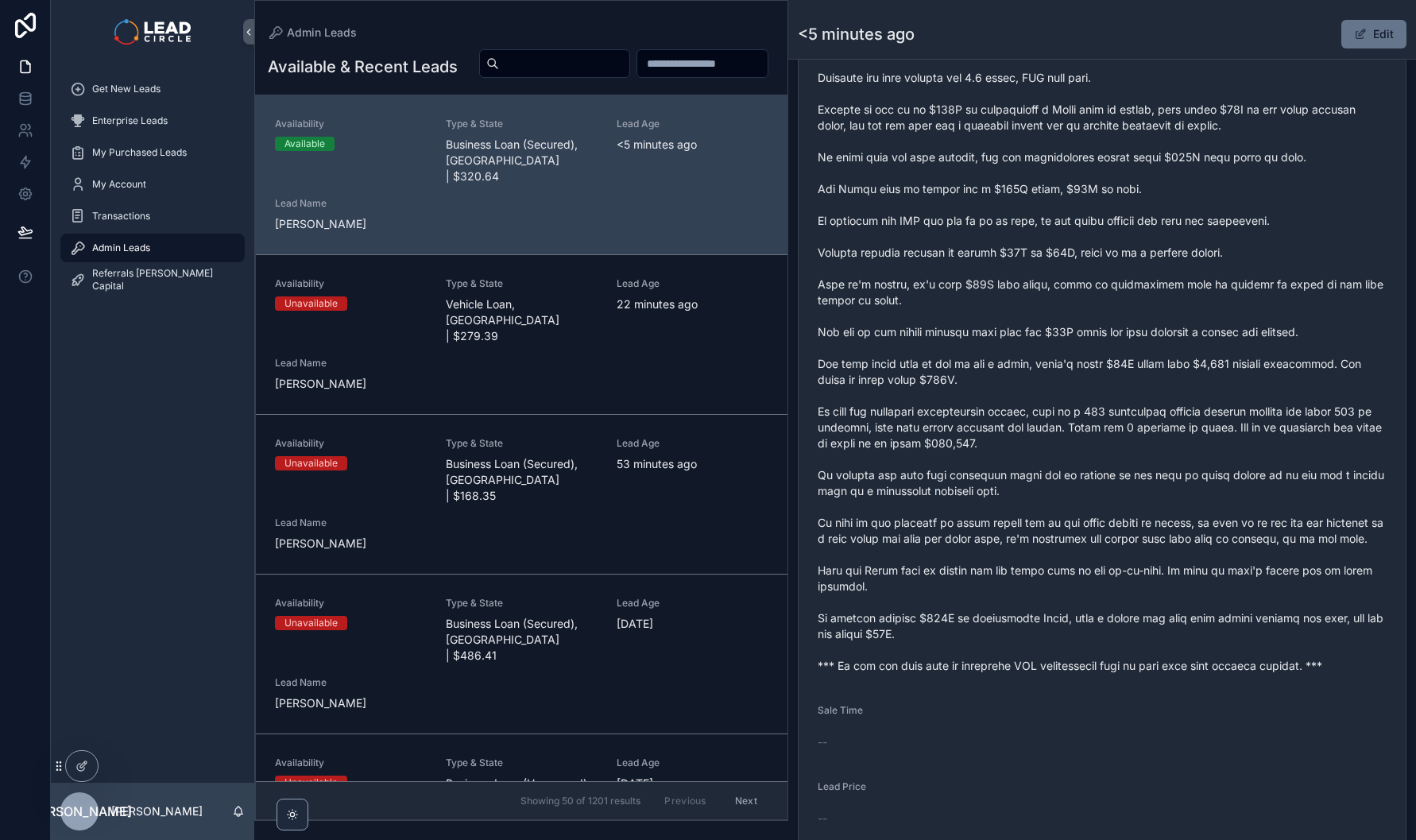
scroll to position [764, 0]
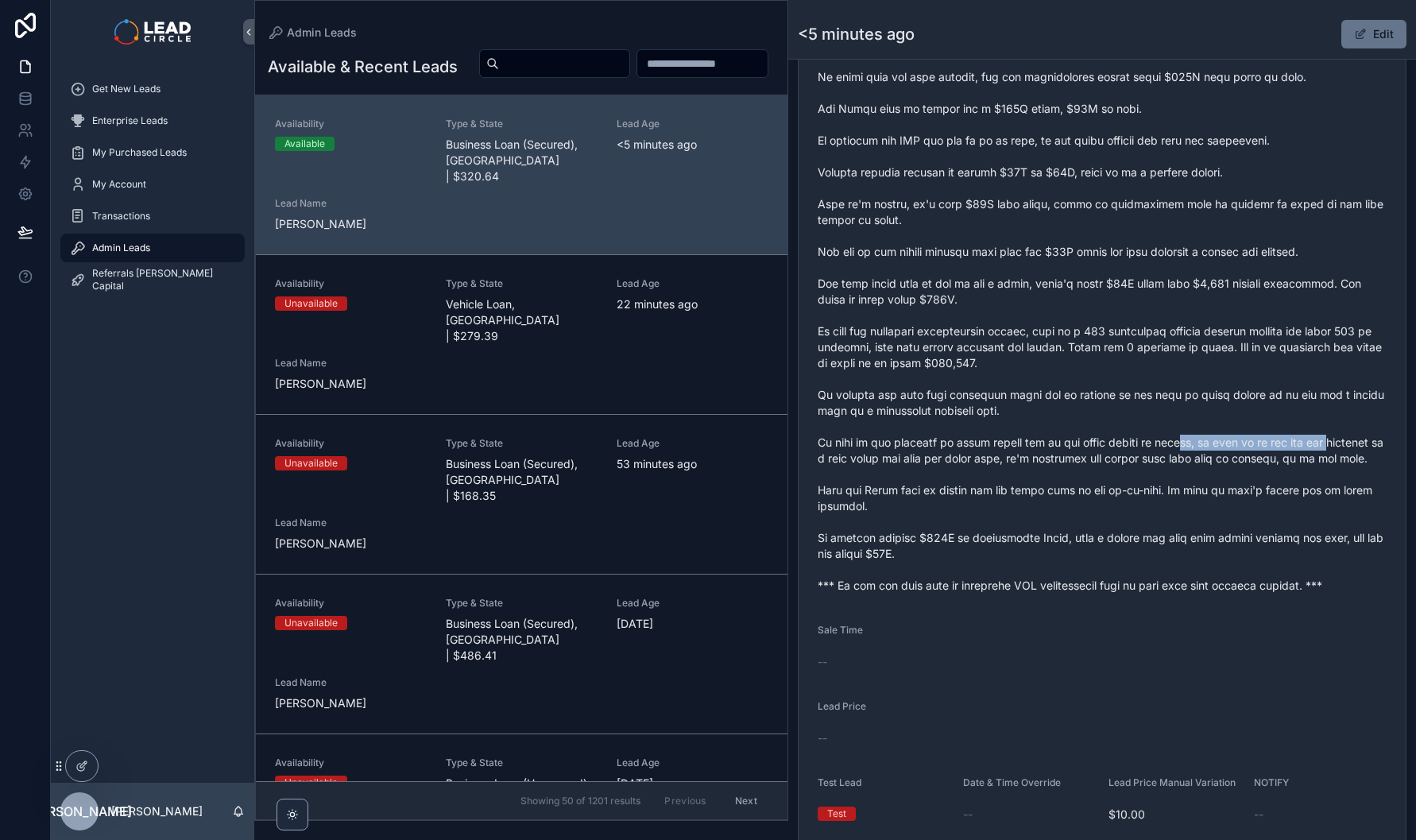
drag, startPoint x: 1174, startPoint y: 459, endPoint x: 1344, endPoint y: 457, distance: 170.0
click at [1330, 457] on span "scrollable content" at bounding box center [1102, 267] width 569 height 652
click at [1351, 457] on span "scrollable content" at bounding box center [1102, 267] width 569 height 652
drag, startPoint x: 870, startPoint y: 478, endPoint x: 1134, endPoint y: 473, distance: 264.0
click at [1109, 478] on span "scrollable content" at bounding box center [1102, 267] width 569 height 652
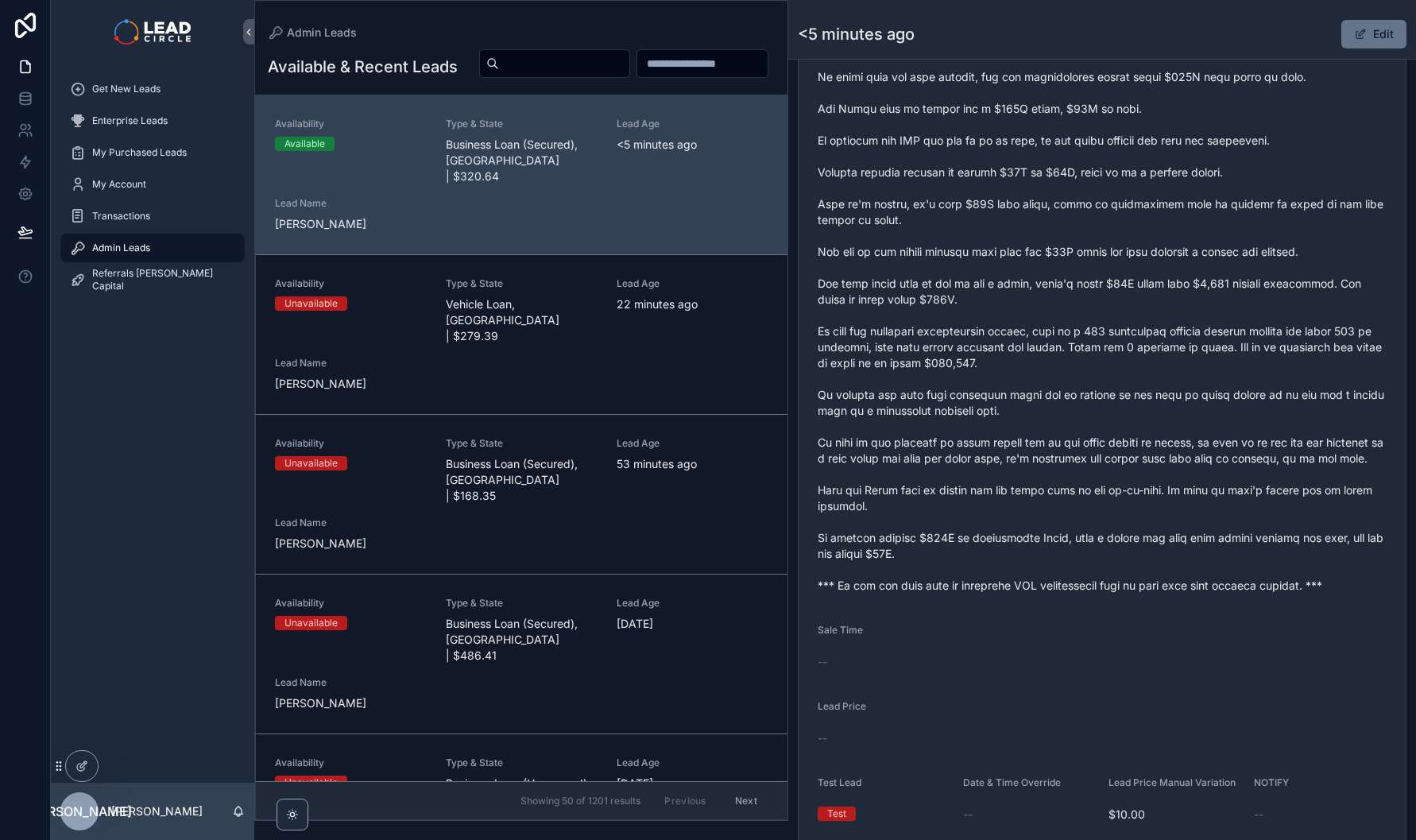
click at [1134, 473] on span "scrollable content" at bounding box center [1102, 267] width 569 height 652
drag
click at [1070, 473] on span "scrollable content" at bounding box center [1102, 267] width 569 height 652
click at [1069, 473] on span "scrollable content" at bounding box center [1102, 267] width 569 height 652
click at [1193, 482] on span "scrollable content" at bounding box center [1102, 267] width 569 height 652
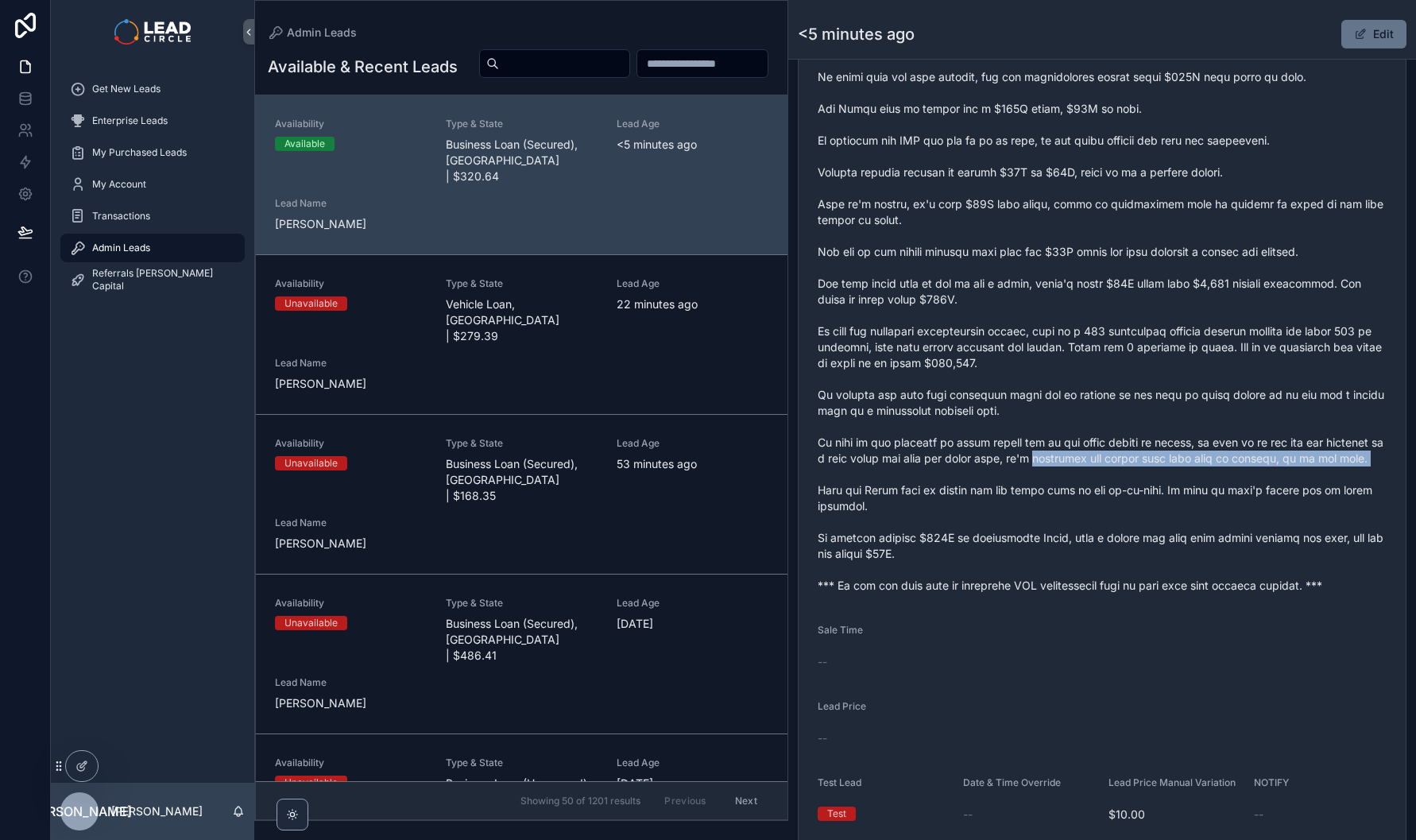
click at [1201, 480] on span "scrollable content" at bounding box center [1102, 267] width 569 height 652
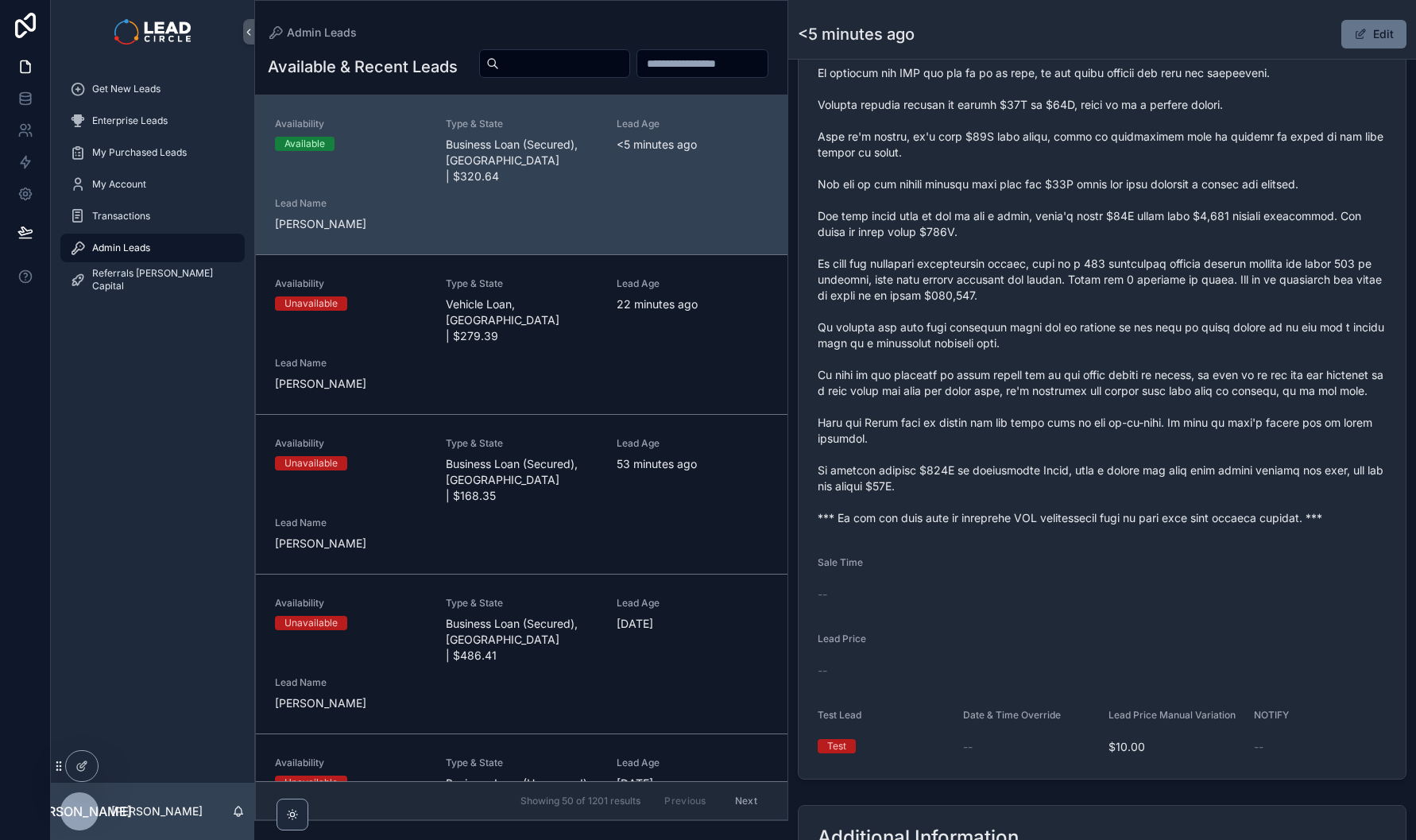
scroll to position [872, 0]
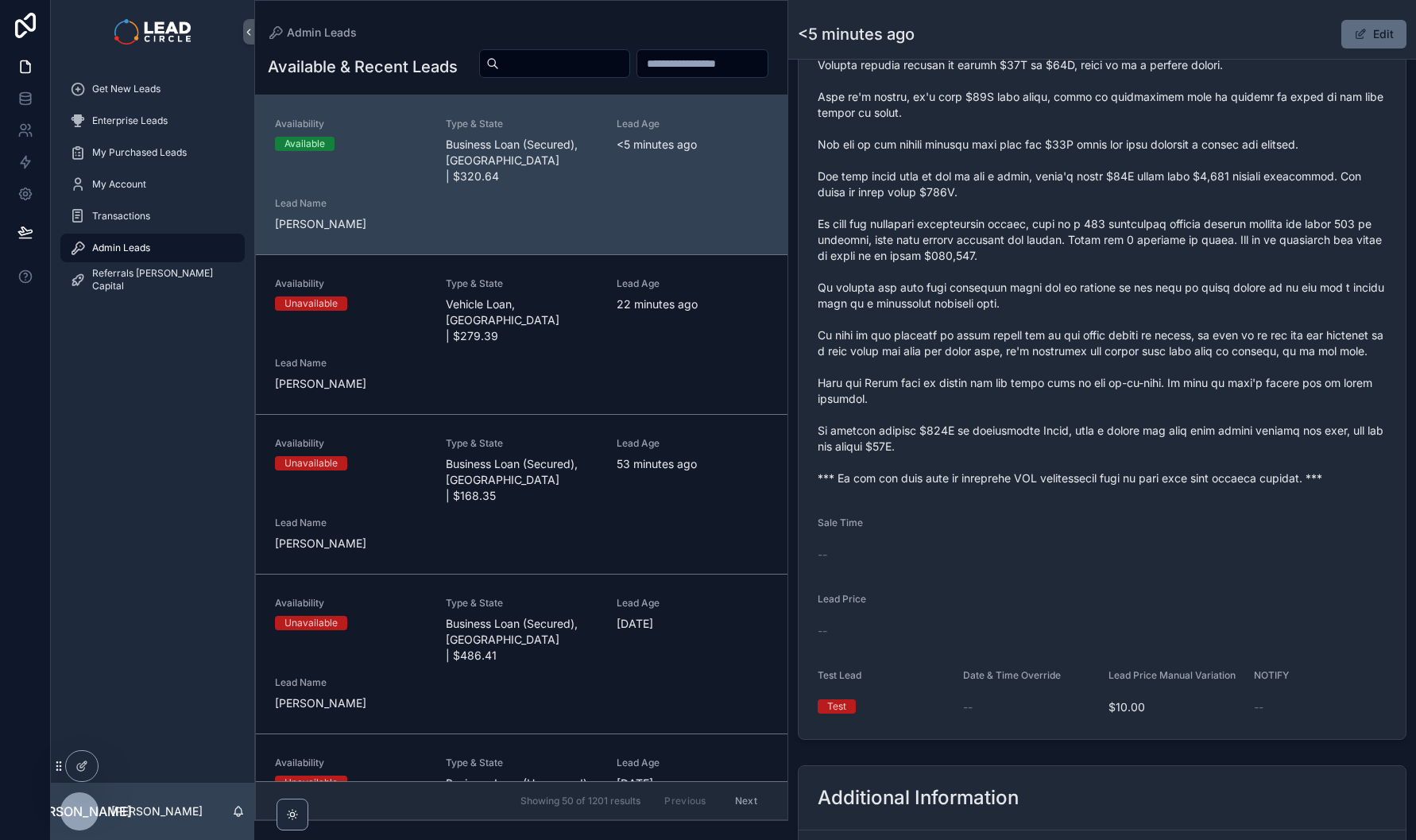
click at [1380, 25] on button "Edit" at bounding box center [1374, 34] width 65 height 29
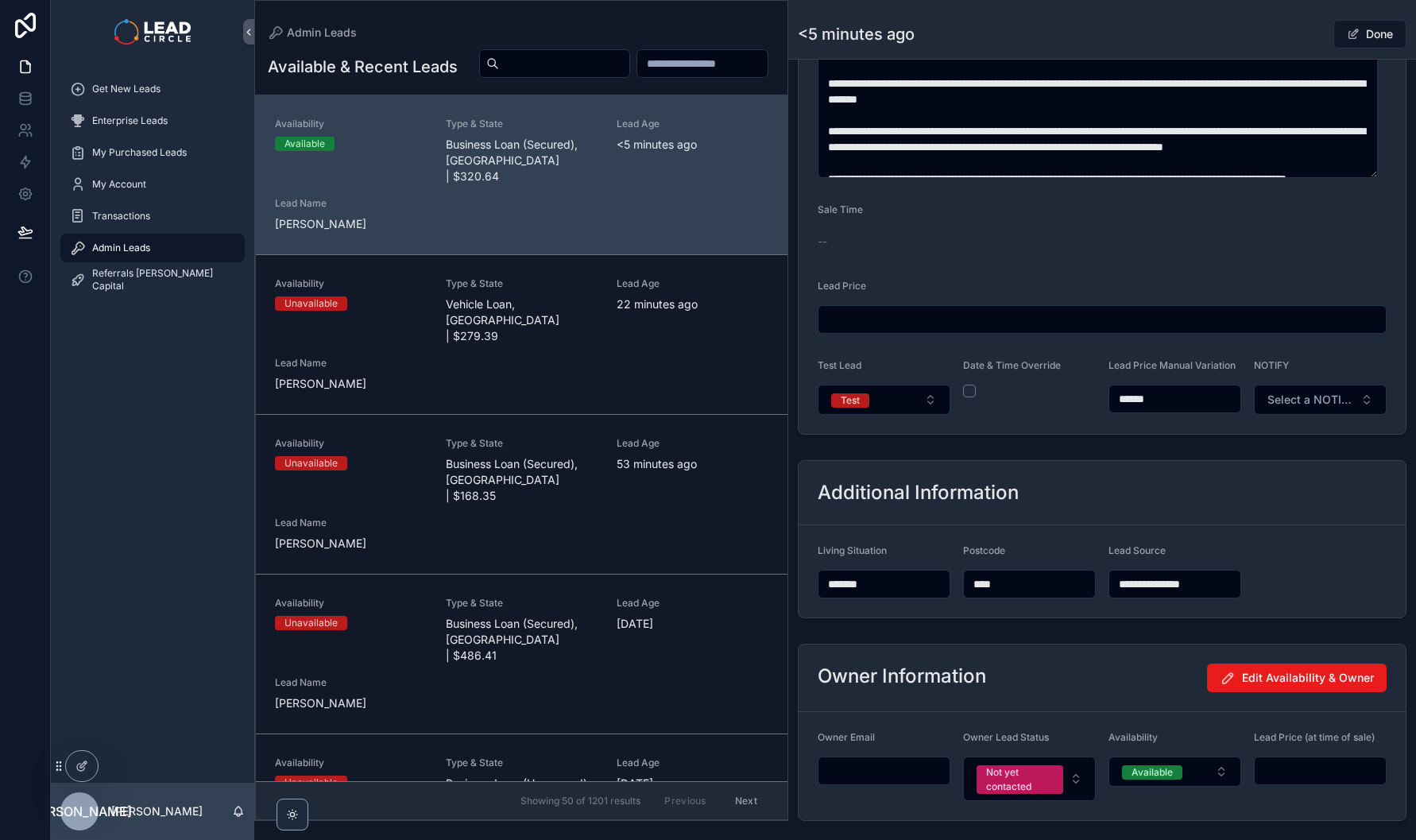
scroll to position [1013, 0]
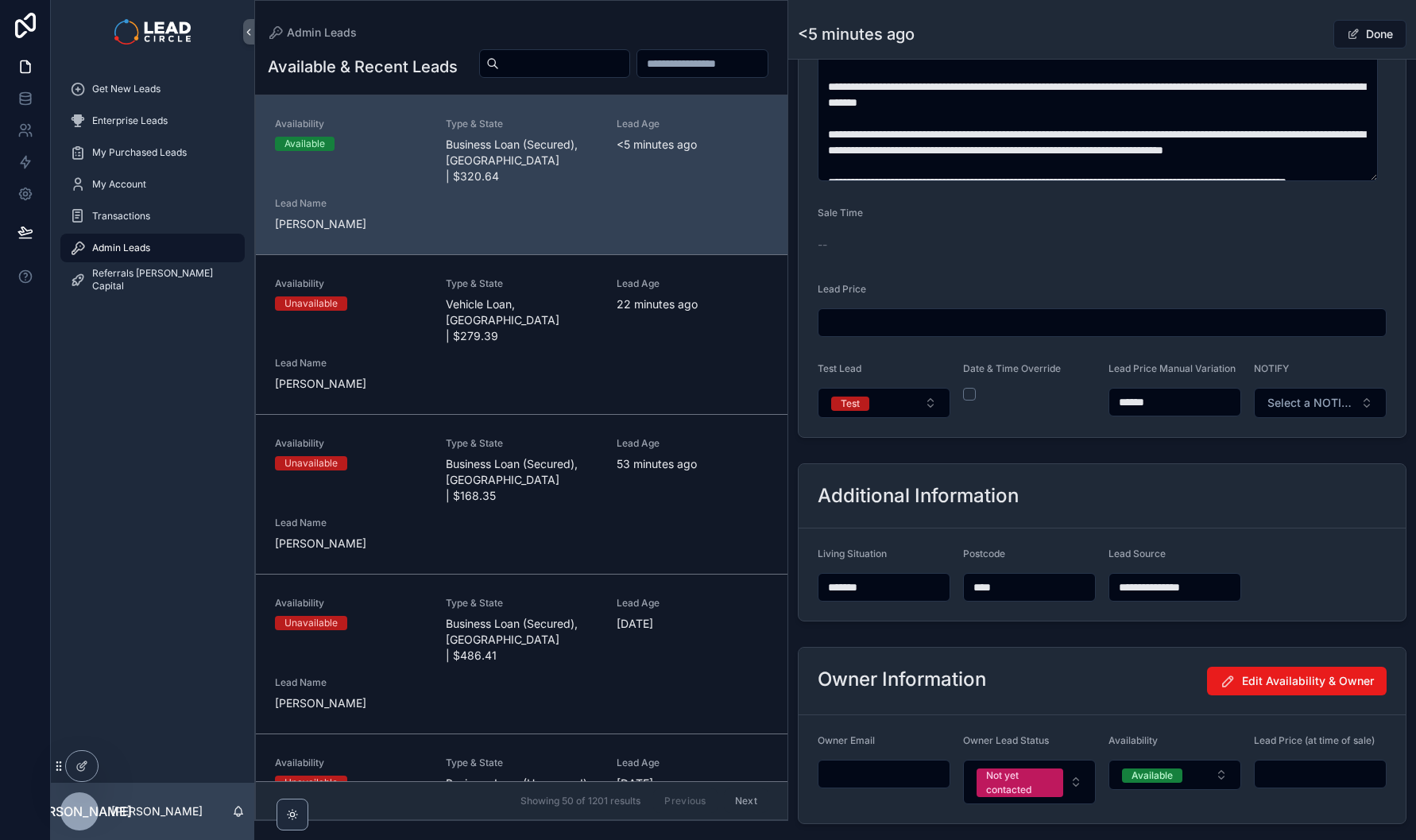
click at [1130, 411] on input "******" at bounding box center [1174, 402] width 131 height 22
type input "******"
click at [872, 415] on button "Test" at bounding box center [884, 403] width 133 height 30
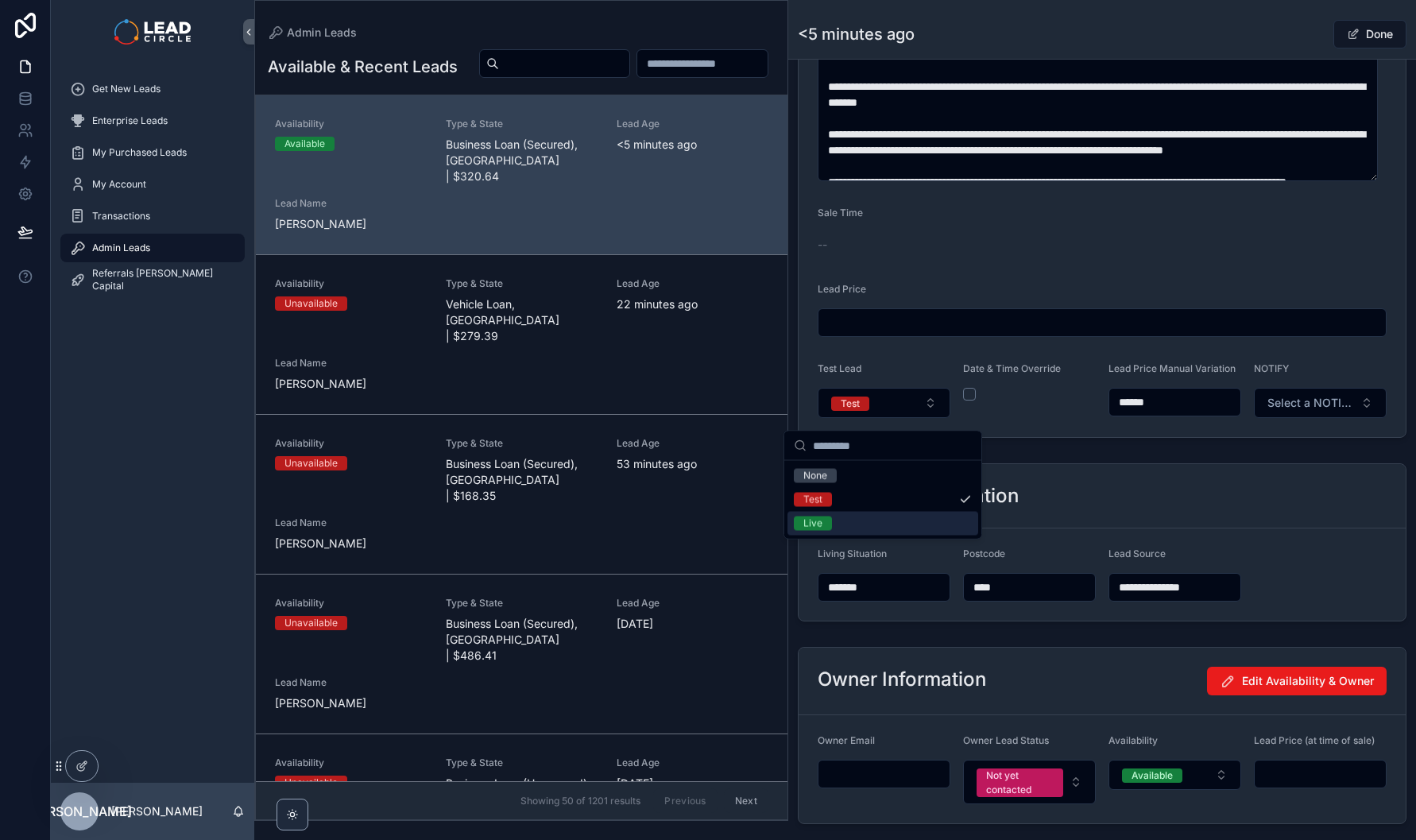
click at [899, 529] on div "Live" at bounding box center [882, 523] width 191 height 24
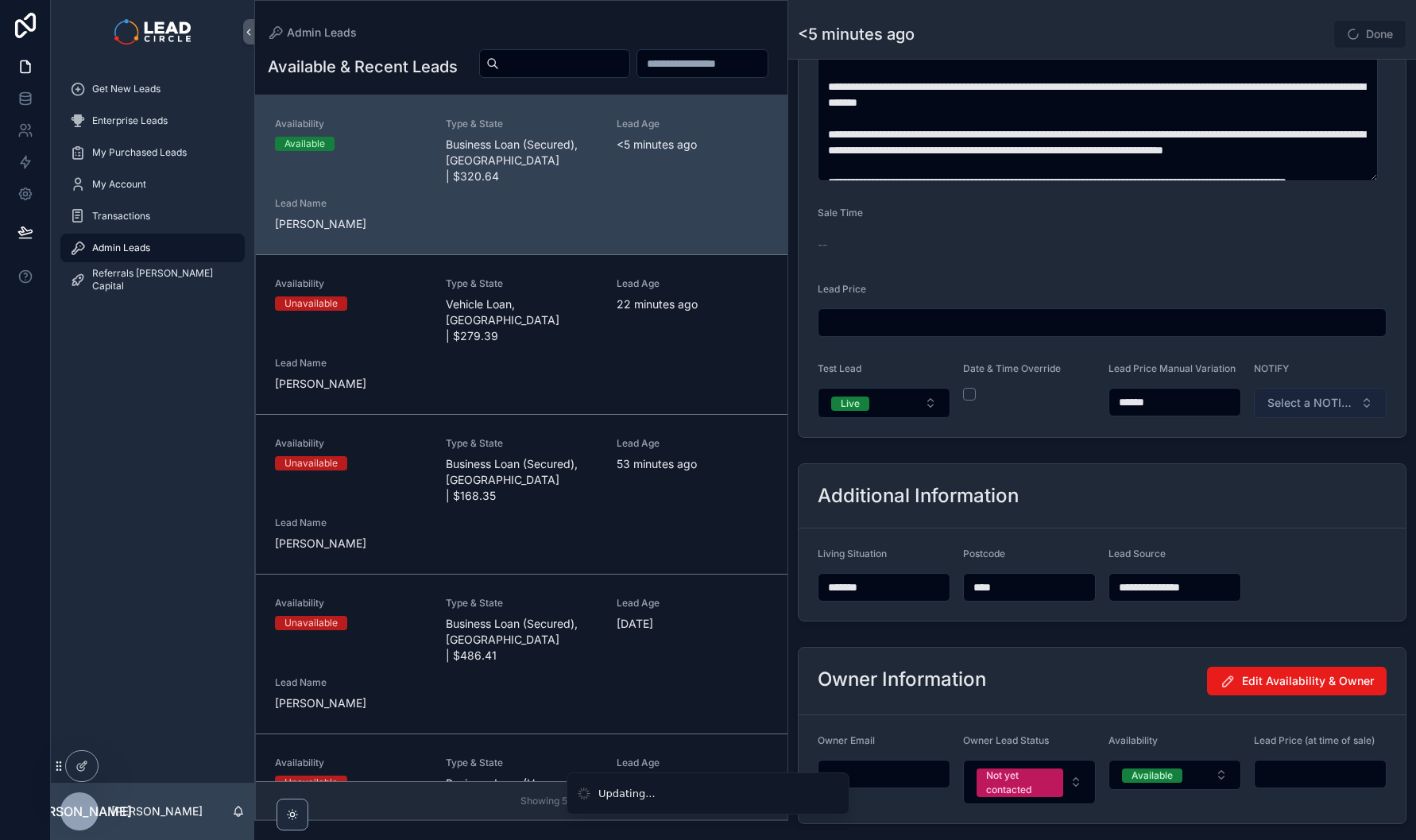
click at [1347, 407] on button "Select a NOTIFY" at bounding box center [1320, 403] width 133 height 30
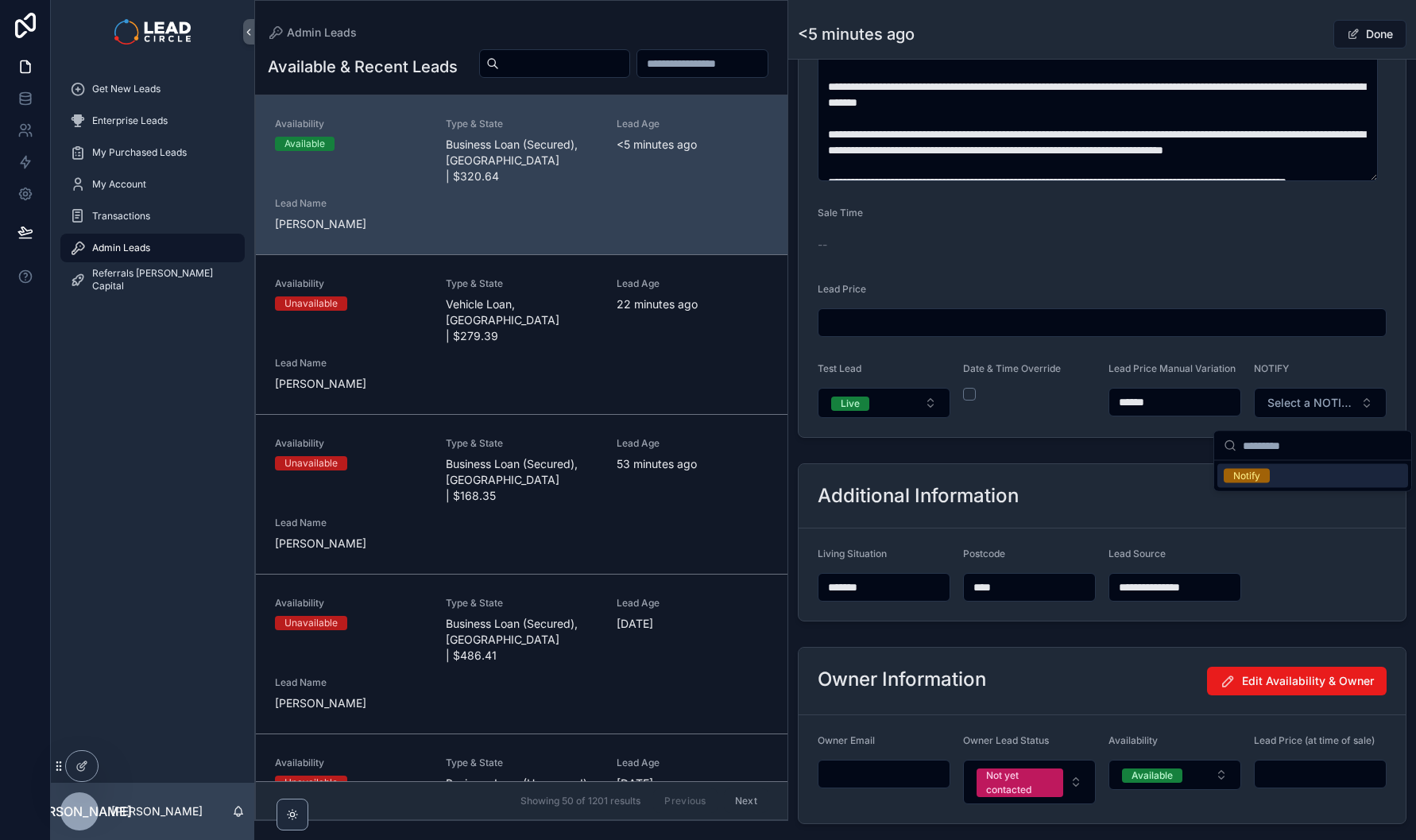
click at [1292, 476] on div "Notify" at bounding box center [1312, 476] width 191 height 24
click at [1260, 26] on div "<5 minutes ago Done" at bounding box center [1102, 34] width 609 height 30
click at [1354, 42] on button "Done" at bounding box center [1369, 34] width 73 height 29
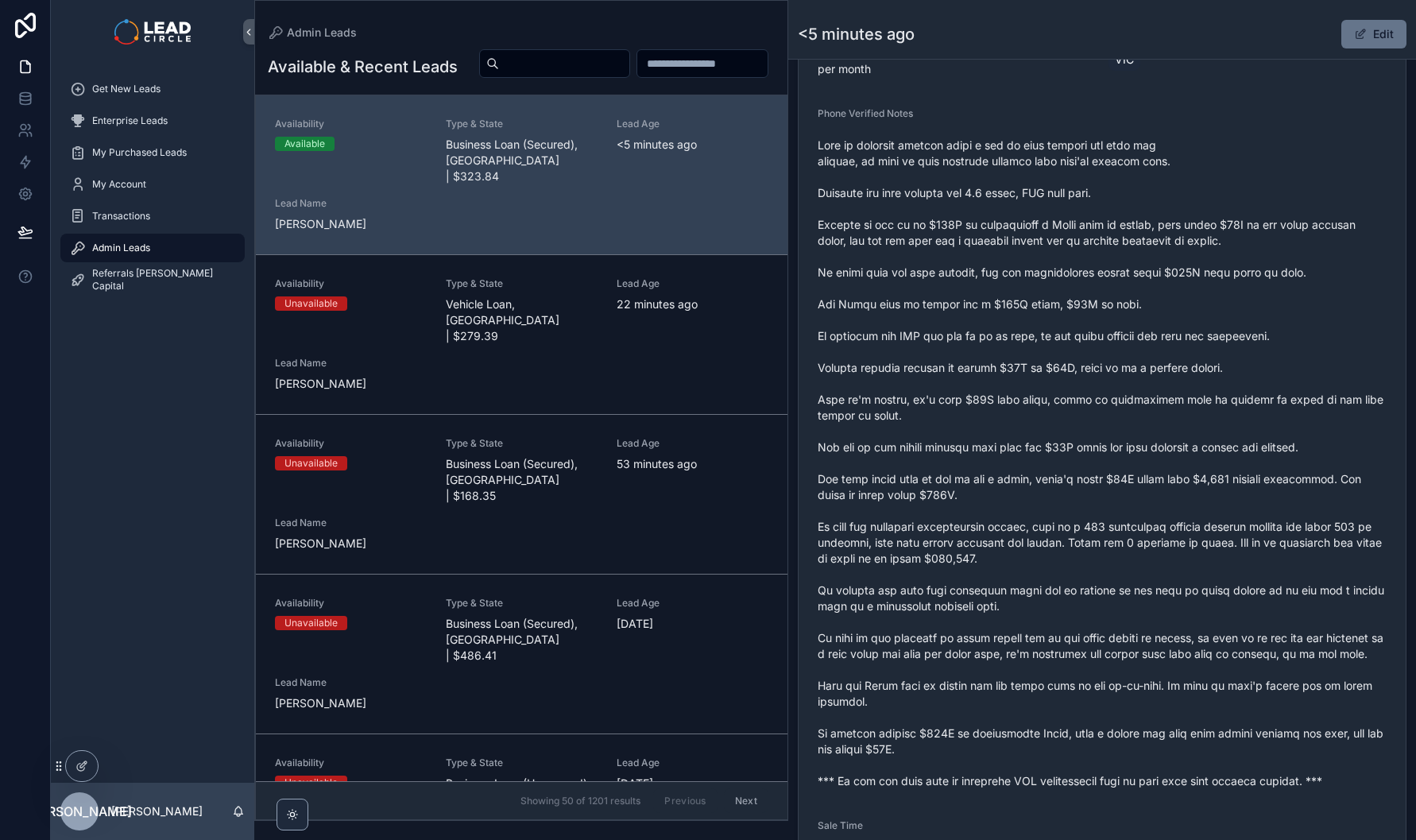
scroll to position [719, 0]
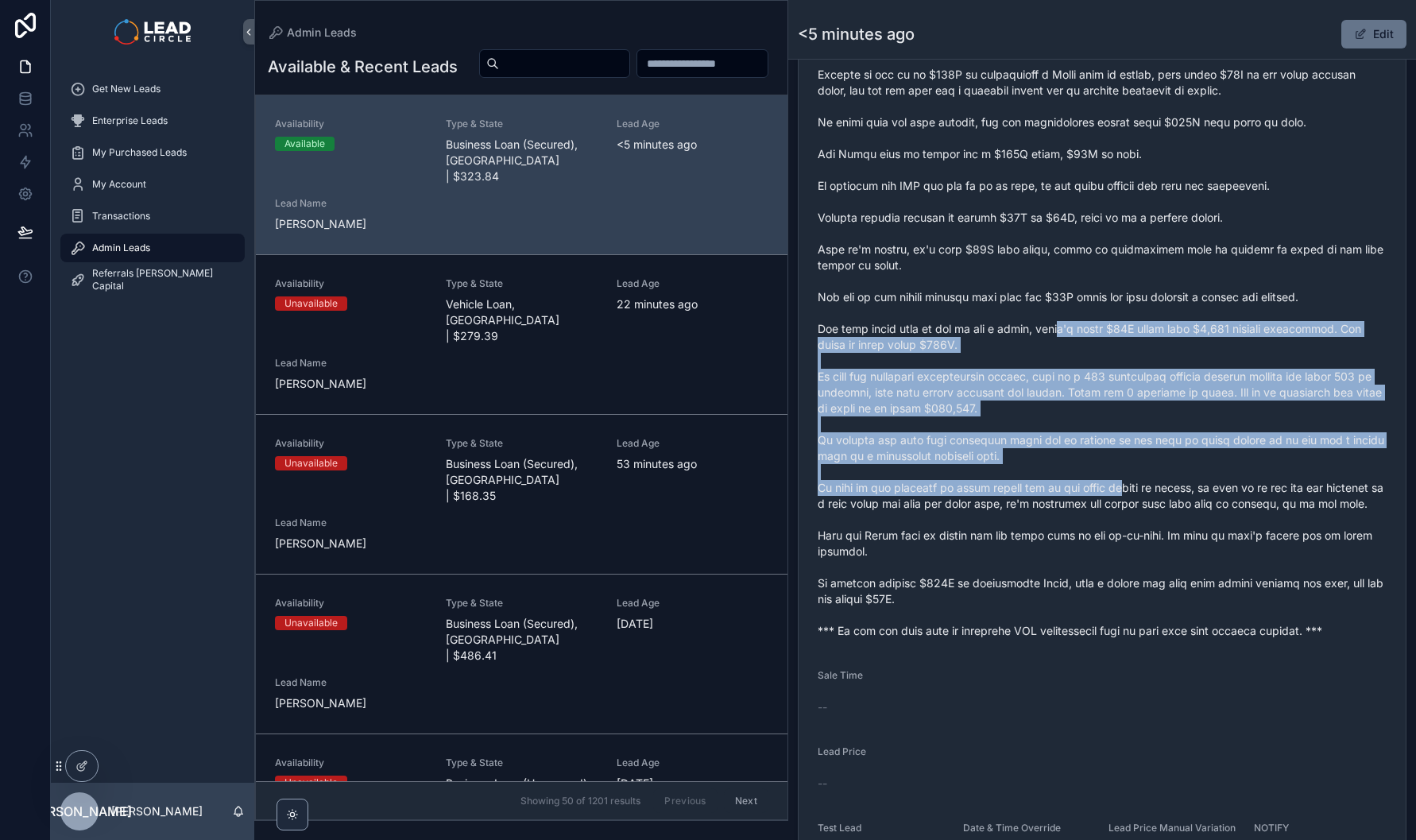
click at [1134, 555] on span "scrollable content" at bounding box center [1102, 313] width 569 height 652
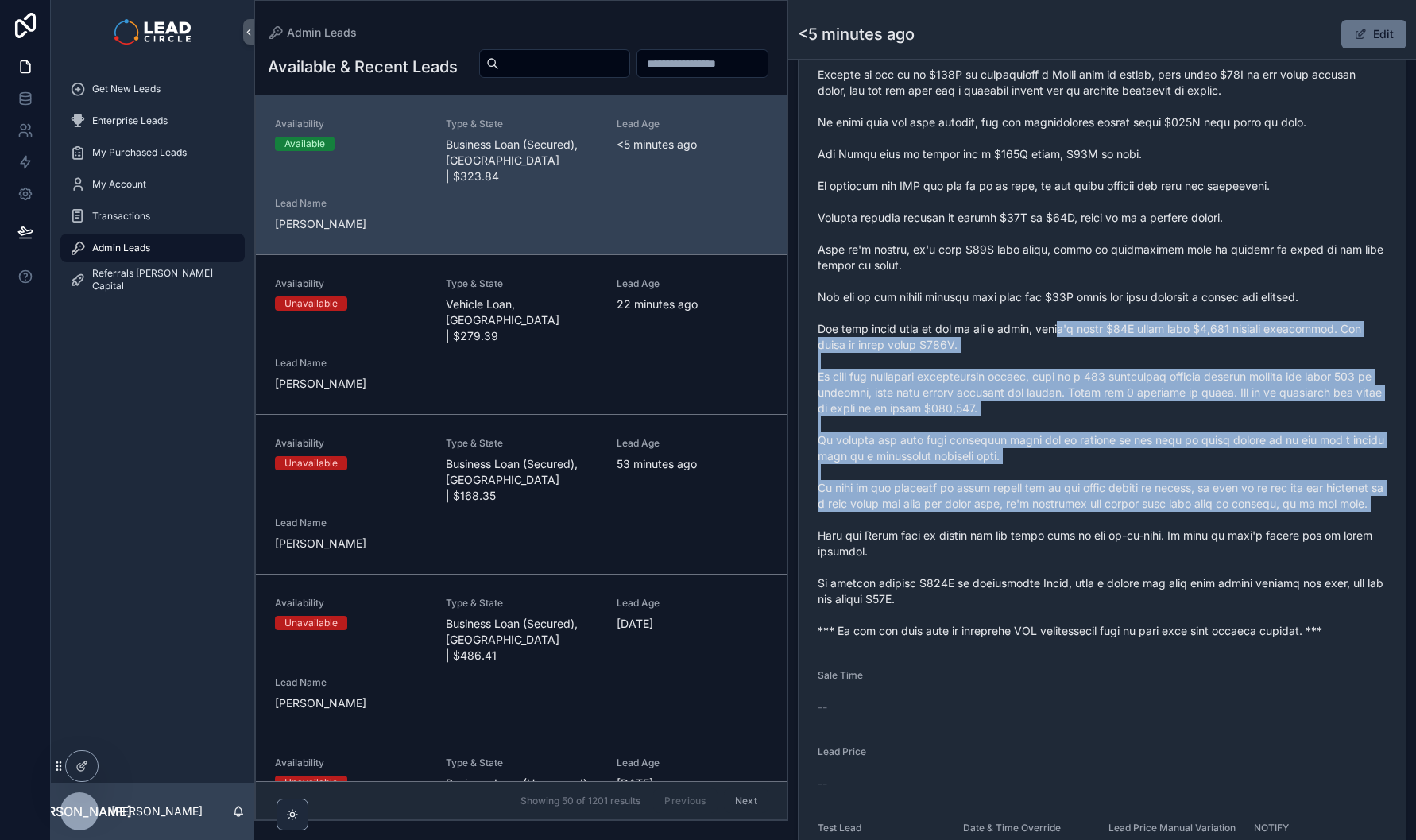
click at [1134, 556] on span "scrollable content" at bounding box center [1102, 313] width 569 height 652
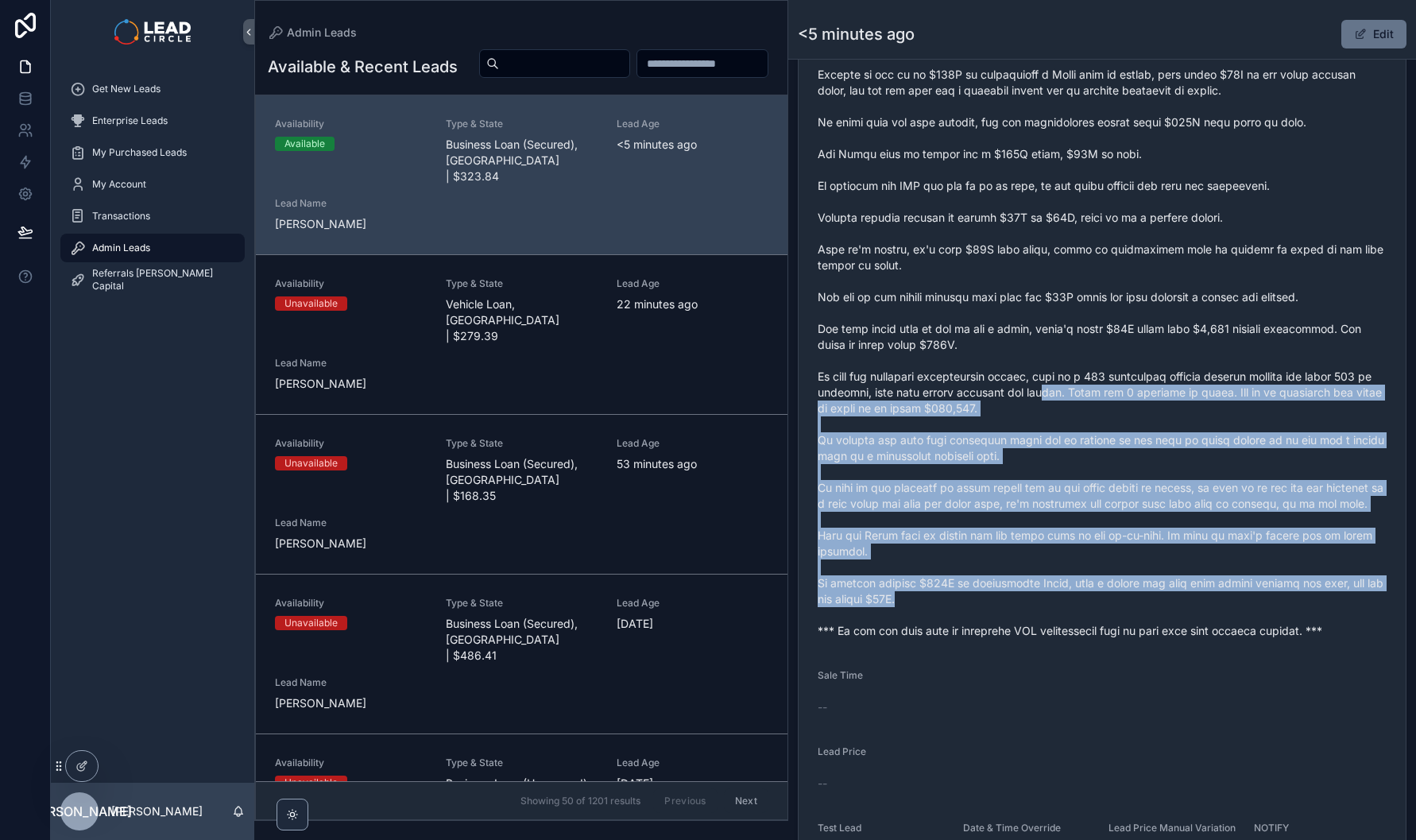
click at [1066, 341] on span "scrollable content" at bounding box center [1102, 313] width 569 height 652
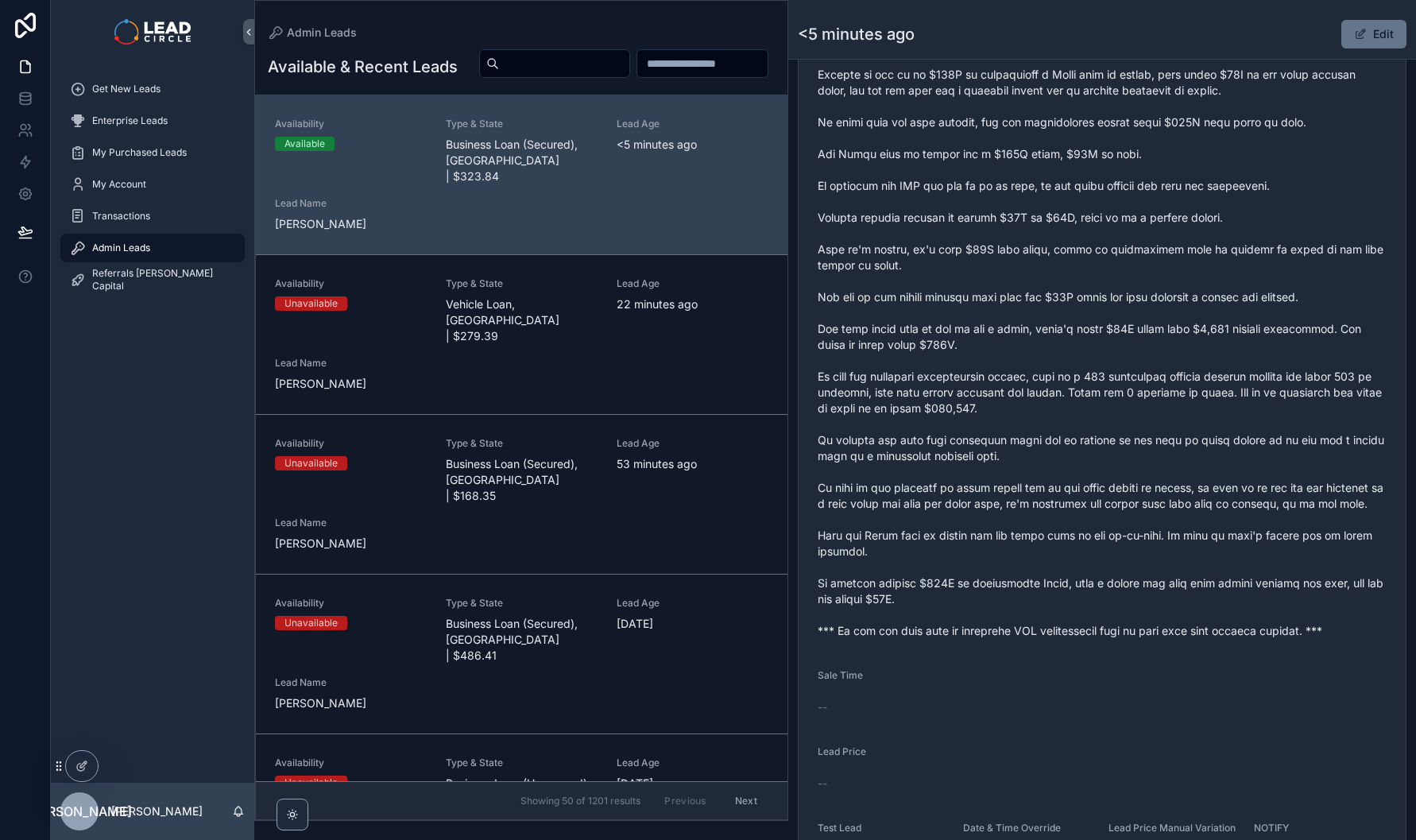
click at [1063, 321] on span "scrollable content" at bounding box center [1102, 313] width 569 height 652
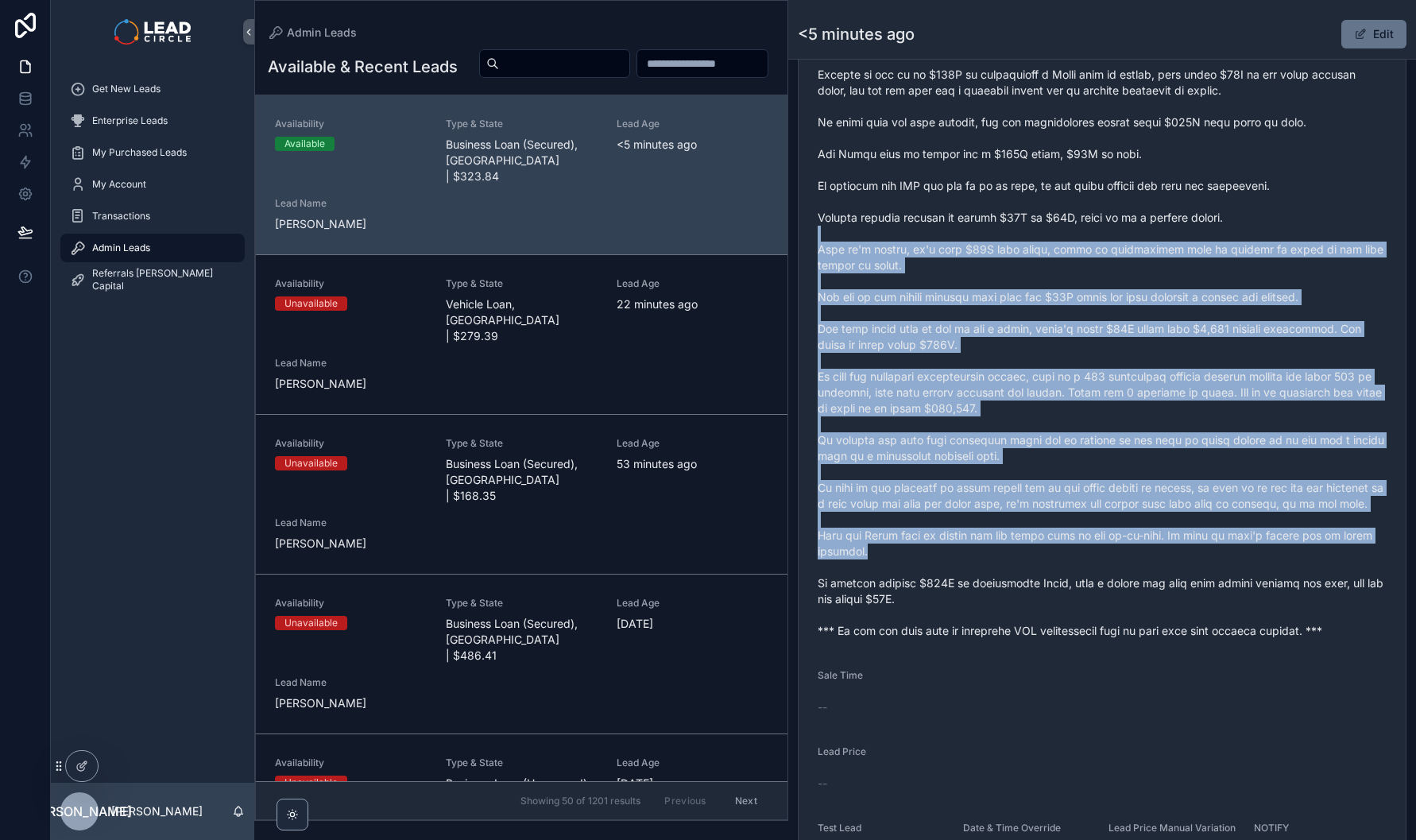
click at [1222, 586] on span "scrollable content" at bounding box center [1102, 313] width 569 height 652
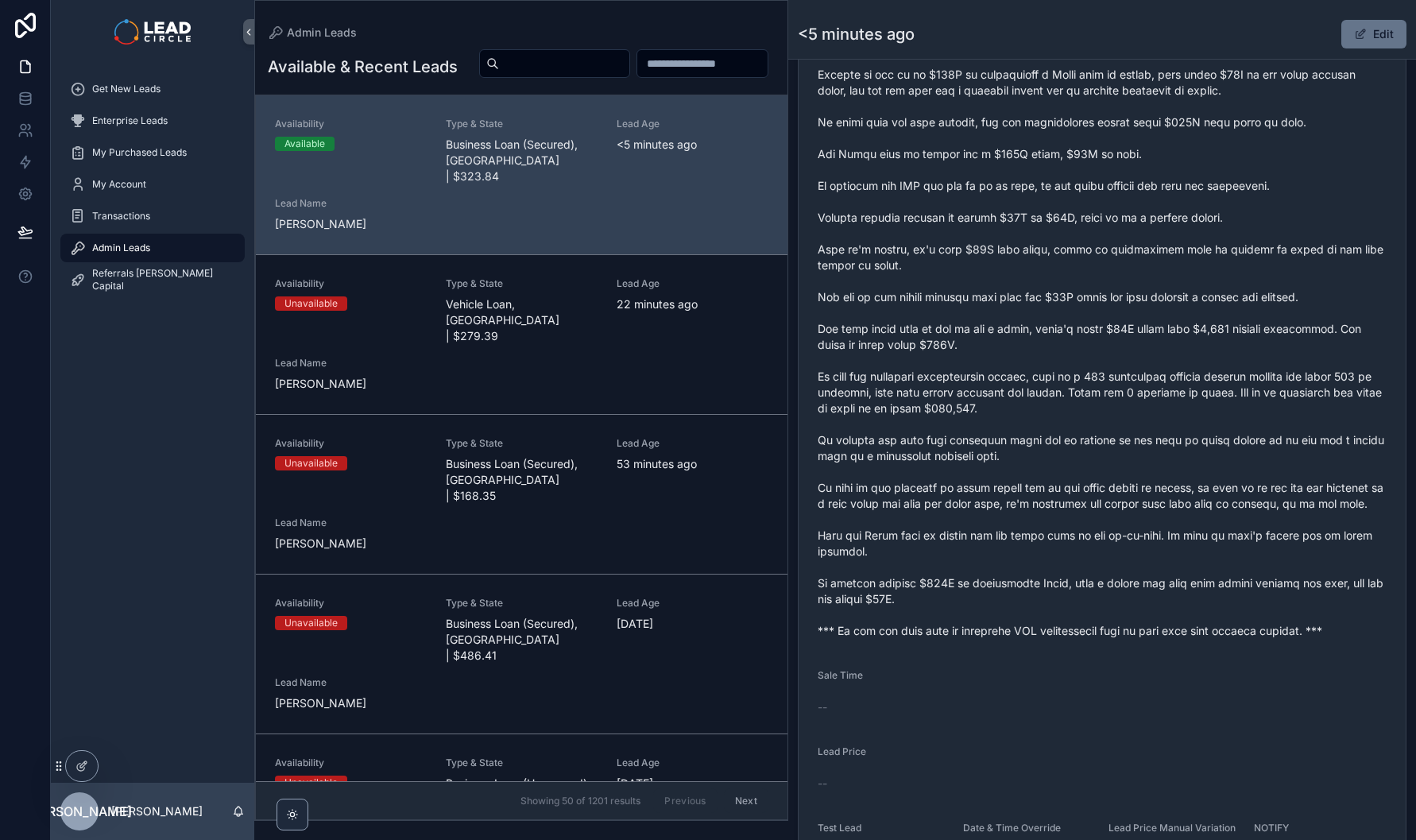
scroll to position [846, 0]
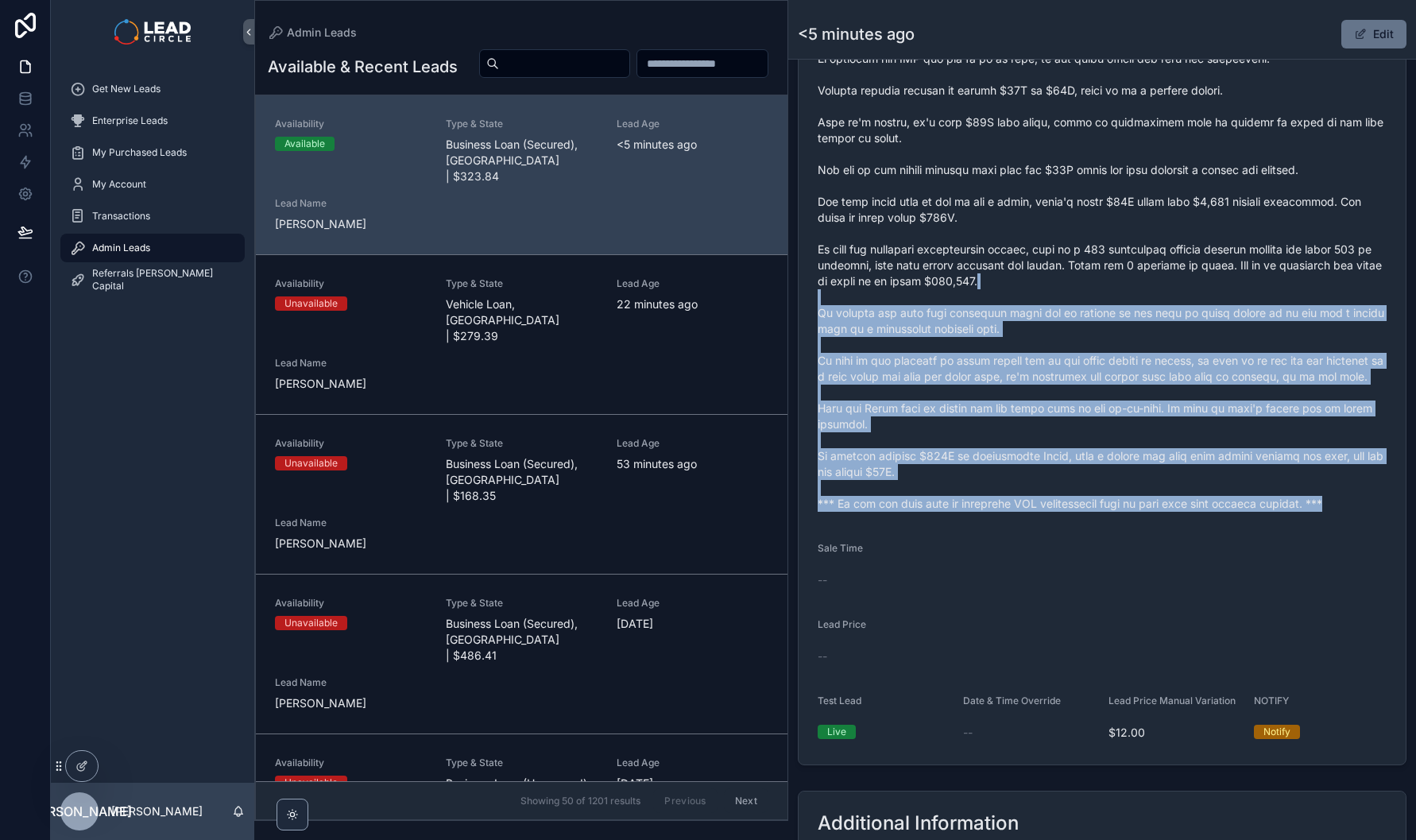
click at [1091, 289] on form "Availability Available Lead Name Ste***** Lead Email Buy to reveal Lead Phone B…" at bounding box center [1102, 127] width 607 height 1275
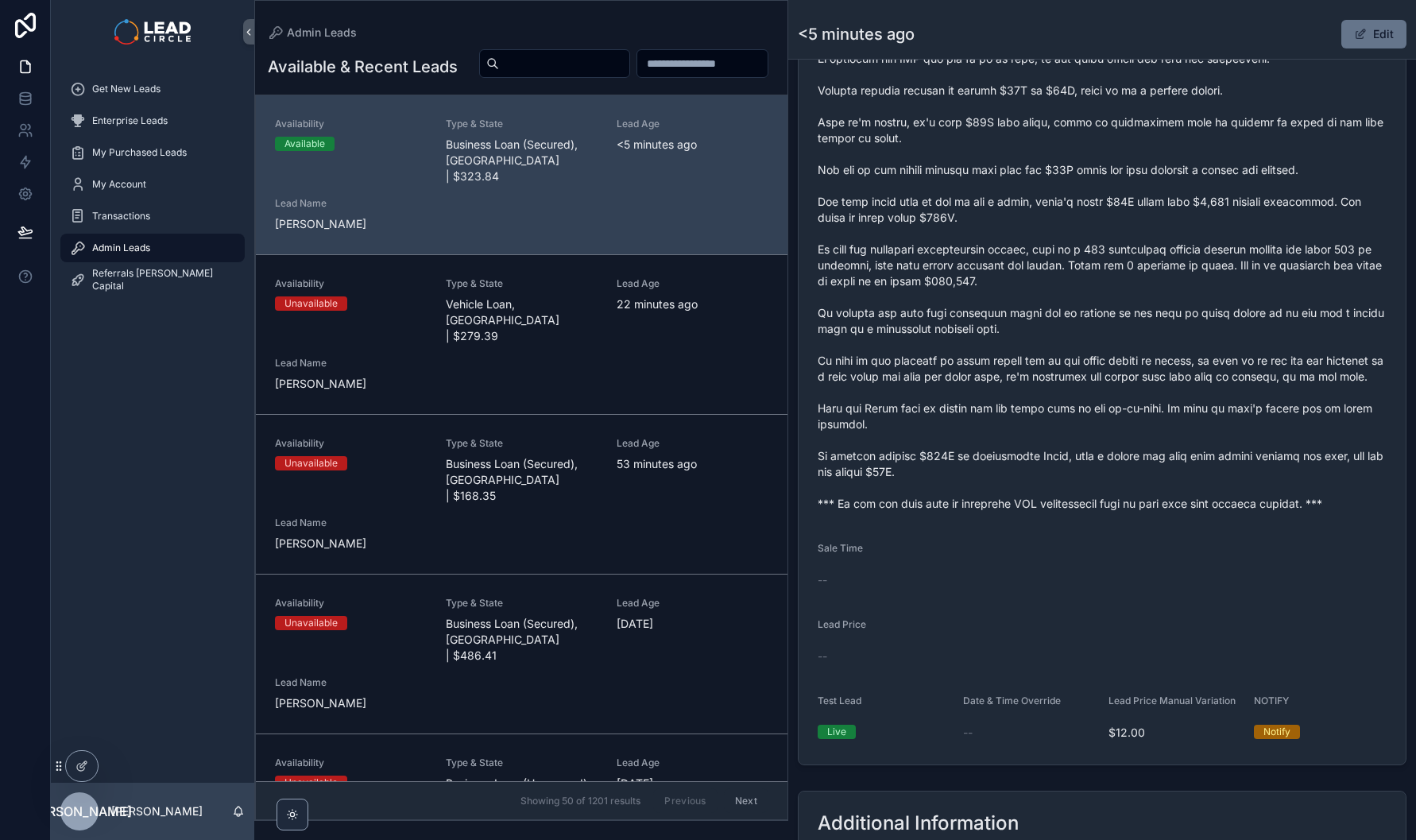
click at [1090, 281] on span "scrollable content" at bounding box center [1102, 186] width 569 height 652
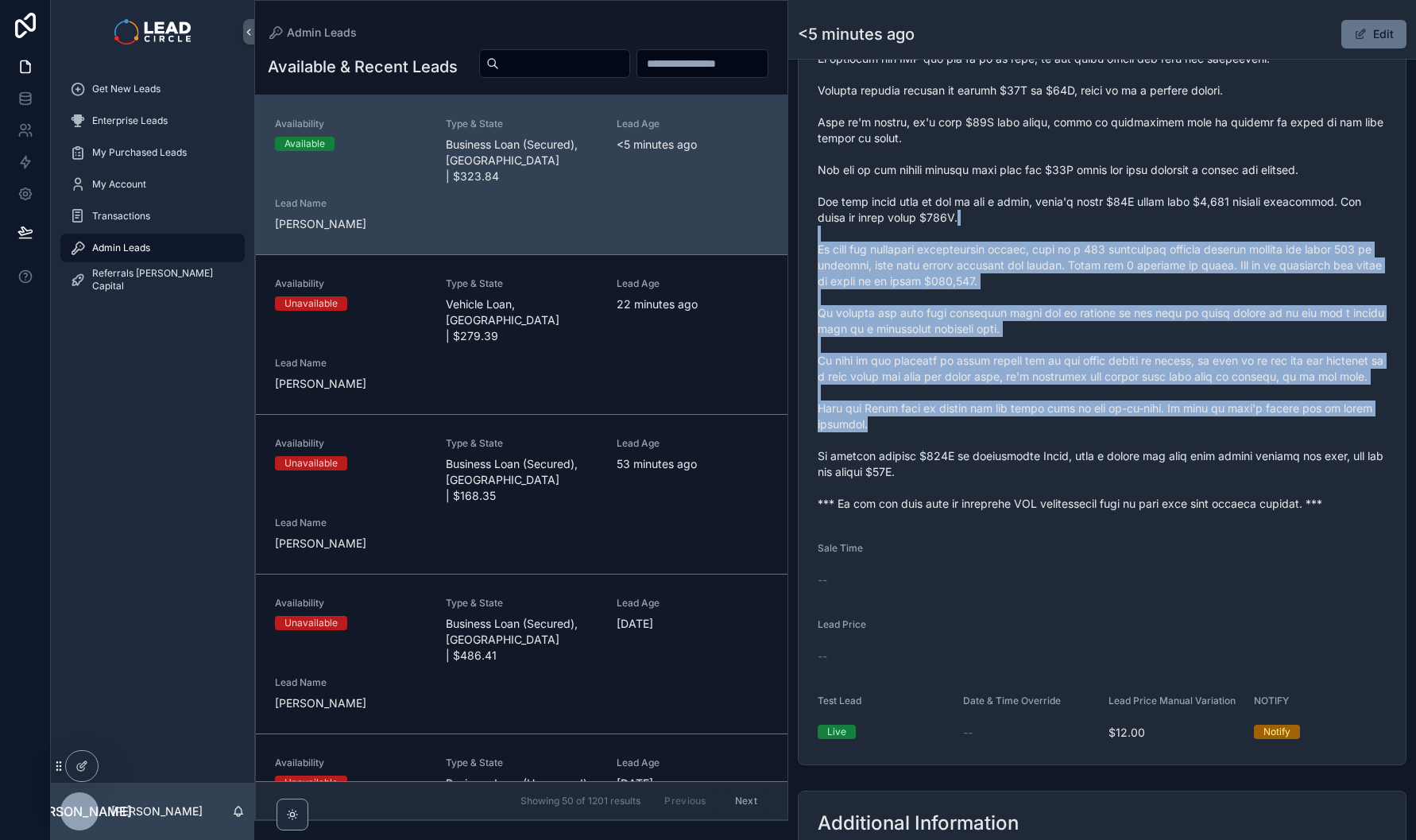
click at [1191, 453] on span "scrollable content" at bounding box center [1102, 186] width 569 height 652
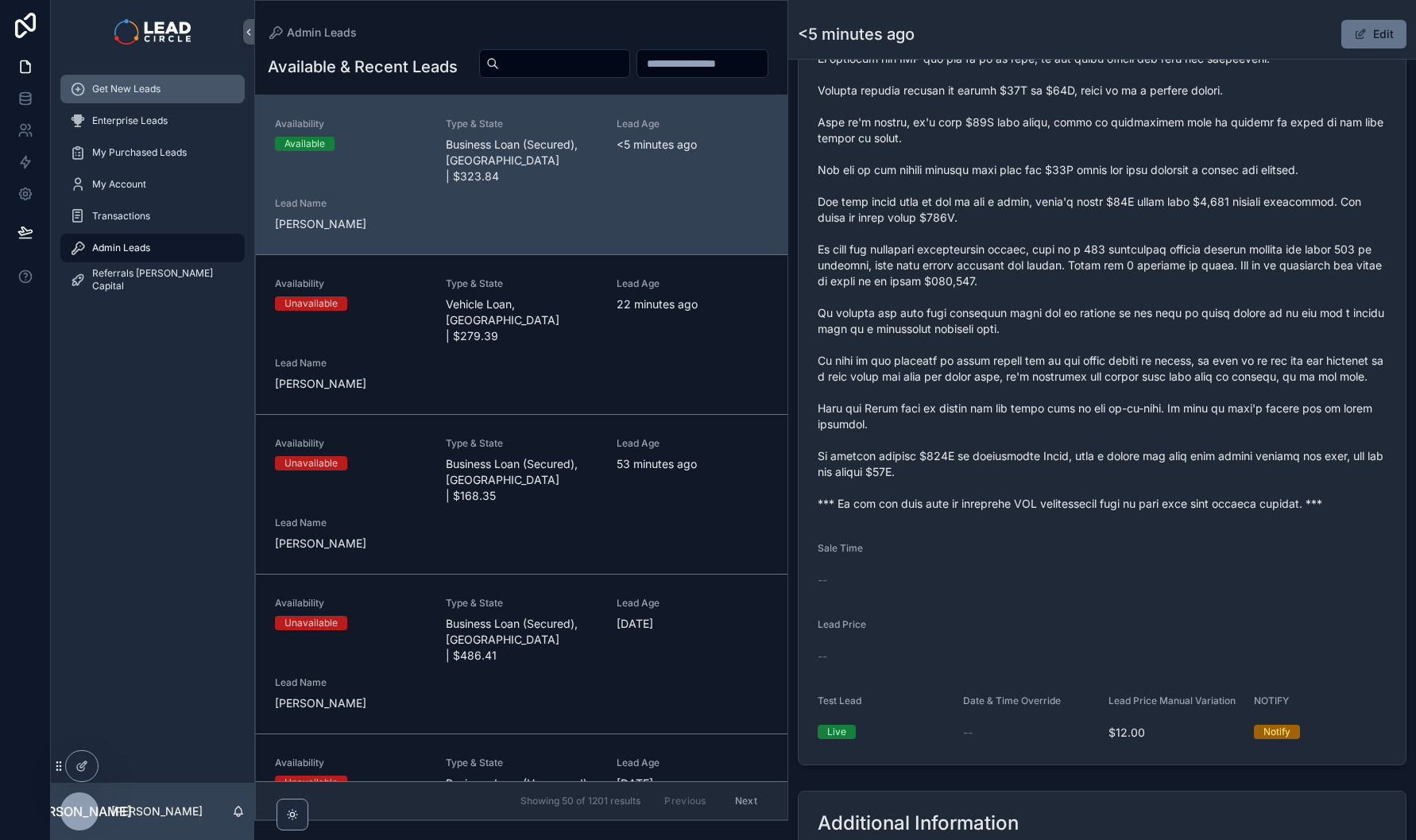
click at [163, 86] on div "Get New Leads" at bounding box center [153, 89] width 165 height 26
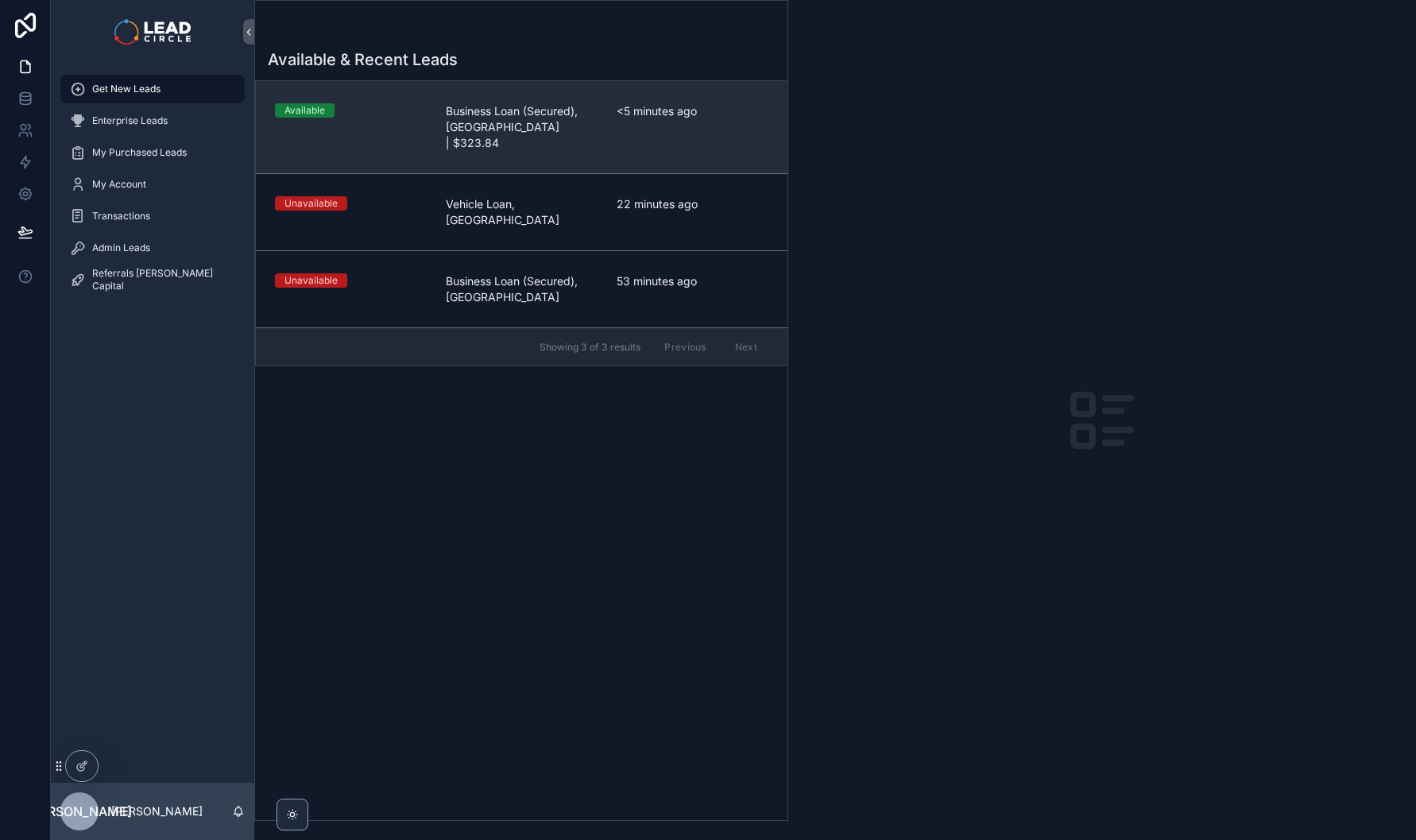
click at [624, 137] on link "Available Business Loan (Secured), [GEOGRAPHIC_DATA] | $323.84 <5 minutes ago" at bounding box center [522, 127] width 531 height 92
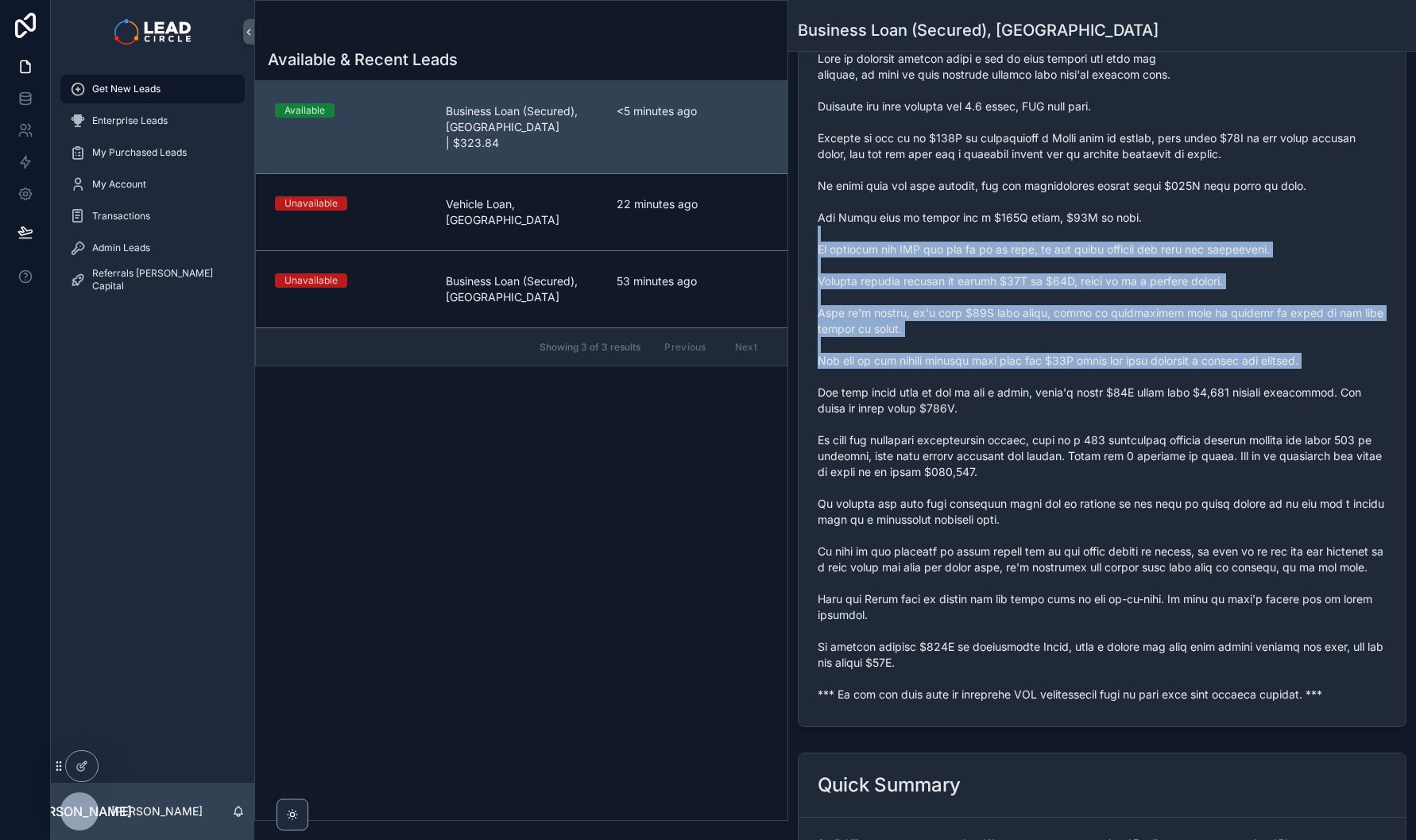
click at [1124, 445] on span "scrollable content" at bounding box center [1102, 376] width 569 height 652
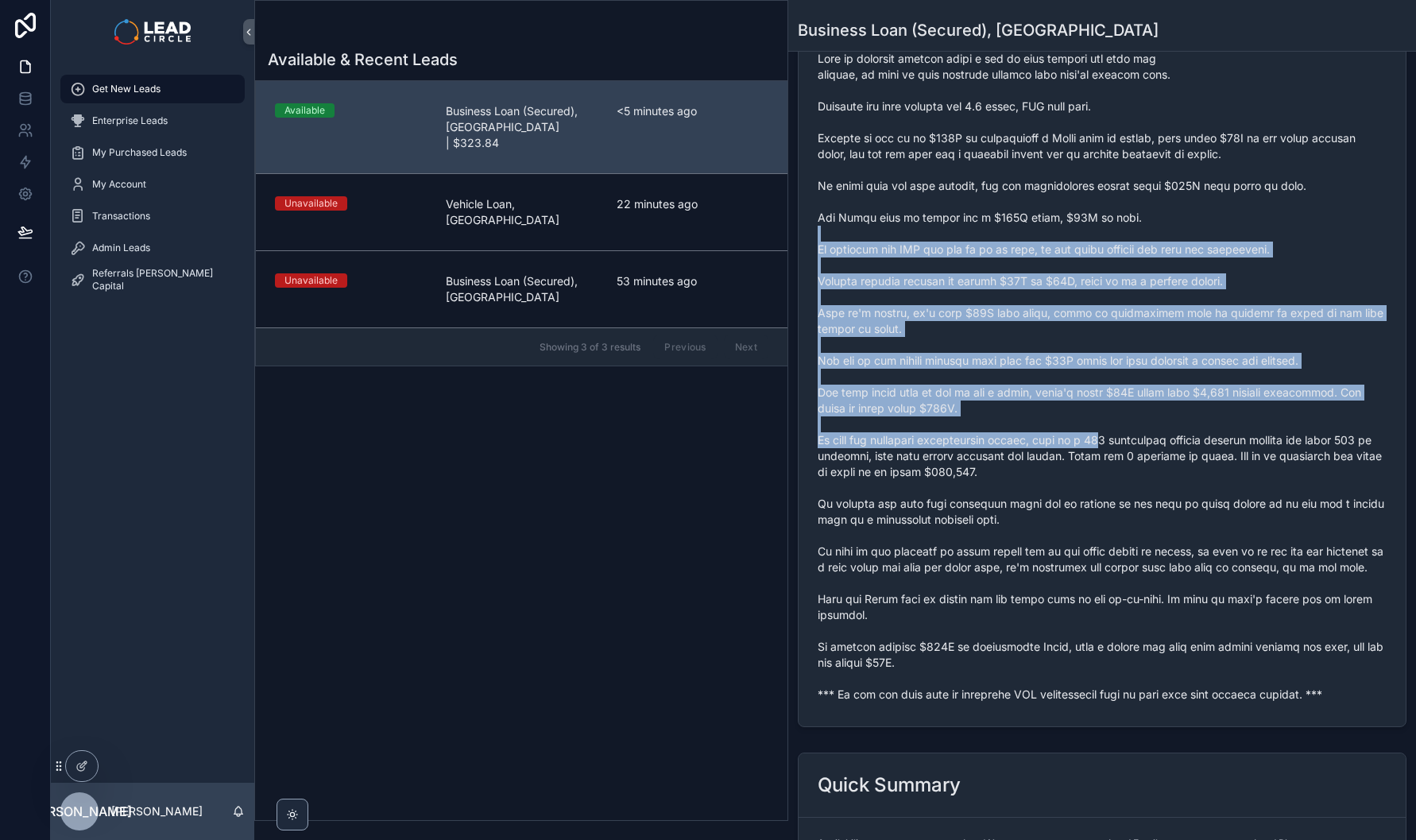
click at [1128, 448] on span "scrollable content" at bounding box center [1102, 376] width 569 height 652
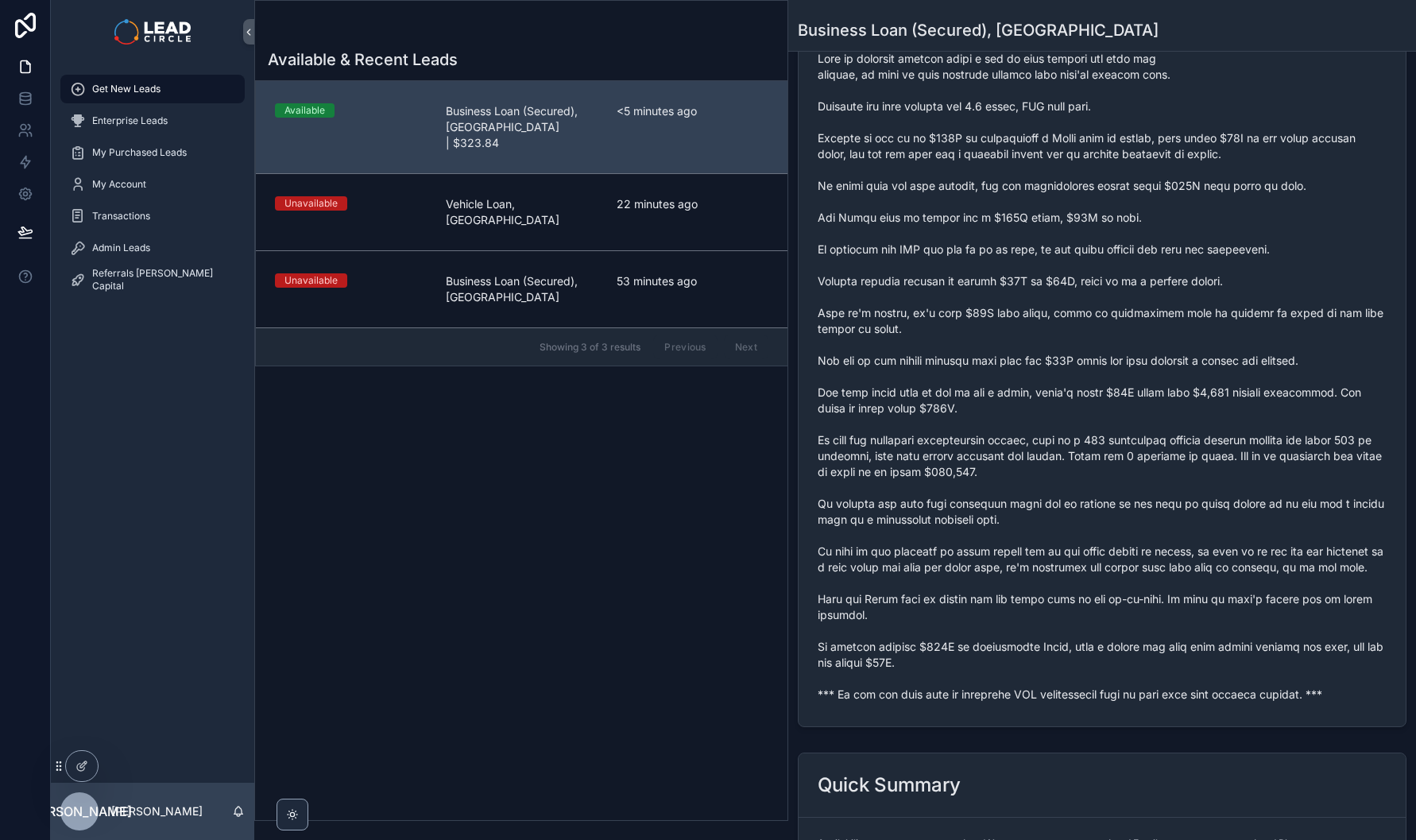
scroll to position [287, 0]
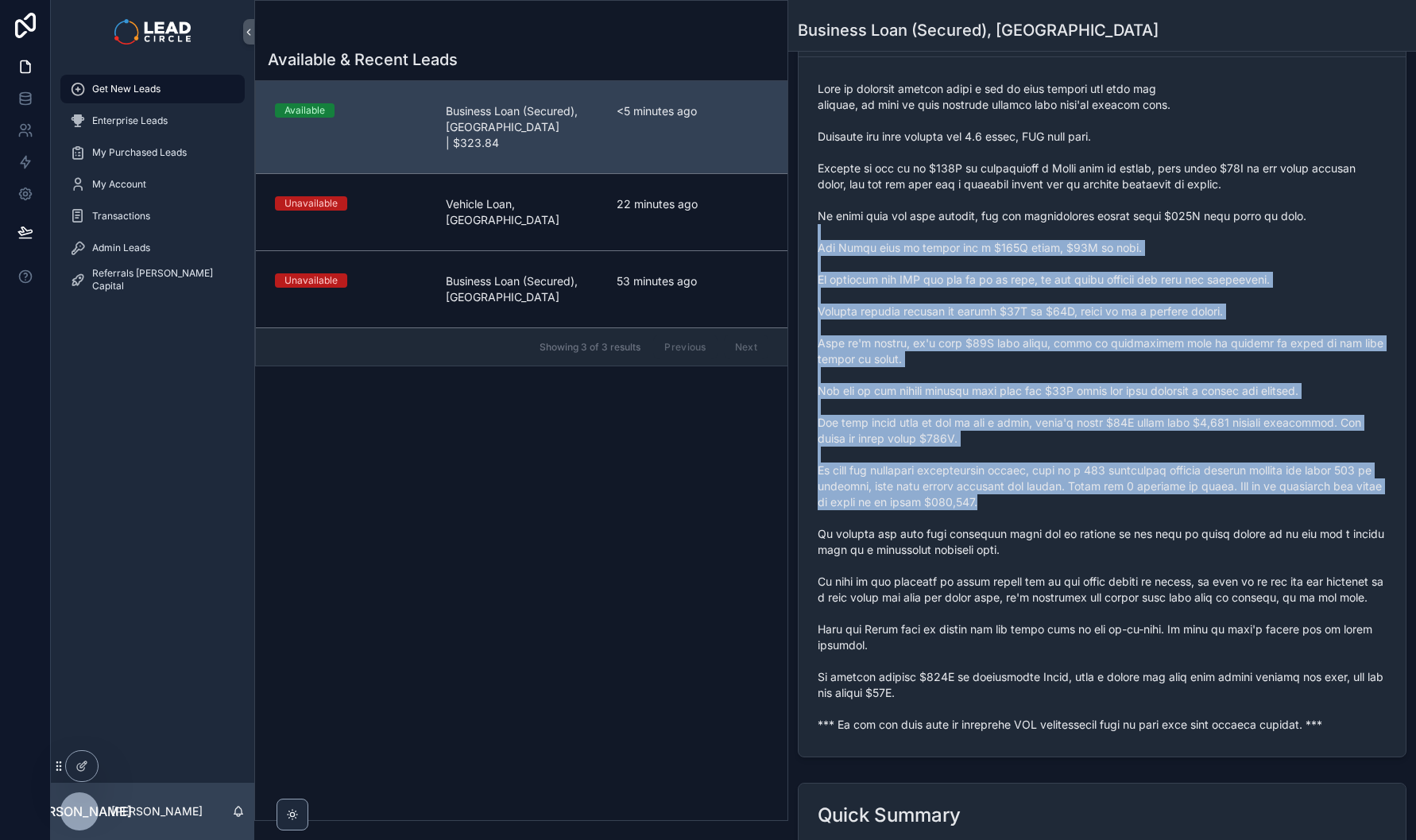
click at [1144, 540] on span "scrollable content" at bounding box center [1102, 406] width 569 height 652
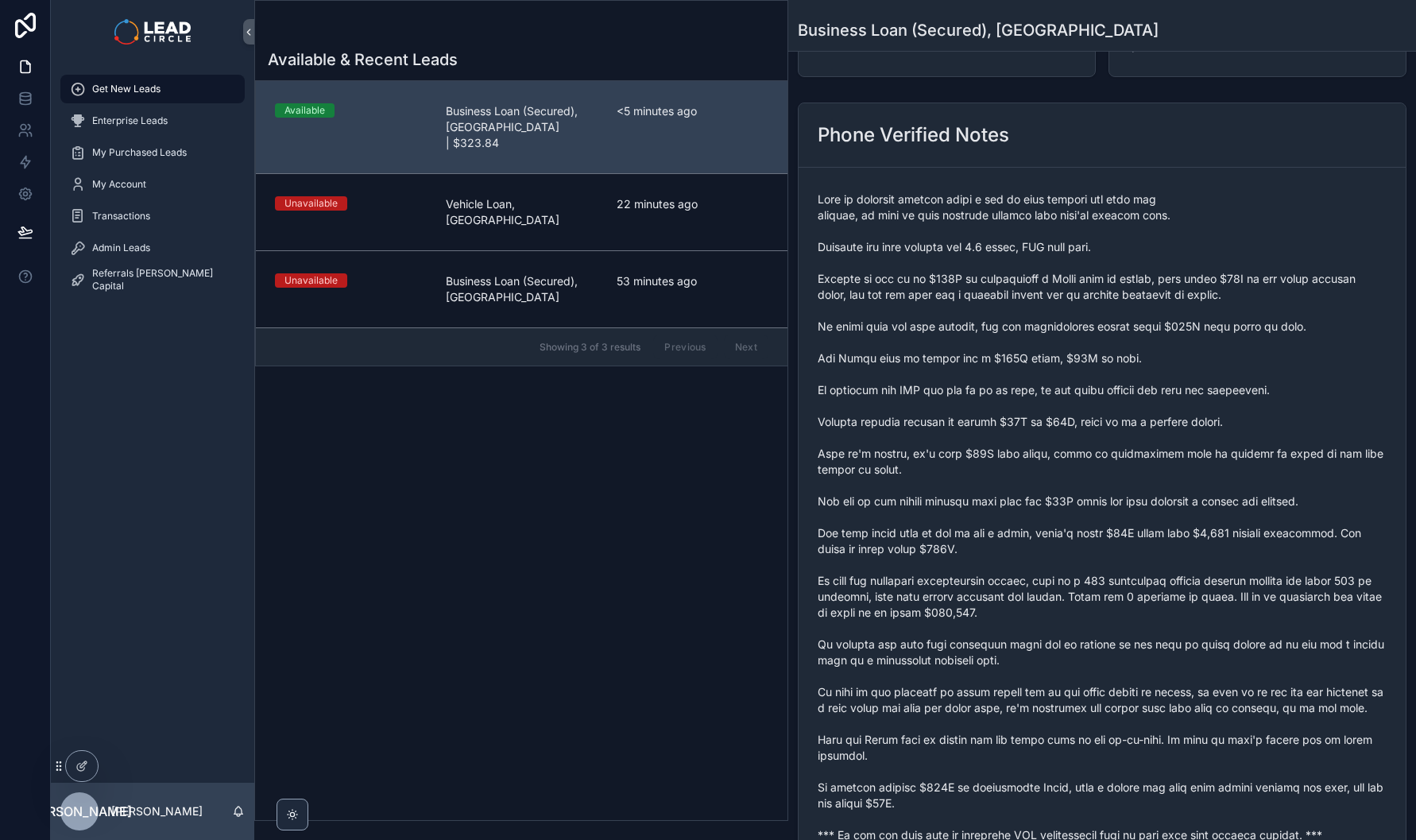
scroll to position [177, 0]
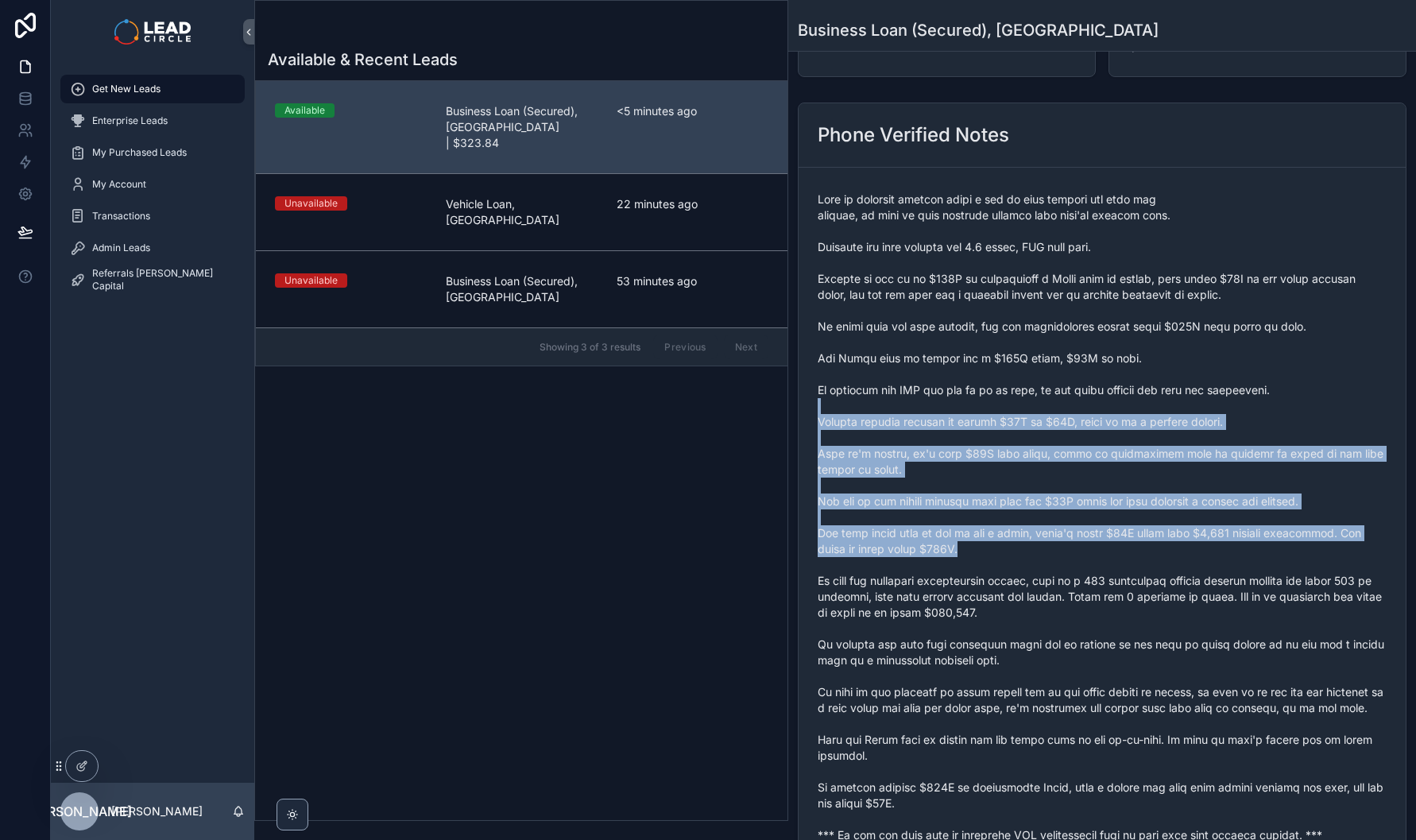
drag, startPoint x: 1126, startPoint y: 412, endPoint x: 1153, endPoint y: 557, distance: 147.5
click at [1153, 557] on span "scrollable content" at bounding box center [1102, 517] width 569 height 652
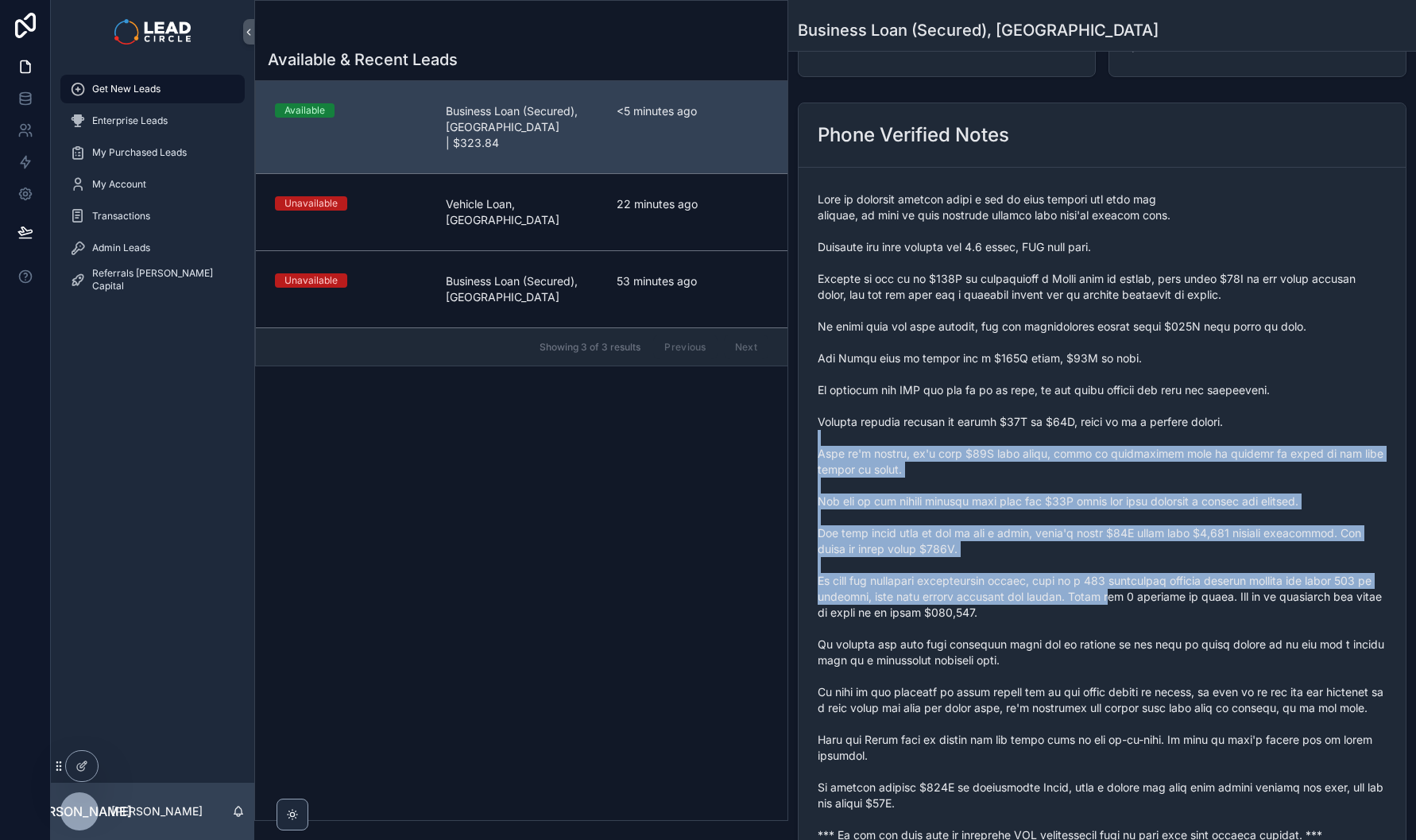
drag, startPoint x: 1158, startPoint y: 548, endPoint x: 1146, endPoint y: 423, distance: 125.6
click at [1146, 427] on span "scrollable content" at bounding box center [1102, 517] width 569 height 652
click at [1146, 423] on span "scrollable content" at bounding box center [1102, 517] width 569 height 652
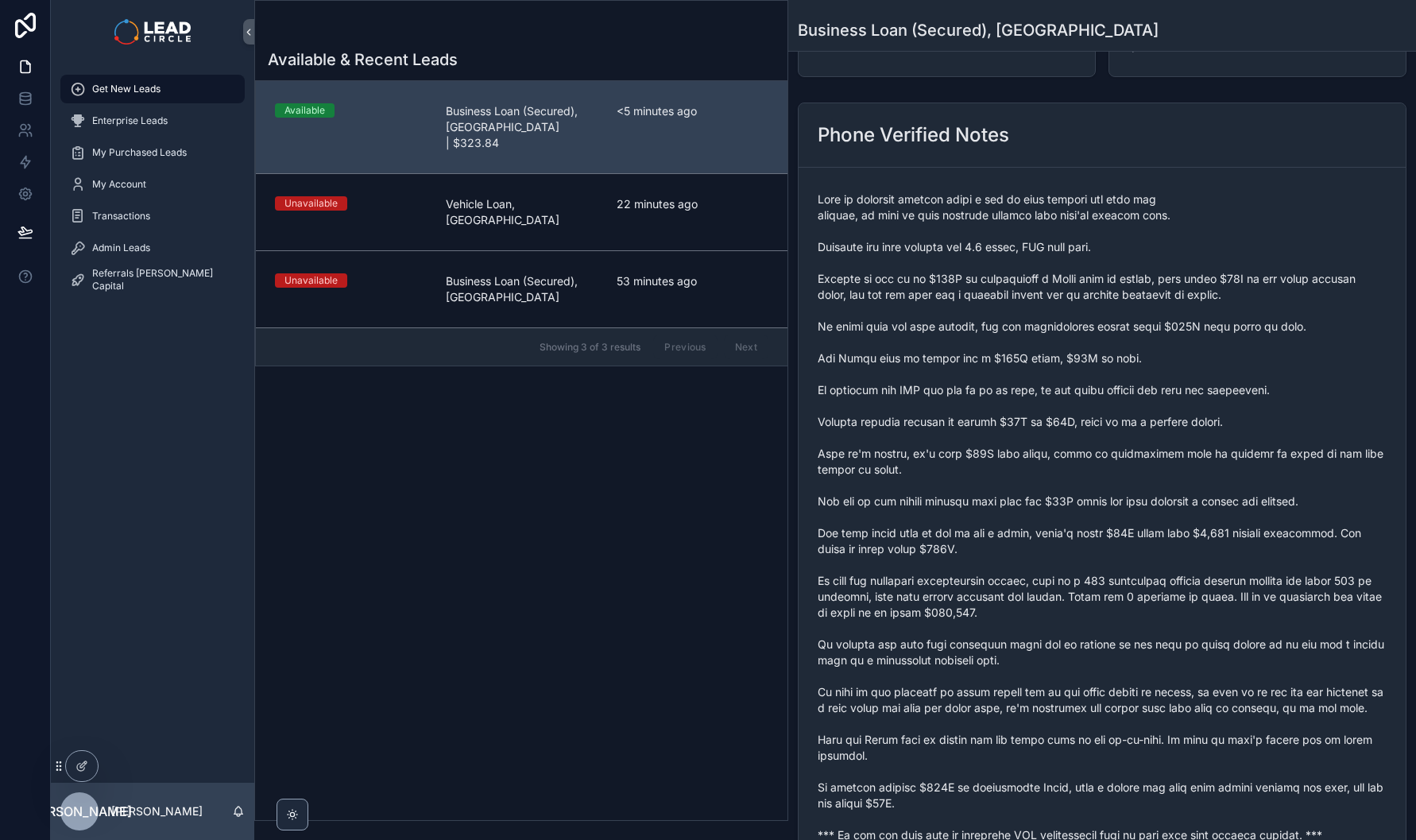
click at [1165, 543] on span "scrollable content" at bounding box center [1102, 517] width 569 height 652
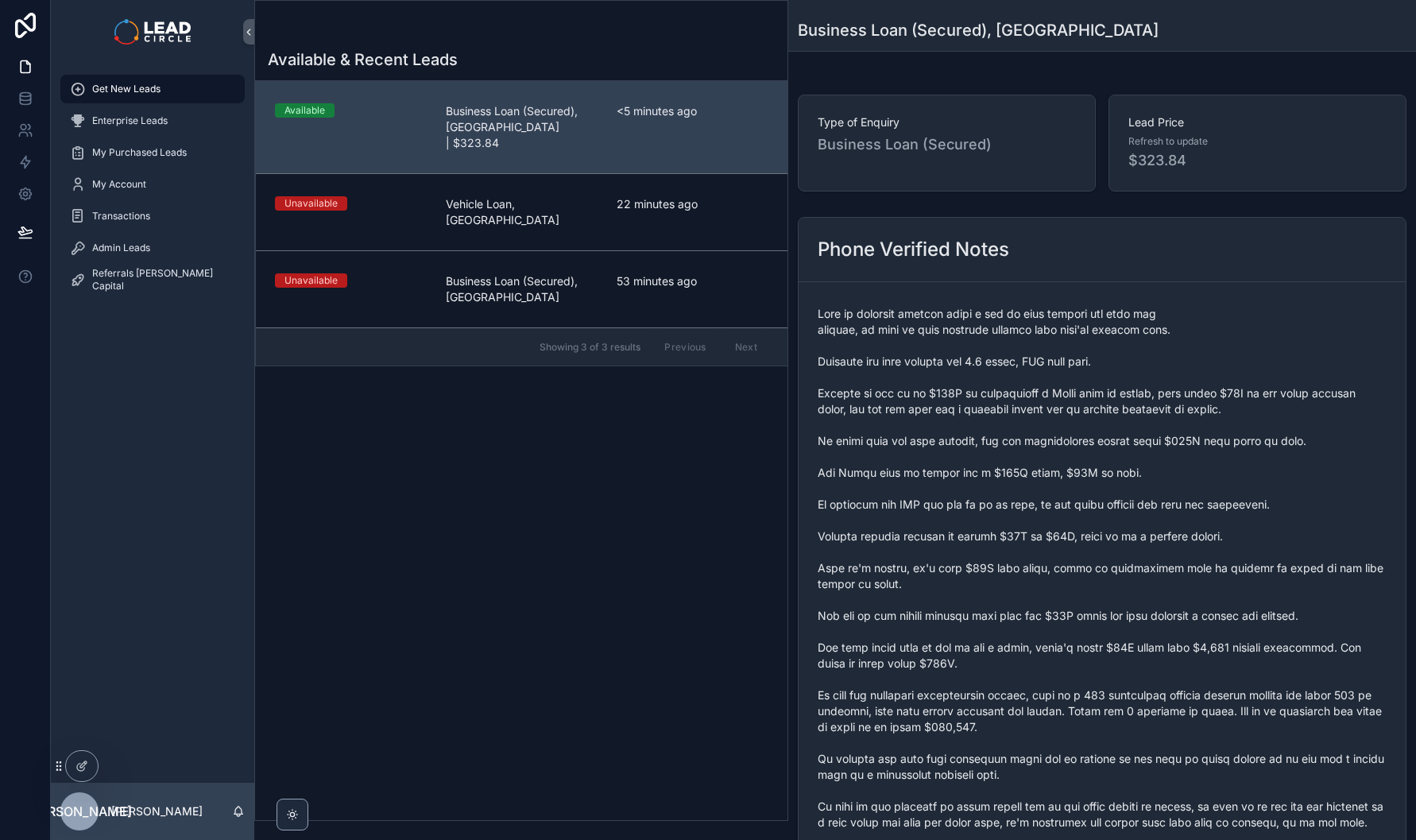
scroll to position [0, 0]
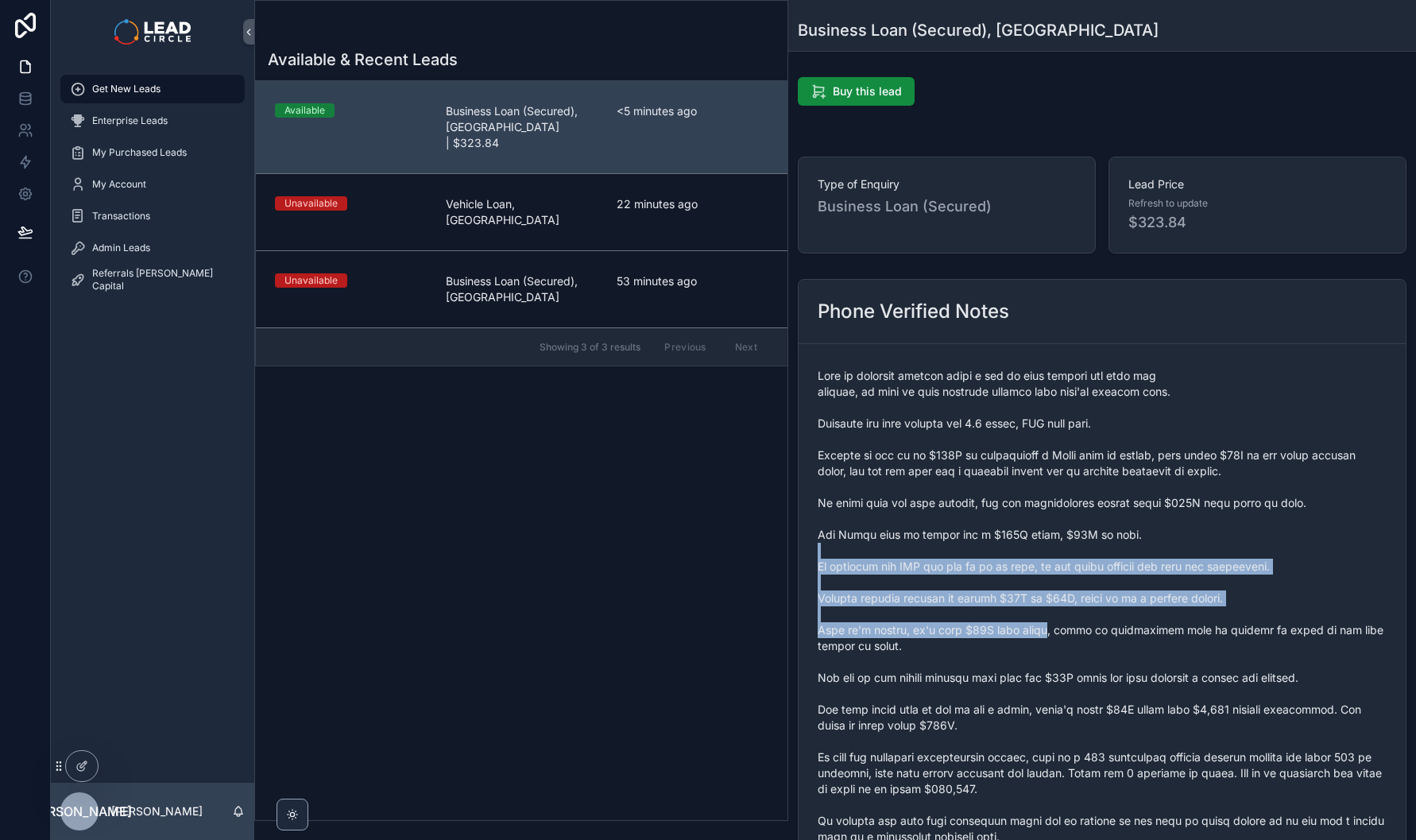
drag, startPoint x: 981, startPoint y: 550, endPoint x: 1067, endPoint y: 651, distance: 132.7
click at [1067, 651] on span "scrollable content" at bounding box center [1102, 693] width 569 height 652
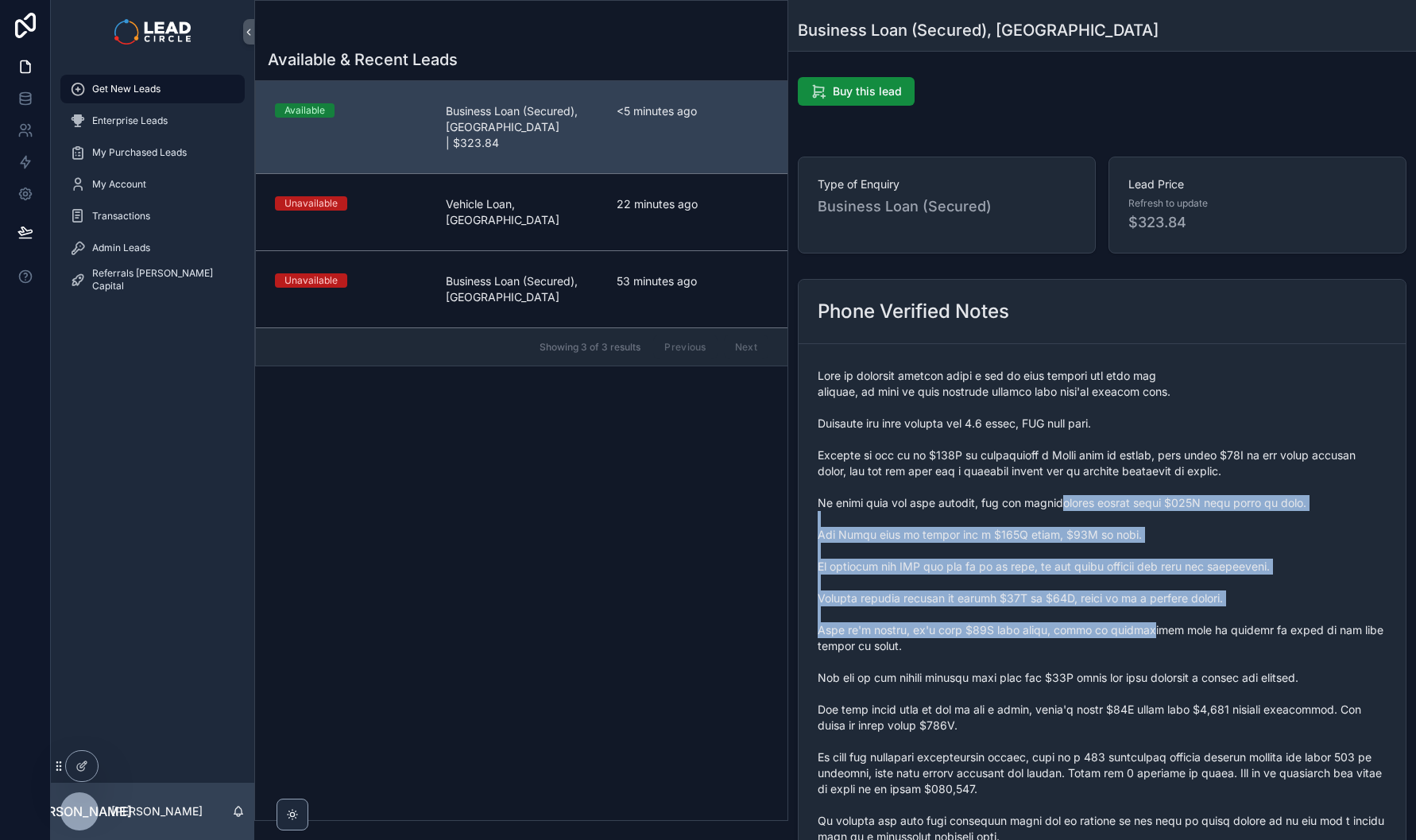
drag, startPoint x: 1083, startPoint y: 499, endPoint x: 1140, endPoint y: 634, distance: 146.5
click at [1140, 634] on span "scrollable content" at bounding box center [1102, 693] width 569 height 652
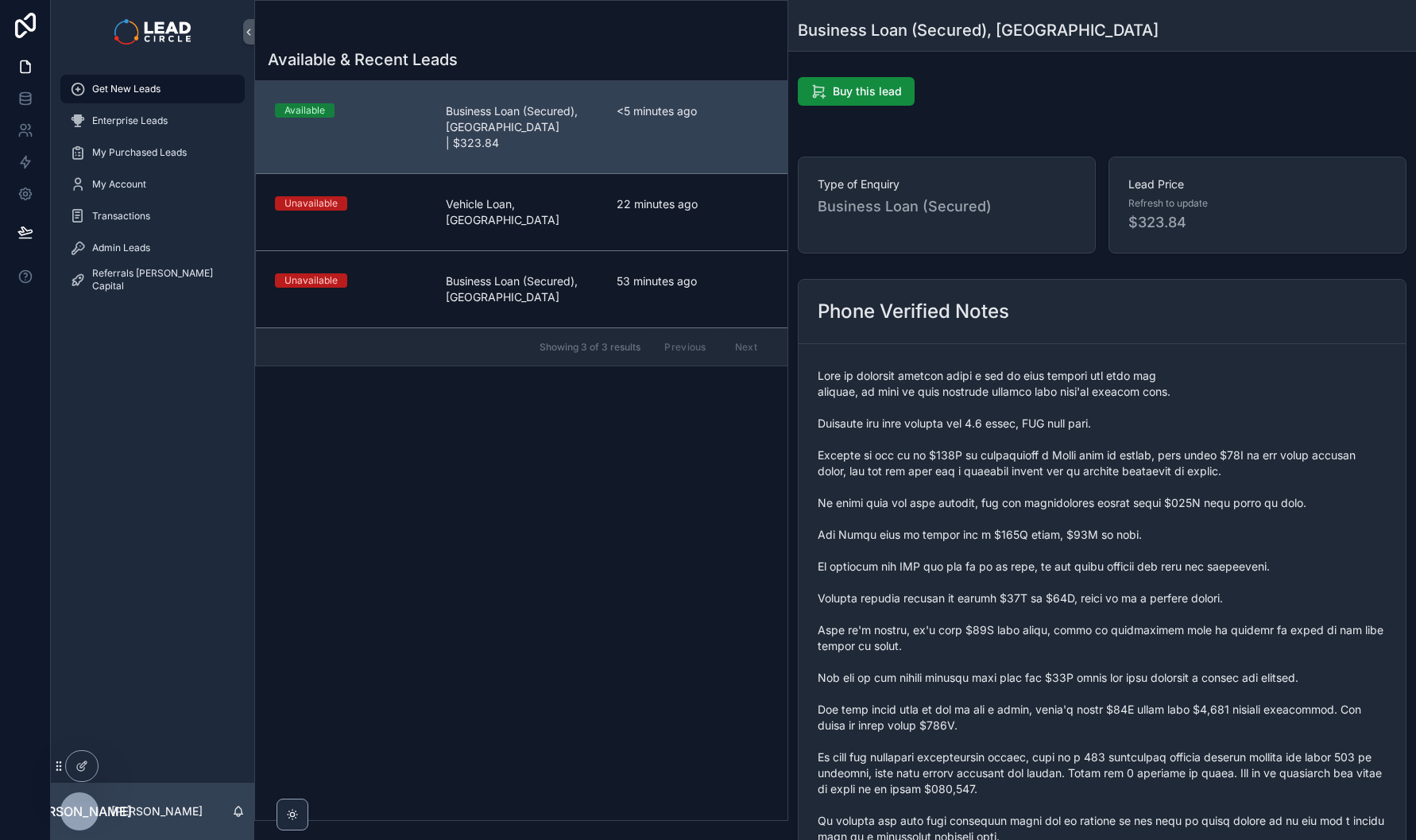
click at [1018, 503] on span "scrollable content" at bounding box center [1102, 693] width 569 height 652
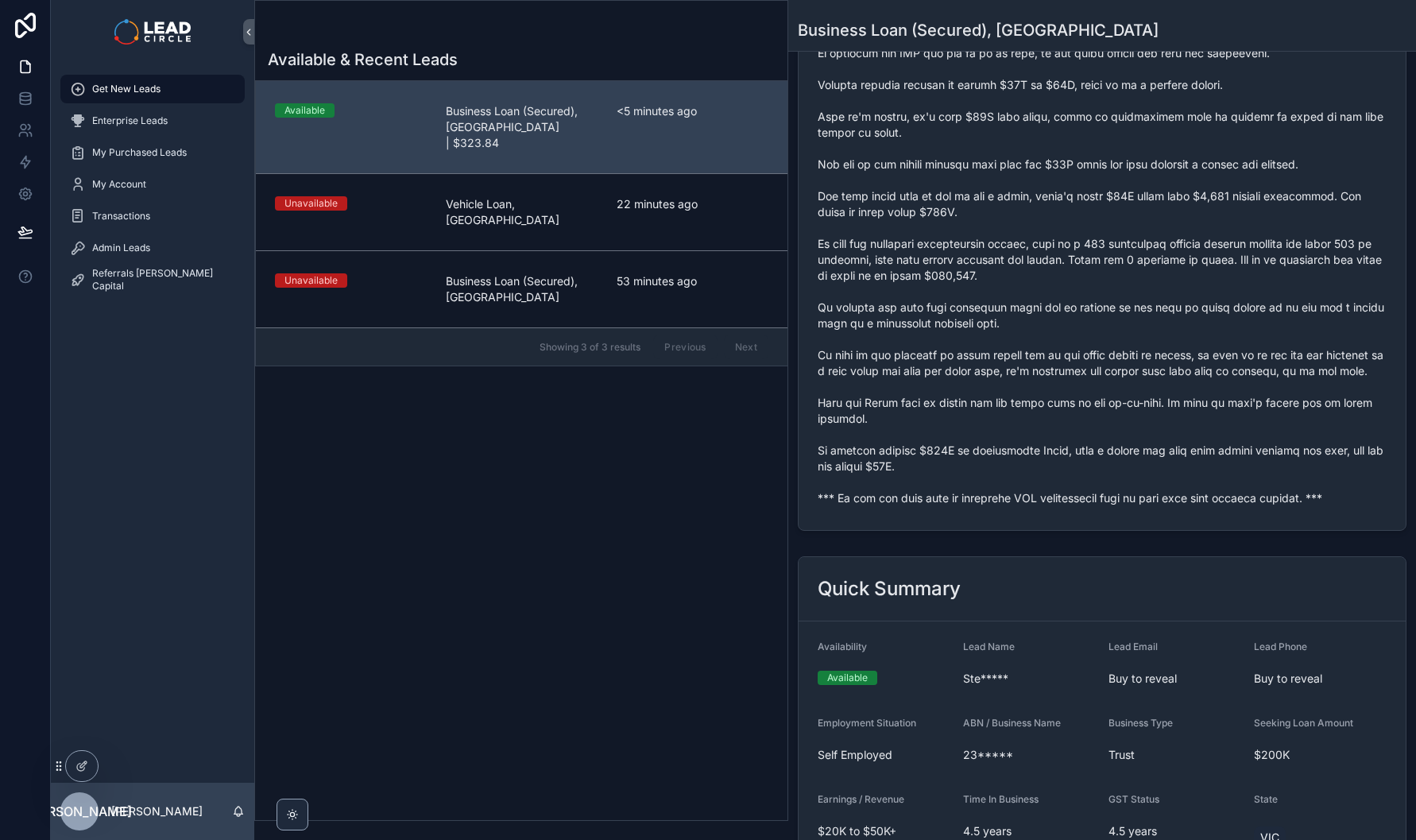
scroll to position [698, 0]
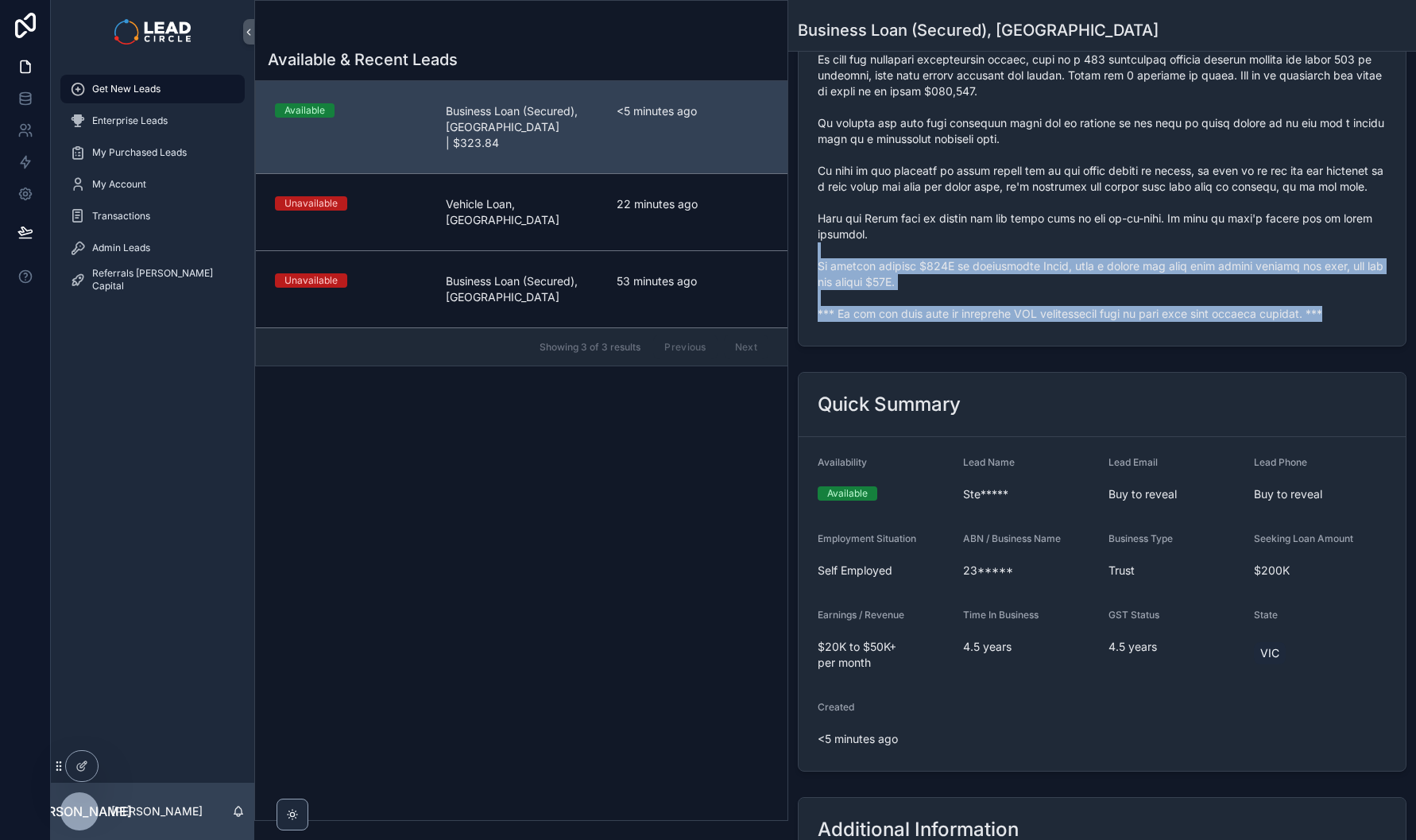
drag, startPoint x: 1010, startPoint y: 273, endPoint x: 1047, endPoint y: 341, distance: 77.4
drag, startPoint x: 1059, startPoint y: 358, endPoint x: 1051, endPoint y: 256, distance: 102.3
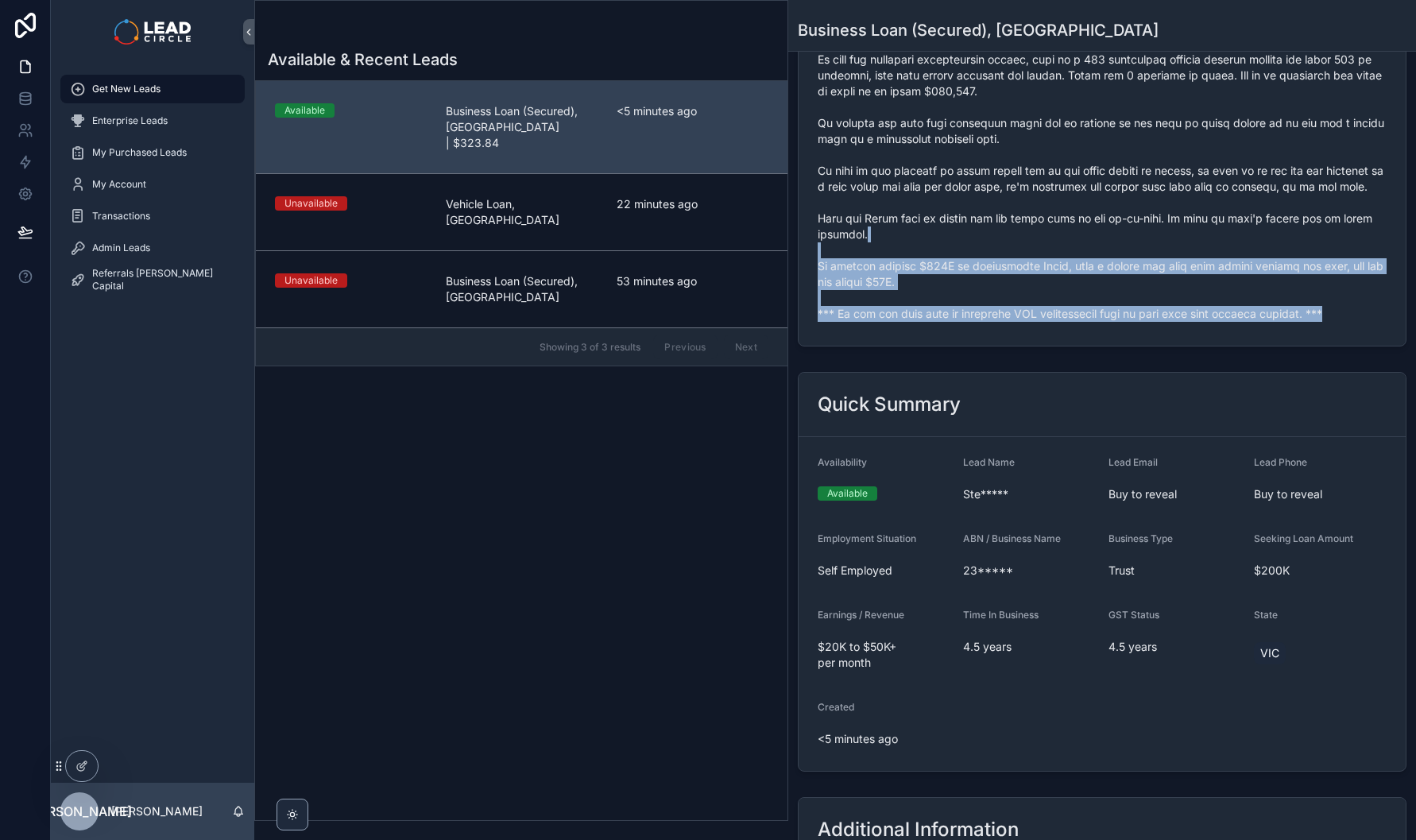
drag, startPoint x: 1051, startPoint y: 256, endPoint x: 1091, endPoint y: 354, distance: 105.8
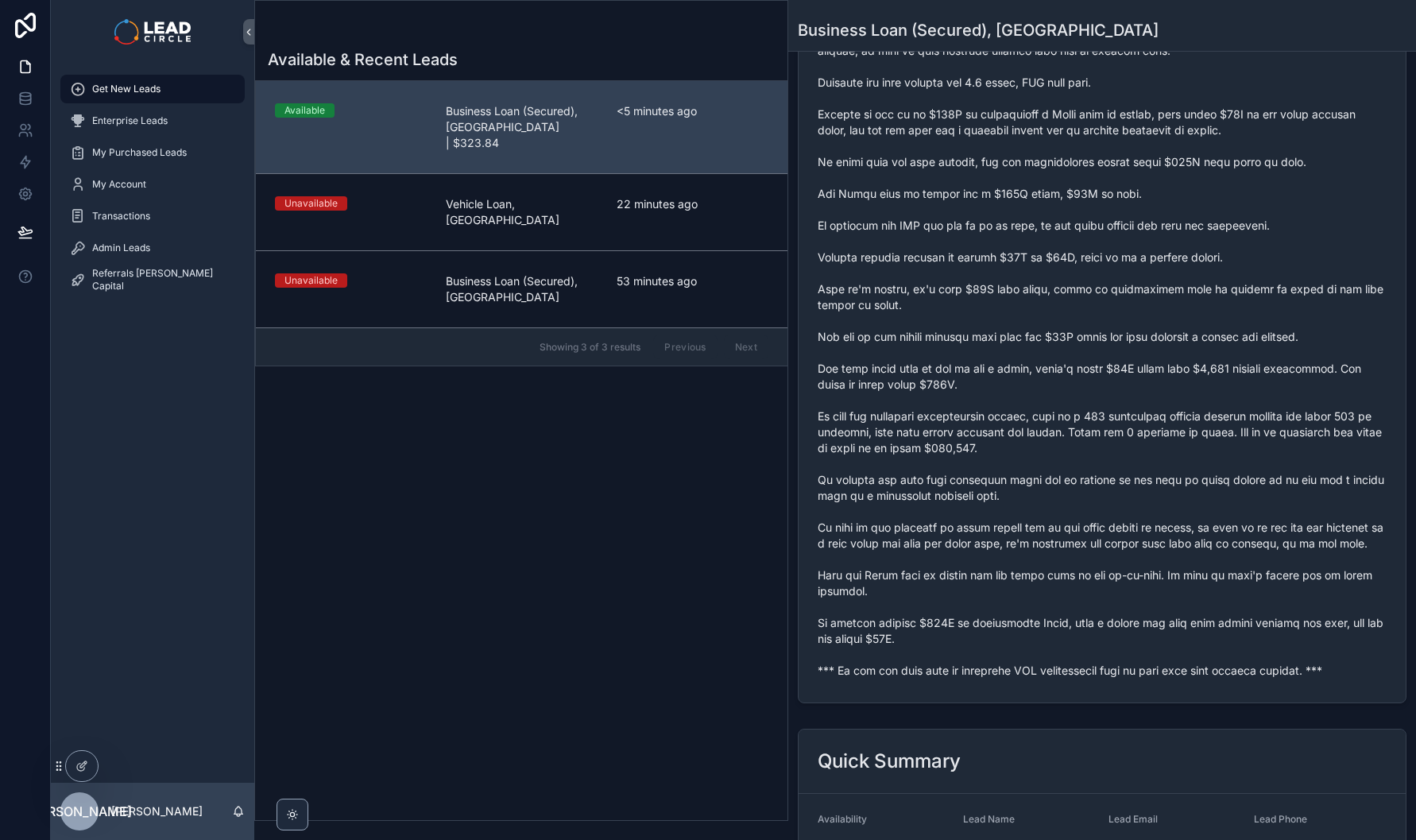
scroll to position [341, 0]
click at [982, 679] on span "scrollable content" at bounding box center [1102, 353] width 569 height 652
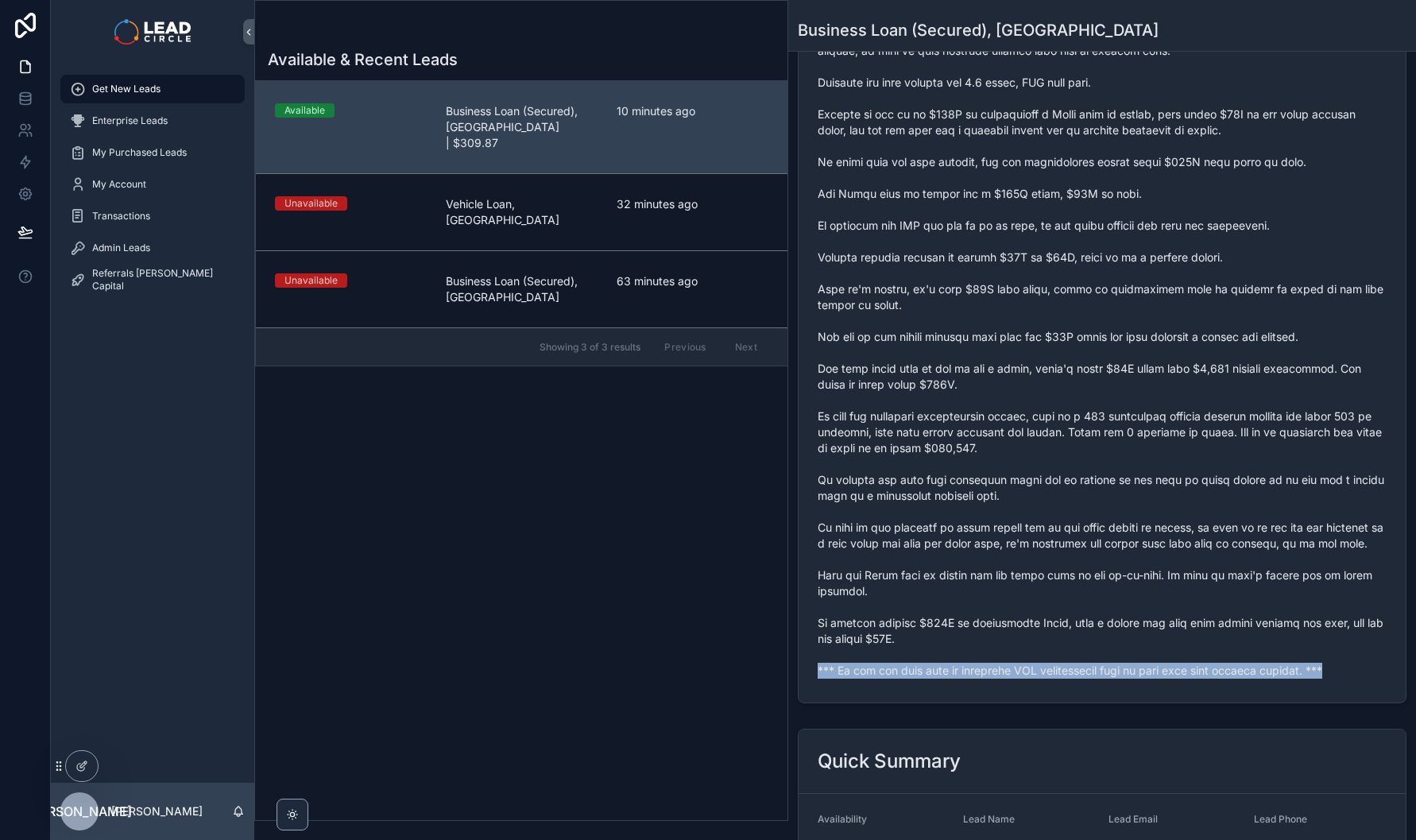
click at [982, 679] on span "scrollable content" at bounding box center [1102, 353] width 569 height 652
copy span "*** If you buy this lead an automatic SMS introduction will be sent with your c…"
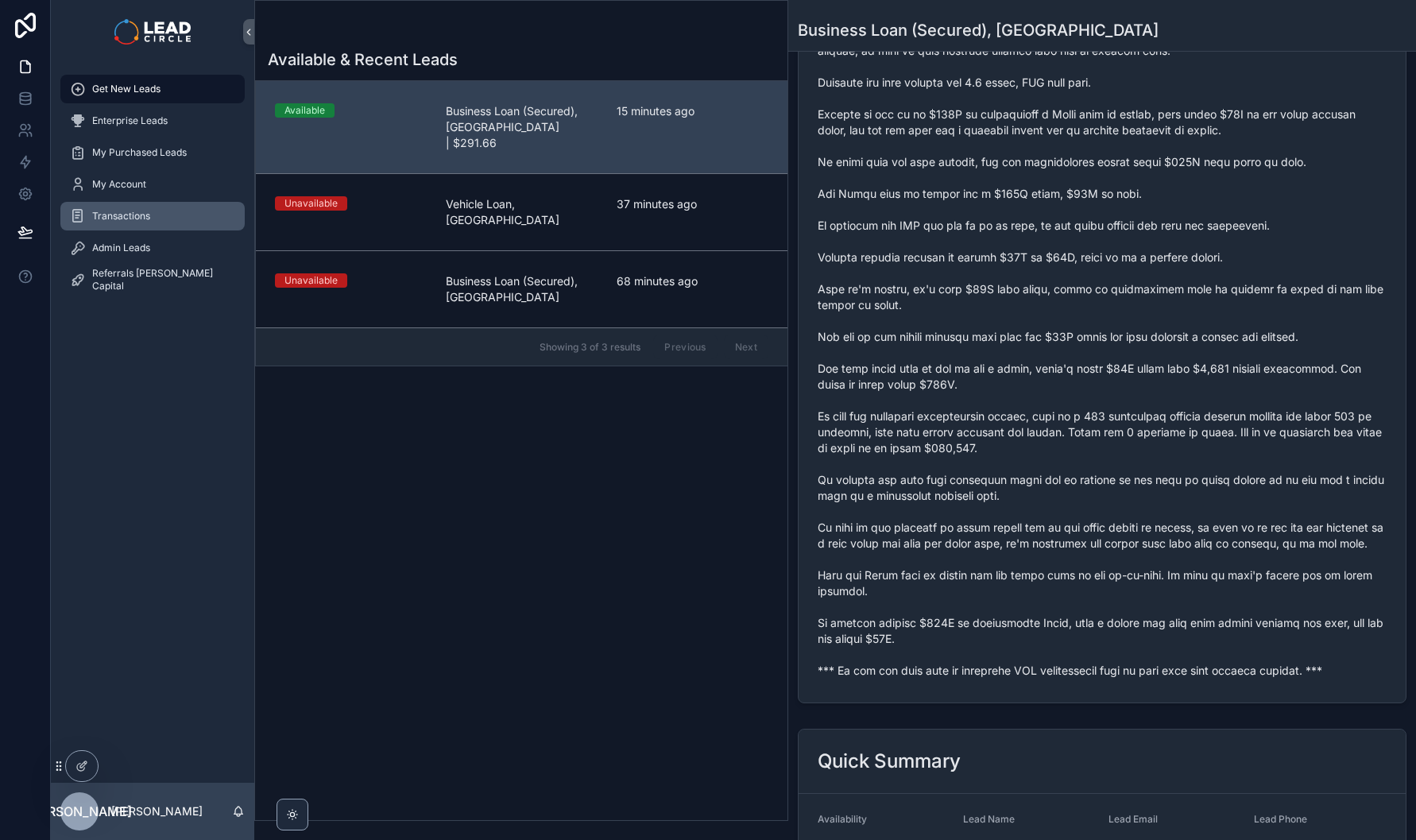
drag, startPoint x: 598, startPoint y: 435, endPoint x: 206, endPoint y: 216, distance: 449.0
click at [597, 434] on div "Available & Recent Leads Available Business Loan (Secured), [GEOGRAPHIC_DATA] |…" at bounding box center [521, 429] width 532 height 781
click at [129, 252] on span "Admin Leads" at bounding box center [121, 248] width 58 height 12
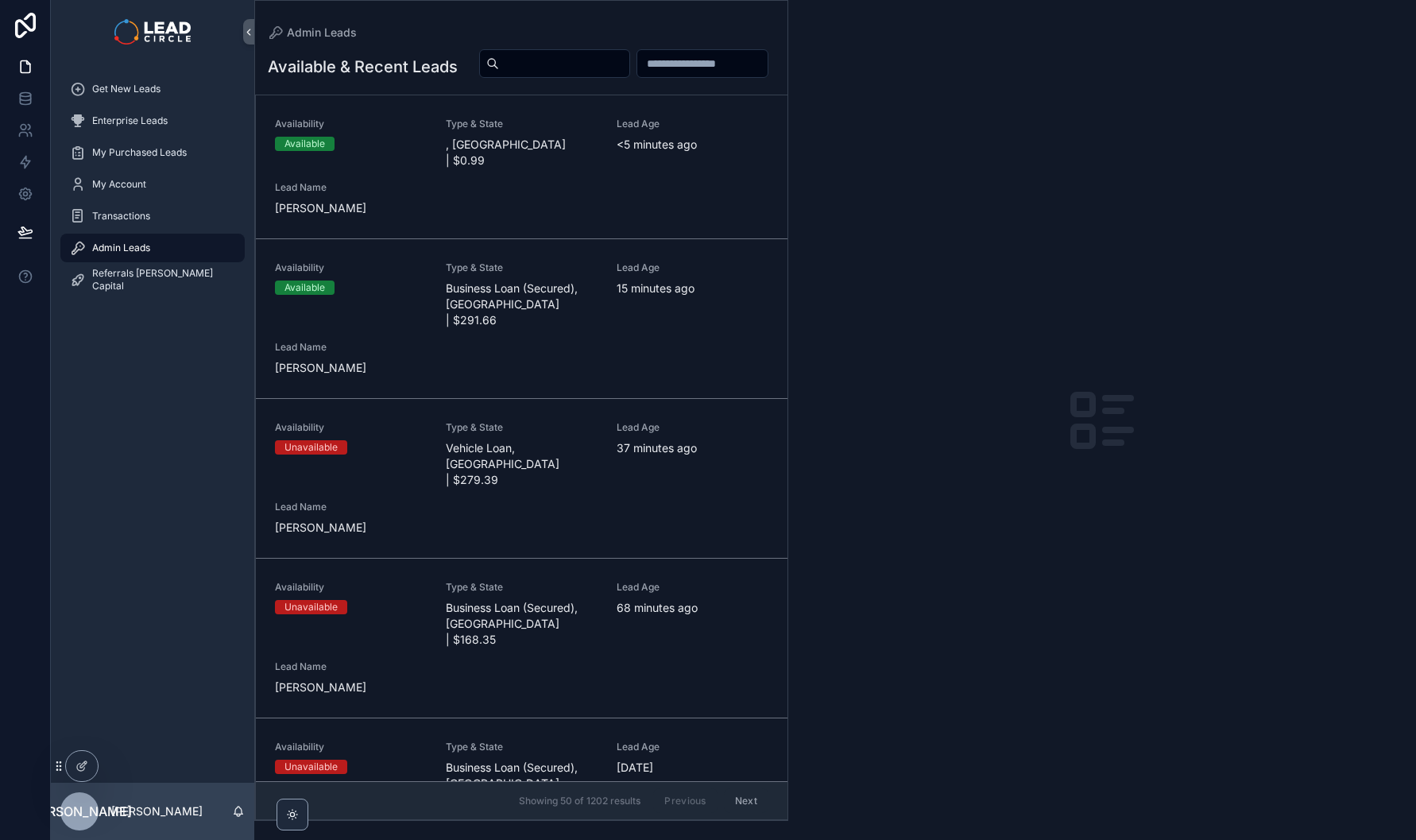
click at [666, 216] on div "Availability Available Type & State , [GEOGRAPHIC_DATA] | $0.99 Lead Age <[DEMO…" at bounding box center [522, 167] width 493 height 99
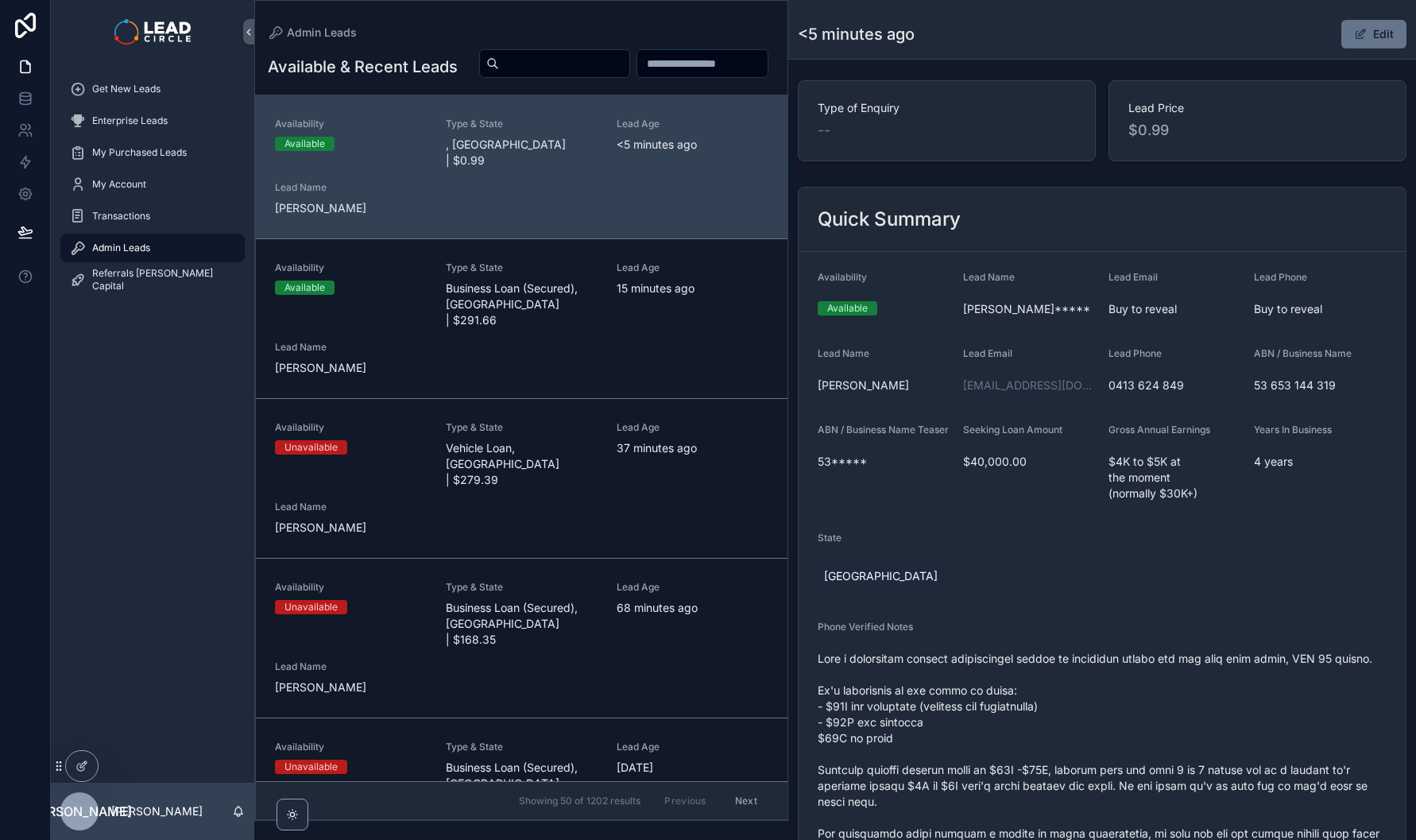
scroll to position [325, 0]
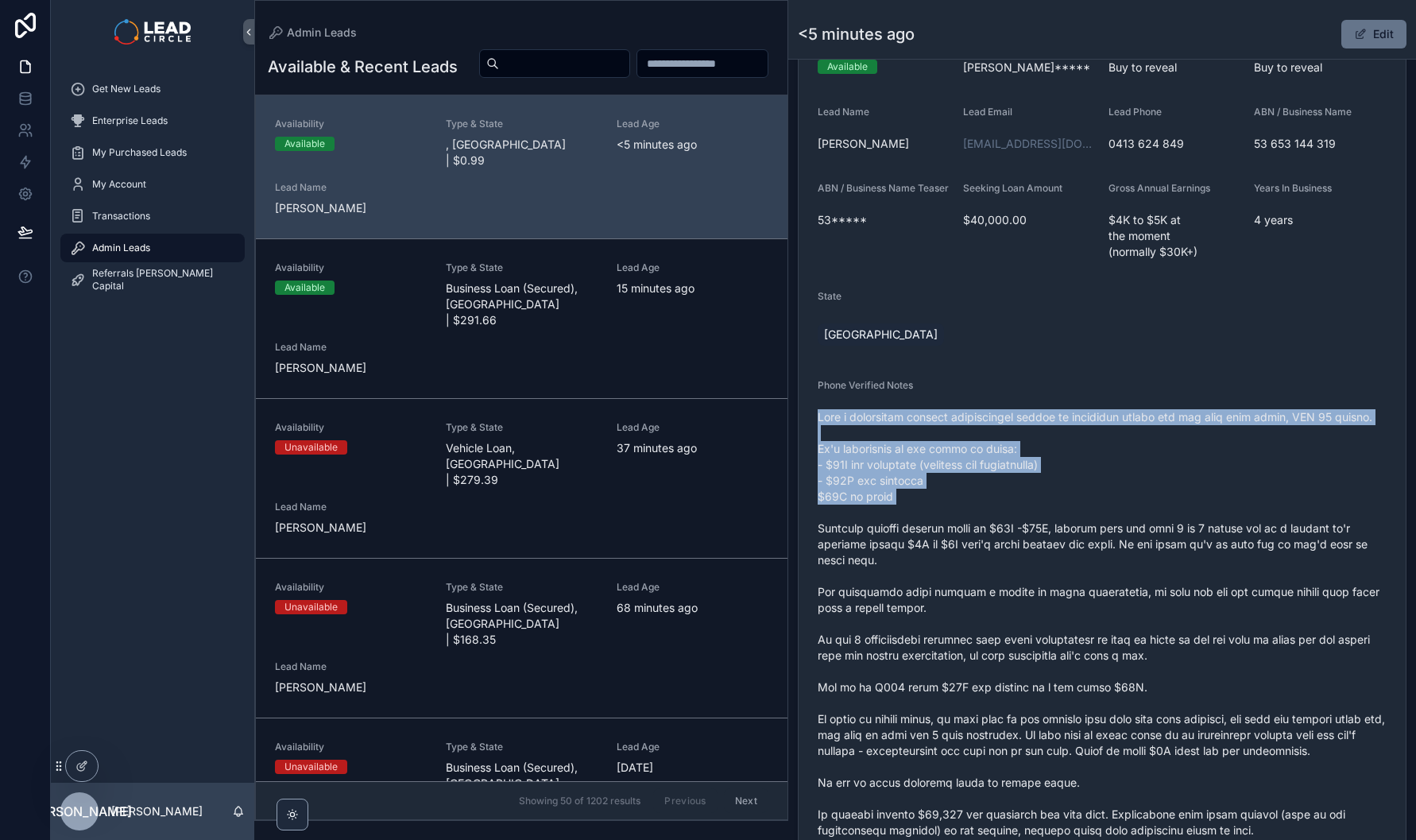
drag, startPoint x: 1186, startPoint y: 522, endPoint x: 1193, endPoint y: 533, distance: 13.0
click at [1193, 533] on div "Phone Verified Notes" at bounding box center [1102, 627] width 569 height 496
click at [1193, 533] on span "scrollable content" at bounding box center [1102, 639] width 569 height 461
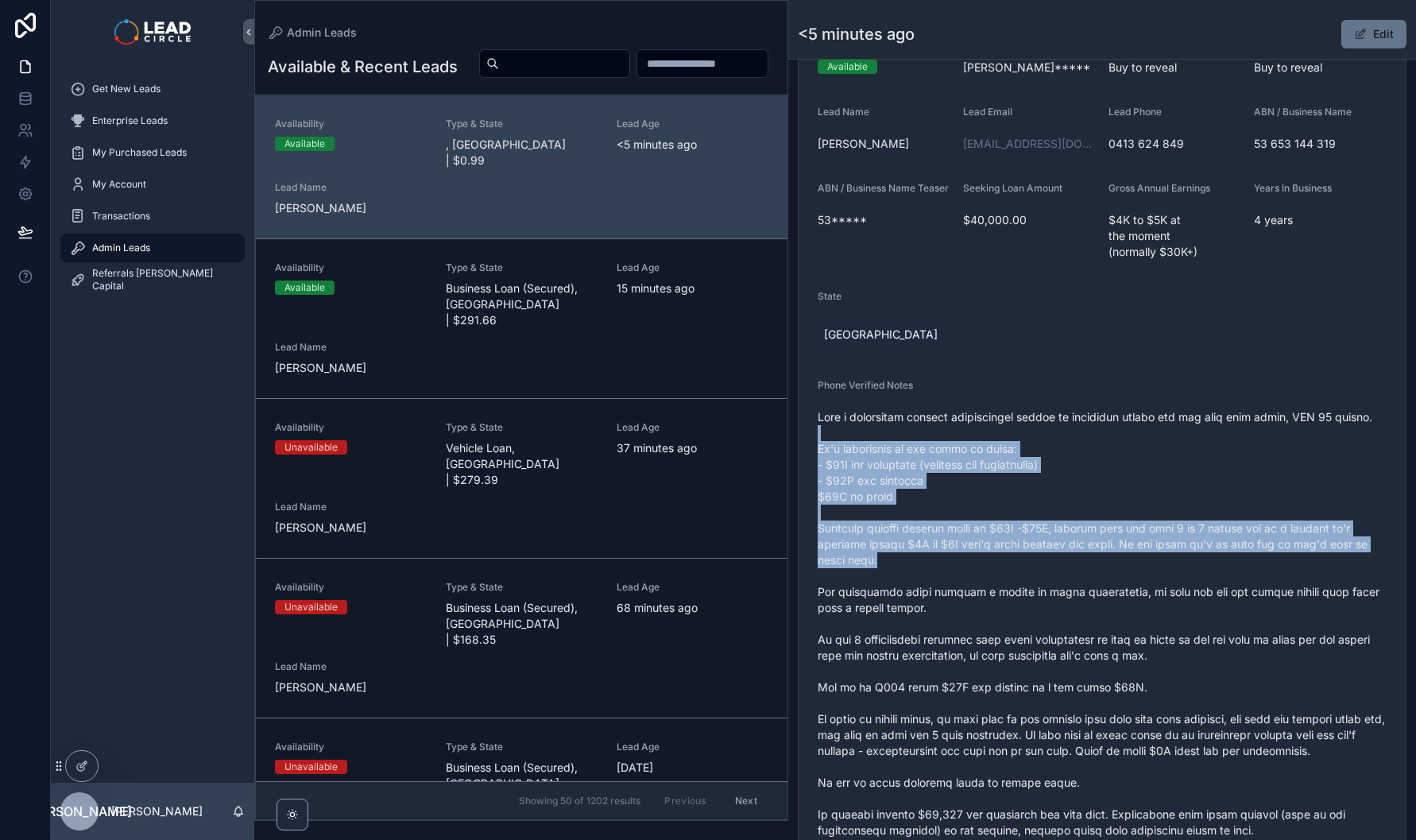
drag, startPoint x: 1219, startPoint y: 563, endPoint x: 1144, endPoint y: 415, distance: 165.9
click at [1145, 416] on span "scrollable content" at bounding box center [1102, 639] width 569 height 461
click at [1144, 413] on span "scrollable content" at bounding box center [1102, 639] width 569 height 461
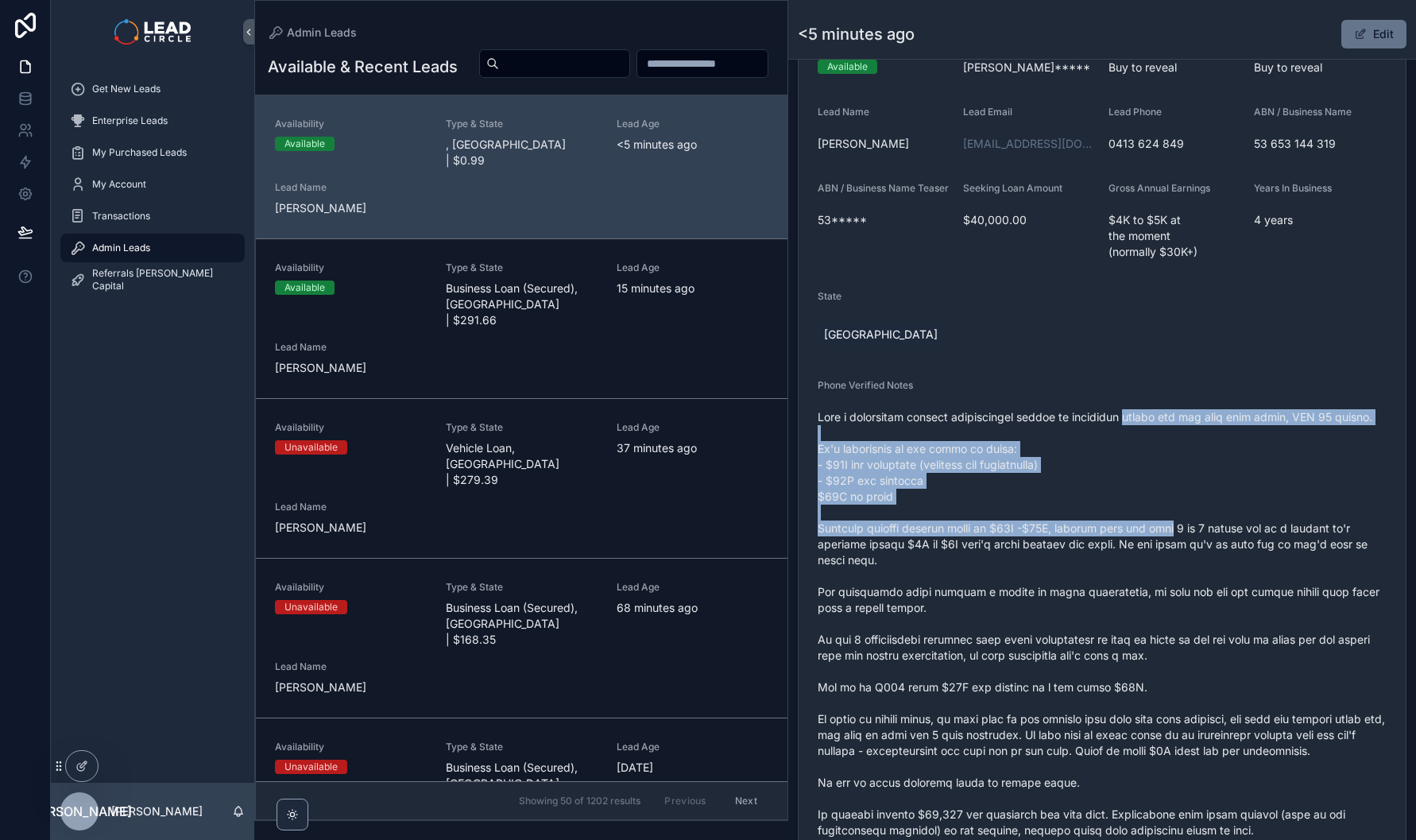
drag, startPoint x: 1144, startPoint y: 413, endPoint x: 1190, endPoint y: 537, distance: 132.3
click at [1190, 537] on span "scrollable content" at bounding box center [1102, 639] width 569 height 461
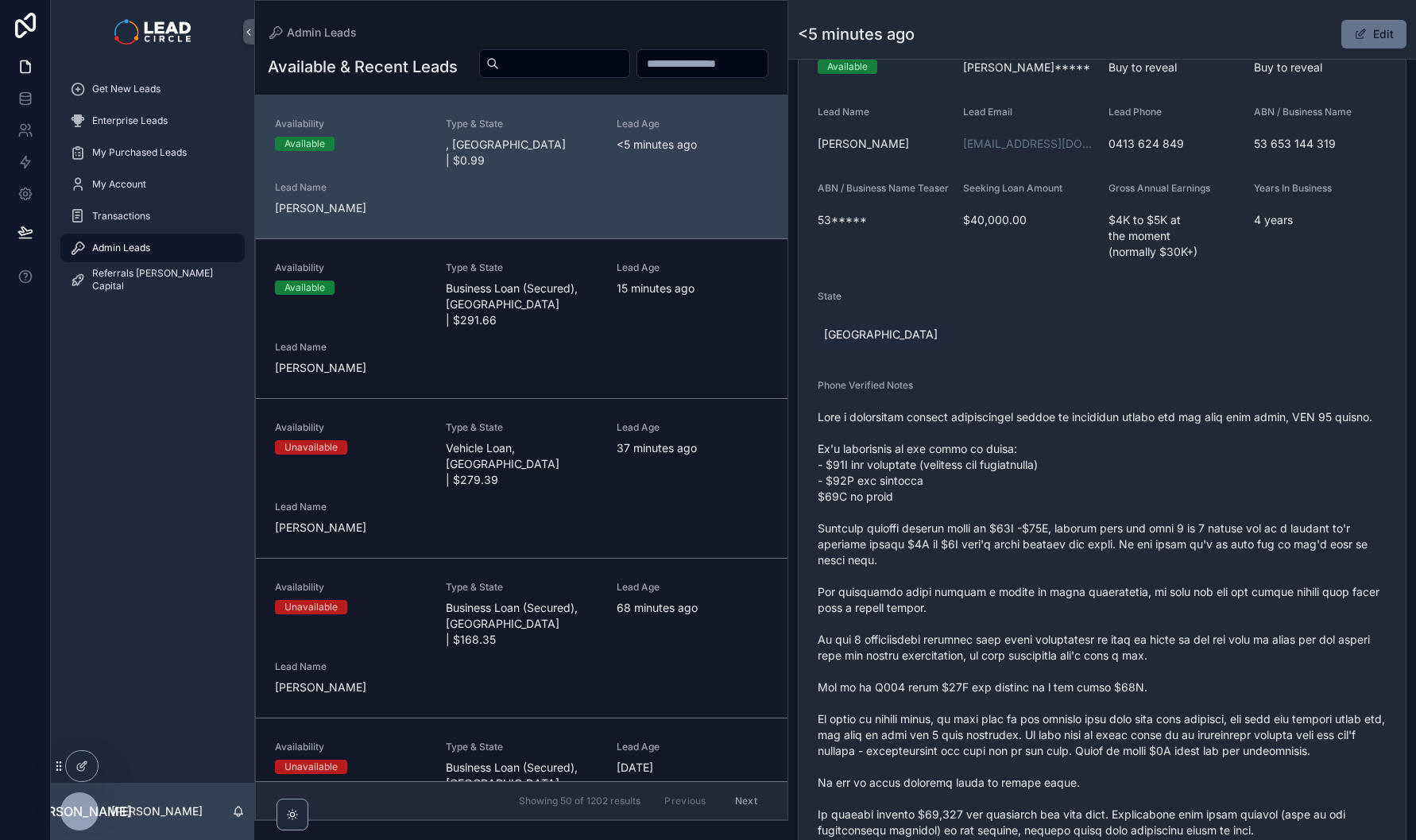
scroll to position [0, 0]
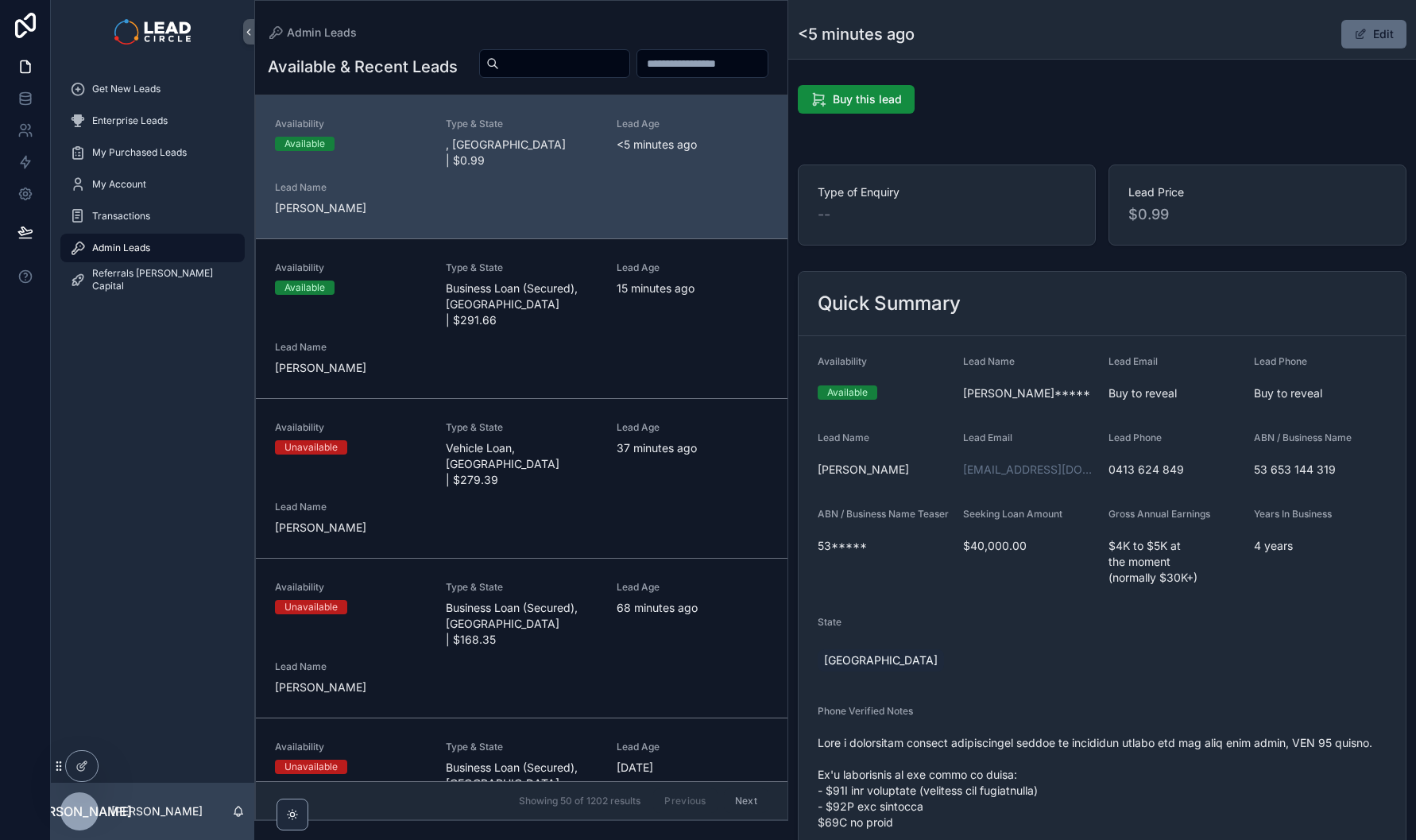
click at [1362, 34] on button "Edit" at bounding box center [1374, 34] width 65 height 29
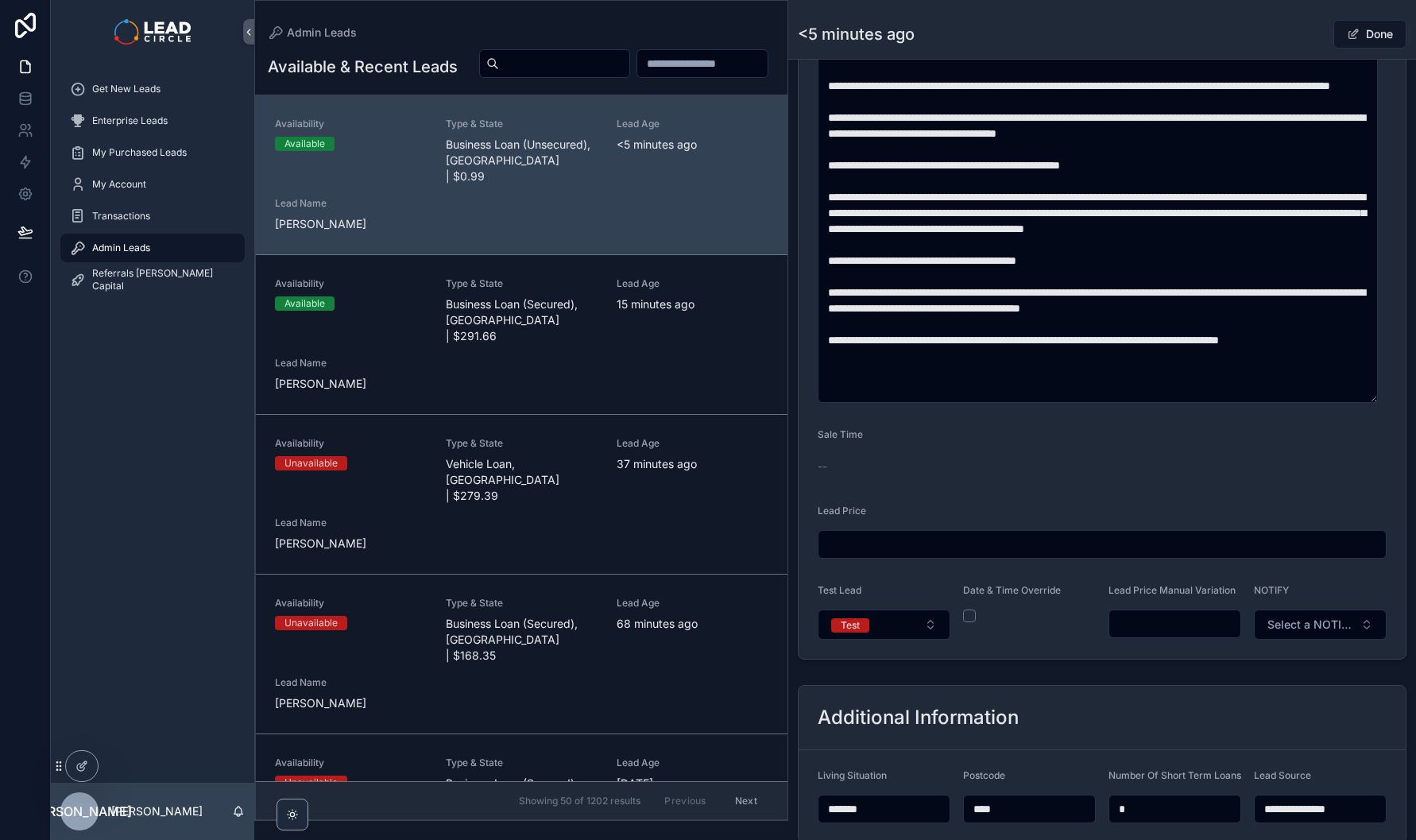
scroll to position [1130, 0]
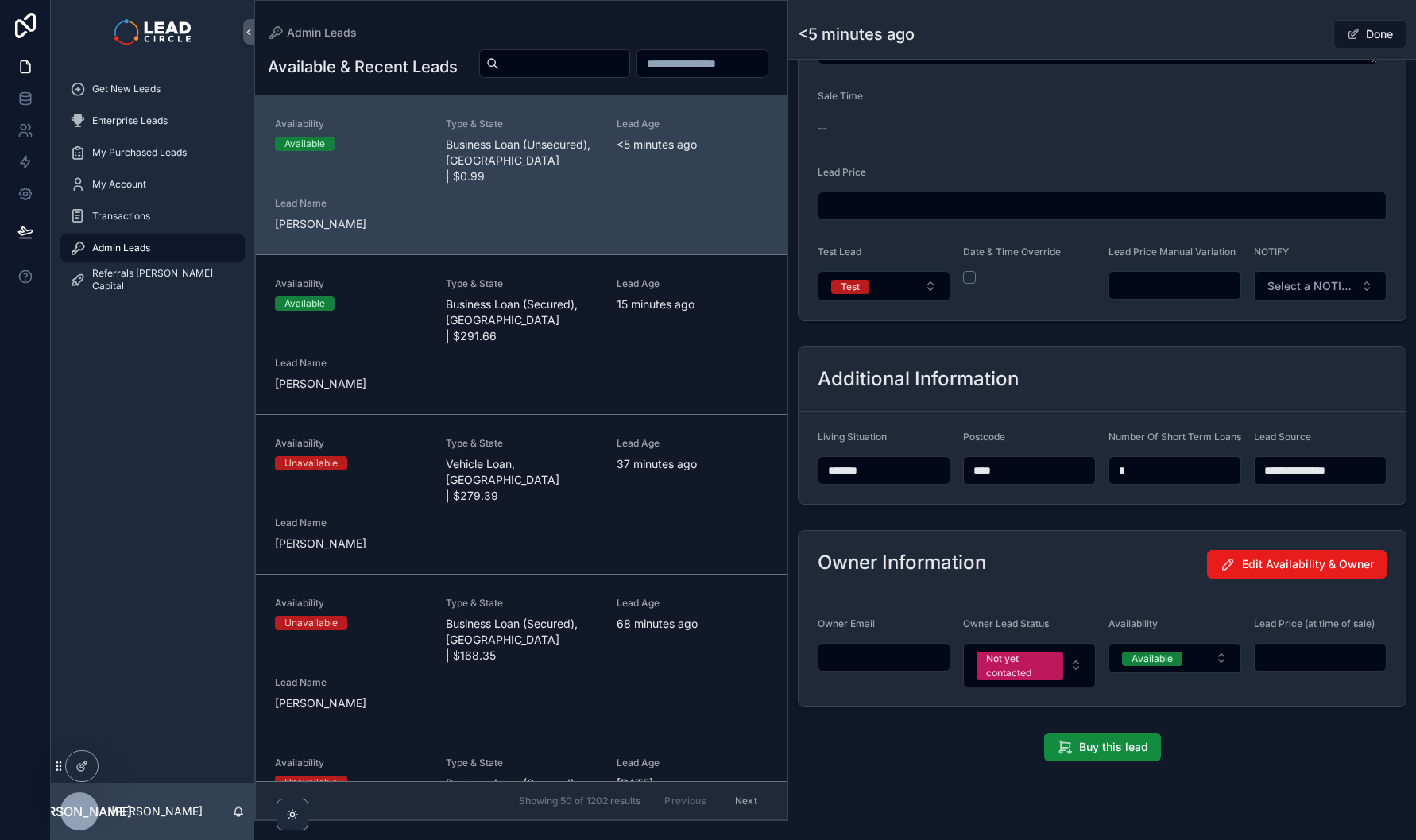
click at [1180, 284] on input "scrollable content" at bounding box center [1174, 285] width 131 height 22
type input "******"
click at [909, 301] on button "Test" at bounding box center [884, 286] width 133 height 30
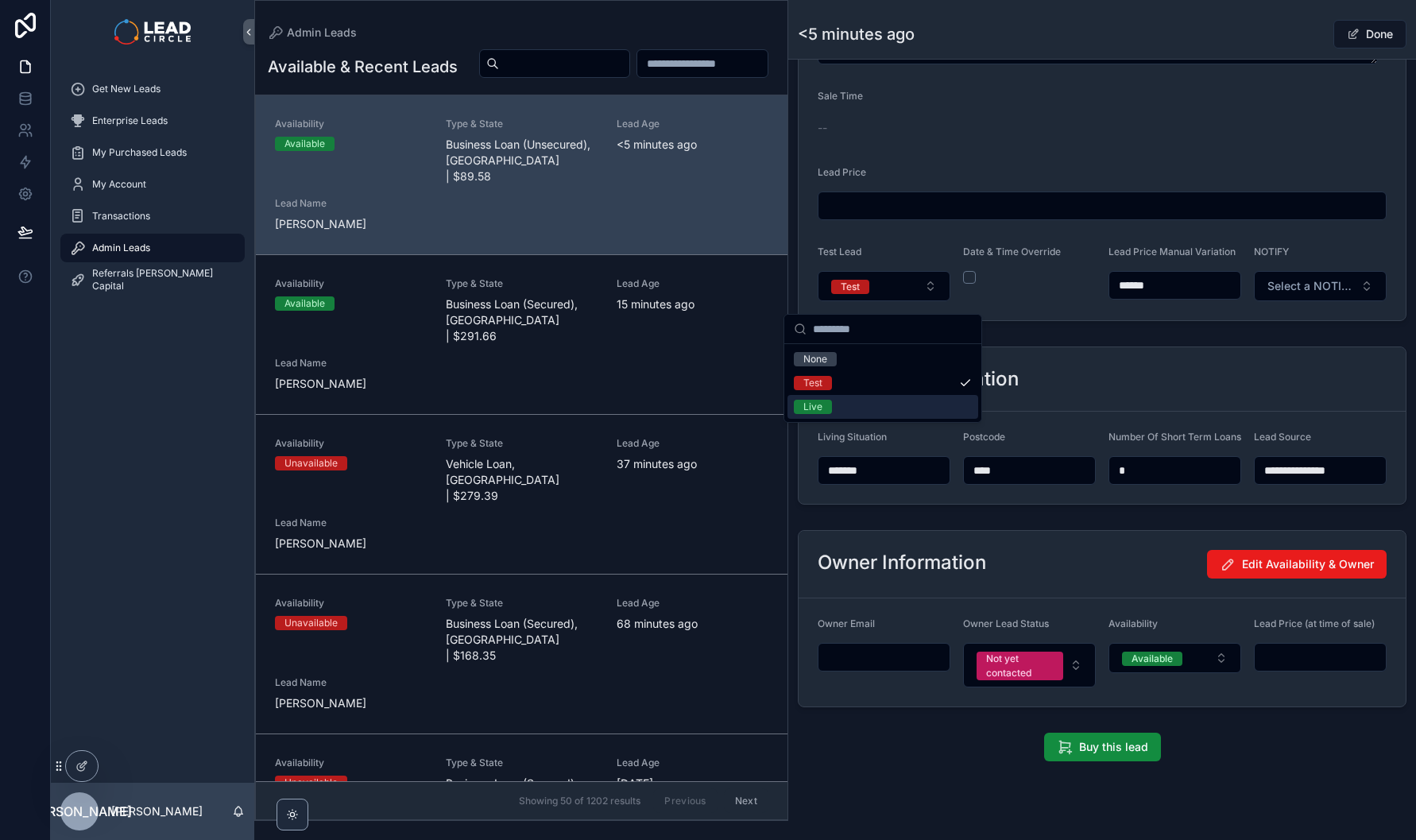
click at [900, 401] on div "Live" at bounding box center [882, 406] width 191 height 24
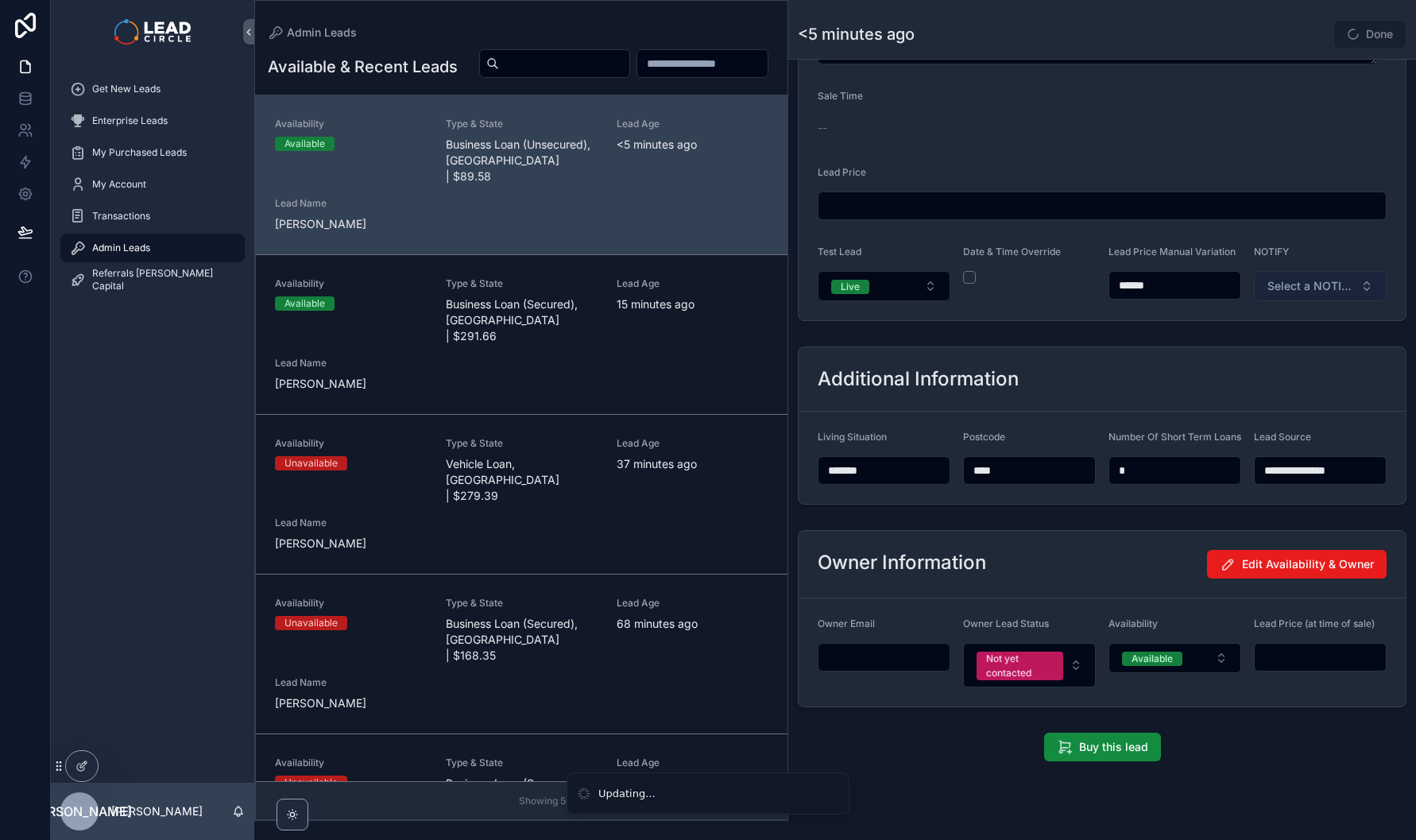
click at [1325, 294] on span "Select a NOTIFY" at bounding box center [1310, 286] width 86 height 16
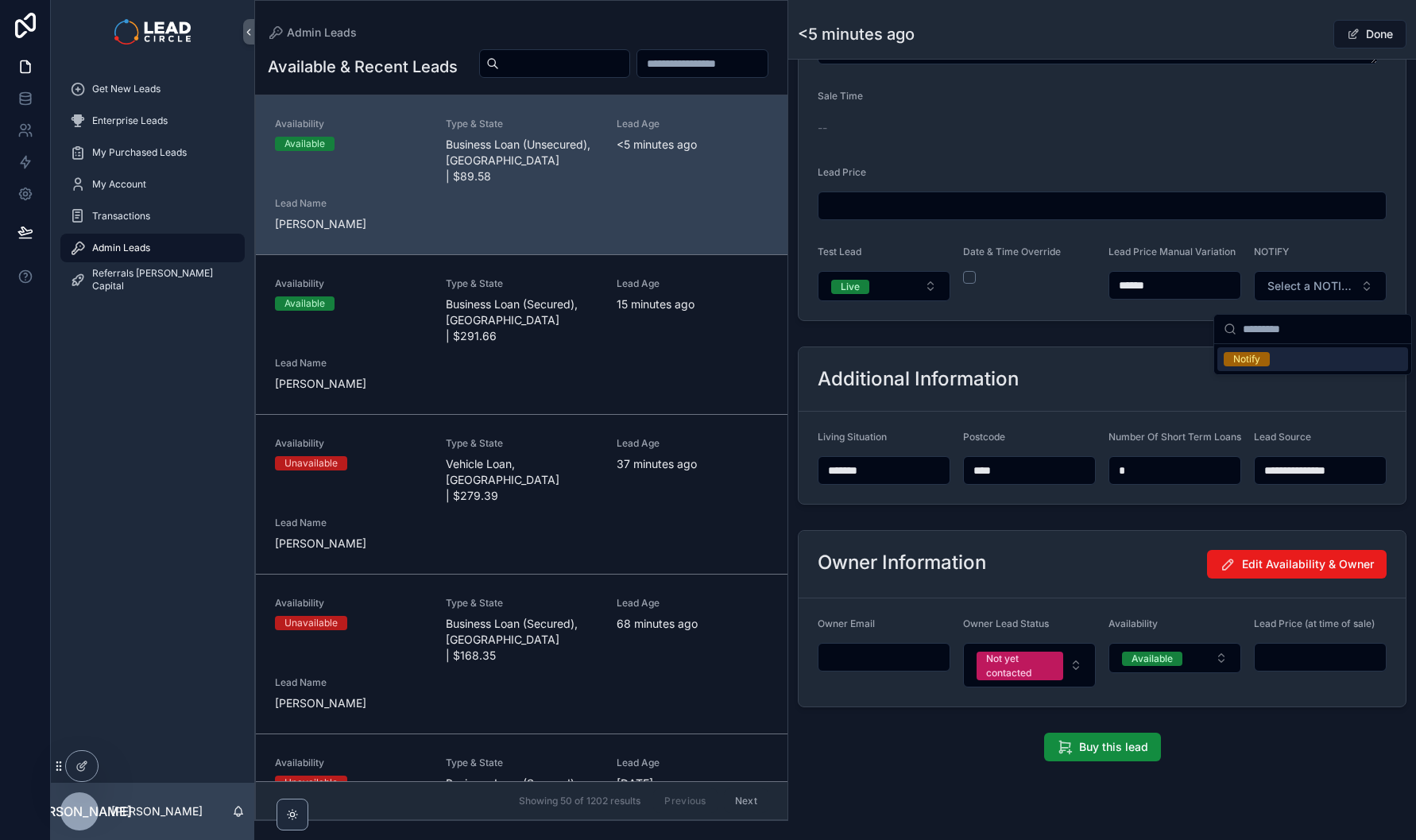
click at [1283, 359] on div "Notify" at bounding box center [1312, 359] width 191 height 24
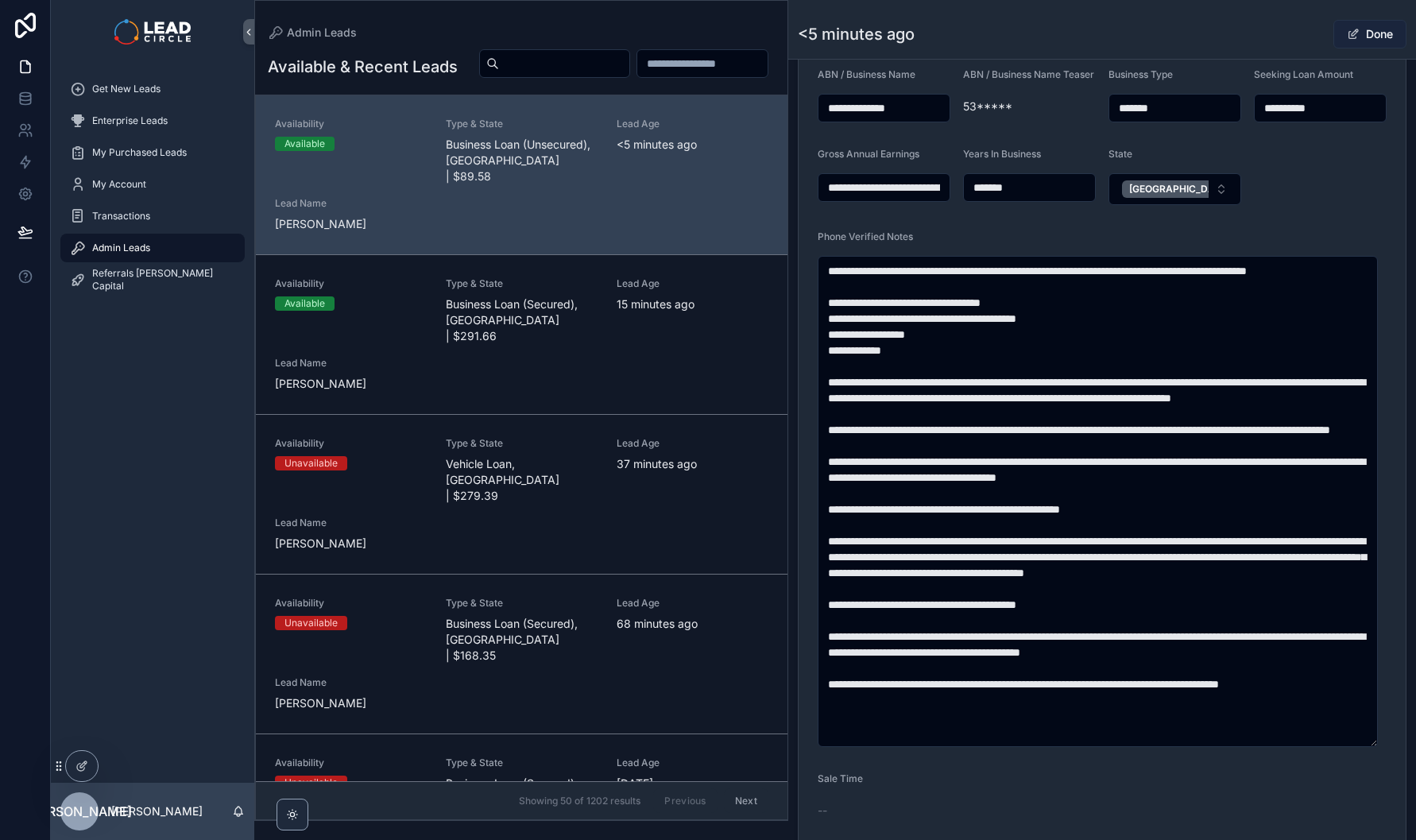
click at [1351, 30] on button "Done" at bounding box center [1369, 34] width 73 height 29
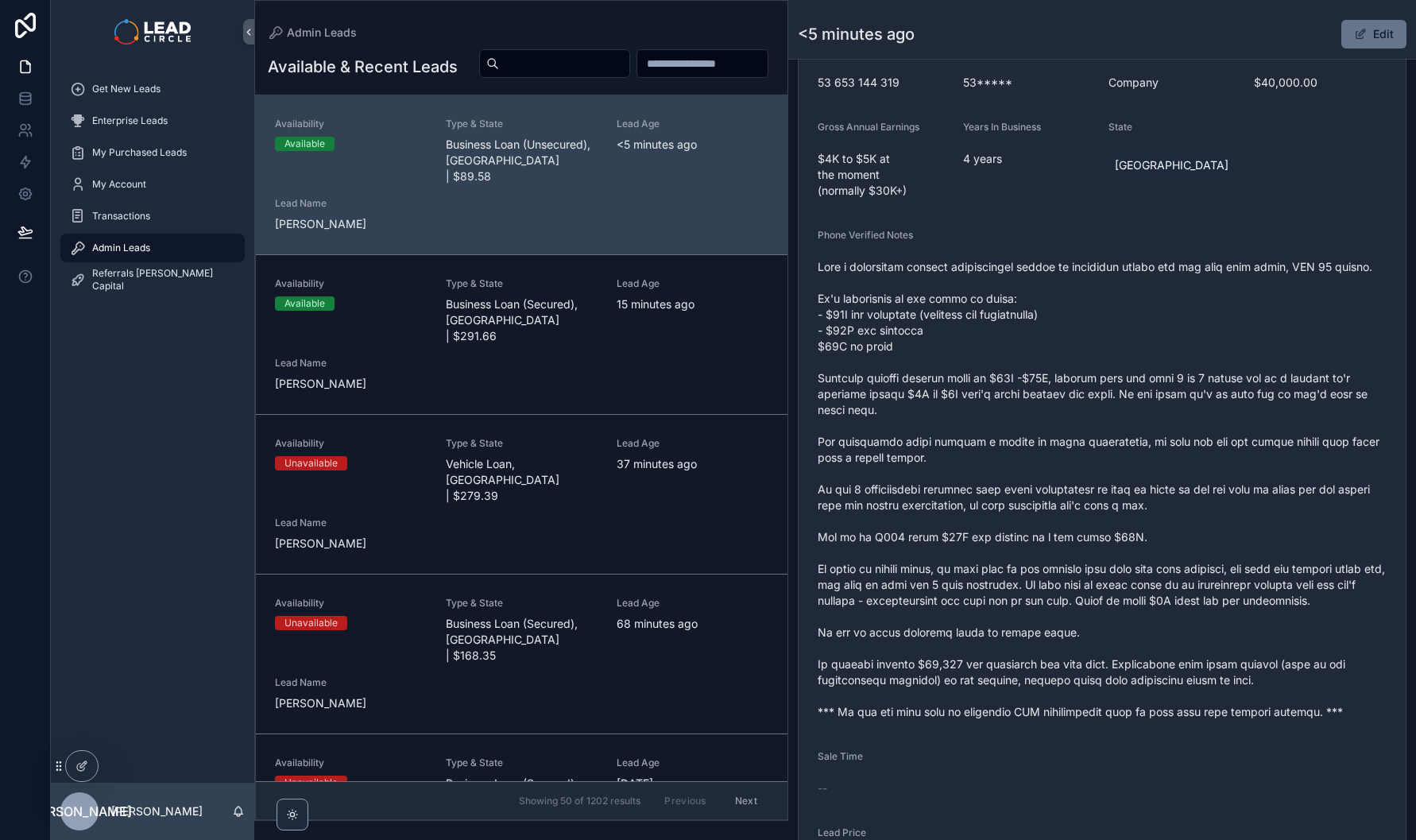
scroll to position [466, 0]
drag, startPoint x: 1115, startPoint y: 291, endPoint x: 1150, endPoint y: 369, distance: 85.5
click at [1150, 369] on span "scrollable content" at bounding box center [1102, 487] width 569 height 461
drag, startPoint x: 1155, startPoint y: 350, endPoint x: 1082, endPoint y: 301, distance: 87.9
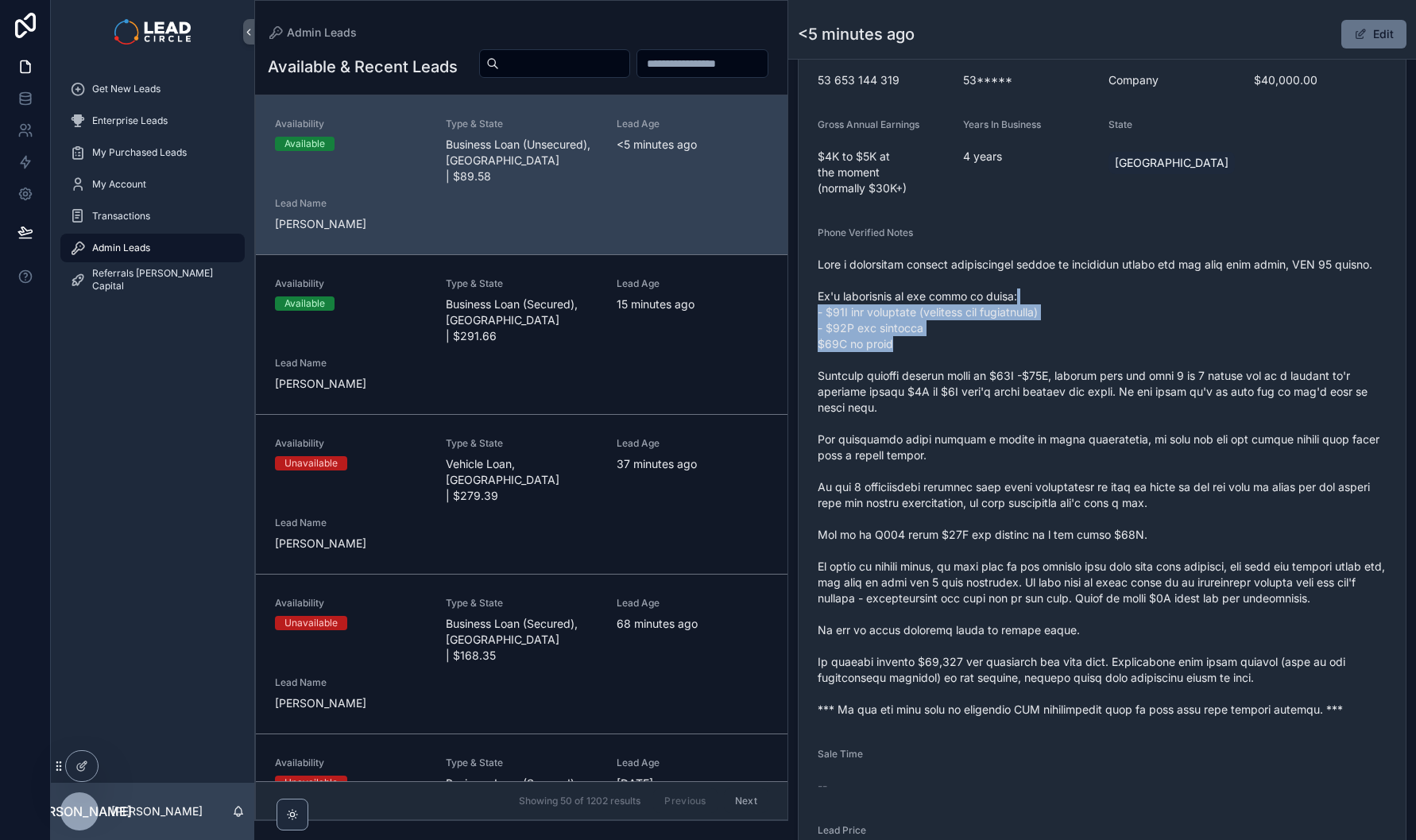
click at [1083, 302] on span "scrollable content" at bounding box center [1102, 487] width 569 height 461
click at [1082, 301] on span "scrollable content" at bounding box center [1102, 487] width 569 height 461
drag, startPoint x: 1081, startPoint y: 290, endPoint x: 1125, endPoint y: 365, distance: 87.0
click at [1125, 365] on span "scrollable content" at bounding box center [1102, 487] width 569 height 461
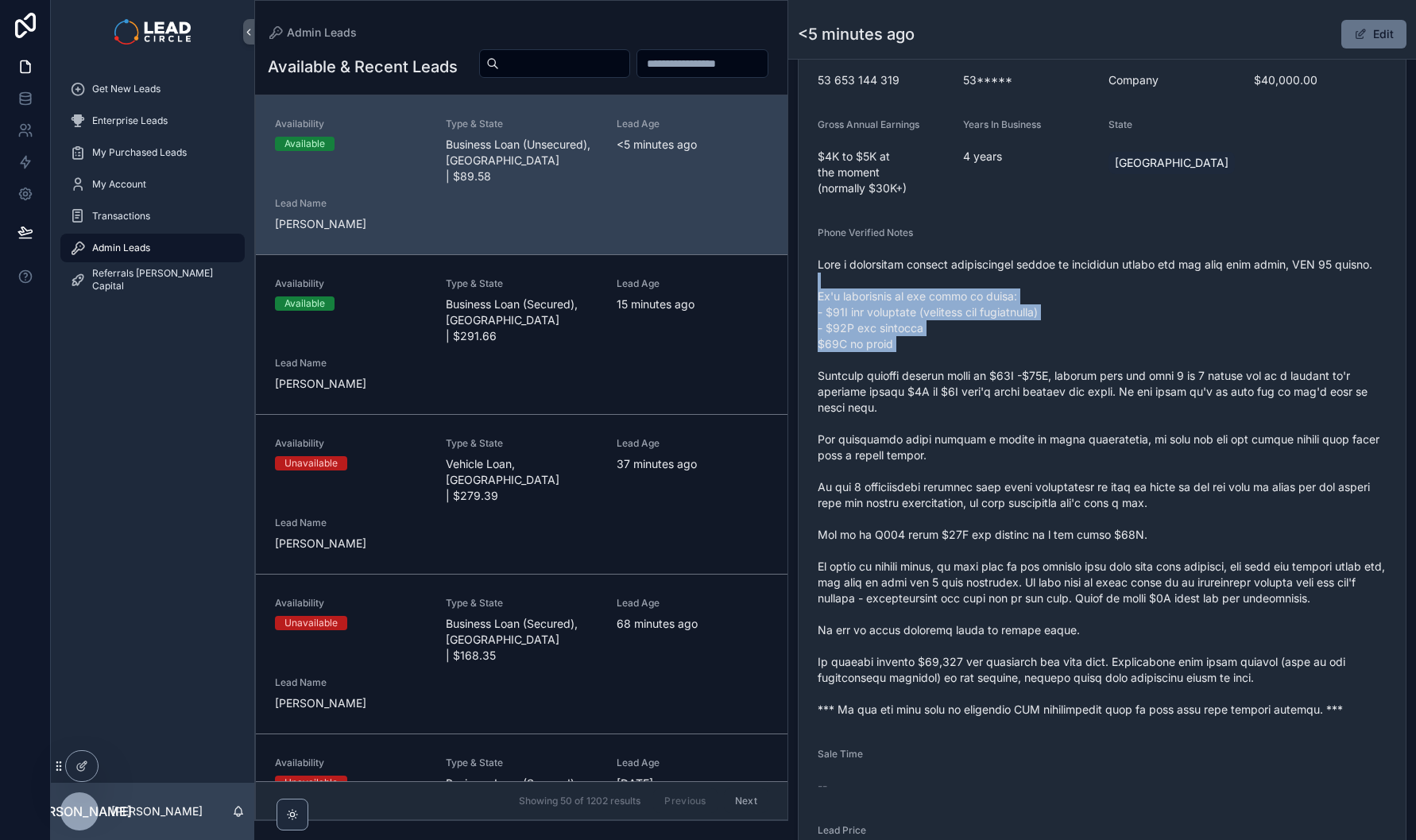
drag, startPoint x: 1125, startPoint y: 365, endPoint x: 1076, endPoint y: 292, distance: 87.9
click at [1076, 292] on span "scrollable content" at bounding box center [1102, 487] width 569 height 461
click at [1157, 272] on span "scrollable content" at bounding box center [1102, 487] width 569 height 461
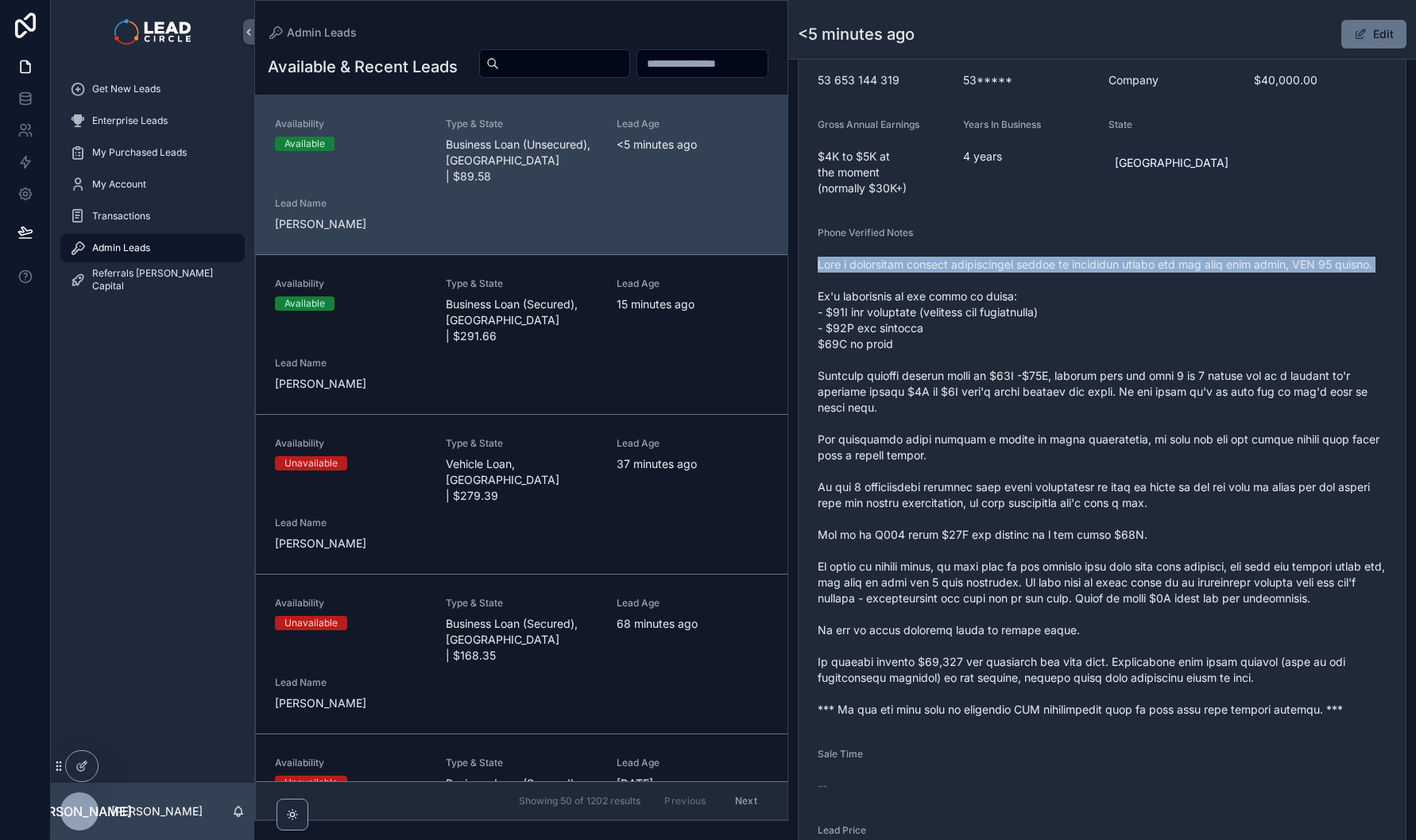
click at [1157, 272] on span "scrollable content" at bounding box center [1102, 487] width 569 height 461
click at [1056, 364] on span "scrollable content" at bounding box center [1102, 487] width 569 height 461
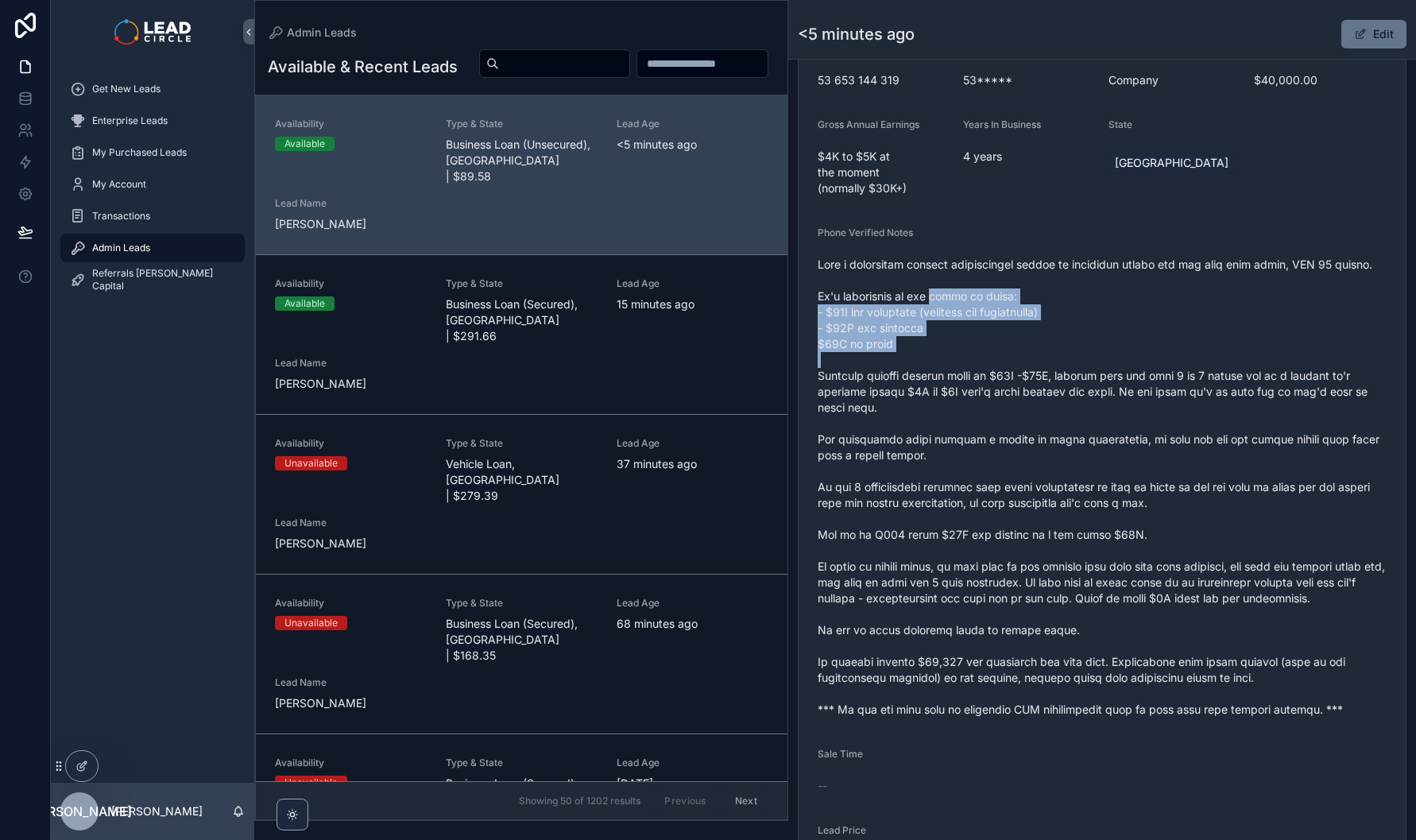
drag, startPoint x: 1056, startPoint y: 365, endPoint x: 950, endPoint y: 308, distance: 120.4
click at [952, 309] on span "scrollable content" at bounding box center [1102, 487] width 569 height 461
click at [950, 308] on span "scrollable content" at bounding box center [1102, 487] width 569 height 461
drag, startPoint x: 881, startPoint y: 321, endPoint x: 1045, endPoint y: 328, distance: 164.1
click at [1019, 329] on span "scrollable content" at bounding box center [1102, 487] width 569 height 461
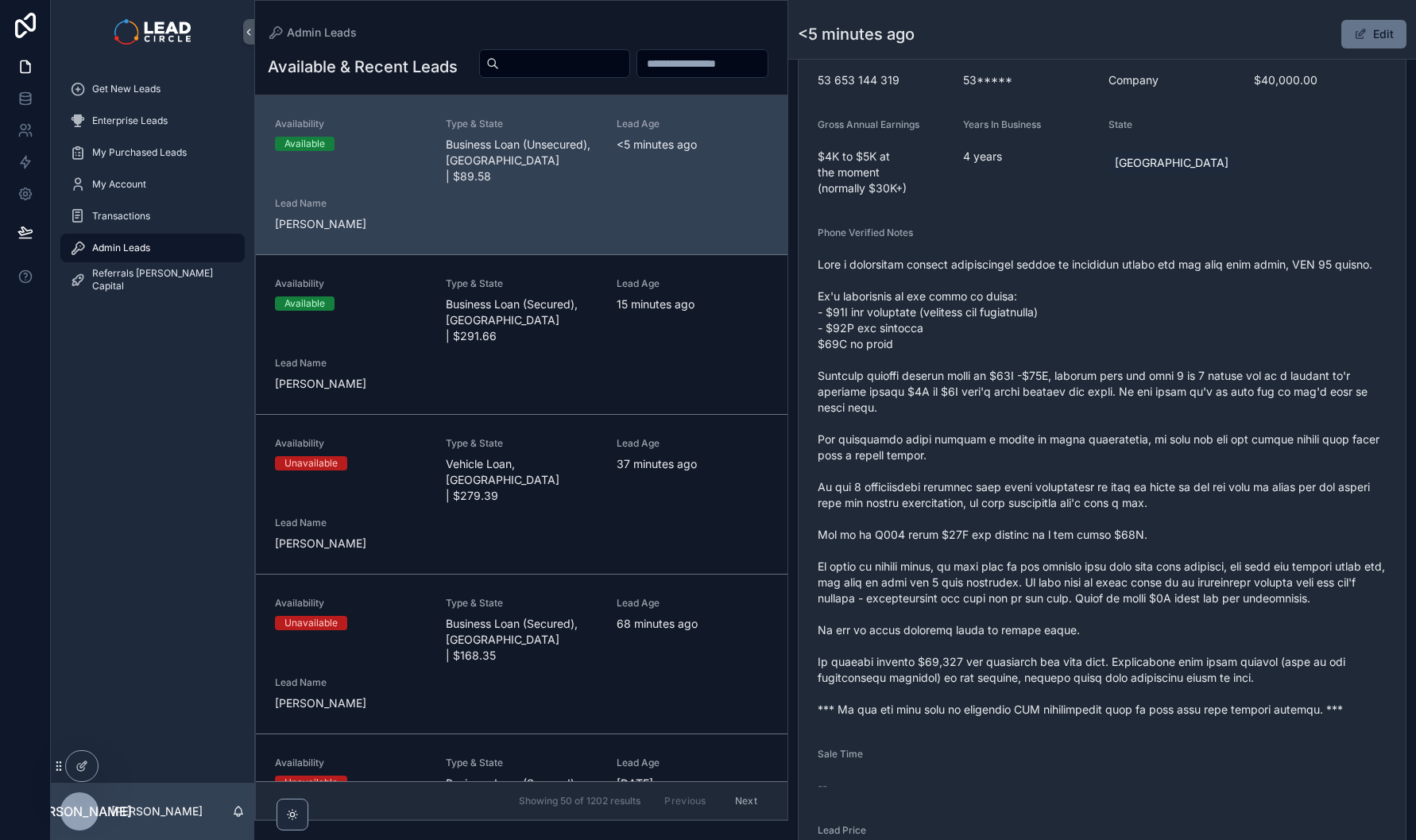
click at [1047, 327] on span "scrollable content" at bounding box center [1102, 487] width 569 height 461
drag, startPoint x: 903, startPoint y: 391, endPoint x: 1306, endPoint y: 394, distance: 403.0
click at [1289, 394] on span "scrollable content" at bounding box center [1102, 487] width 569 height 461
click at [1306, 394] on span "scrollable content" at bounding box center [1102, 487] width 569 height 461
drag, startPoint x: 1160, startPoint y: 384, endPoint x: 1126, endPoint y: 383, distance: 34.0
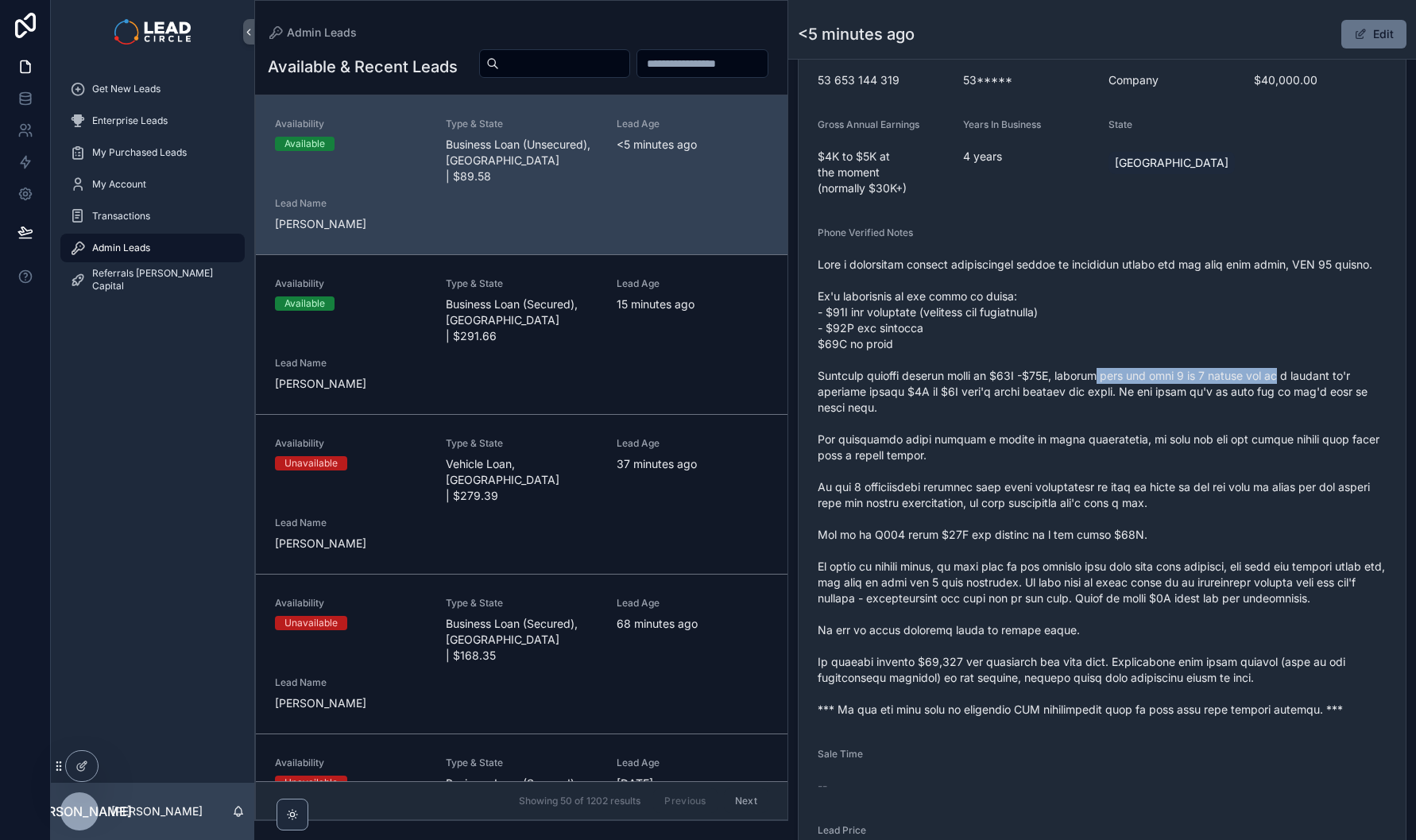
click at [1126, 383] on span "scrollable content" at bounding box center [1102, 487] width 569 height 461
drag, startPoint x: 1112, startPoint y: 384, endPoint x: 1320, endPoint y: 384, distance: 208.0
click at [1318, 384] on span "scrollable content" at bounding box center [1102, 487] width 569 height 461
click at [1320, 384] on span "scrollable content" at bounding box center [1102, 487] width 569 height 461
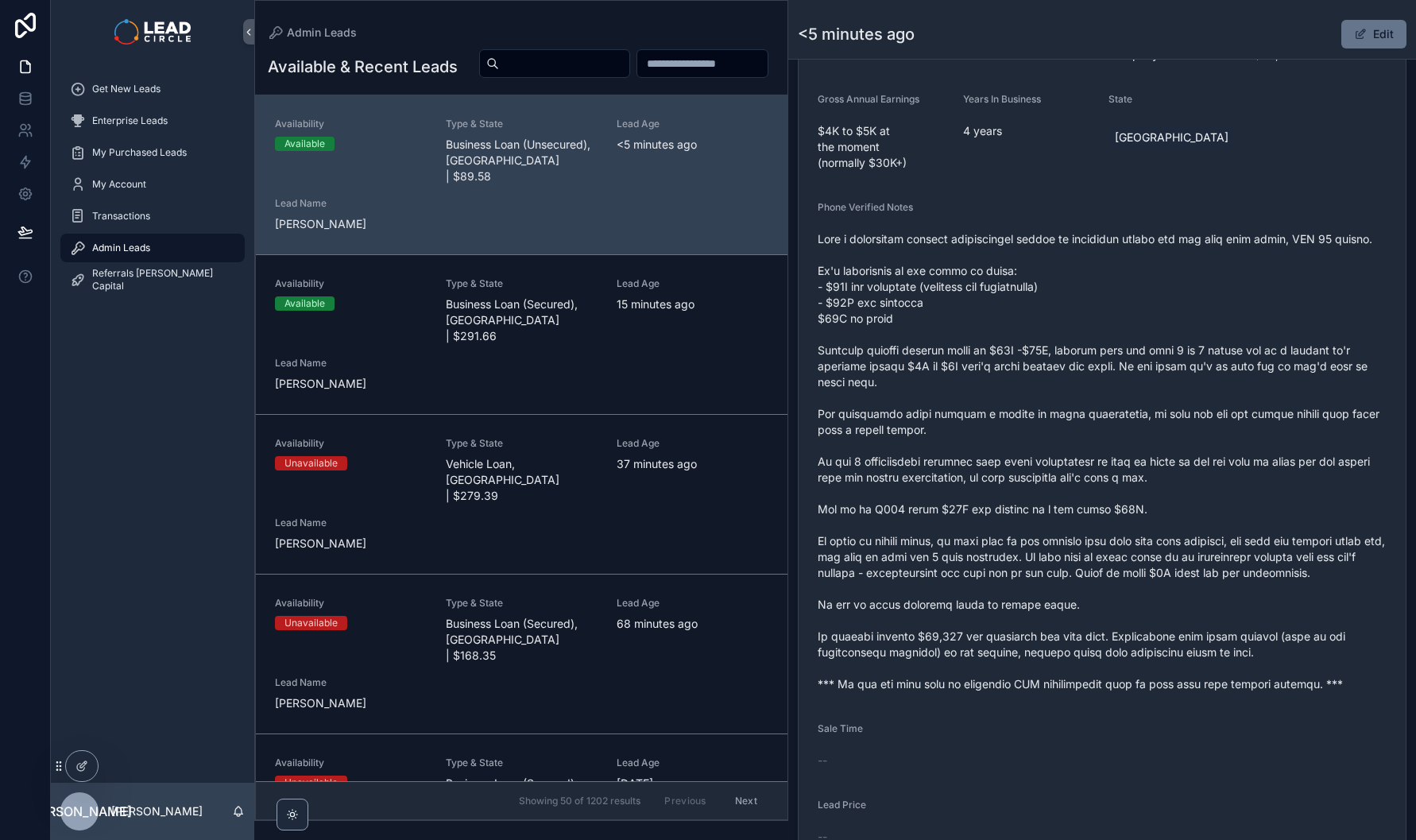
scroll to position [516, 0]
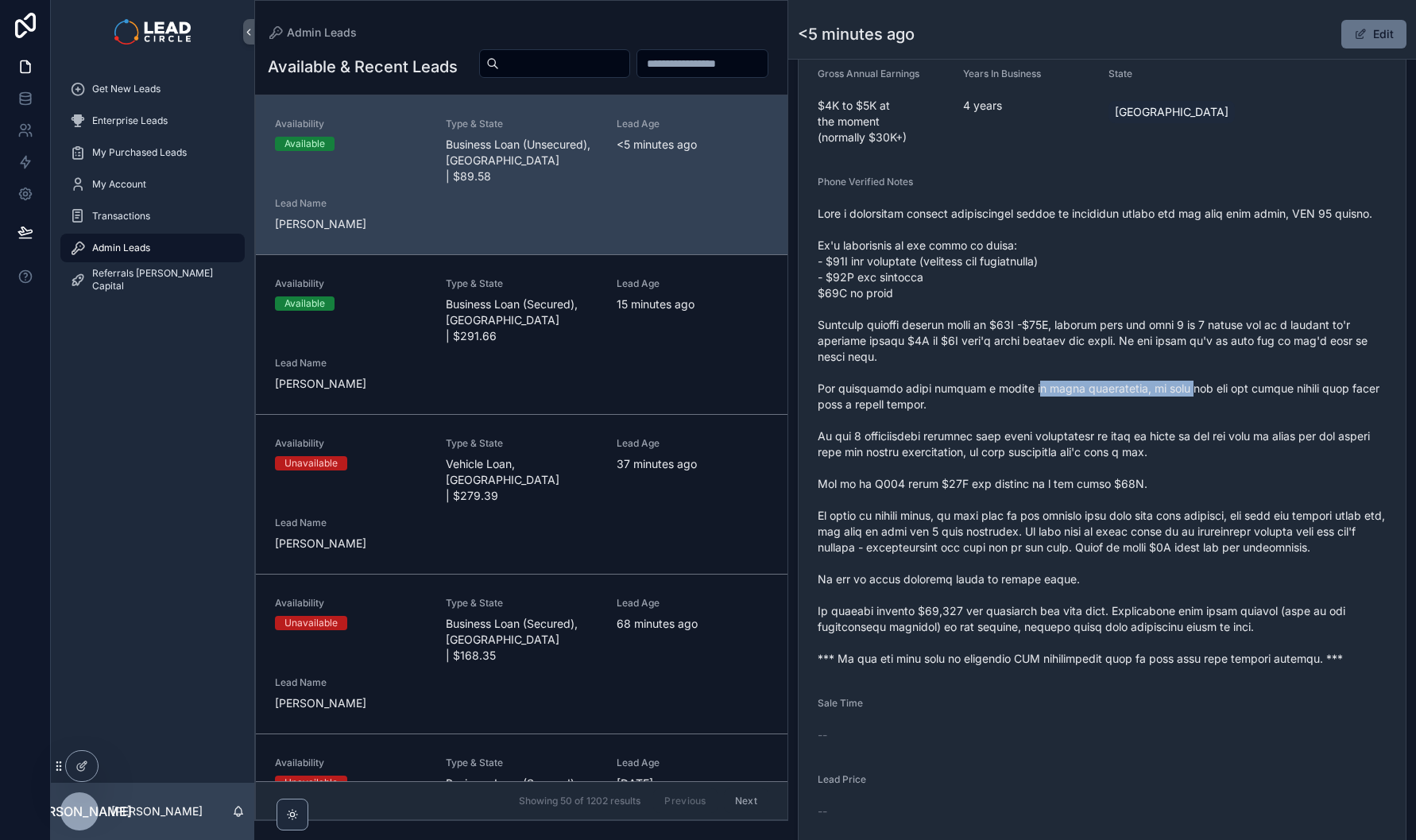
drag, startPoint x: 1018, startPoint y: 407, endPoint x: 1221, endPoint y: 402, distance: 203.1
click at [1199, 402] on span "scrollable content" at bounding box center [1102, 436] width 569 height 461
click at [1221, 402] on span "scrollable content" at bounding box center [1102, 436] width 569 height 461
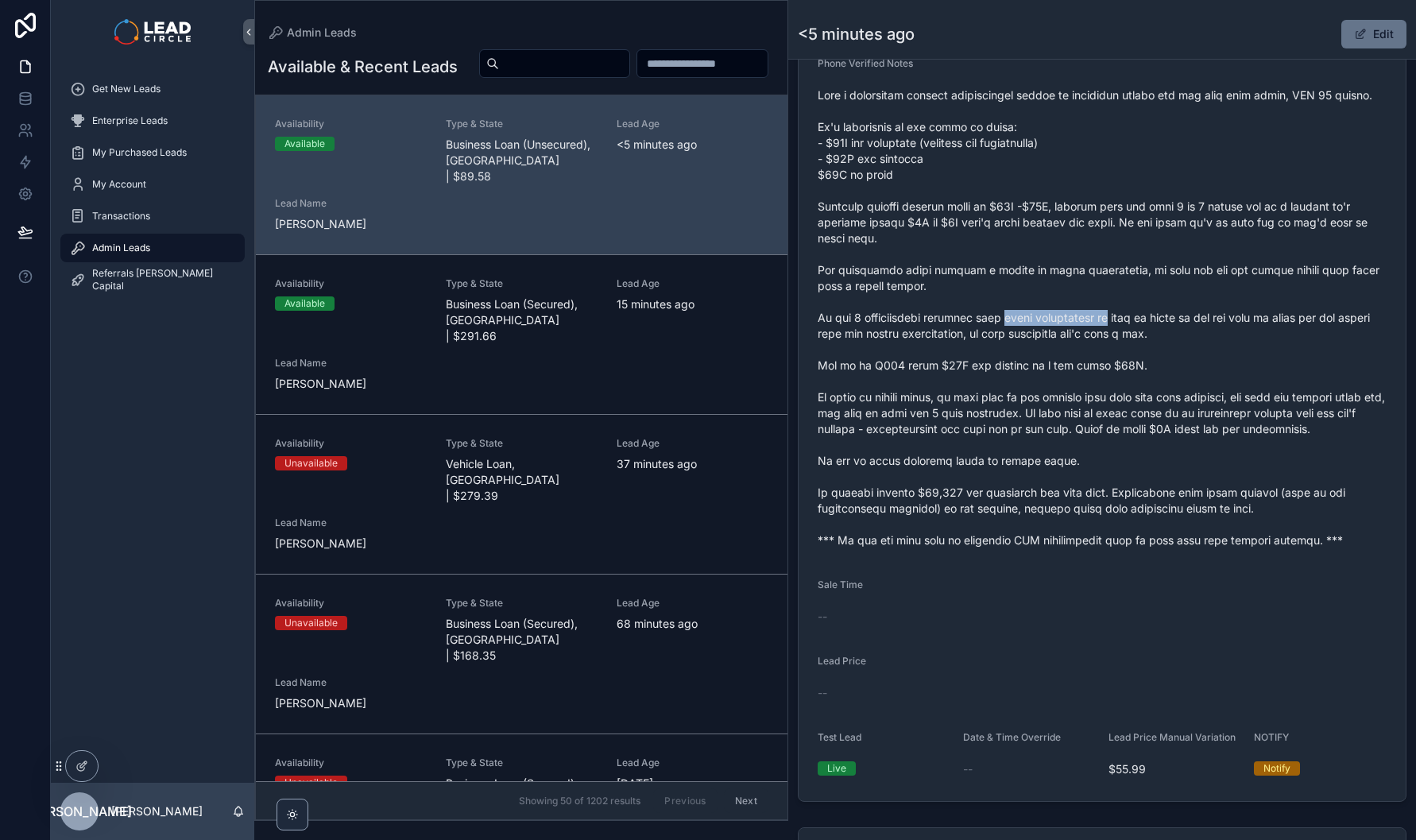
drag, startPoint x: 1019, startPoint y: 332, endPoint x: 1194, endPoint y: 320, distance: 175.4
click at [1120, 328] on span "scrollable content" at bounding box center [1102, 318] width 569 height 461
click at [1194, 320] on span "scrollable content" at bounding box center [1102, 318] width 569 height 461
click at [1260, 367] on span "scrollable content" at bounding box center [1102, 318] width 569 height 461
click at [1266, 367] on span "scrollable content" at bounding box center [1102, 318] width 569 height 461
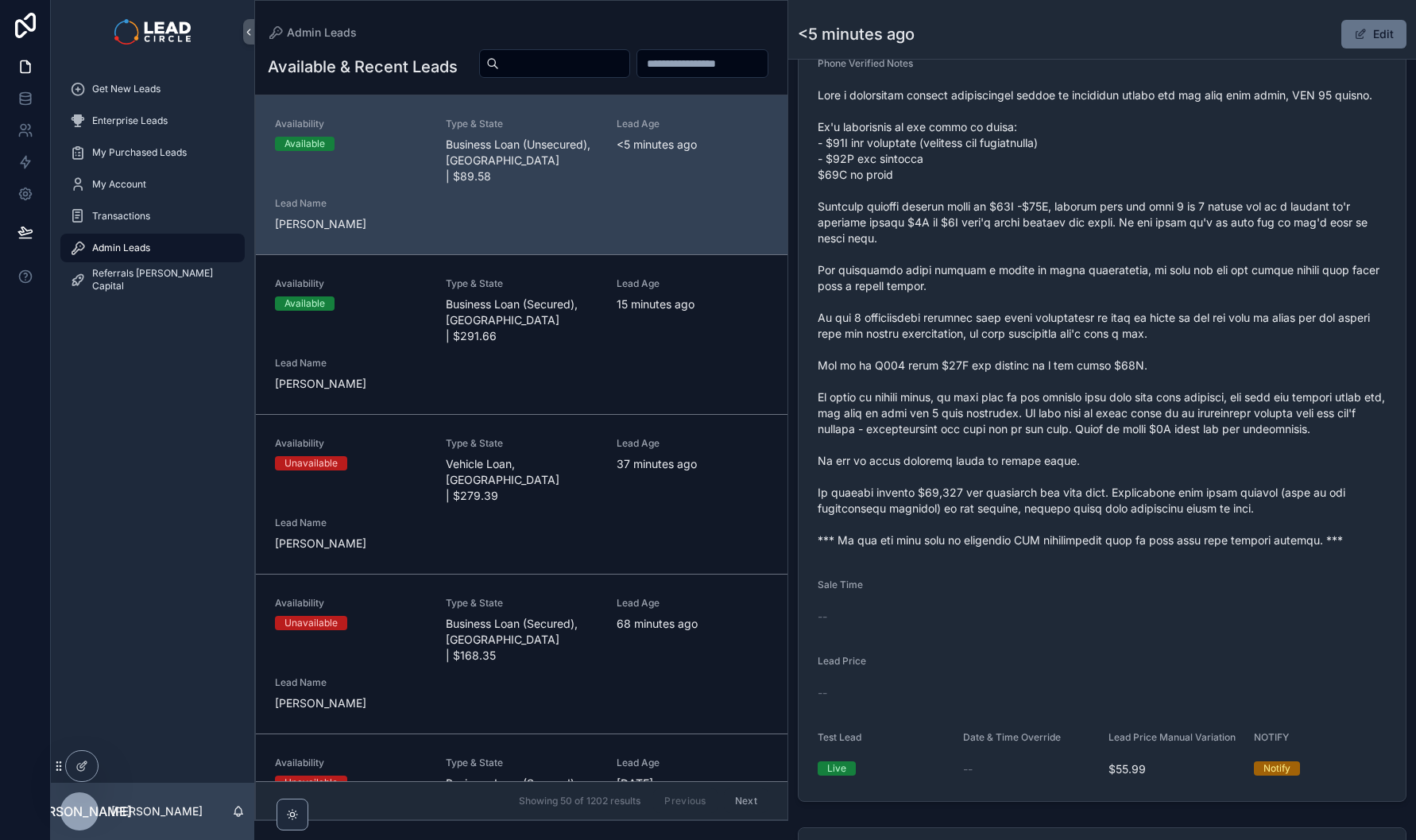
drag, startPoint x: 1266, startPoint y: 367, endPoint x: 1037, endPoint y: 353, distance: 229.4
click at [1060, 360] on span "scrollable content" at bounding box center [1102, 318] width 569 height 461
click at [1032, 351] on span "scrollable content" at bounding box center [1102, 318] width 569 height 461
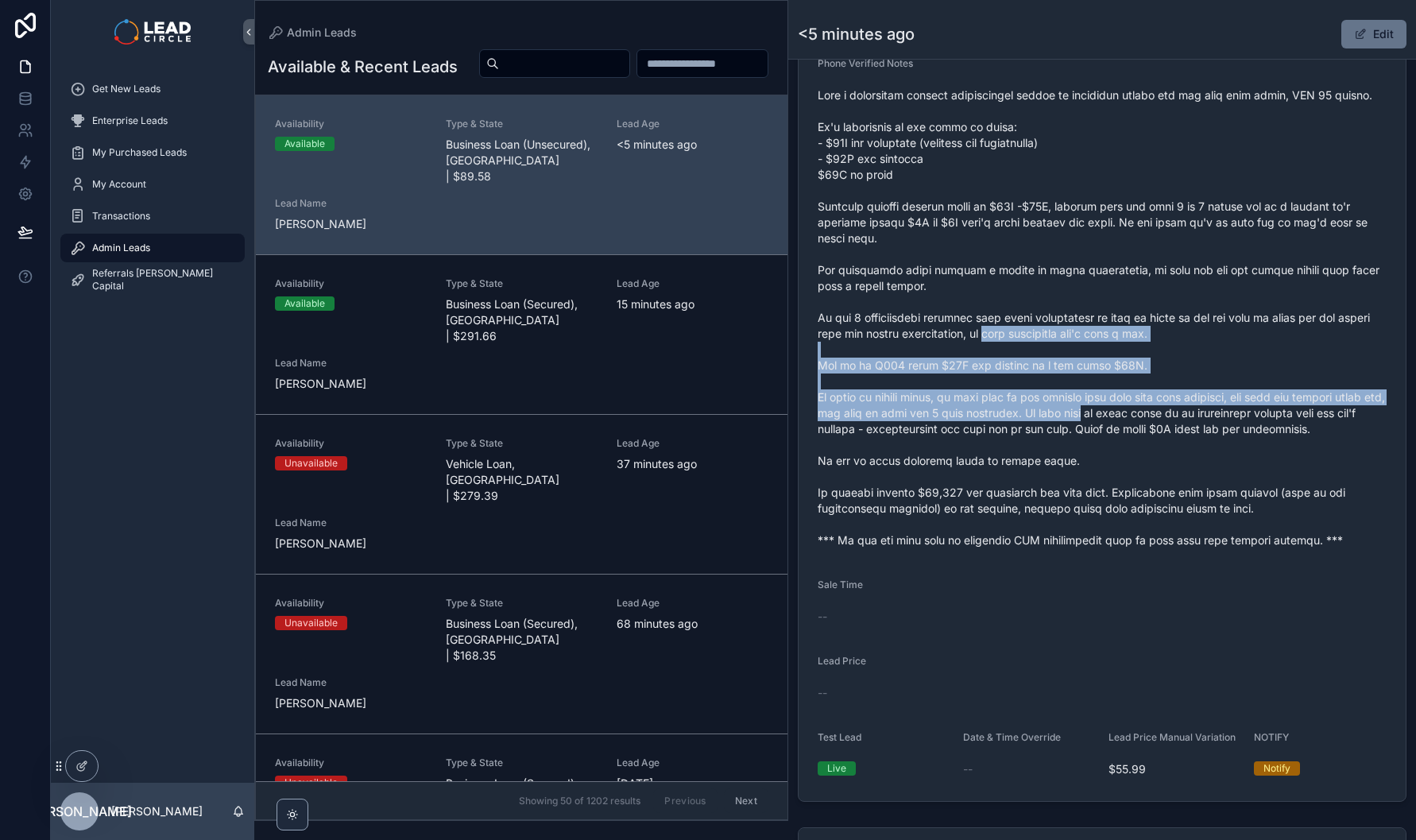
drag, startPoint x: 1032, startPoint y: 351, endPoint x: 1152, endPoint y: 440, distance: 149.4
click at [1152, 440] on span "scrollable content" at bounding box center [1102, 318] width 569 height 461
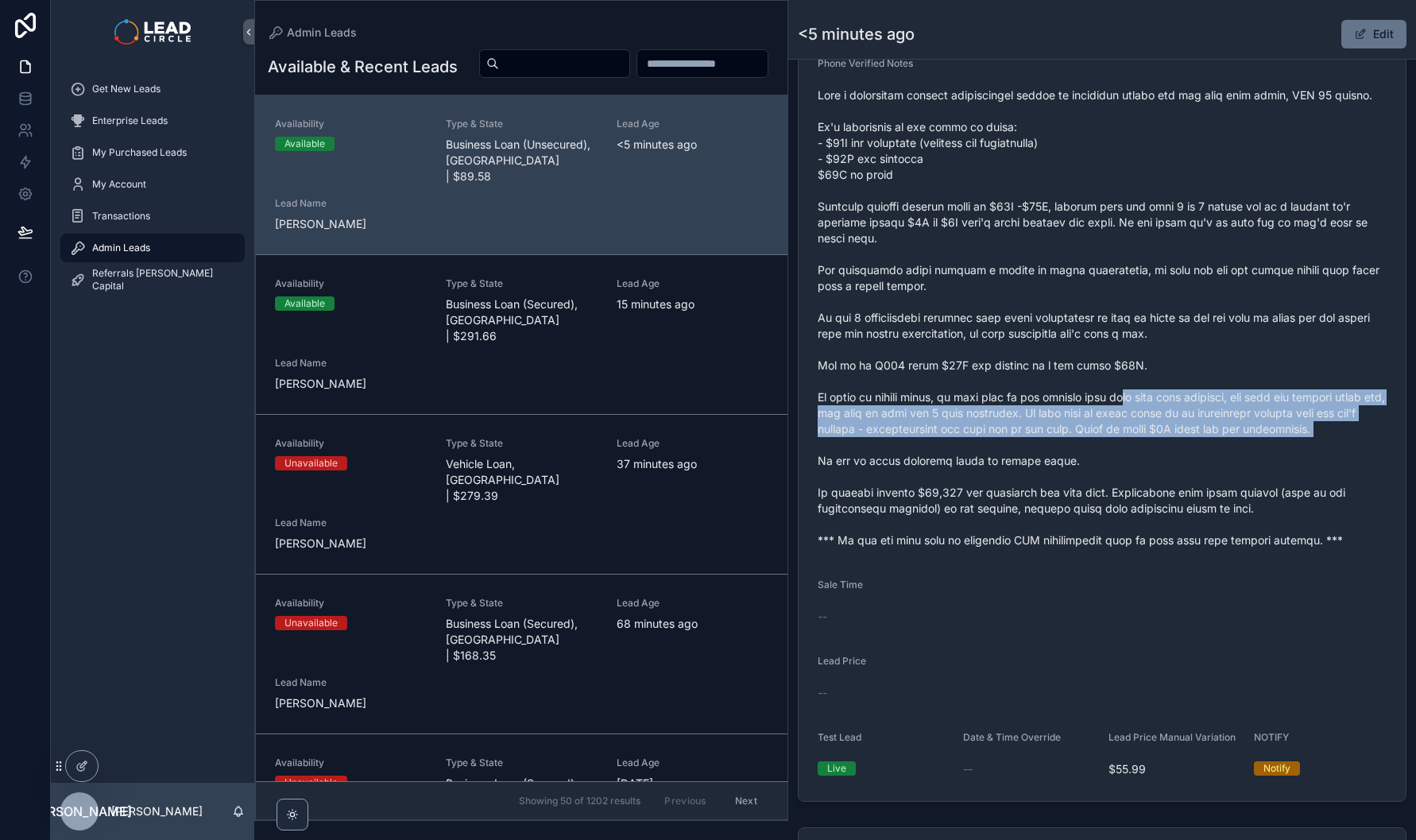
drag, startPoint x: 1144, startPoint y: 406, endPoint x: 1167, endPoint y: 452, distance: 51.4
click at [1167, 452] on span "scrollable content" at bounding box center [1102, 318] width 569 height 461
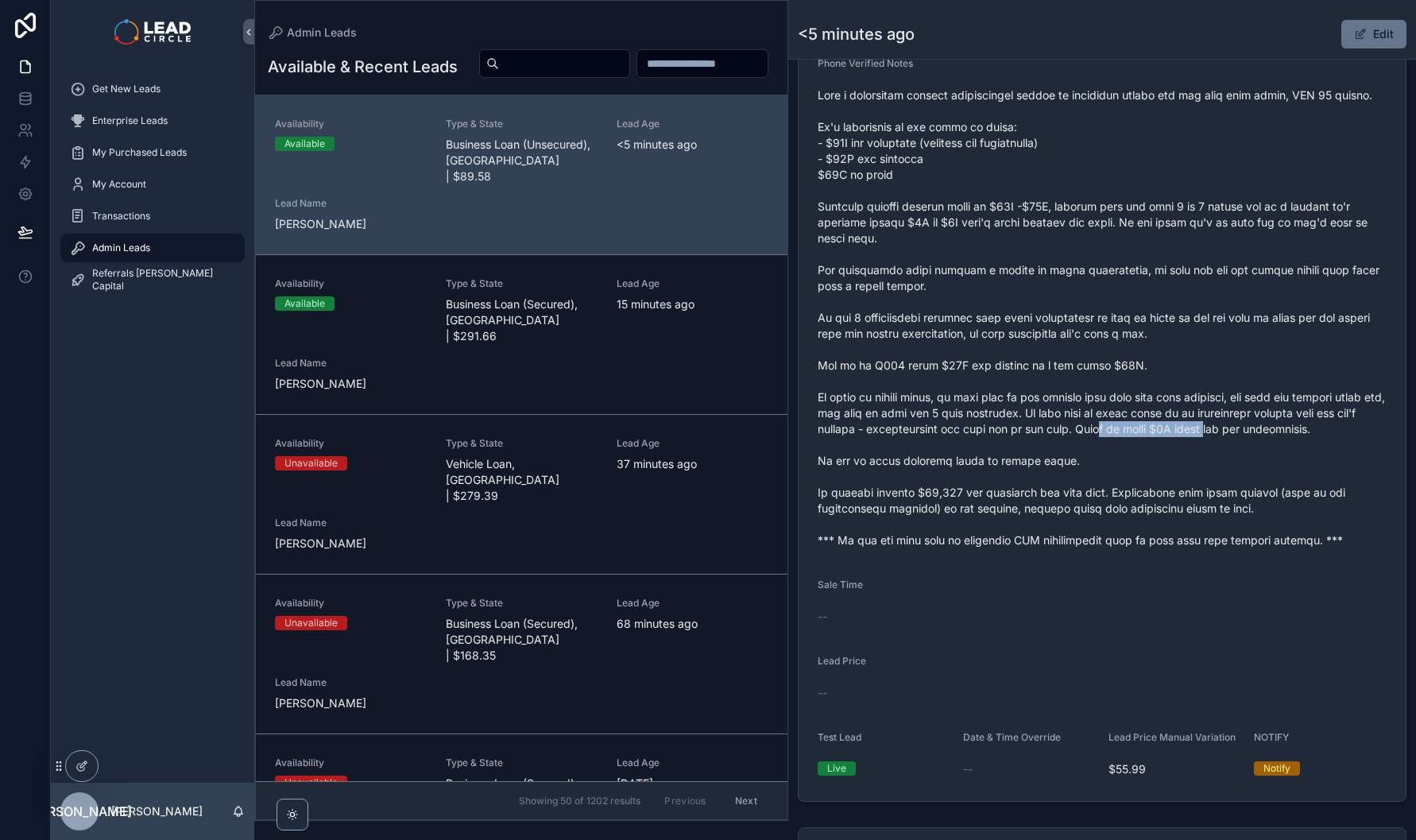
drag, startPoint x: 1144, startPoint y: 441, endPoint x: 1304, endPoint y: 447, distance: 160.1
click at [1301, 449] on span "scrollable content" at bounding box center [1102, 318] width 569 height 461
click at [1305, 446] on span "scrollable content" at bounding box center [1102, 318] width 569 height 461
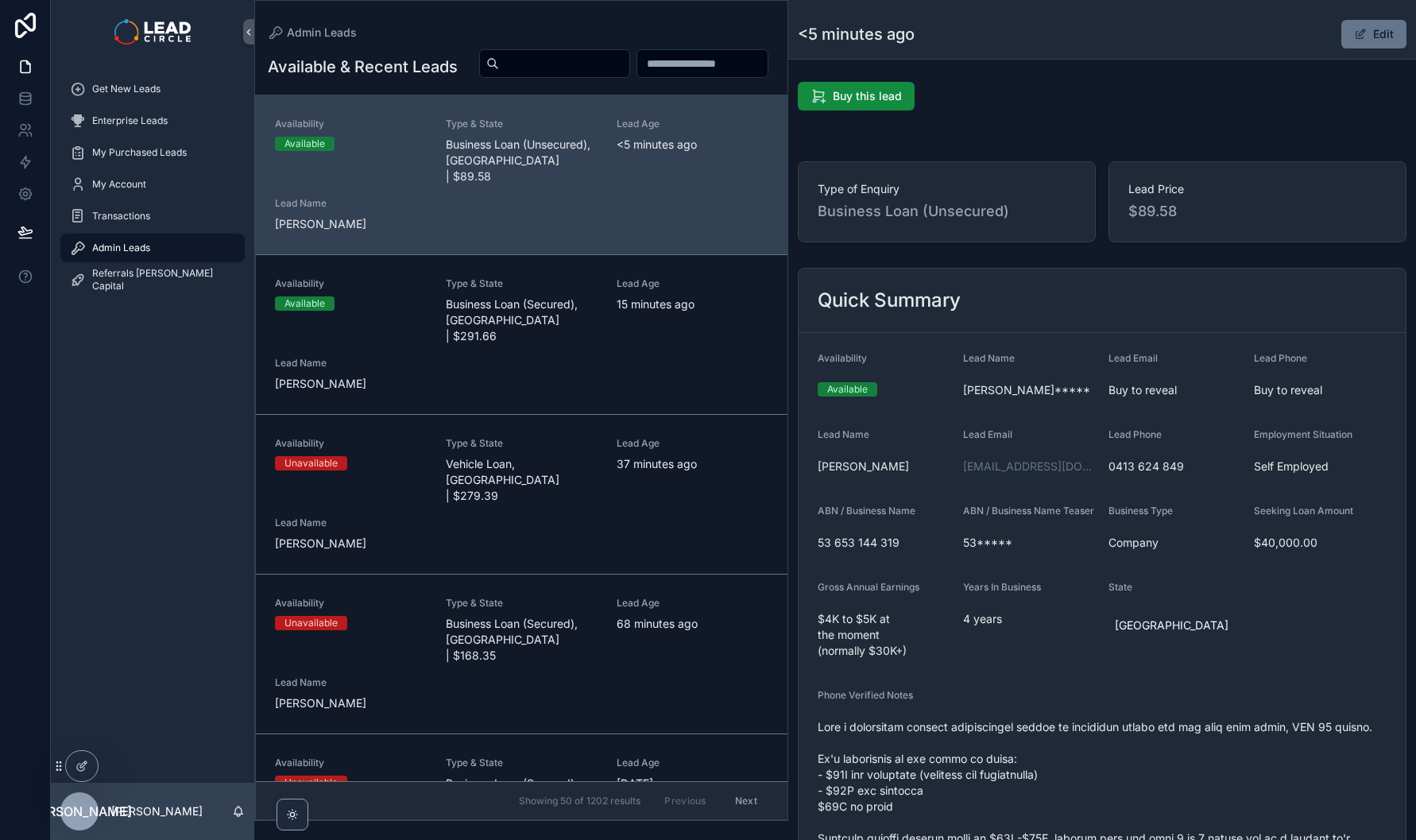
scroll to position [0, 0]
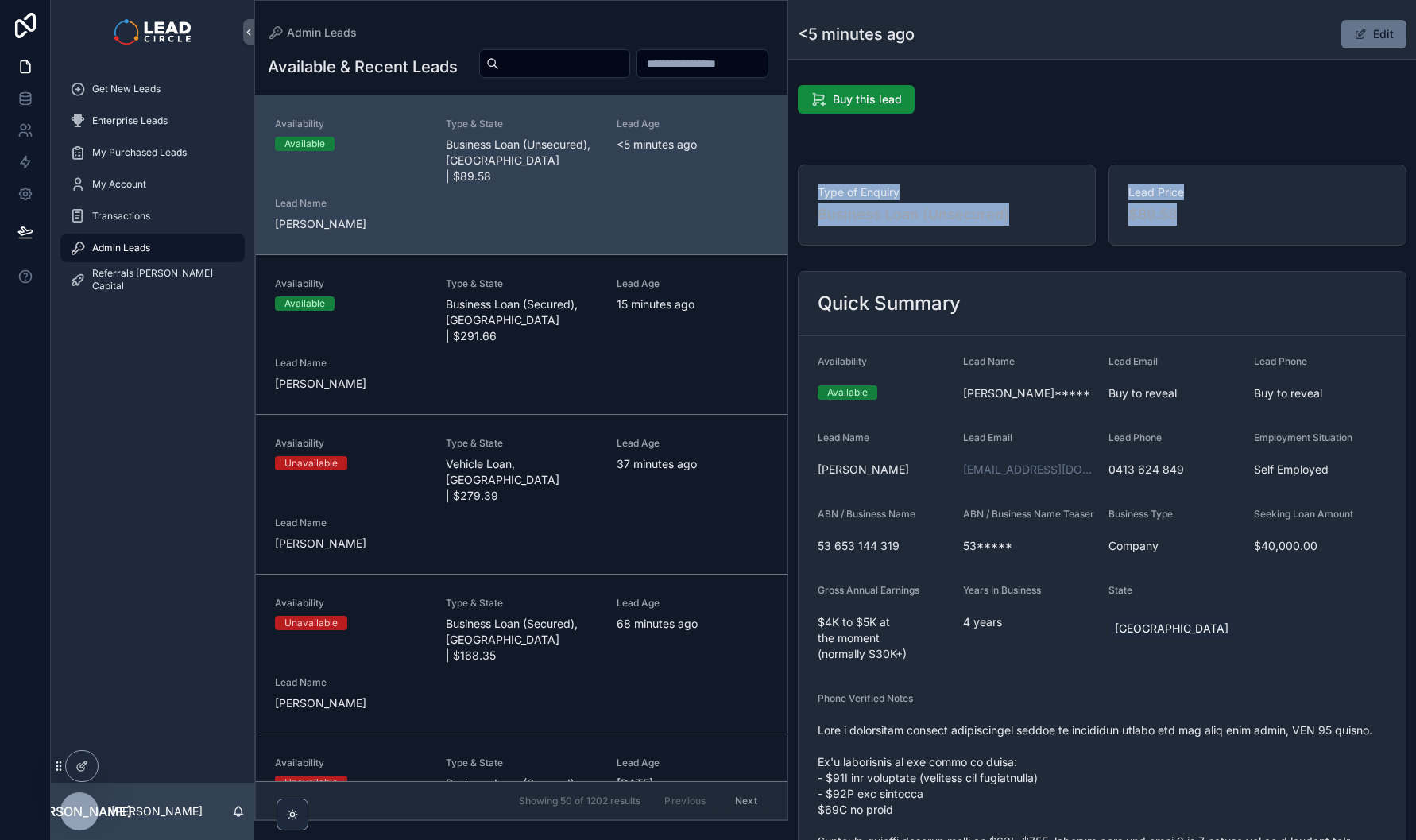
drag, startPoint x: 1187, startPoint y: 142, endPoint x: 1211, endPoint y: 220, distance: 81.6
click at [1211, 220] on span "$89.58" at bounding box center [1258, 214] width 259 height 22
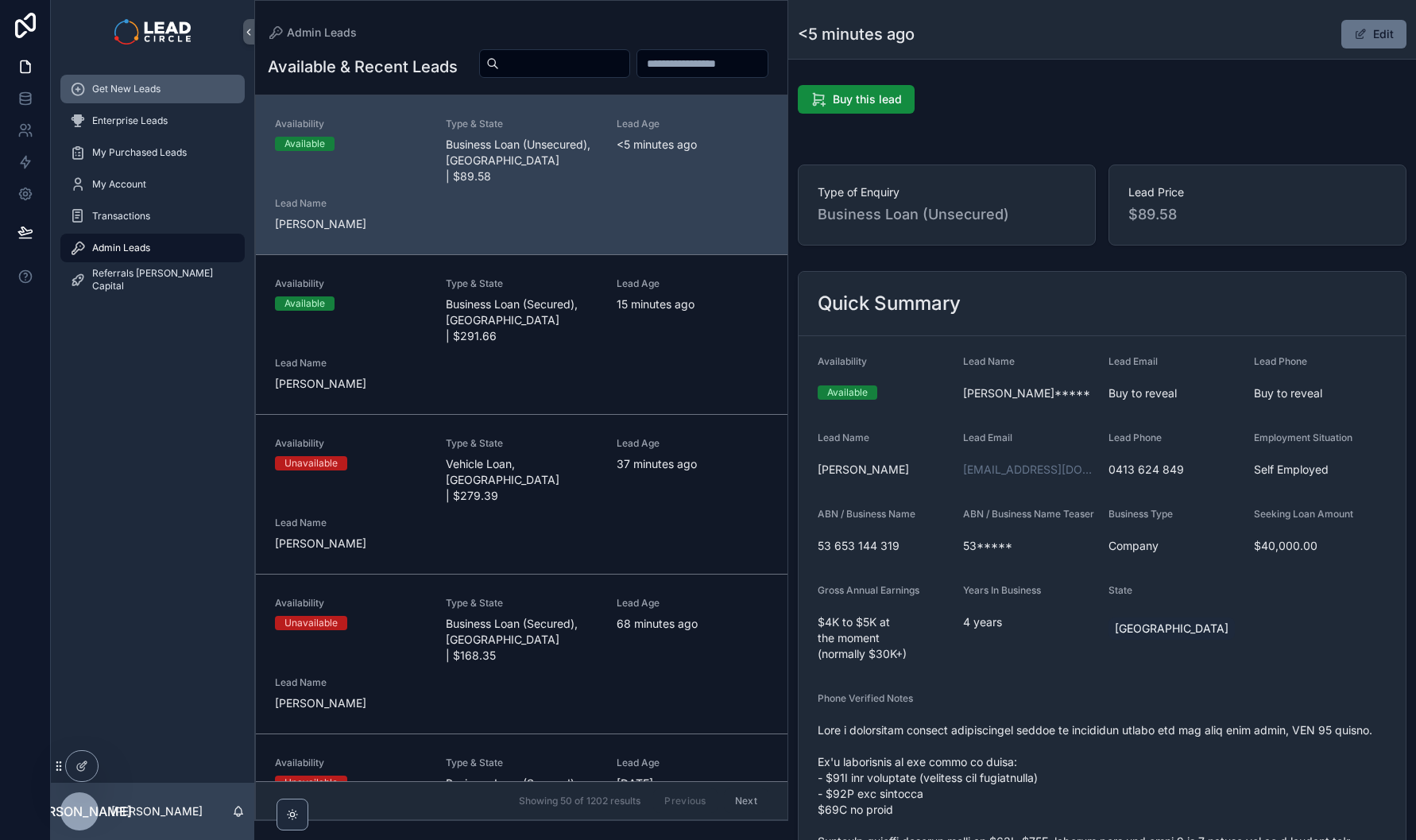
click at [120, 83] on span "Get New Leads" at bounding box center [127, 89] width 69 height 12
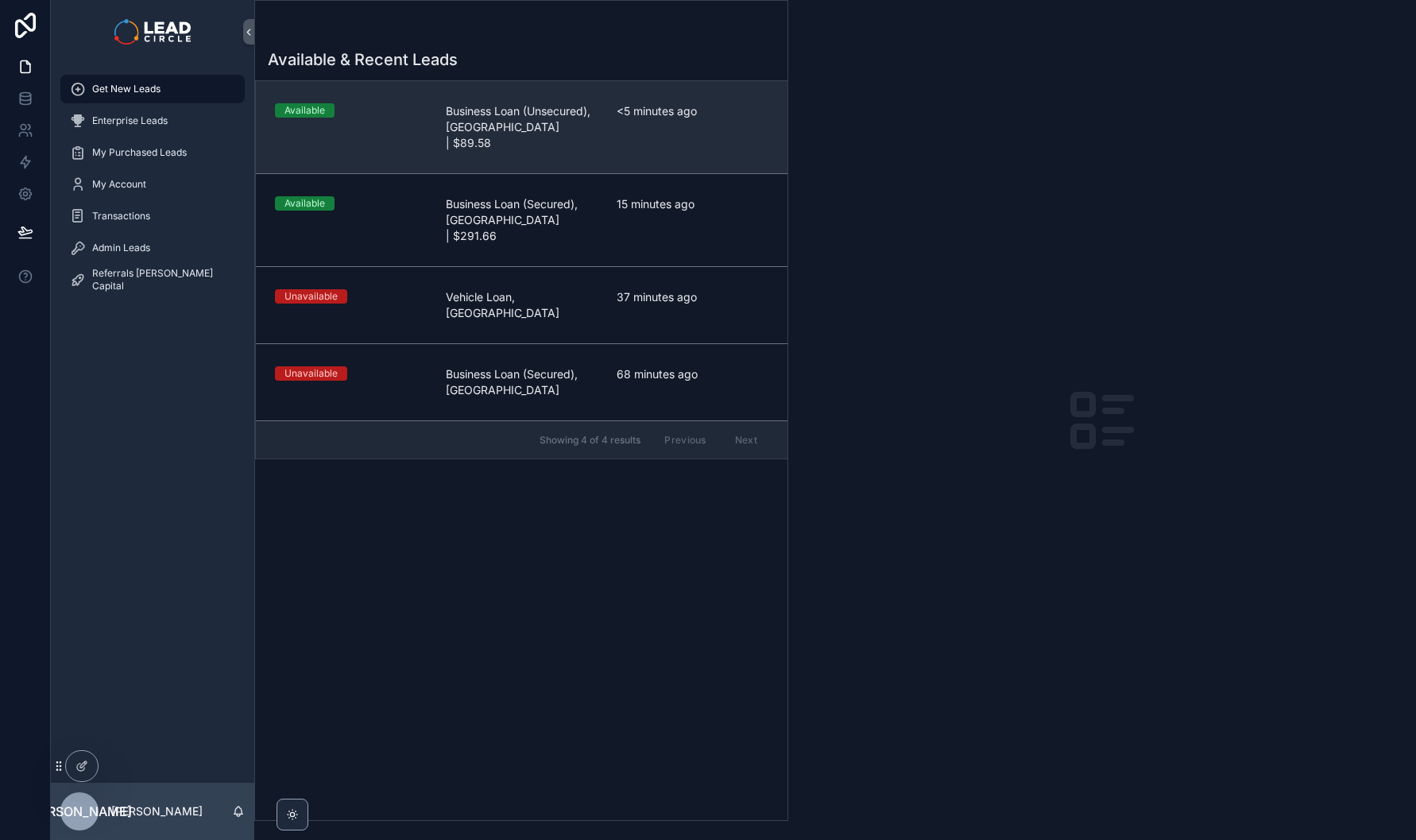
click at [522, 129] on span "Business Loan (Unsecured), [GEOGRAPHIC_DATA] | $89.58" at bounding box center [522, 127] width 152 height 47
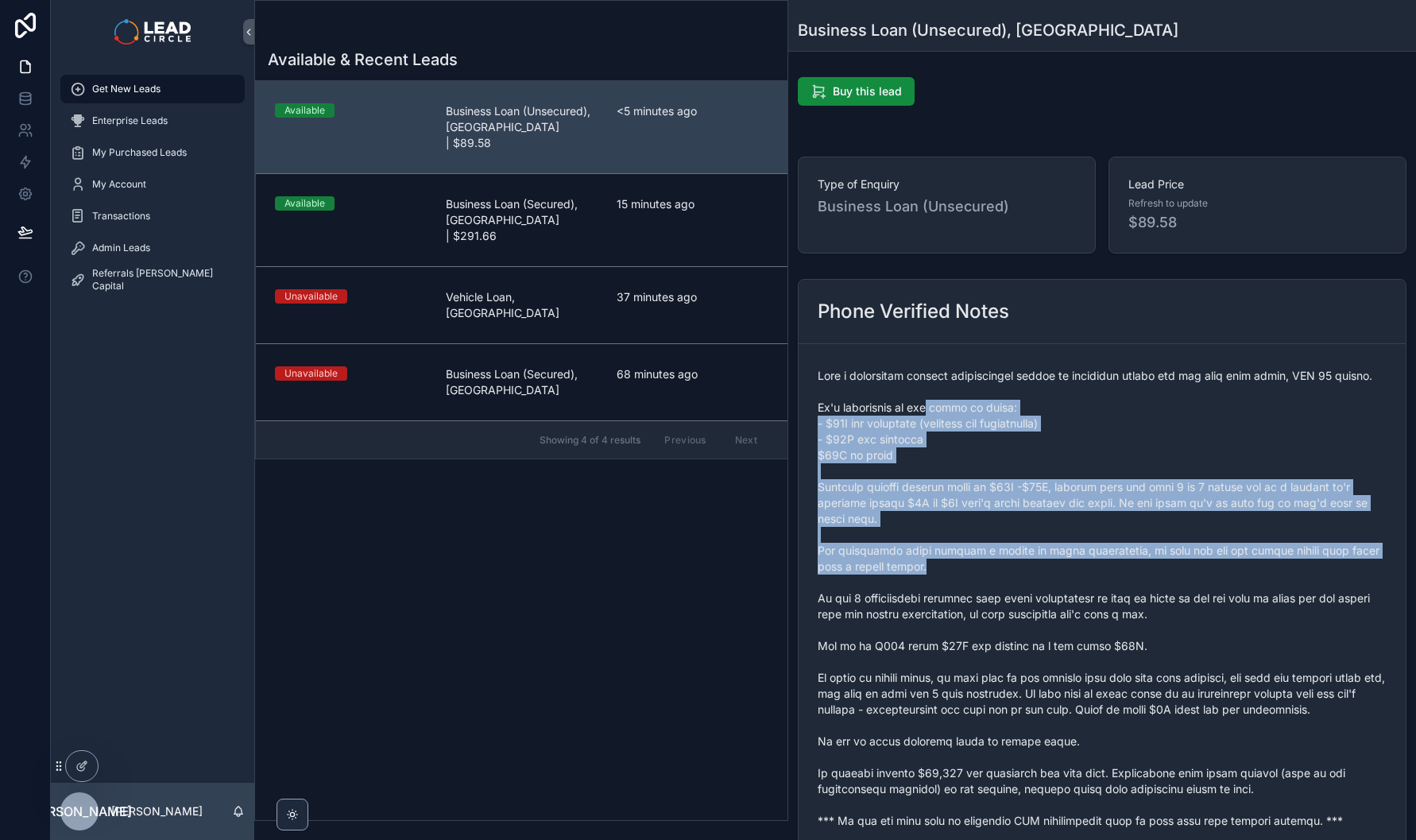
drag, startPoint x: 934, startPoint y: 413, endPoint x: 989, endPoint y: 580, distance: 175.8
click at [988, 578] on span "scrollable content" at bounding box center [1102, 598] width 569 height 461
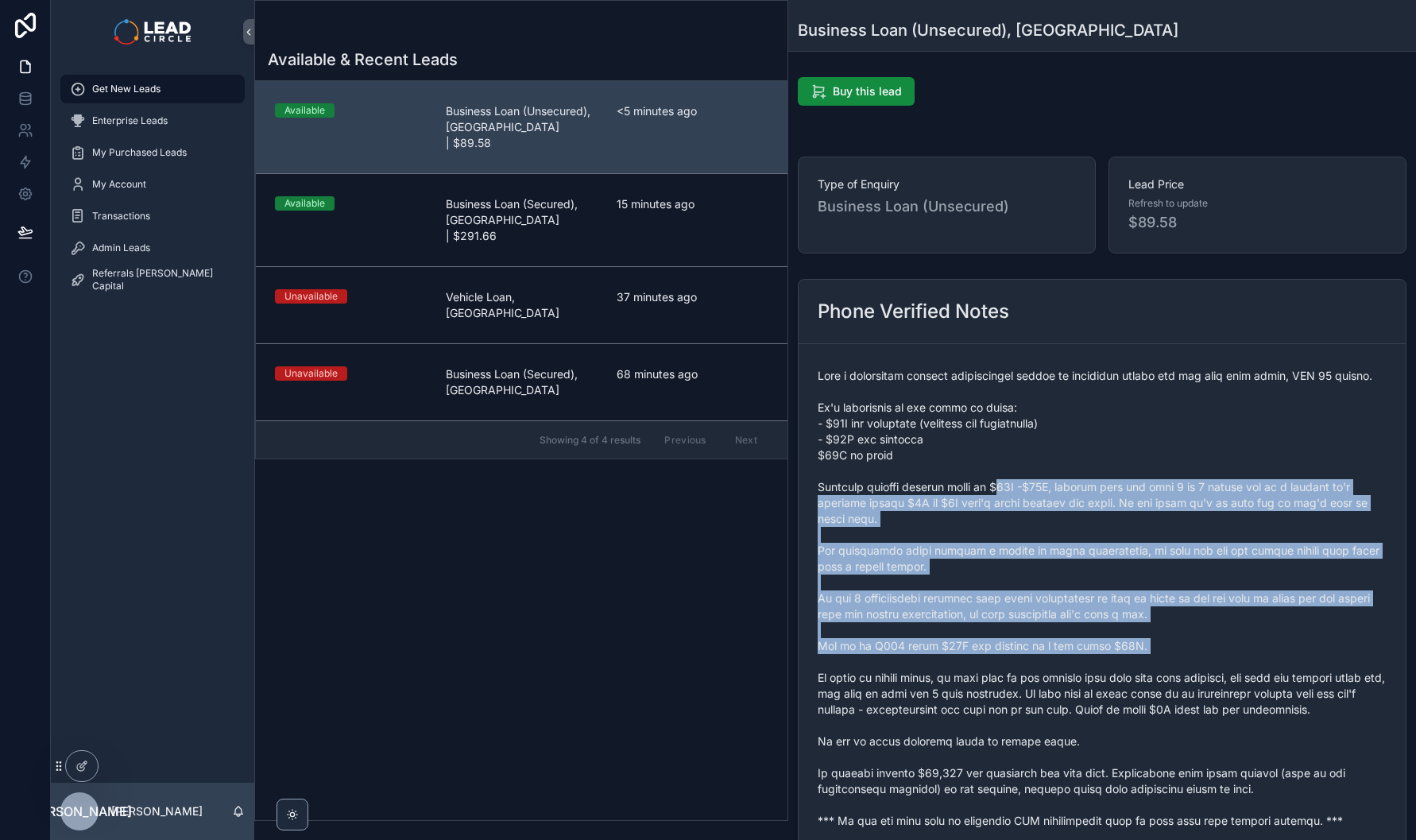
drag, startPoint x: 1116, startPoint y: 651, endPoint x: 1004, endPoint y: 474, distance: 209.5
click at [1007, 477] on span "scrollable content" at bounding box center [1102, 598] width 569 height 461
click at [1004, 474] on span "scrollable content" at bounding box center [1102, 598] width 569 height 461
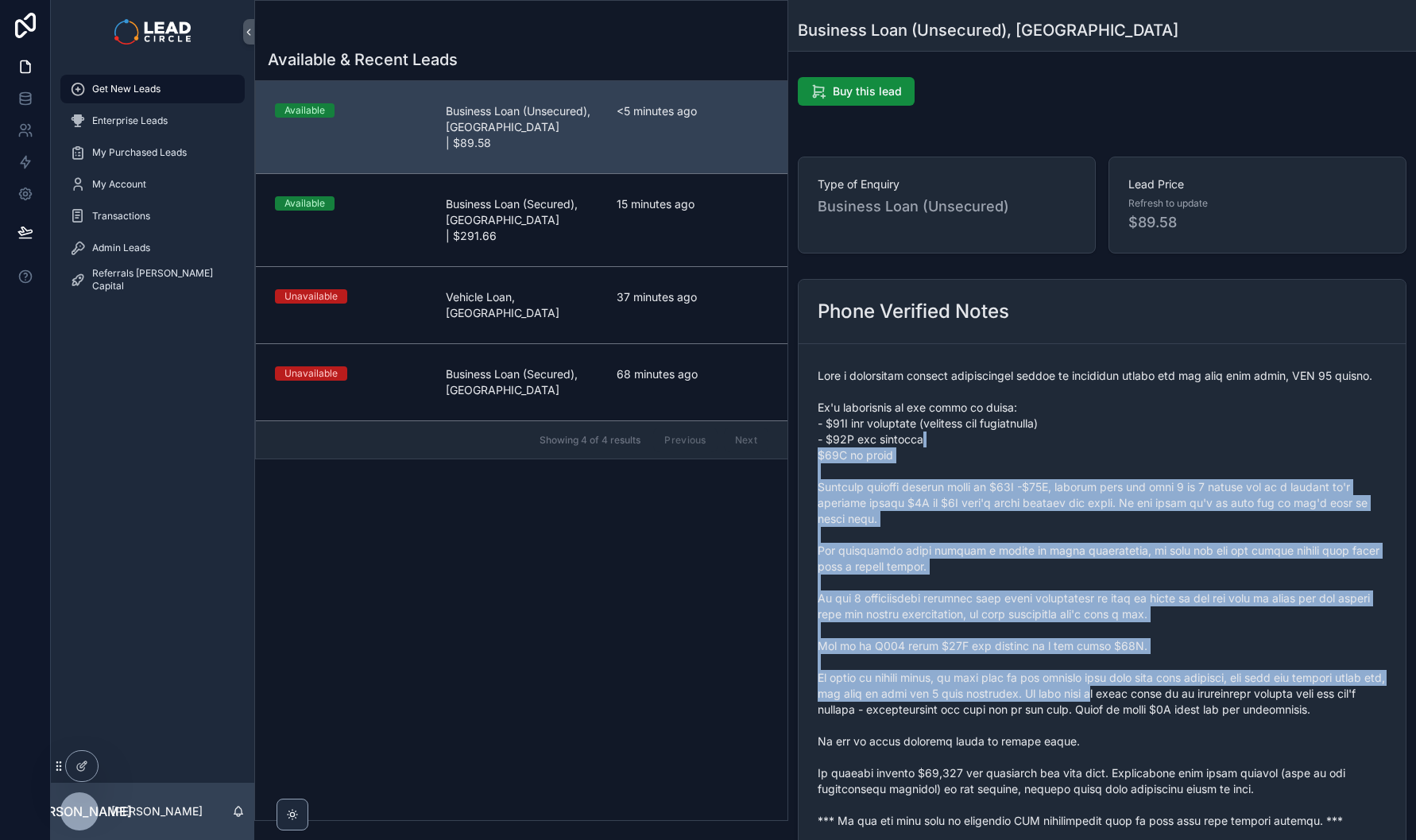
drag, startPoint x: 998, startPoint y: 445, endPoint x: 1150, endPoint y: 686, distance: 284.9
click at [1150, 686] on span "scrollable content" at bounding box center [1102, 598] width 569 height 461
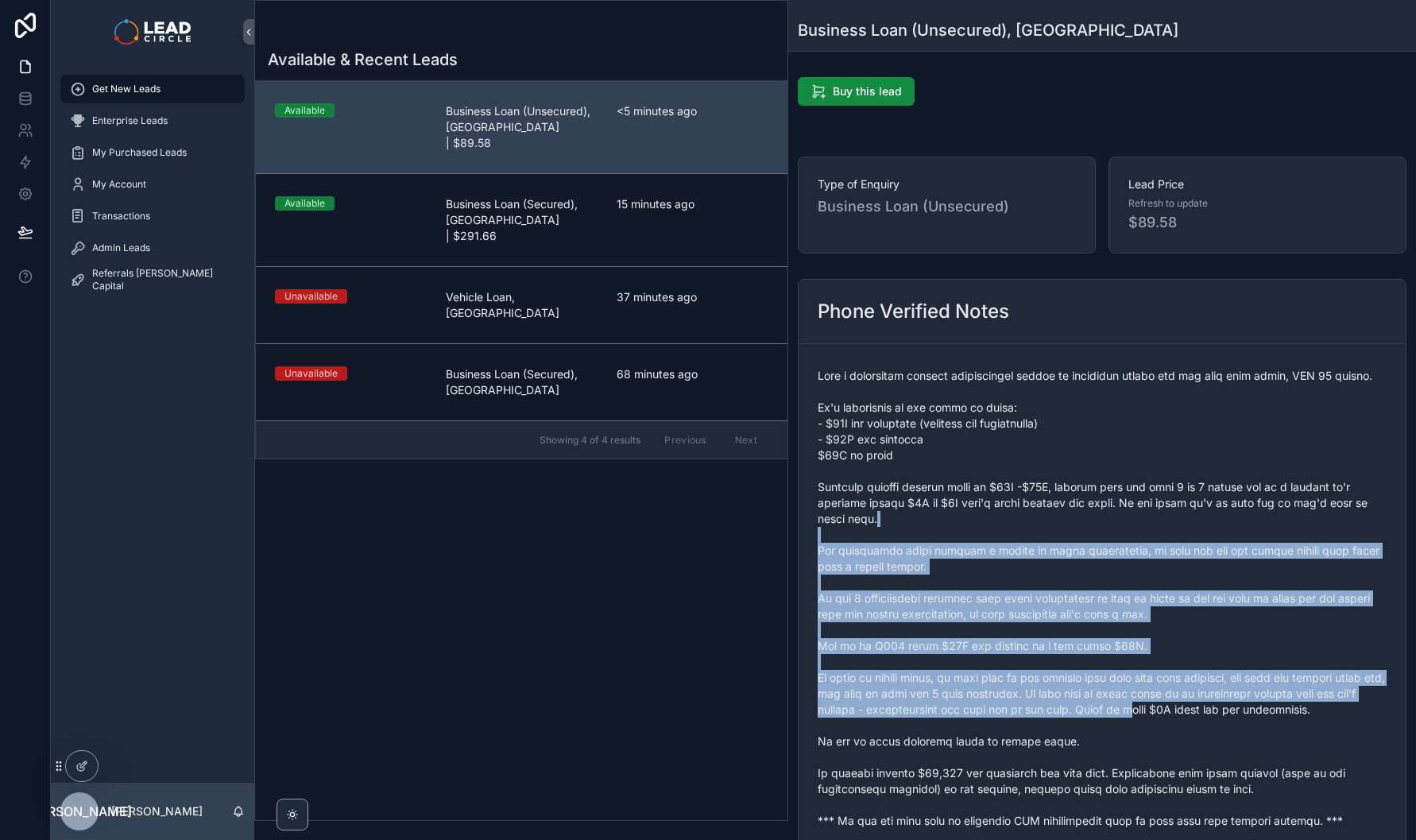
drag, startPoint x: 1170, startPoint y: 689, endPoint x: 1076, endPoint y: 500, distance: 211.1
click at [1080, 507] on span "scrollable content" at bounding box center [1102, 598] width 569 height 461
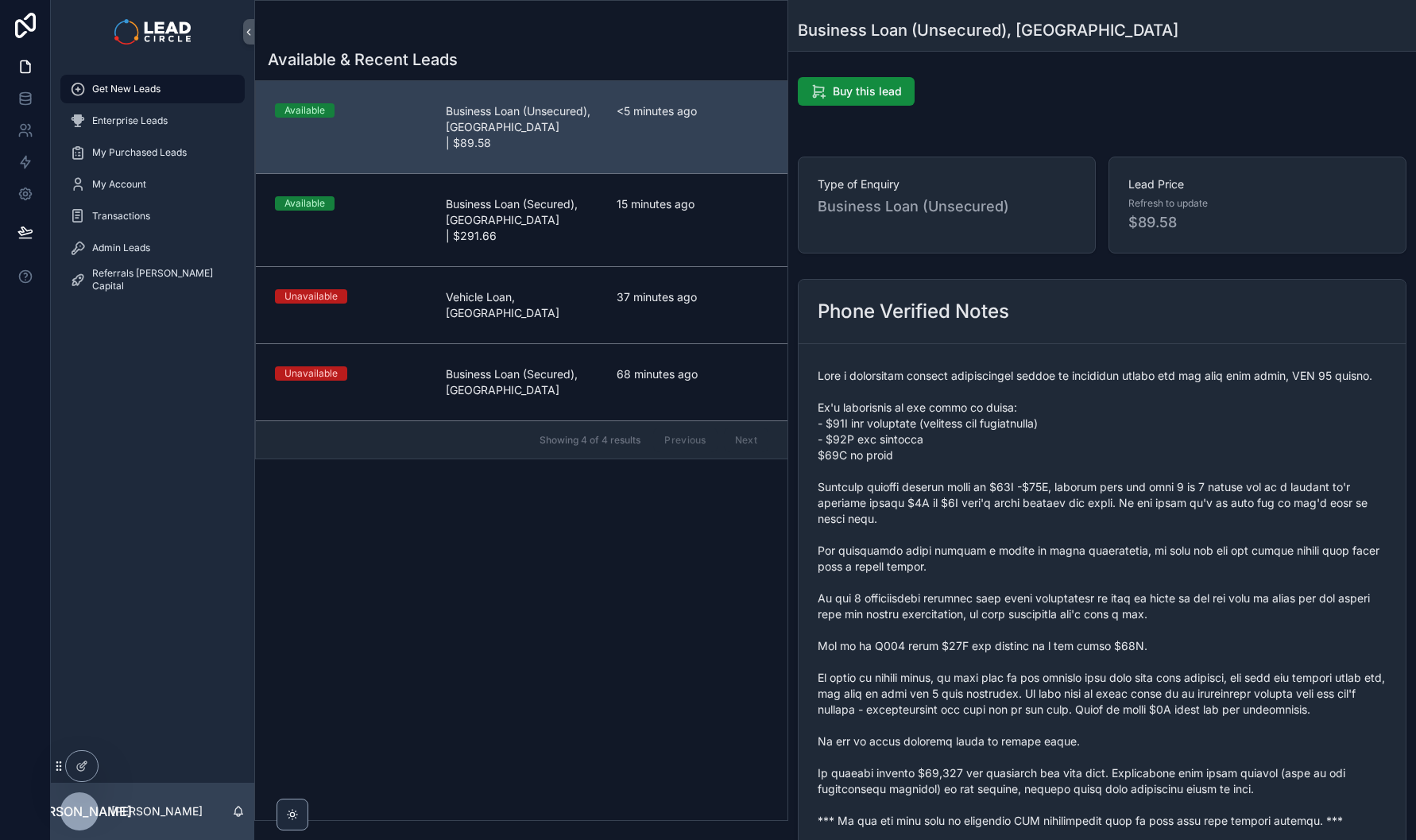
click at [1076, 500] on span "scrollable content" at bounding box center [1102, 598] width 569 height 461
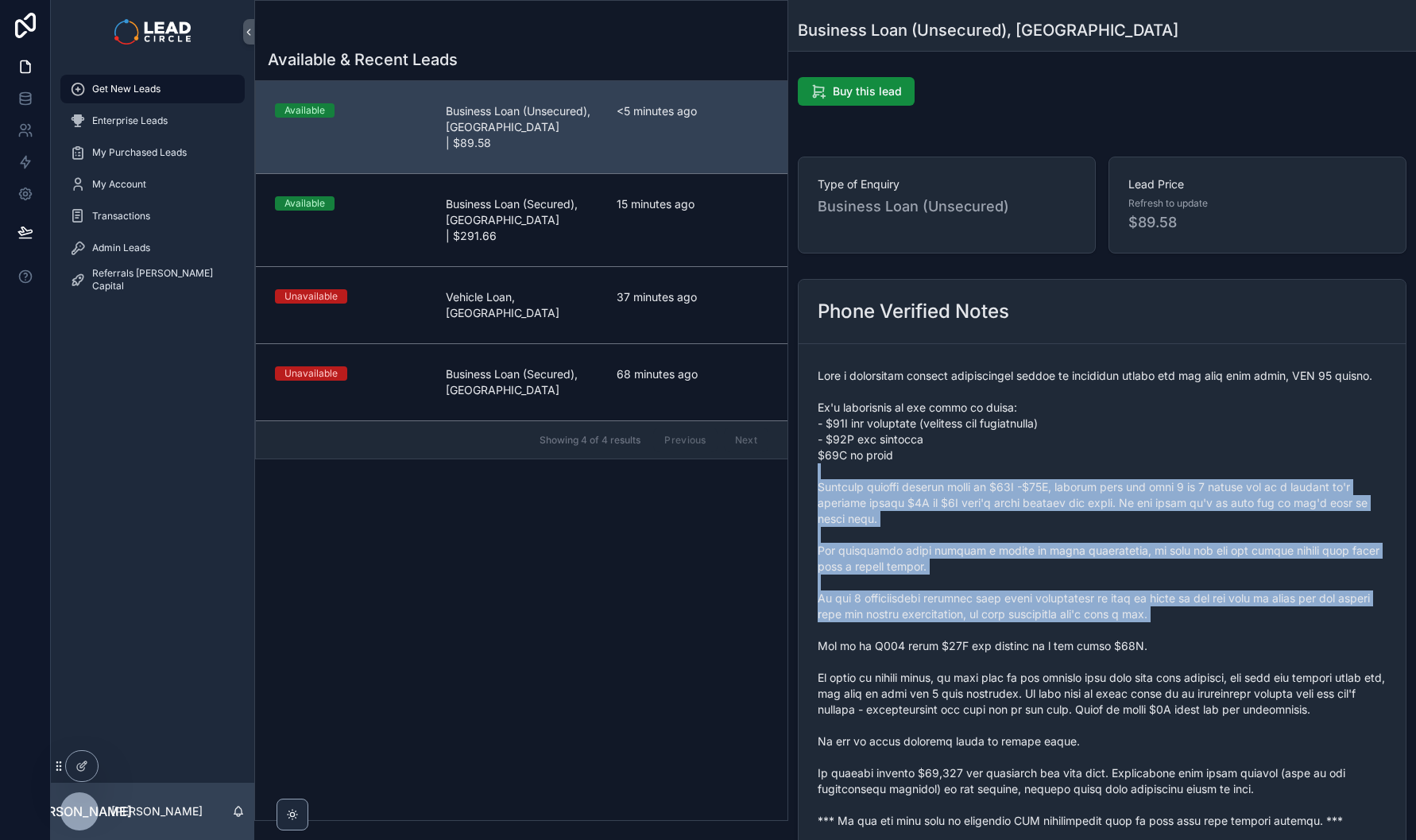
drag, startPoint x: 1076, startPoint y: 477, endPoint x: 1142, endPoint y: 652, distance: 187.0
click at [1142, 652] on span "scrollable content" at bounding box center [1102, 598] width 569 height 461
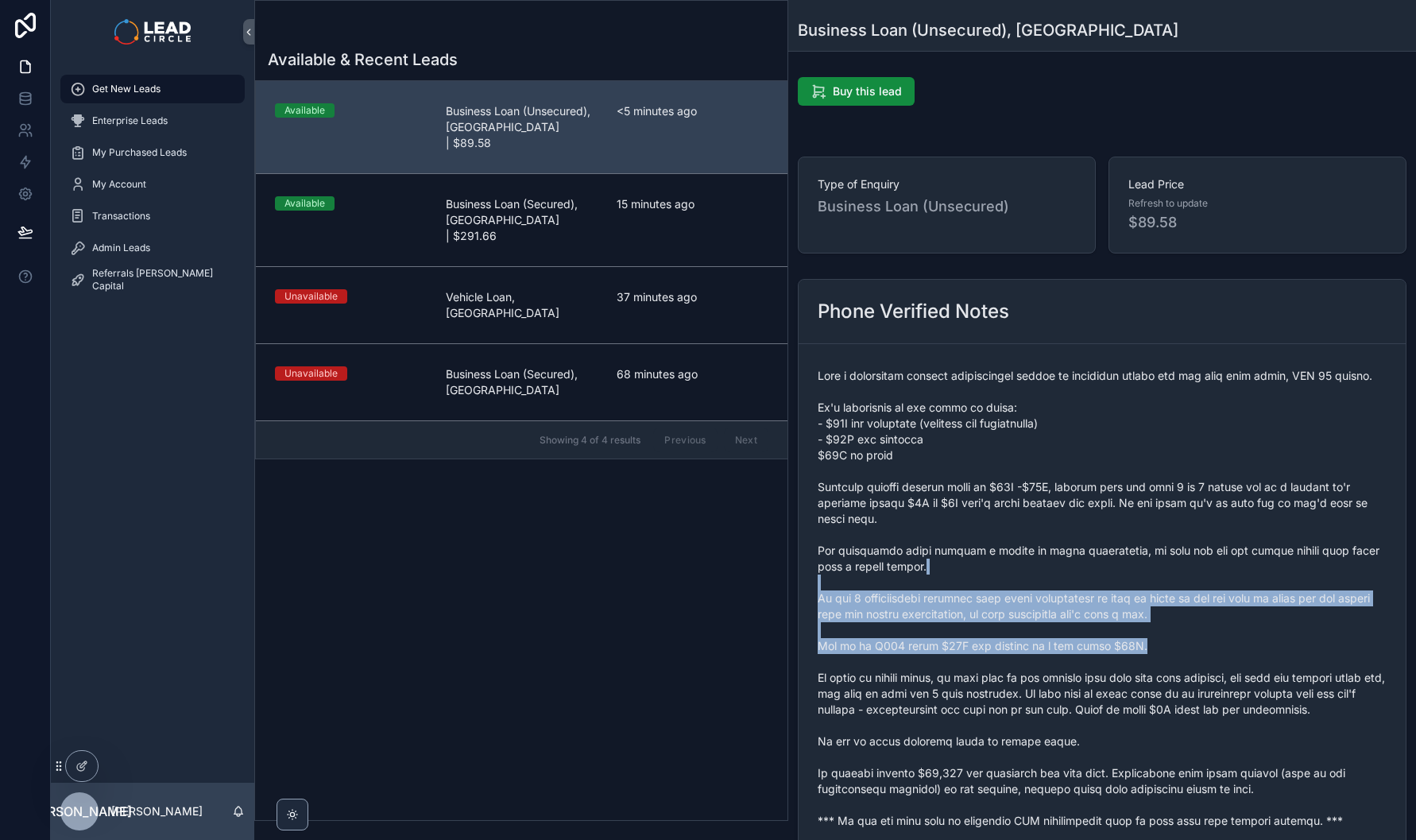
drag, startPoint x: 1142, startPoint y: 648, endPoint x: 1084, endPoint y: 515, distance: 145.1
click at [1084, 516] on span "scrollable content" at bounding box center [1102, 598] width 569 height 461
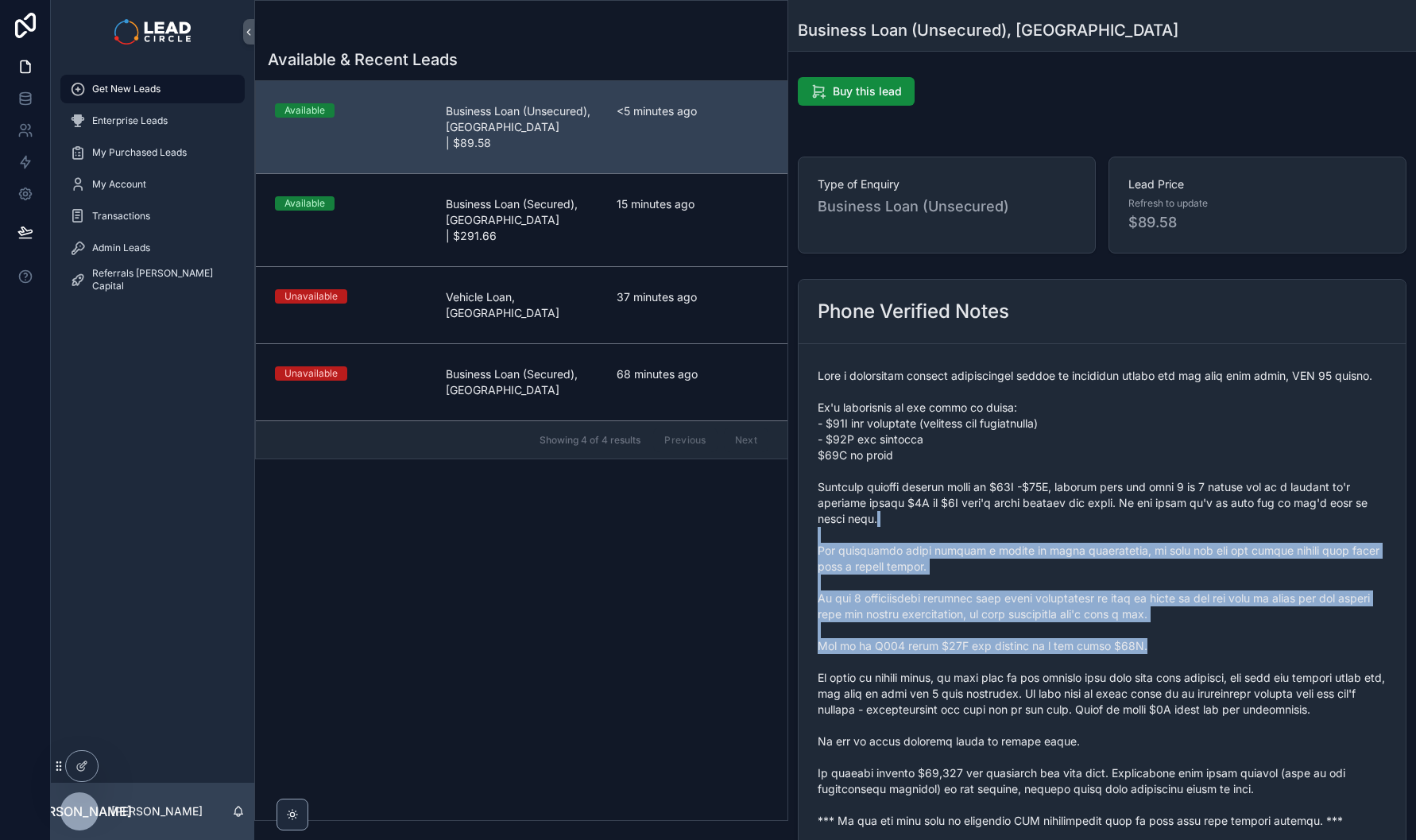
click at [1084, 515] on span "scrollable content" at bounding box center [1102, 598] width 569 height 461
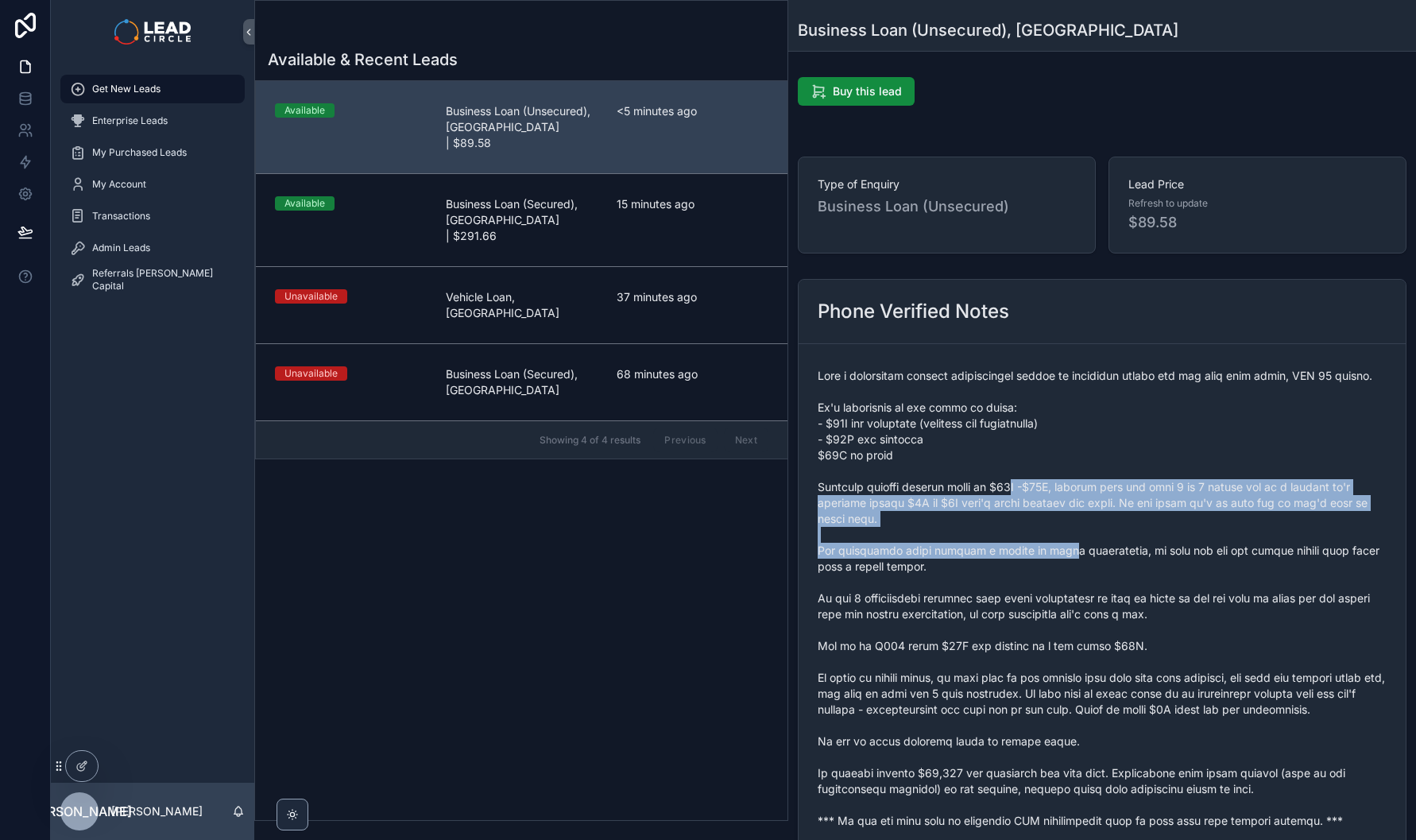
drag, startPoint x: 1062, startPoint y: 580, endPoint x: 1082, endPoint y: 623, distance: 47.4
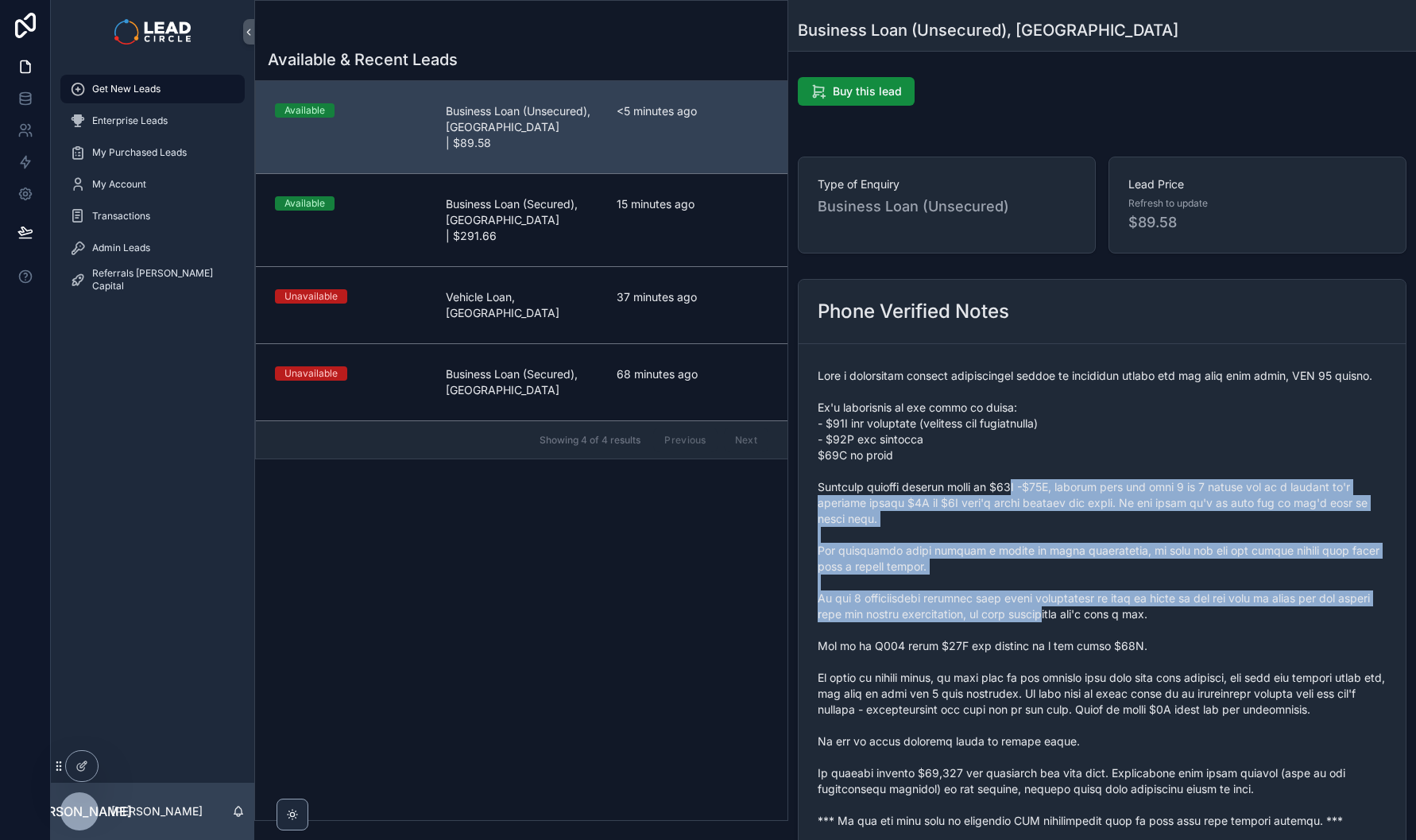
click at [1081, 621] on span "scrollable content" at bounding box center [1102, 598] width 569 height 461
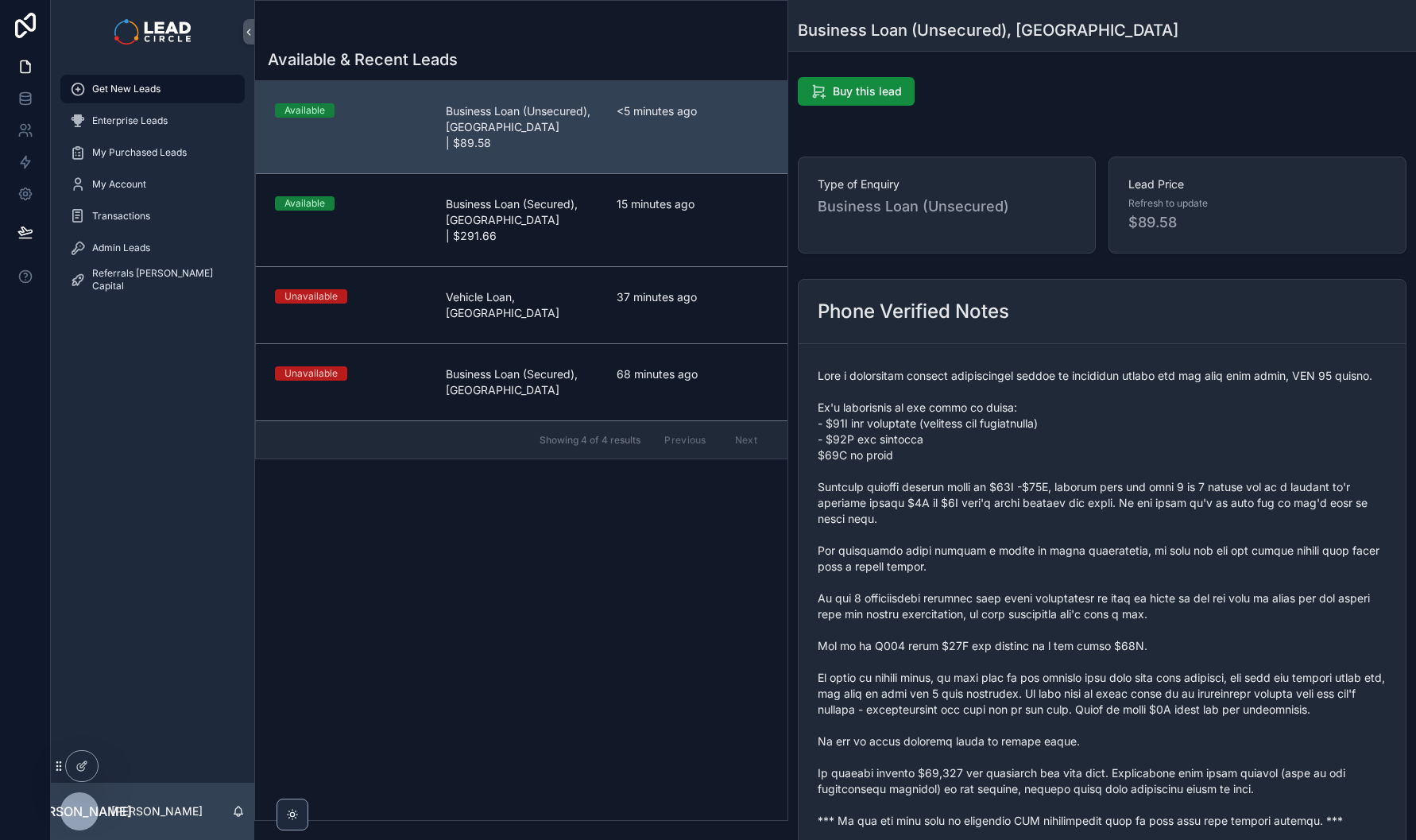
click at [1082, 623] on span "scrollable content" at bounding box center [1102, 598] width 569 height 461
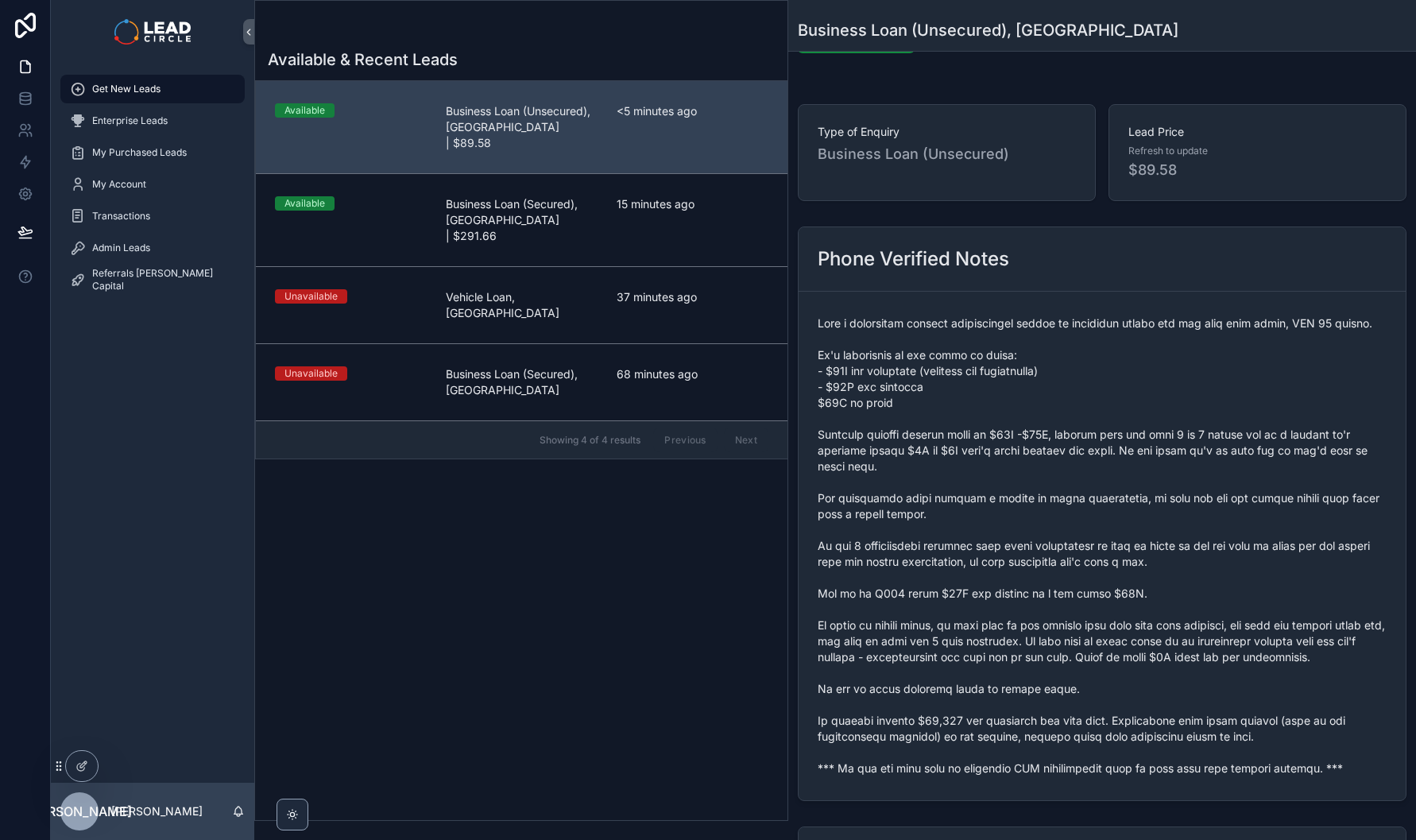
scroll to position [74, 0]
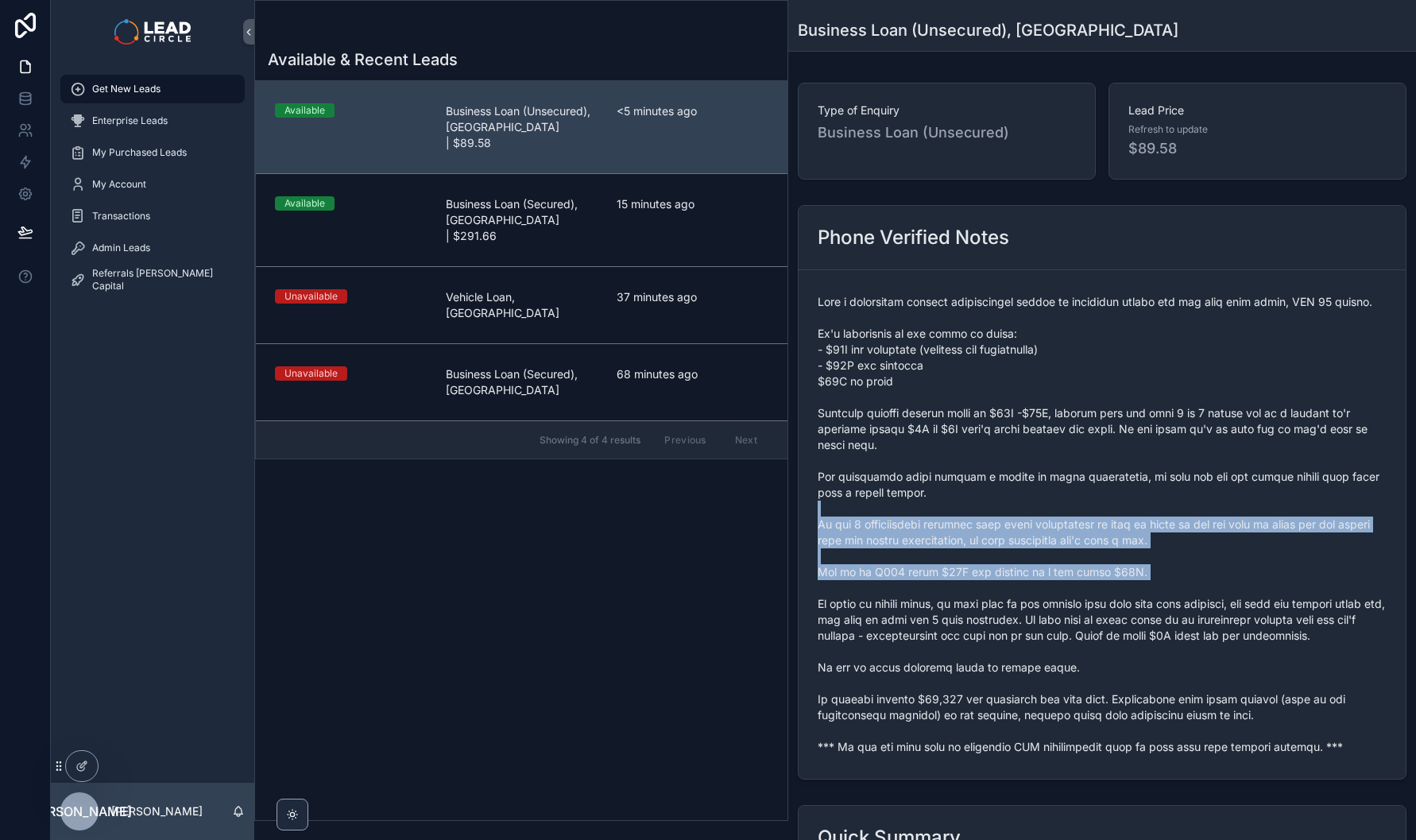
drag, startPoint x: 1098, startPoint y: 571, endPoint x: 1121, endPoint y: 623, distance: 56.9
click at [1121, 623] on span "scrollable content" at bounding box center [1102, 524] width 569 height 461
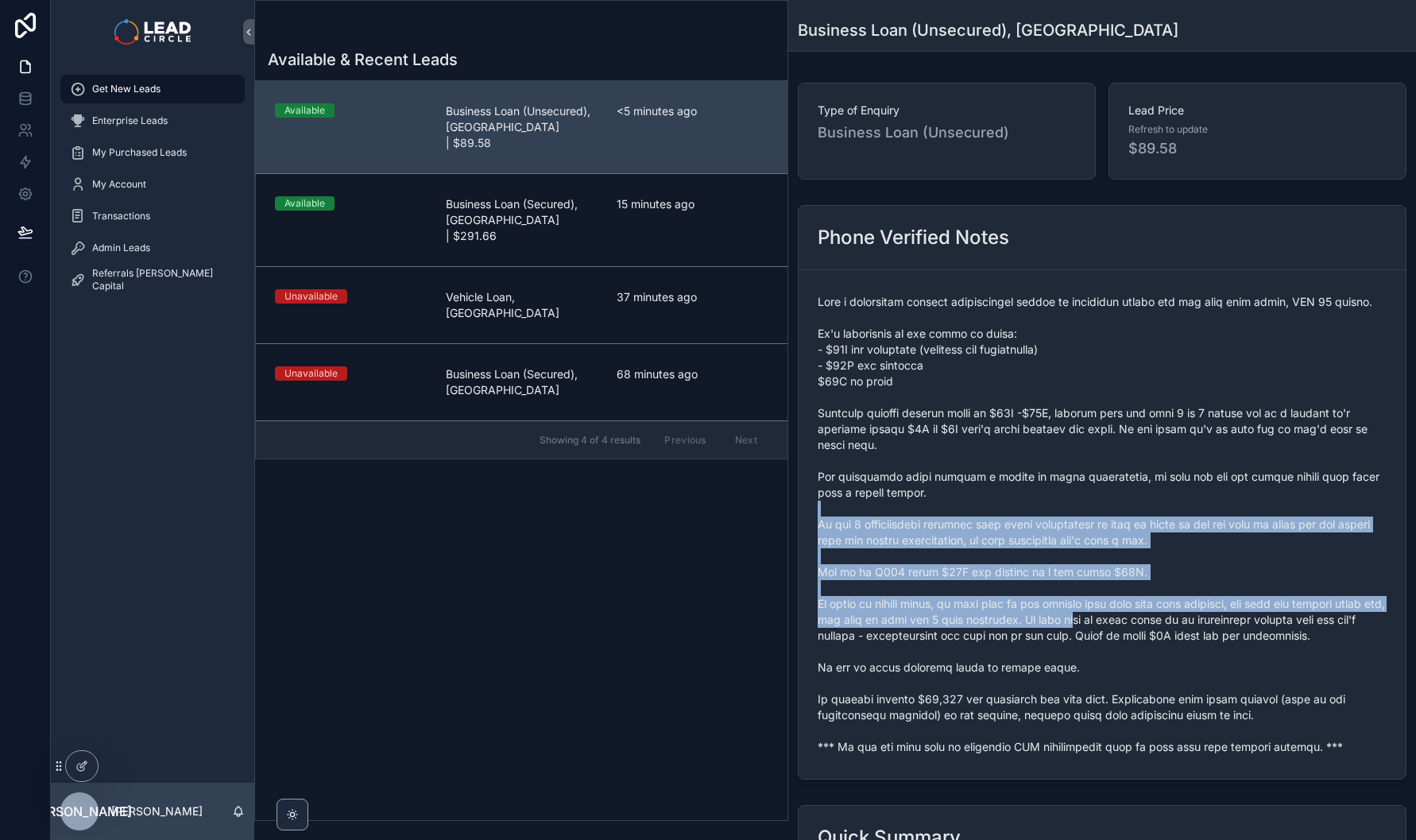
click at [1121, 623] on span "scrollable content" at bounding box center [1102, 524] width 569 height 461
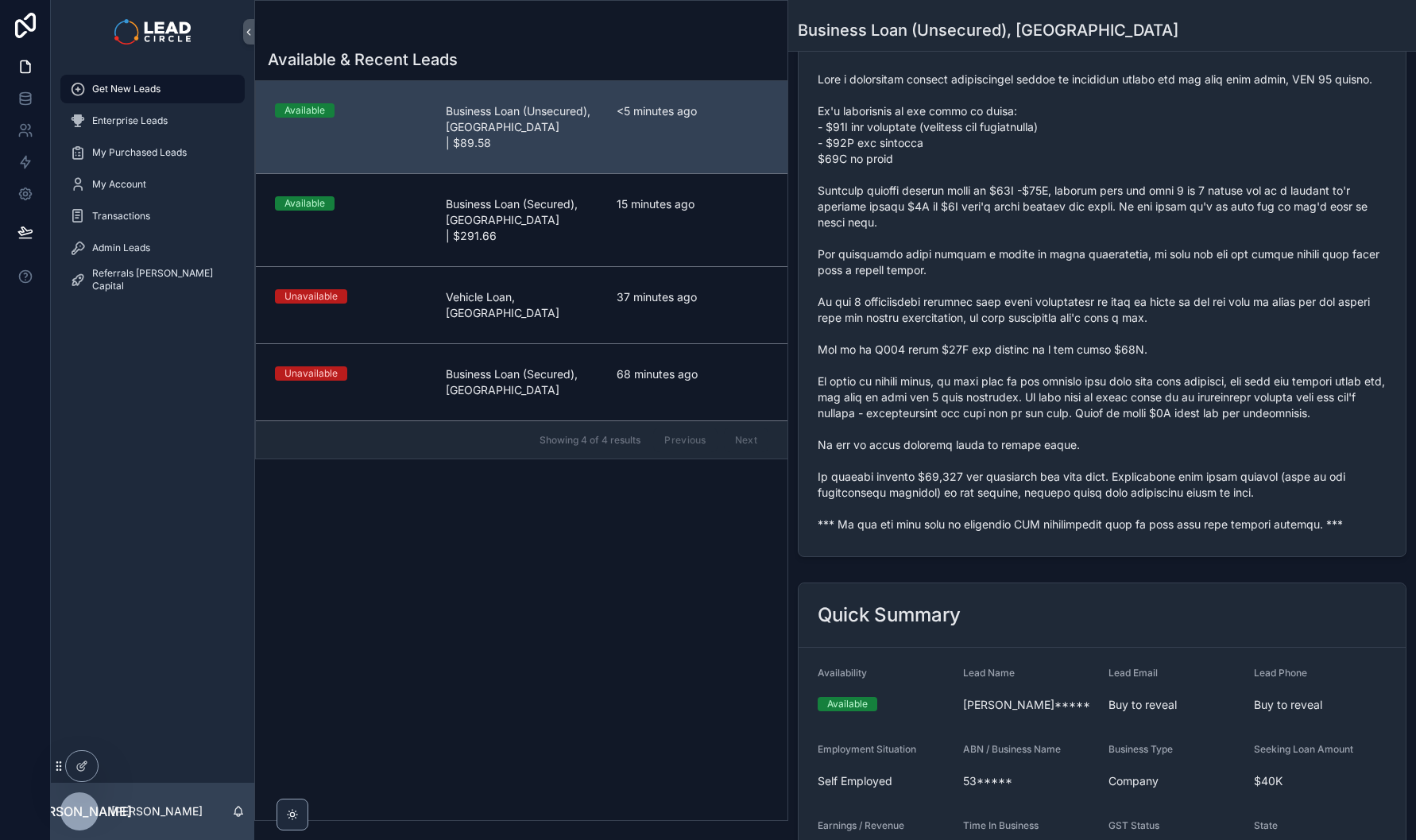
scroll to position [0, 0]
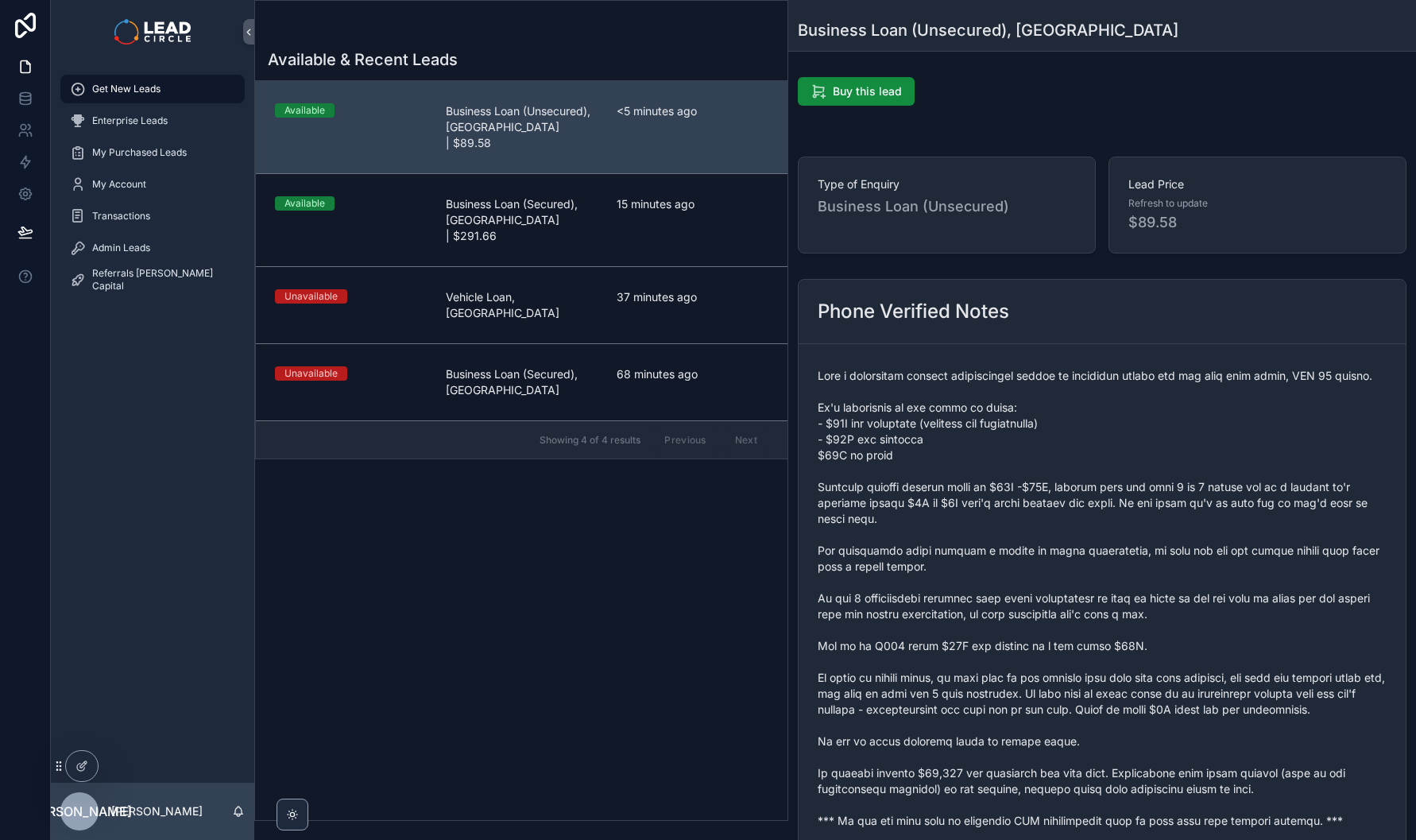
drag, startPoint x: 1043, startPoint y: 527, endPoint x: 1061, endPoint y: 557, distance: 35.0
click at [1135, 645] on span "scrollable content" at bounding box center [1102, 598] width 569 height 461
click at [1147, 646] on span "scrollable content" at bounding box center [1102, 598] width 569 height 461
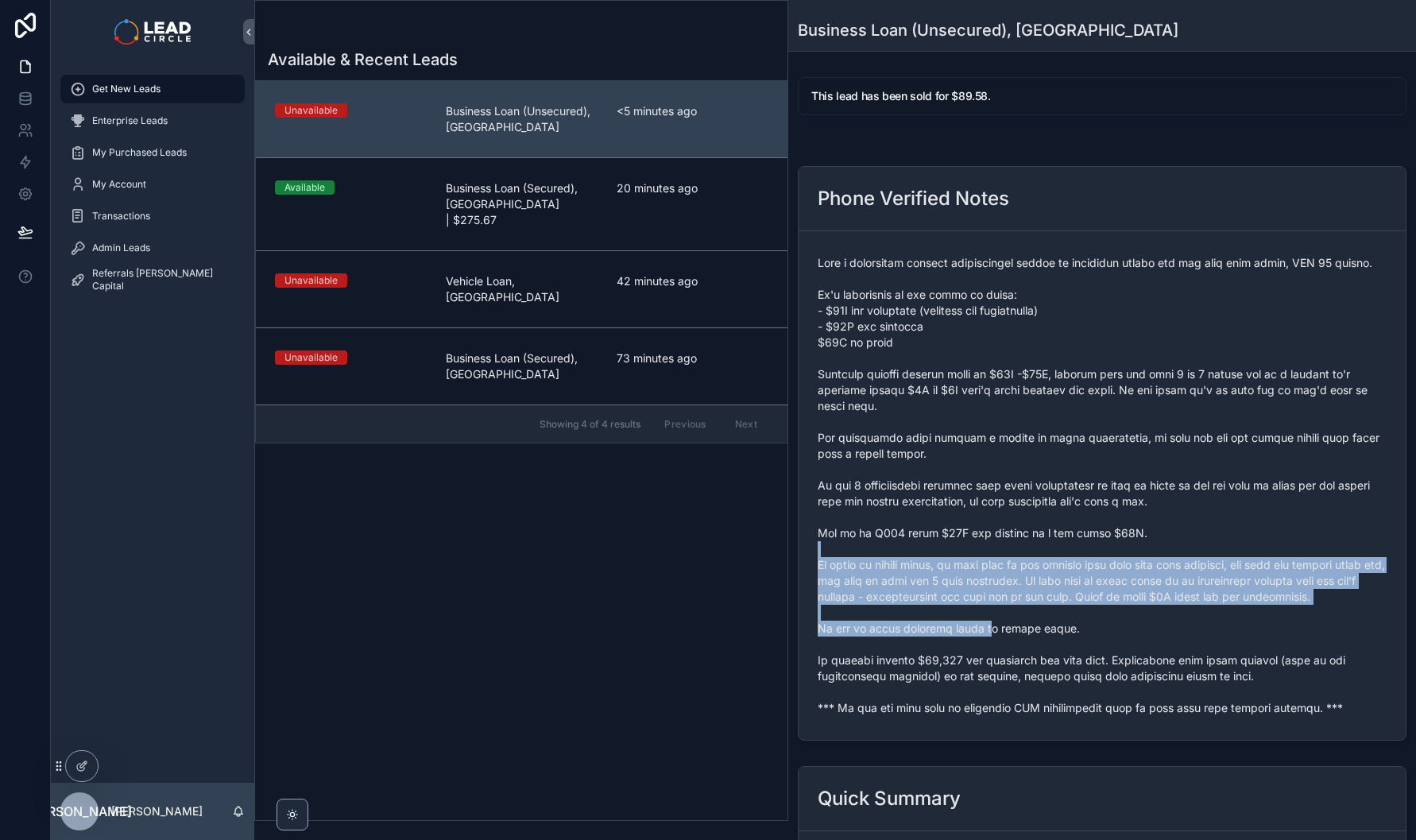
drag, startPoint x: 988, startPoint y: 636, endPoint x: 1002, endPoint y: 655, distance: 23.6
click at [1001, 655] on span "scrollable content" at bounding box center [1102, 486] width 569 height 461
click at [1002, 655] on span "scrollable content" at bounding box center [1102, 486] width 569 height 461
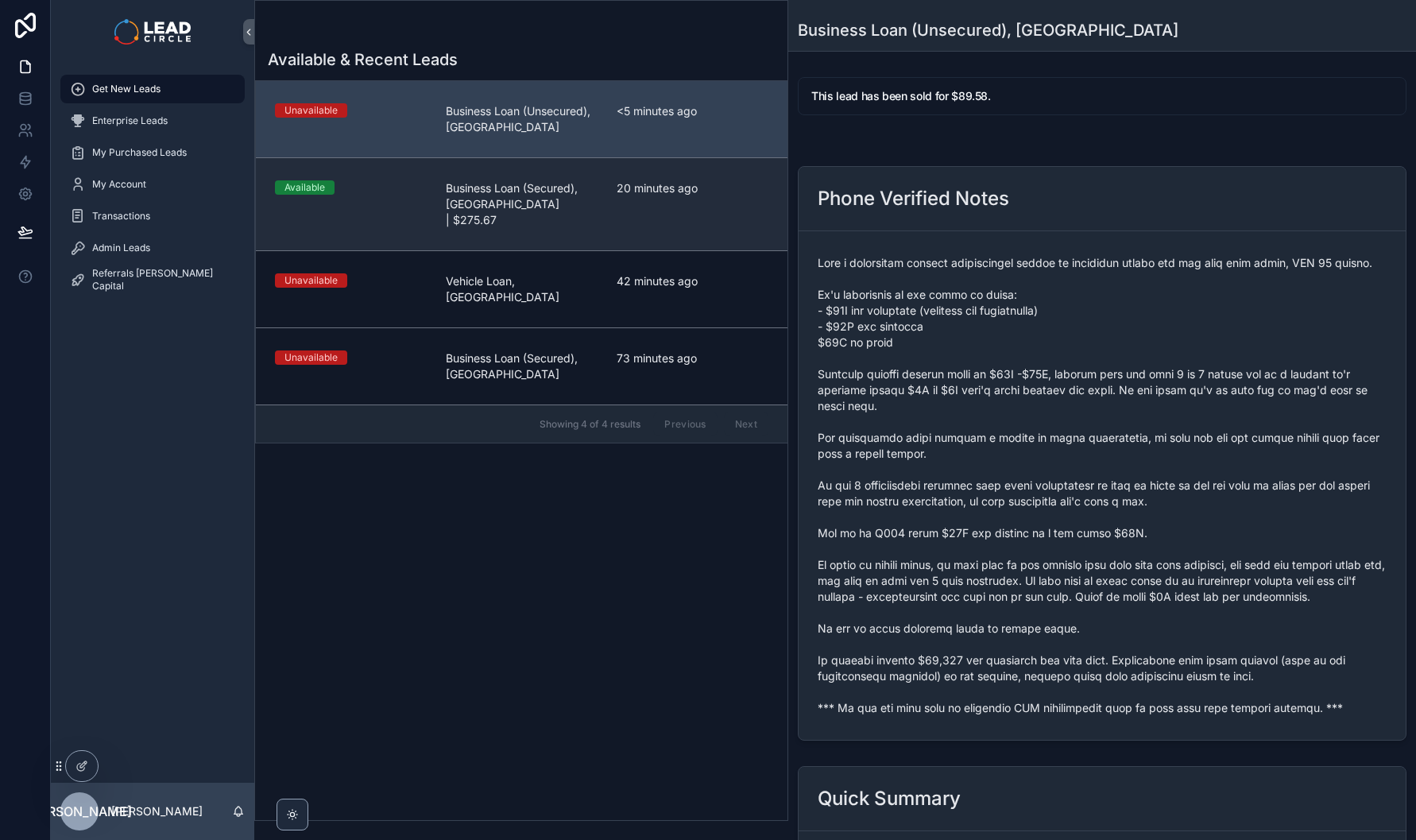
click at [375, 193] on div "Available" at bounding box center [351, 187] width 152 height 14
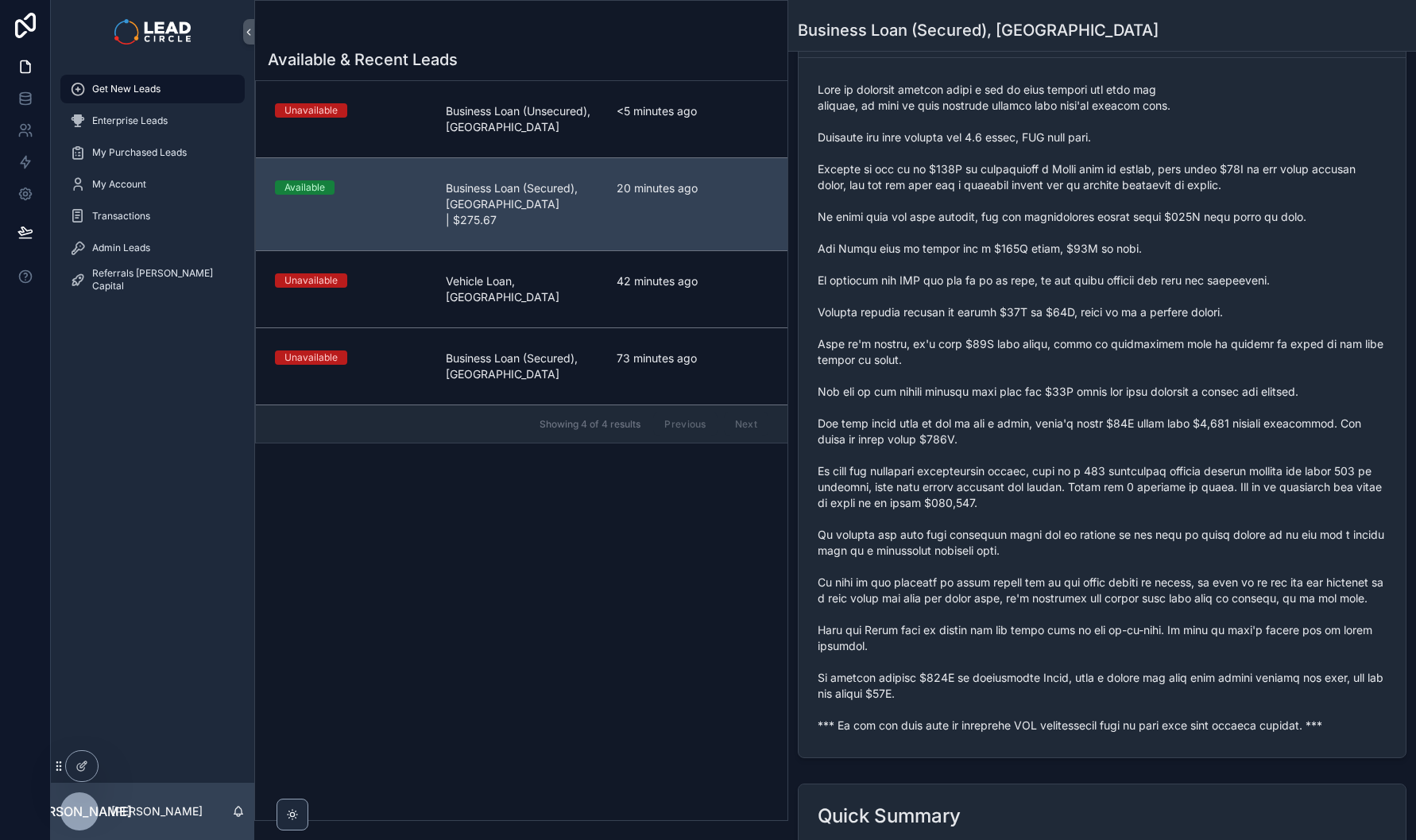
scroll to position [540, 0]
